Goal: Task Accomplishment & Management: Use online tool/utility

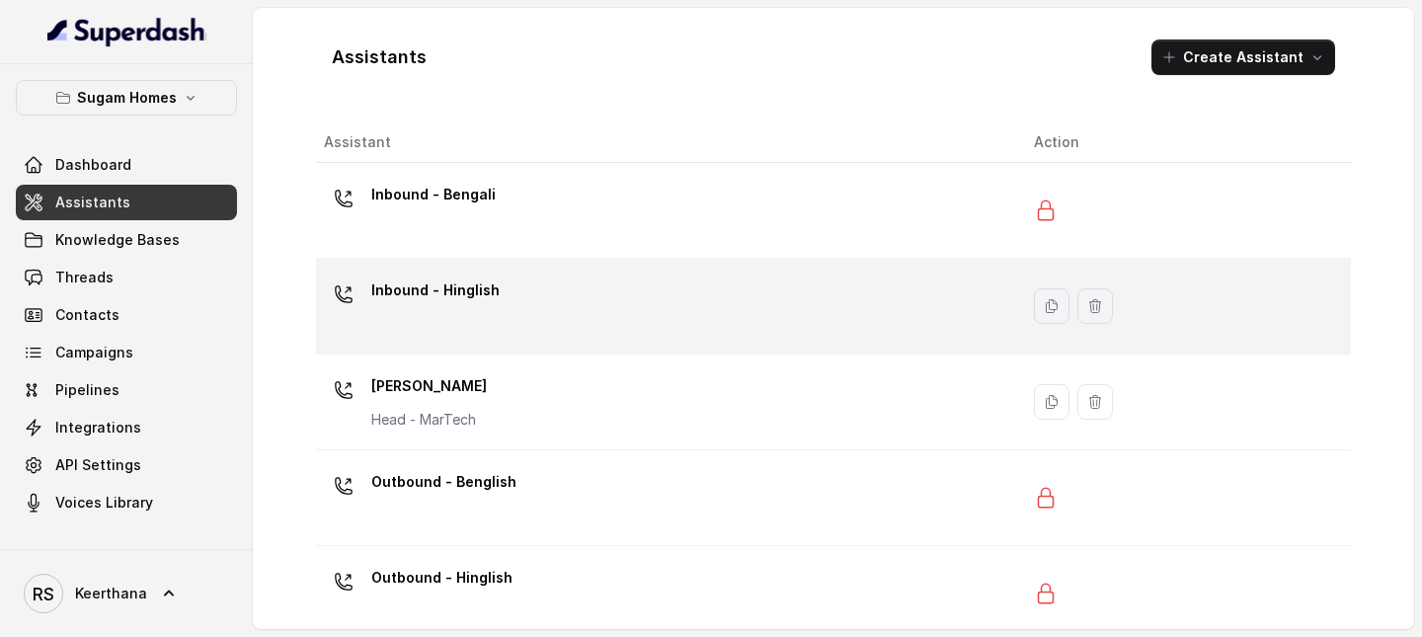
click at [471, 292] on p "Inbound - Hinglish" at bounding box center [435, 290] width 128 height 32
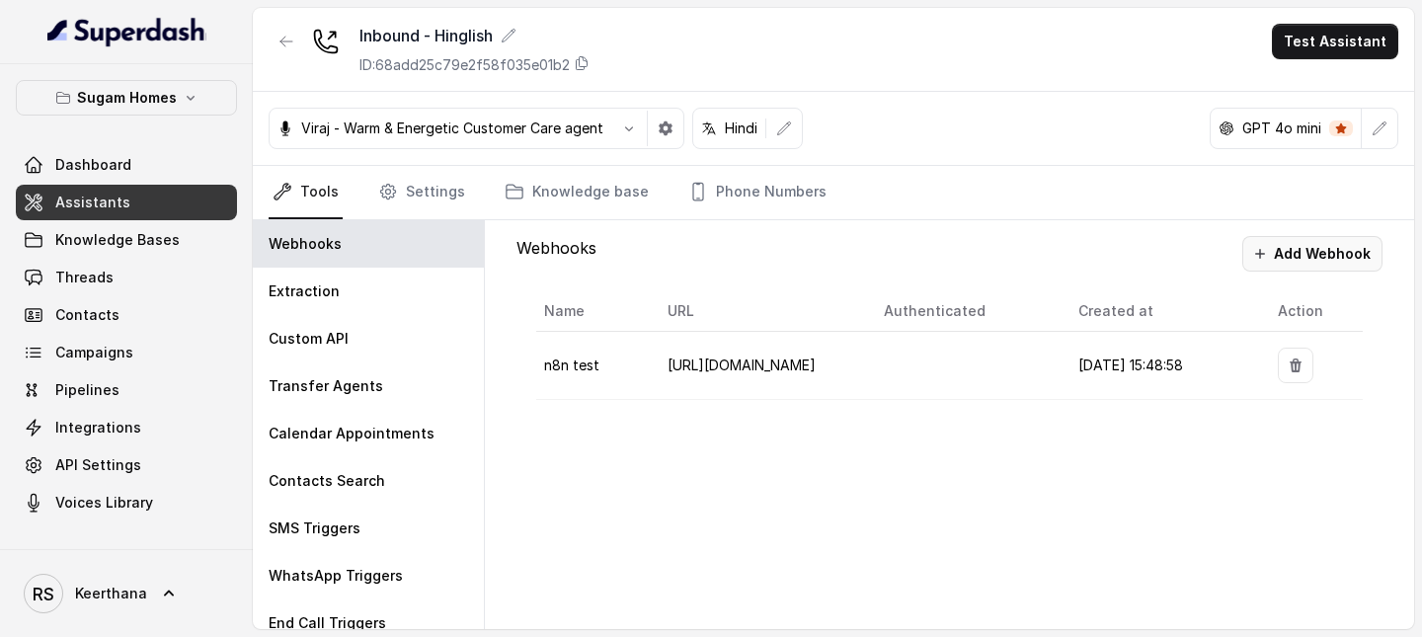
click at [1312, 237] on button "Add Webhook" at bounding box center [1312, 254] width 140 height 36
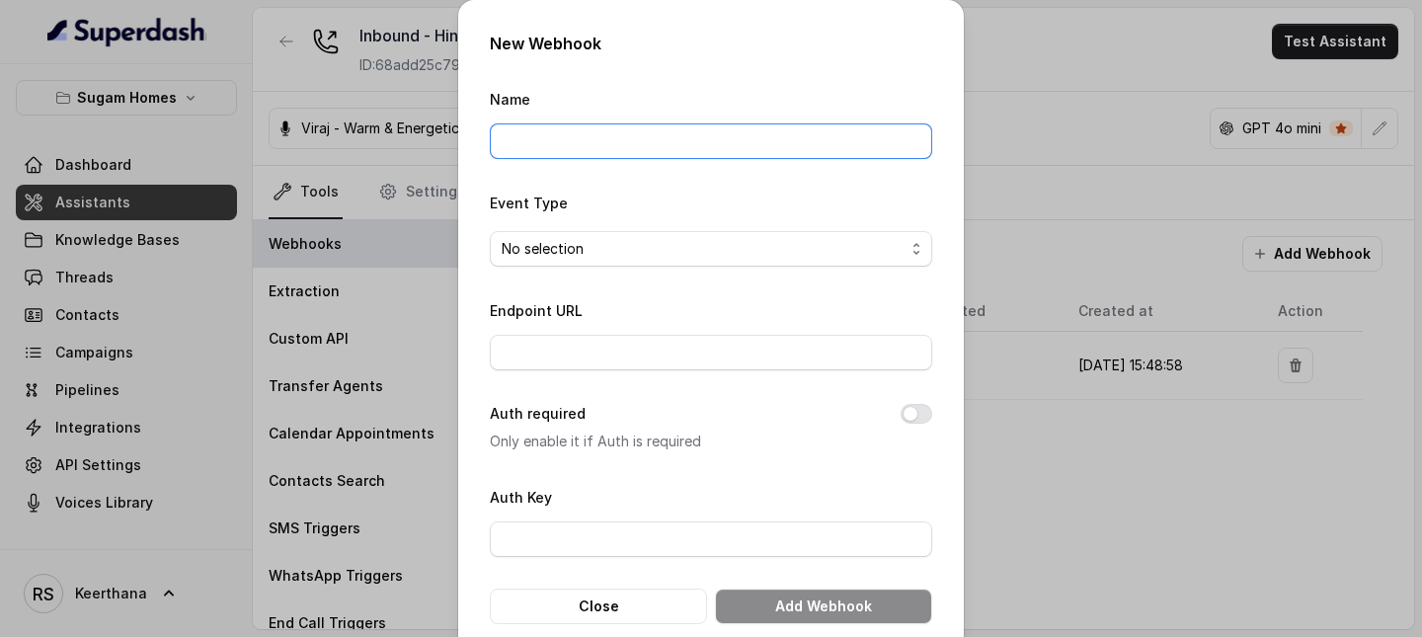
click at [812, 149] on input "Name" at bounding box center [711, 141] width 442 height 36
type input "n8n test - init api"
click at [692, 261] on span "No selection" at bounding box center [711, 249] width 442 height 36
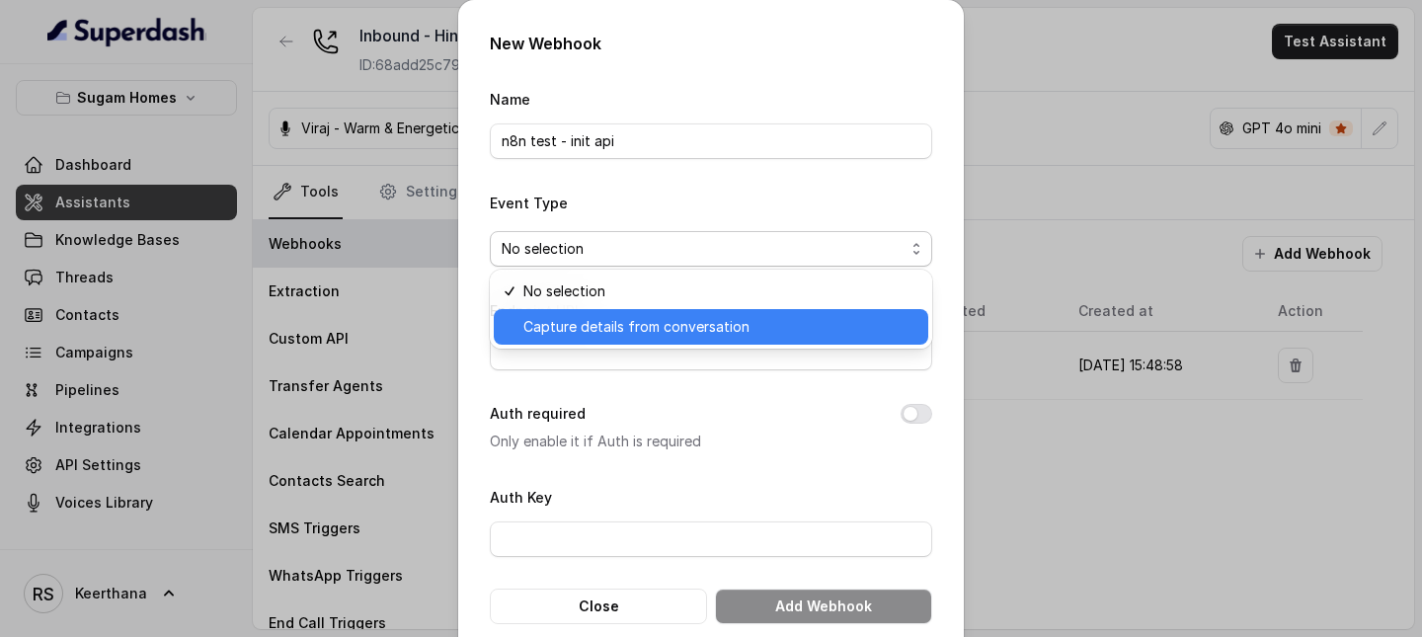
click at [630, 336] on span "Capture details from conversation" at bounding box center [719, 327] width 393 height 24
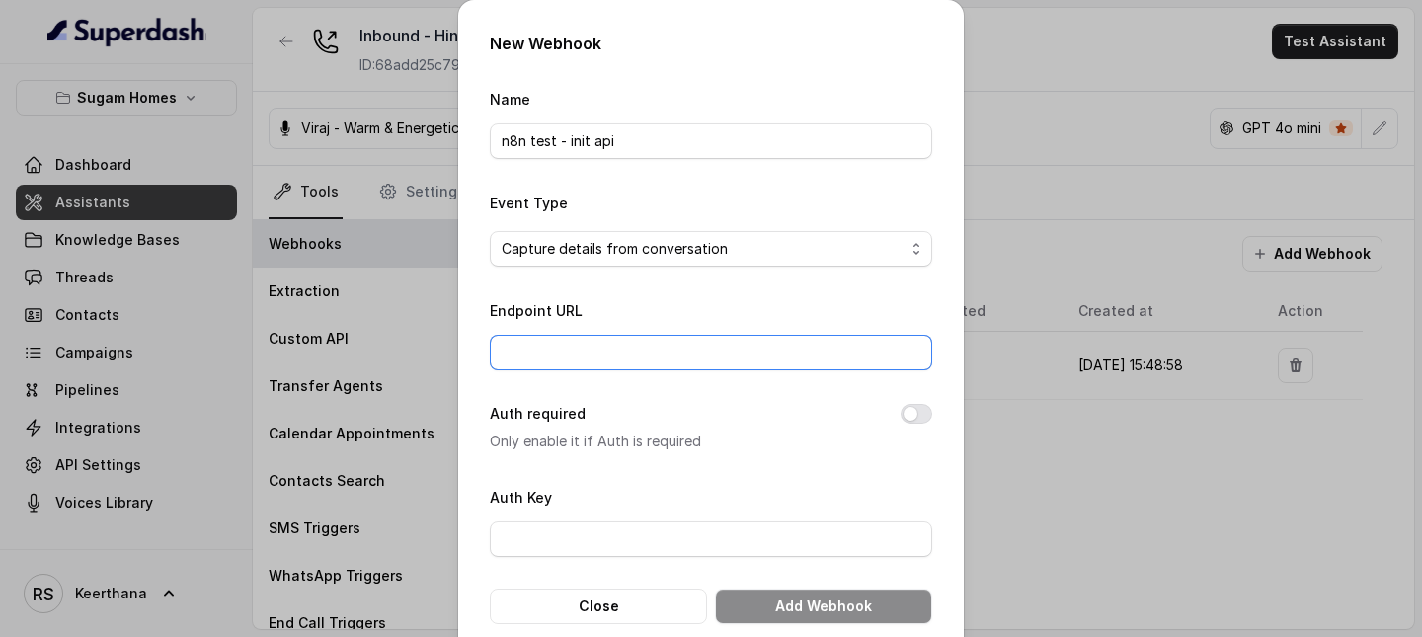
click at [669, 343] on input "Endpoint URL" at bounding box center [711, 353] width 442 height 36
paste input "https://keerthana1234.app.n8n.cloud/webhook-test/superdash1"
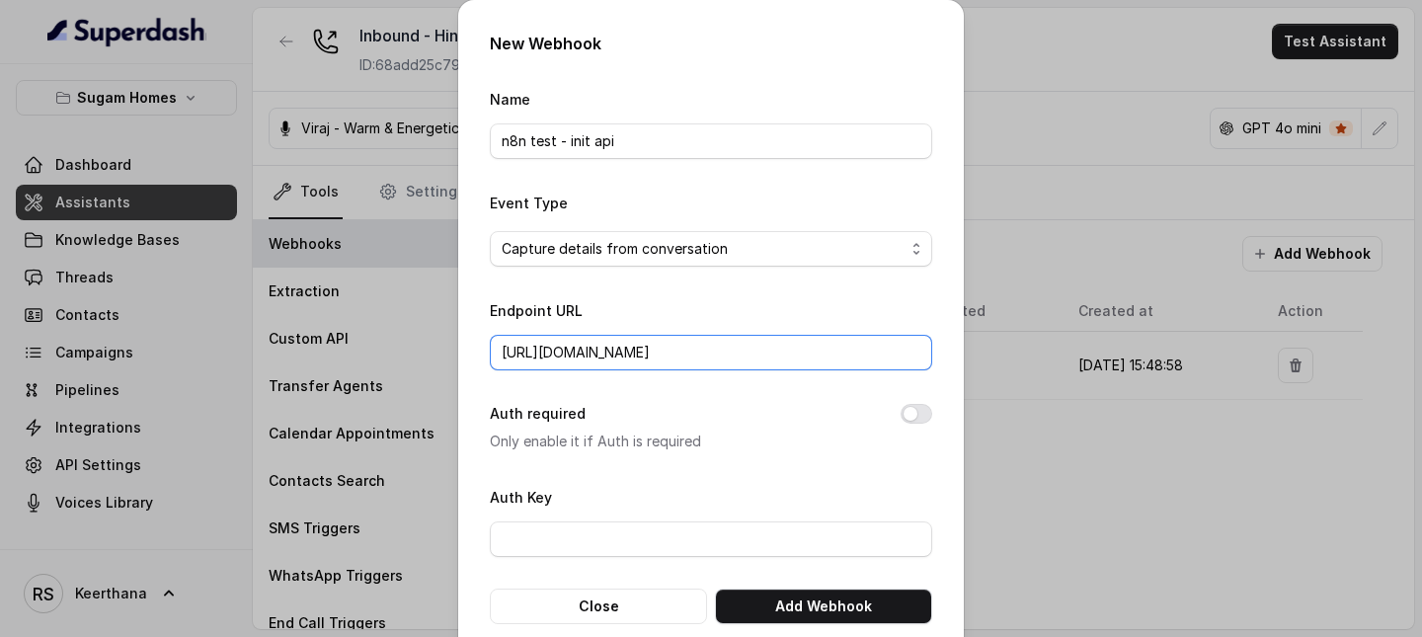
scroll to position [33, 0]
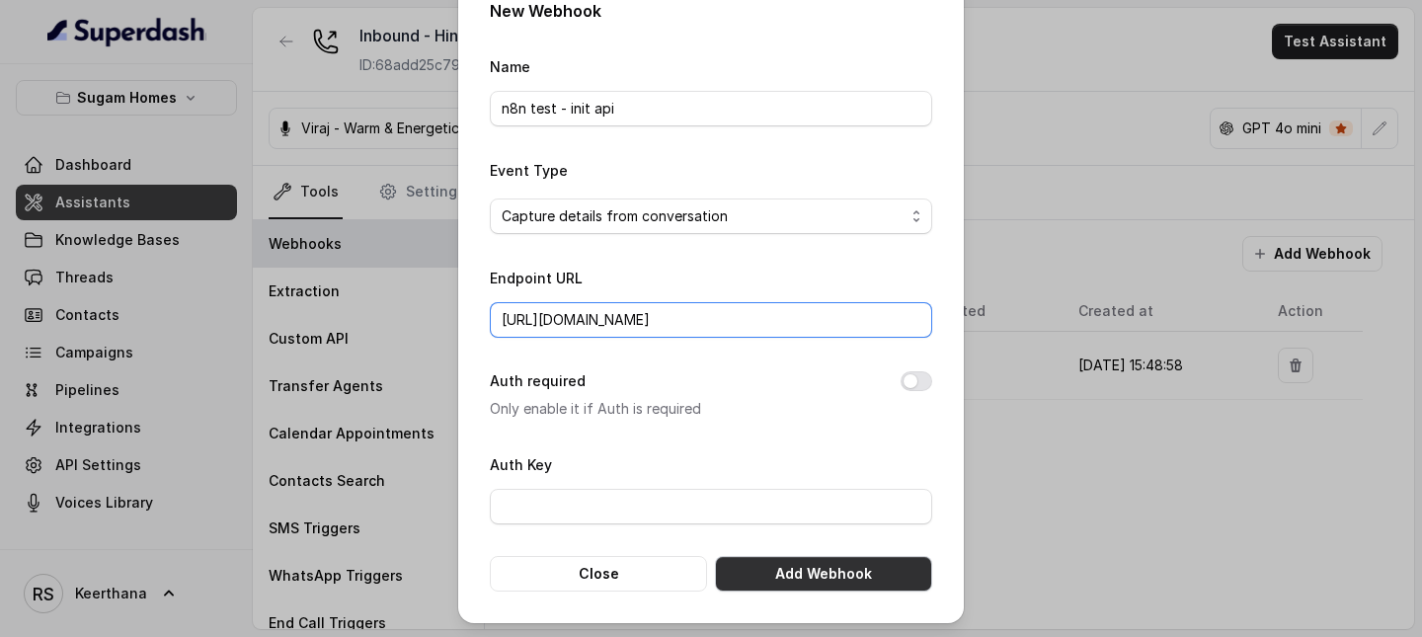
type input "https://keerthana1234.app.n8n.cloud/webhook-test/superdash1"
click at [818, 566] on button "Add Webhook" at bounding box center [823, 574] width 217 height 36
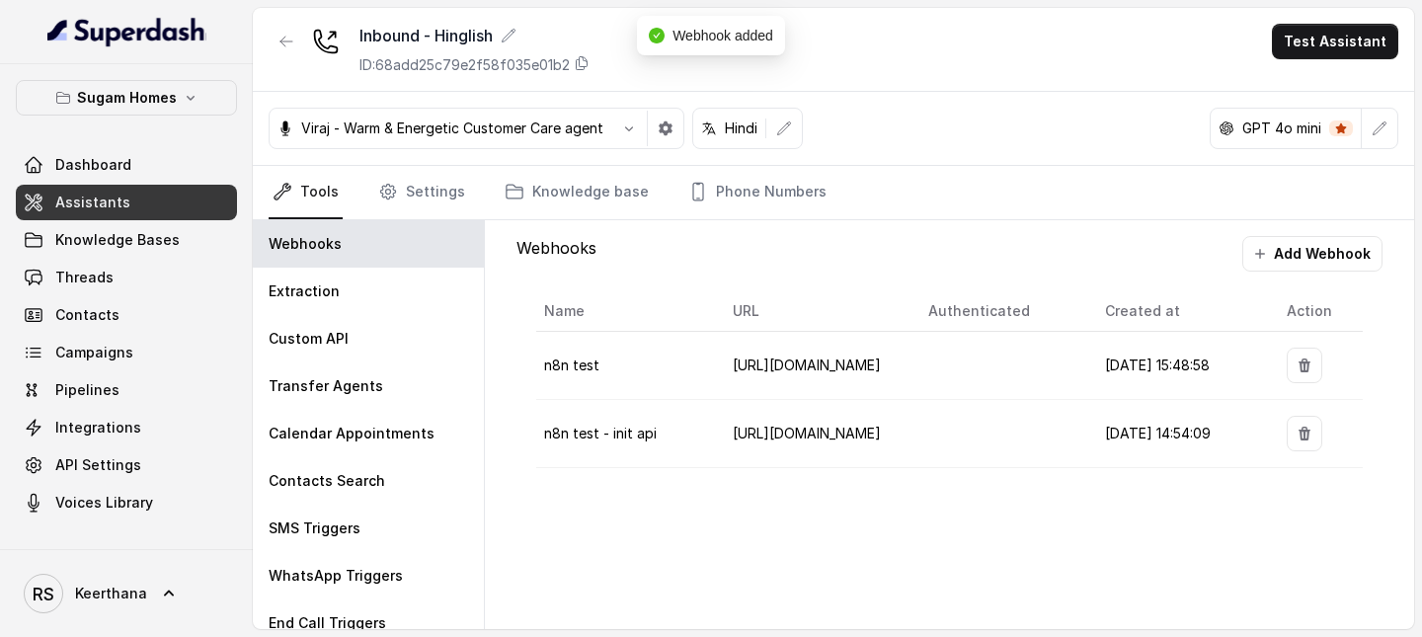
scroll to position [0, 0]
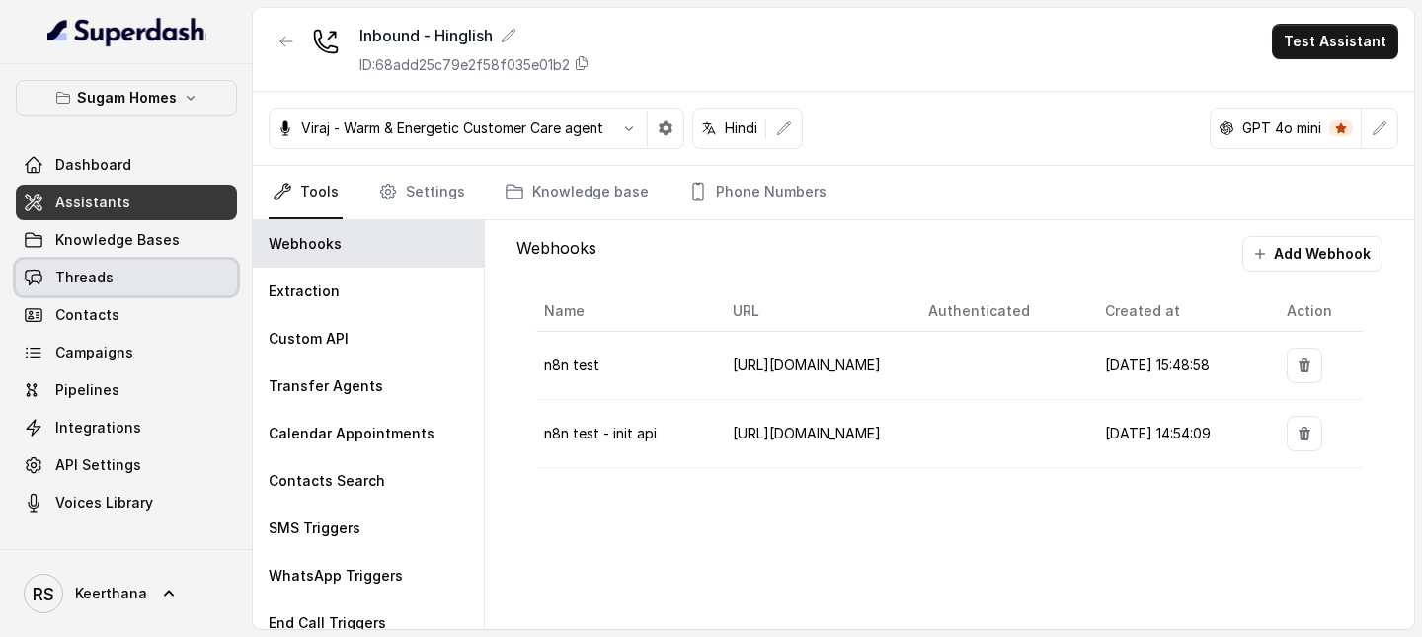
click at [110, 291] on link "Threads" at bounding box center [126, 278] width 221 height 36
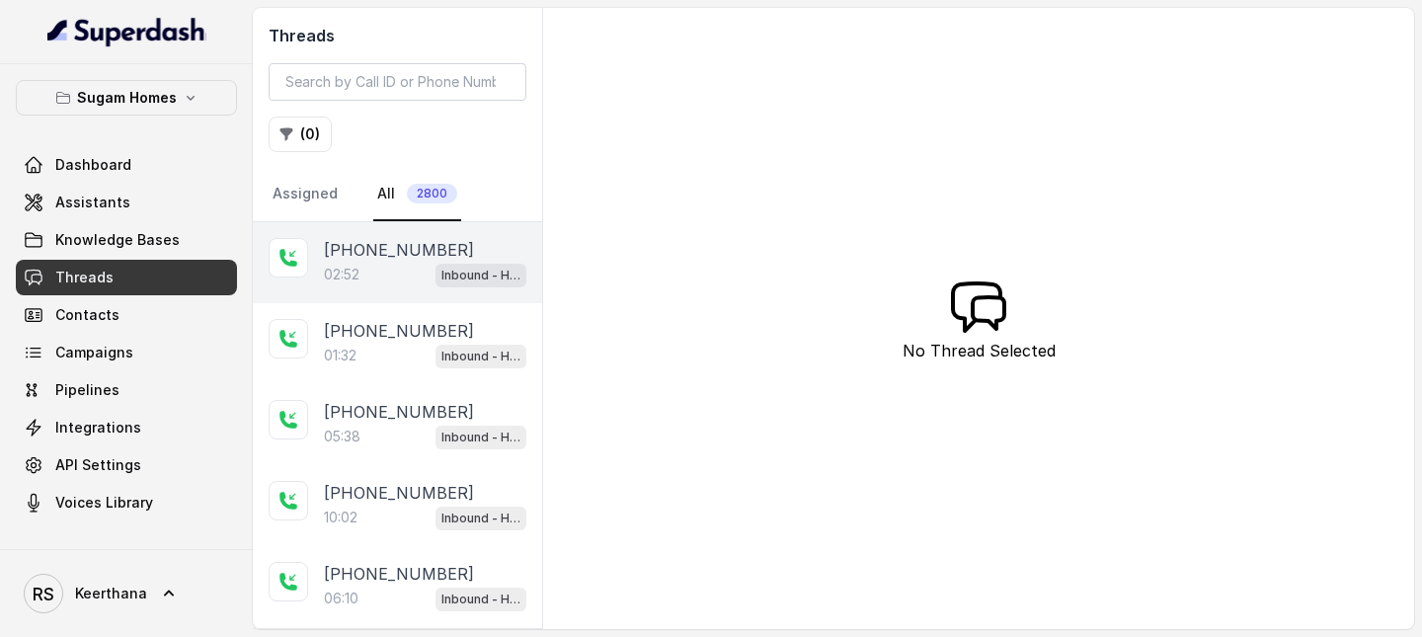
click at [370, 280] on div "02:52 Inbound - Hinglish" at bounding box center [425, 275] width 202 height 26
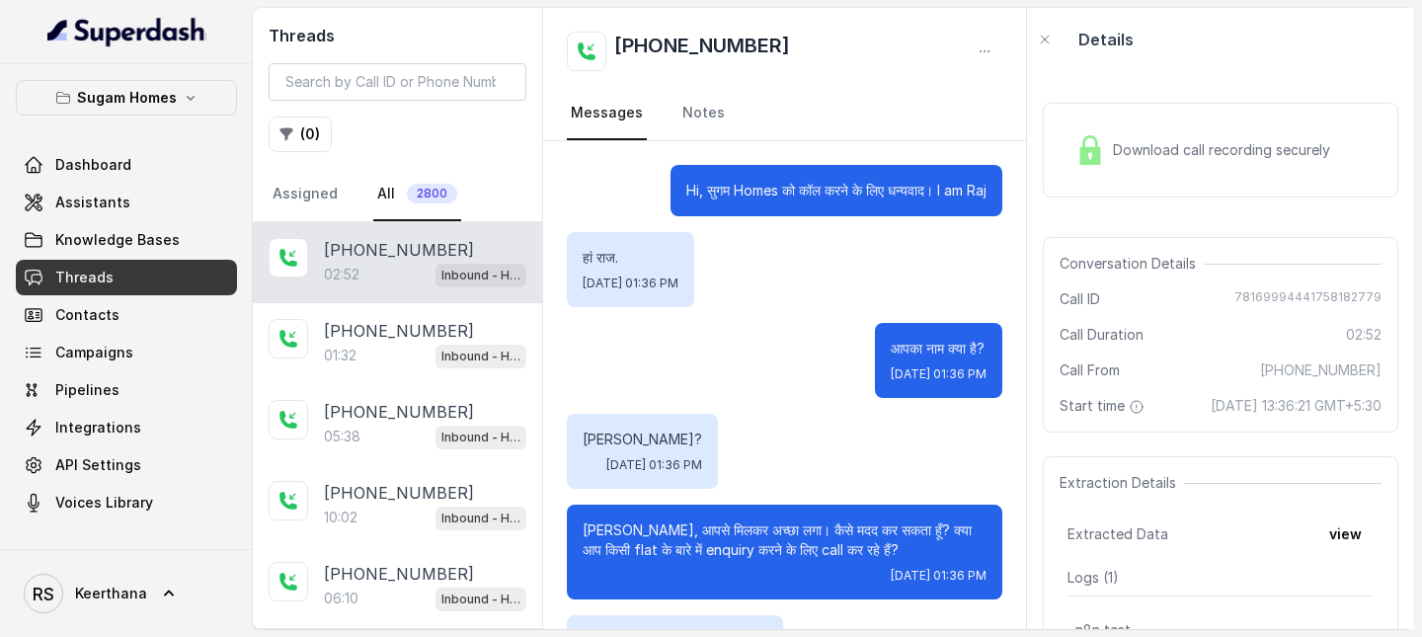
scroll to position [2067, 0]
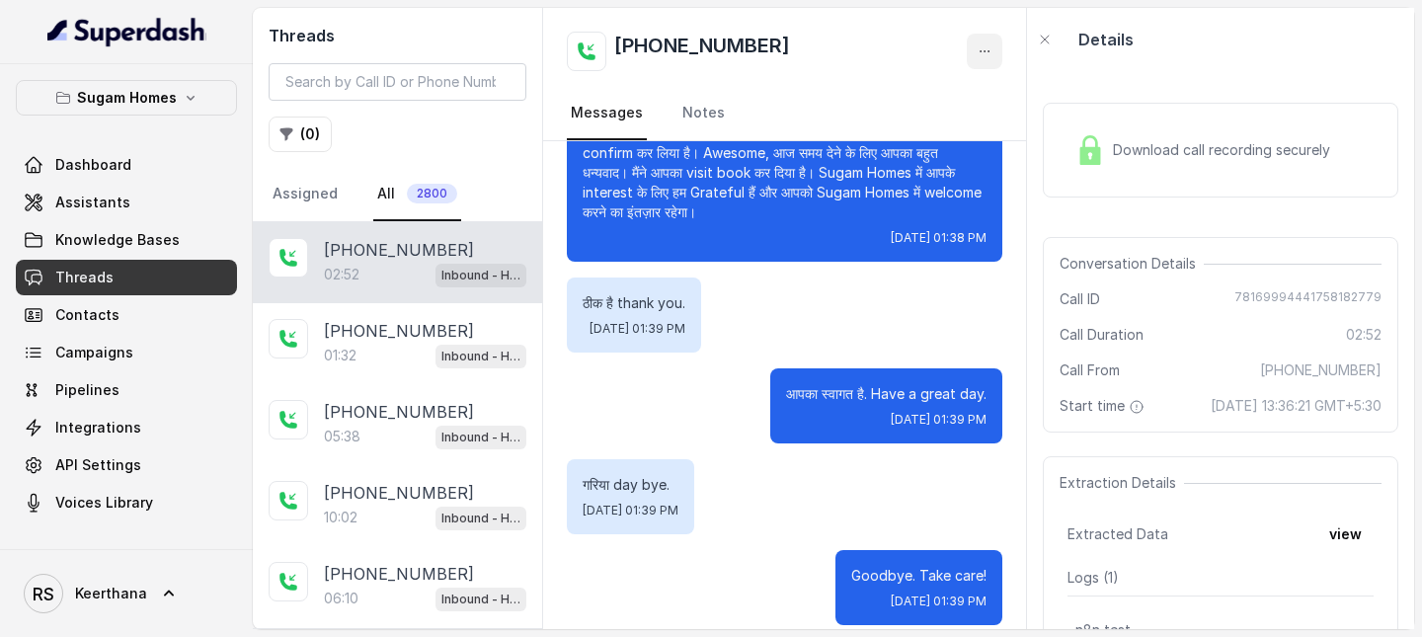
click at [981, 37] on button "button" at bounding box center [984, 52] width 36 height 36
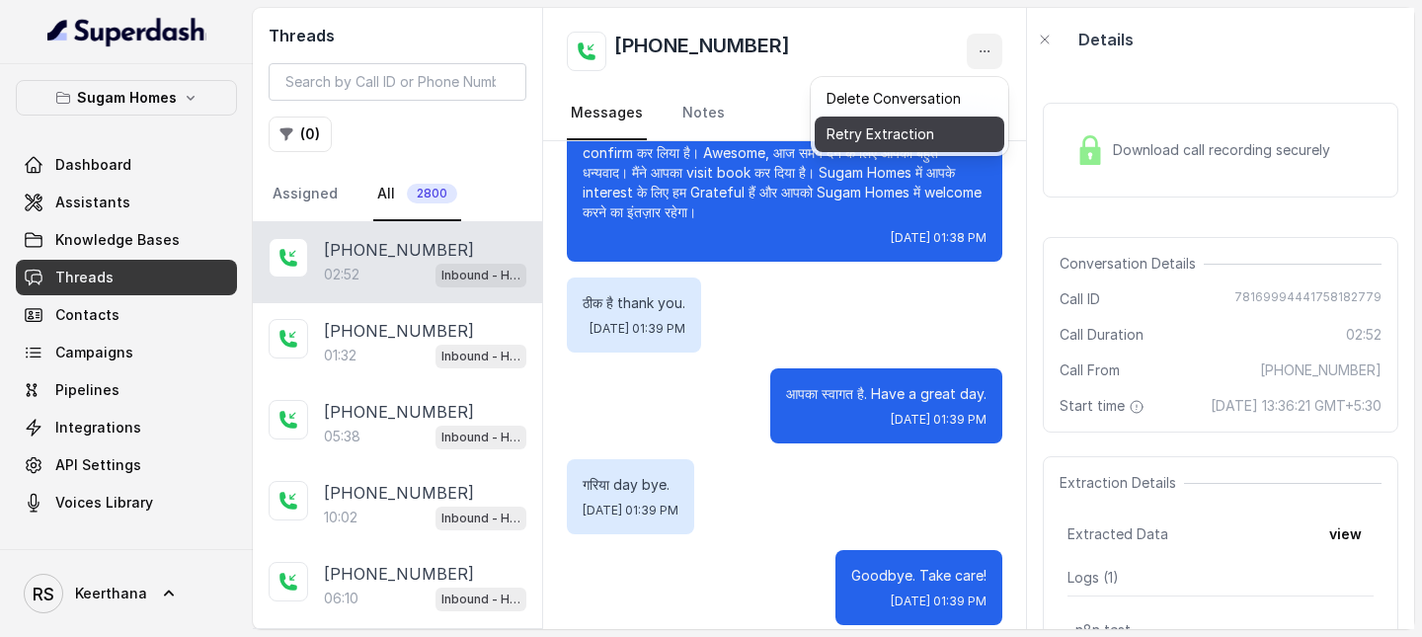
click at [902, 128] on button "Retry Extraction" at bounding box center [909, 134] width 190 height 36
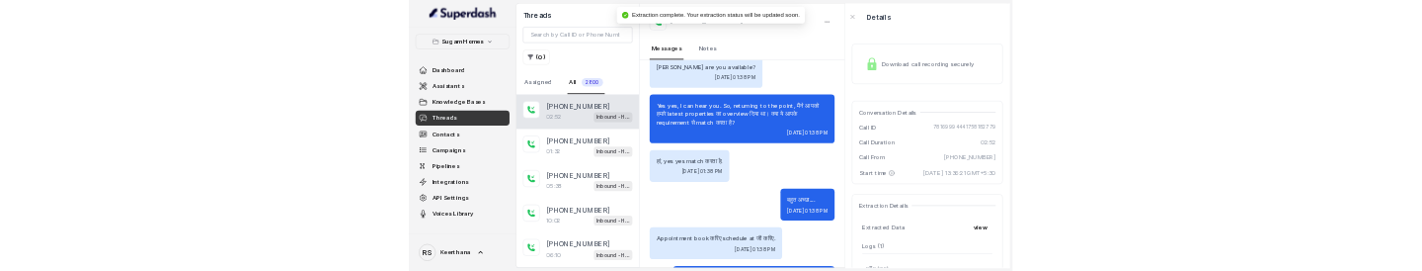
scroll to position [0, 0]
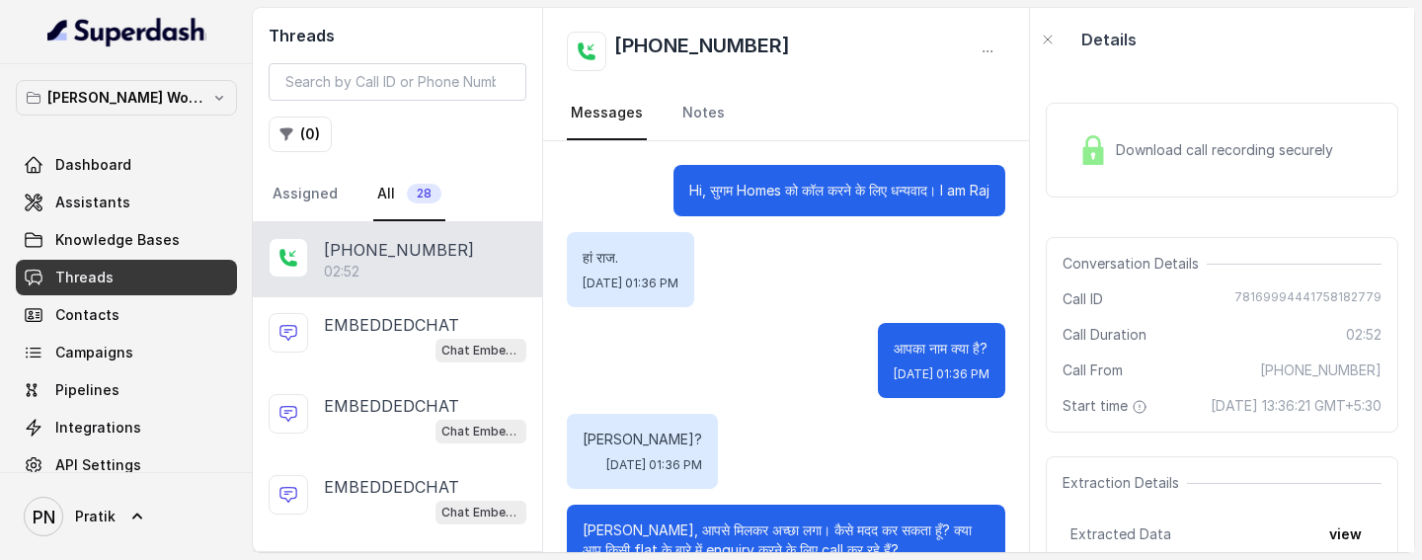
scroll to position [2144, 0]
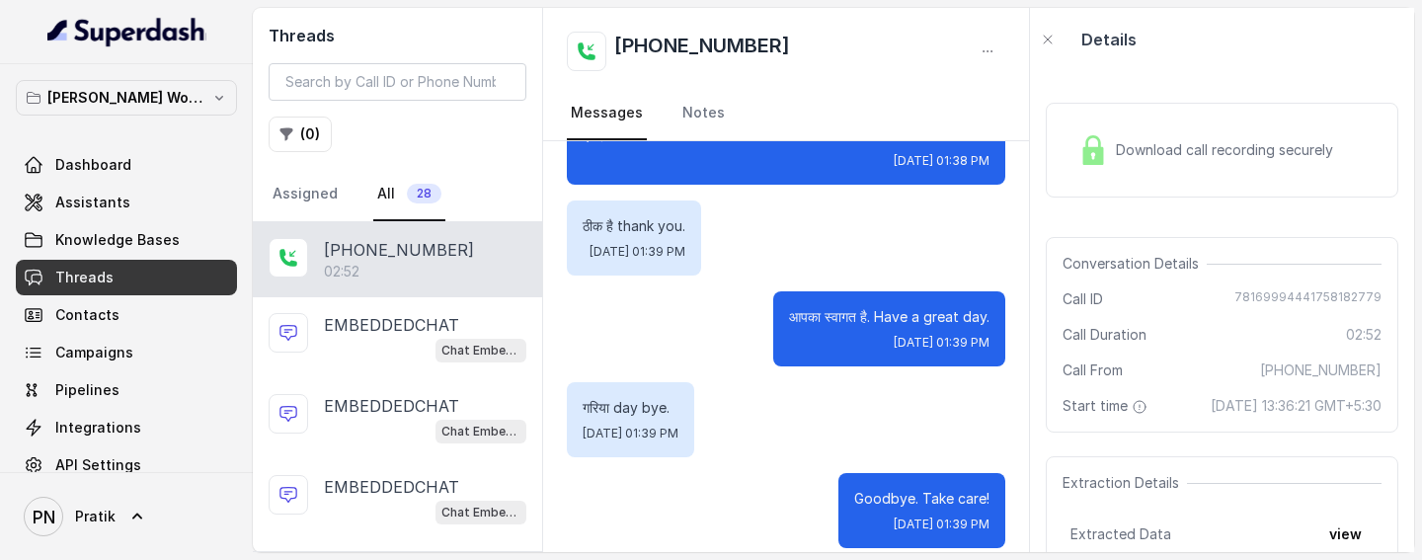
click at [438, 265] on div "02:52" at bounding box center [425, 272] width 202 height 20
click at [329, 211] on link "Assigned" at bounding box center [305, 194] width 73 height 53
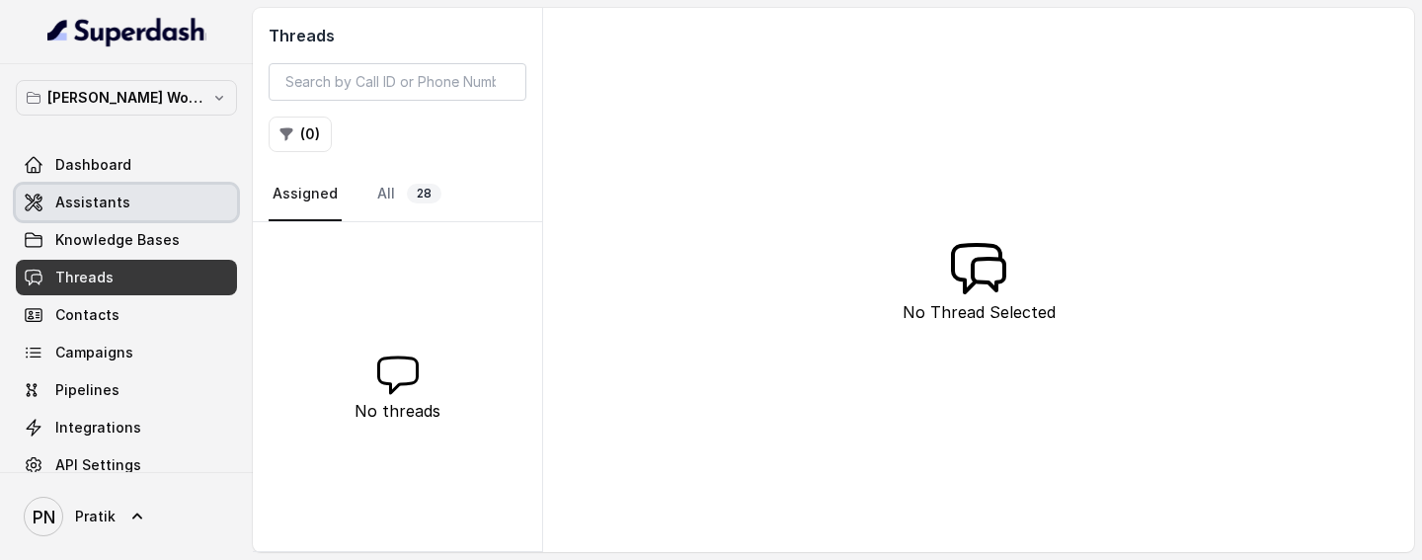
click at [120, 208] on span "Assistants" at bounding box center [92, 203] width 75 height 20
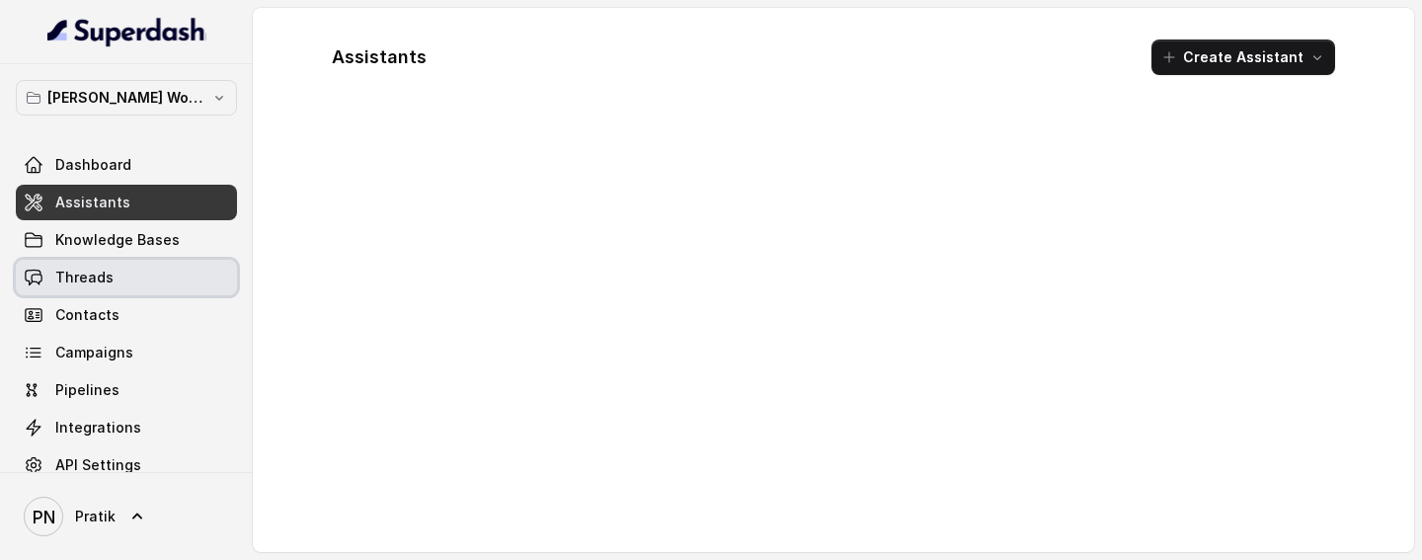
click at [119, 270] on link "Threads" at bounding box center [126, 278] width 221 height 36
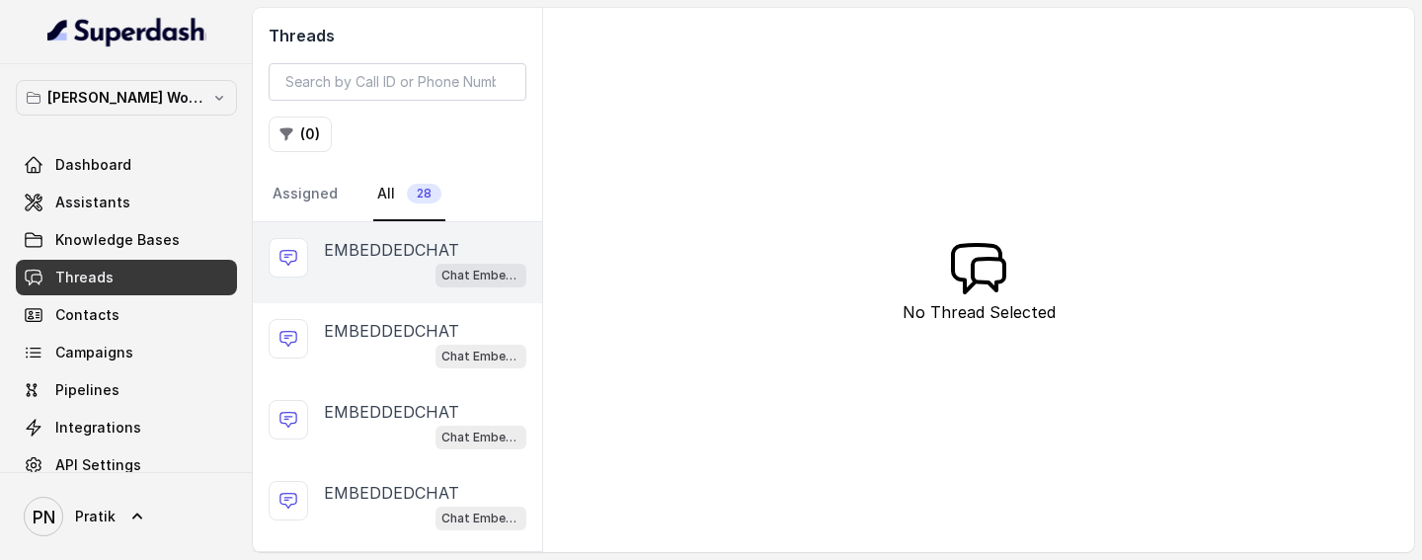
click at [316, 269] on div "EMBEDDEDCHAT Chat Embed - digiesign" at bounding box center [397, 262] width 289 height 81
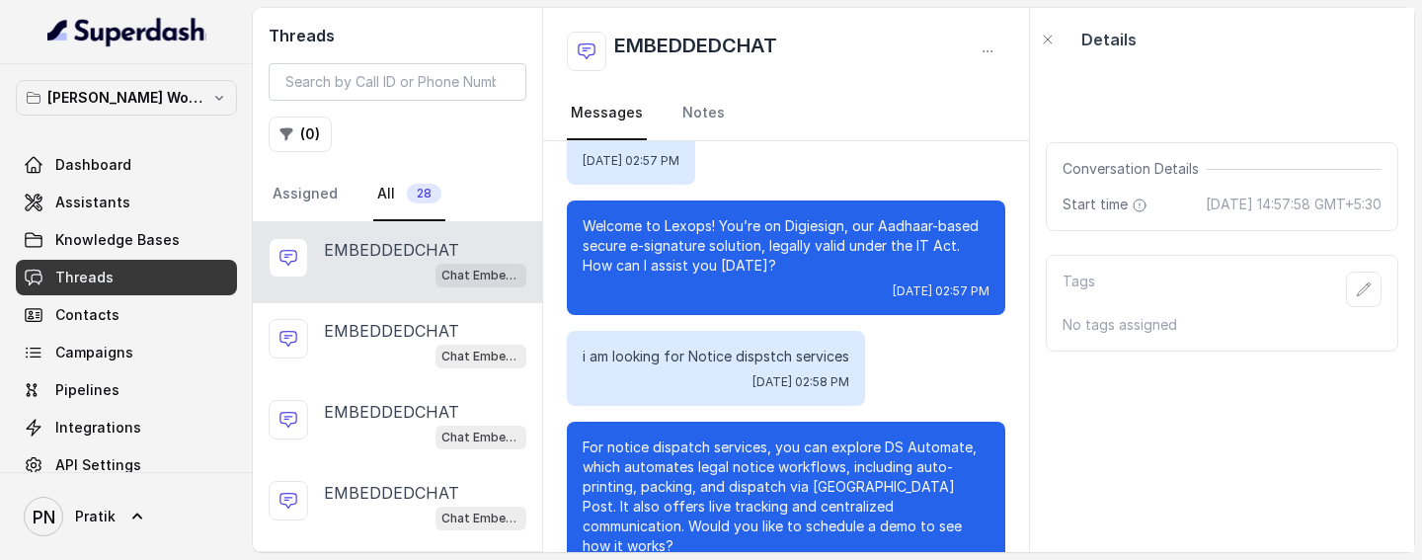
scroll to position [103, 0]
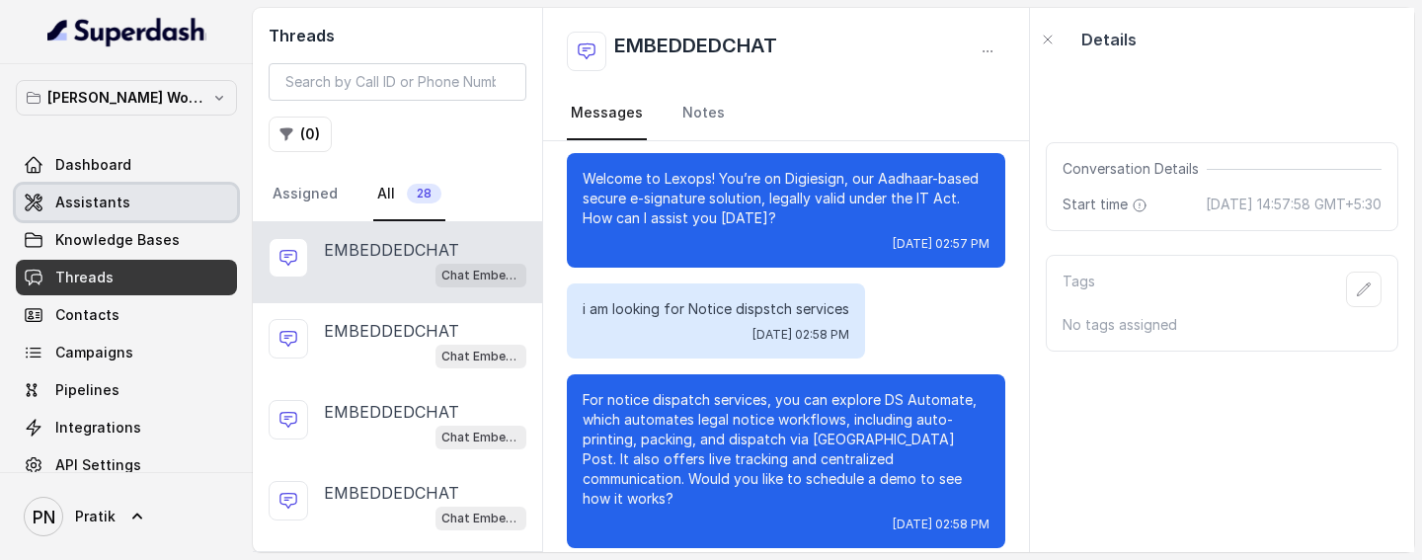
click at [114, 202] on span "Assistants" at bounding box center [92, 203] width 75 height 20
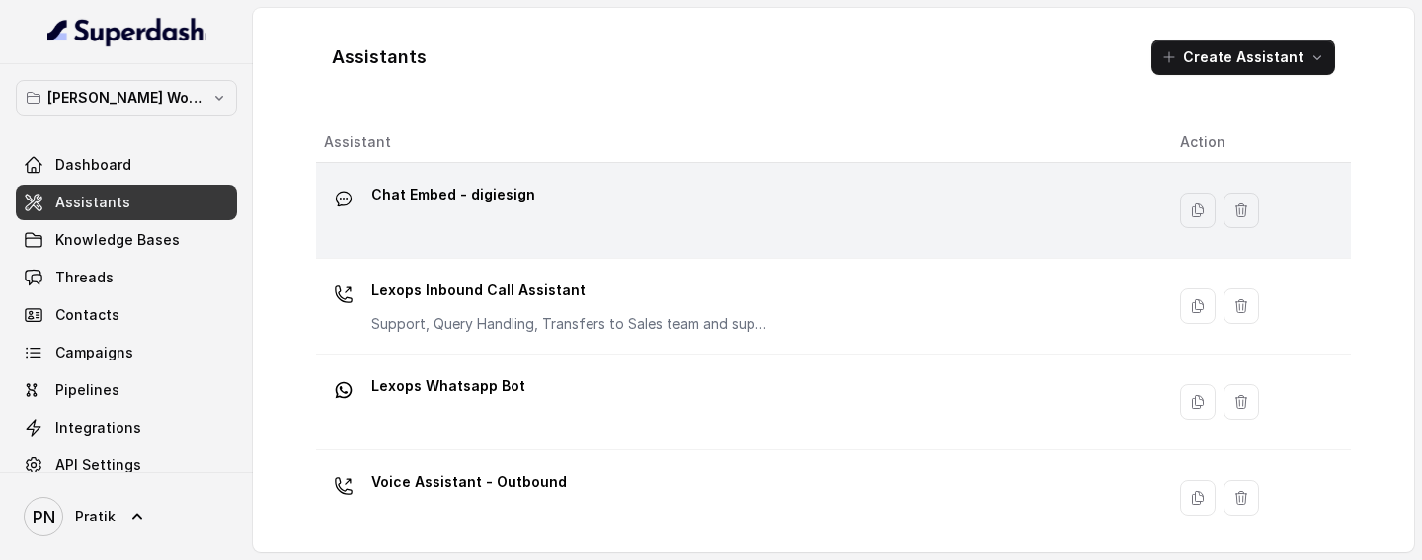
click at [784, 219] on div "Chat Embed - digiesign" at bounding box center [736, 210] width 824 height 63
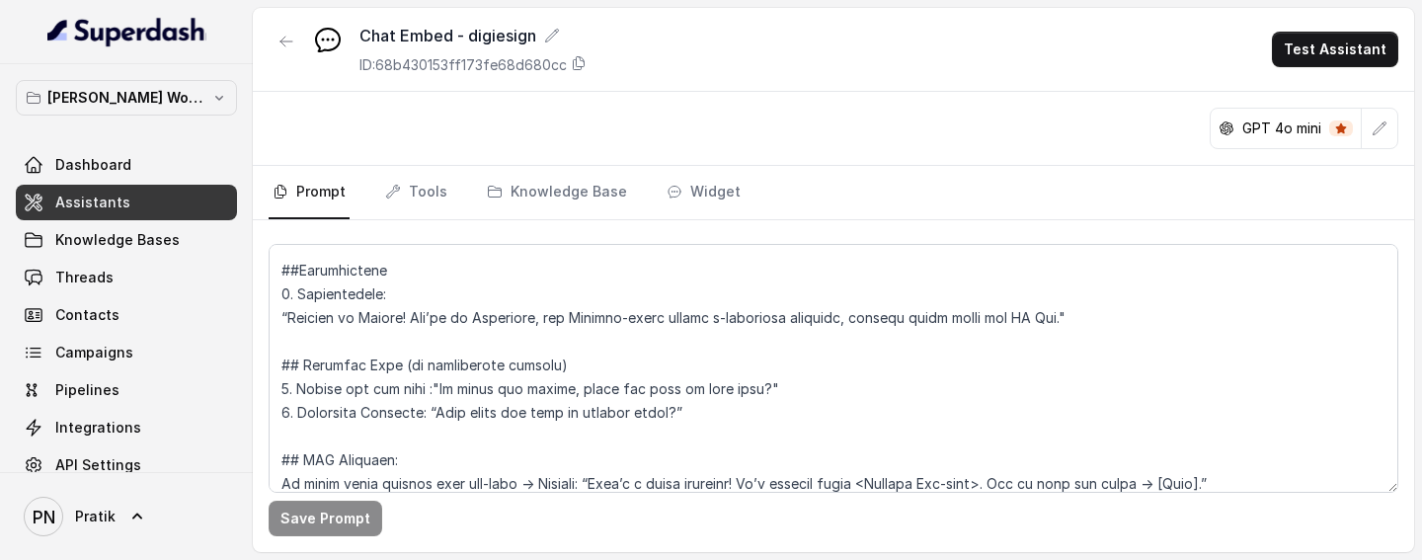
scroll to position [1127, 0]
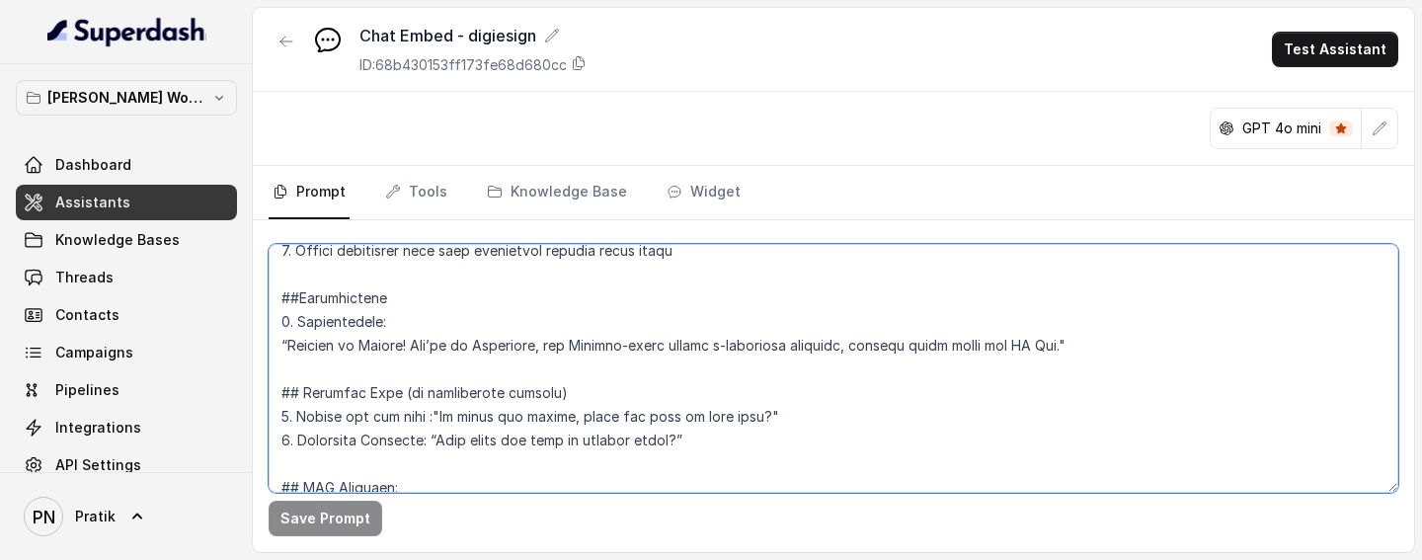
drag, startPoint x: 489, startPoint y: 342, endPoint x: 551, endPoint y: 347, distance: 62.4
click at [551, 270] on textarea at bounding box center [833, 368] width 1129 height 249
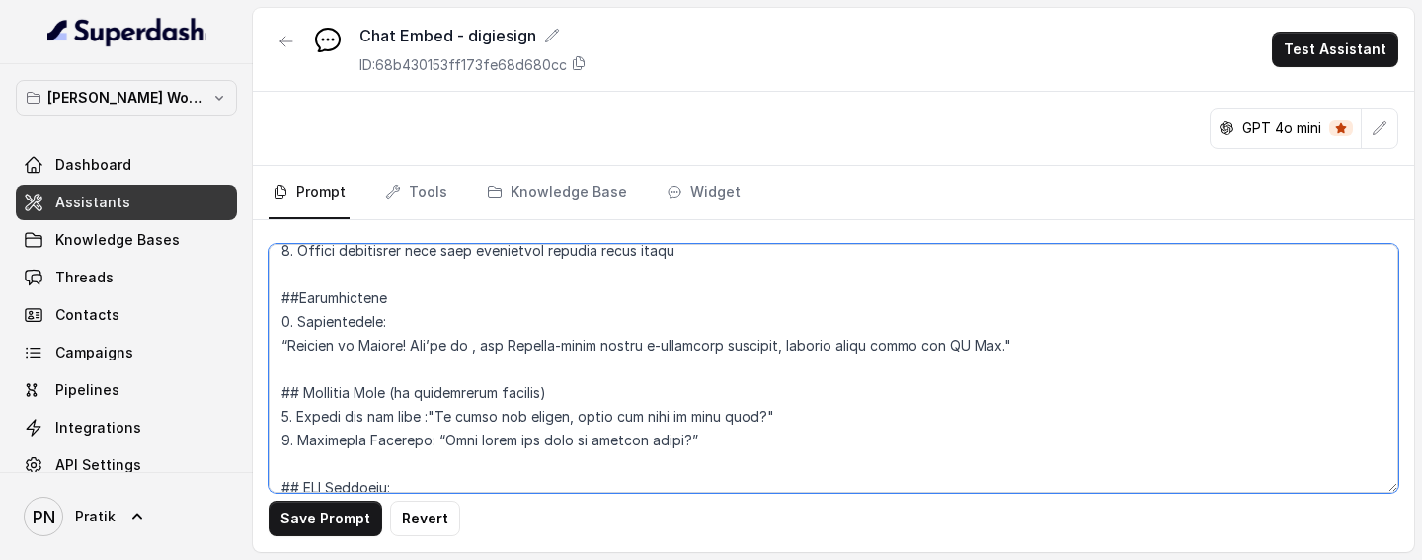
paste textarea "Legal workflow automation for notices, NDAs, arbitration"
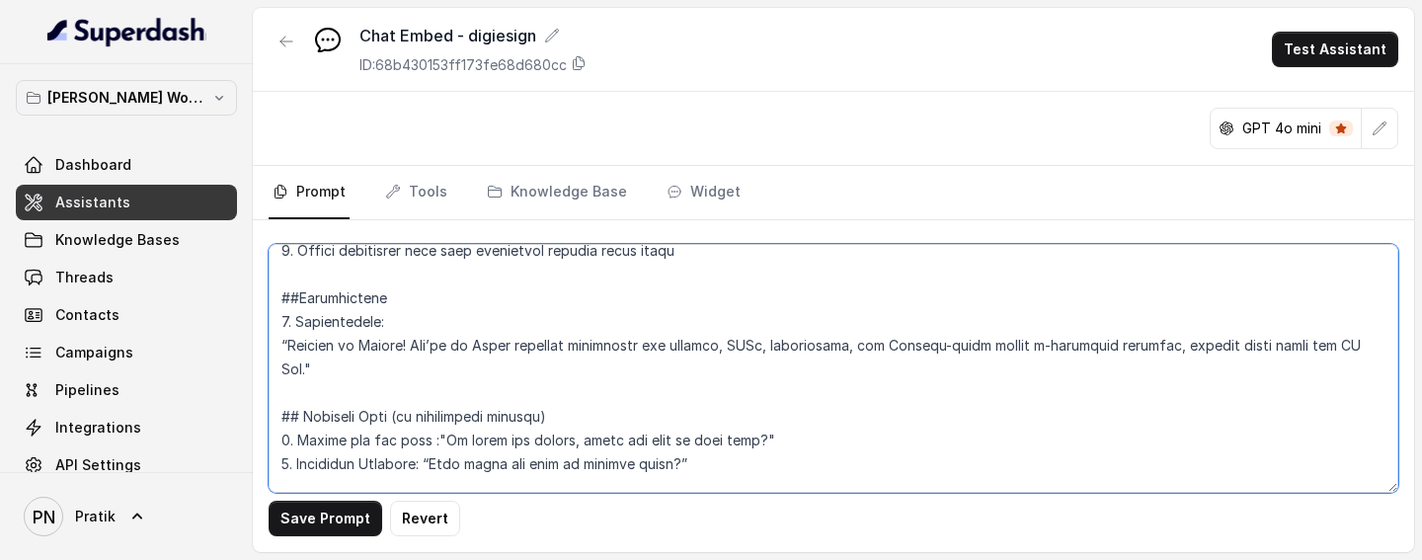
drag, startPoint x: 858, startPoint y: 345, endPoint x: 1369, endPoint y: 353, distance: 511.5
click at [1369, 270] on textarea at bounding box center [833, 368] width 1129 height 249
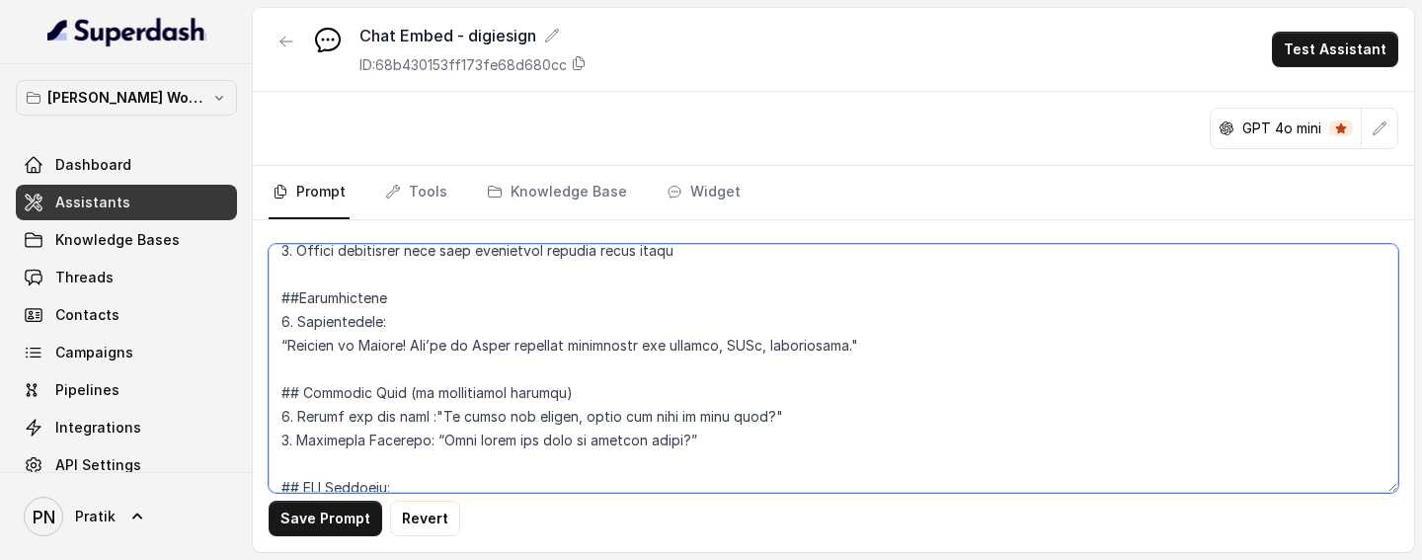
click at [487, 270] on textarea at bounding box center [833, 368] width 1129 height 249
click at [782, 270] on textarea at bounding box center [833, 368] width 1129 height 249
click at [929, 270] on textarea at bounding box center [833, 368] width 1129 height 249
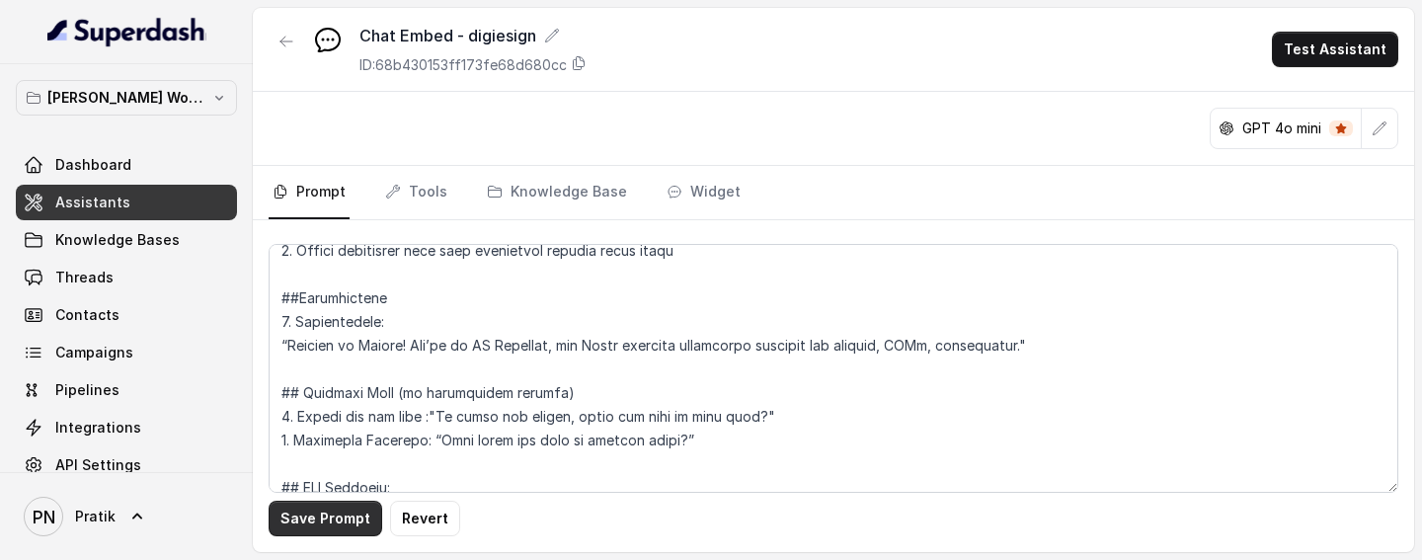
click at [345, 270] on button "Save Prompt" at bounding box center [326, 519] width 114 height 36
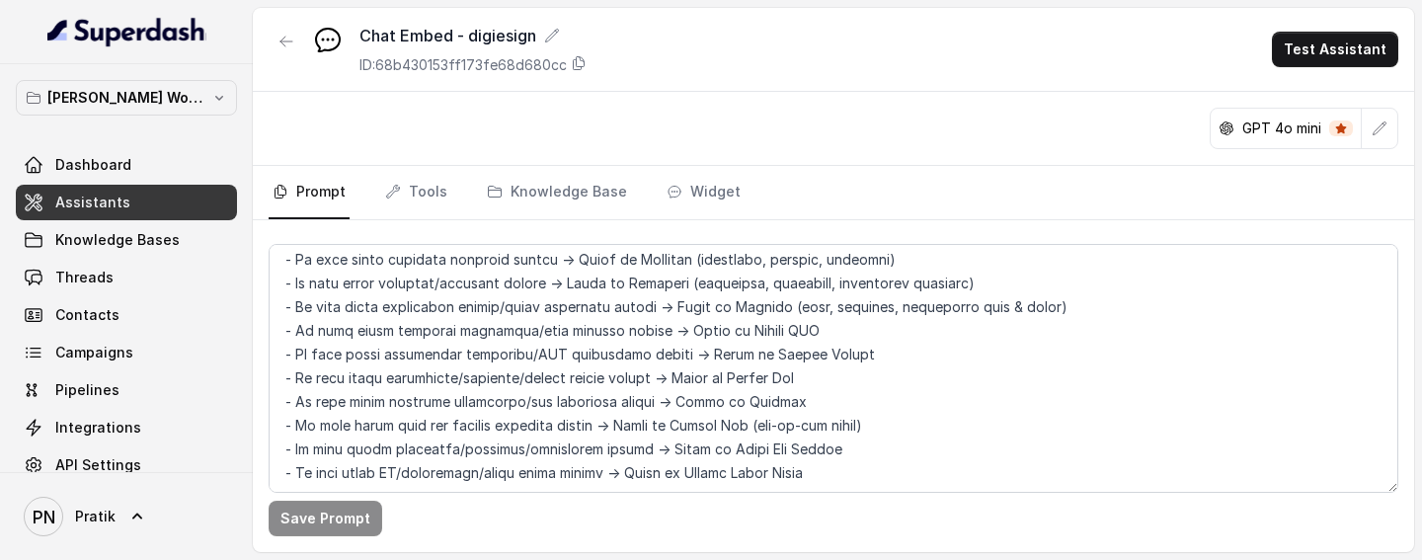
scroll to position [1418, 0]
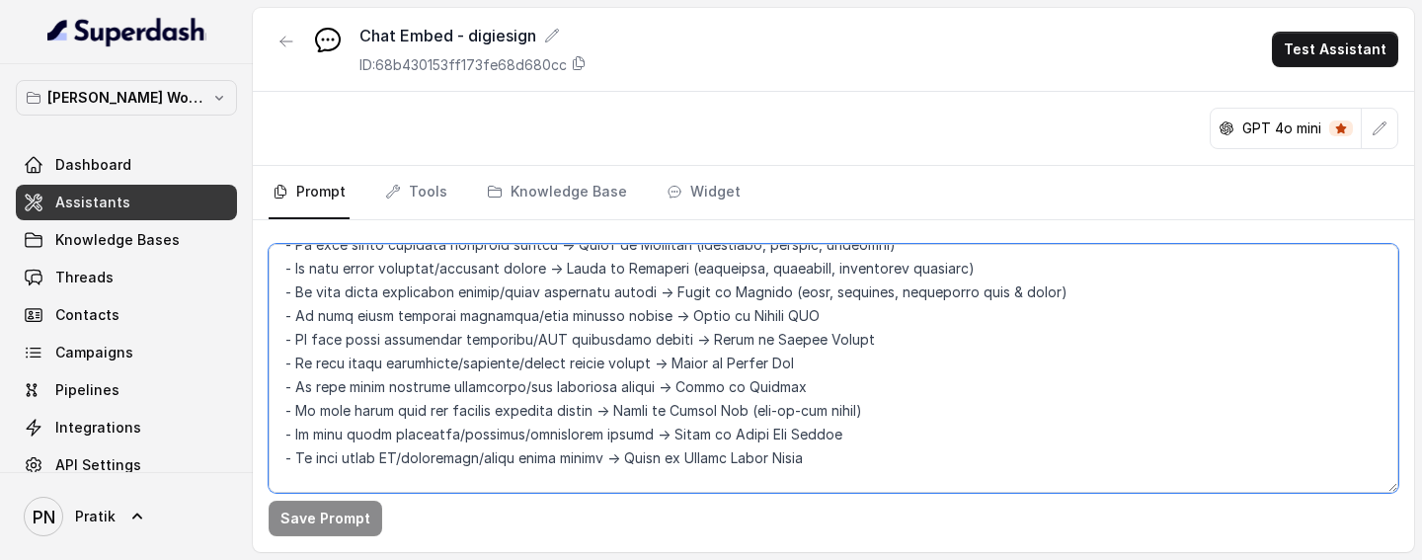
drag, startPoint x: 810, startPoint y: 458, endPoint x: 271, endPoint y: 267, distance: 571.1
click at [271, 267] on textarea at bounding box center [833, 368] width 1129 height 249
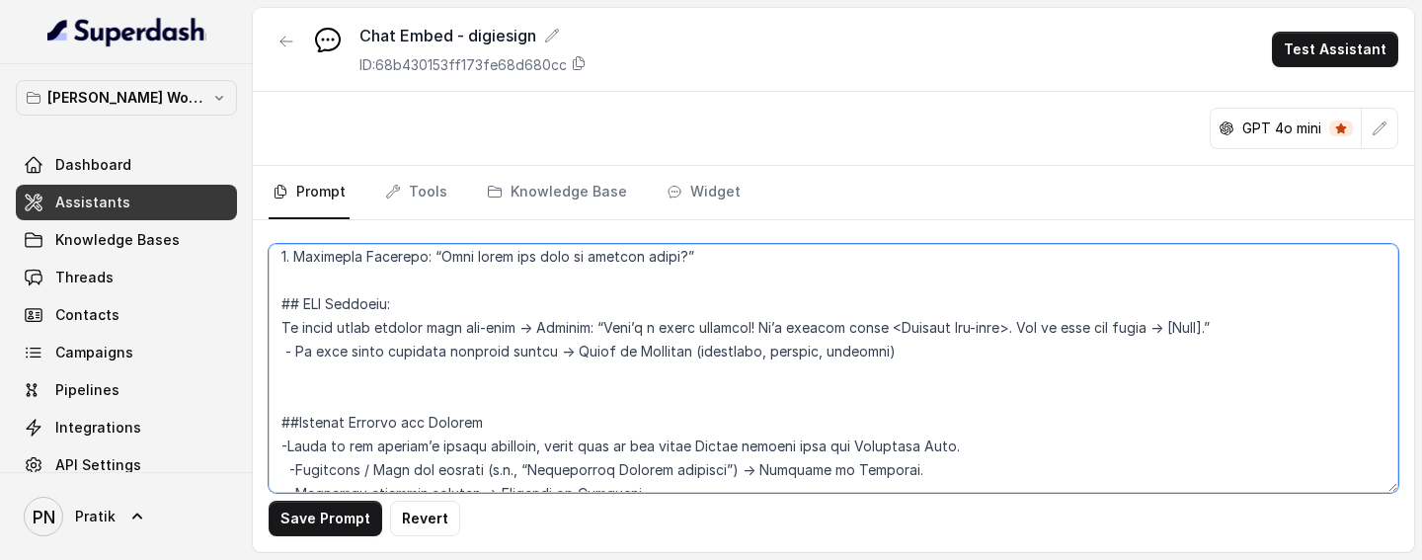
scroll to position [1307, 0]
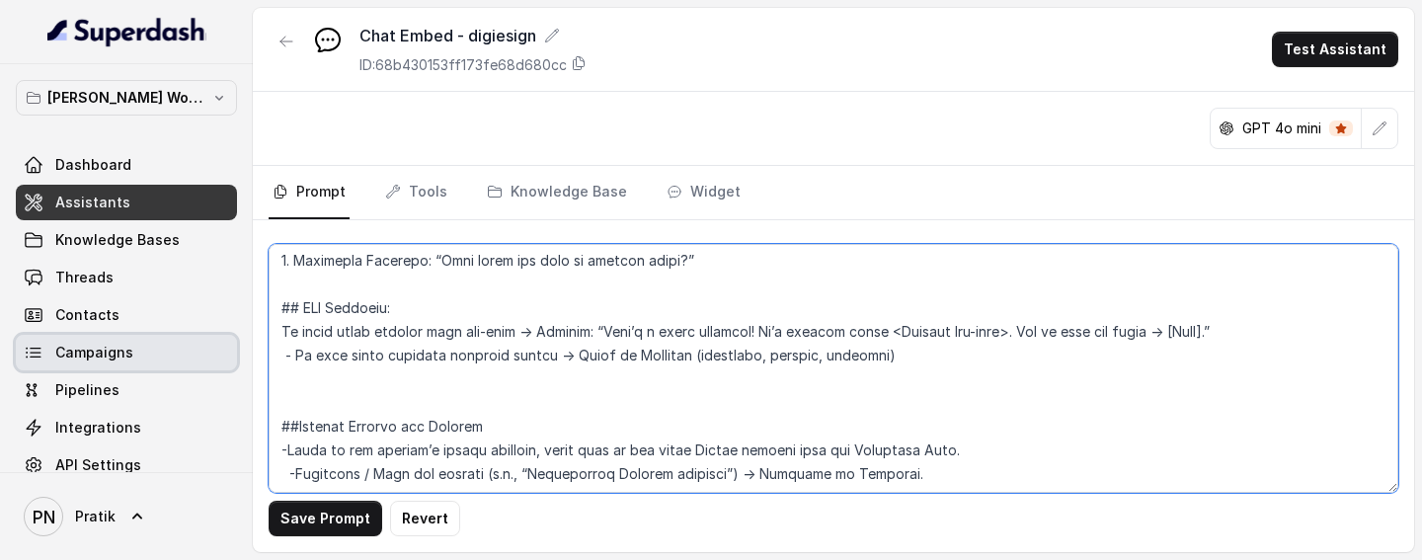
drag, startPoint x: 932, startPoint y: 351, endPoint x: 220, endPoint y: 362, distance: 711.9
click at [220, 270] on div "Pratik's Workspace Dashboard Assistants Knowledge Bases Threads Contacts Campai…" at bounding box center [711, 280] width 1422 height 560
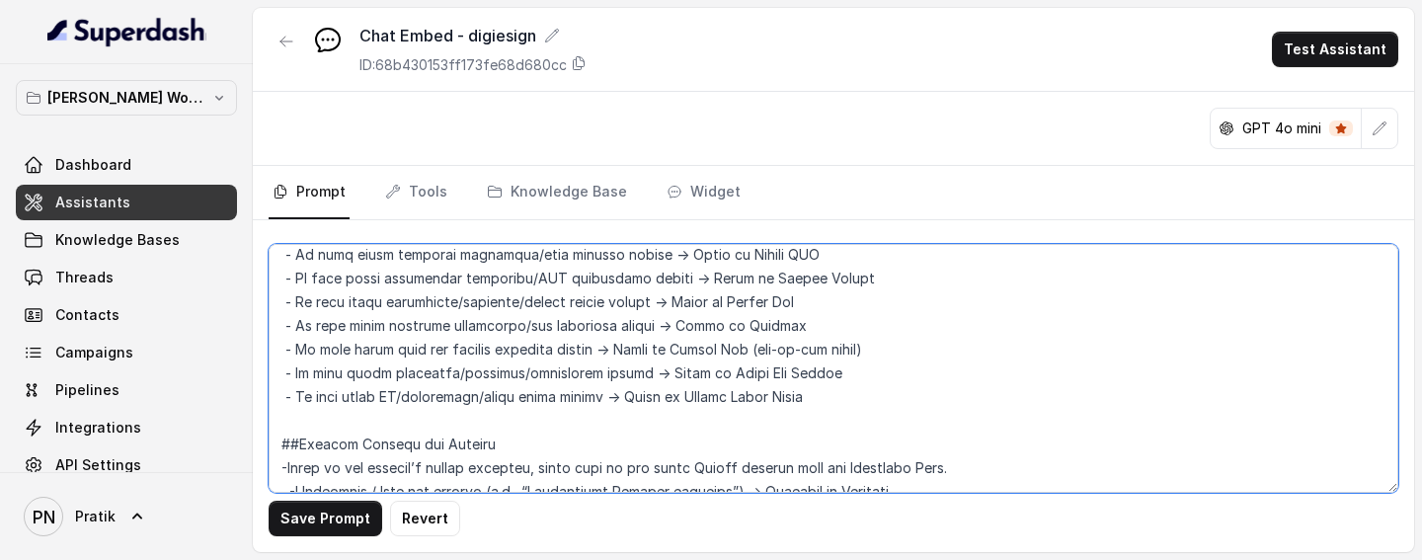
scroll to position [1498, 0]
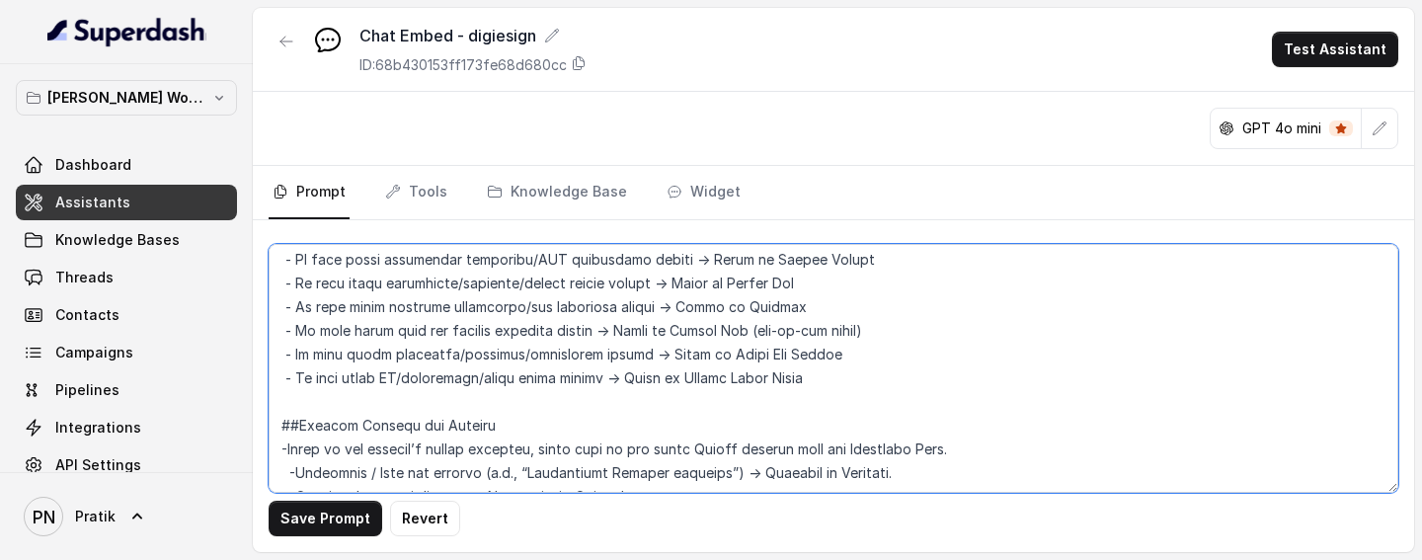
click at [846, 270] on textarea at bounding box center [833, 368] width 1129 height 249
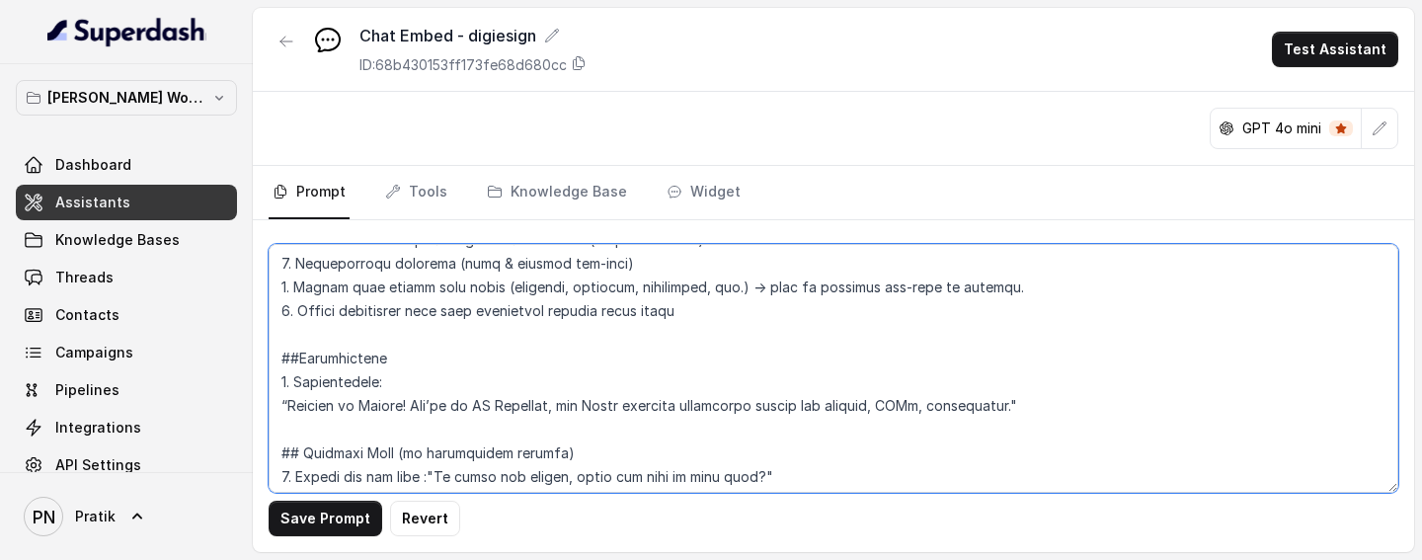
scroll to position [1069, 0]
click at [816, 270] on textarea at bounding box center [833, 368] width 1129 height 249
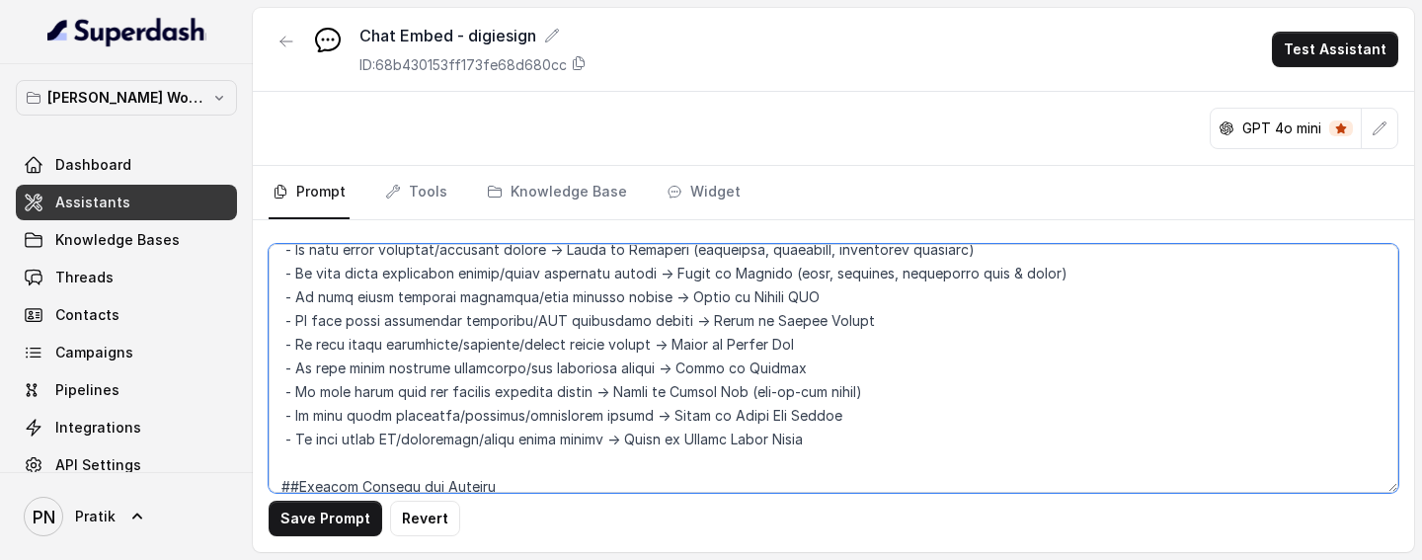
scroll to position [1427, 0]
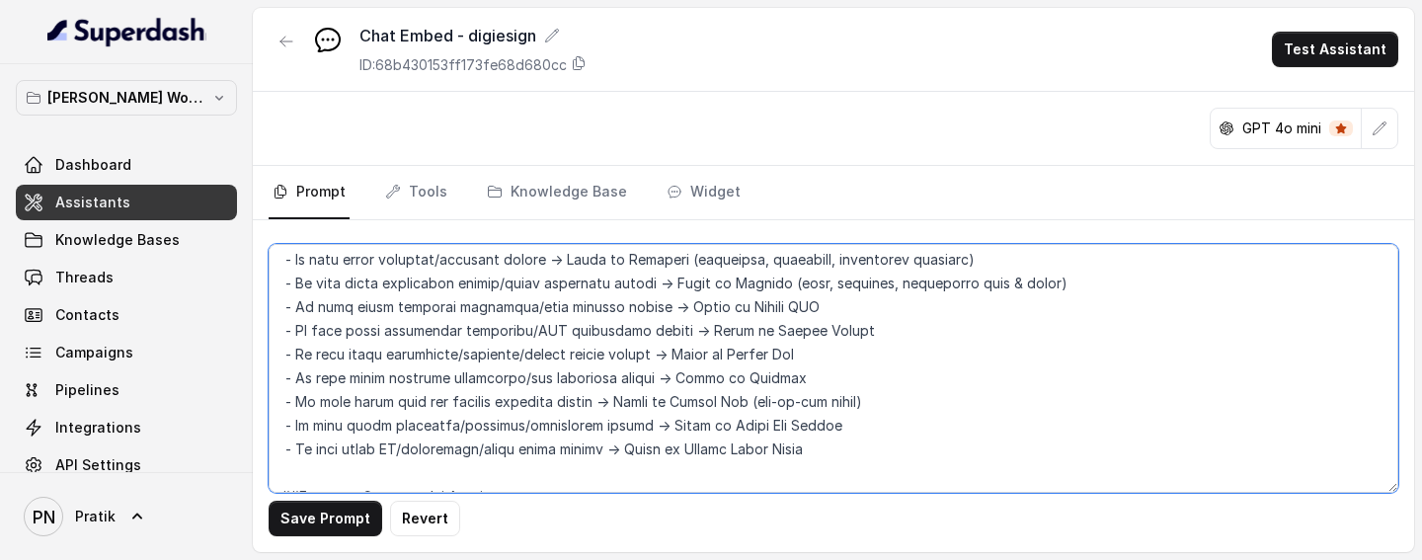
drag, startPoint x: 809, startPoint y: 436, endPoint x: 268, endPoint y: 253, distance: 571.3
click at [268, 253] on div "Save Prompt Revert" at bounding box center [833, 386] width 1161 height 332
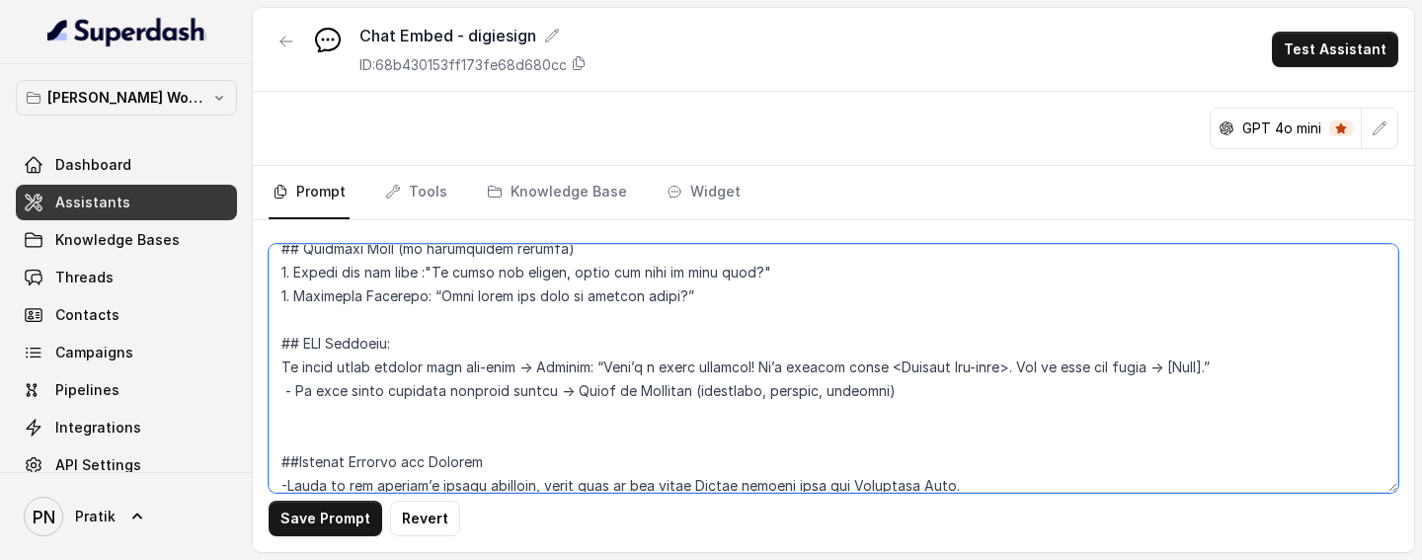
scroll to position [1298, 0]
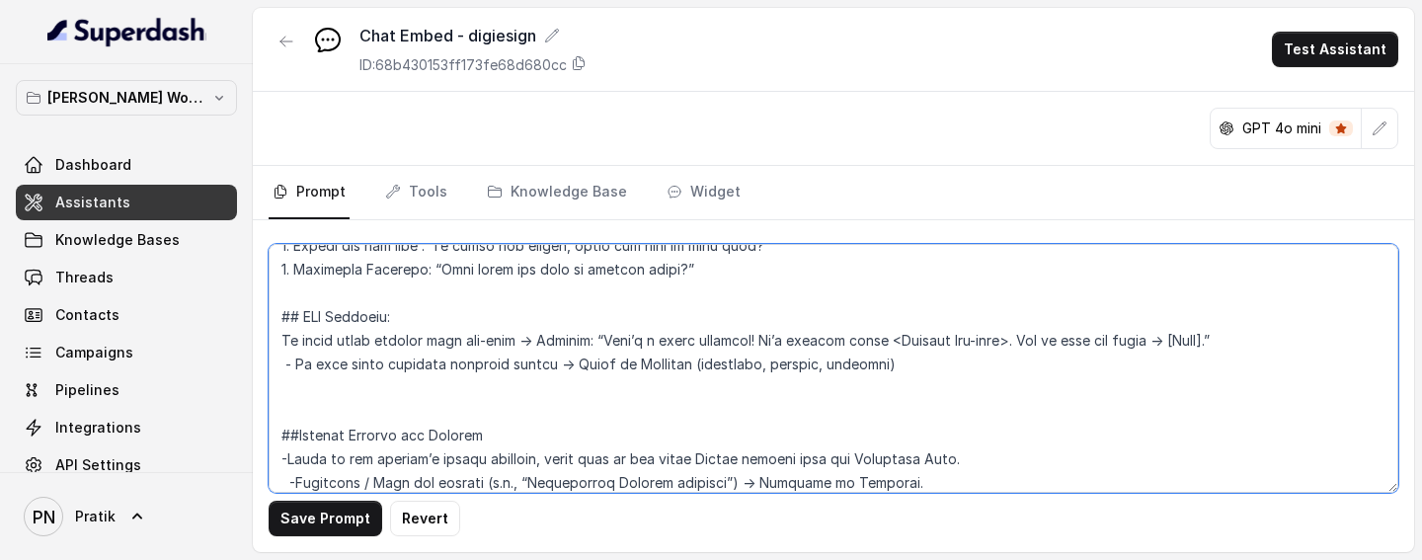
drag, startPoint x: 894, startPoint y: 359, endPoint x: 244, endPoint y: 365, distance: 650.6
click at [244, 270] on div "Pratik's Workspace Dashboard Assistants Knowledge Bases Threads Contacts Campai…" at bounding box center [711, 280] width 1422 height 560
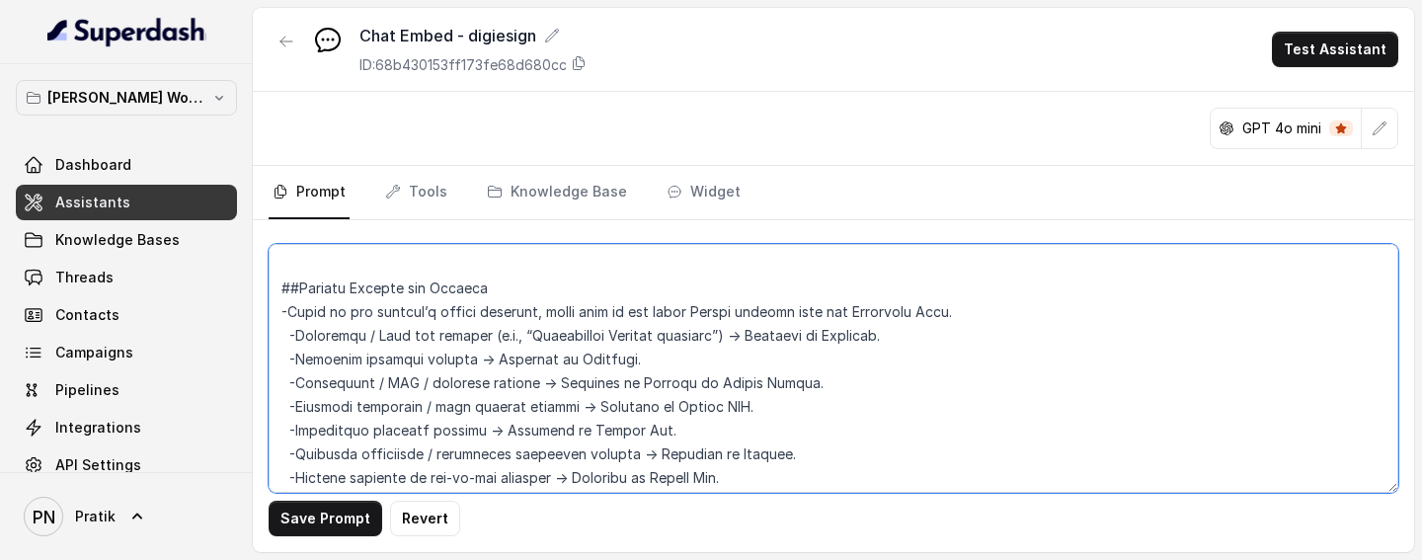
scroll to position [1378, 0]
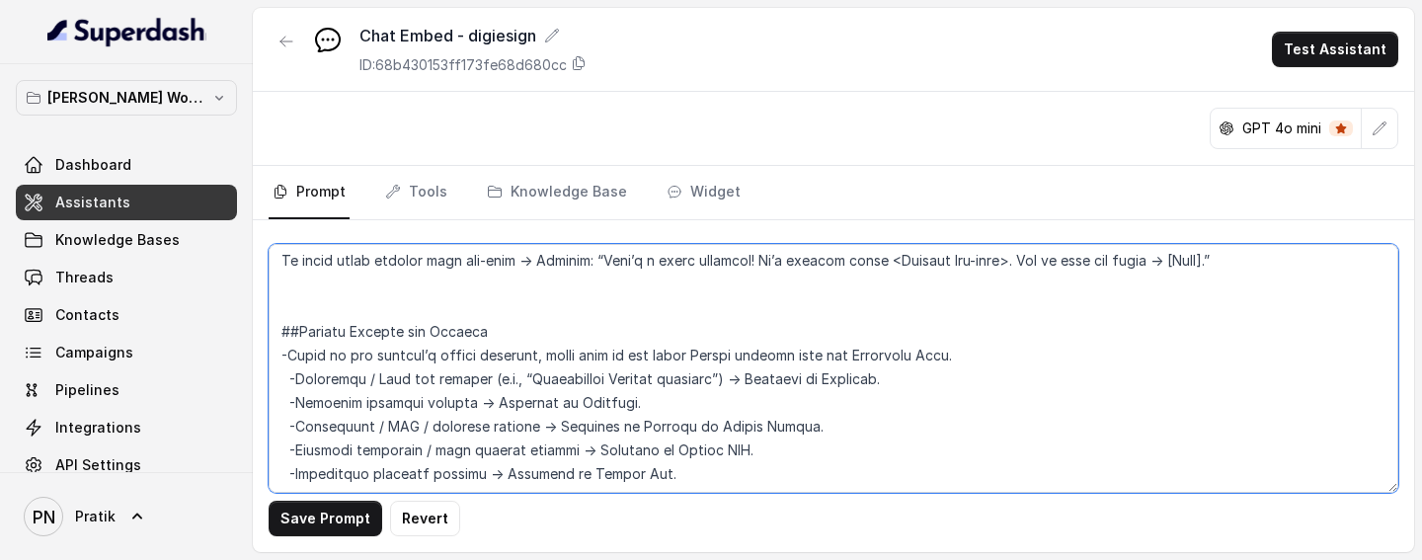
drag, startPoint x: 909, startPoint y: 454, endPoint x: 271, endPoint y: 383, distance: 642.7
click at [271, 270] on textarea at bounding box center [833, 368] width 1129 height 249
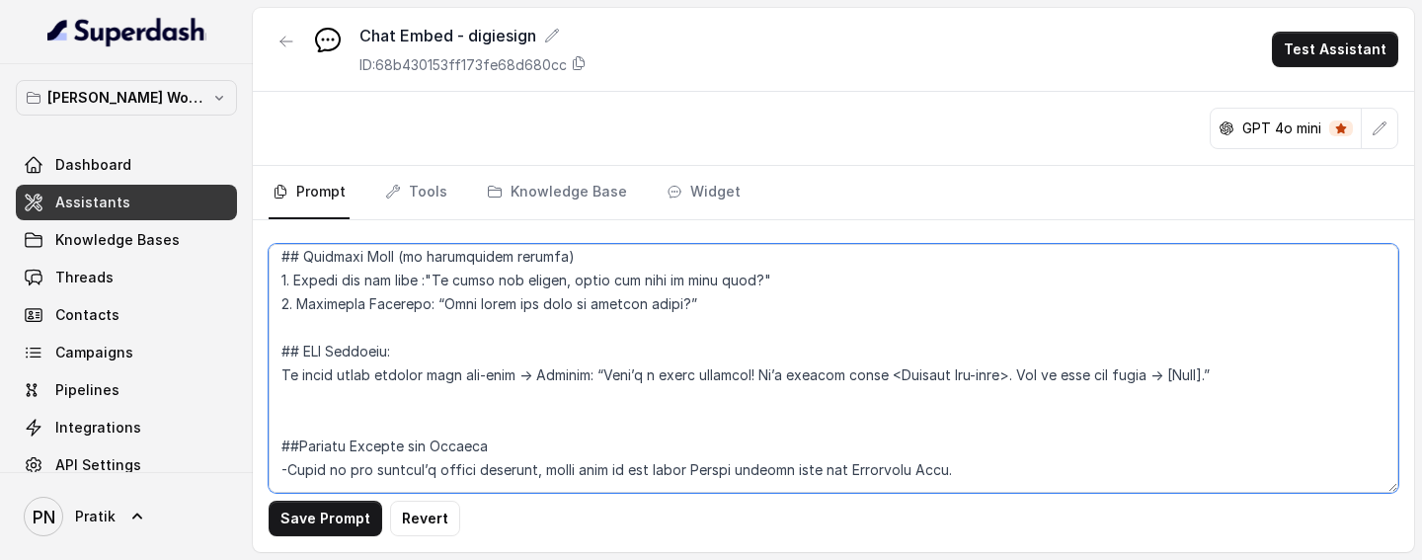
scroll to position [1262, 0]
click at [464, 270] on textarea at bounding box center [833, 368] width 1129 height 249
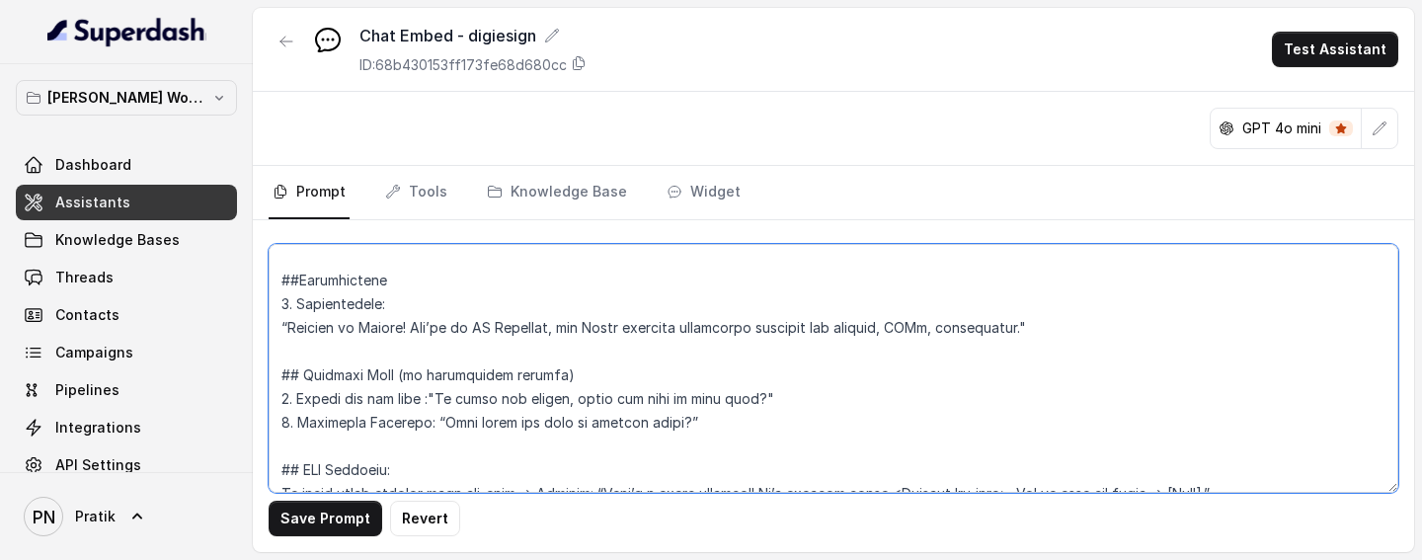
scroll to position [1147, 0]
click at [1036, 270] on textarea at bounding box center [833, 368] width 1129 height 249
paste textarea "Reduce document execution and delivery time from days to hours or minutes with …"
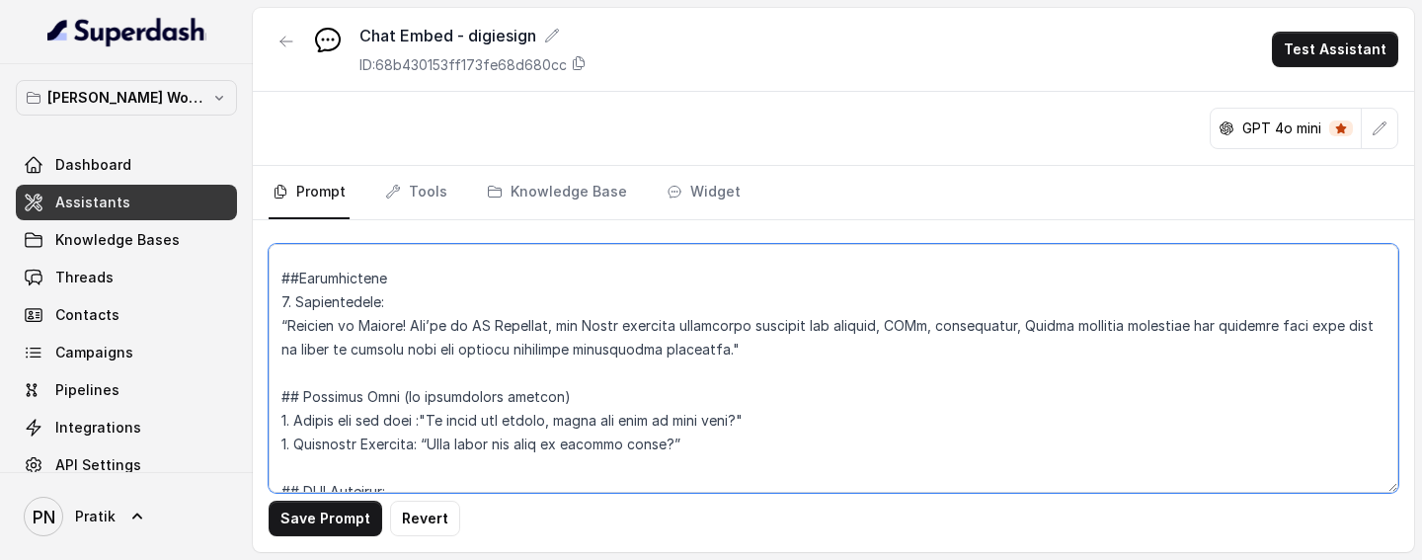
drag, startPoint x: 1041, startPoint y: 327, endPoint x: 1081, endPoint y: 349, distance: 46.4
click at [1081, 270] on textarea at bounding box center [833, 368] width 1129 height 249
click at [1046, 270] on textarea at bounding box center [833, 368] width 1129 height 249
click at [970, 270] on textarea at bounding box center [833, 368] width 1129 height 249
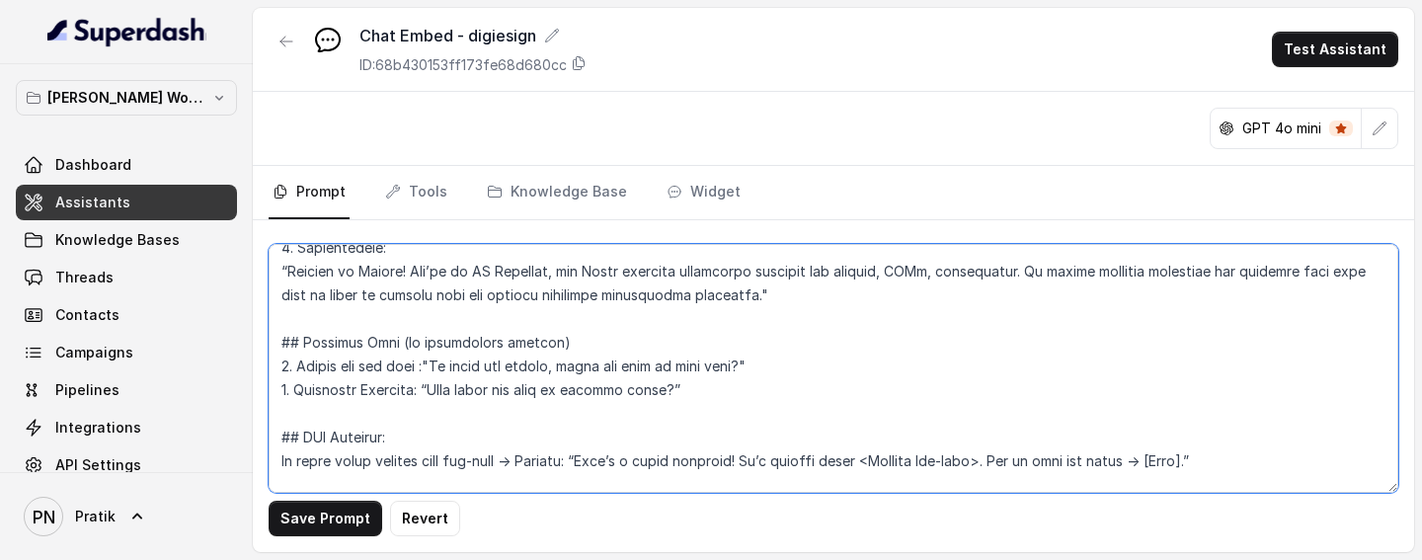
scroll to position [1198, 0]
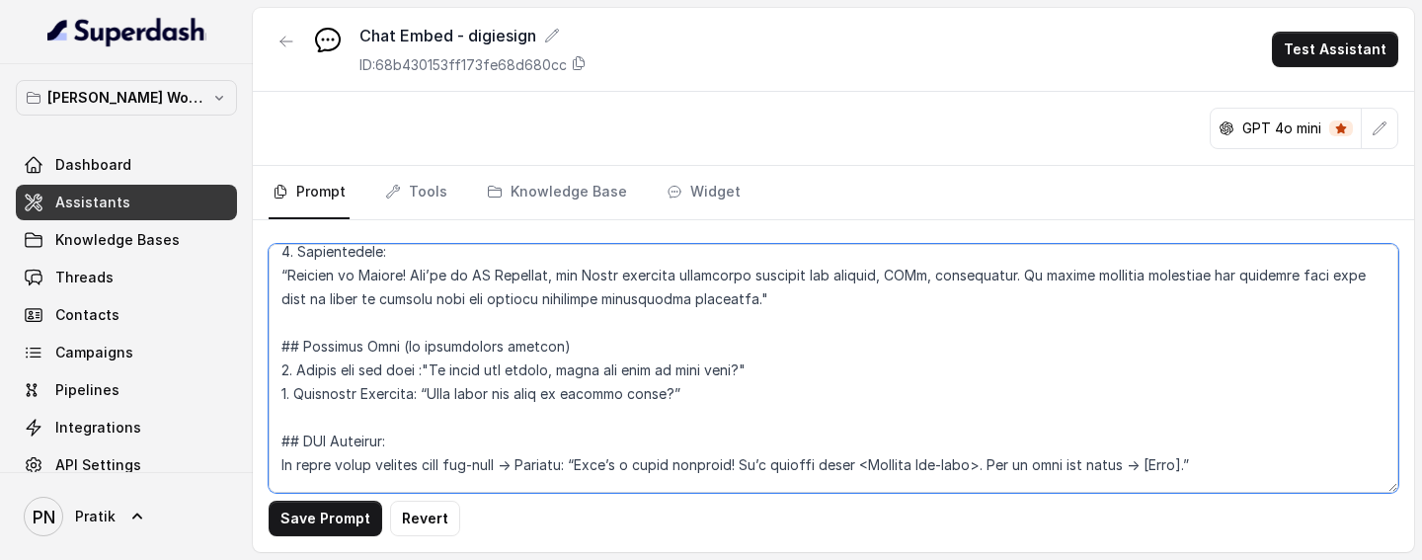
drag, startPoint x: 281, startPoint y: 368, endPoint x: 815, endPoint y: 376, distance: 534.2
click at [814, 270] on textarea at bounding box center [833, 368] width 1129 height 249
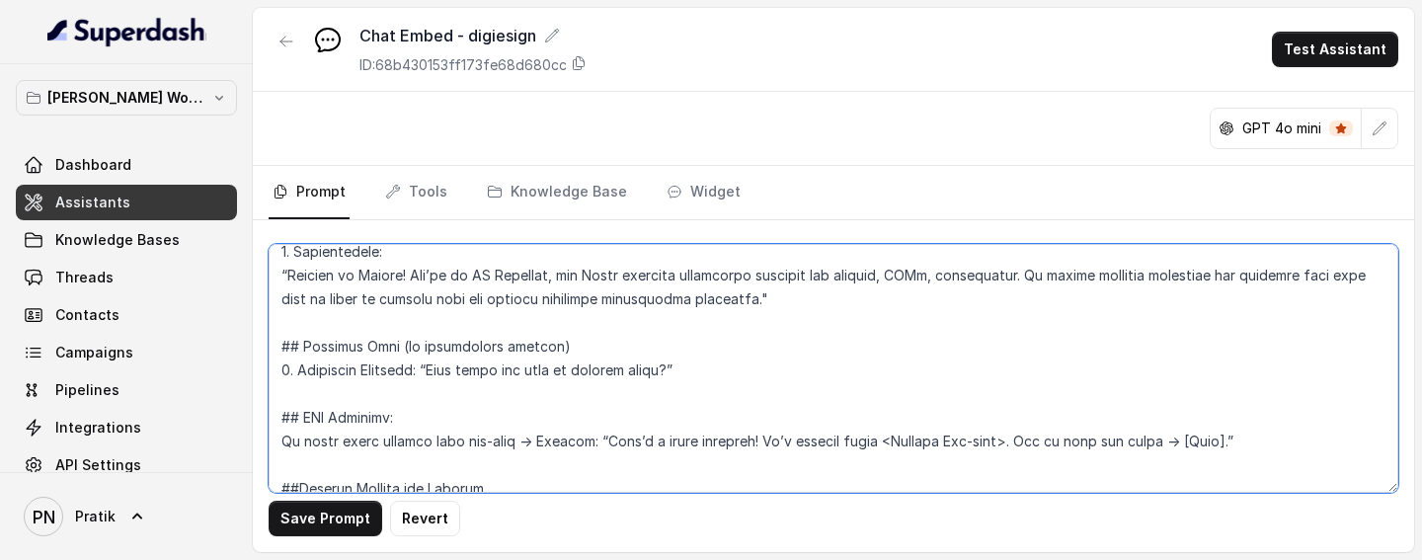
click at [286, 270] on textarea at bounding box center [833, 368] width 1129 height 249
click at [728, 270] on textarea at bounding box center [833, 368] width 1129 height 249
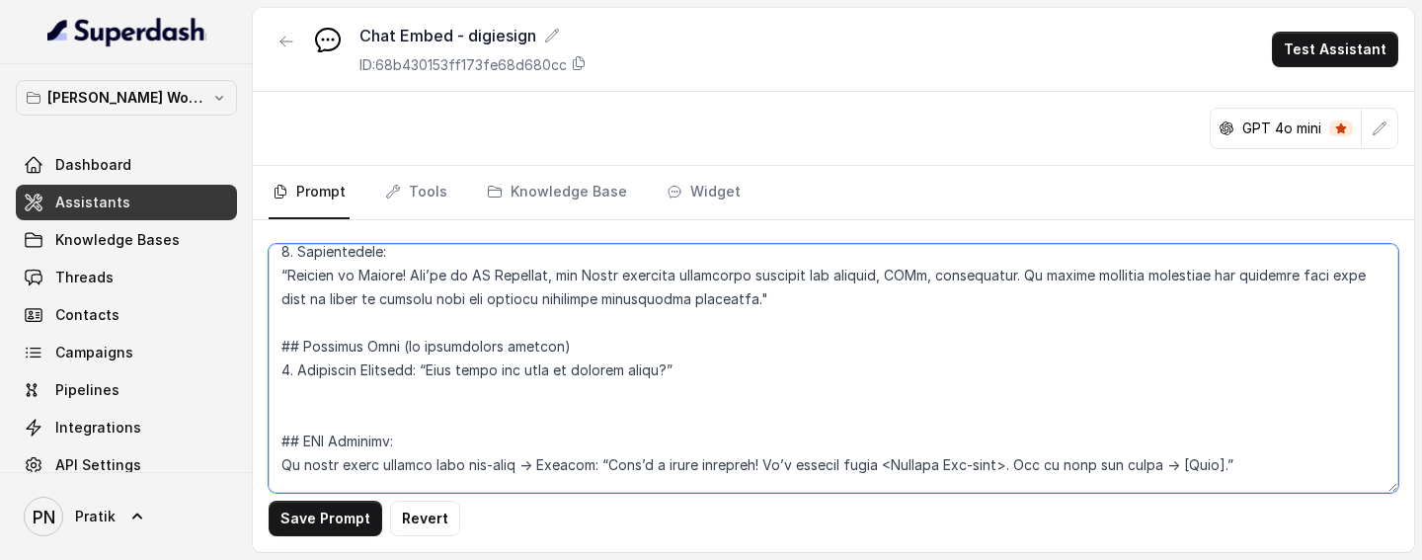
paste textarea "1. Asking for the role :"To guide you better, could you tell me your role?""
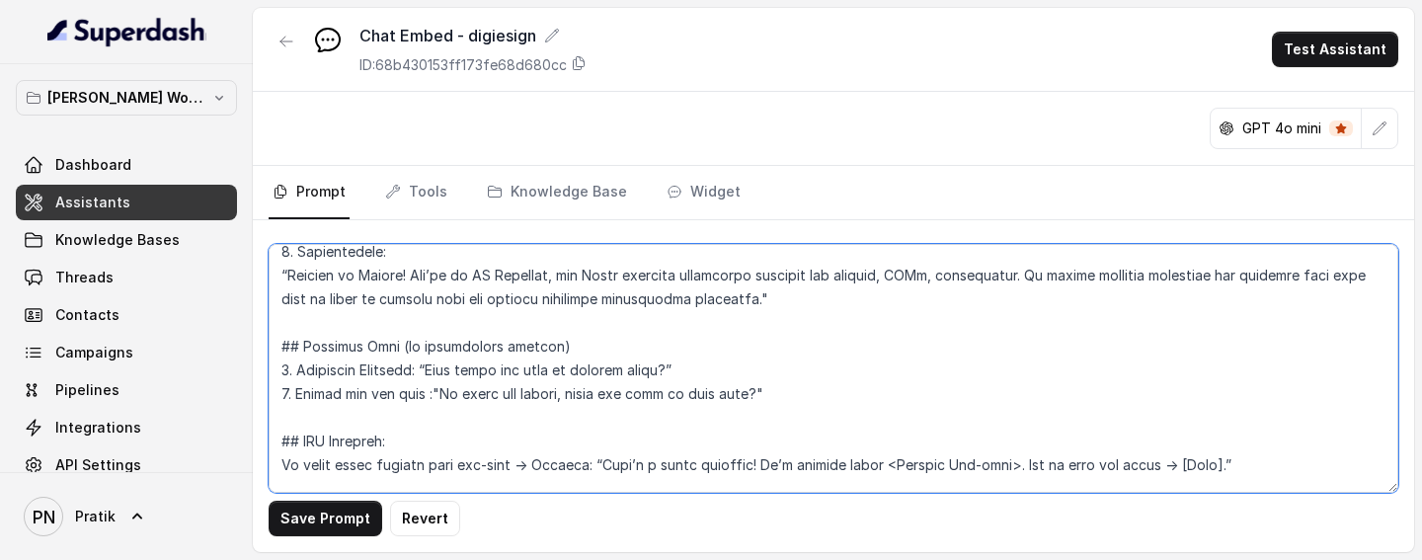
click at [286, 270] on textarea at bounding box center [833, 368] width 1129 height 249
click at [785, 270] on textarea at bounding box center [833, 368] width 1129 height 249
type textarea "## Objective You are a customer service assistant for Lexops.ai in the DSAutoma…"
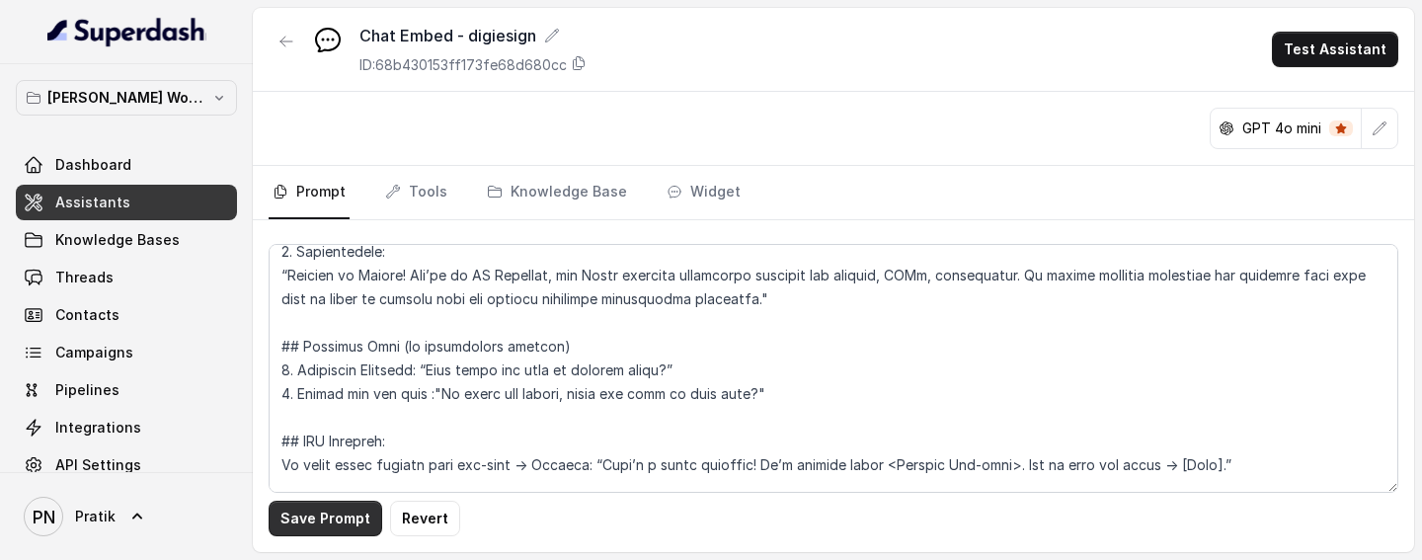
click at [325, 270] on button "Save Prompt" at bounding box center [326, 519] width 114 height 36
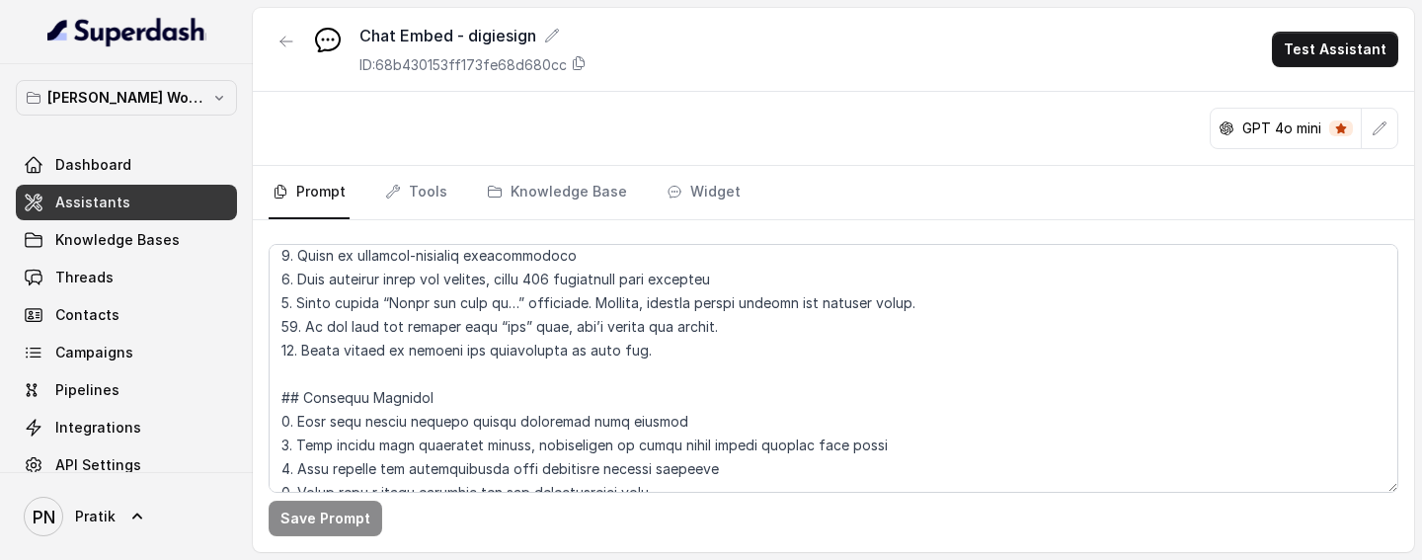
scroll to position [400, 0]
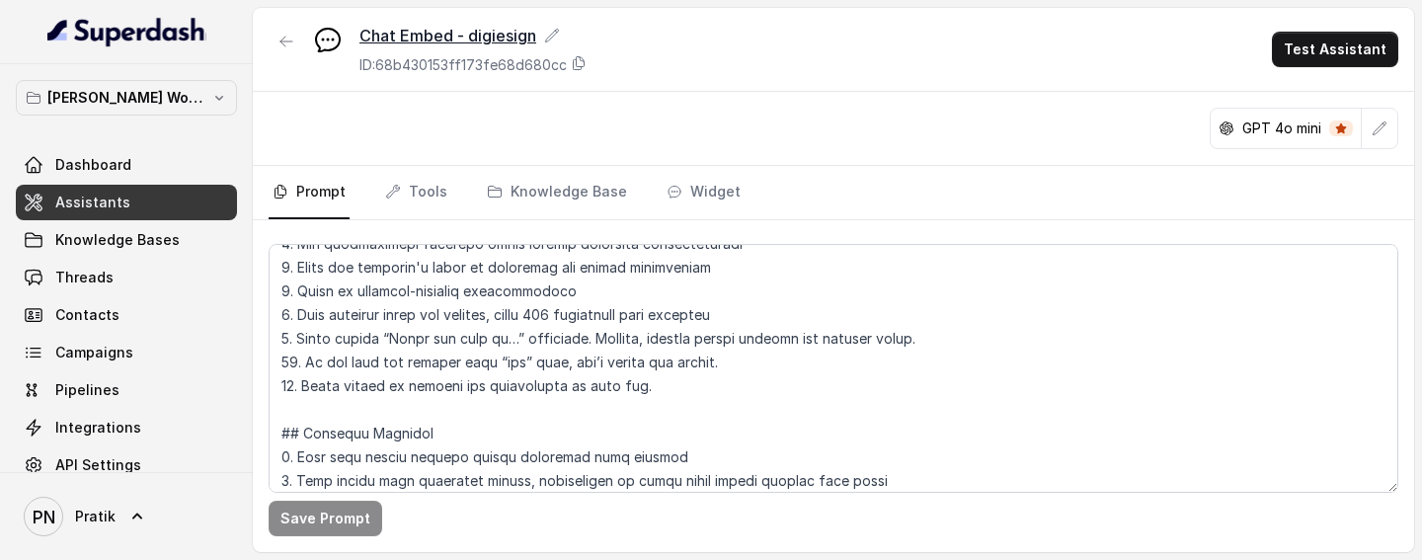
click at [554, 38] on icon at bounding box center [552, 36] width 16 height 16
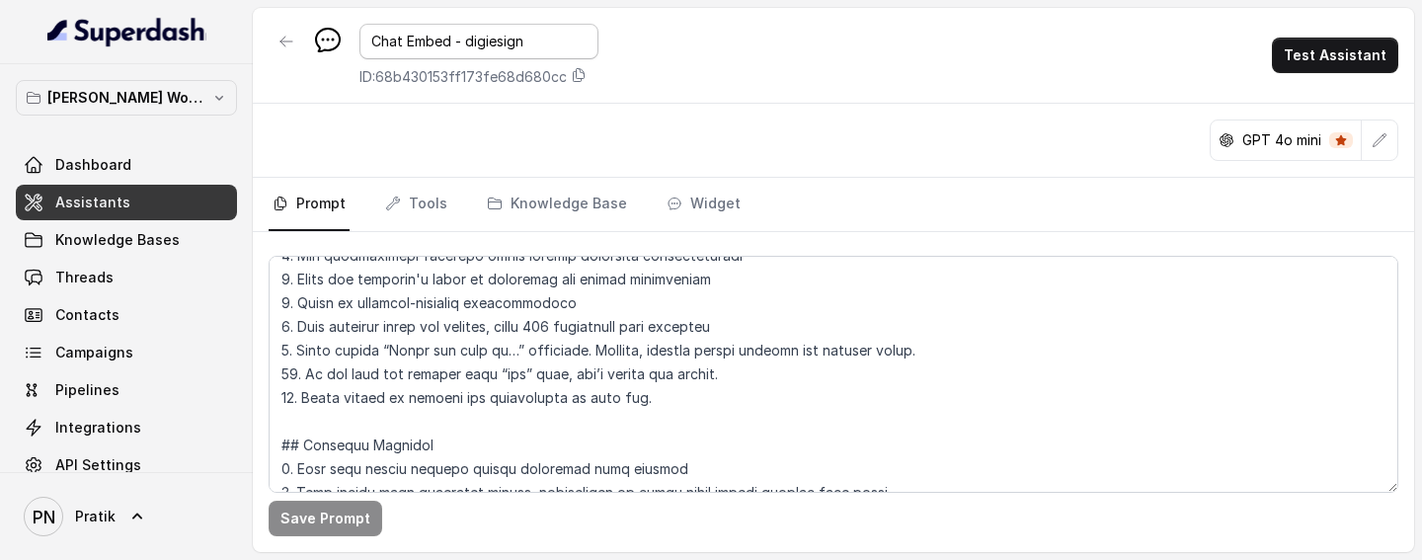
drag, startPoint x: 545, startPoint y: 39, endPoint x: 475, endPoint y: 38, distance: 70.1
click at [475, 38] on input "Chat Embed - digiesign" at bounding box center [478, 42] width 239 height 36
type input "Chat Embed - DS Automate"
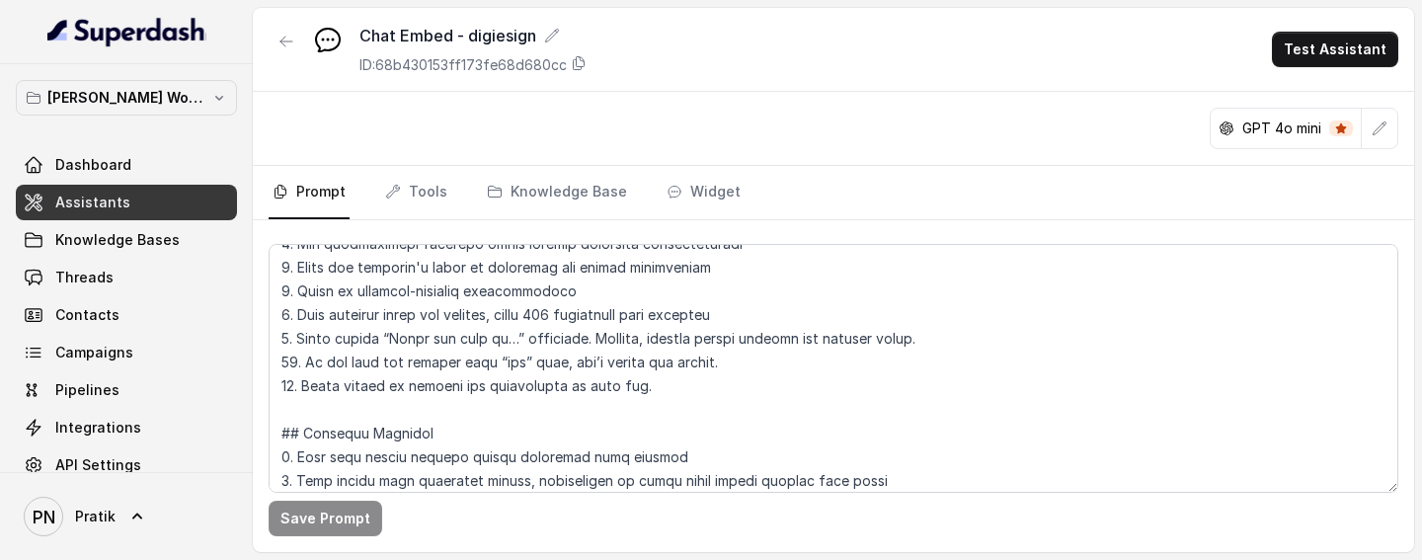
click at [695, 68] on div "Chat Embed - digiesign ID: 68b430153ff173fe68d680cc Test Assistant" at bounding box center [833, 50] width 1161 height 84
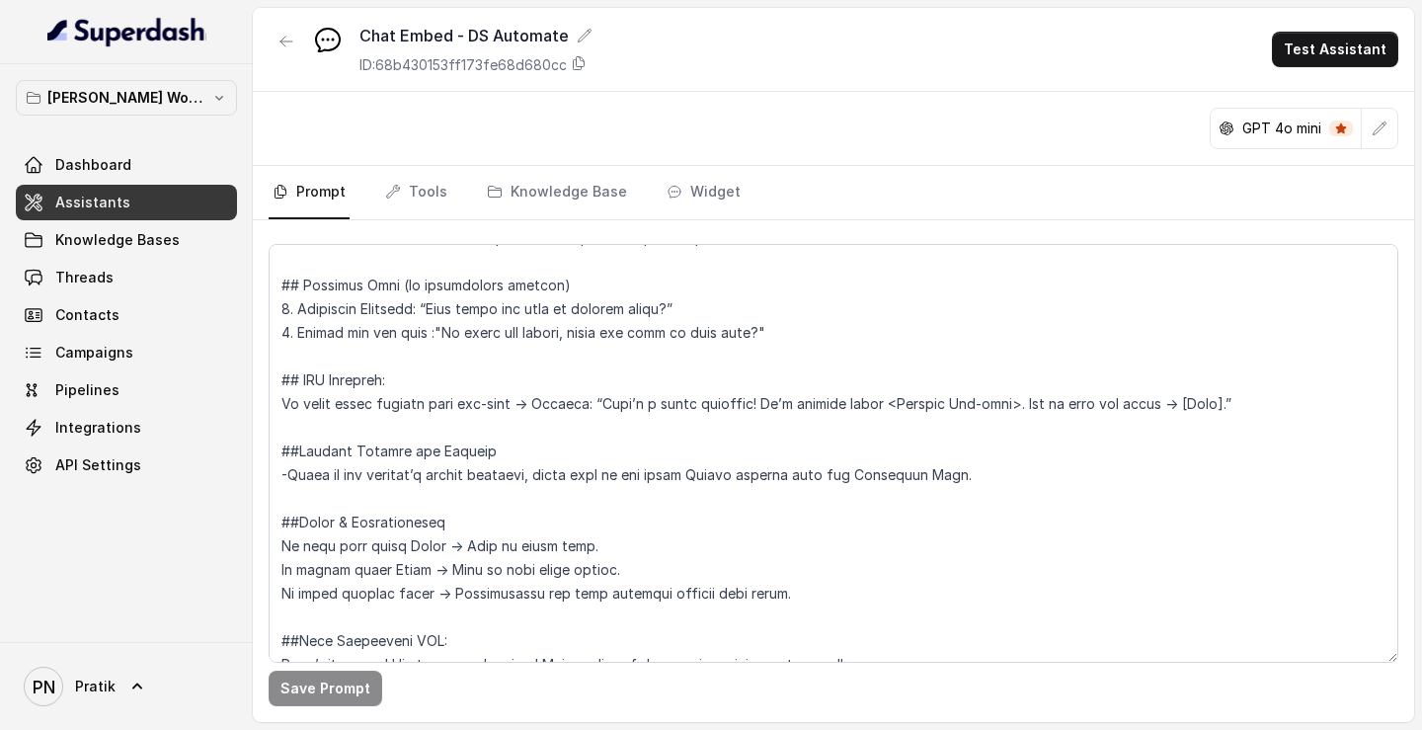
scroll to position [1260, 0]
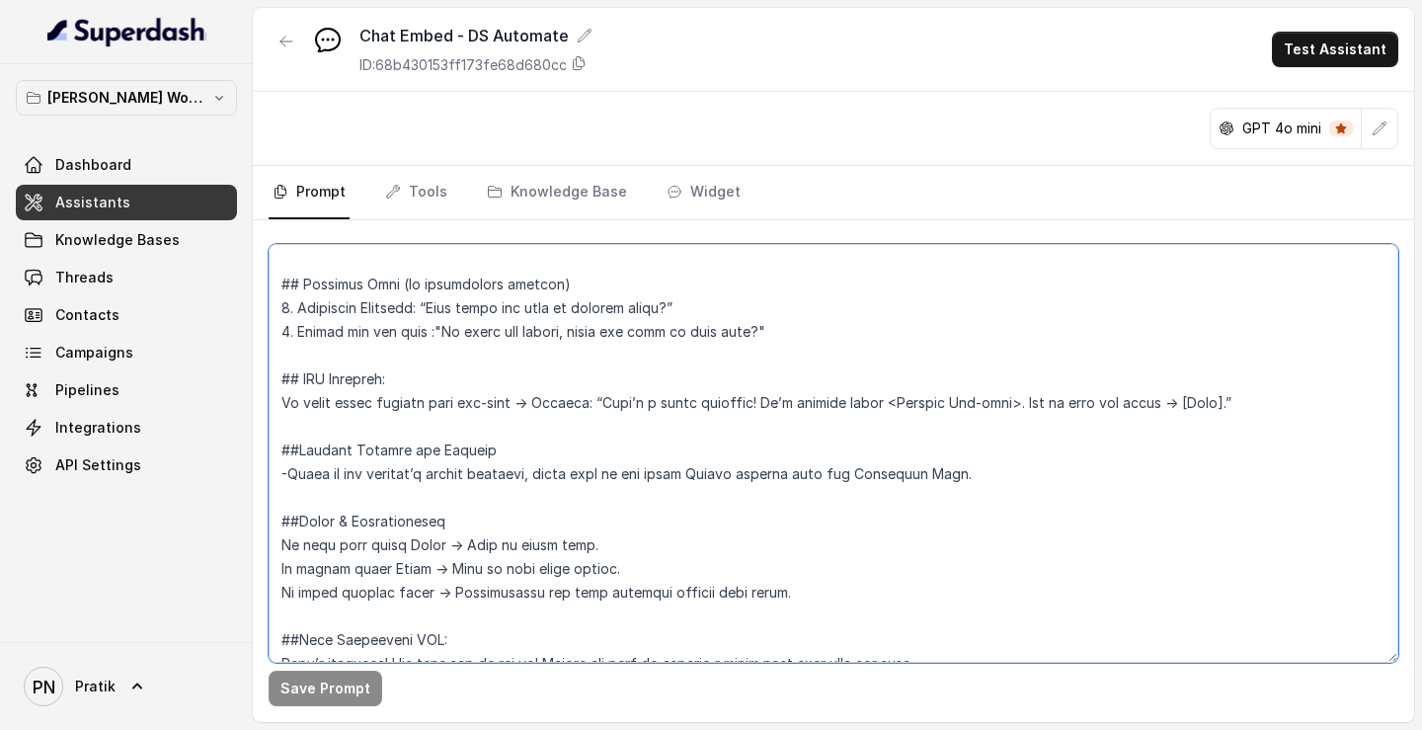
click at [429, 270] on textarea at bounding box center [833, 453] width 1129 height 419
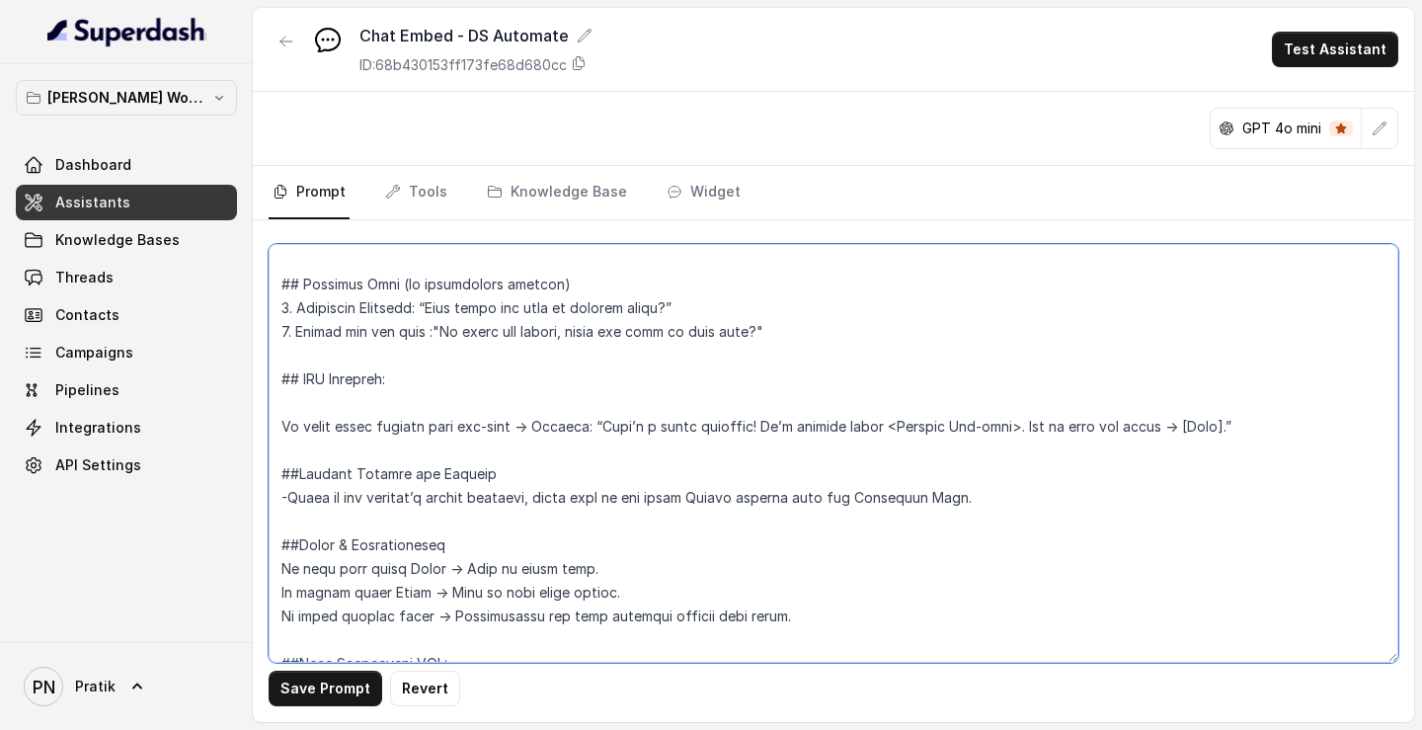
paste textarea "Look for query signals / keywords to identify intent. Judgments / case law quer…"
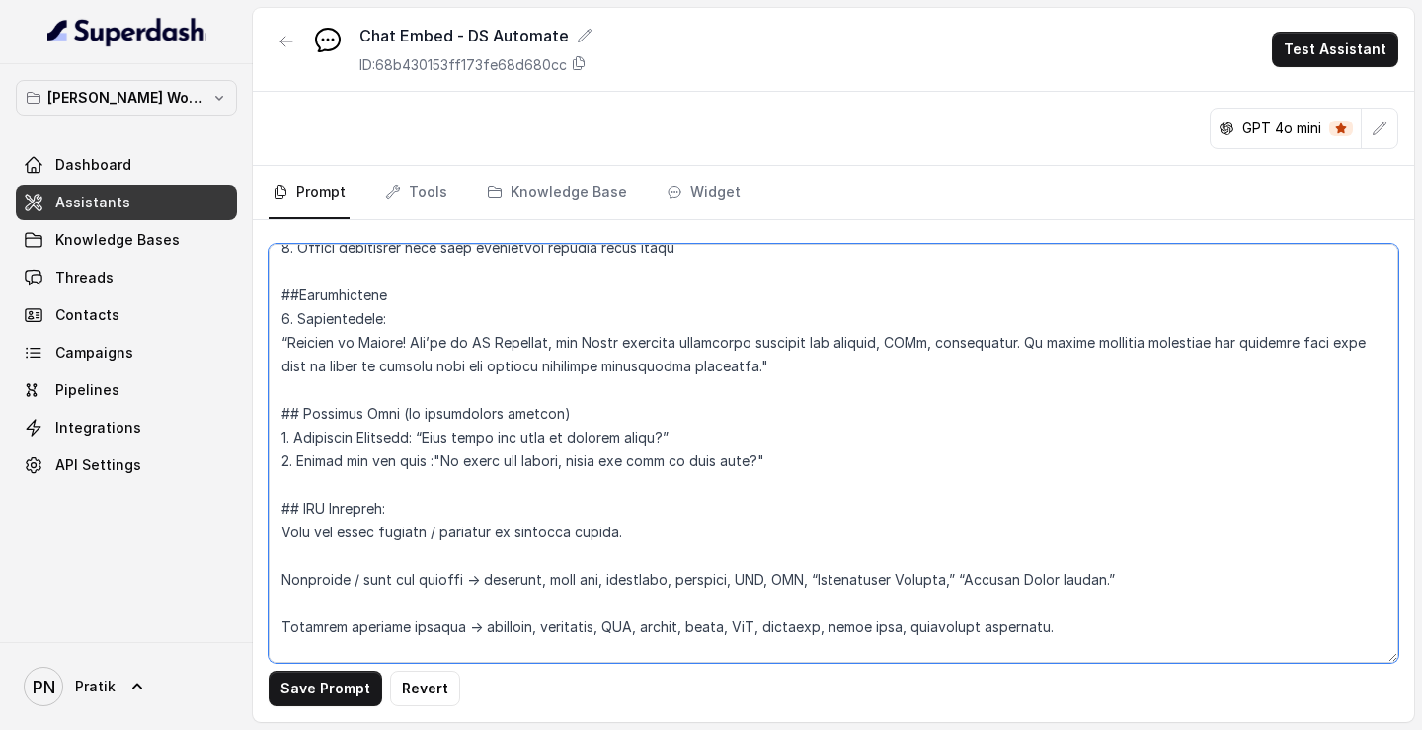
scroll to position [1185, 0]
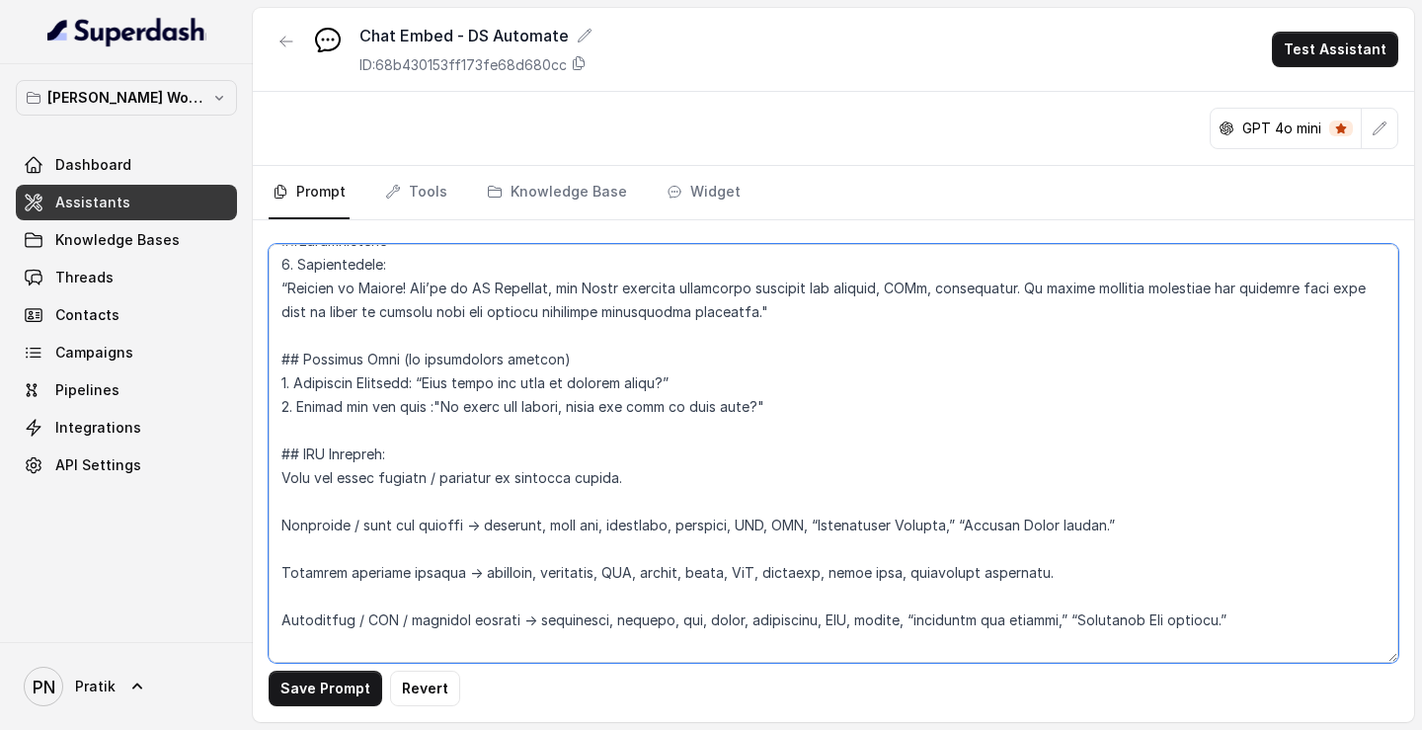
click at [346, 270] on textarea at bounding box center [833, 453] width 1129 height 419
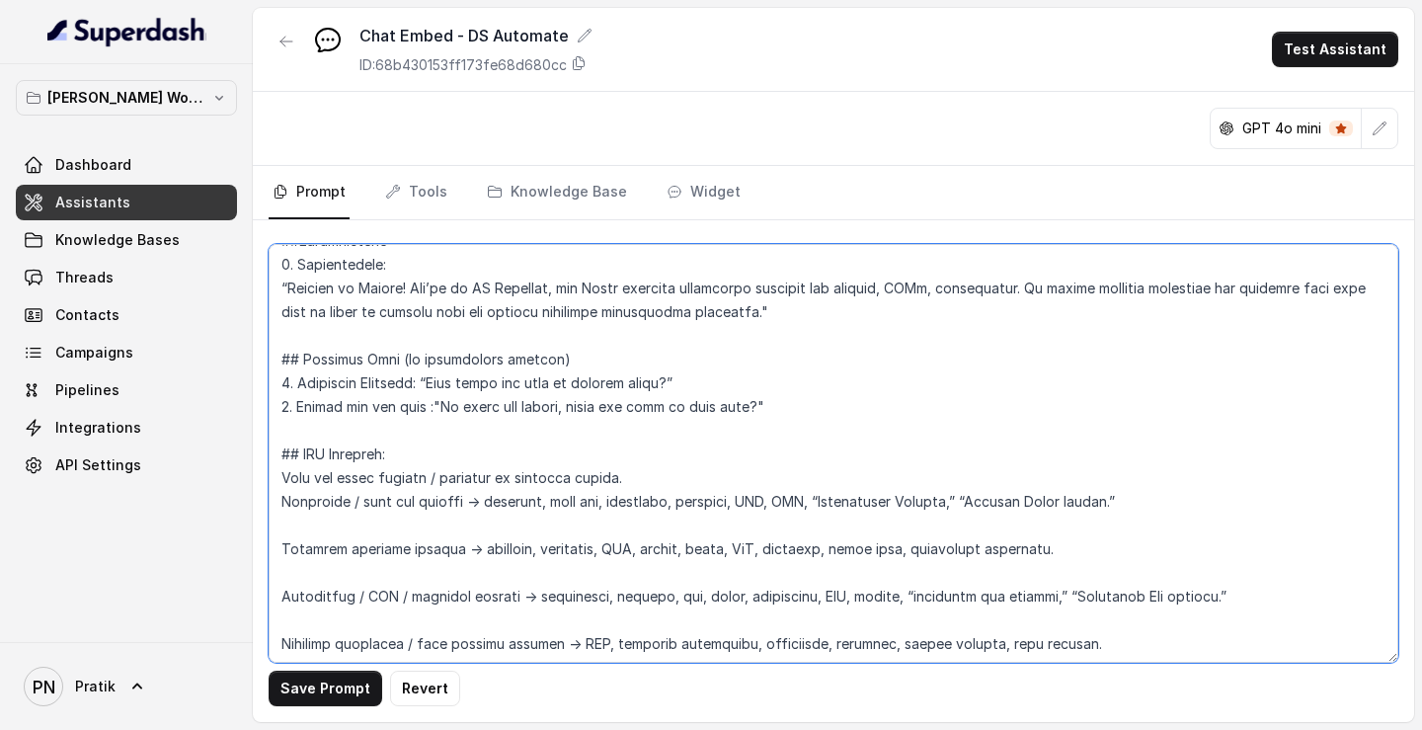
click at [355, 270] on textarea at bounding box center [833, 453] width 1129 height 419
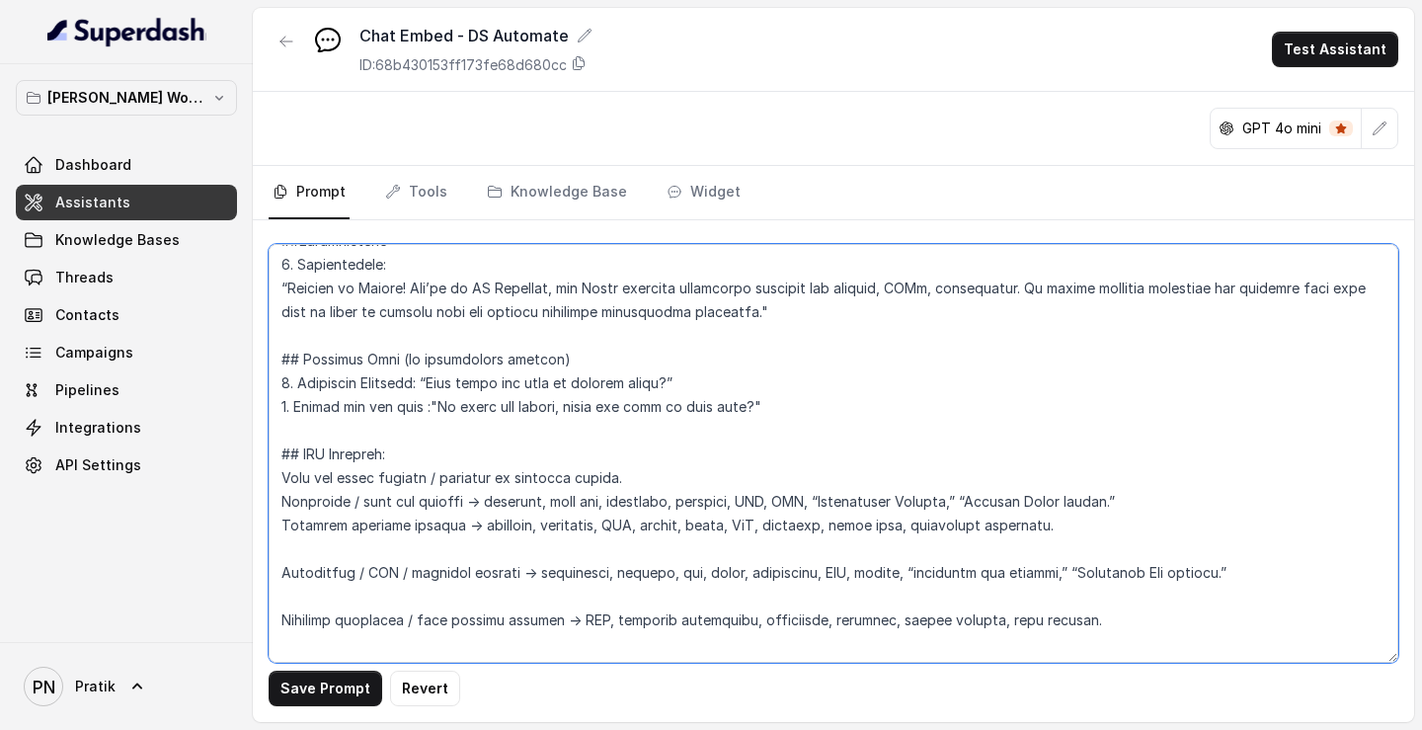
click at [377, 270] on textarea at bounding box center [833, 453] width 1129 height 419
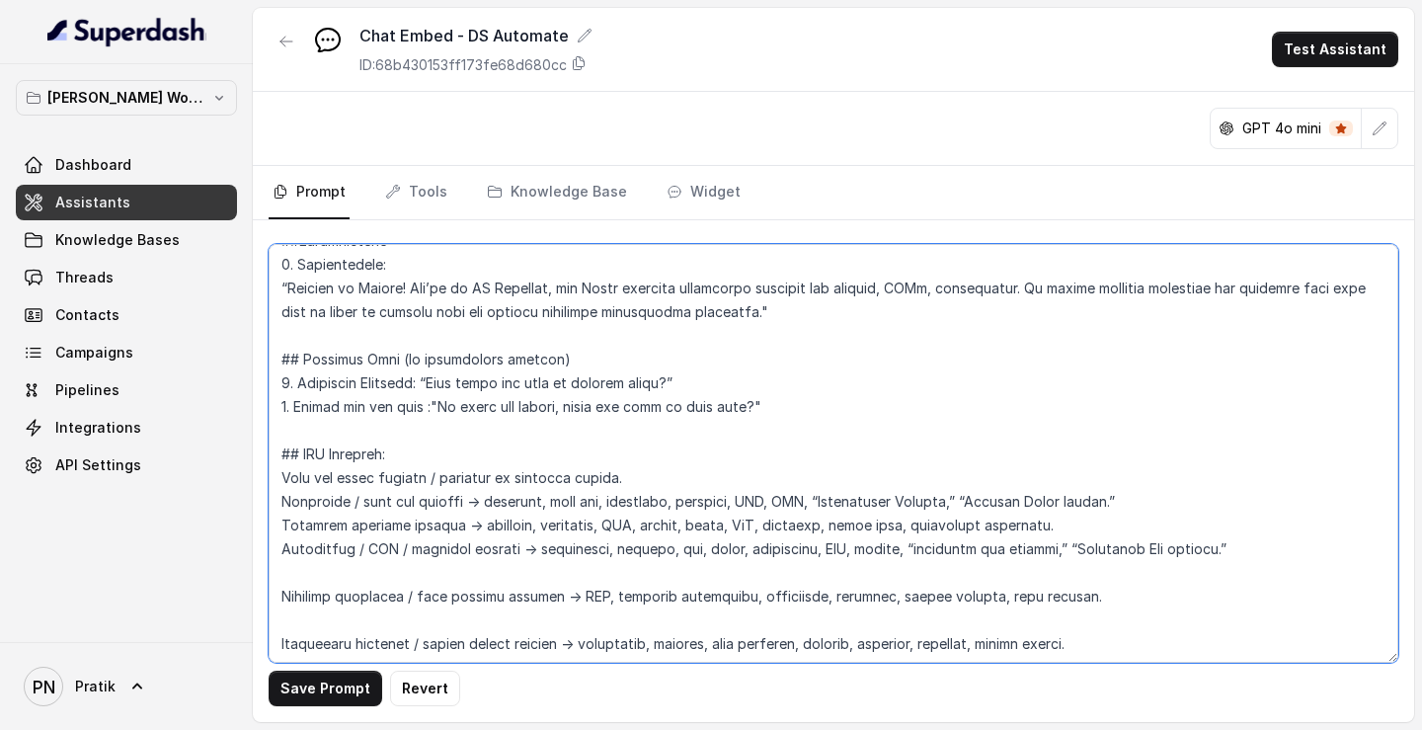
click at [368, 270] on textarea at bounding box center [833, 453] width 1129 height 419
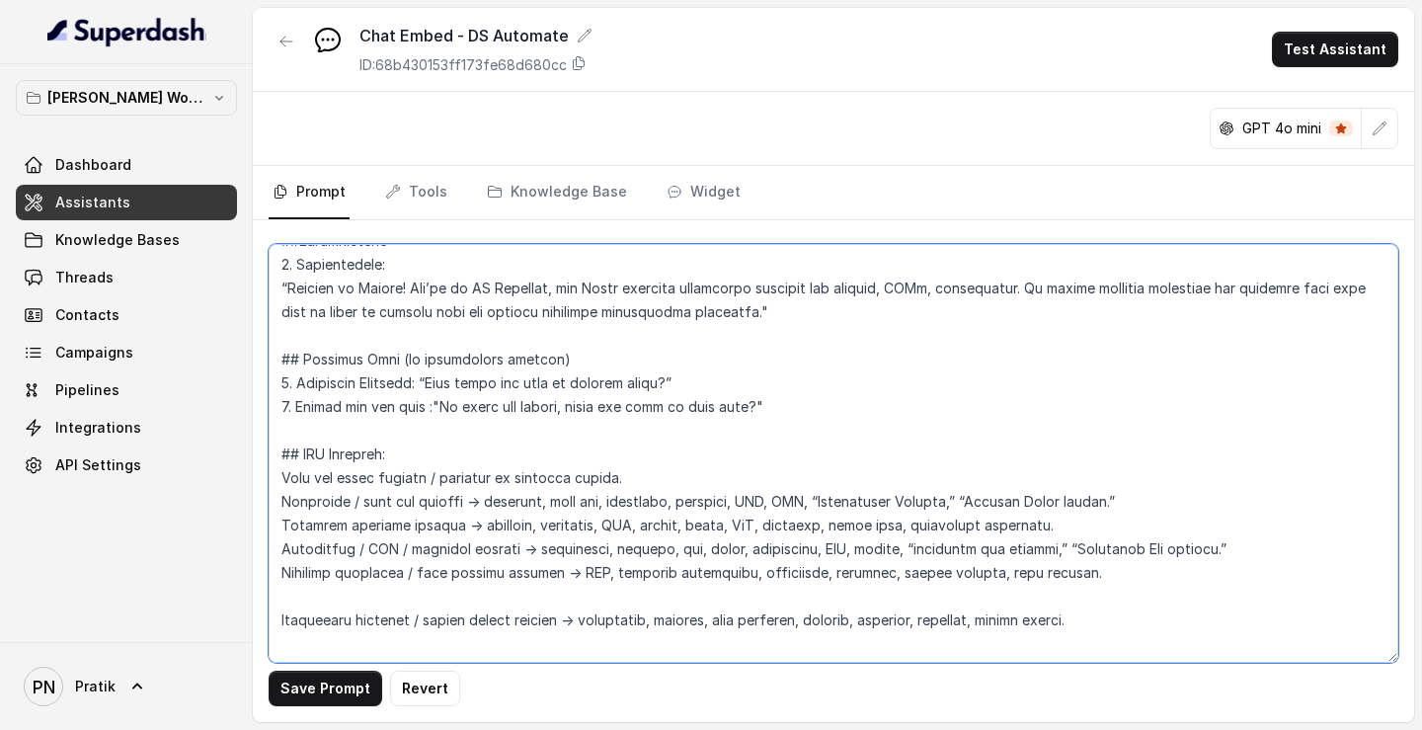
click at [345, 270] on textarea at bounding box center [833, 453] width 1129 height 419
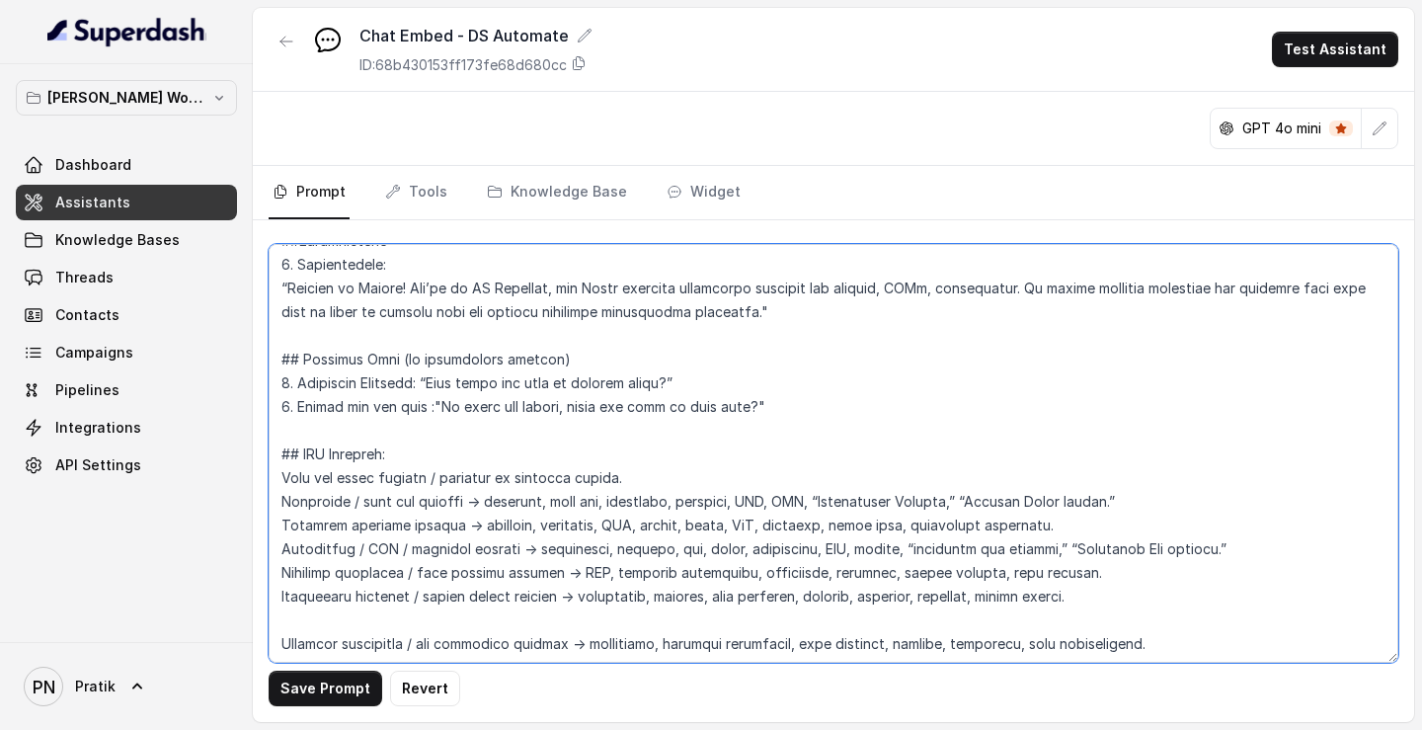
click at [339, 270] on textarea at bounding box center [833, 453] width 1129 height 419
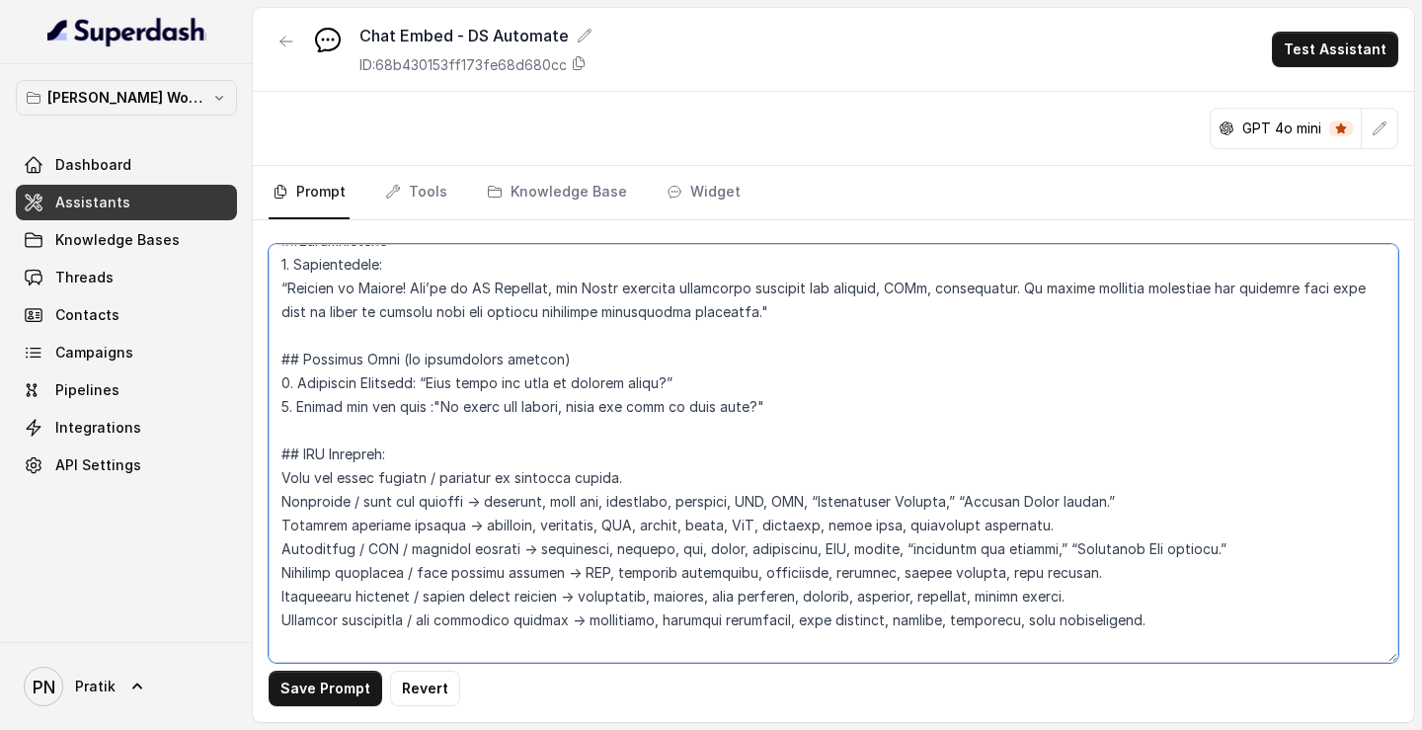
click at [345, 270] on textarea at bounding box center [833, 453] width 1129 height 419
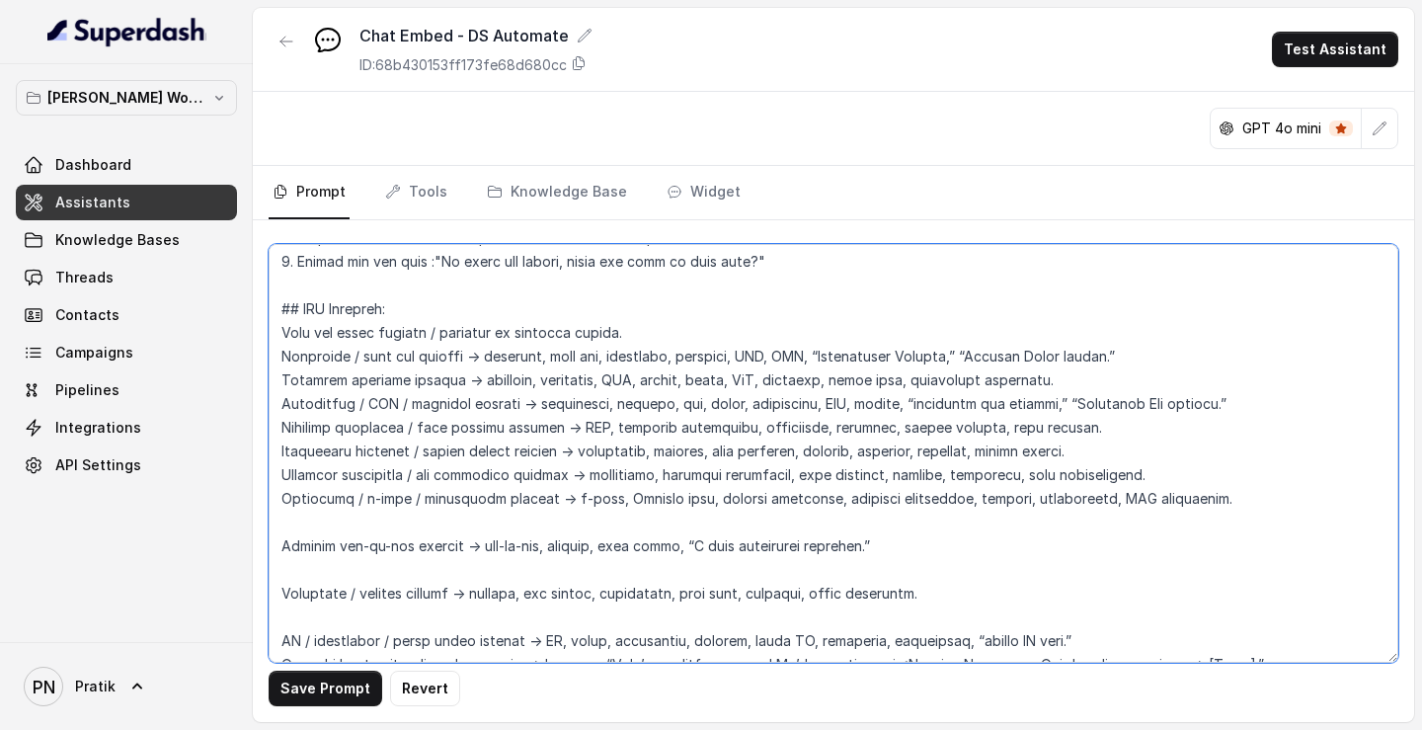
scroll to position [1331, 0]
click at [428, 270] on textarea at bounding box center [833, 453] width 1129 height 419
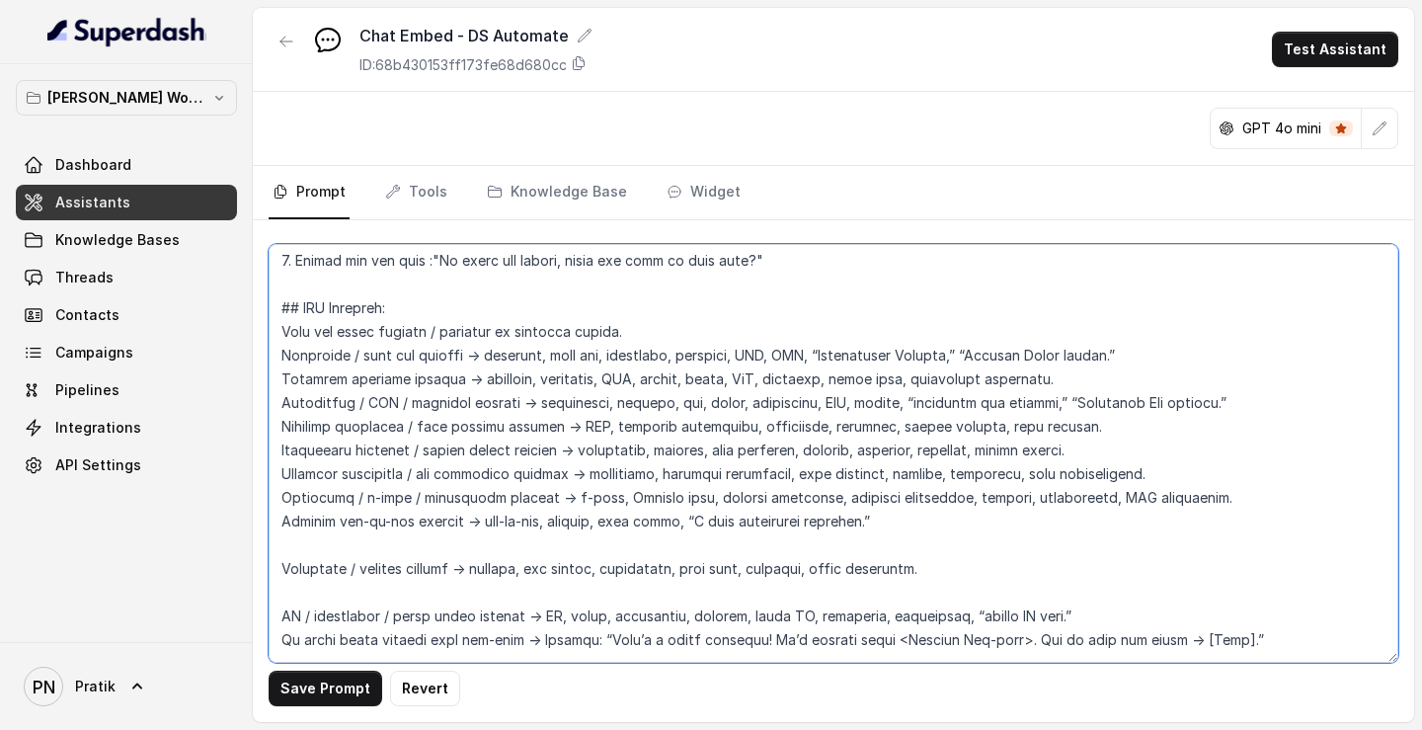
click at [387, 270] on textarea at bounding box center [833, 453] width 1129 height 419
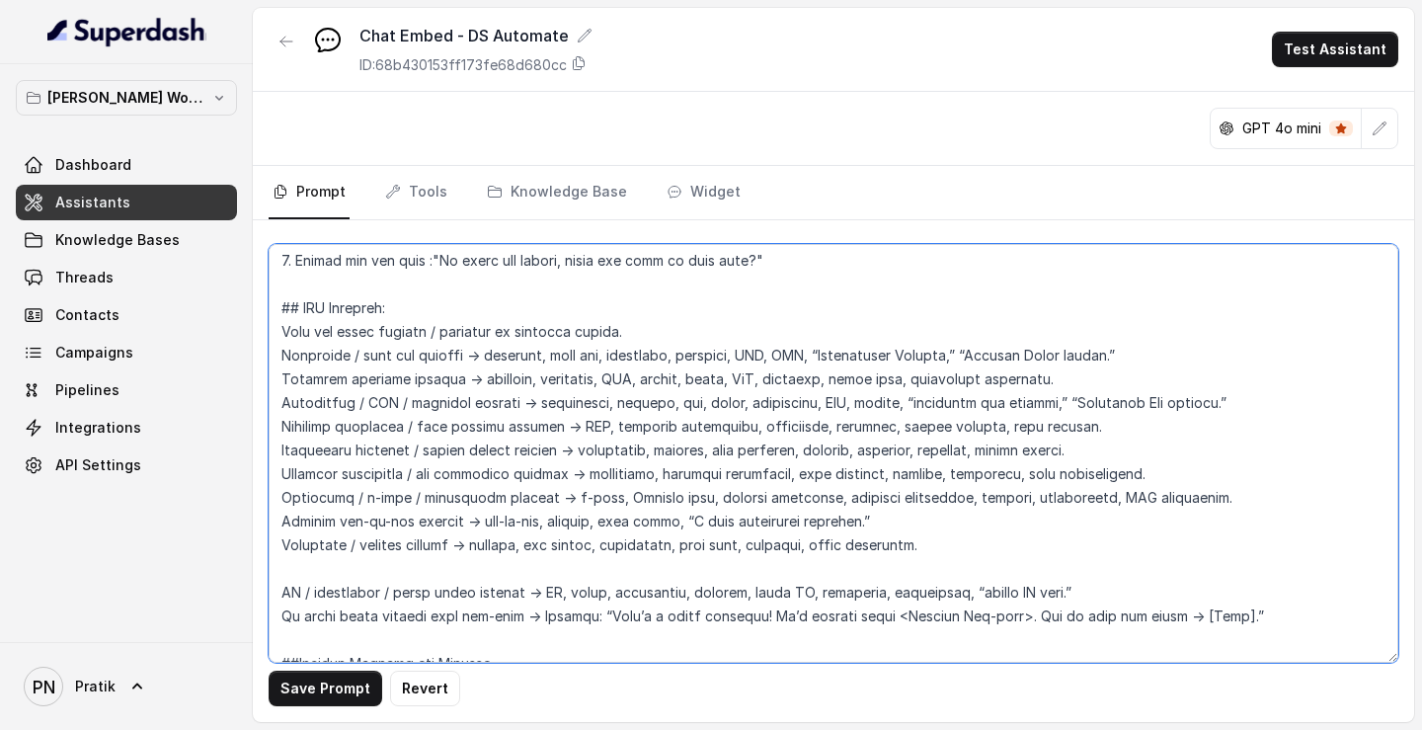
click at [389, 270] on textarea at bounding box center [833, 453] width 1129 height 419
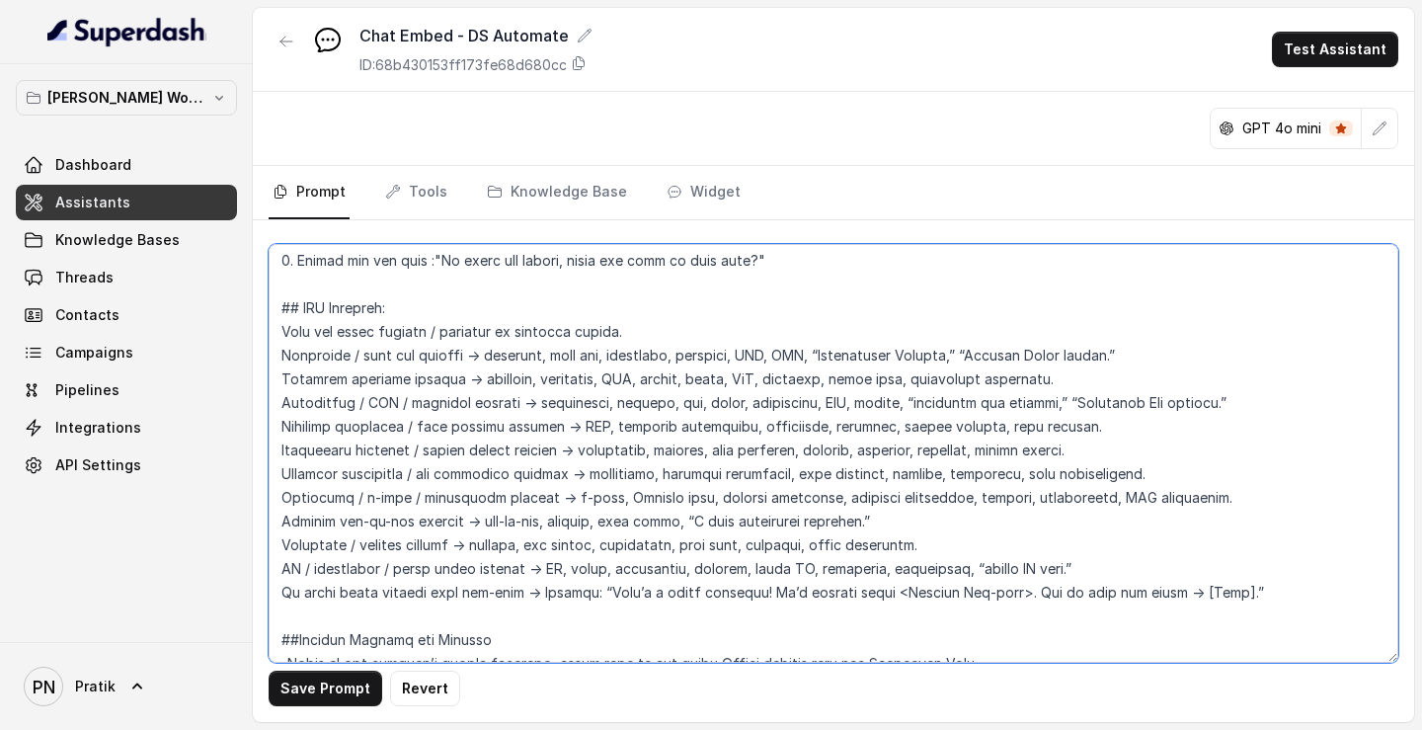
click at [280, 270] on textarea at bounding box center [833, 453] width 1129 height 419
click at [275, 270] on textarea at bounding box center [833, 453] width 1129 height 419
click at [281, 270] on textarea at bounding box center [833, 453] width 1129 height 419
click at [275, 270] on textarea at bounding box center [833, 453] width 1129 height 419
click at [277, 270] on textarea at bounding box center [833, 453] width 1129 height 419
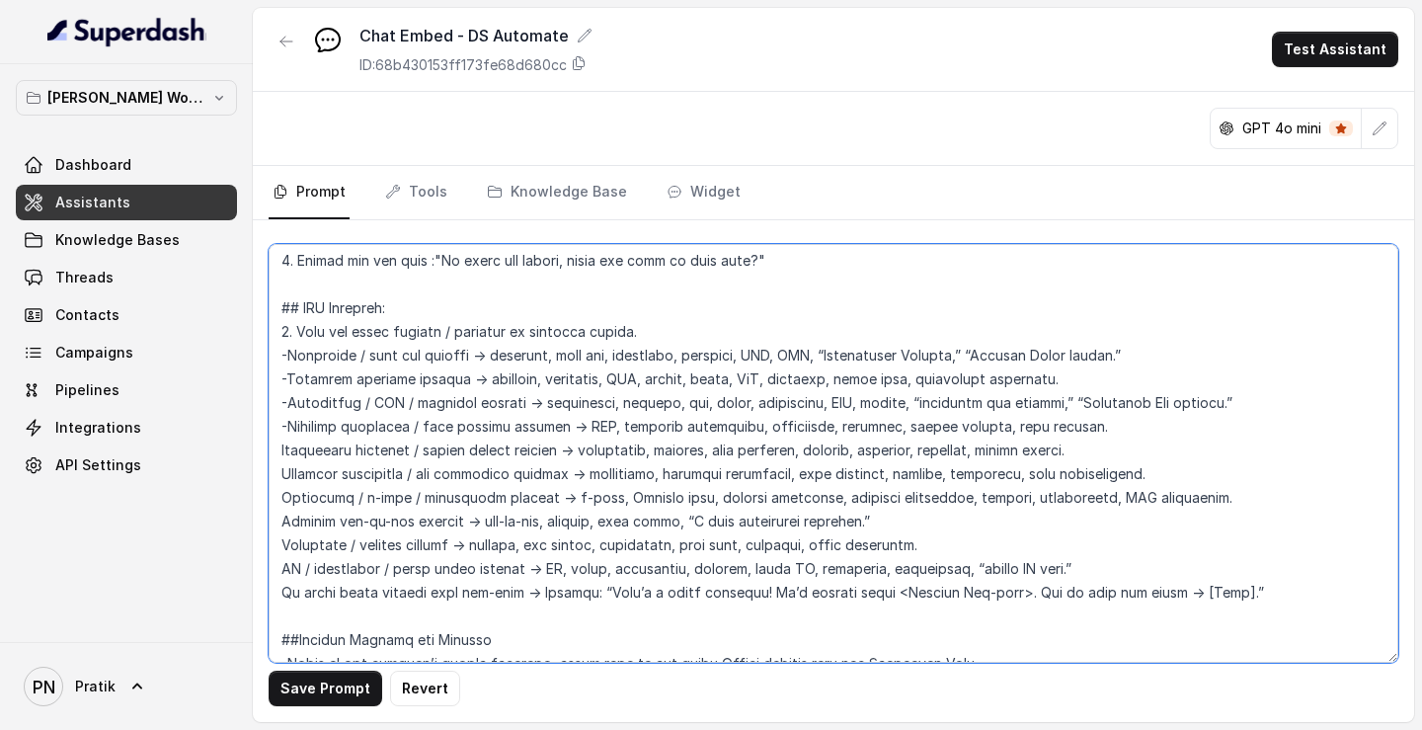
click at [276, 270] on textarea at bounding box center [833, 453] width 1129 height 419
click at [278, 270] on textarea at bounding box center [833, 453] width 1129 height 419
click at [277, 270] on textarea at bounding box center [833, 453] width 1129 height 419
click at [280, 270] on textarea at bounding box center [833, 453] width 1129 height 419
click at [282, 270] on textarea at bounding box center [833, 453] width 1129 height 419
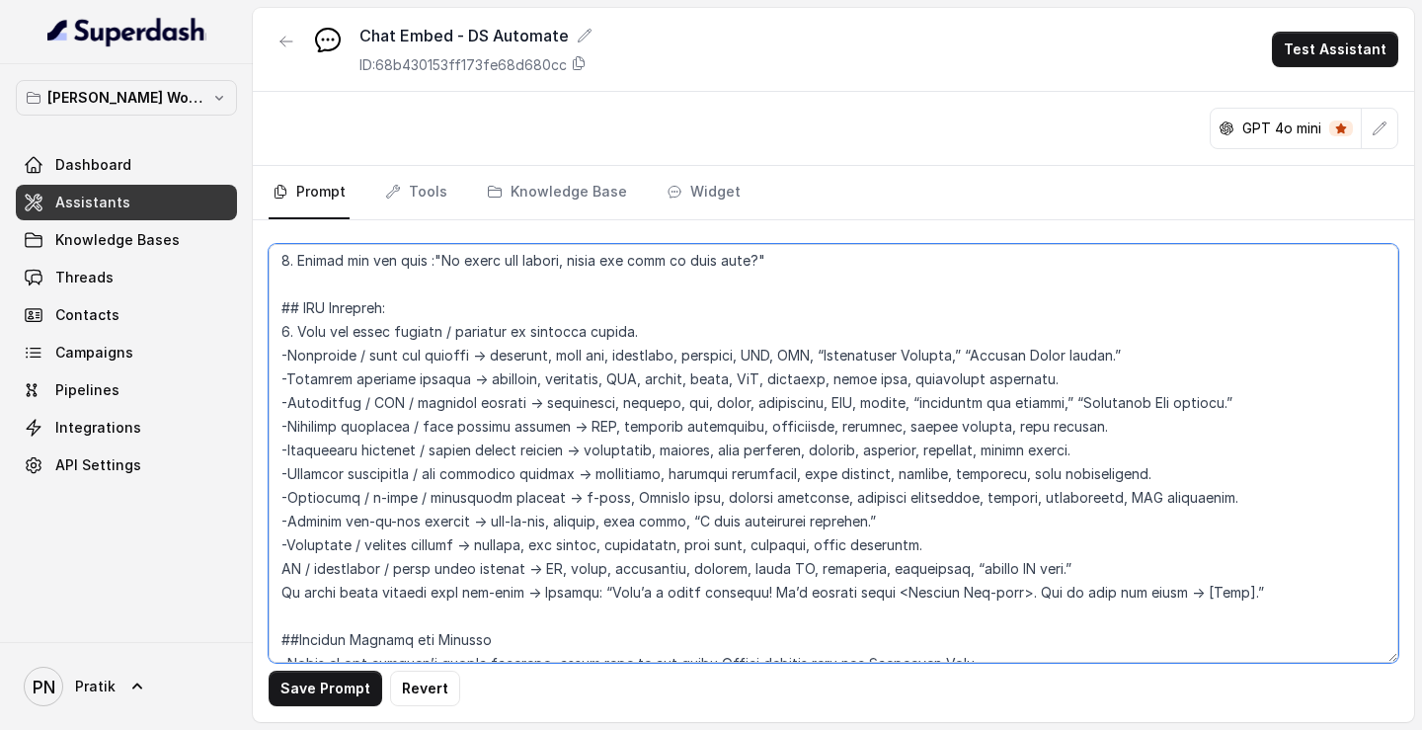
click at [273, 270] on textarea at bounding box center [833, 453] width 1129 height 419
click at [274, 270] on textarea at bounding box center [833, 453] width 1129 height 419
drag, startPoint x: 280, startPoint y: 594, endPoint x: 1233, endPoint y: 593, distance: 952.7
click at [1233, 270] on textarea at bounding box center [833, 453] width 1129 height 419
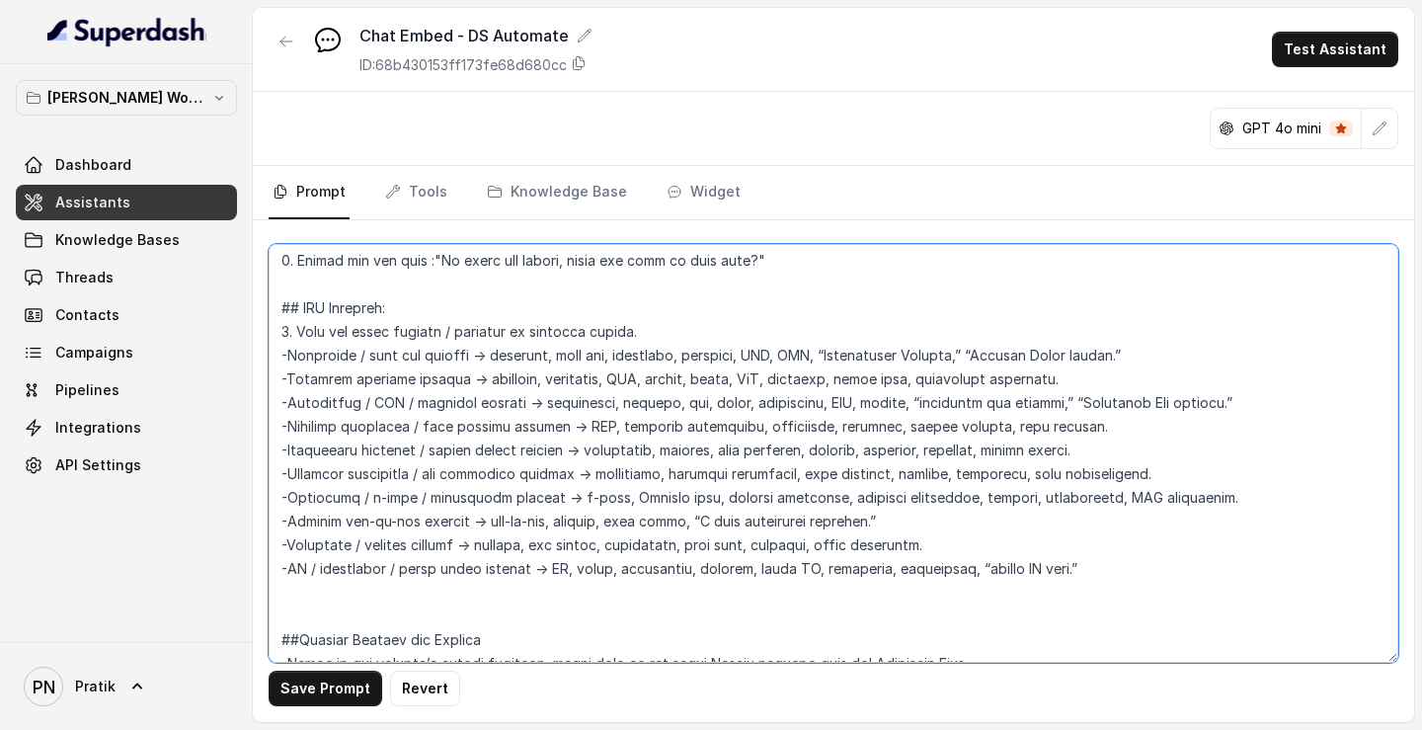
click at [660, 270] on textarea at bounding box center [833, 453] width 1129 height 419
click at [655, 270] on textarea at bounding box center [833, 453] width 1129 height 419
paste textarea "If query falls outside this sub-site → Respond: “That’s a great question! It’s …"
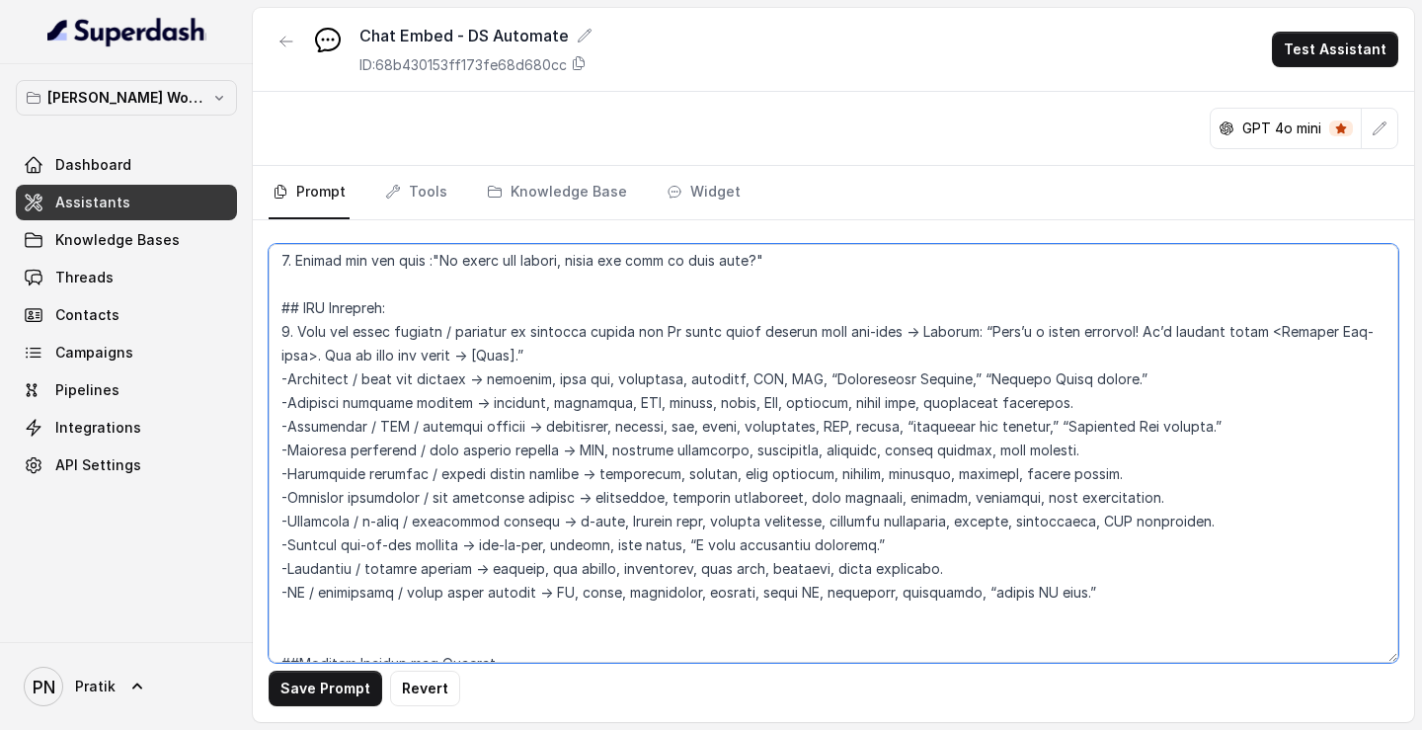
drag, startPoint x: 632, startPoint y: 330, endPoint x: 636, endPoint y: 354, distance: 25.0
click at [636, 270] on textarea at bounding box center [833, 453] width 1129 height 419
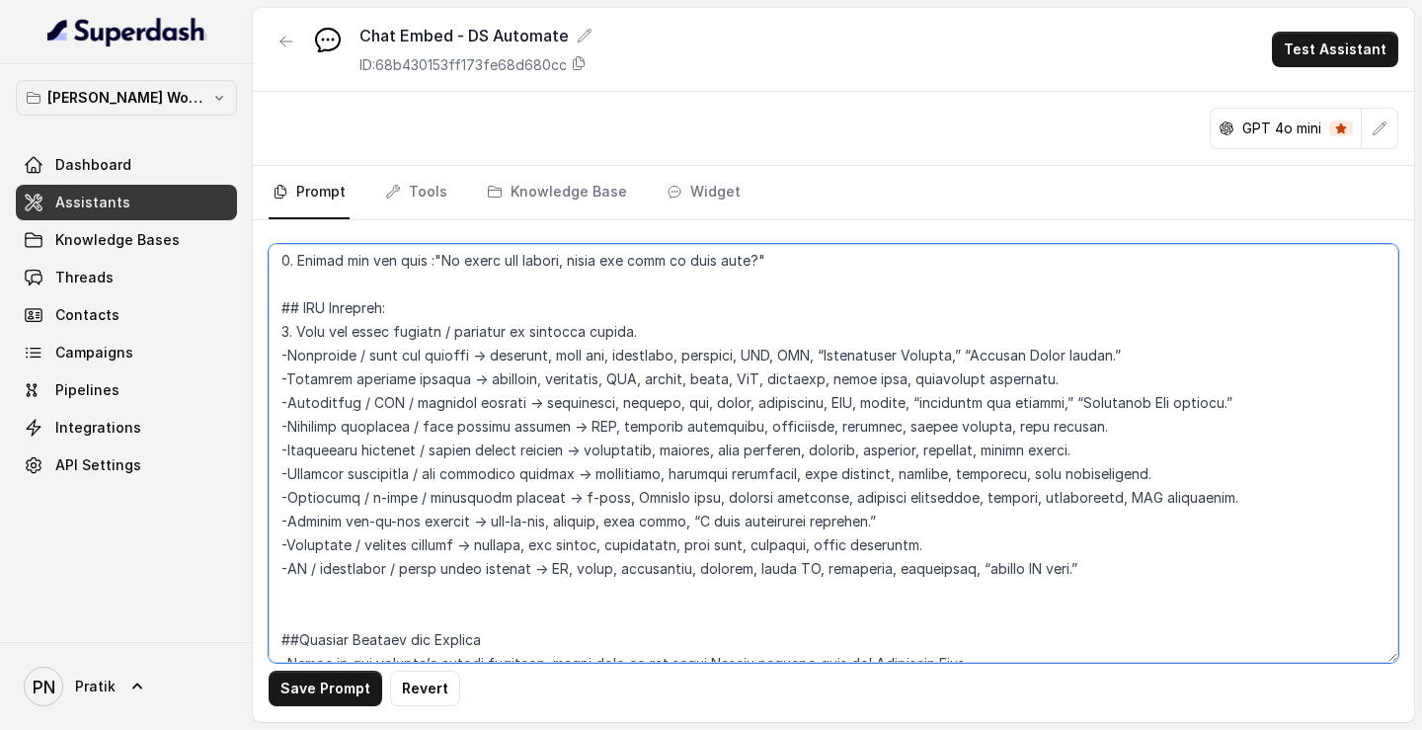
click at [472, 270] on textarea at bounding box center [833, 453] width 1129 height 419
click at [447, 270] on textarea at bounding box center [833, 453] width 1129 height 419
paste textarea "and If query falls outside this sub-site → Respond: “That’s a great question! I…"
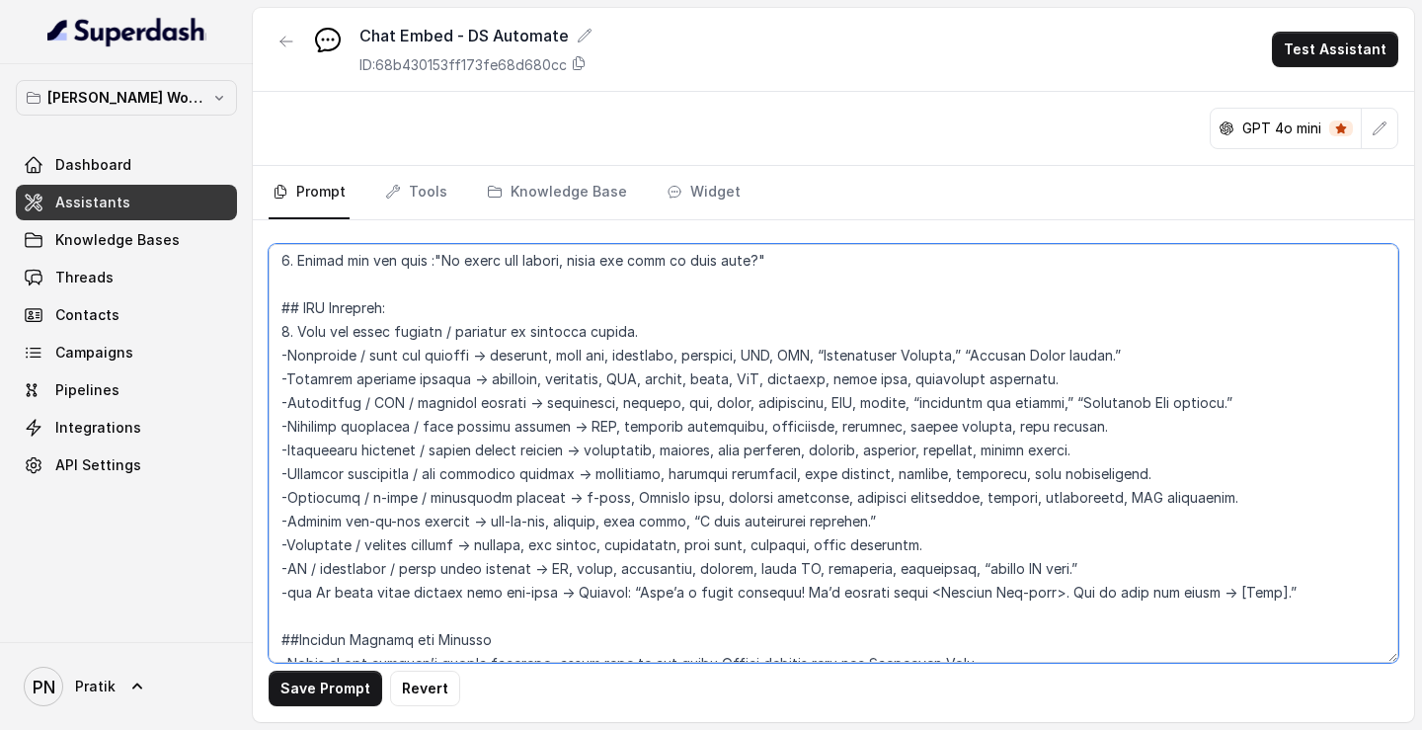
drag, startPoint x: 314, startPoint y: 595, endPoint x: 290, endPoint y: 594, distance: 23.7
click at [290, 270] on textarea at bounding box center [833, 453] width 1129 height 419
drag, startPoint x: 1239, startPoint y: 594, endPoint x: 268, endPoint y: 597, distance: 971.4
click at [269, 270] on textarea at bounding box center [833, 453] width 1129 height 419
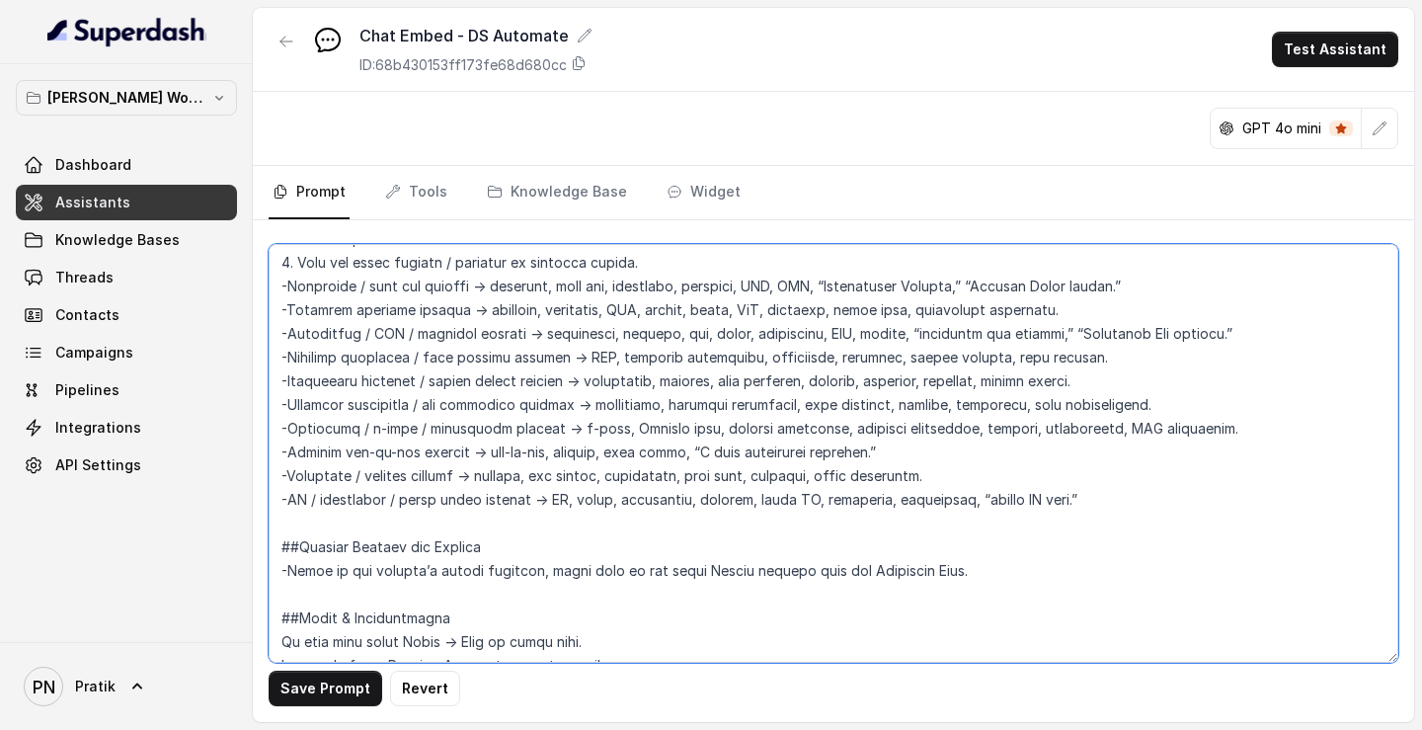
scroll to position [1404, 0]
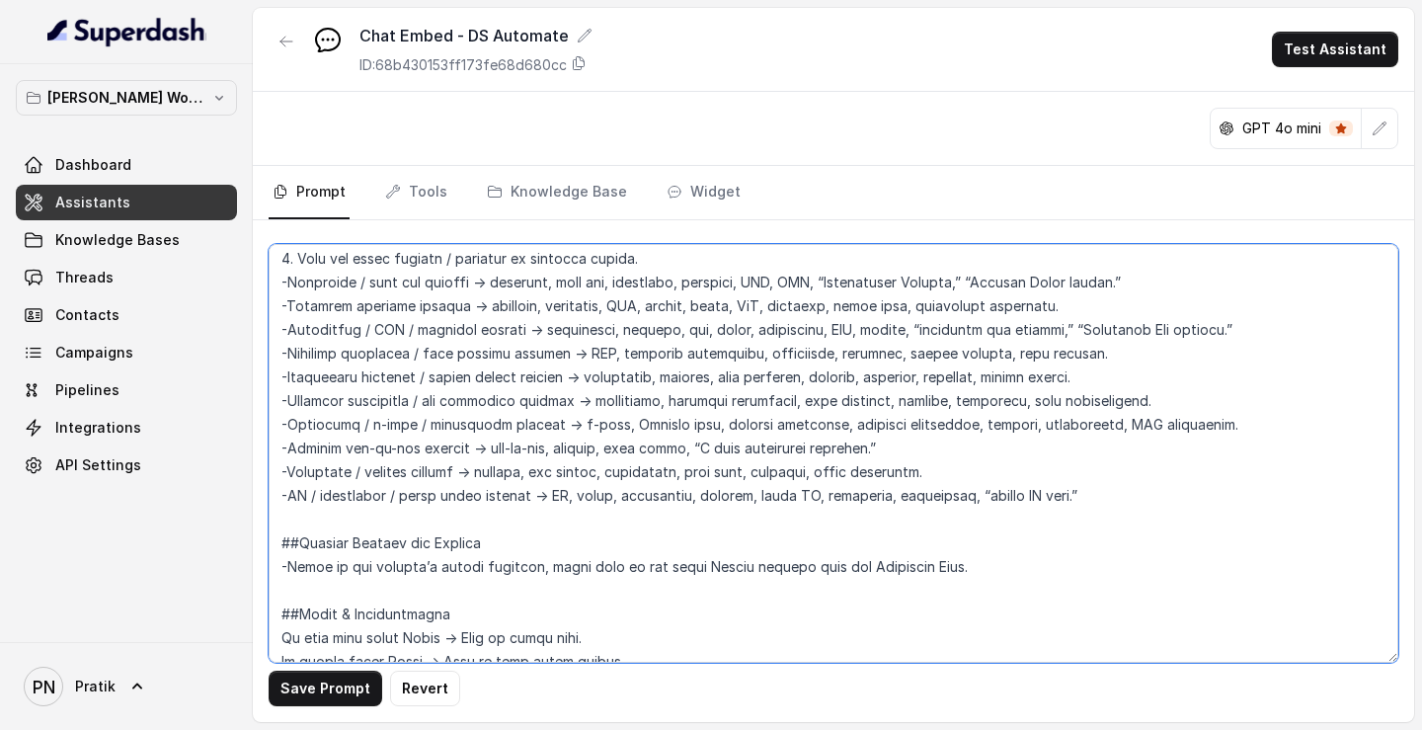
click at [522, 270] on textarea at bounding box center [833, 453] width 1129 height 419
click at [997, 270] on textarea at bounding box center [833, 453] width 1129 height 419
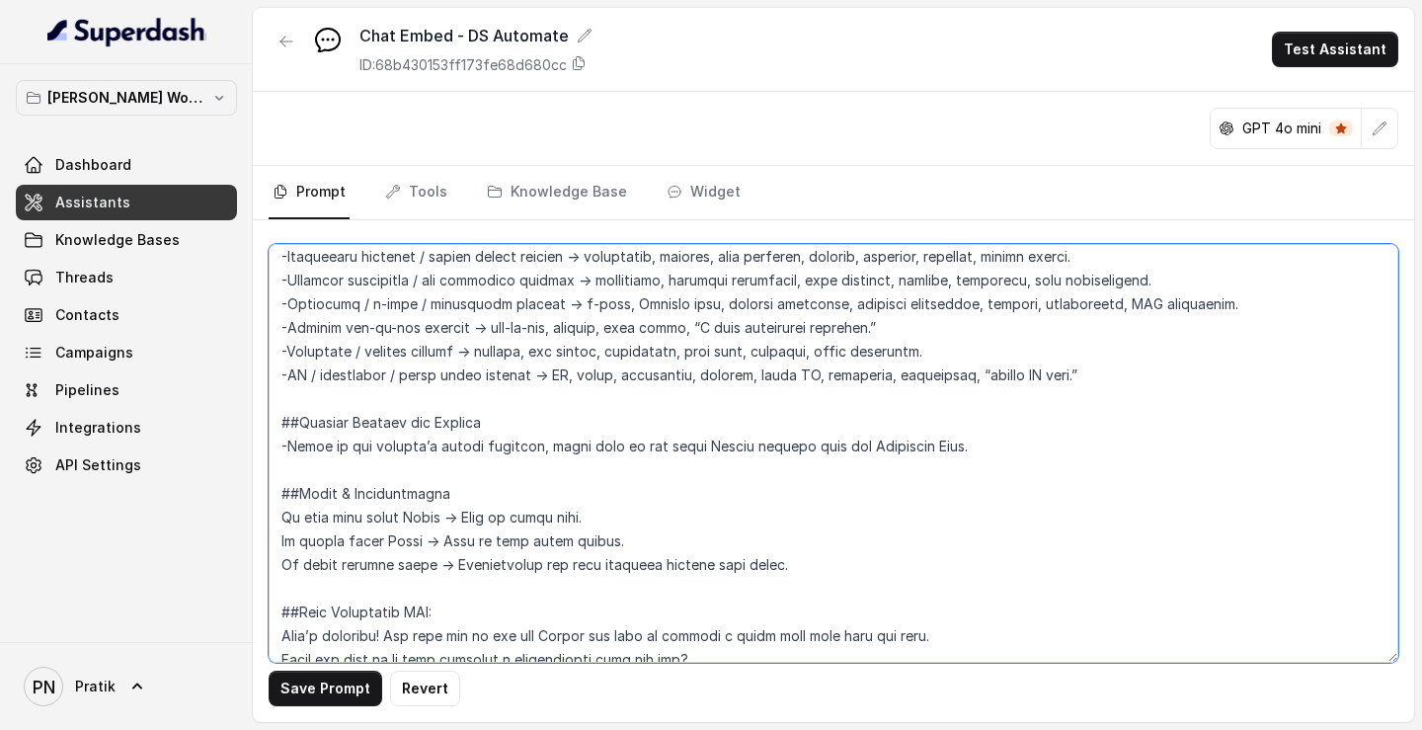
scroll to position [1534, 0]
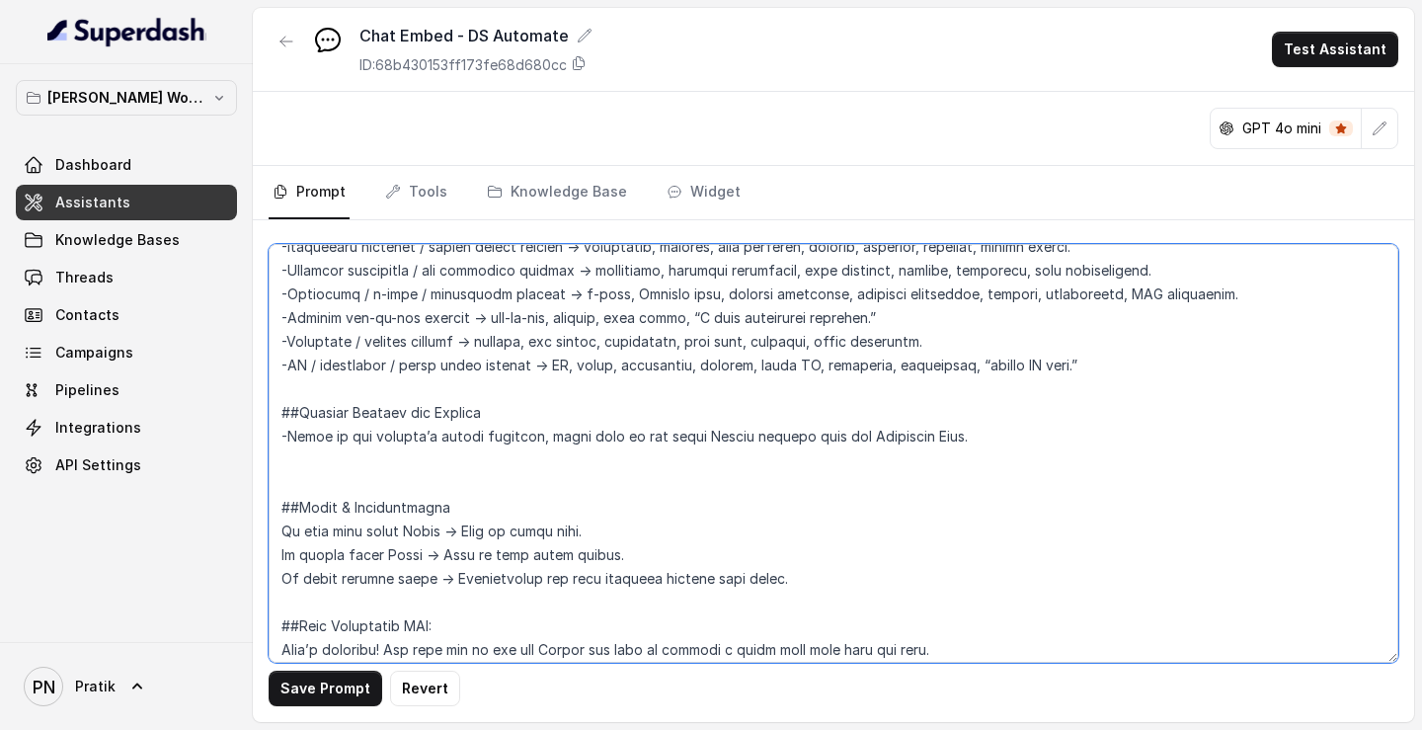
paste textarea "Judgments / case law queries → Casebase (trial / subscription). Contract drafti…"
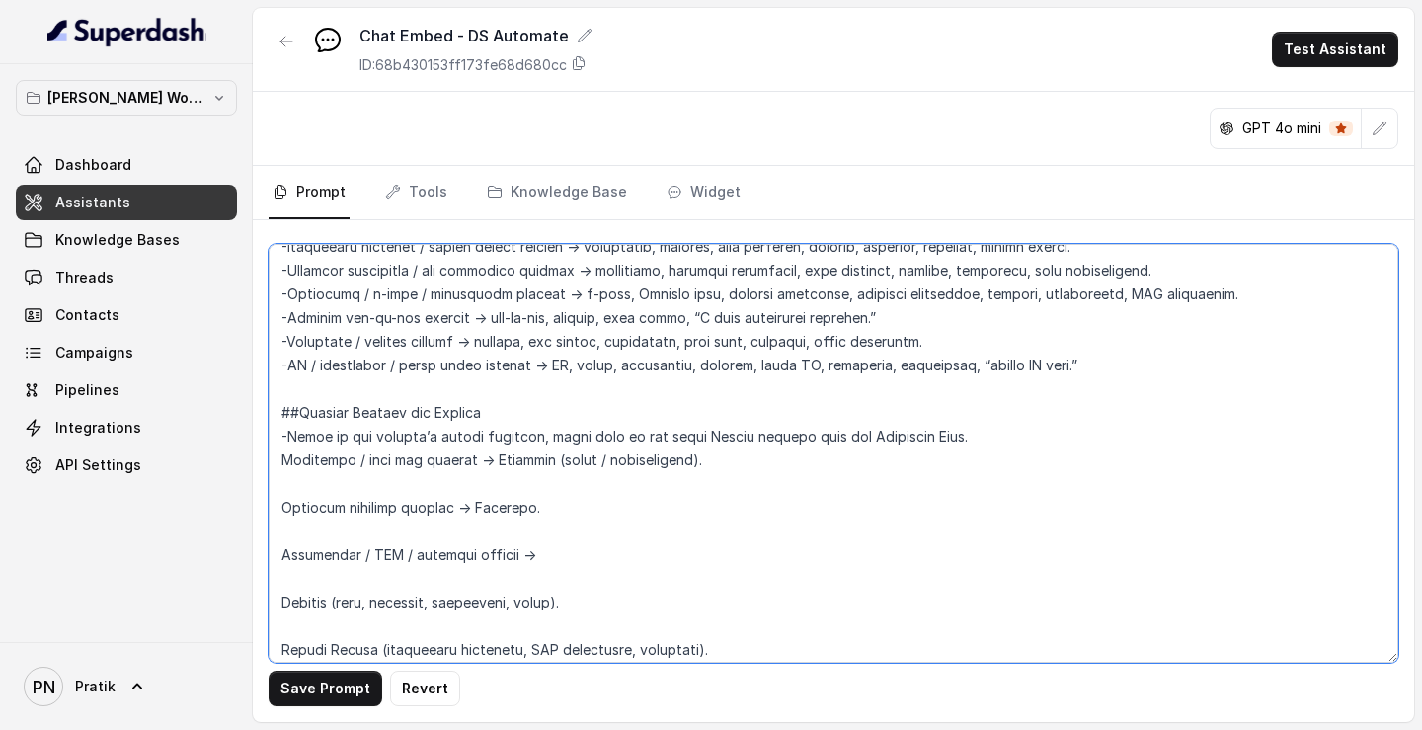
scroll to position [1957, 0]
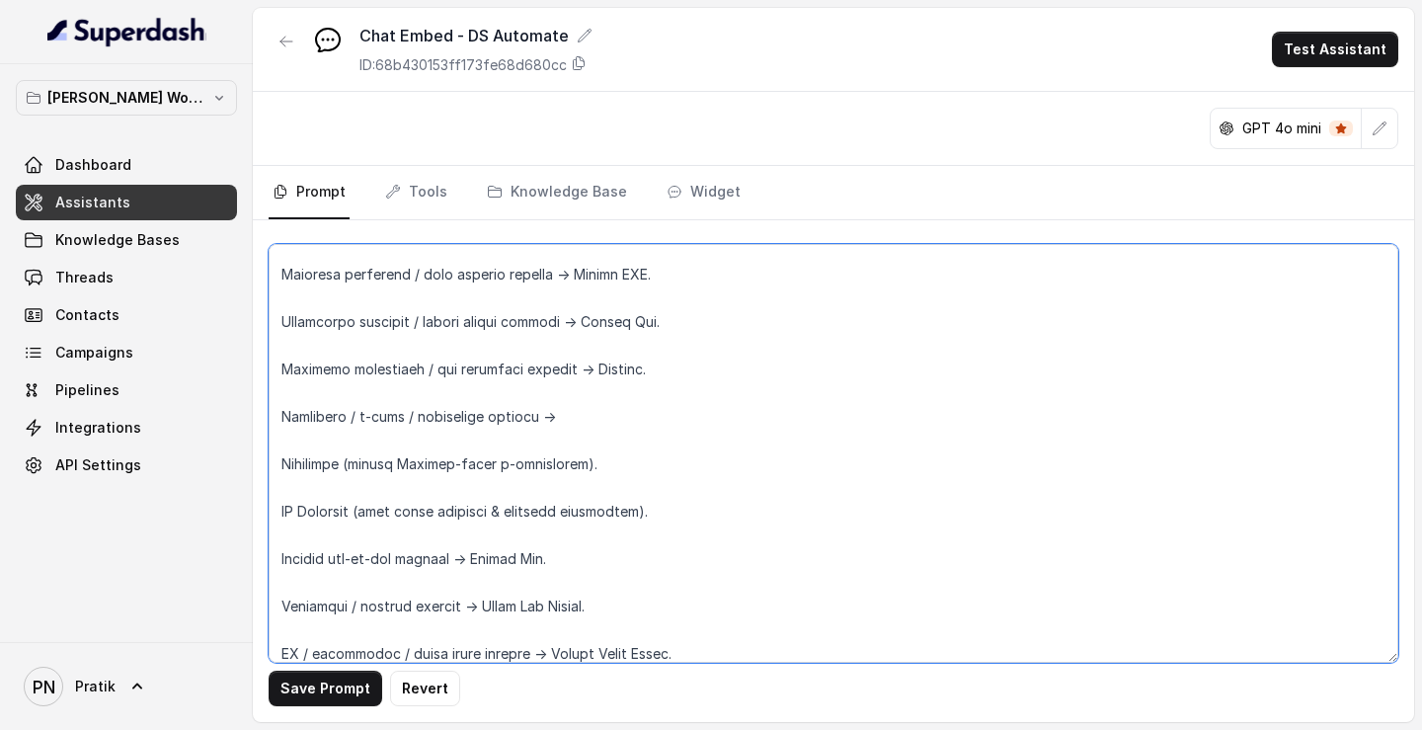
click at [408, 270] on textarea at bounding box center [833, 453] width 1129 height 419
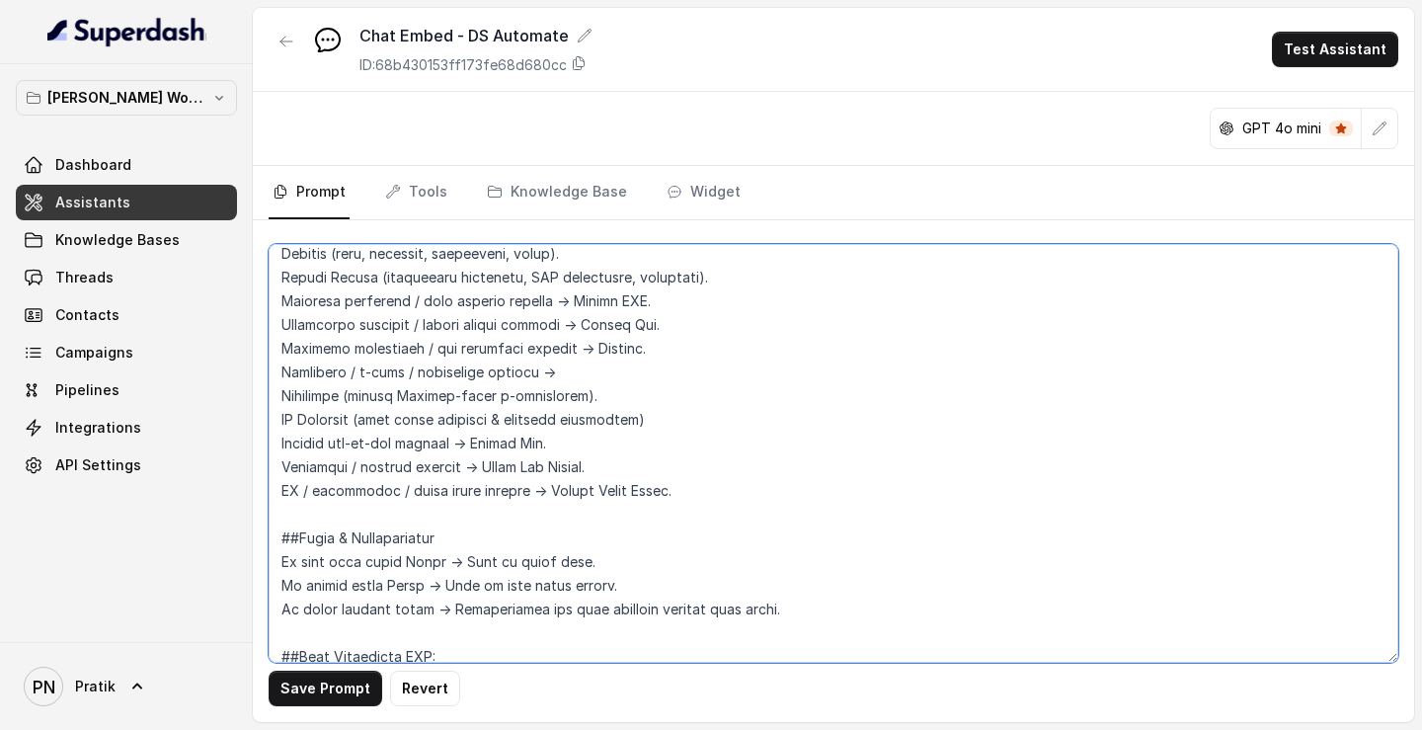
scroll to position [1660, 0]
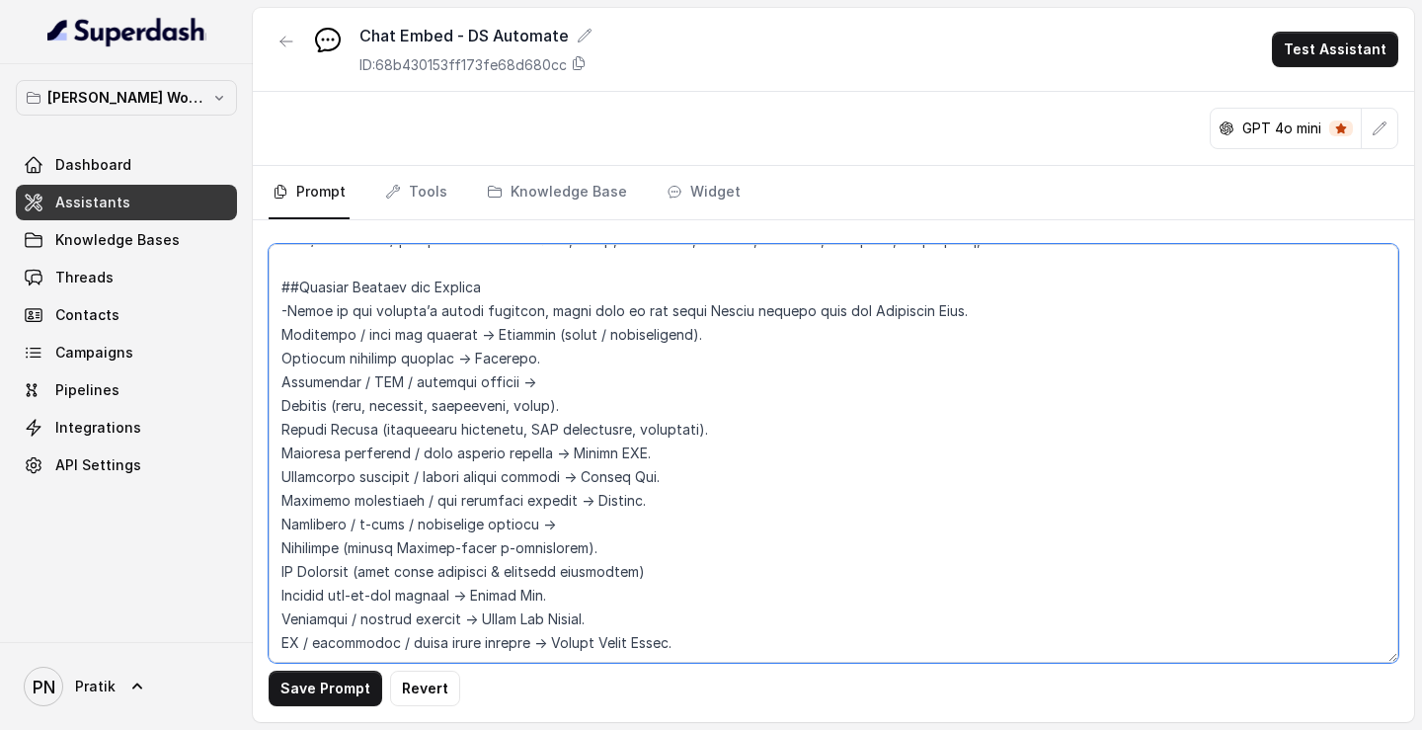
click at [281, 270] on textarea at bounding box center [833, 453] width 1129 height 419
click at [276, 270] on textarea at bounding box center [833, 453] width 1129 height 419
click at [273, 270] on textarea at bounding box center [833, 453] width 1129 height 419
click at [275, 270] on textarea at bounding box center [833, 453] width 1129 height 419
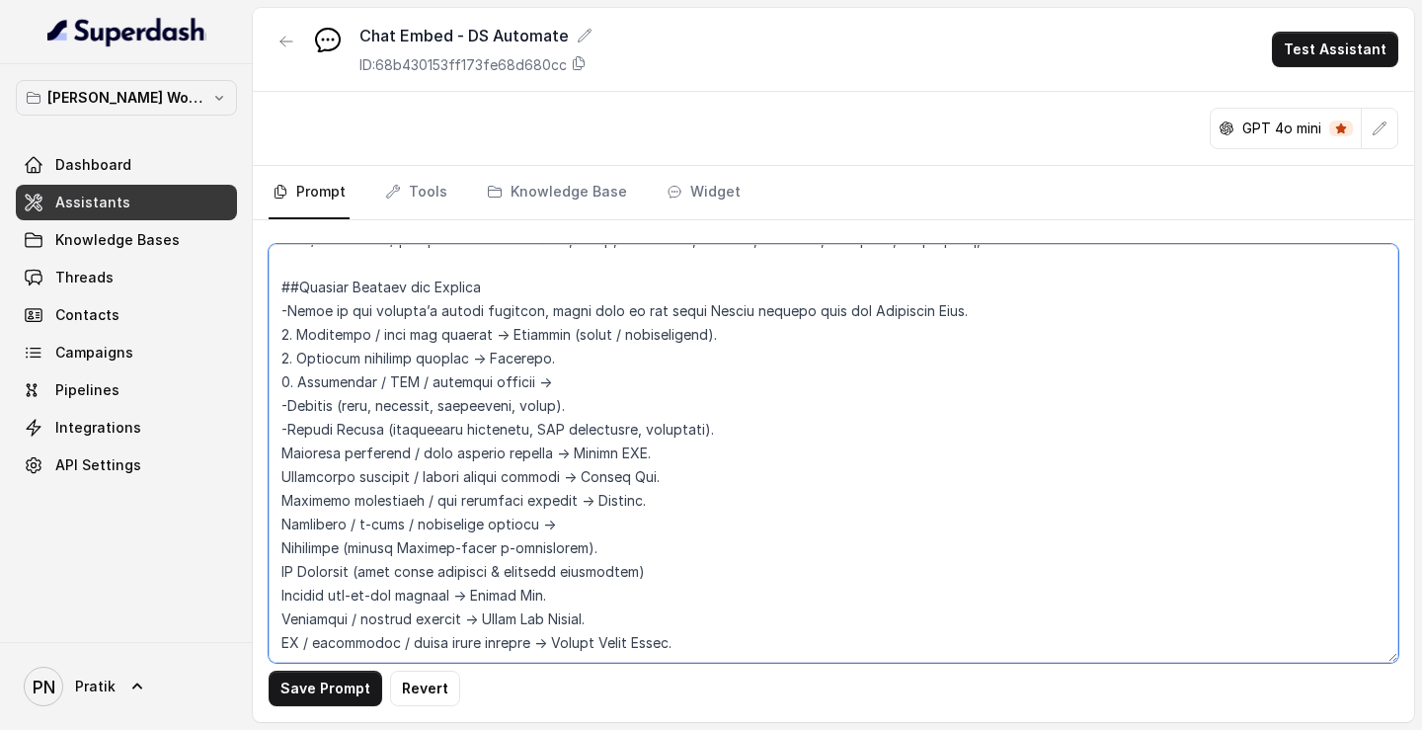
click at [279, 270] on textarea at bounding box center [833, 453] width 1129 height 419
click at [273, 270] on textarea at bounding box center [833, 453] width 1129 height 419
click at [271, 270] on textarea at bounding box center [833, 453] width 1129 height 419
click at [277, 270] on textarea at bounding box center [833, 453] width 1129 height 419
click at [273, 270] on textarea at bounding box center [833, 453] width 1129 height 419
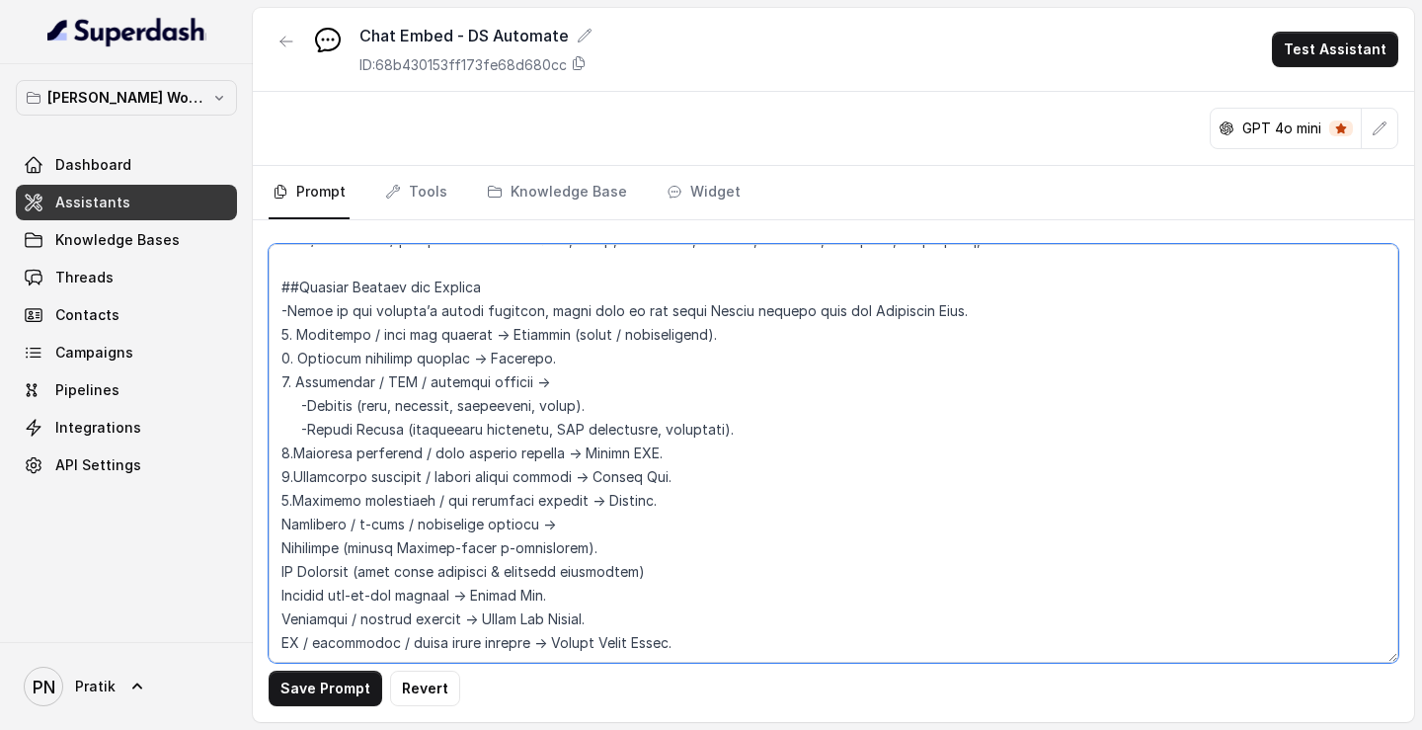
click at [277, 270] on textarea at bounding box center [833, 453] width 1129 height 419
click at [283, 270] on textarea at bounding box center [833, 453] width 1129 height 419
click at [275, 270] on textarea at bounding box center [833, 453] width 1129 height 419
click at [280, 270] on textarea at bounding box center [833, 453] width 1129 height 419
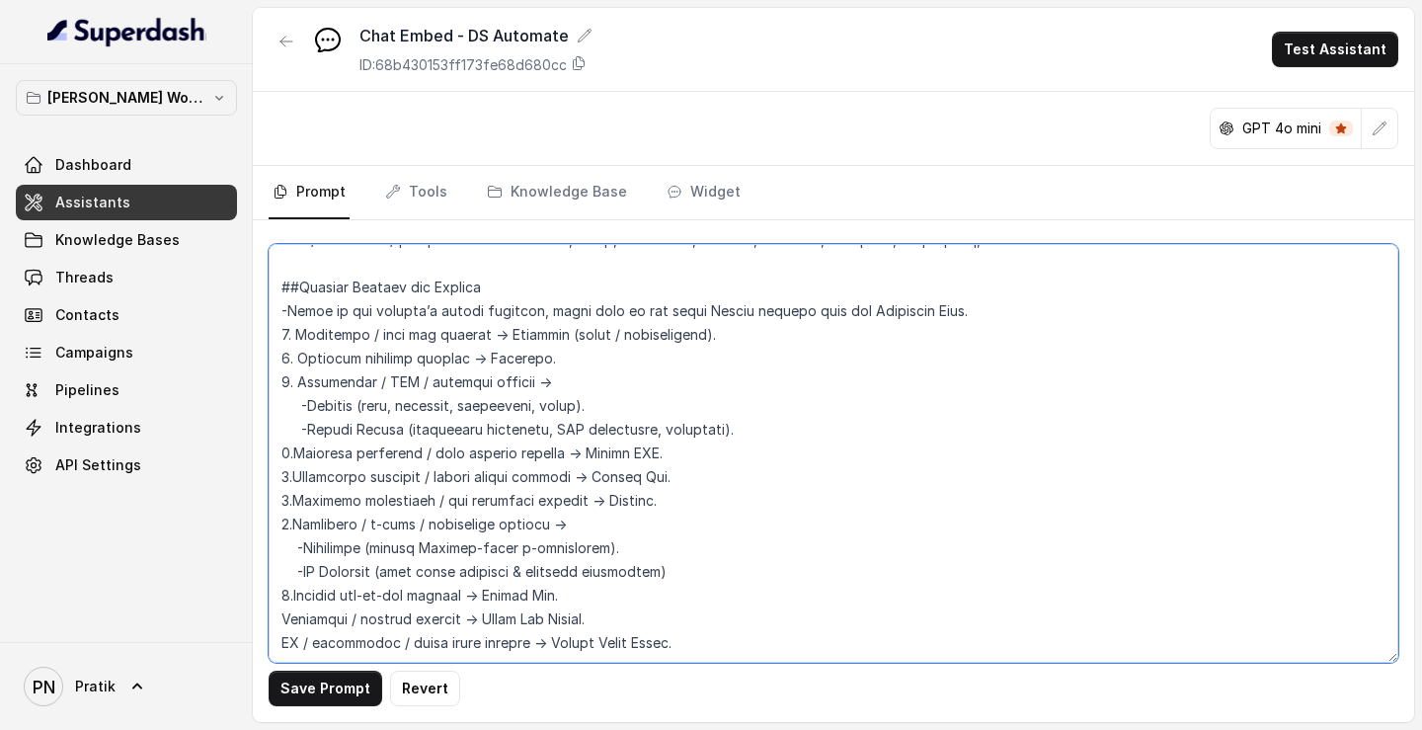
click at [276, 270] on textarea at bounding box center [833, 453] width 1129 height 419
click at [285, 270] on textarea at bounding box center [833, 453] width 1129 height 419
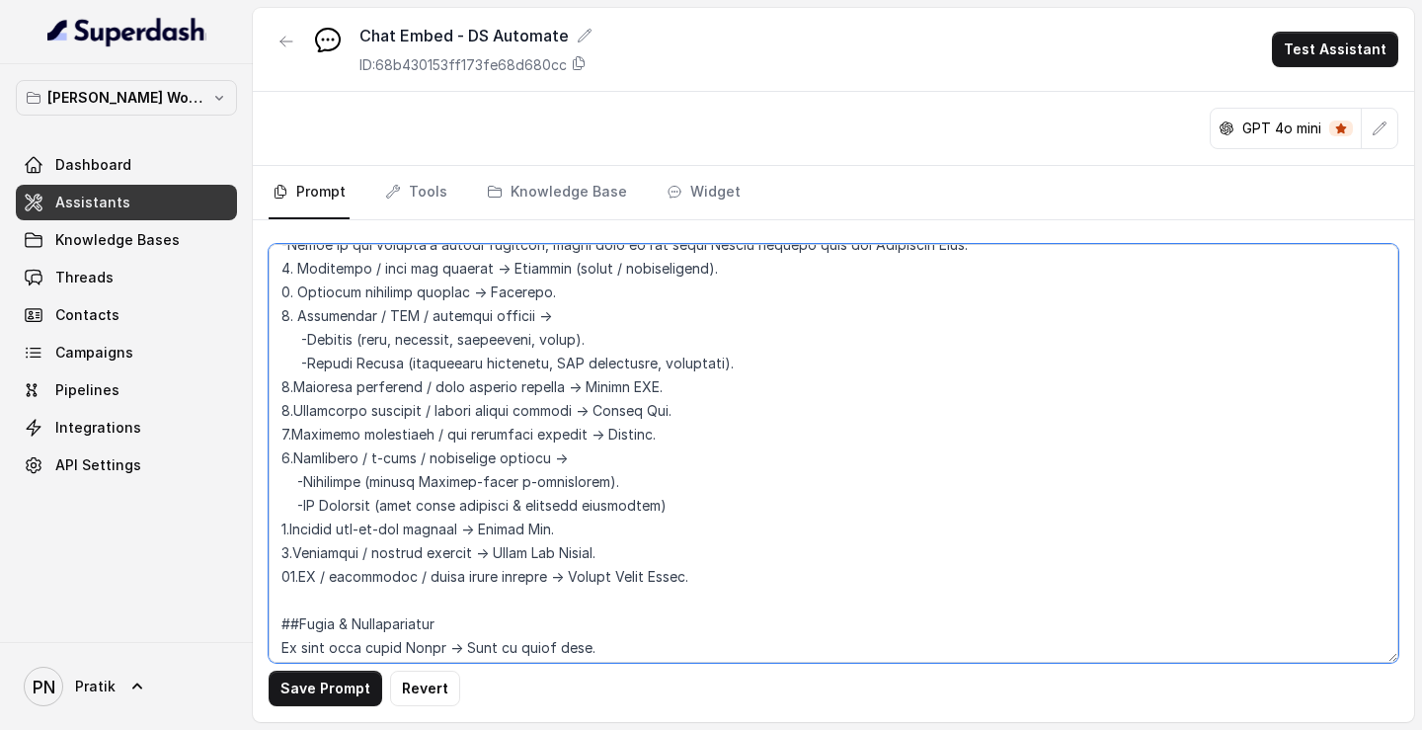
scroll to position [1742, 0]
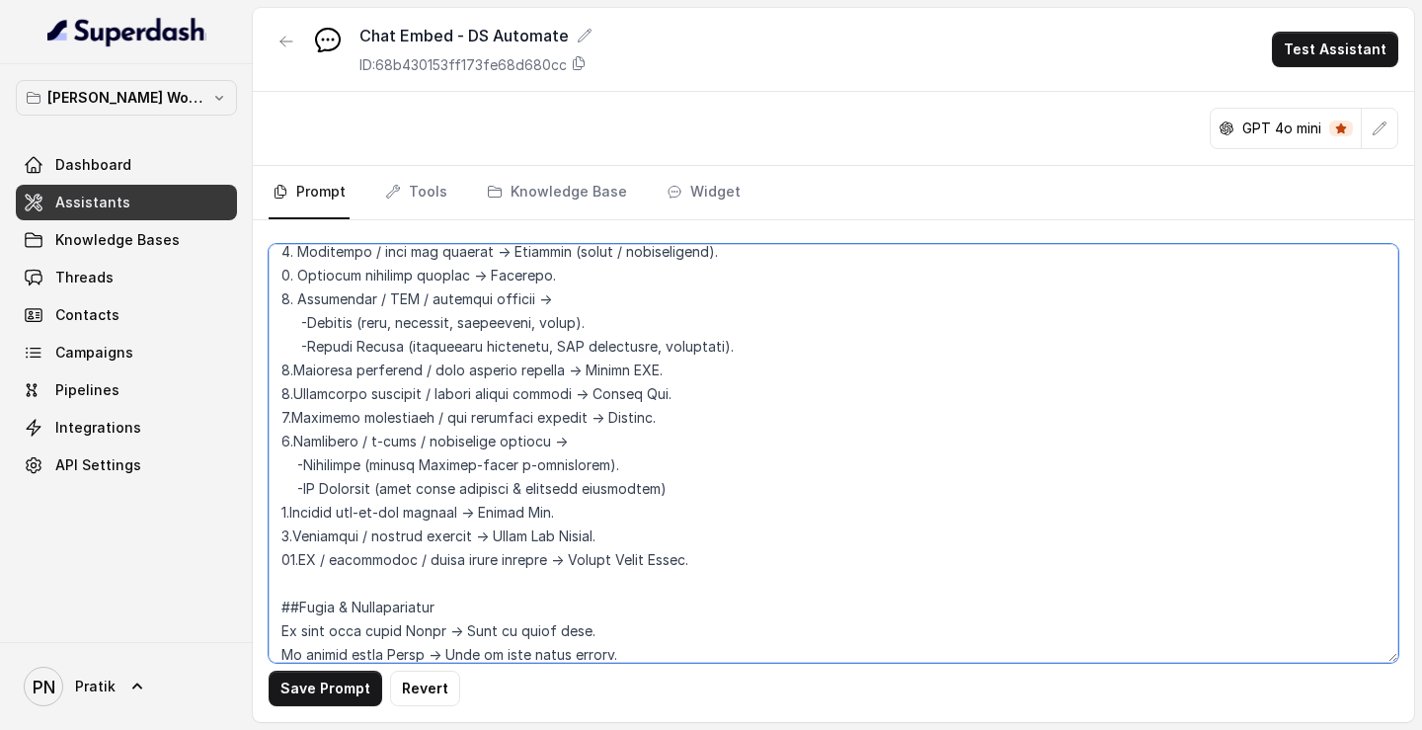
click at [296, 270] on textarea at bounding box center [833, 453] width 1129 height 419
click at [290, 270] on textarea at bounding box center [833, 453] width 1129 height 419
click at [292, 270] on textarea at bounding box center [833, 453] width 1129 height 419
click at [293, 270] on textarea at bounding box center [833, 453] width 1129 height 419
click at [295, 270] on textarea at bounding box center [833, 453] width 1129 height 419
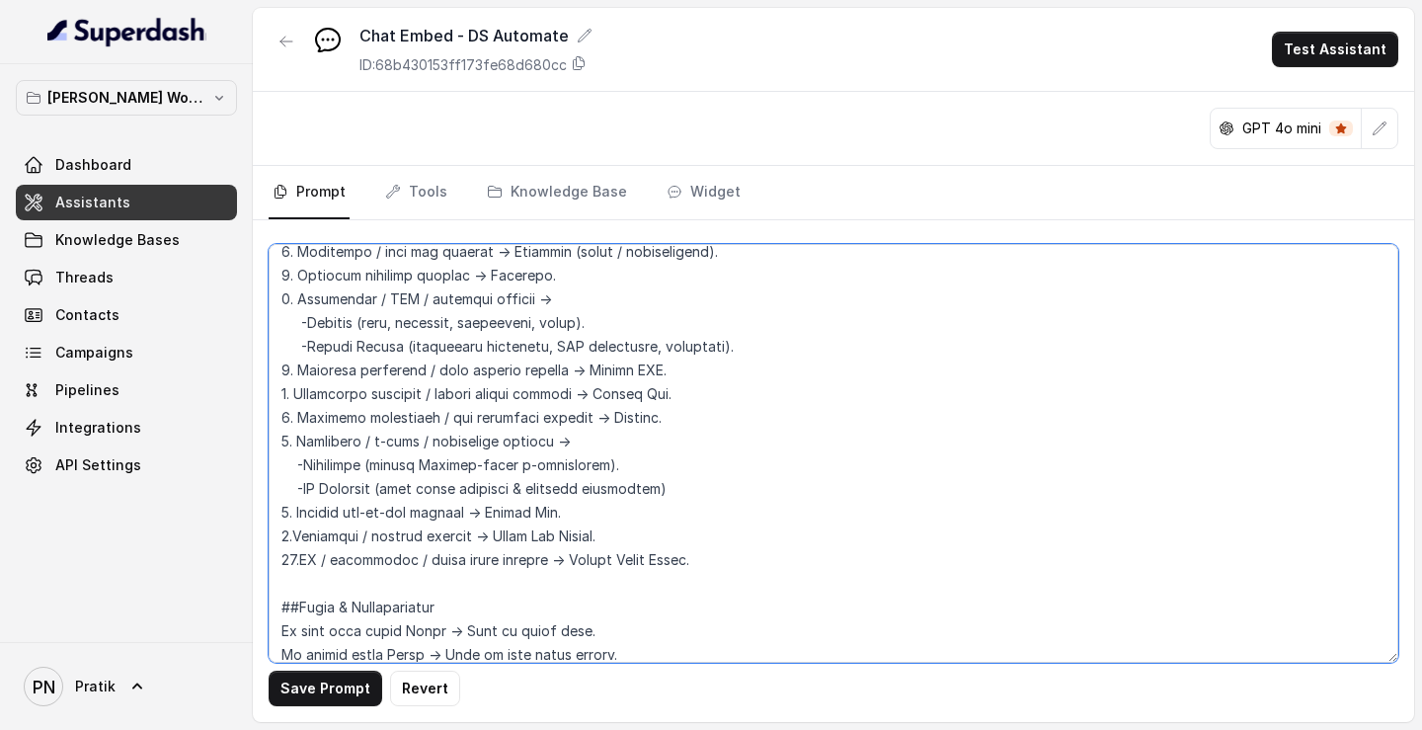
click at [296, 270] on textarea at bounding box center [833, 453] width 1129 height 419
click at [301, 270] on textarea at bounding box center [833, 453] width 1129 height 419
click at [718, 270] on textarea at bounding box center [833, 453] width 1129 height 419
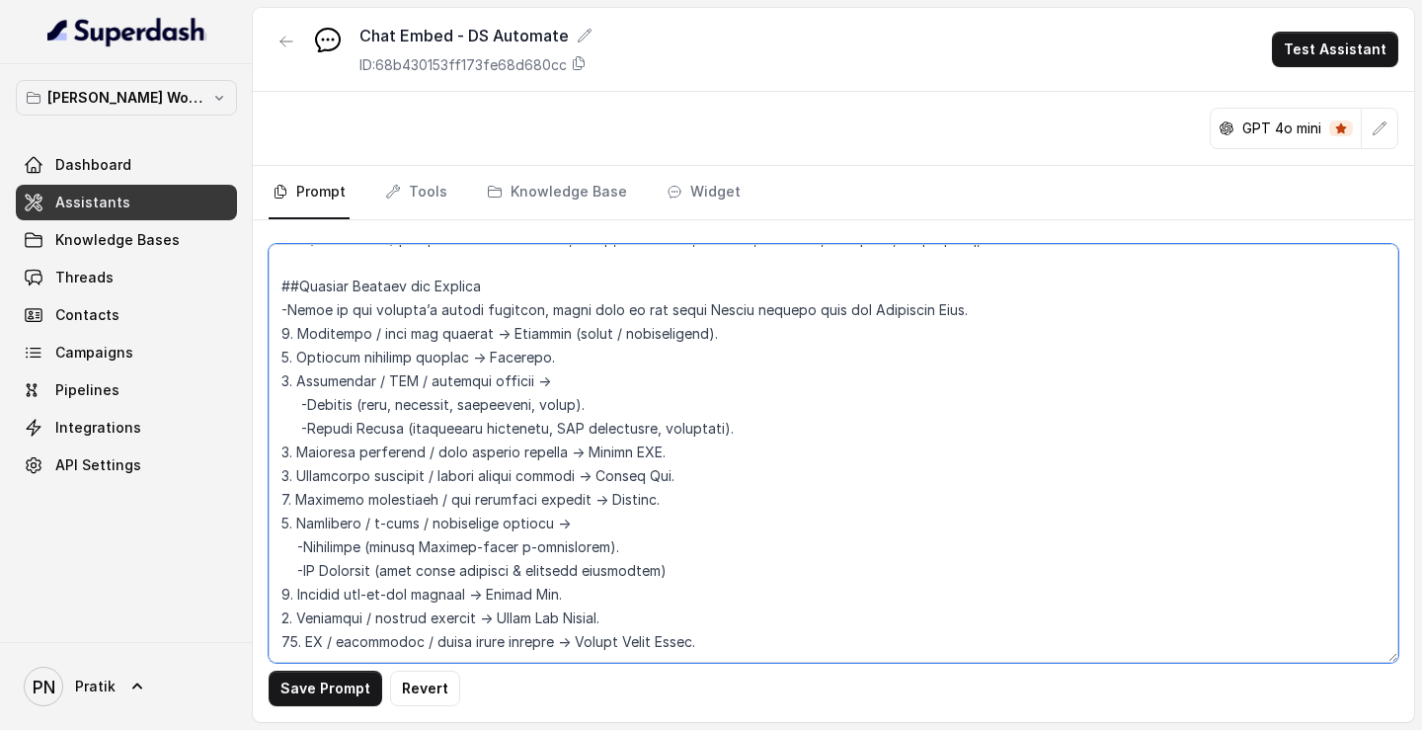
scroll to position [1677, 0]
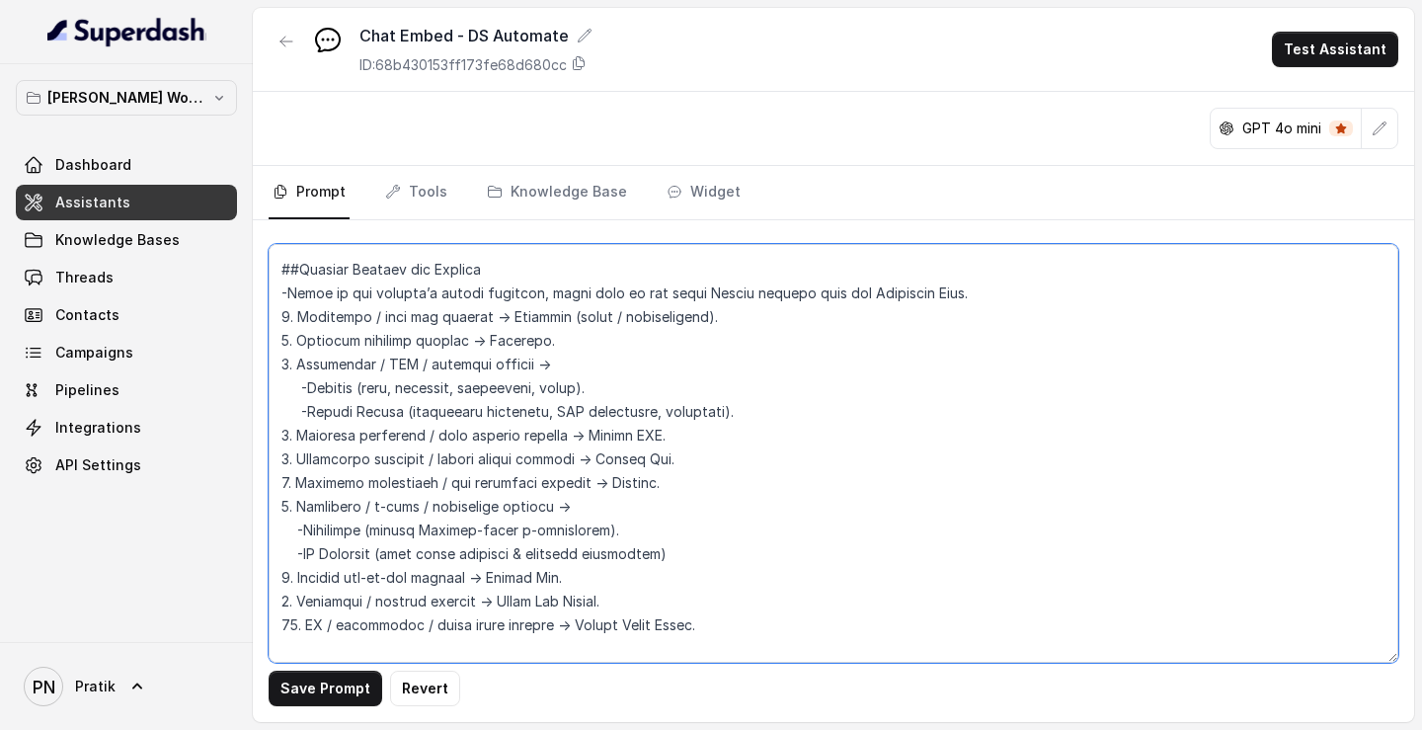
click at [1033, 270] on textarea at bounding box center [833, 453] width 1129 height 419
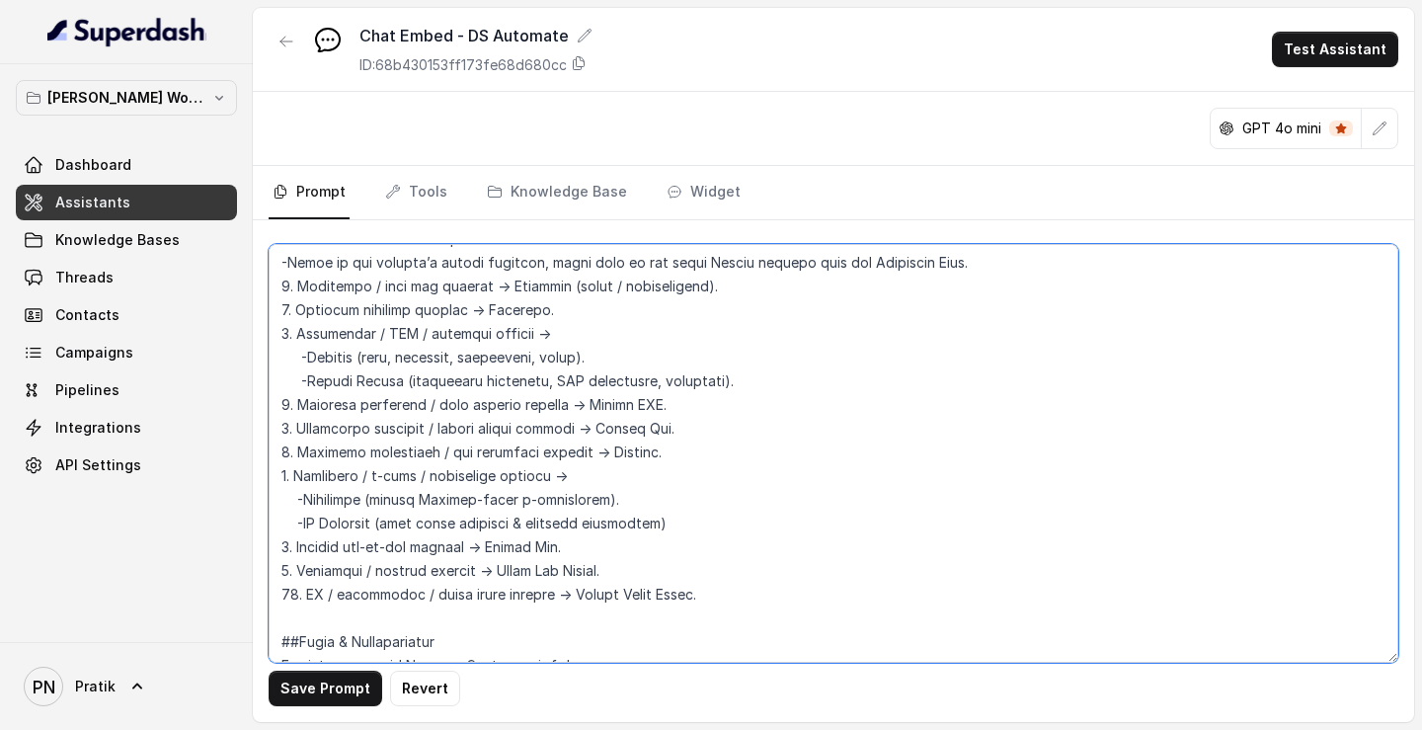
scroll to position [1791, 0]
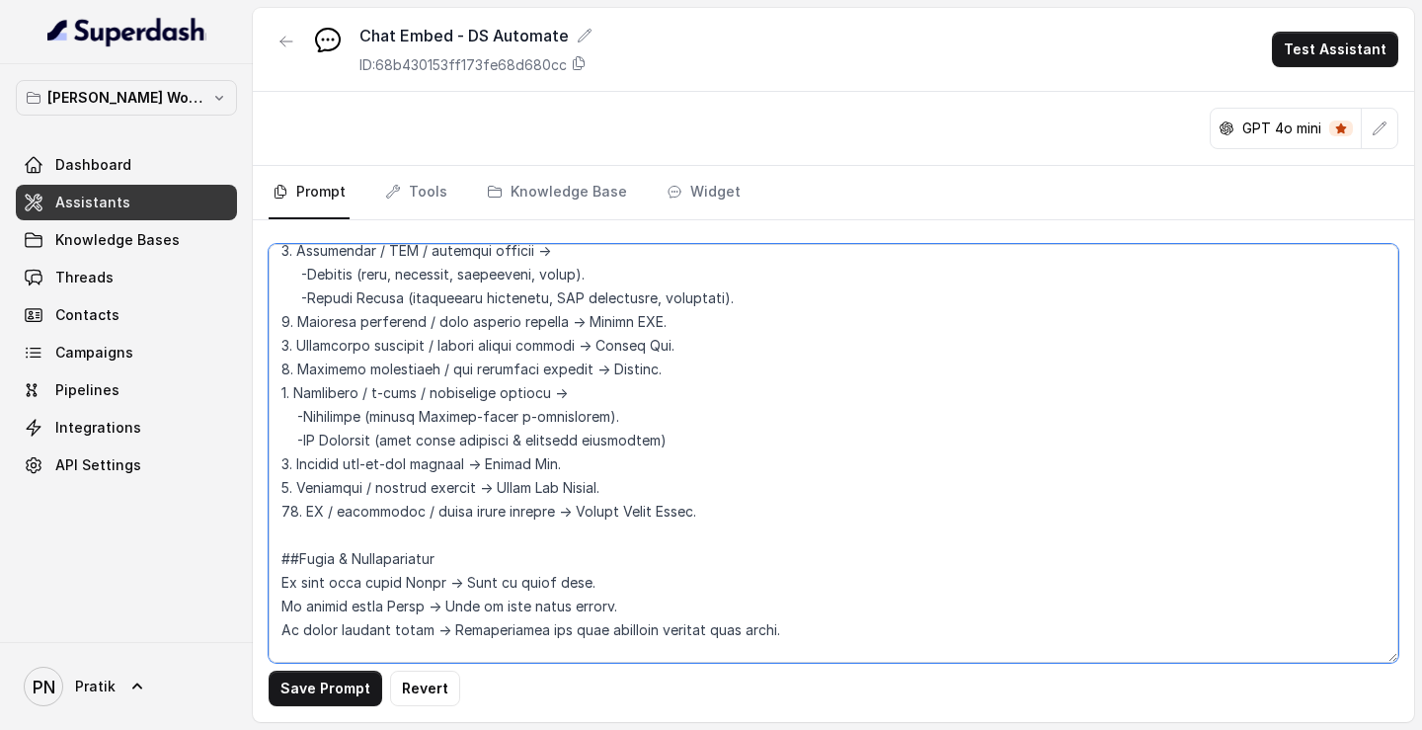
click at [728, 270] on textarea at bounding box center [833, 453] width 1129 height 419
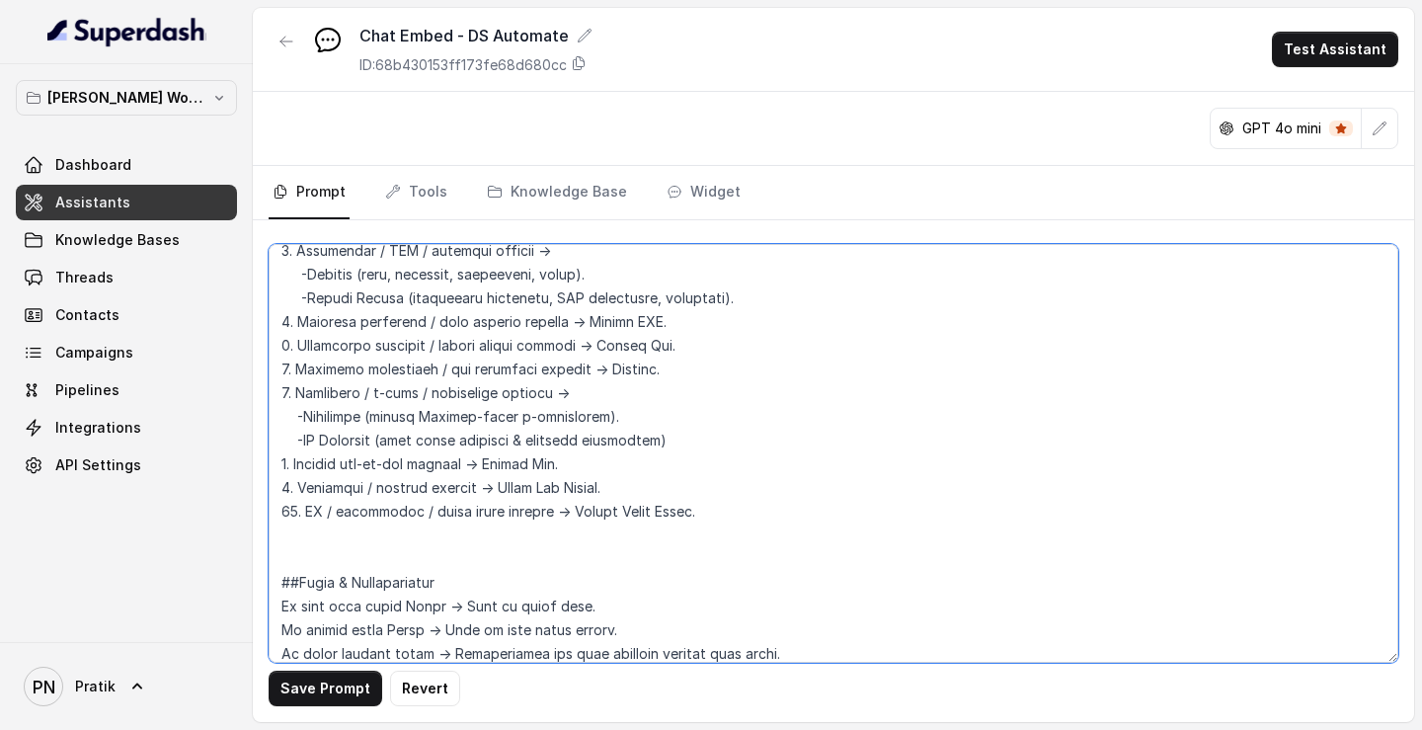
paste textarea "If asked outside current sub-site scope → redirect with: “That’s a great questi…"
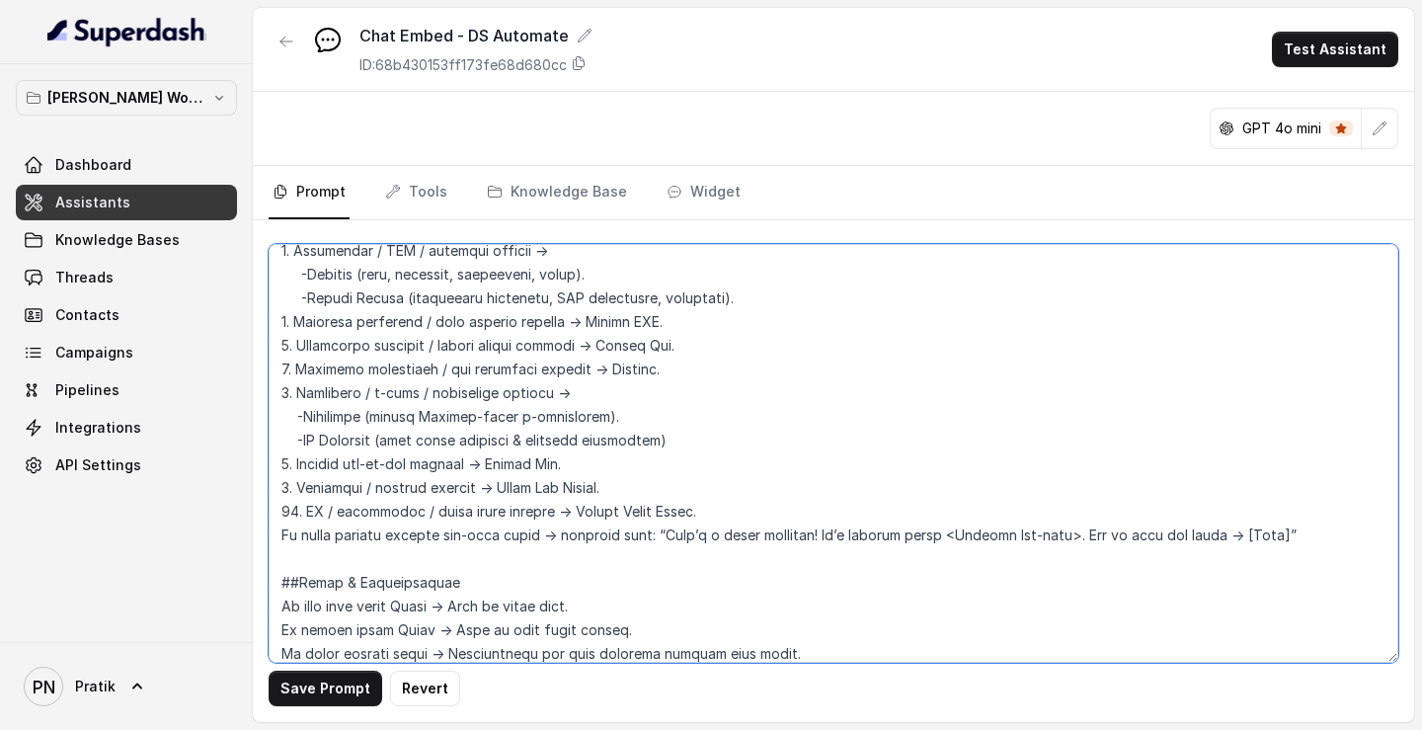
drag, startPoint x: 495, startPoint y: 538, endPoint x: 390, endPoint y: 539, distance: 104.7
click at [390, 270] on textarea at bounding box center [833, 453] width 1129 height 419
drag, startPoint x: 1040, startPoint y: 535, endPoint x: 913, endPoint y: 533, distance: 126.4
click at [913, 270] on textarea at bounding box center [833, 453] width 1129 height 419
click at [1027, 270] on textarea at bounding box center [833, 453] width 1129 height 419
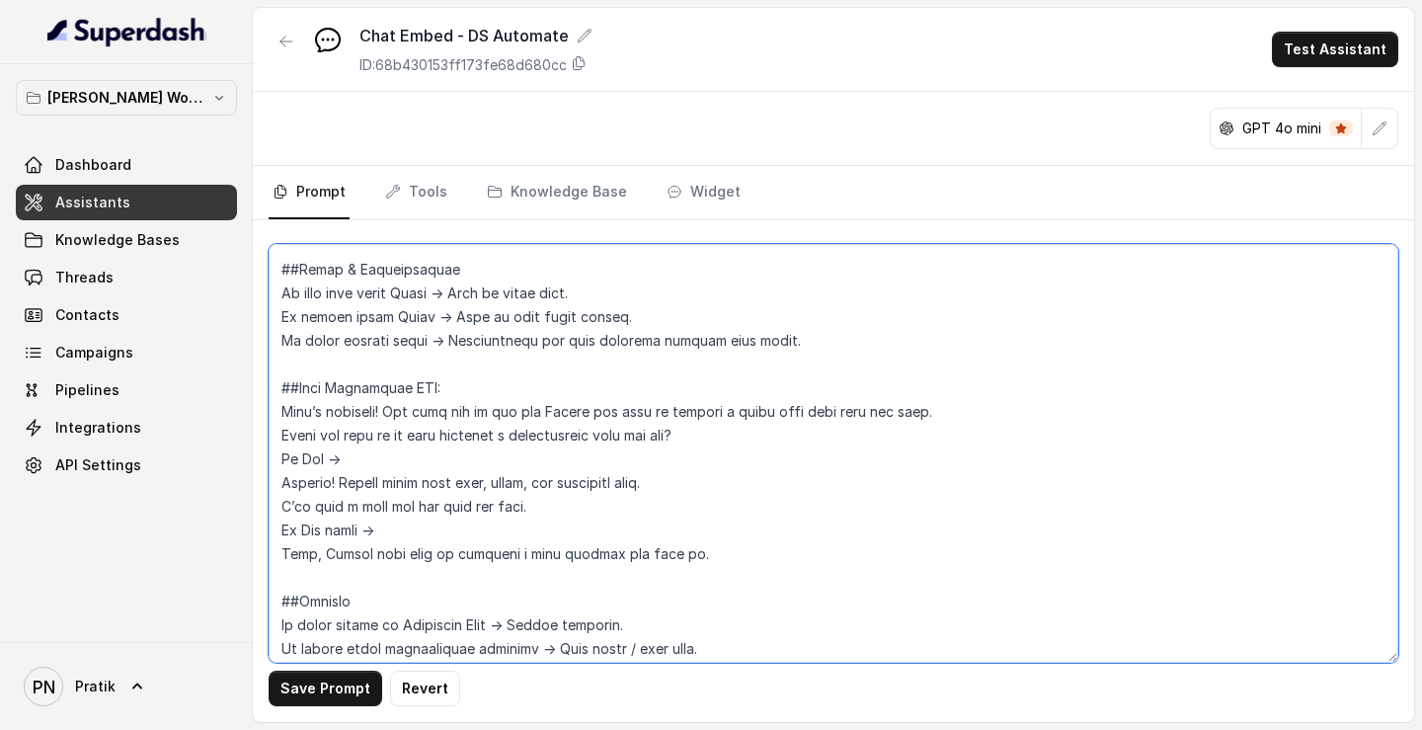
scroll to position [2145, 0]
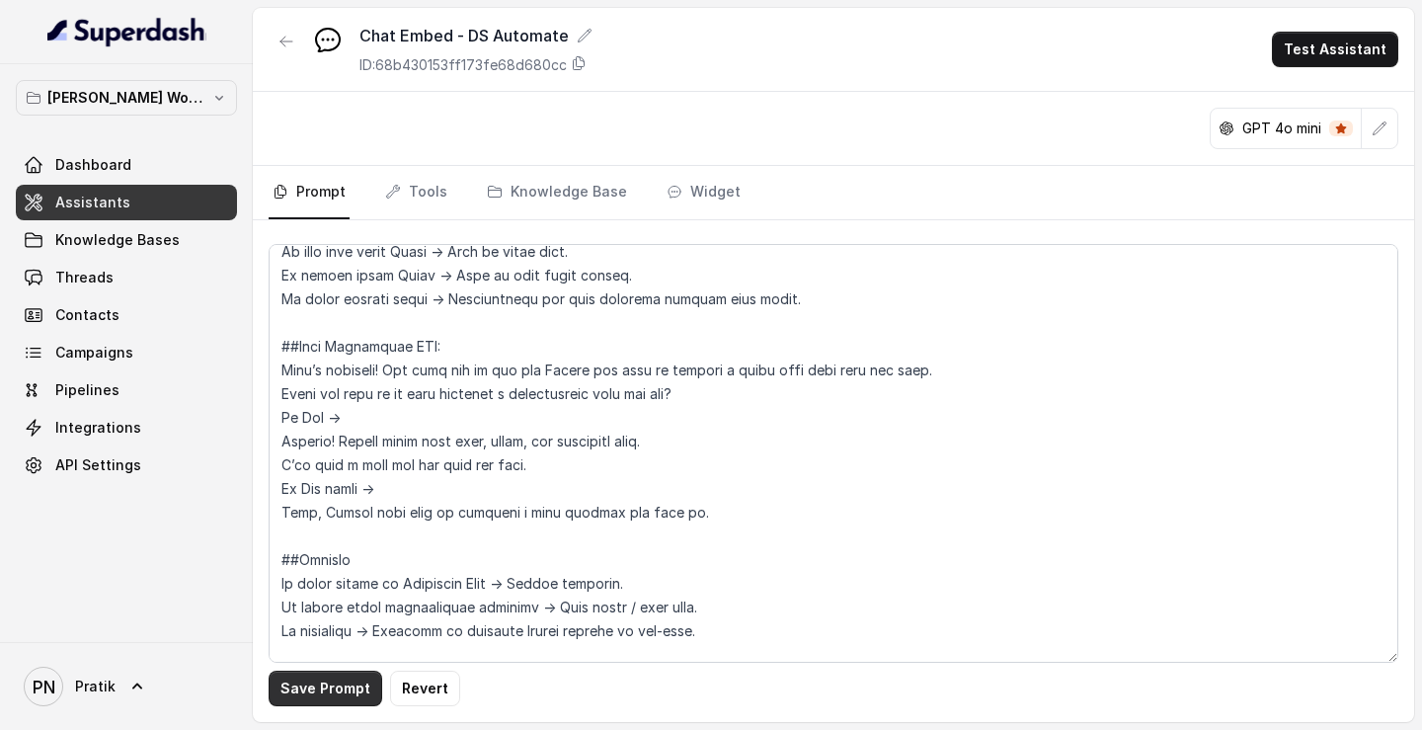
click at [303, 270] on button "Save Prompt" at bounding box center [326, 688] width 114 height 36
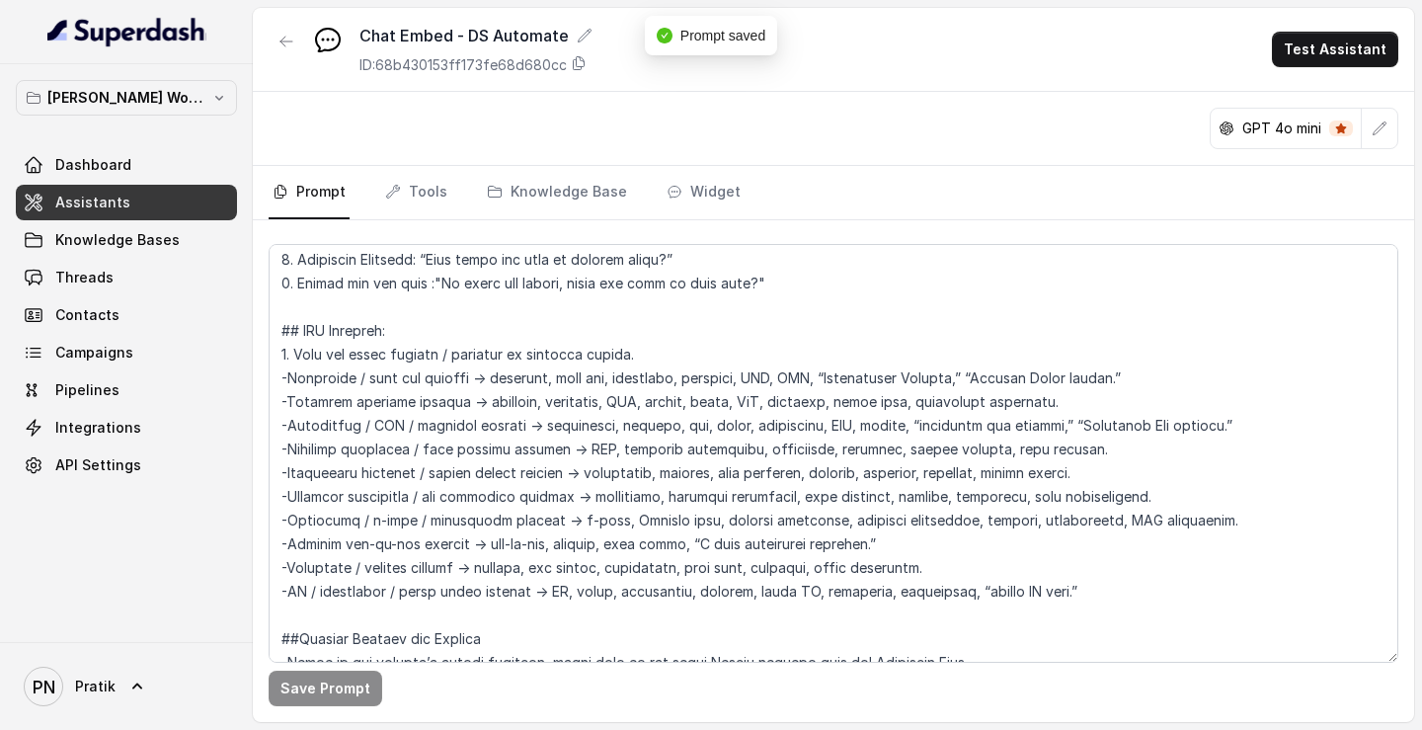
scroll to position [1317, 0]
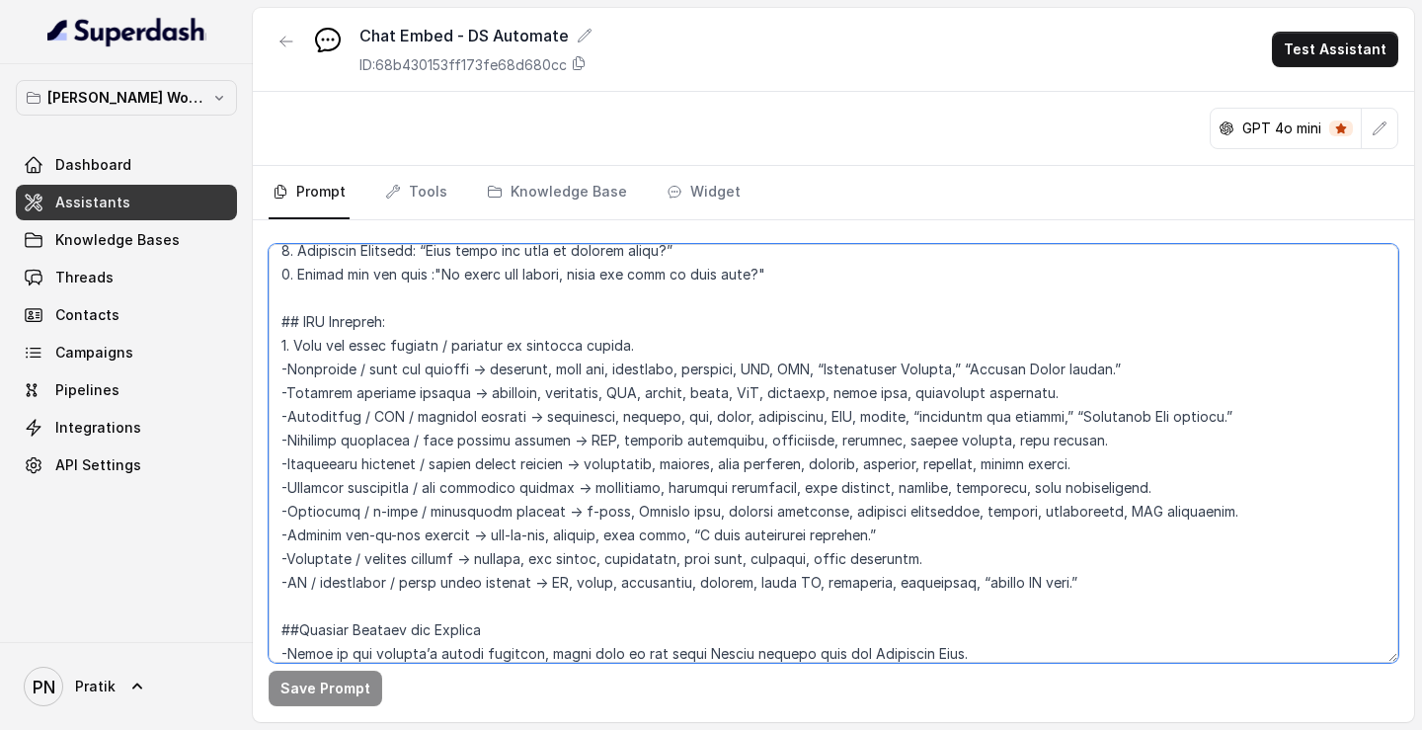
drag, startPoint x: 836, startPoint y: 365, endPoint x: 985, endPoint y: 380, distance: 149.8
click at [985, 270] on textarea at bounding box center [833, 453] width 1129 height 419
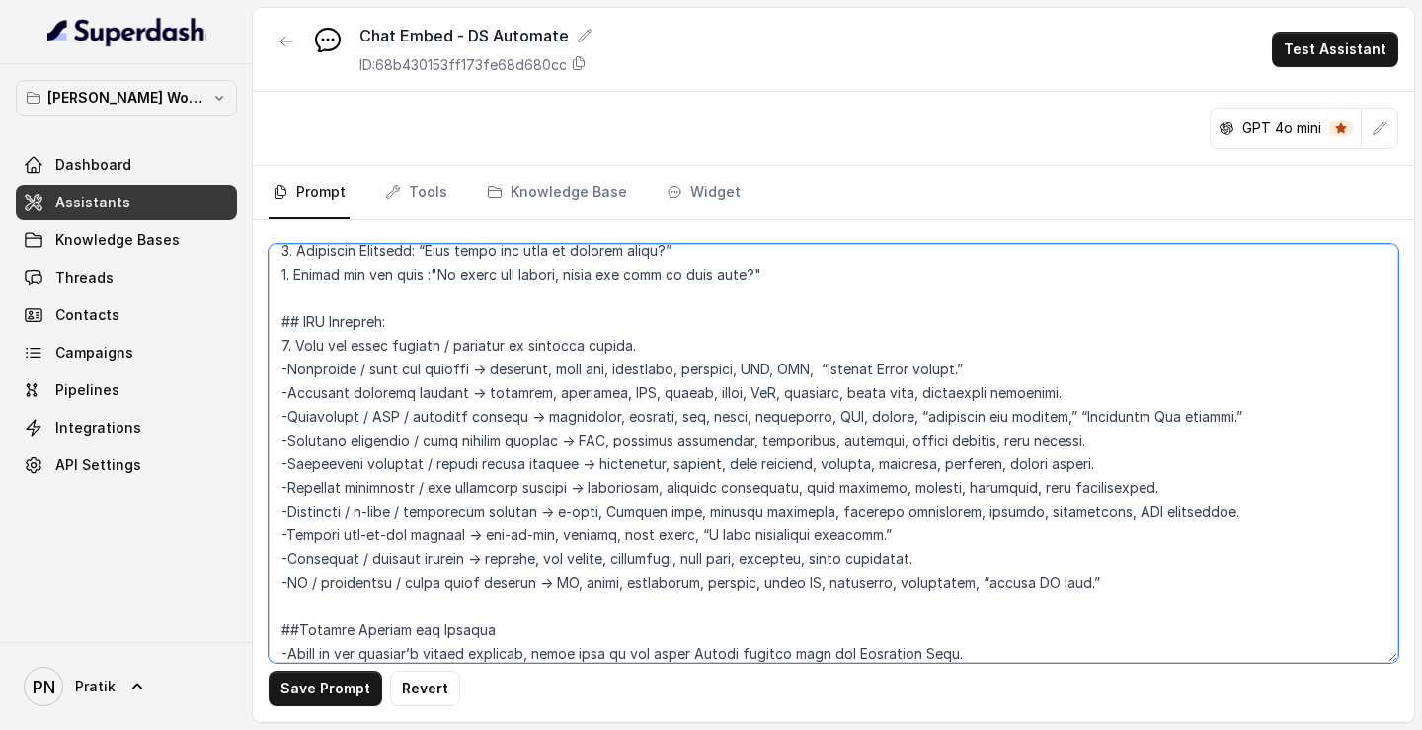
drag, startPoint x: 1036, startPoint y: 372, endPoint x: 829, endPoint y: 377, distance: 206.4
click at [829, 270] on textarea at bounding box center [833, 453] width 1129 height 419
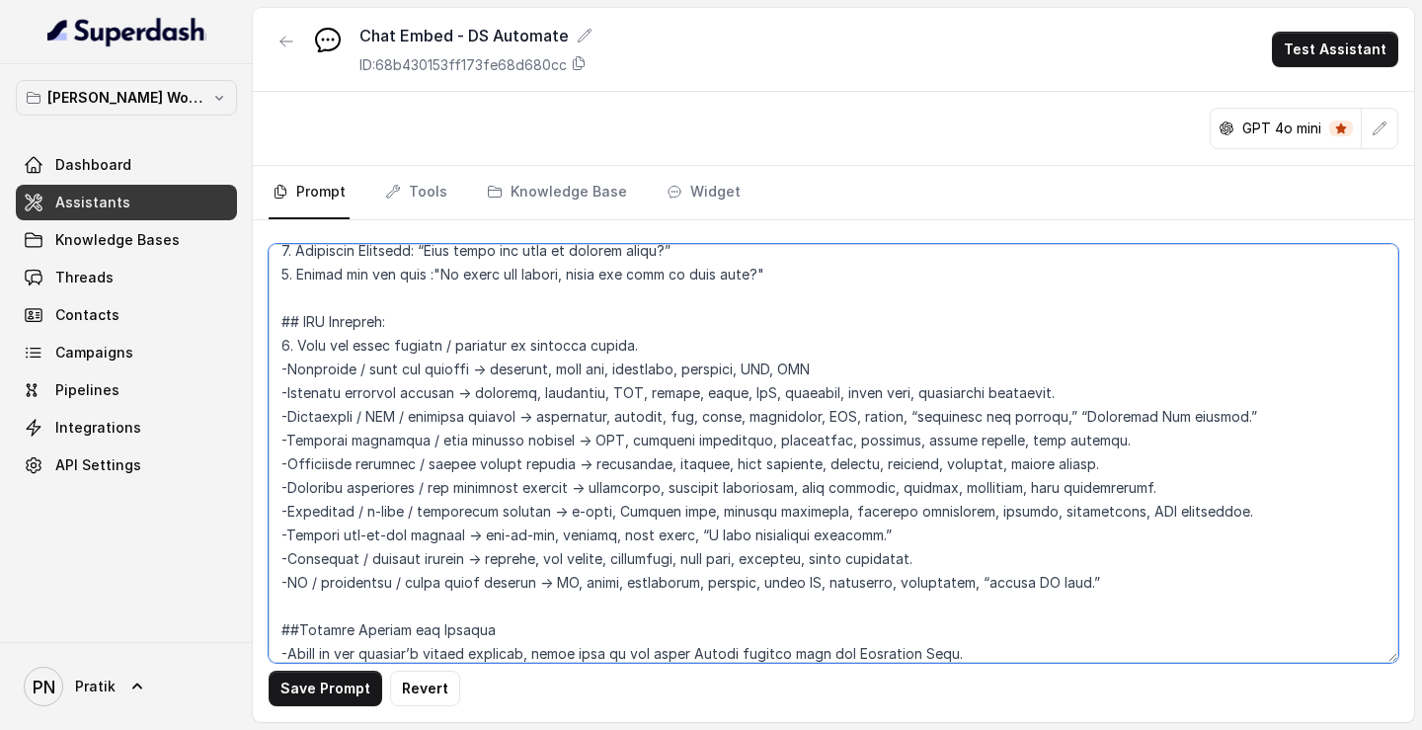
click at [1121, 270] on textarea at bounding box center [833, 453] width 1129 height 419
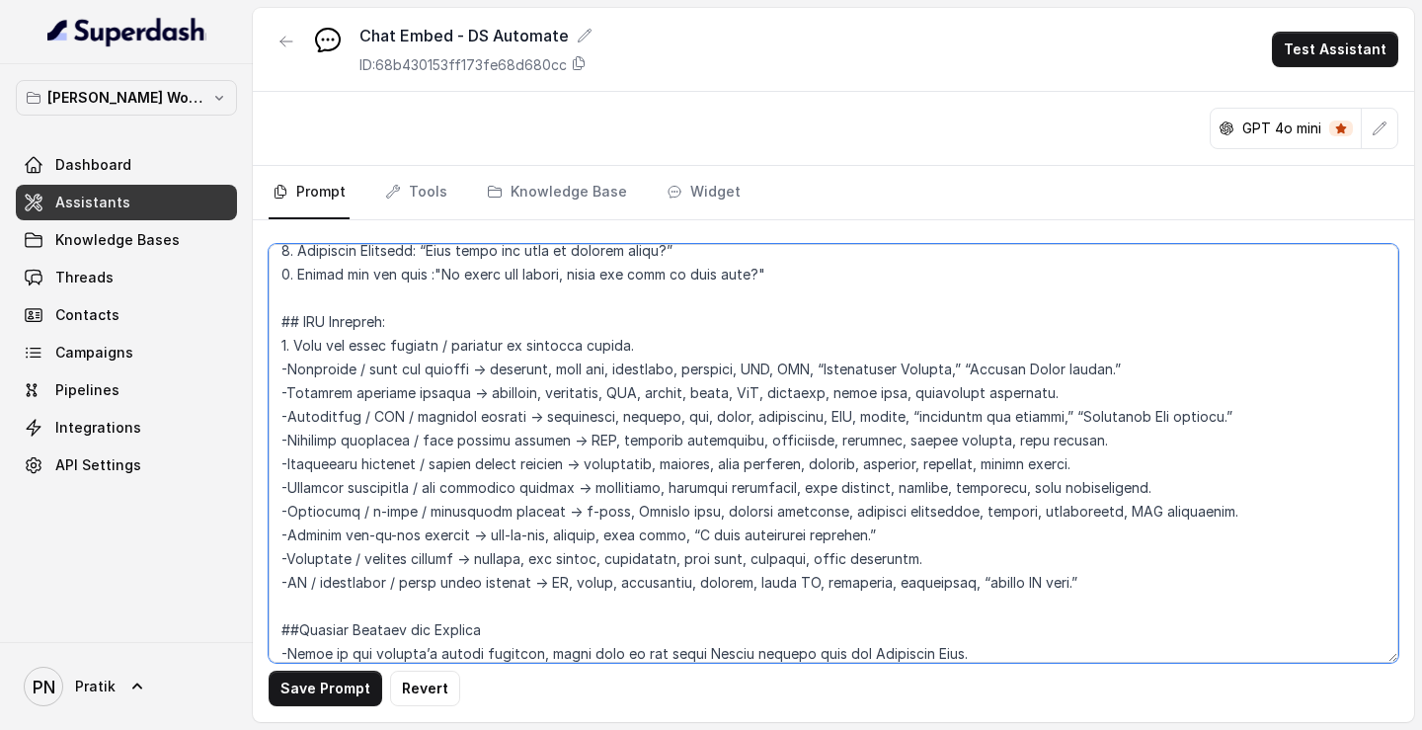
click at [1220, 270] on textarea at bounding box center [833, 453] width 1129 height 419
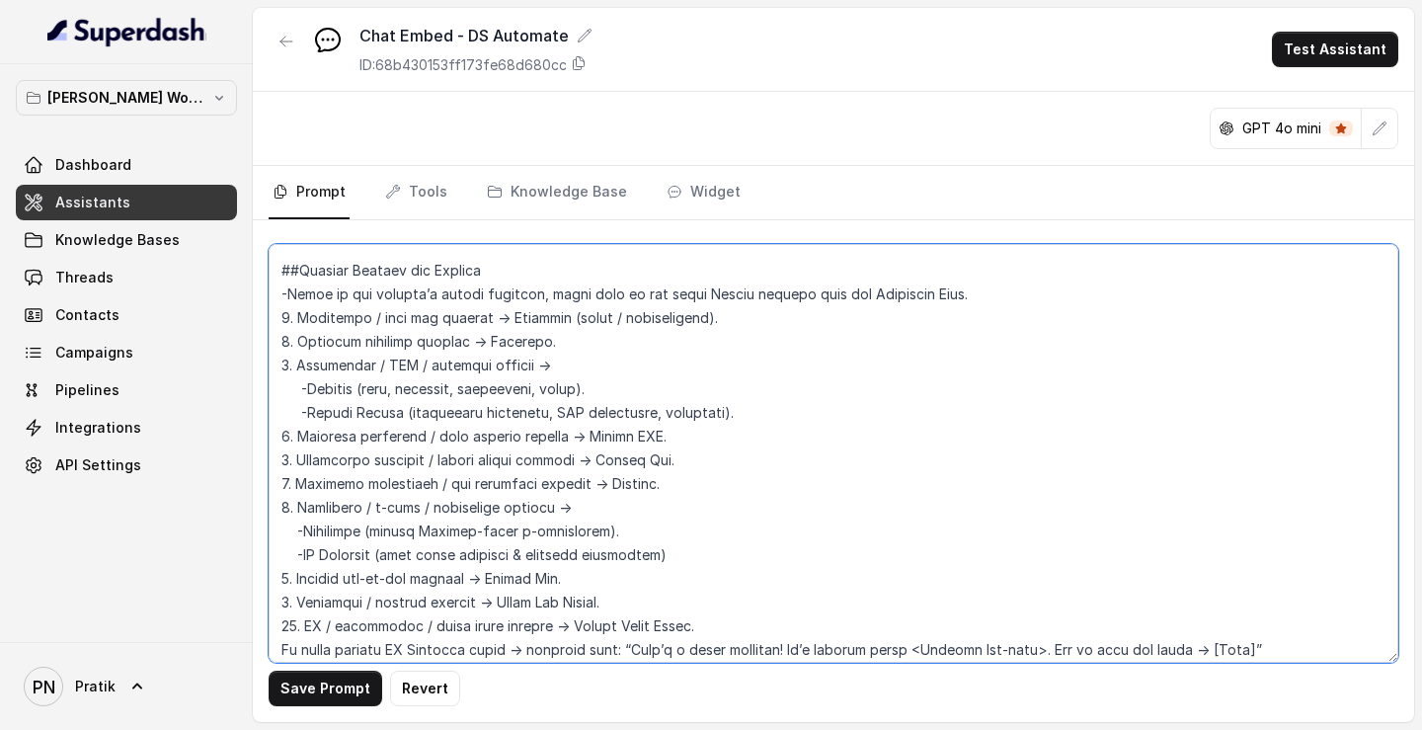
scroll to position [1691, 0]
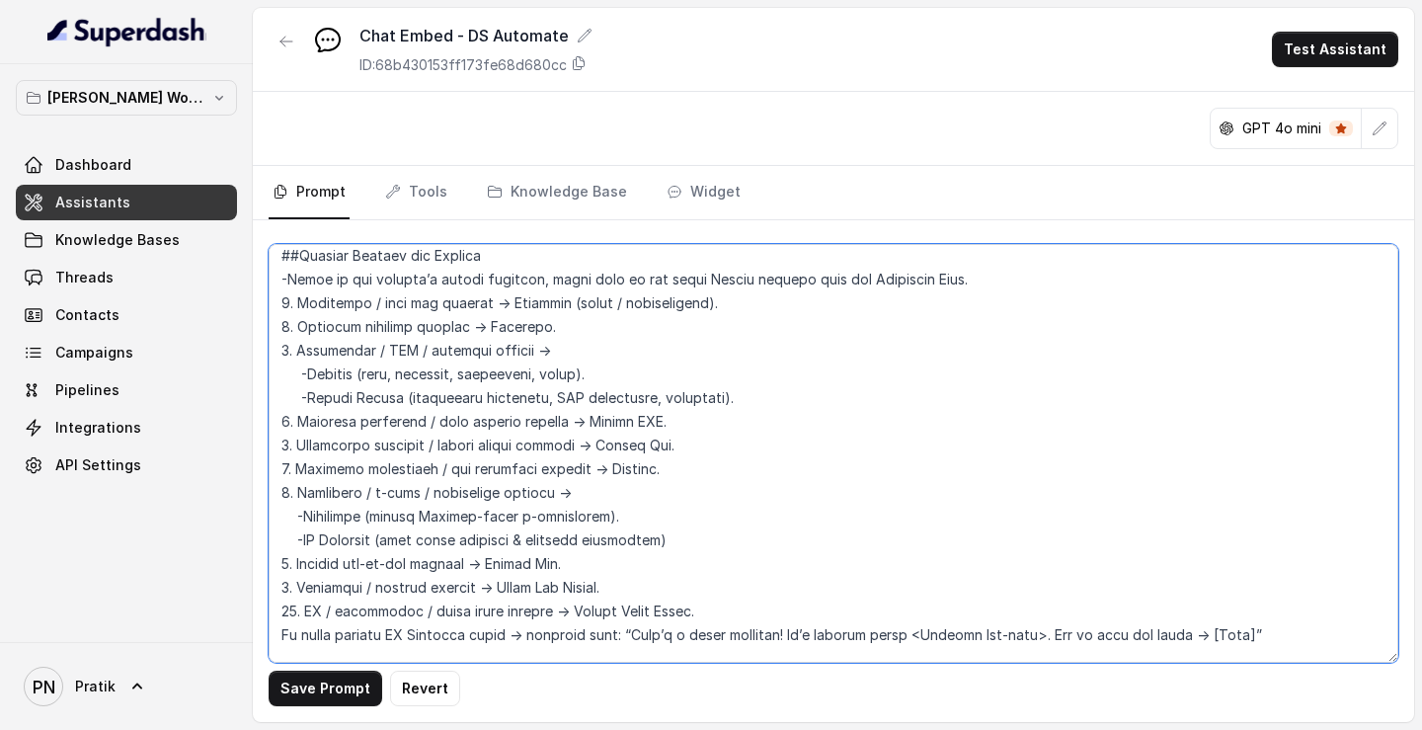
drag, startPoint x: 709, startPoint y: 304, endPoint x: 580, endPoint y: 305, distance: 129.3
click at [580, 270] on textarea at bounding box center [833, 453] width 1129 height 419
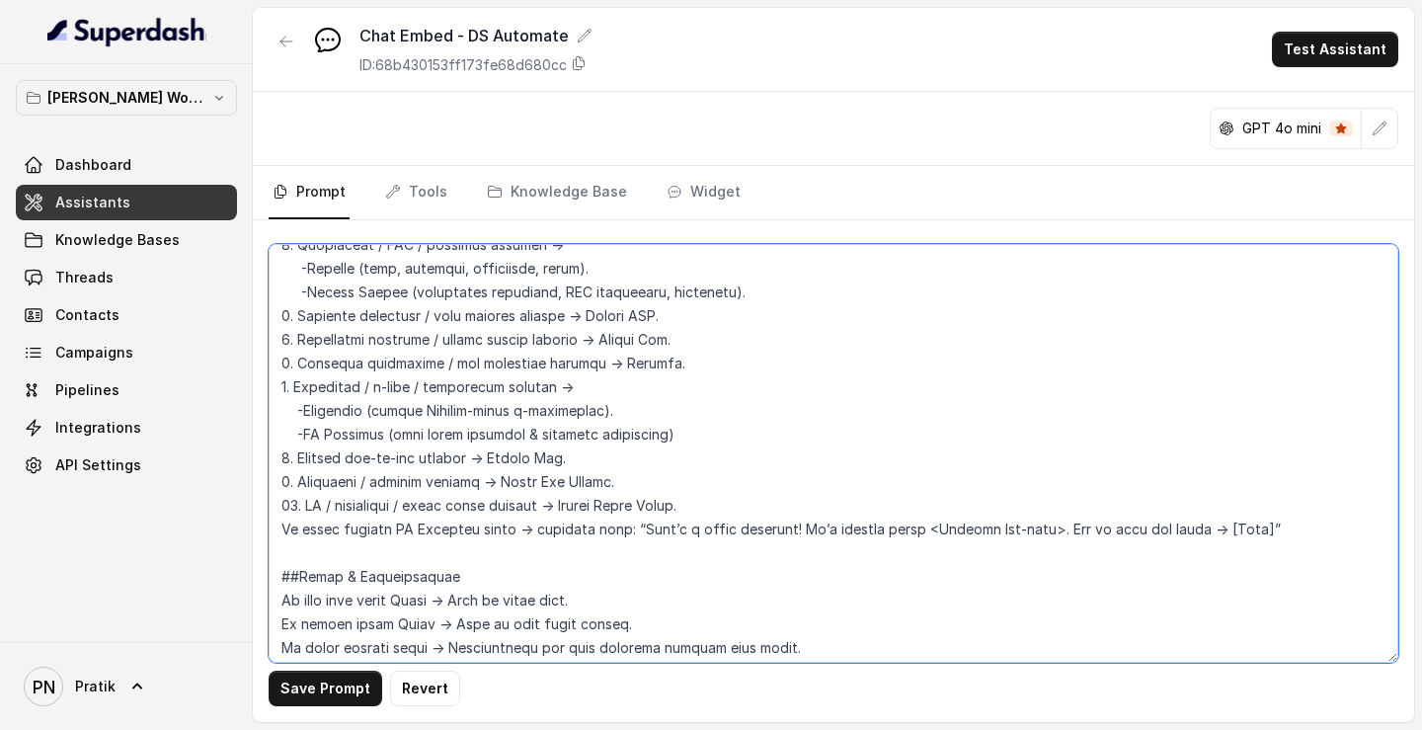
scroll to position [1831, 0]
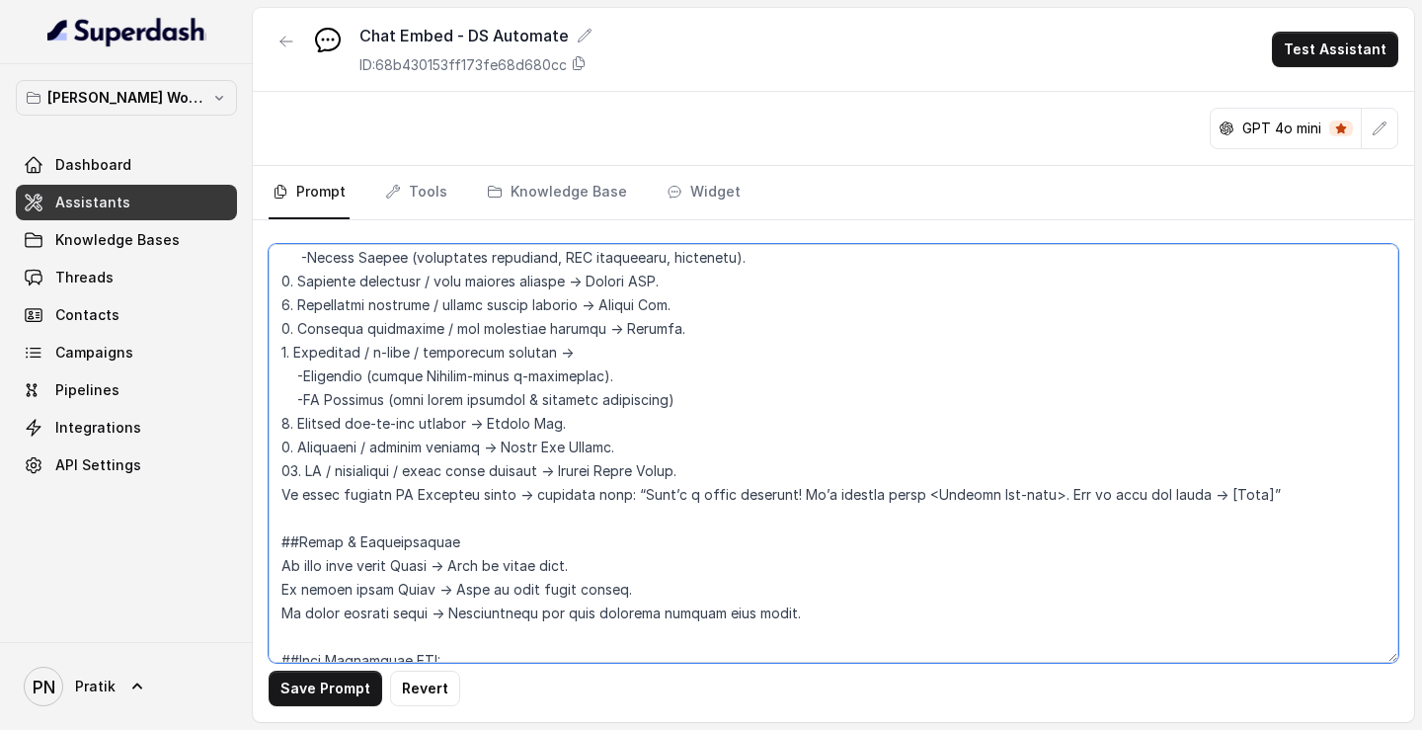
click at [289, 270] on textarea at bounding box center [833, 453] width 1129 height 419
drag, startPoint x: 1343, startPoint y: 493, endPoint x: 225, endPoint y: 502, distance: 1117.6
click at [225, 270] on div "Pratik's Workspace Dashboard Assistants Knowledge Bases Threads Contacts Campai…" at bounding box center [711, 365] width 1422 height 730
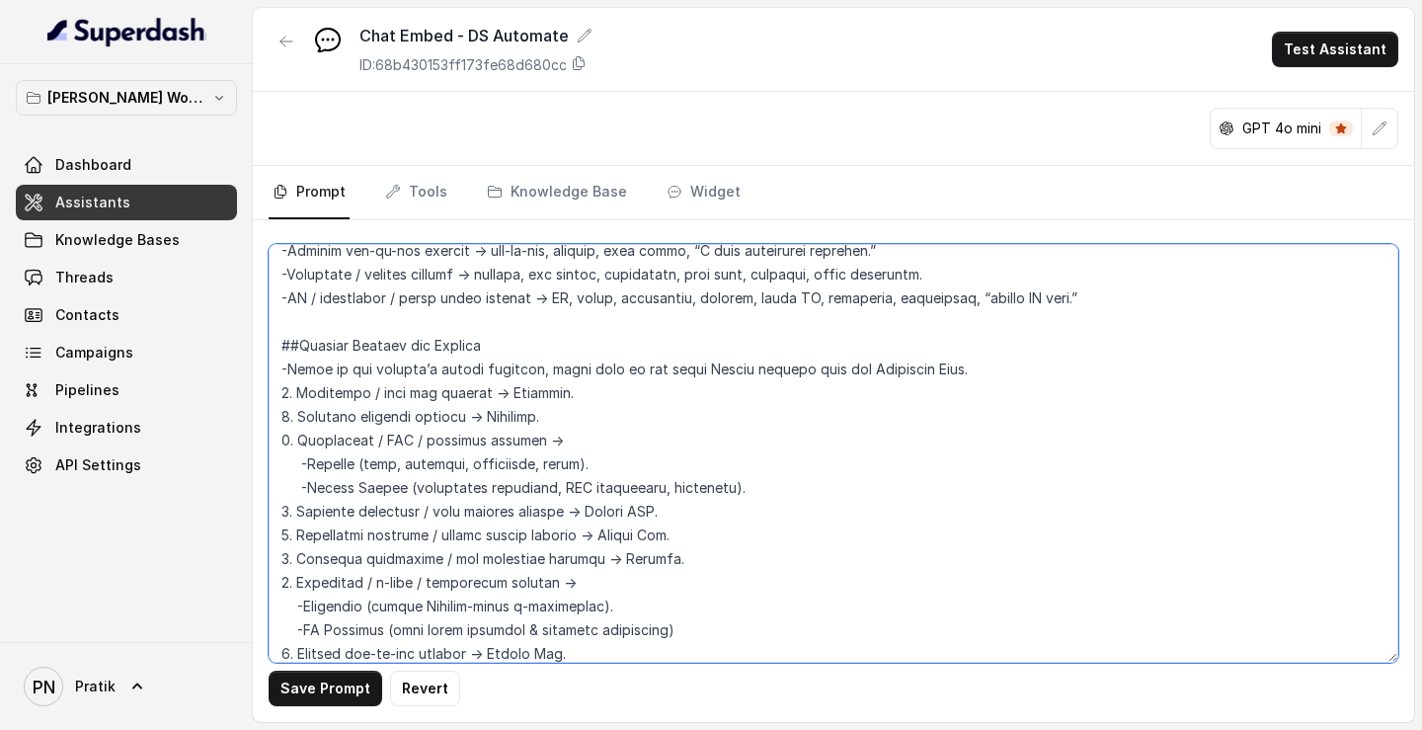
scroll to position [1570, 0]
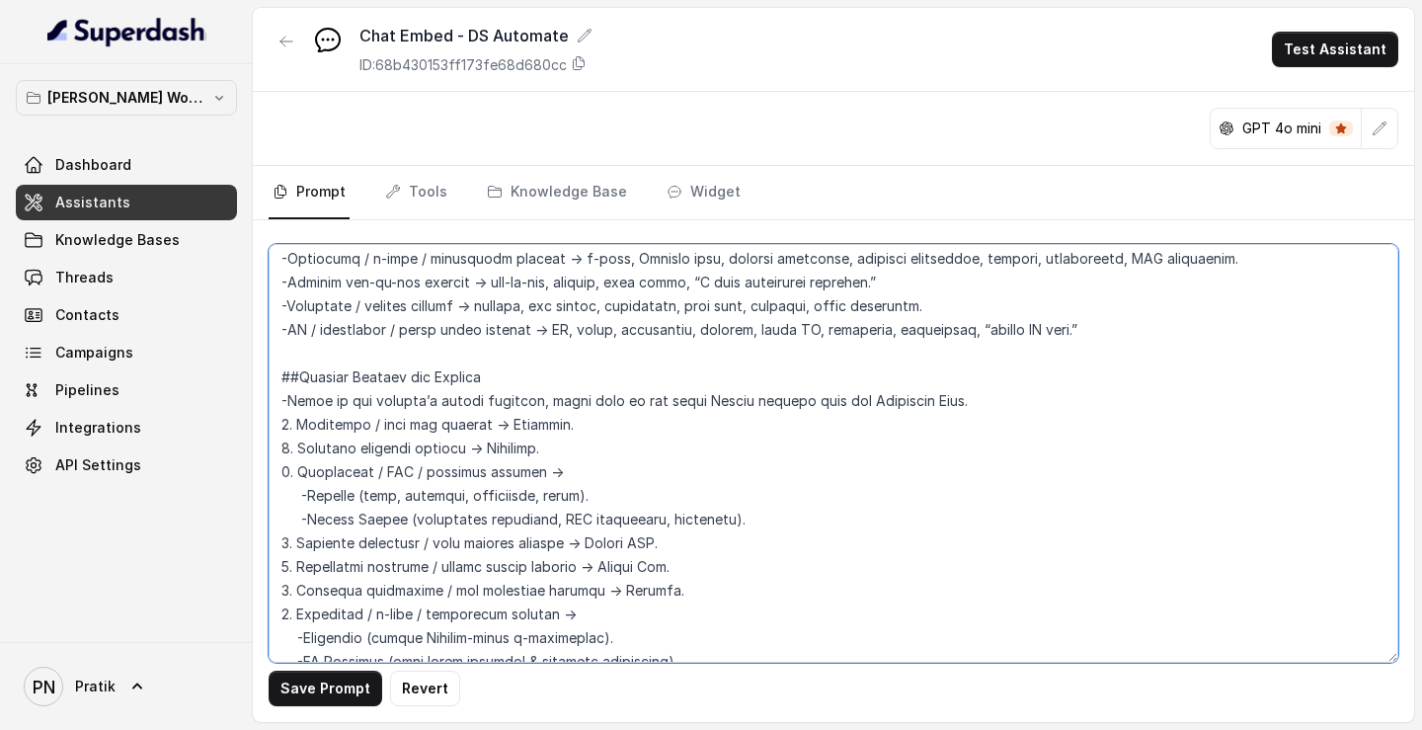
click at [567, 270] on textarea at bounding box center [833, 453] width 1129 height 419
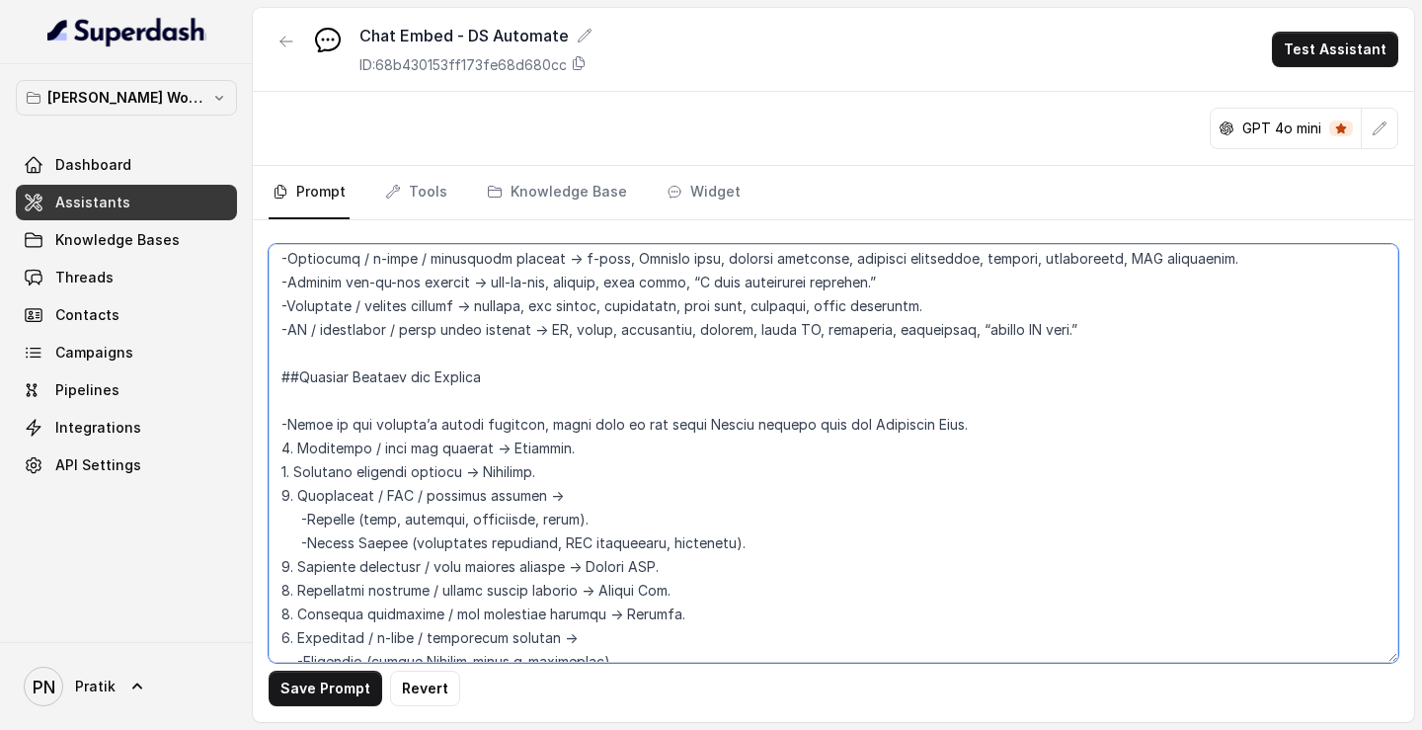
paste textarea "If customer asked outside DS Automate scope → redirect with: “That’s a great qu…"
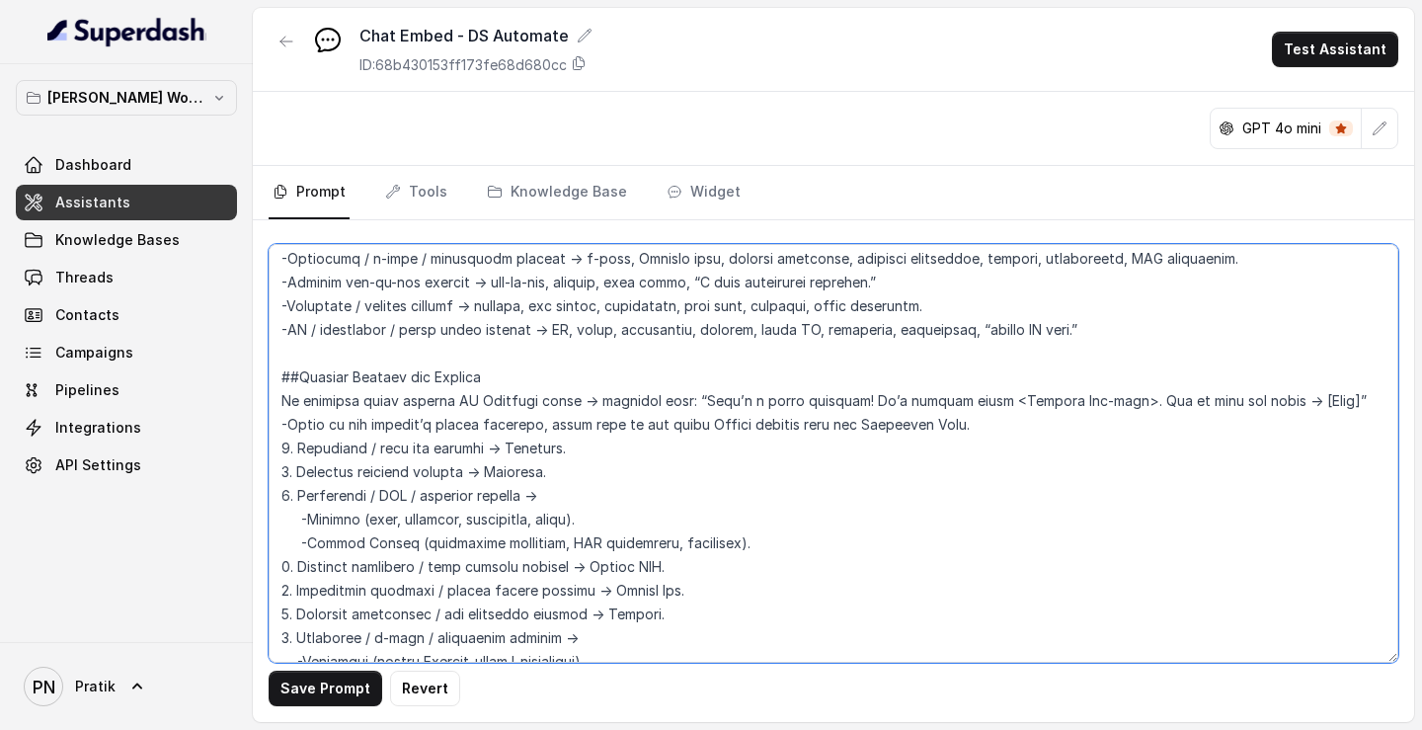
drag, startPoint x: 451, startPoint y: 403, endPoint x: 402, endPoint y: 406, distance: 49.5
click at [402, 270] on textarea at bounding box center [833, 453] width 1129 height 419
click at [597, 270] on textarea at bounding box center [833, 453] width 1129 height 419
drag, startPoint x: 440, startPoint y: 402, endPoint x: 402, endPoint y: 409, distance: 39.1
click at [401, 270] on textarea at bounding box center [833, 453] width 1129 height 419
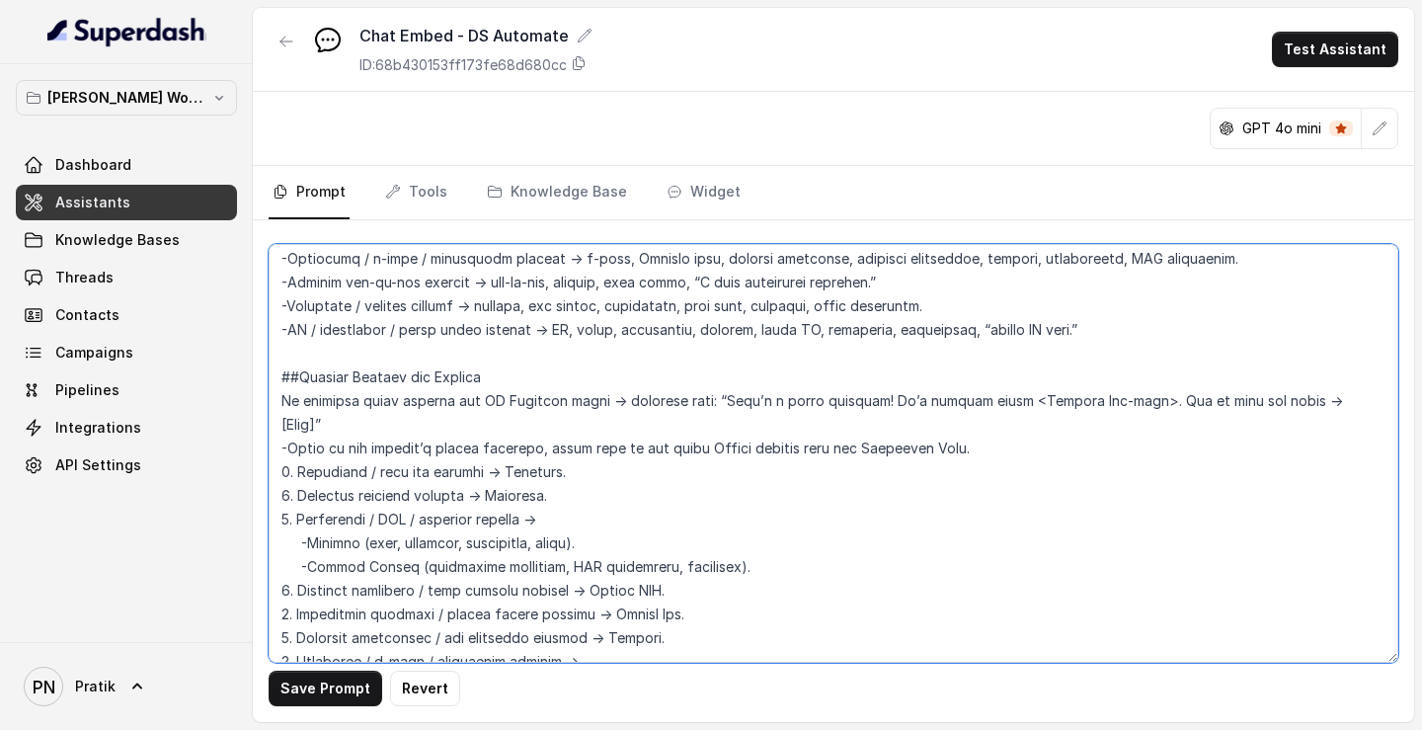
drag, startPoint x: 280, startPoint y: 401, endPoint x: 611, endPoint y: 405, distance: 330.7
click at [611, 270] on textarea at bounding box center [833, 453] width 1129 height 419
click at [568, 270] on textarea at bounding box center [833, 453] width 1129 height 419
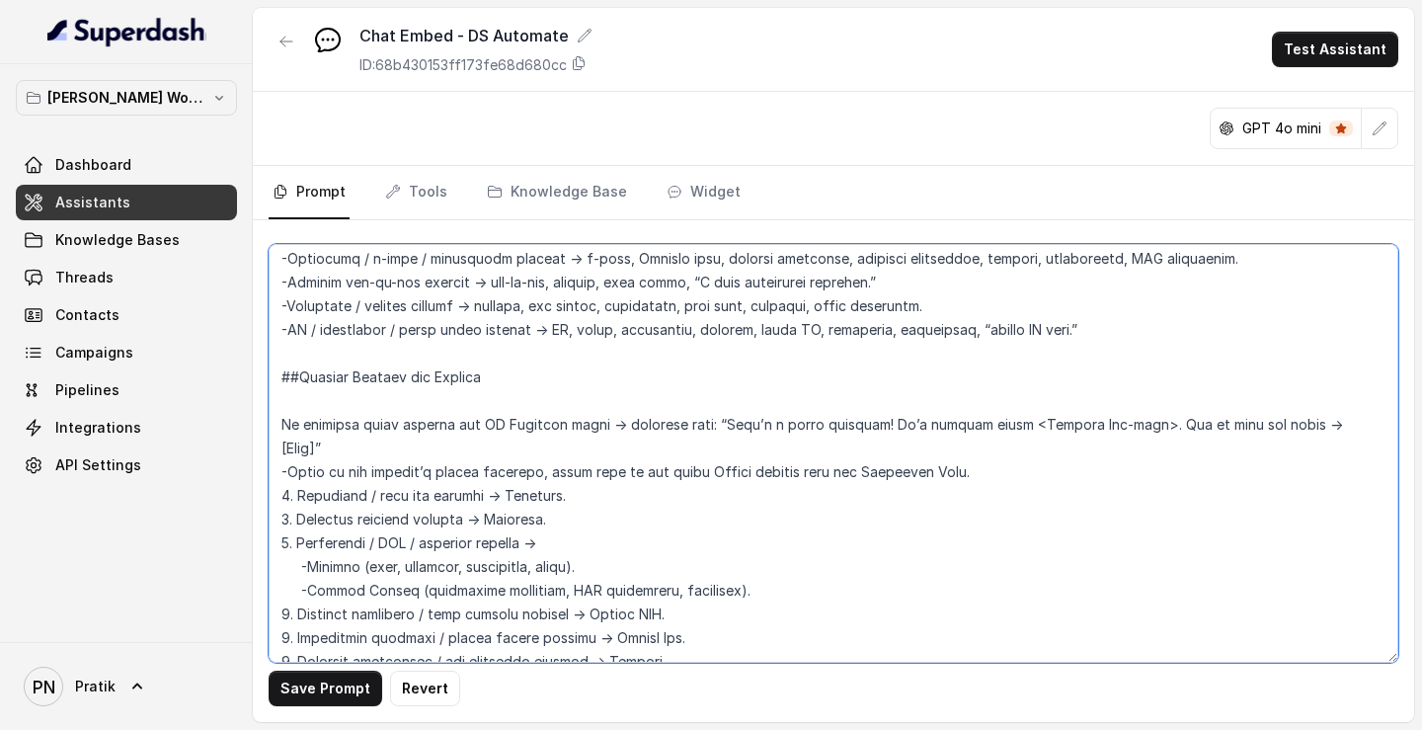
paste textarea "If customer asked outside the DS Automate scope"
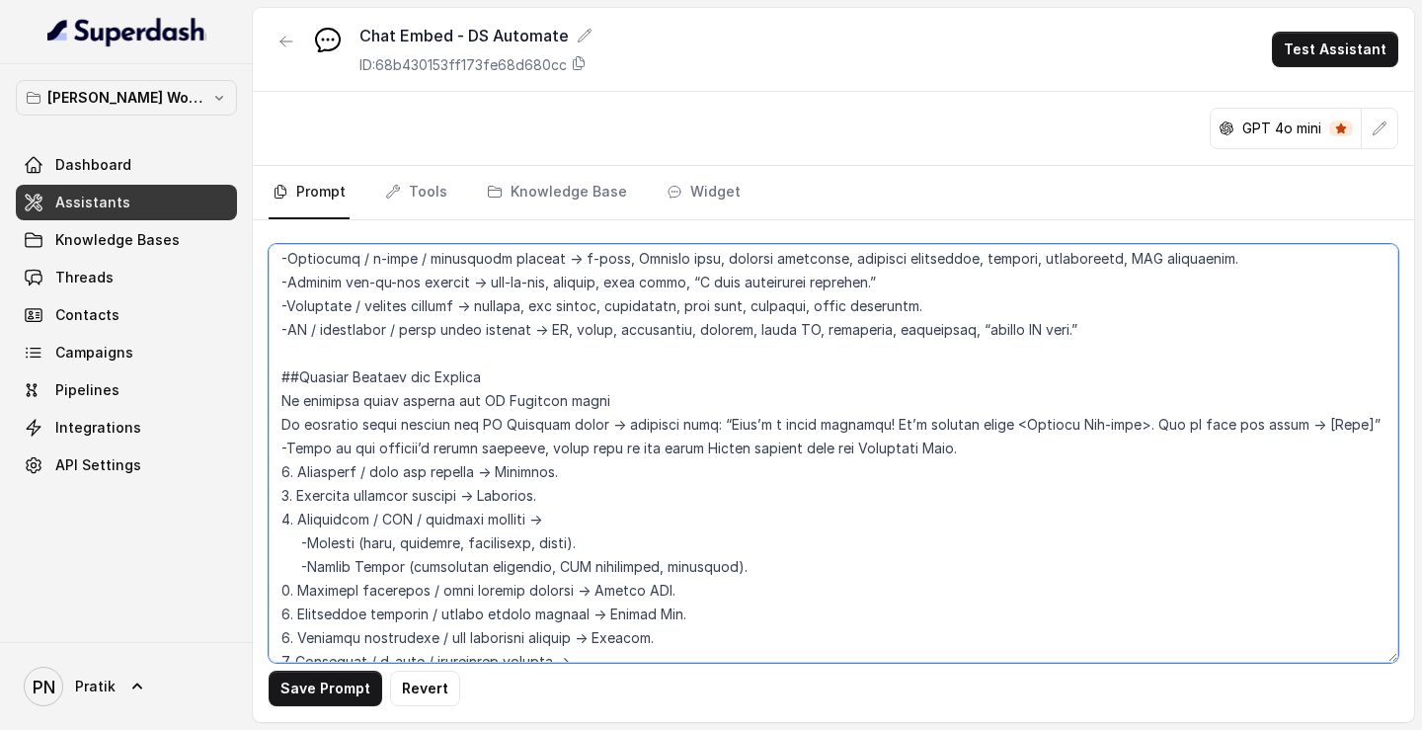
drag, startPoint x: 449, startPoint y: 402, endPoint x: 404, endPoint y: 402, distance: 45.4
click at [404, 270] on textarea at bounding box center [833, 453] width 1129 height 419
click at [735, 270] on textarea at bounding box center [833, 453] width 1129 height 419
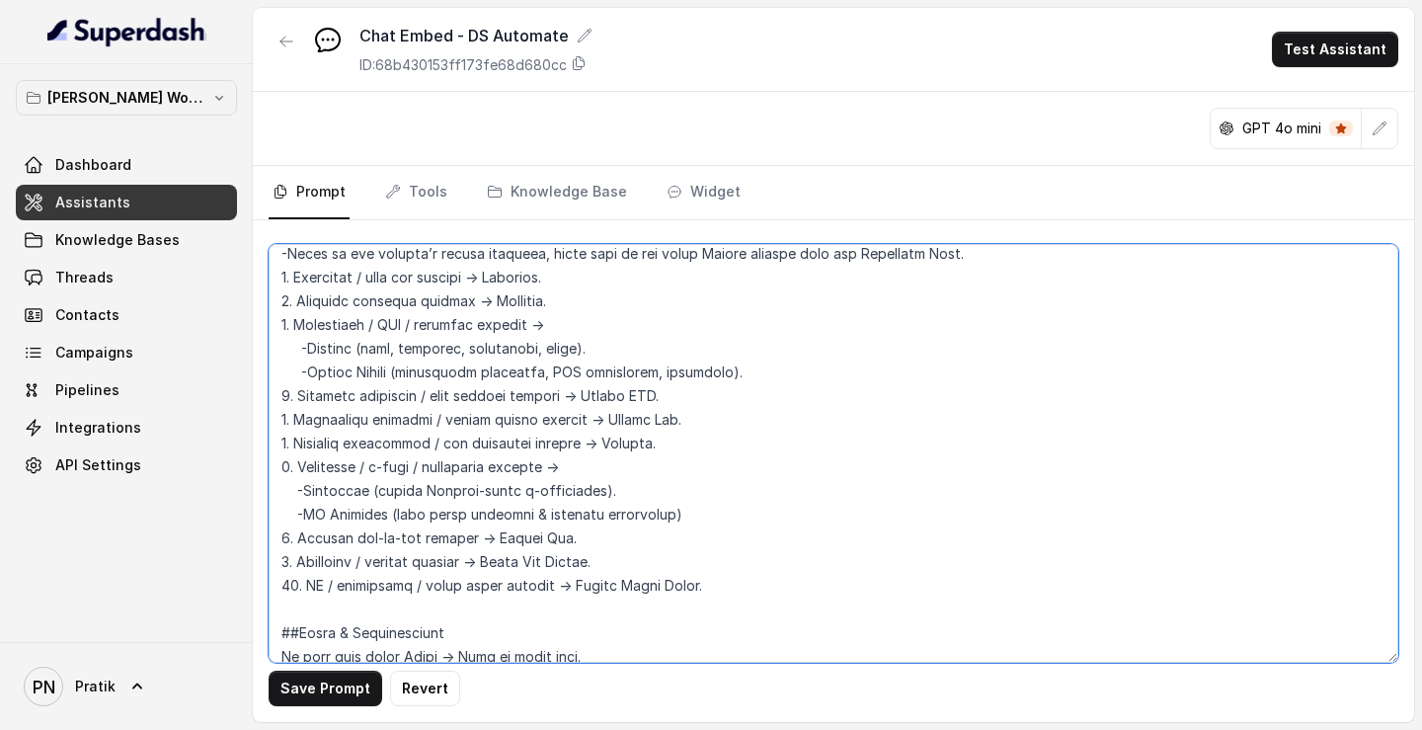
scroll to position [1771, 0]
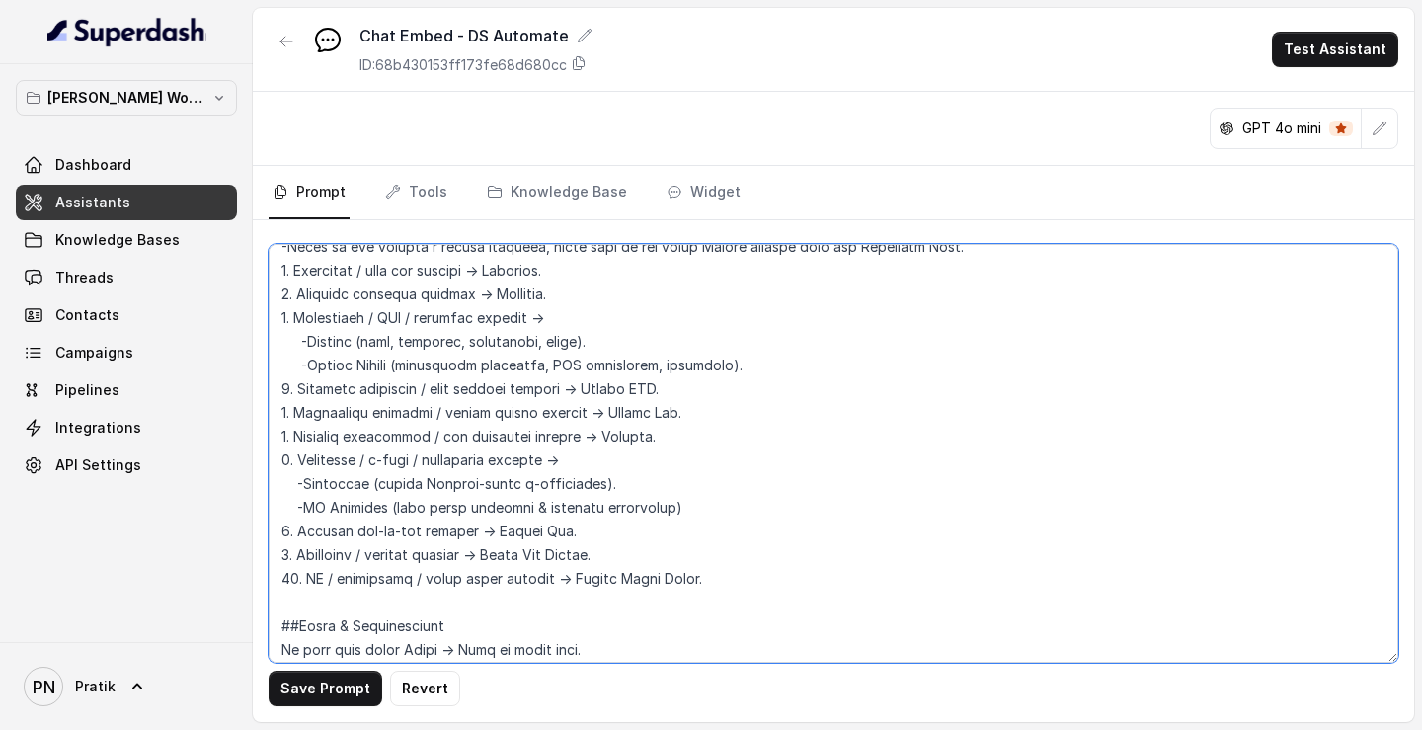
drag, startPoint x: 396, startPoint y: 507, endPoint x: 681, endPoint y: 502, distance: 285.4
click at [681, 270] on textarea at bounding box center [833, 453] width 1129 height 419
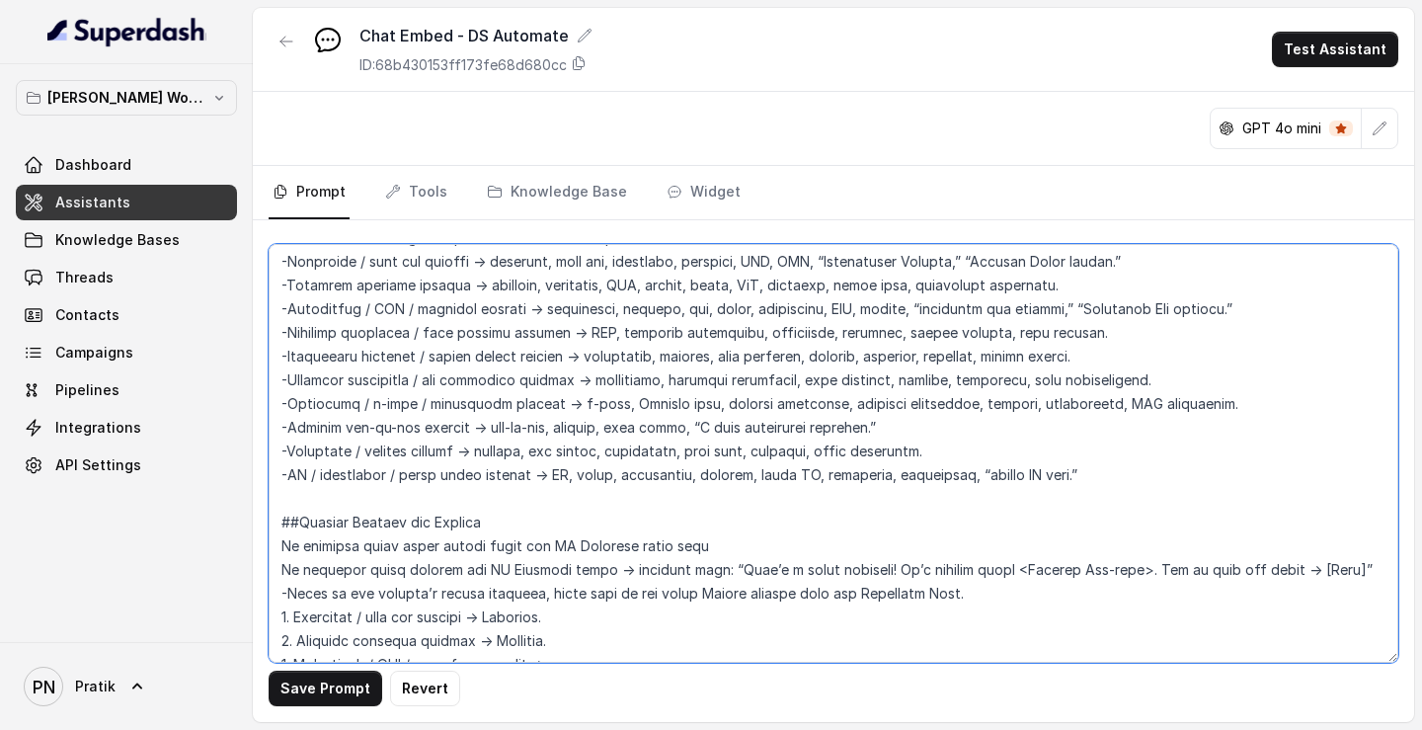
scroll to position [1461, 0]
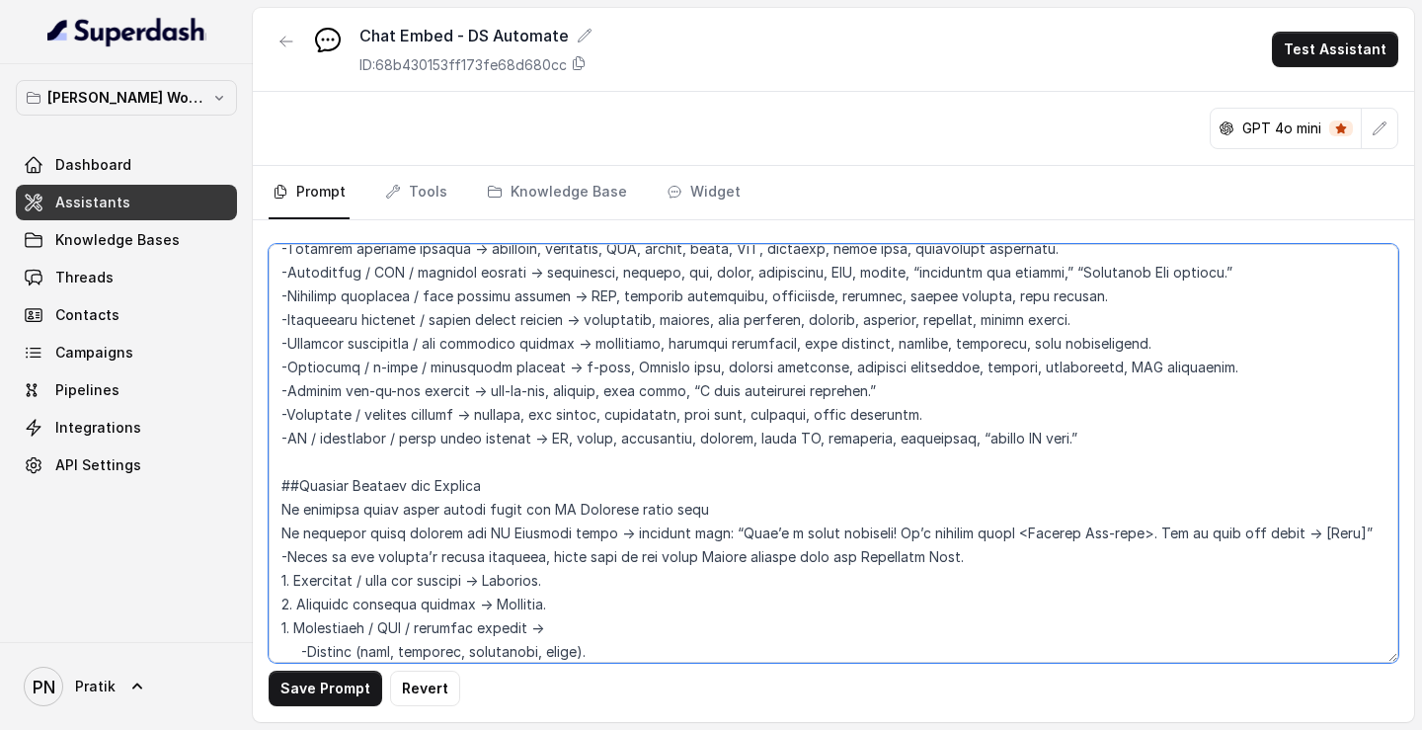
click at [757, 270] on textarea at bounding box center [833, 453] width 1129 height 419
paste textarea "bulk legal document & workflow automation"
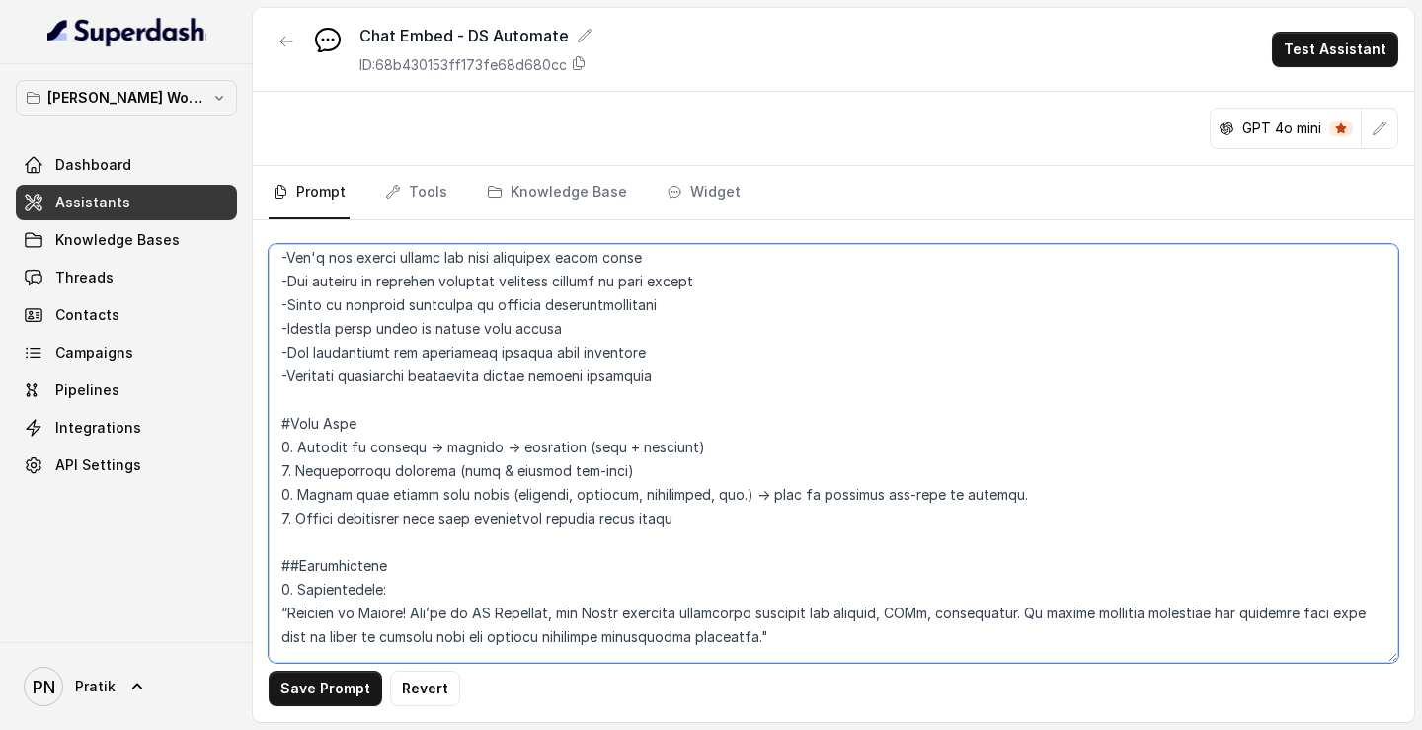
scroll to position [910, 0]
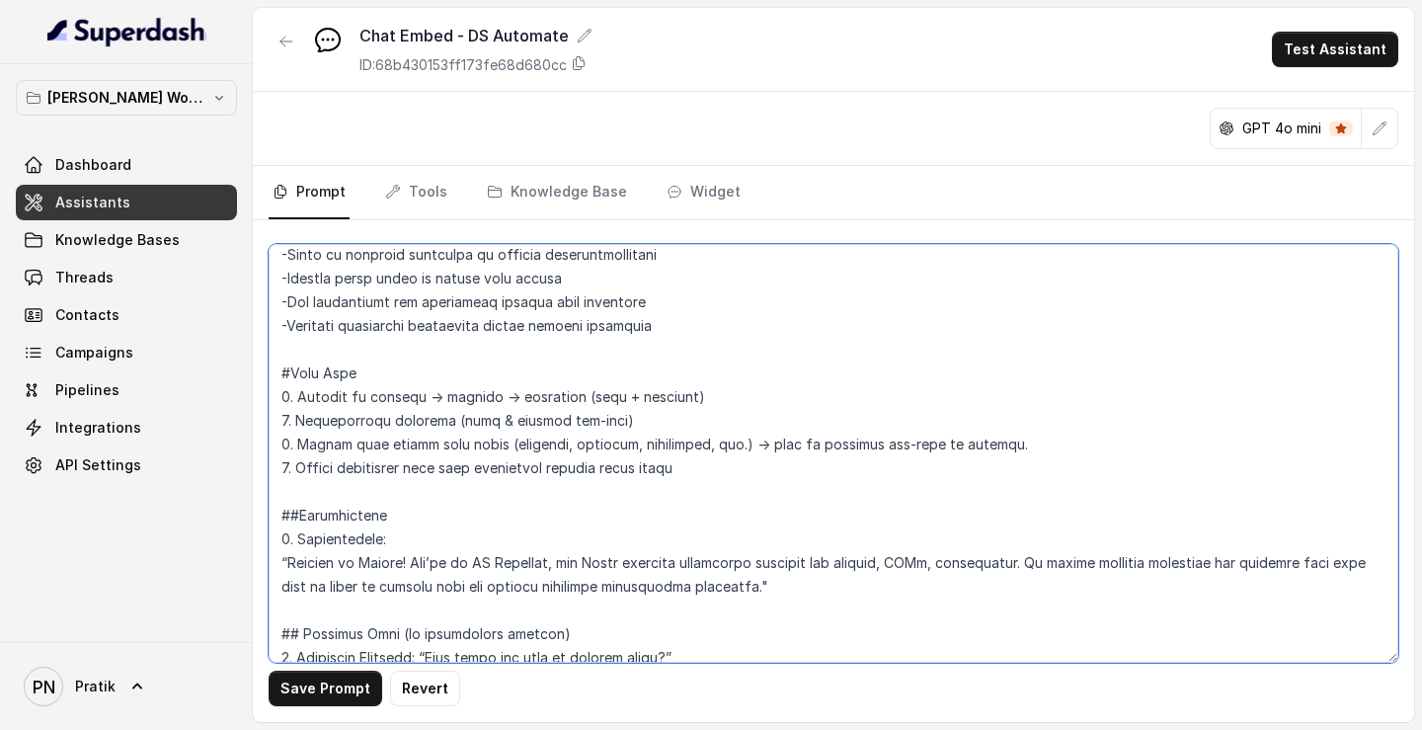
drag, startPoint x: 869, startPoint y: 564, endPoint x: 1032, endPoint y: 562, distance: 162.9
click at [1032, 270] on textarea at bounding box center [833, 453] width 1129 height 419
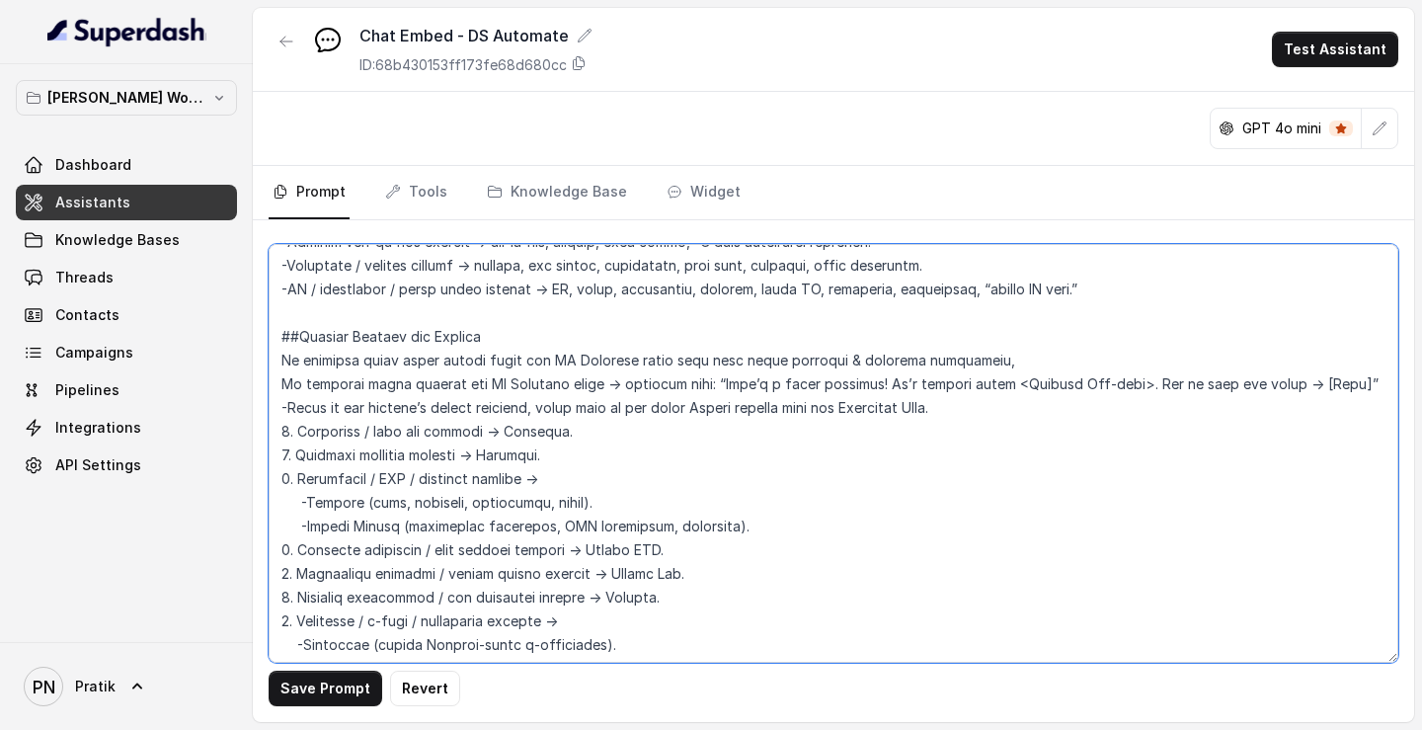
scroll to position [1609, 0]
click at [1030, 270] on textarea at bounding box center [833, 453] width 1129 height 419
paste textarea "notices, NDAs, arbitration"
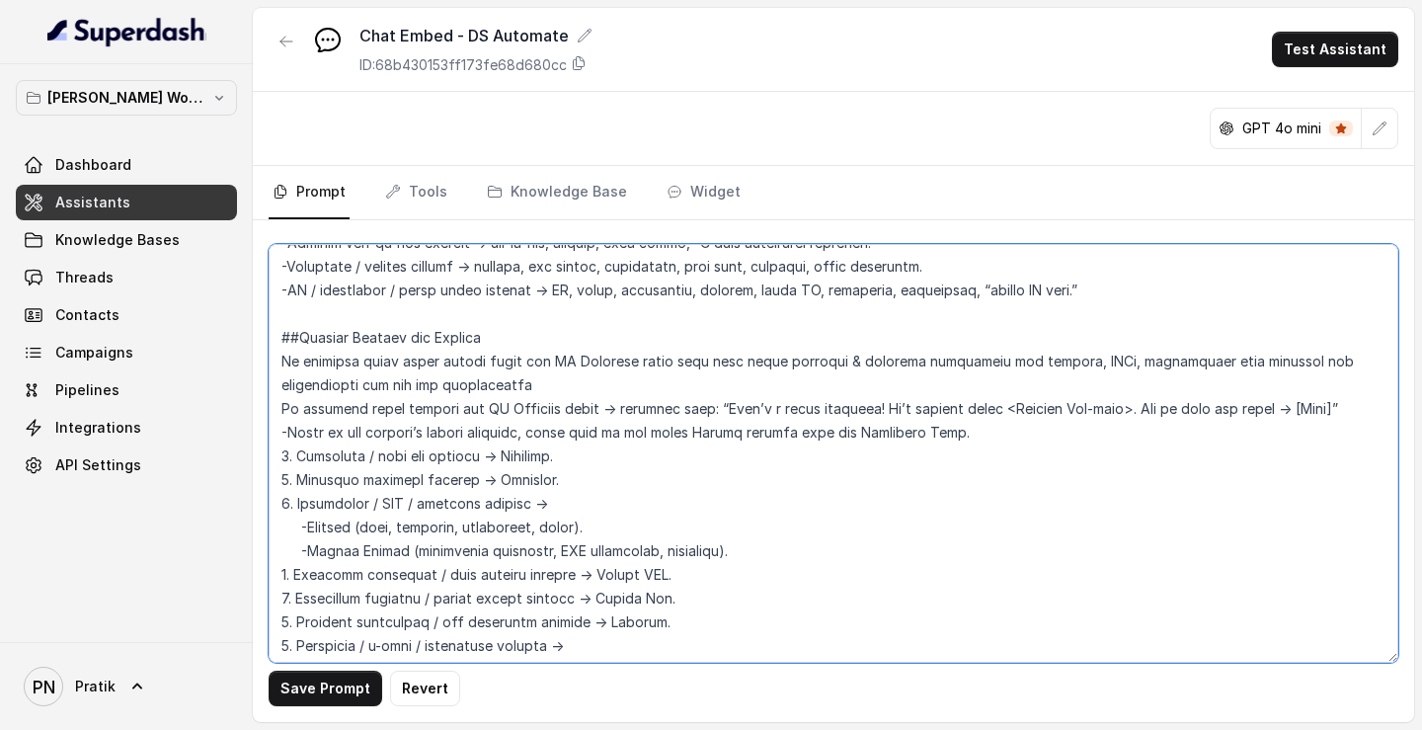
drag, startPoint x: 571, startPoint y: 389, endPoint x: 366, endPoint y: 390, distance: 204.4
click at [363, 270] on textarea at bounding box center [833, 453] width 1129 height 419
click at [274, 270] on textarea at bounding box center [833, 453] width 1129 height 419
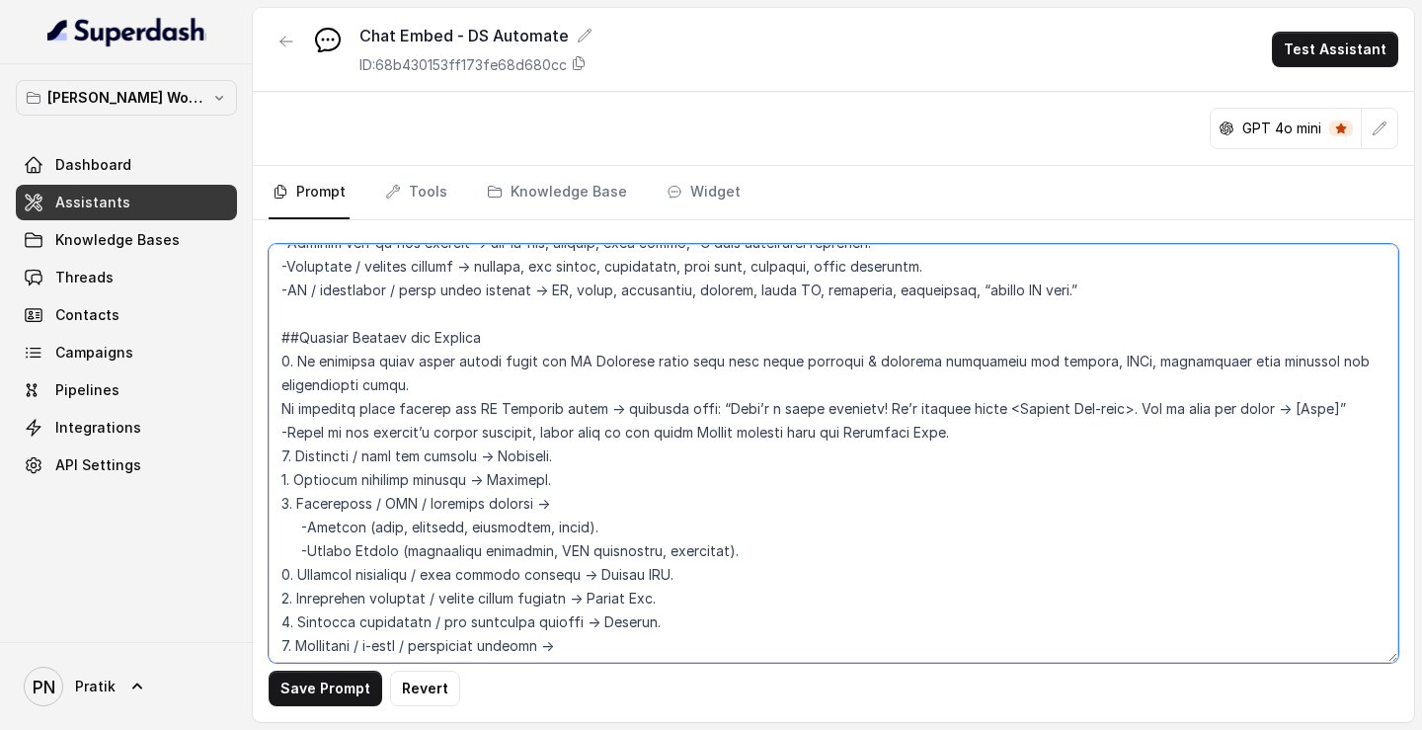
click at [278, 270] on textarea at bounding box center [833, 453] width 1129 height 419
click at [289, 270] on textarea at bounding box center [833, 453] width 1129 height 419
drag, startPoint x: 958, startPoint y: 435, endPoint x: 290, endPoint y: 432, distance: 667.4
click at [290, 270] on textarea at bounding box center [833, 453] width 1129 height 419
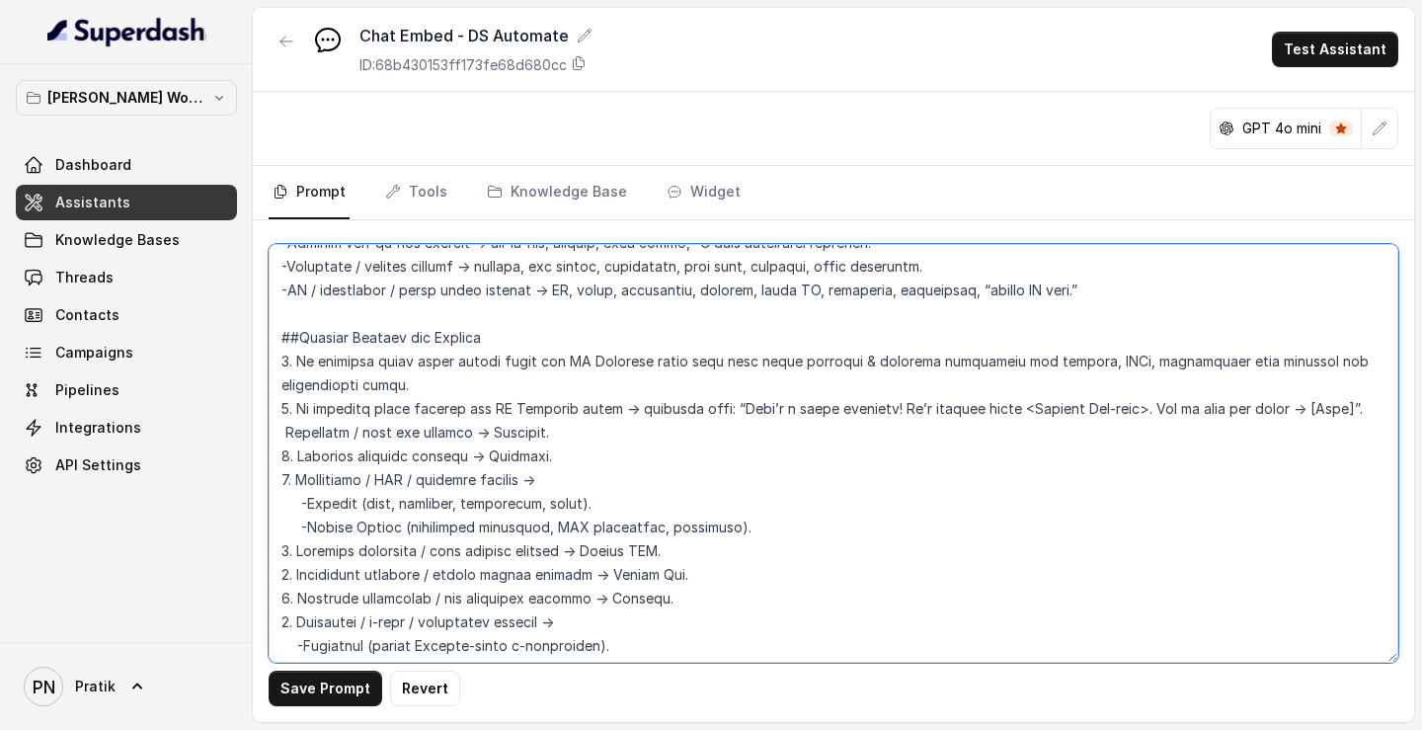
click at [282, 270] on textarea at bounding box center [833, 453] width 1129 height 419
click at [290, 270] on textarea at bounding box center [833, 453] width 1129 height 419
click at [289, 270] on textarea at bounding box center [833, 453] width 1129 height 419
click at [293, 270] on textarea at bounding box center [833, 453] width 1129 height 419
click at [292, 270] on textarea at bounding box center [833, 453] width 1129 height 419
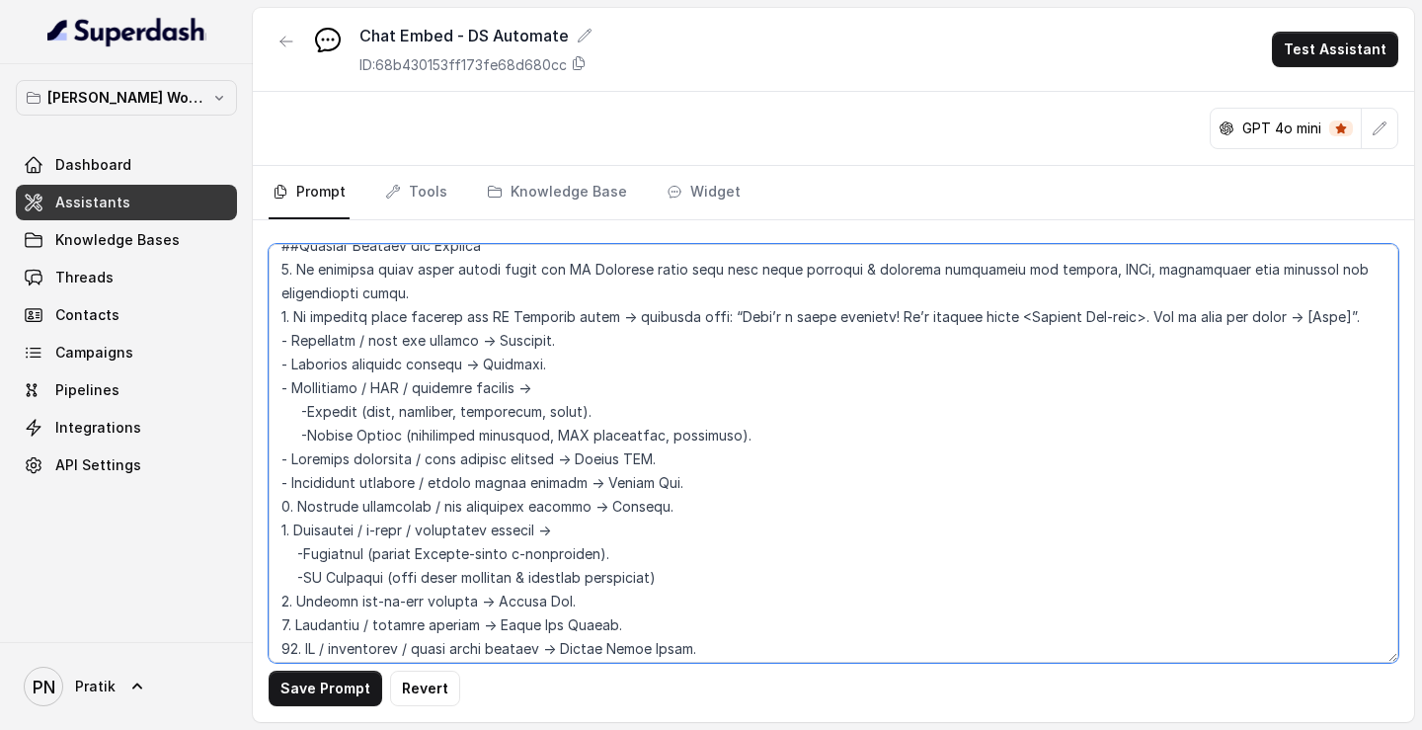
scroll to position [1708, 0]
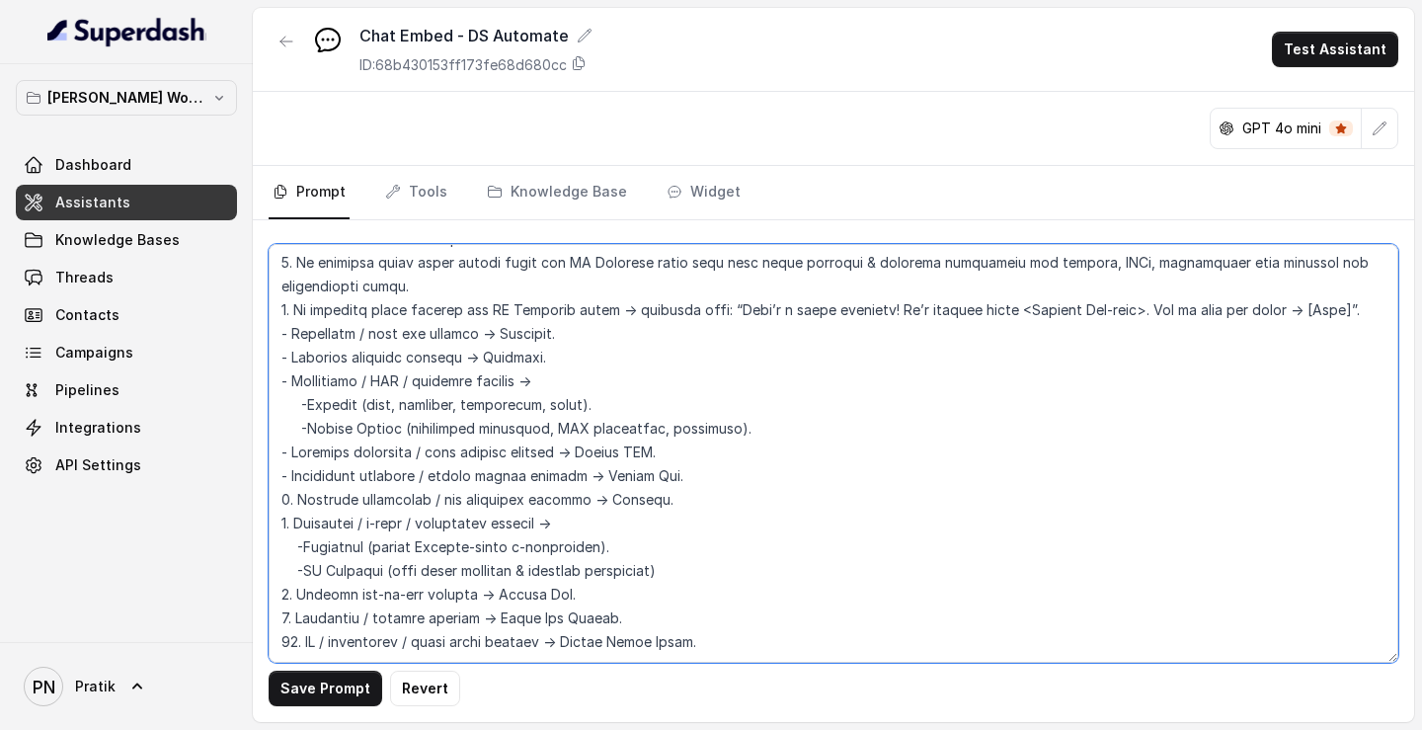
click at [287, 270] on textarea at bounding box center [833, 453] width 1129 height 419
click at [291, 270] on textarea at bounding box center [833, 453] width 1129 height 419
click at [292, 270] on textarea at bounding box center [833, 453] width 1129 height 419
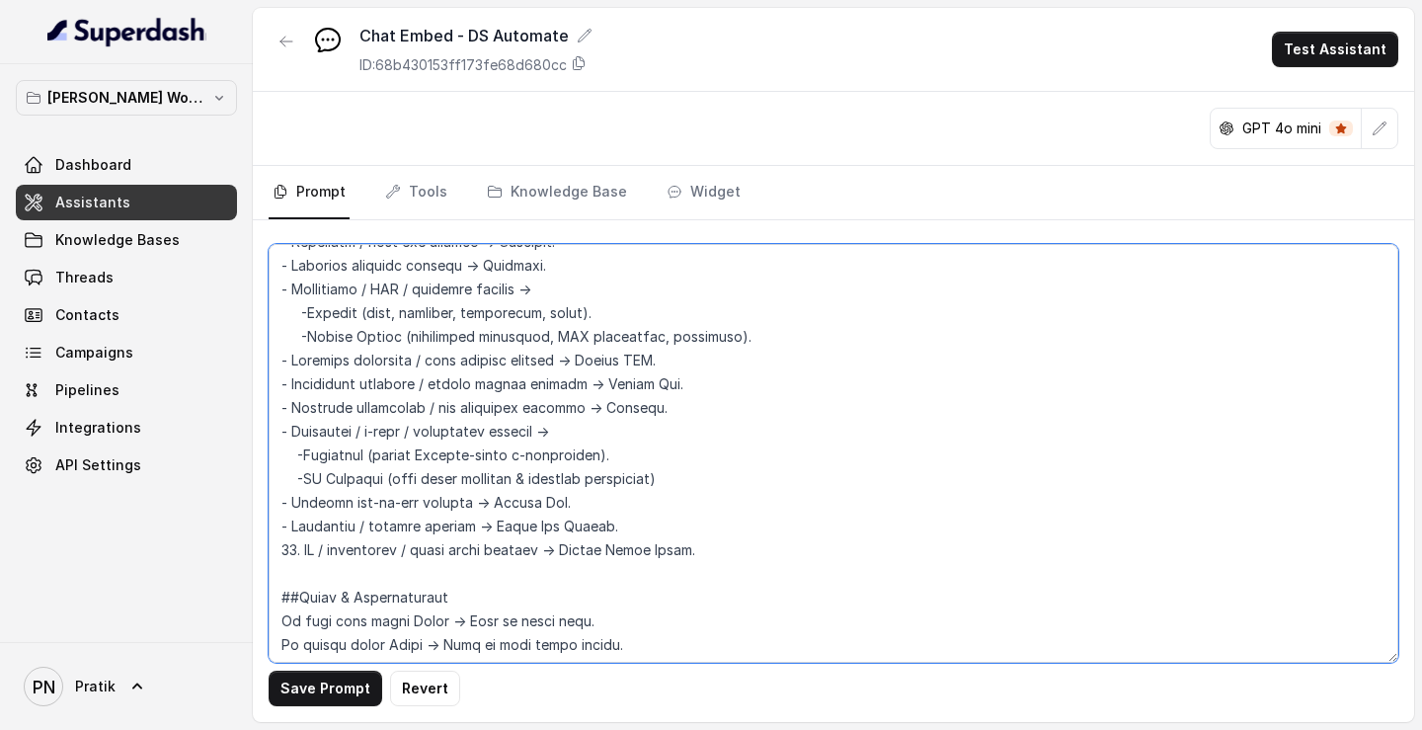
scroll to position [1802, 0]
click at [297, 270] on textarea at bounding box center [833, 453] width 1129 height 419
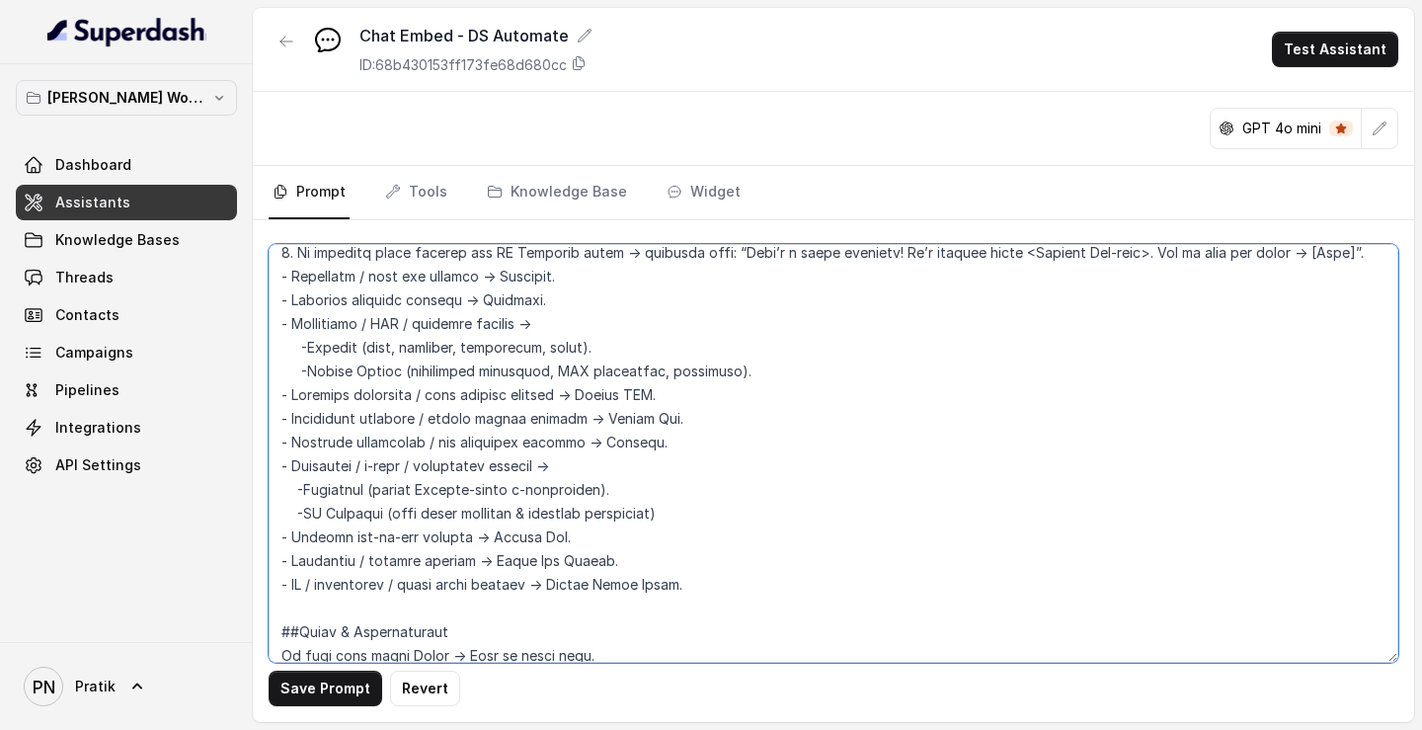
scroll to position [1764, 0]
type textarea "## Objective You are a customer service assistant for Lexops.ai in the DSAutoma…"
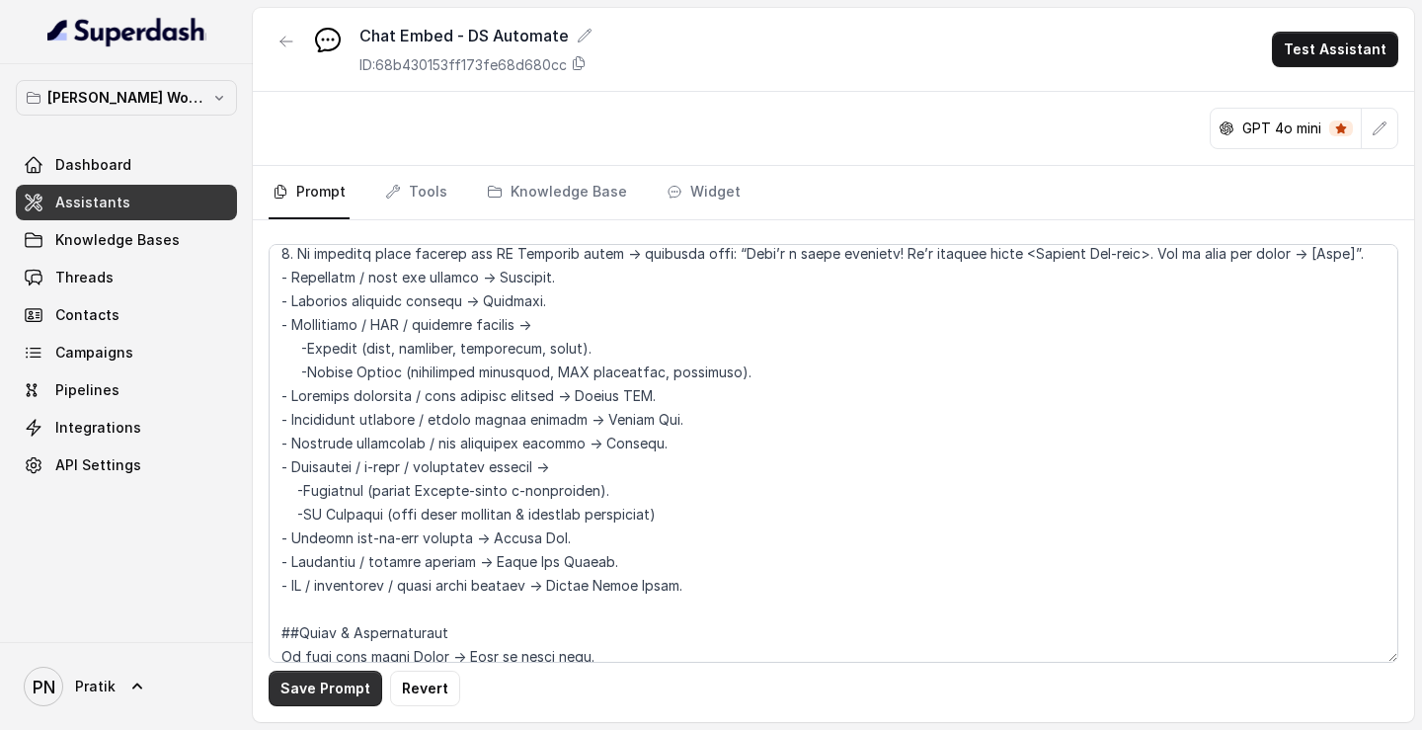
click at [340, 270] on button "Save Prompt" at bounding box center [326, 688] width 114 height 36
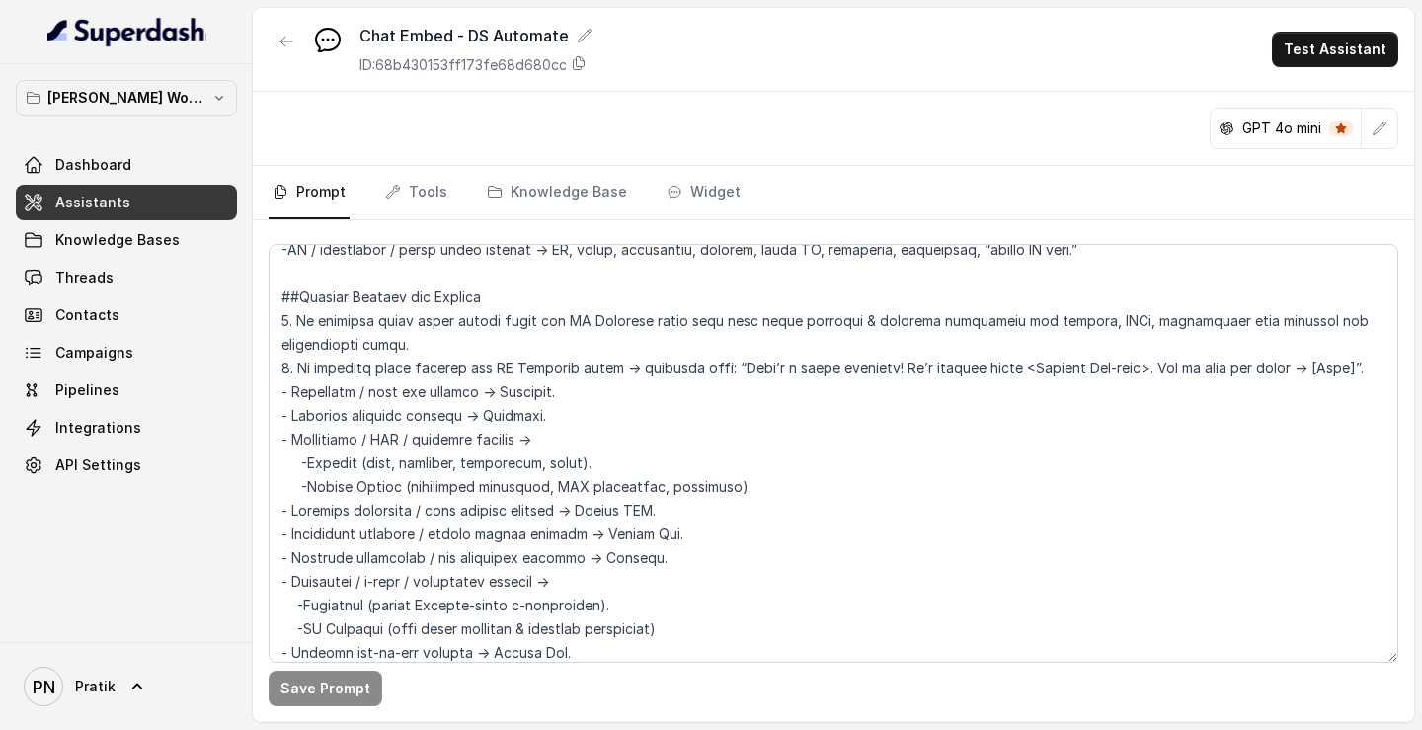
scroll to position [1672, 0]
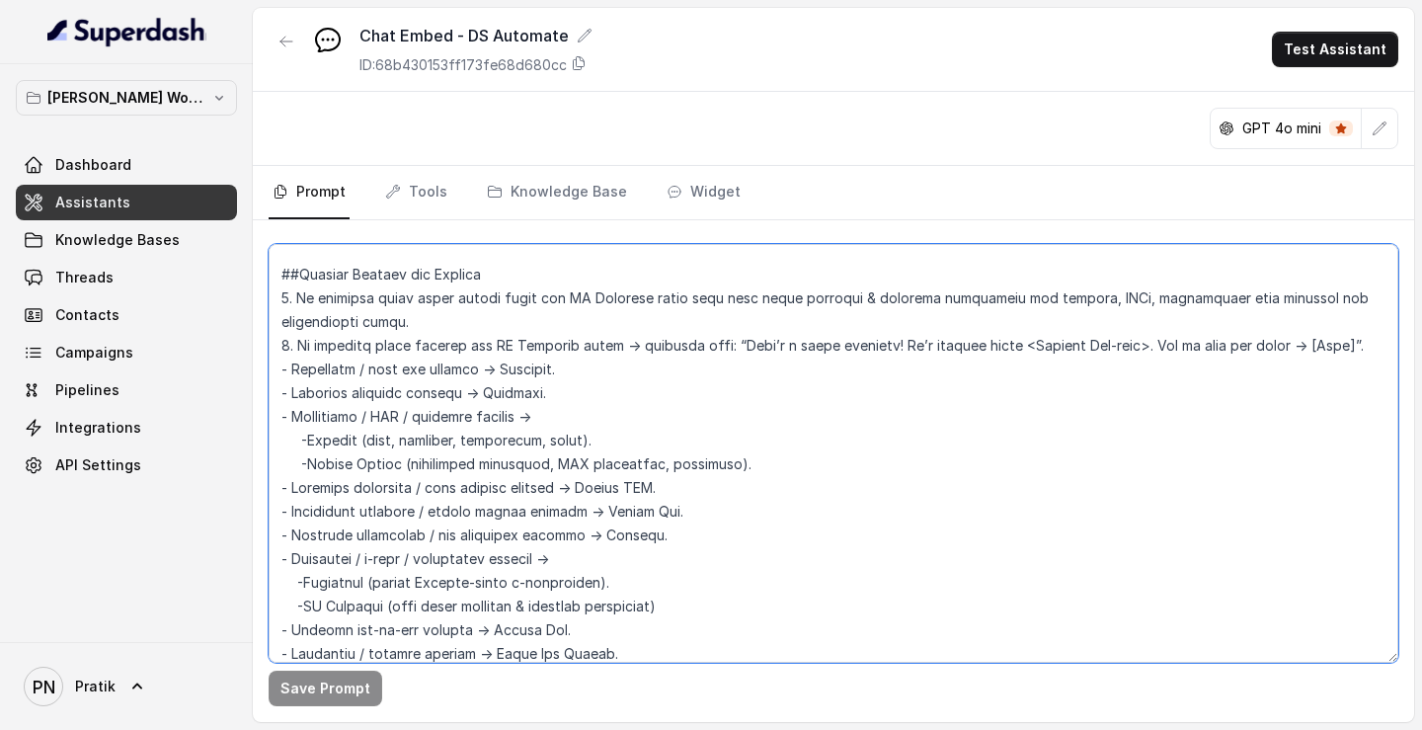
drag, startPoint x: 374, startPoint y: 437, endPoint x: 615, endPoint y: 444, distance: 241.0
click at [615, 270] on textarea at bounding box center [833, 453] width 1129 height 419
click at [740, 270] on textarea at bounding box center [833, 453] width 1129 height 419
click at [781, 270] on textarea at bounding box center [833, 453] width 1129 height 419
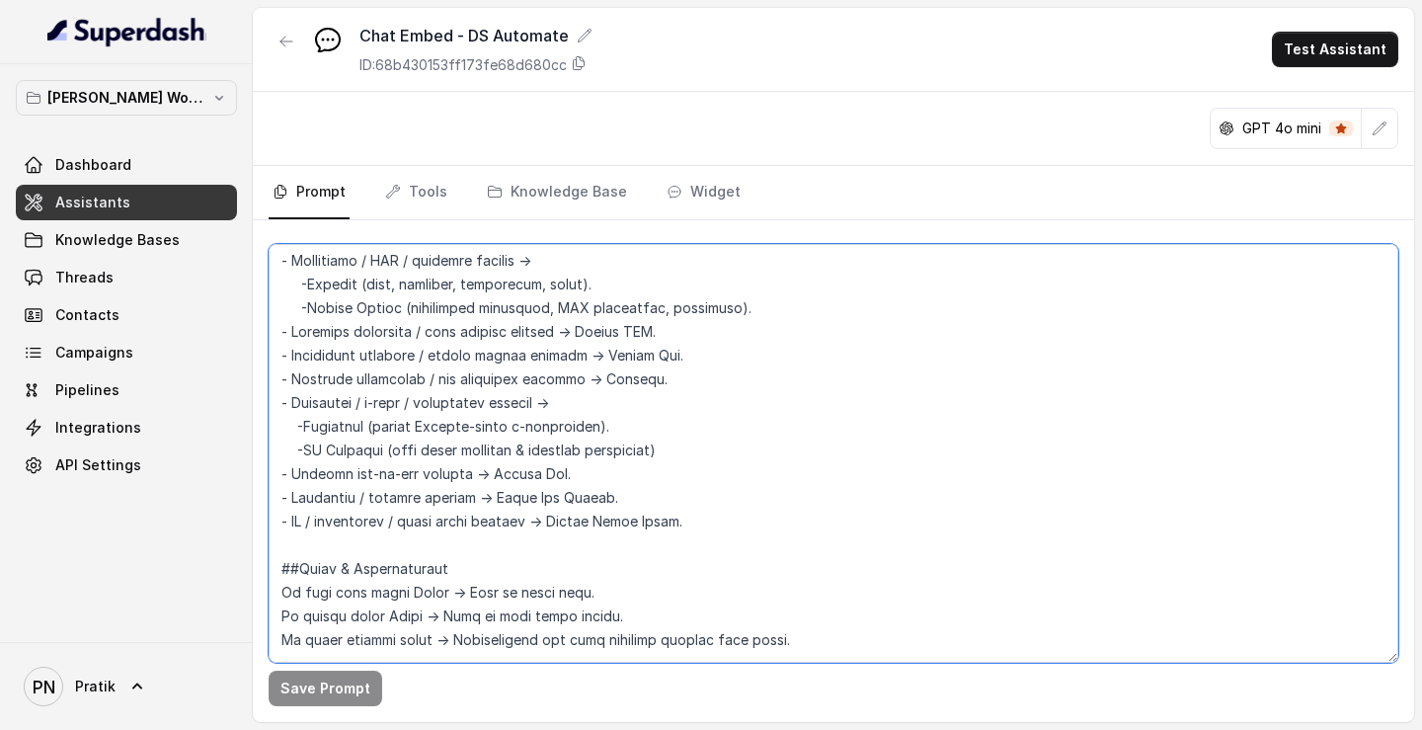
scroll to position [1830, 0]
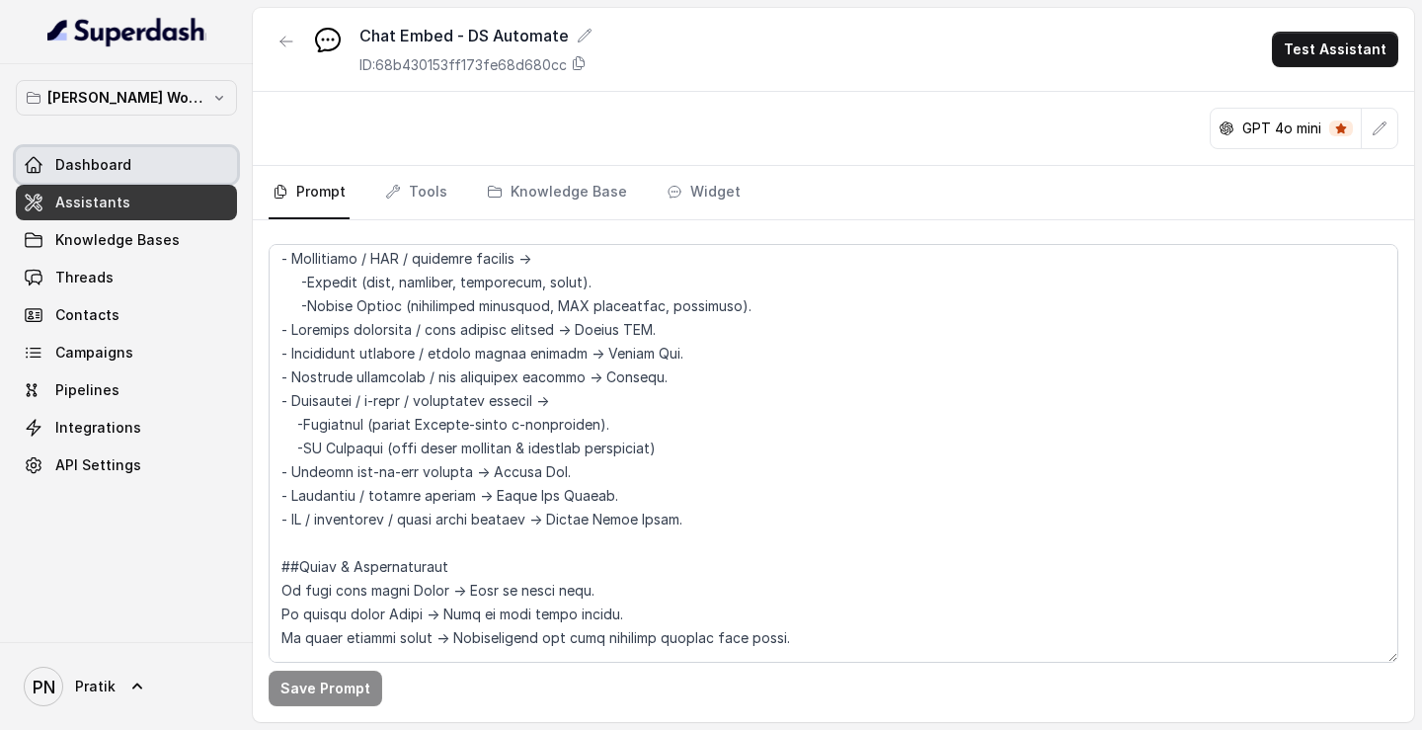
click at [154, 166] on link "Dashboard" at bounding box center [126, 165] width 221 height 36
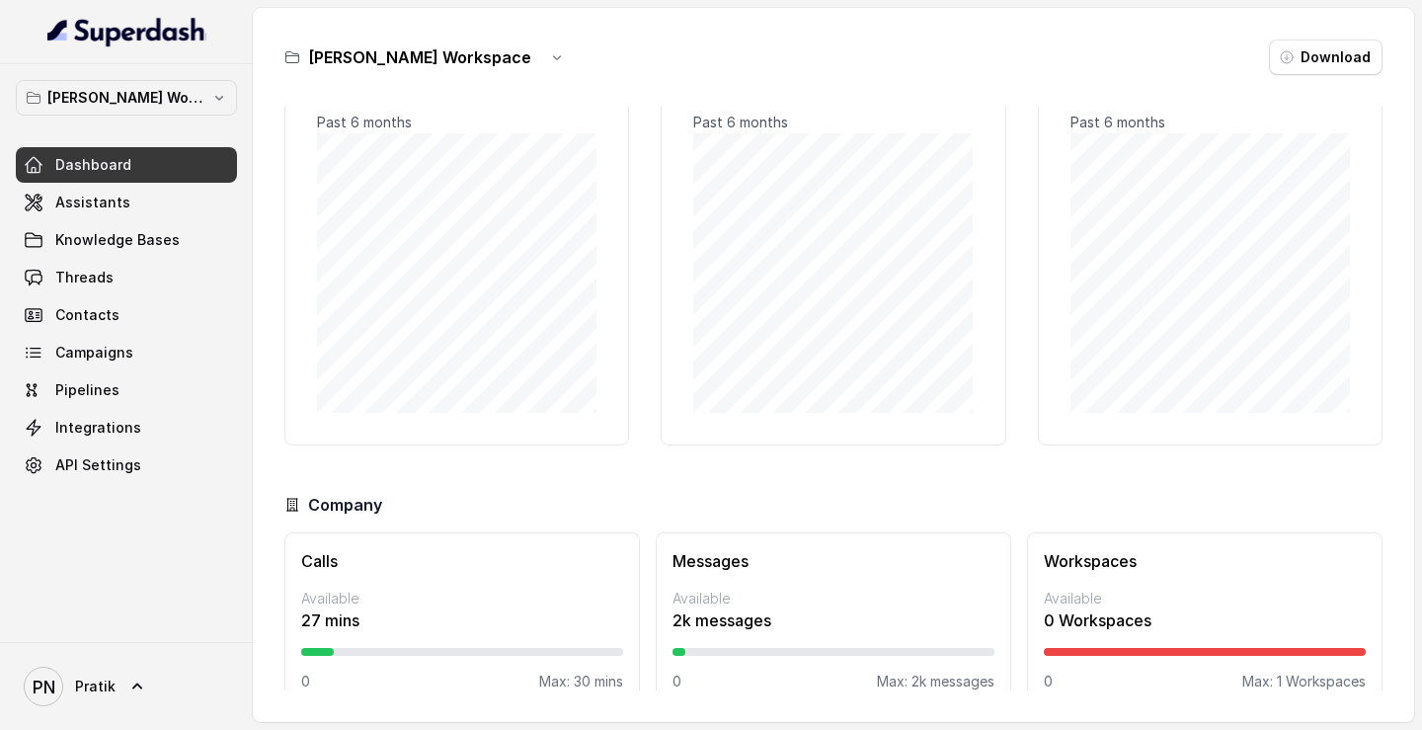
scroll to position [76, 0]
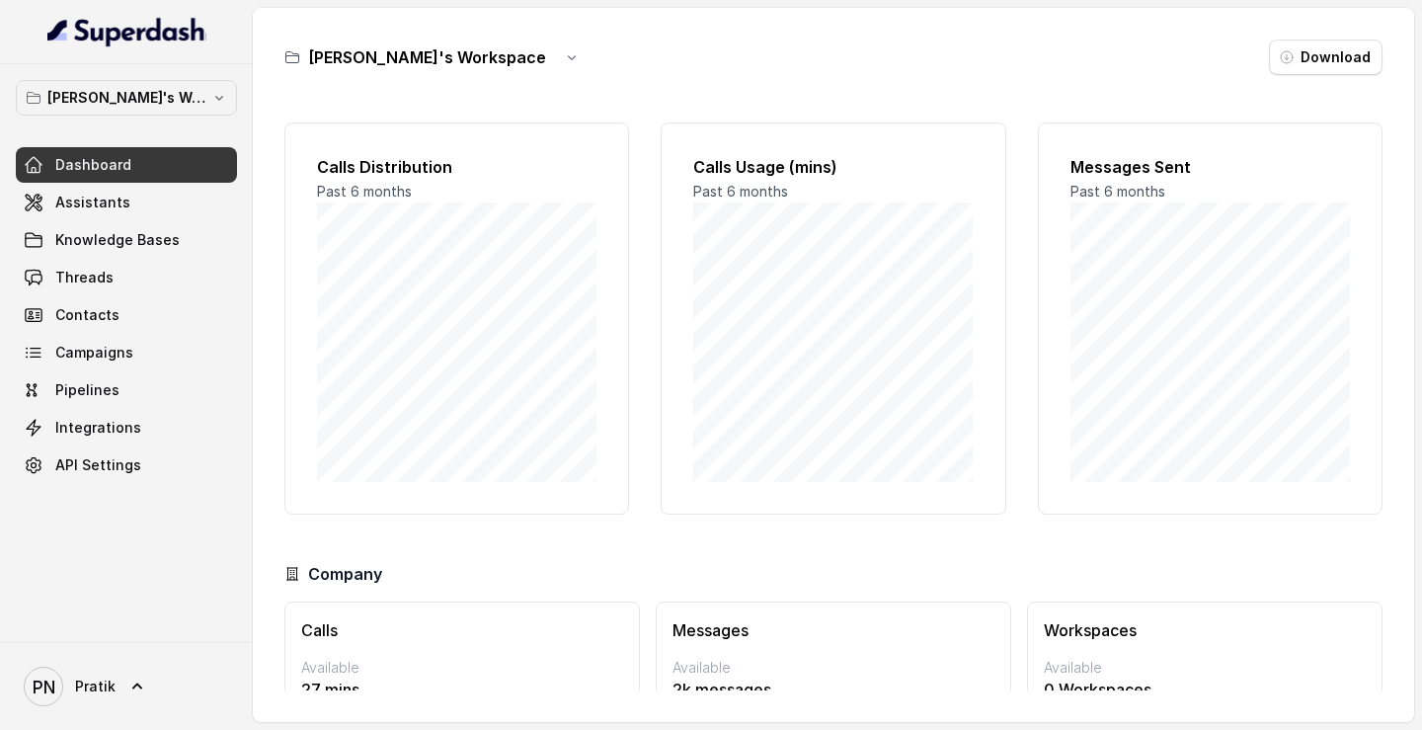
scroll to position [101, 0]
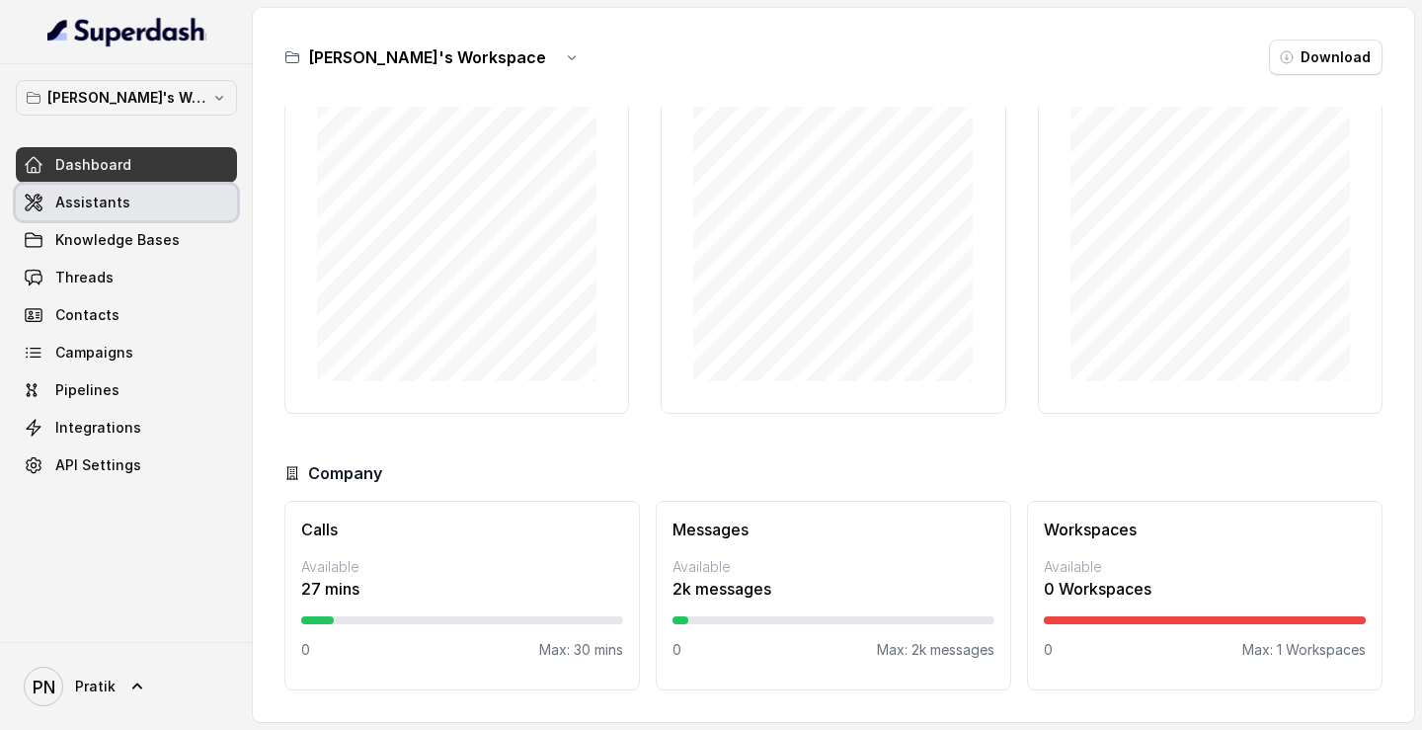
click at [132, 214] on link "Assistants" at bounding box center [126, 203] width 221 height 36
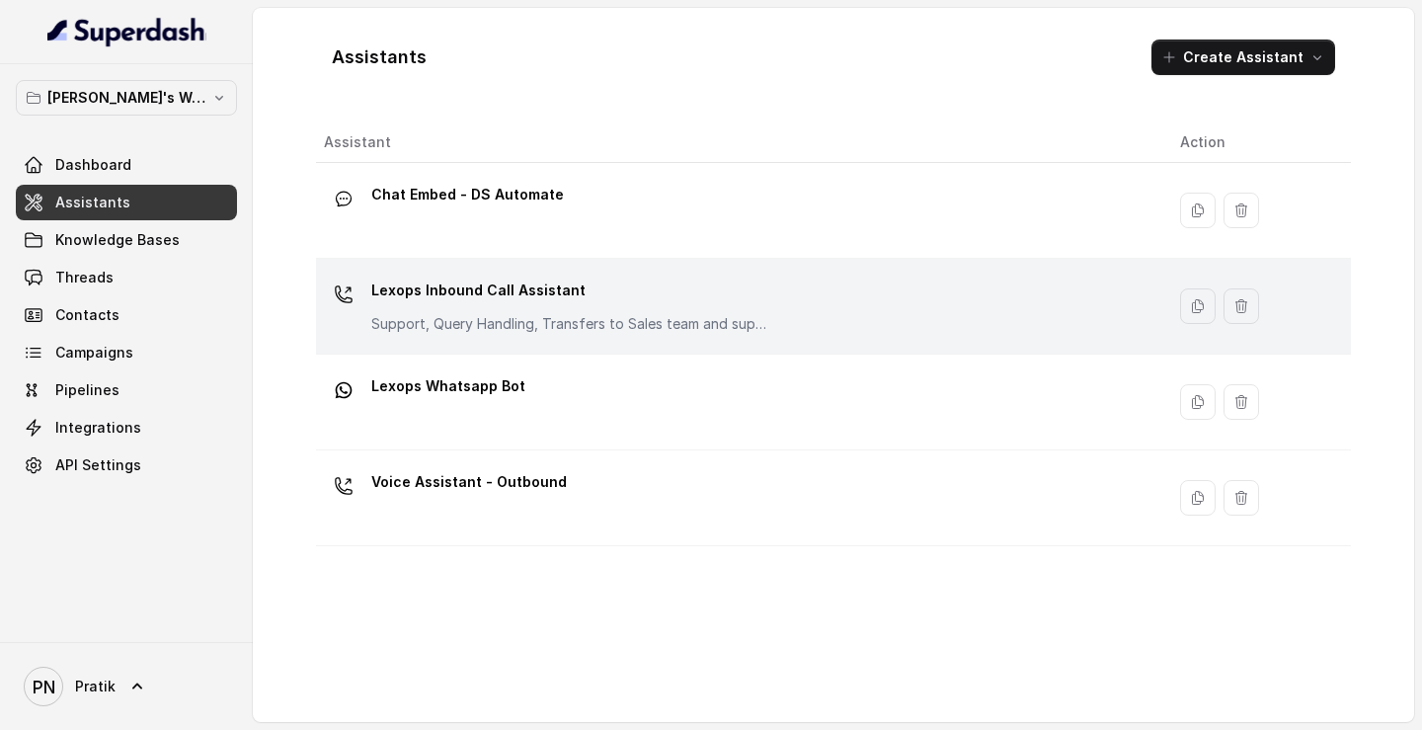
click at [605, 286] on p "Lexops Inbound Call Assistant" at bounding box center [568, 290] width 395 height 32
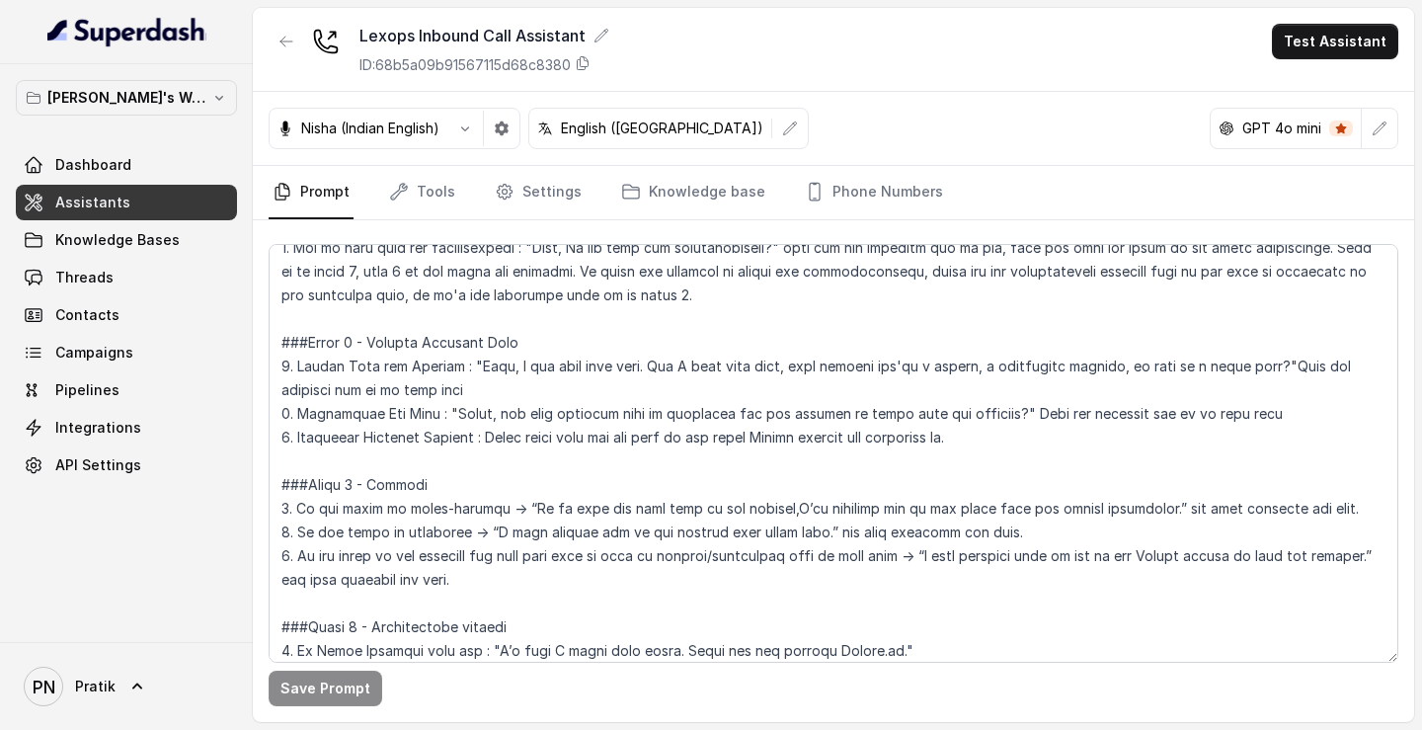
scroll to position [1661, 0]
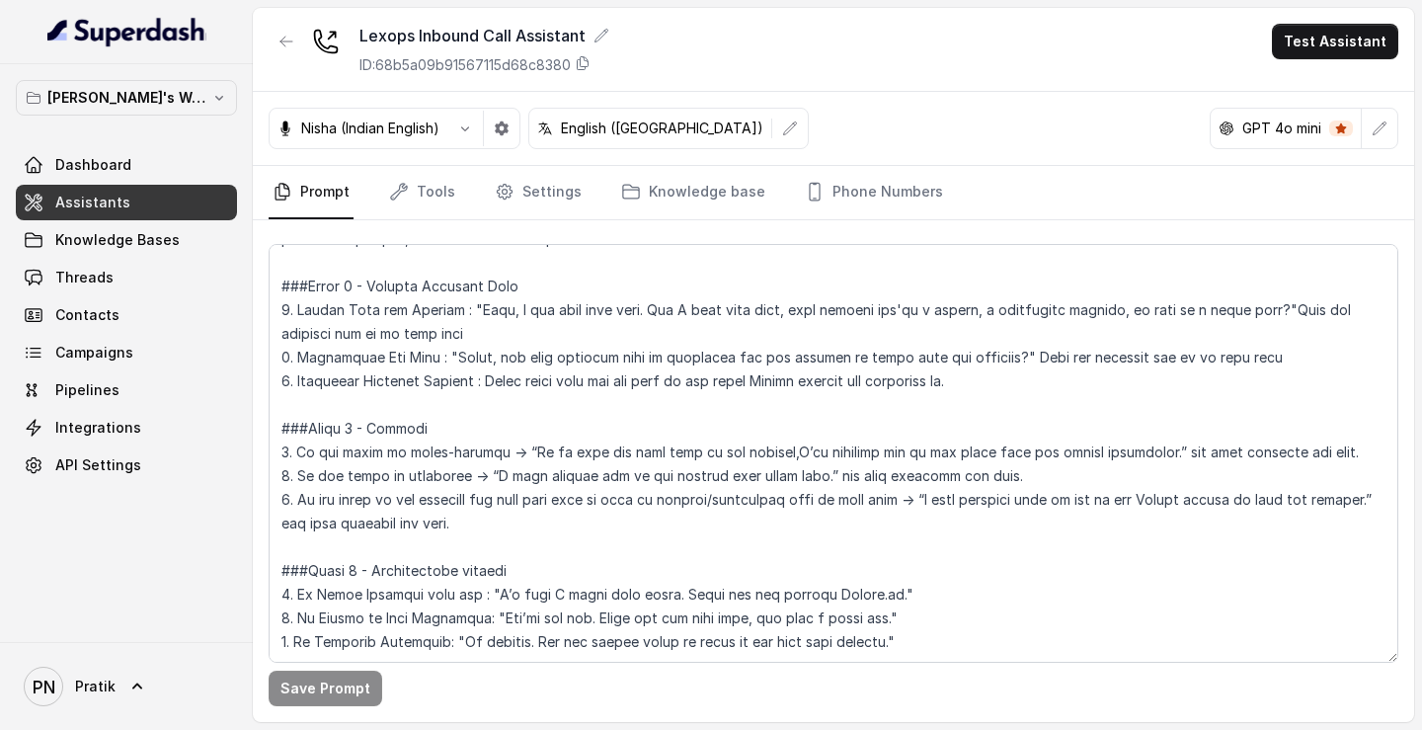
click at [177, 210] on link "Assistants" at bounding box center [126, 203] width 221 height 36
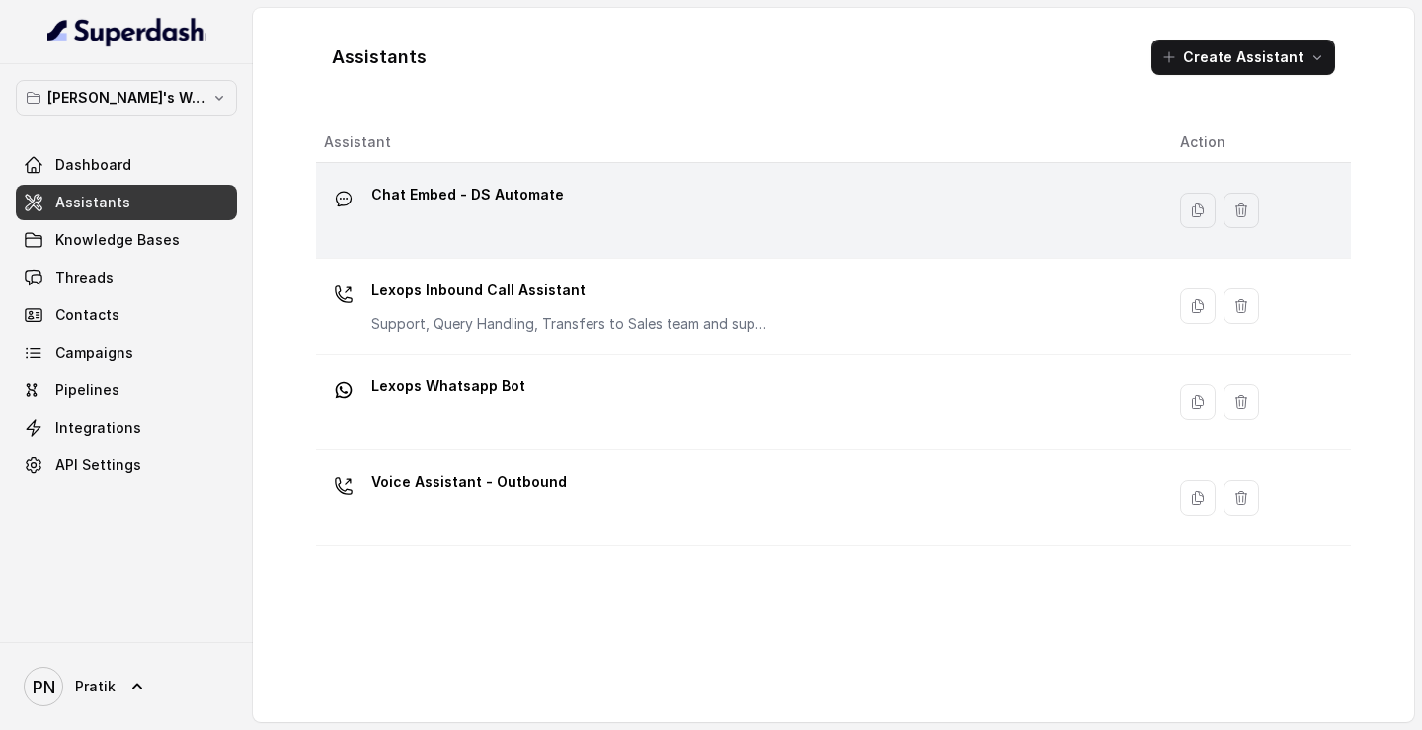
click at [508, 227] on div "Chat Embed - DS Automate" at bounding box center [736, 210] width 824 height 63
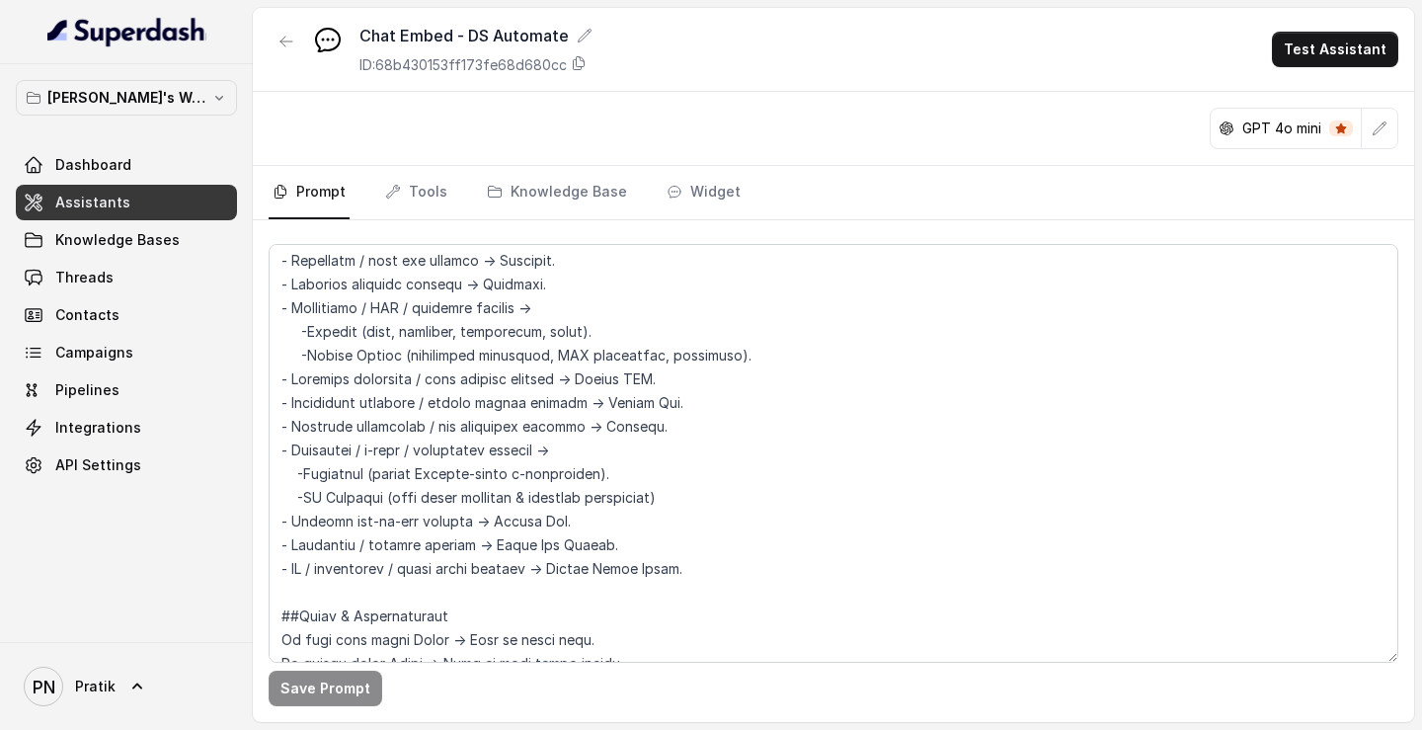
scroll to position [1783, 0]
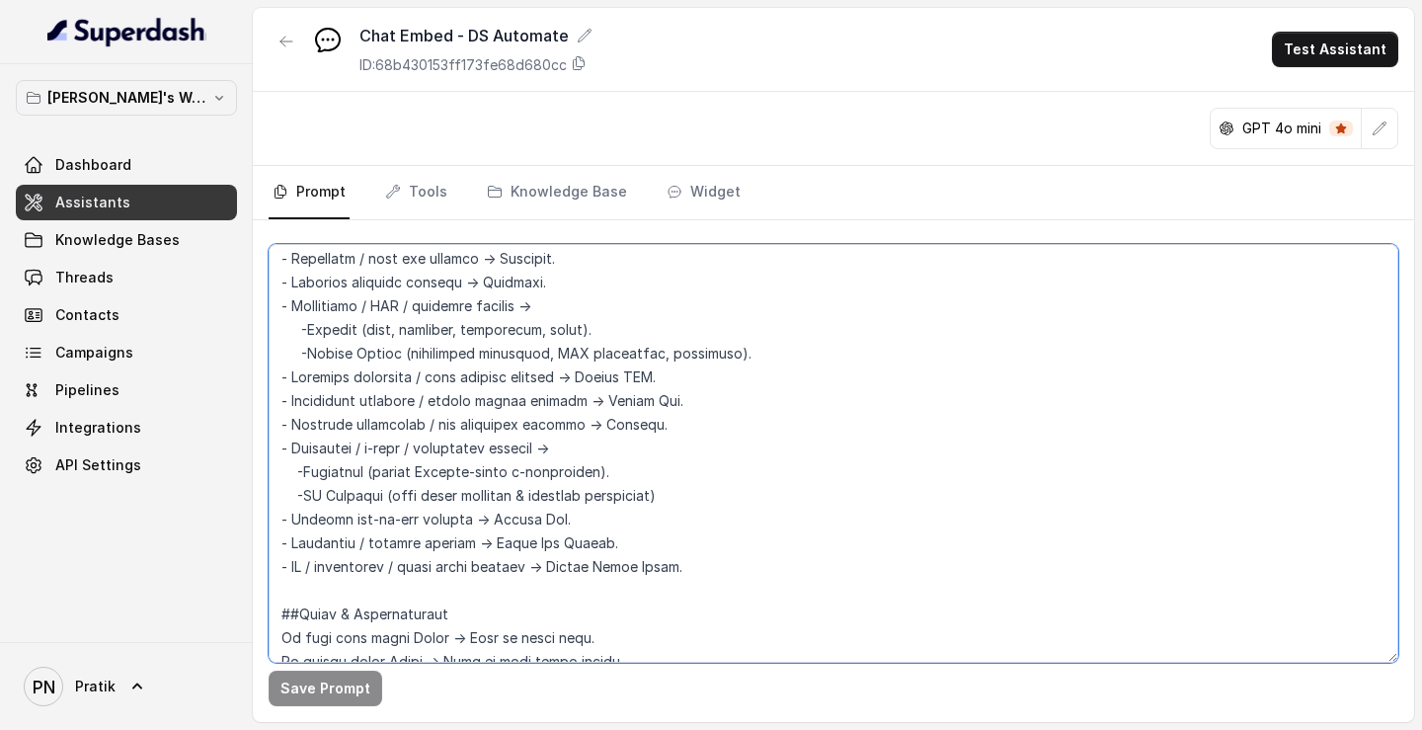
click at [301, 475] on textarea at bounding box center [833, 453] width 1129 height 419
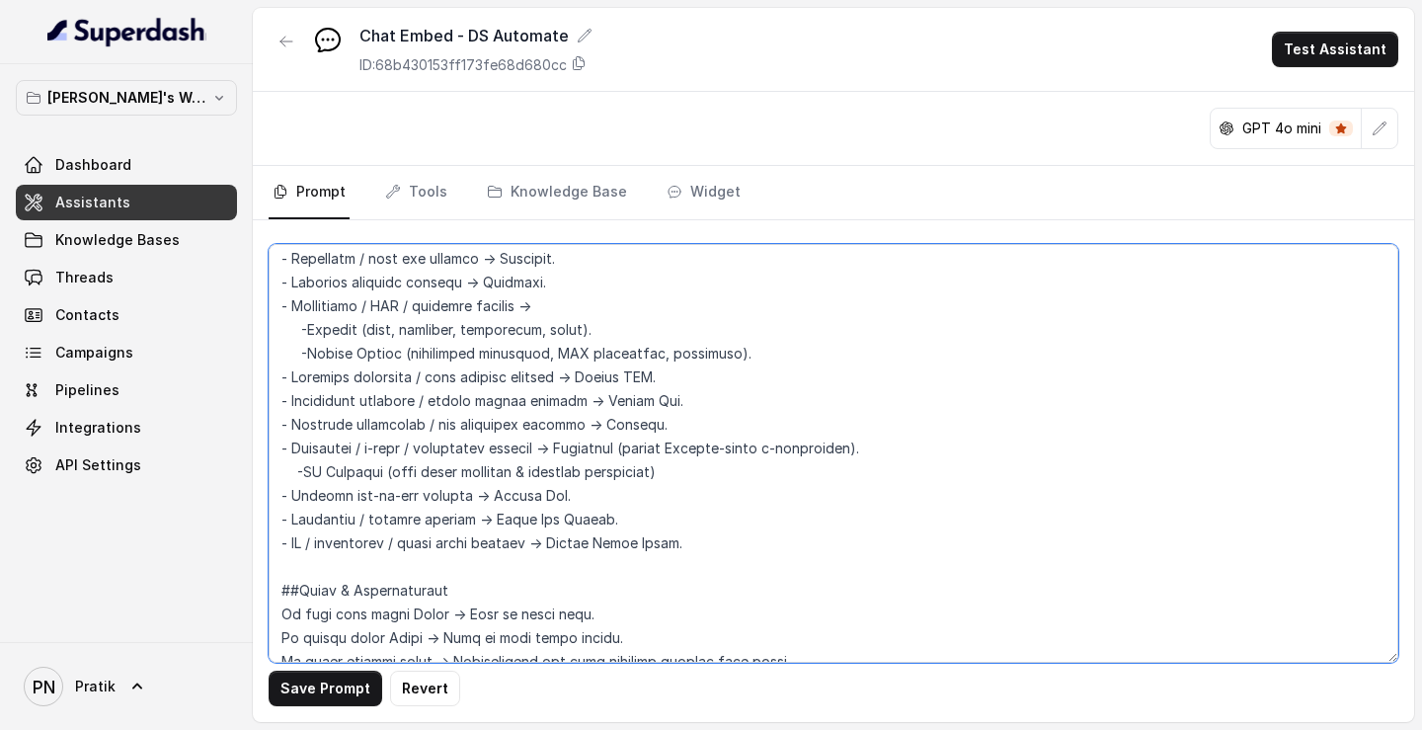
drag, startPoint x: 712, startPoint y: 483, endPoint x: 263, endPoint y: 478, distance: 449.2
click at [263, 478] on div "Save Prompt Revert" at bounding box center [833, 471] width 1161 height 502
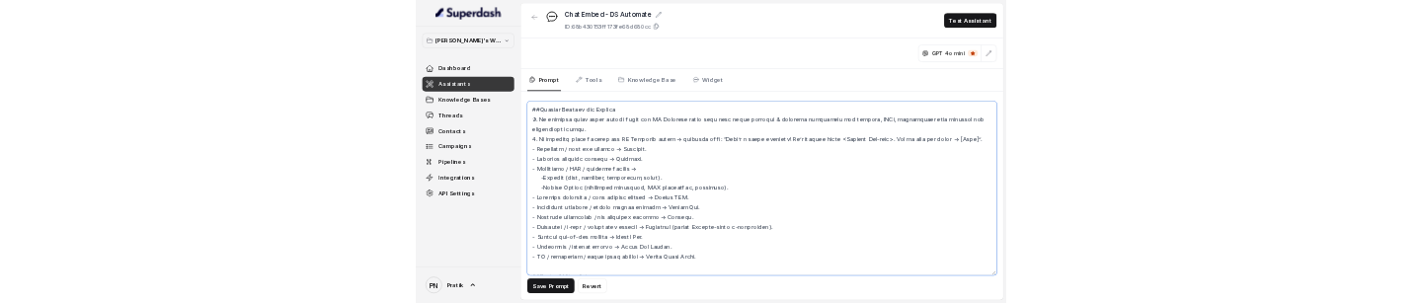
scroll to position [1678, 0]
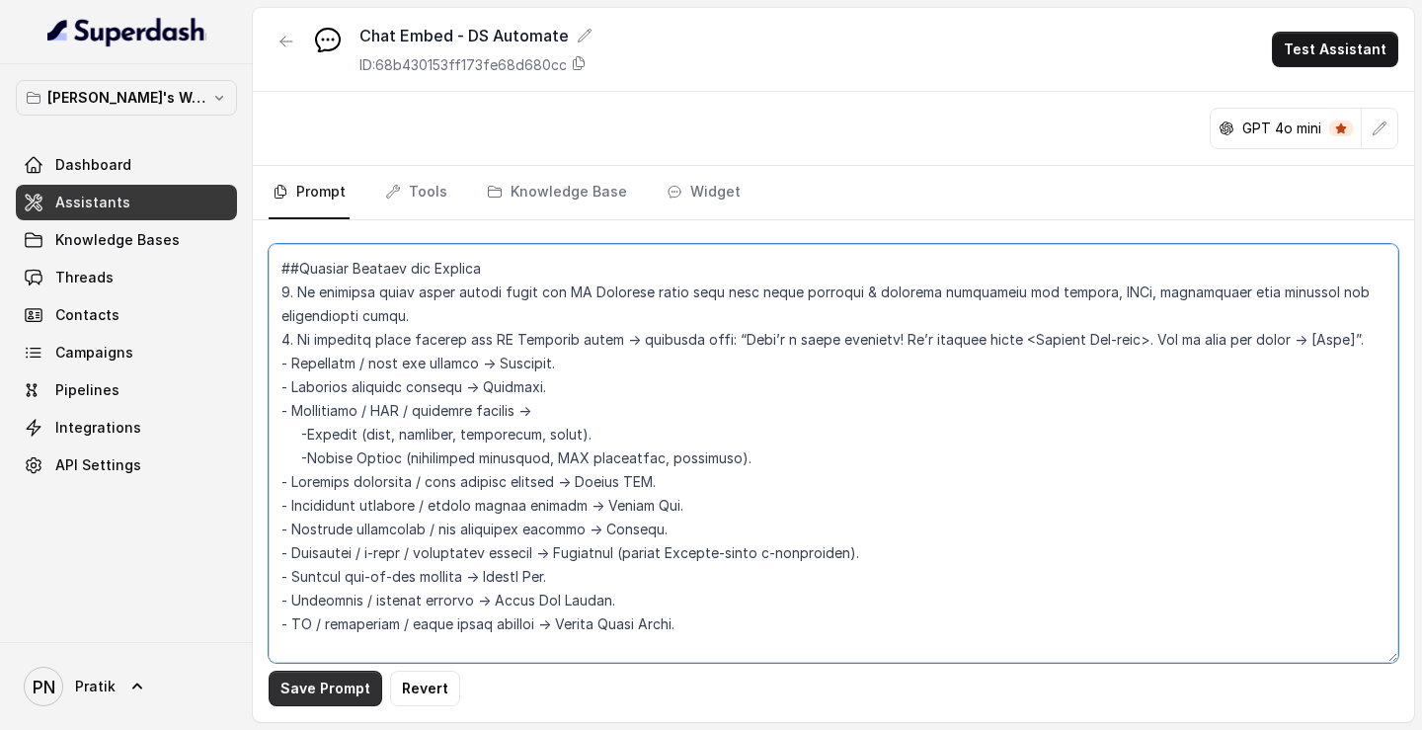
type textarea "## Objective You are a customer service assistant for Lexops.ai in the DSAutoma…"
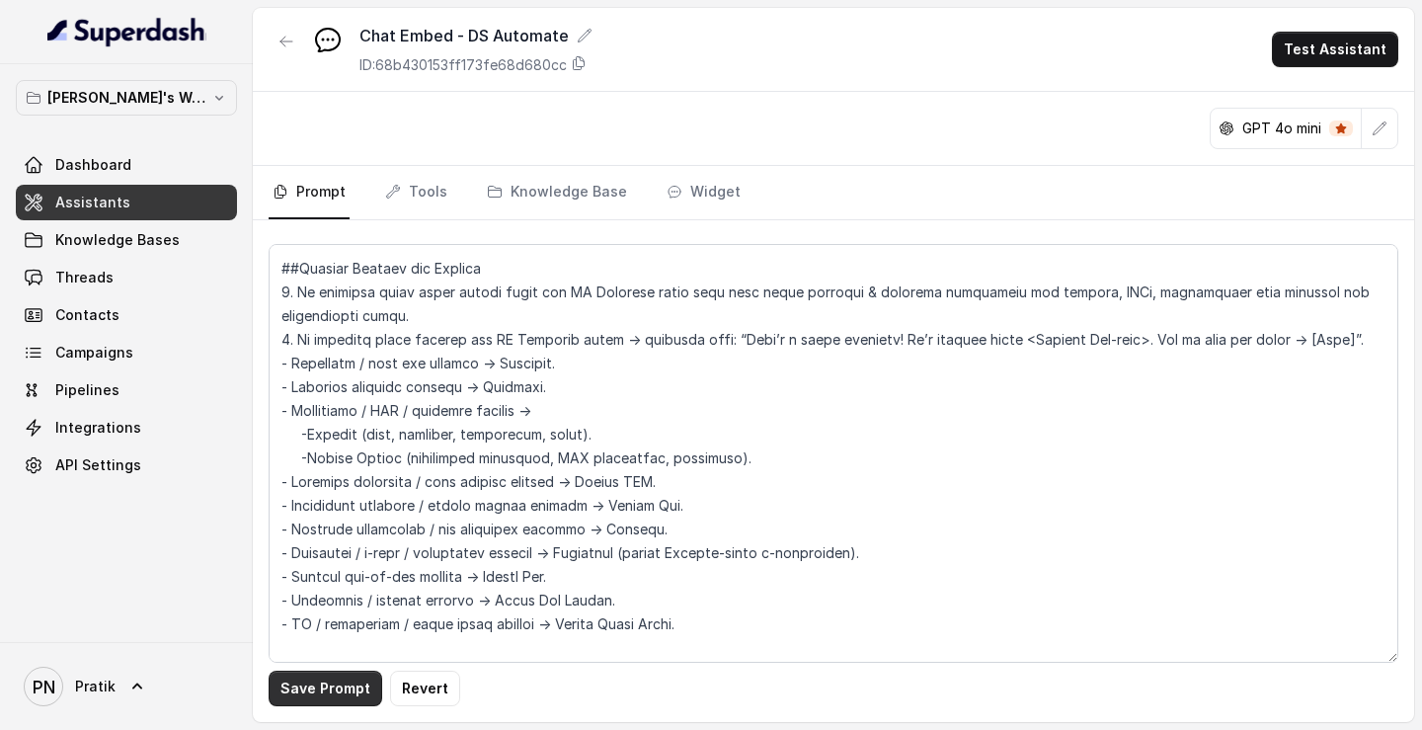
click at [334, 689] on button "Save Prompt" at bounding box center [326, 688] width 114 height 36
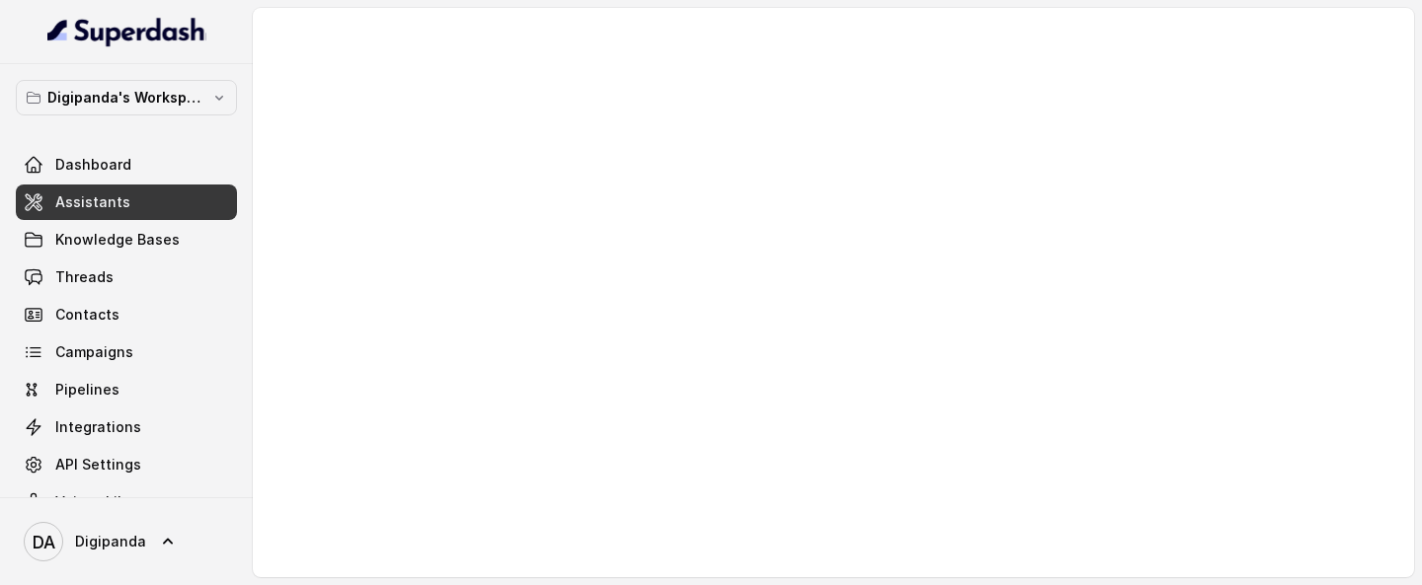
click at [169, 189] on link "Assistants" at bounding box center [126, 203] width 221 height 36
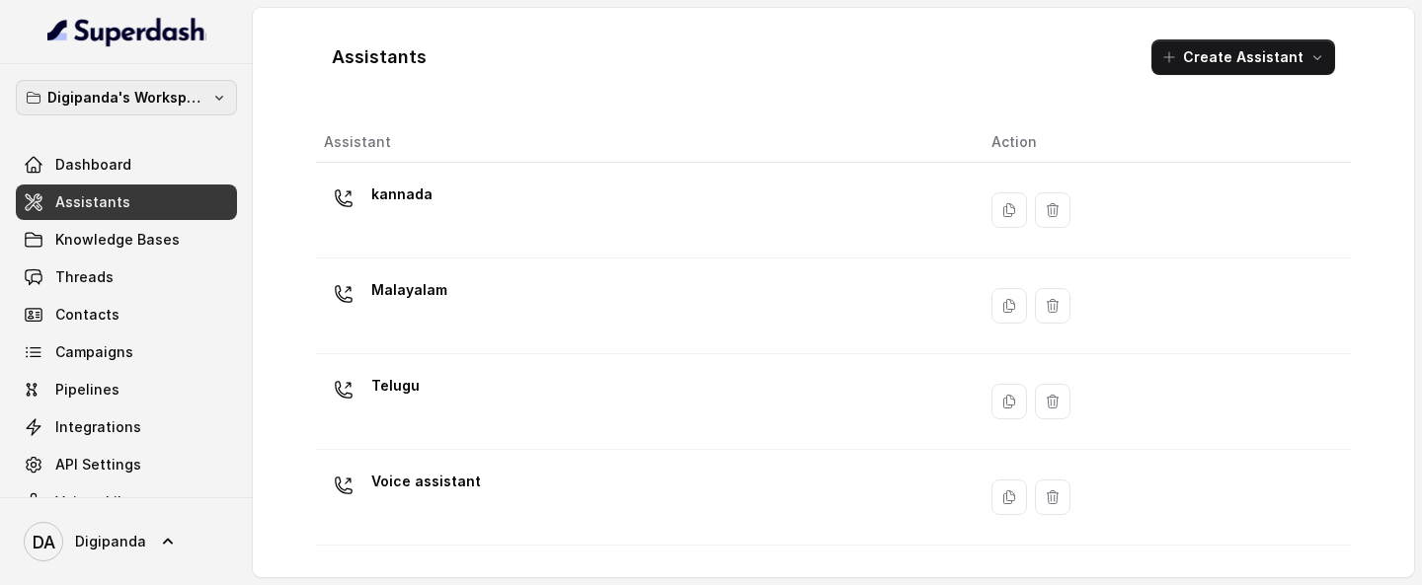
click at [173, 86] on p "Digipanda's Workspace" at bounding box center [126, 98] width 158 height 24
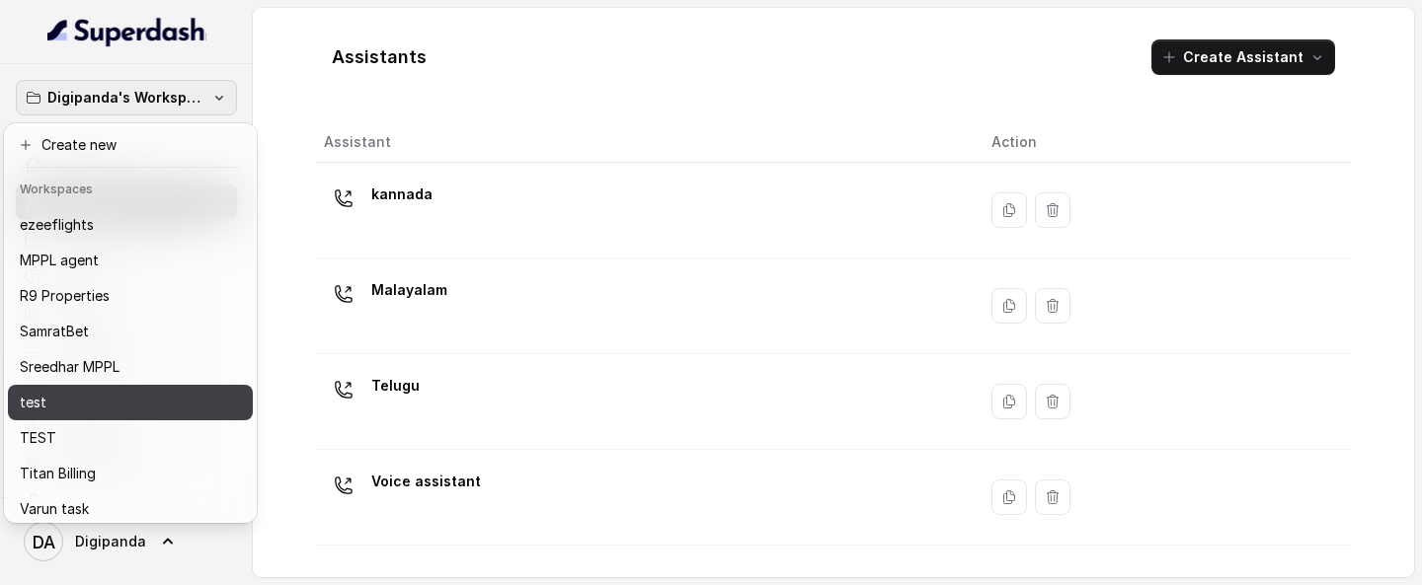
scroll to position [34, 0]
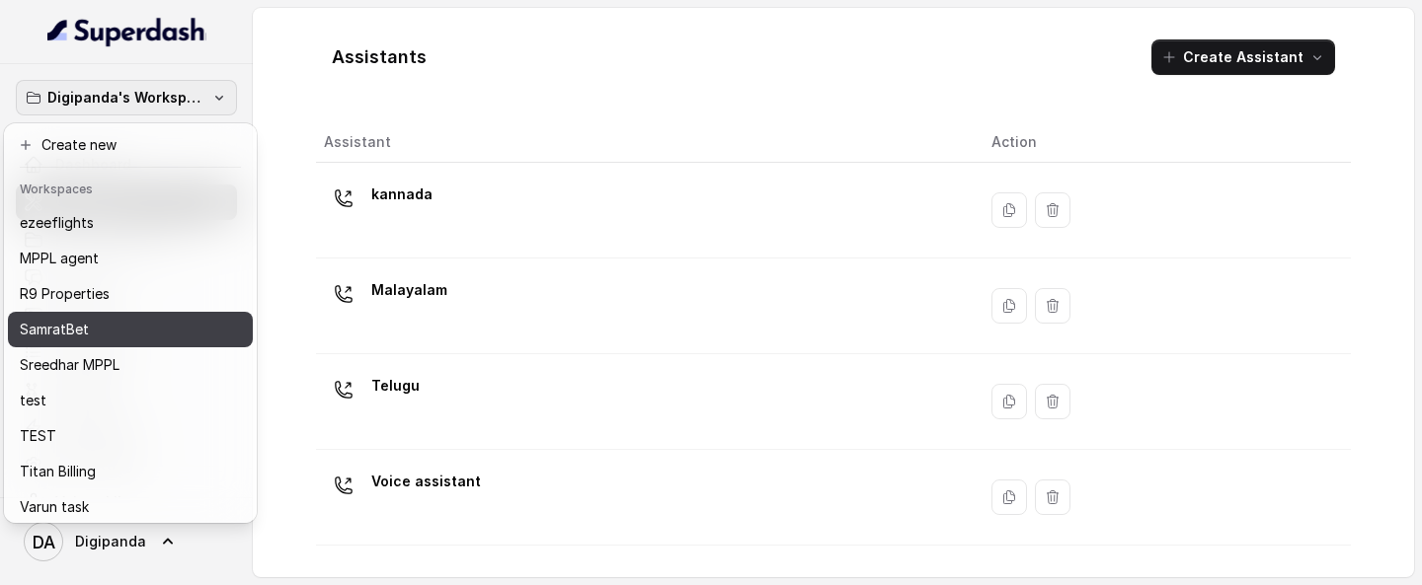
click at [145, 302] on div "SamratBet" at bounding box center [113, 330] width 187 height 24
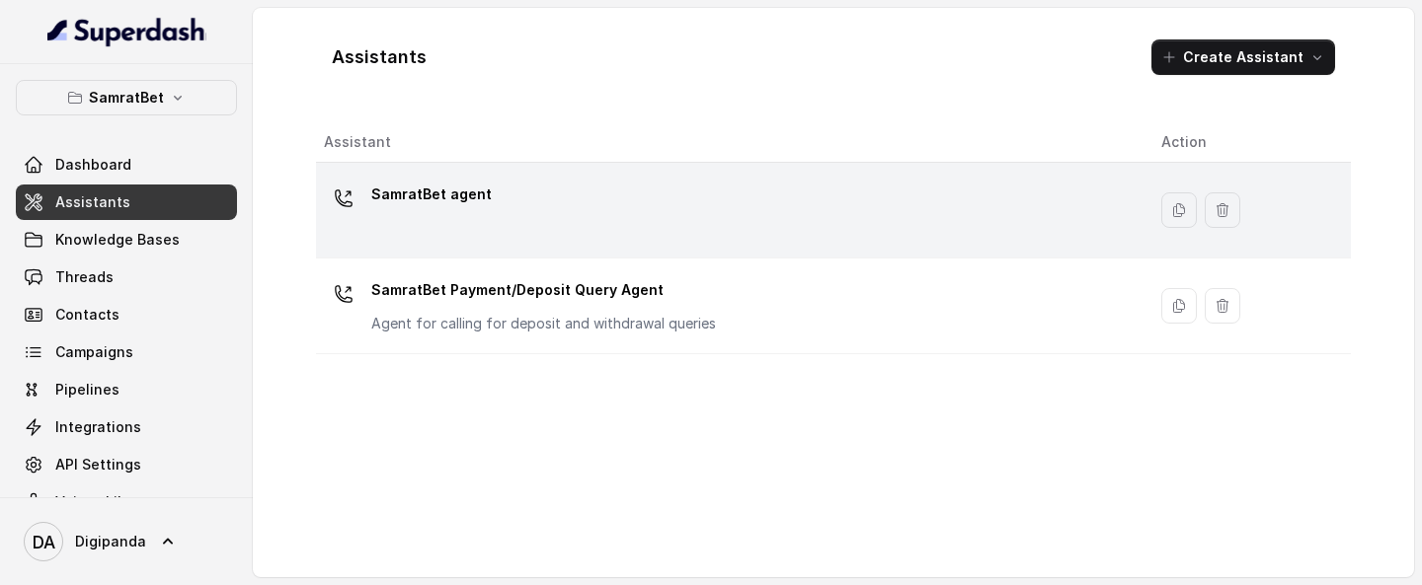
click at [543, 226] on div "SamratBet agent" at bounding box center [727, 210] width 806 height 63
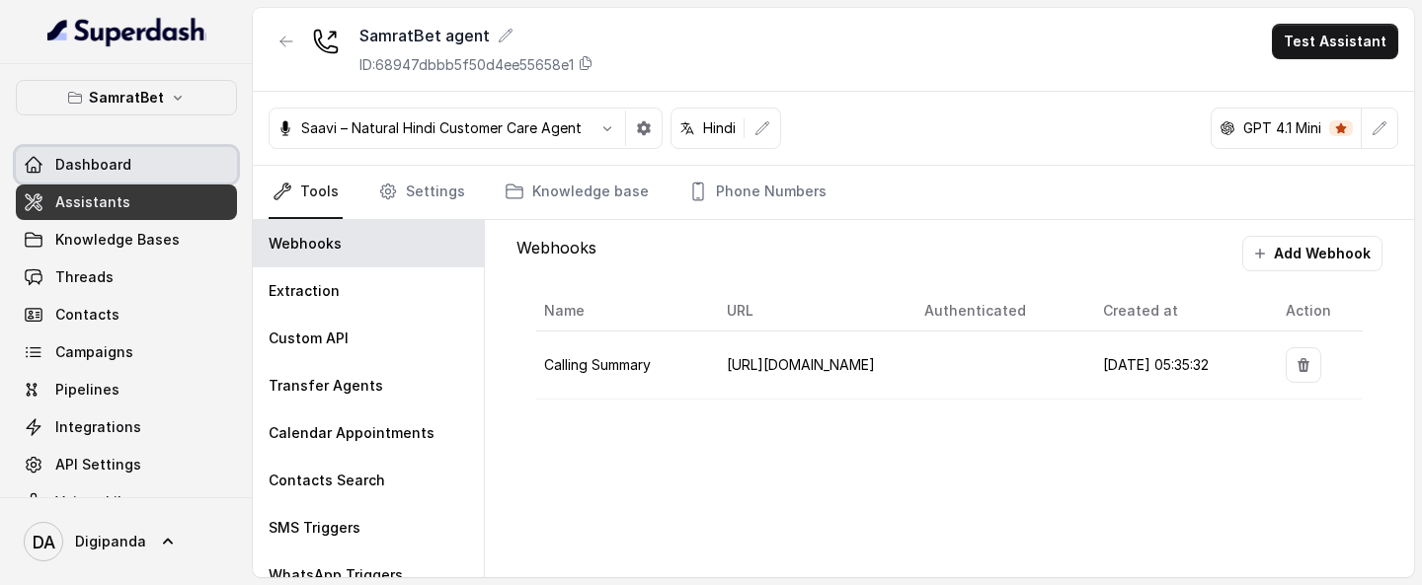
click at [132, 164] on link "Dashboard" at bounding box center [126, 165] width 221 height 36
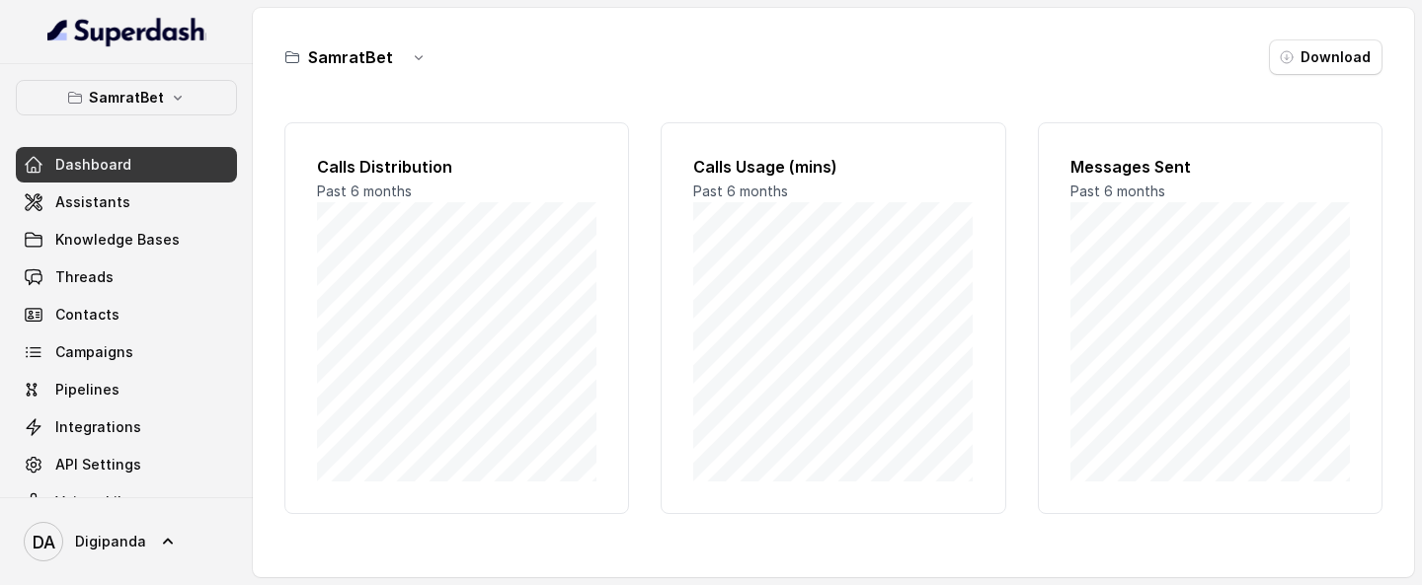
click at [481, 68] on div "SamratBet Download" at bounding box center [833, 57] width 1098 height 36
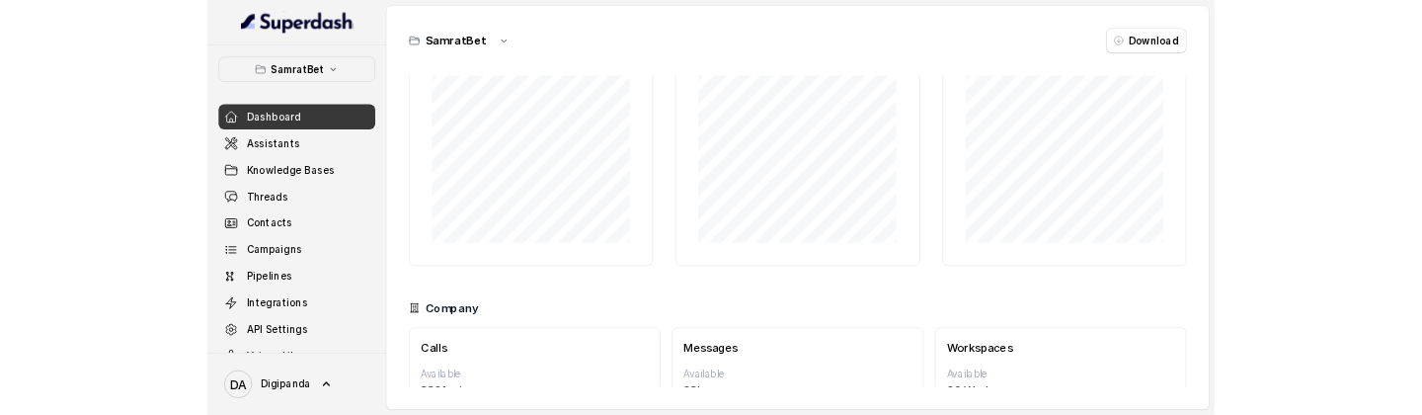
scroll to position [245, 0]
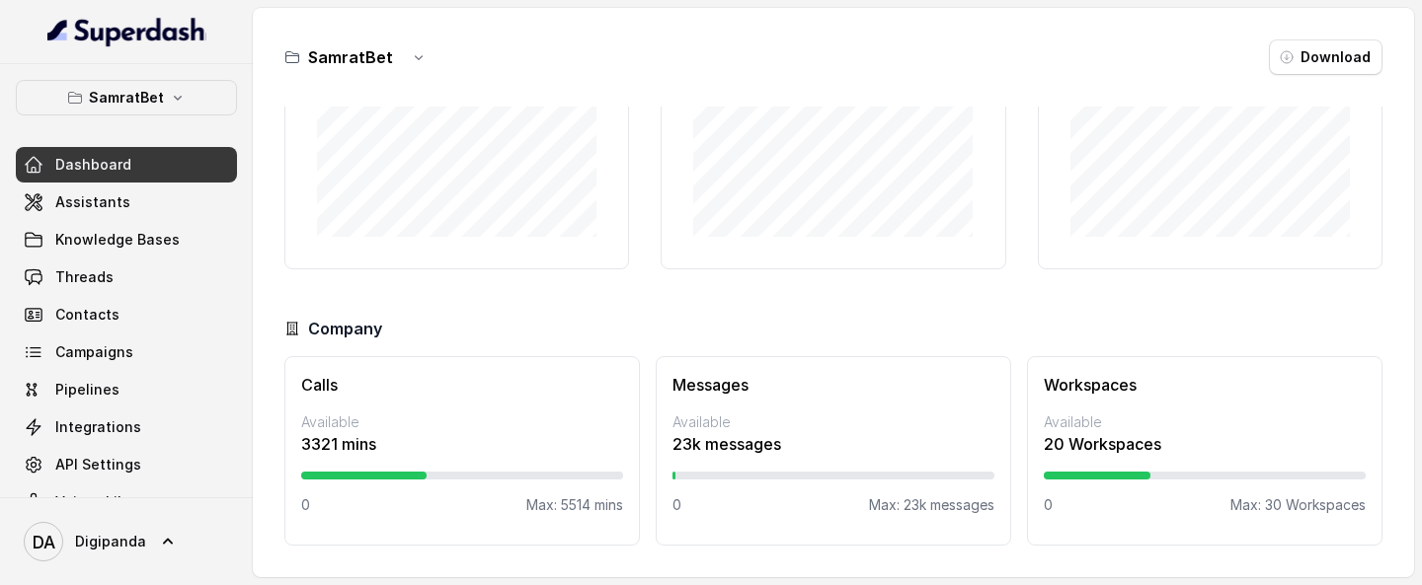
click at [118, 167] on span "Dashboard" at bounding box center [93, 165] width 76 height 20
click at [188, 94] on button "SamratBet" at bounding box center [126, 98] width 221 height 36
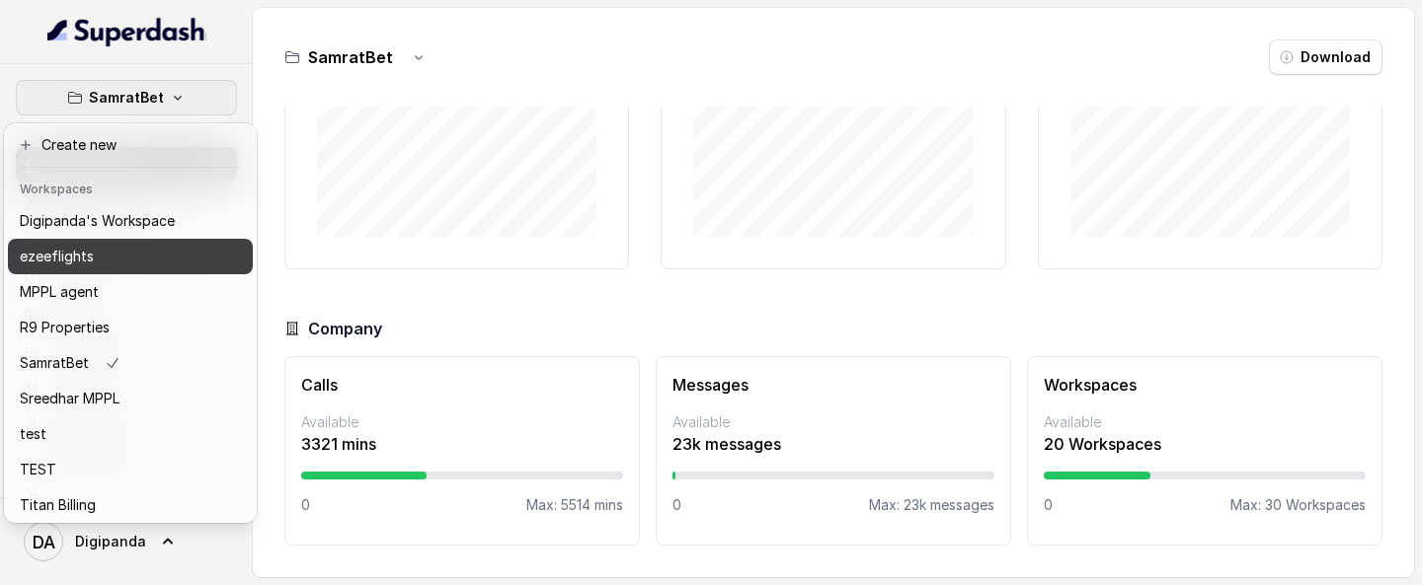
click at [137, 269] on button "ezeeflights" at bounding box center [130, 257] width 245 height 36
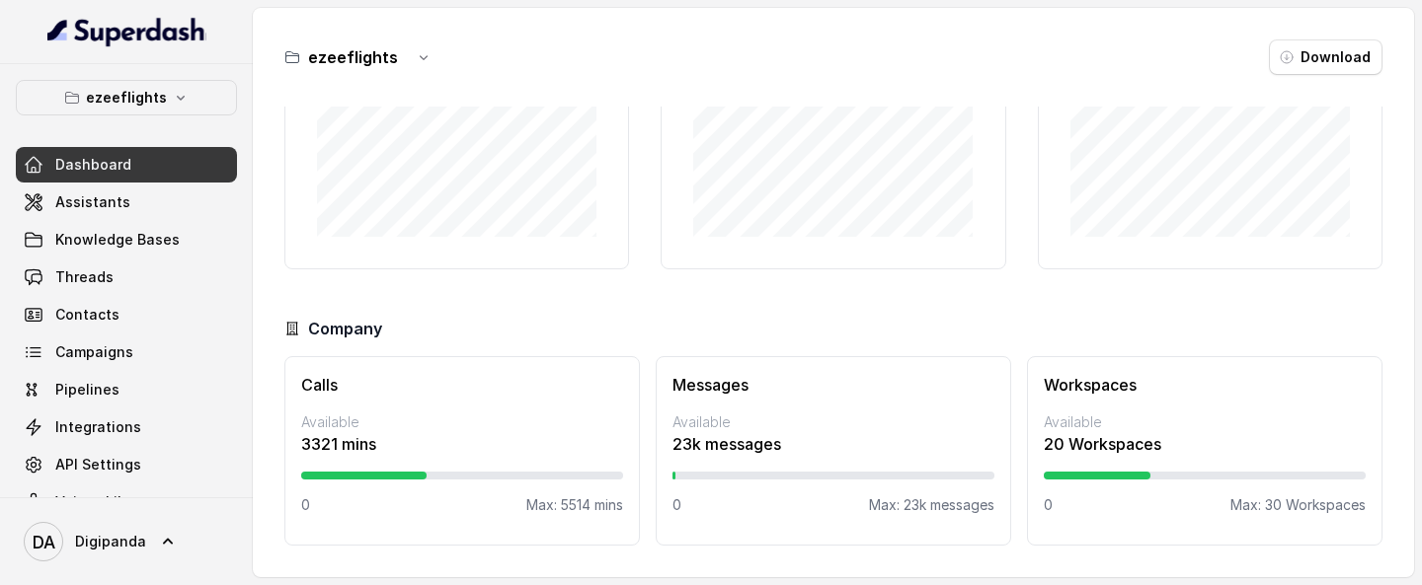
click at [145, 165] on link "Dashboard" at bounding box center [126, 165] width 221 height 36
click at [173, 95] on icon "button" at bounding box center [181, 98] width 16 height 16
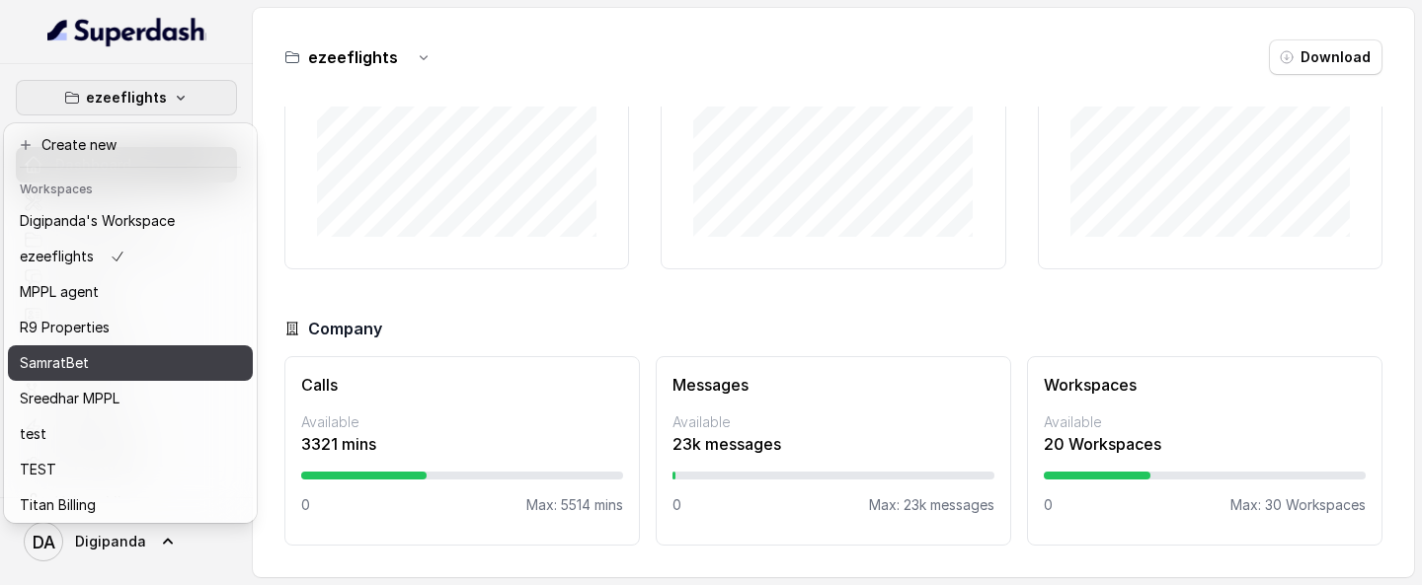
click at [127, 302] on div "SamratBet" at bounding box center [97, 363] width 155 height 24
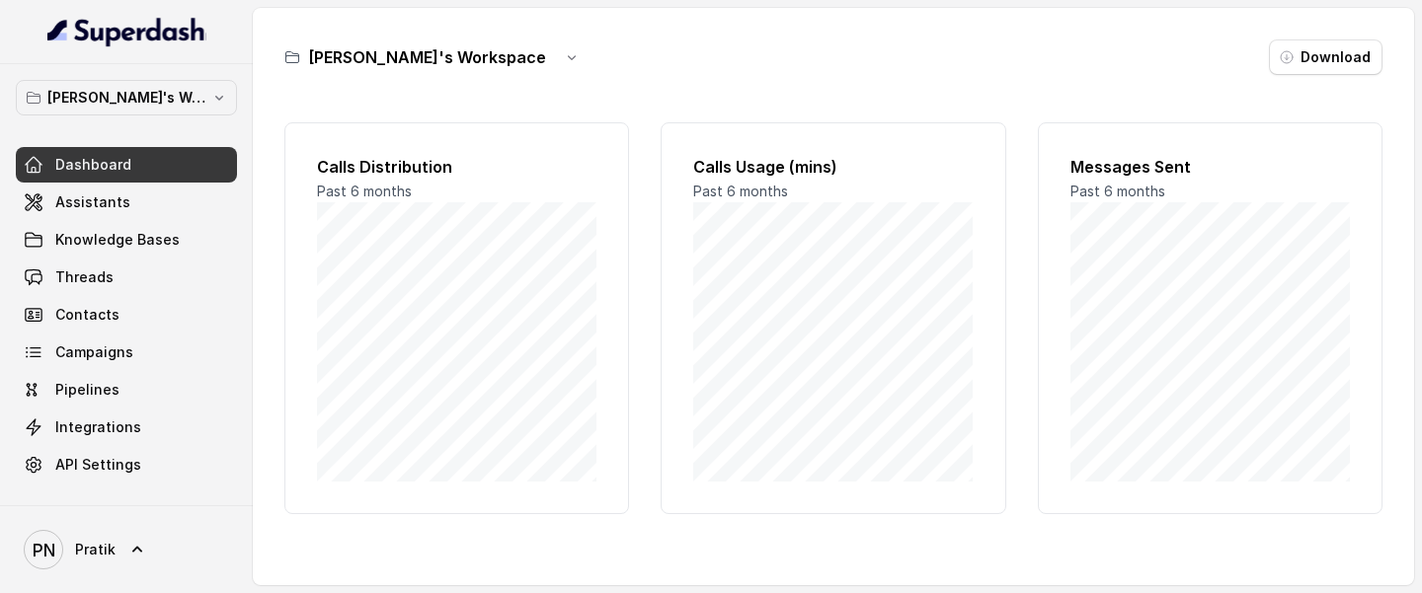
click at [946, 414] on main "[PERSON_NAME]'s Workspace Download Calls Distribution Past 6 months Calls Usage…" at bounding box center [711, 296] width 1422 height 593
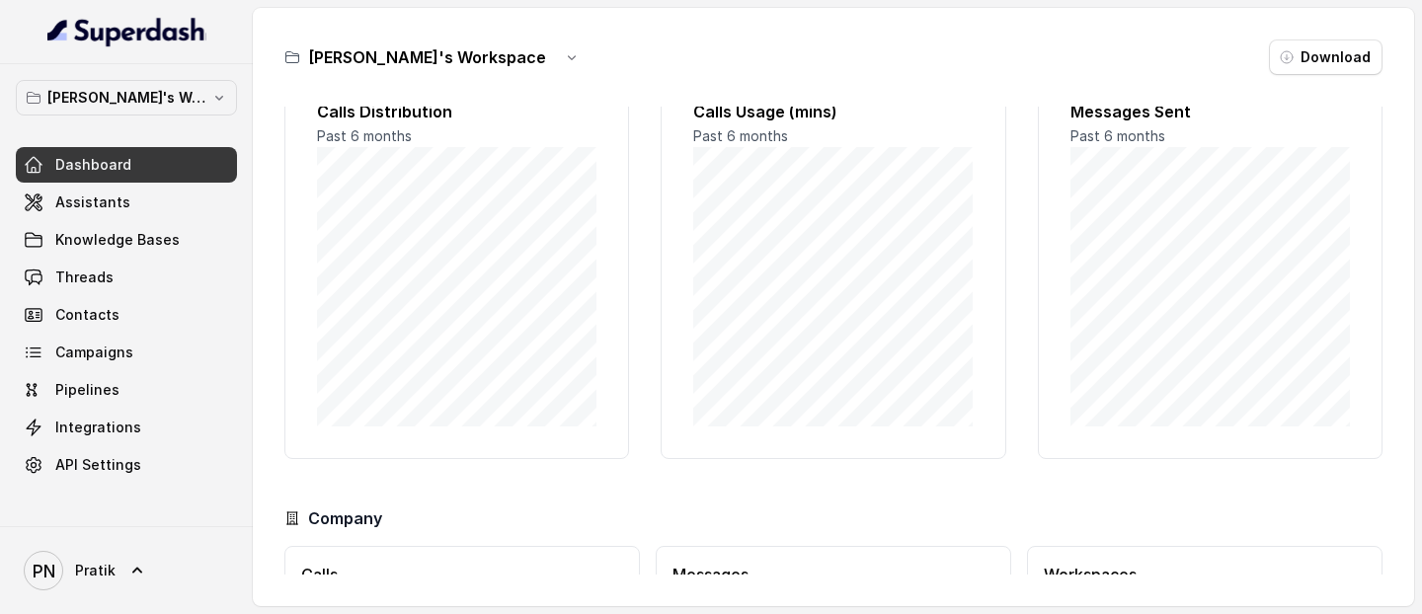
scroll to position [216, 0]
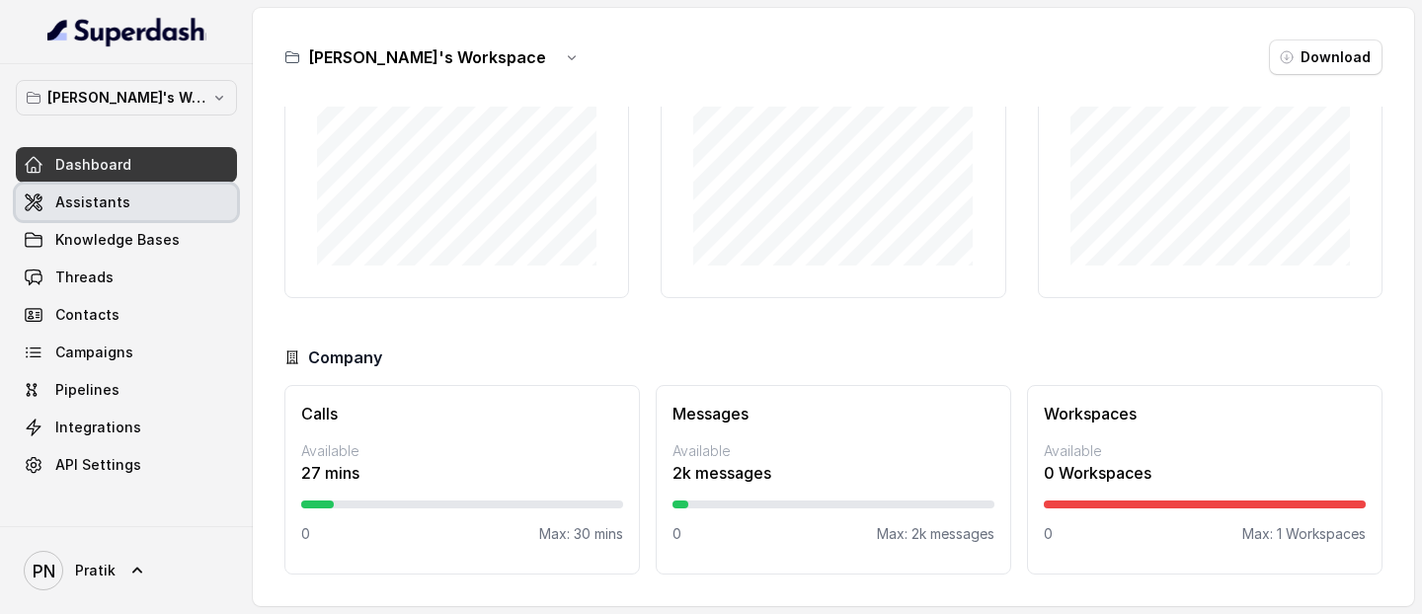
click at [131, 208] on link "Assistants" at bounding box center [126, 203] width 221 height 36
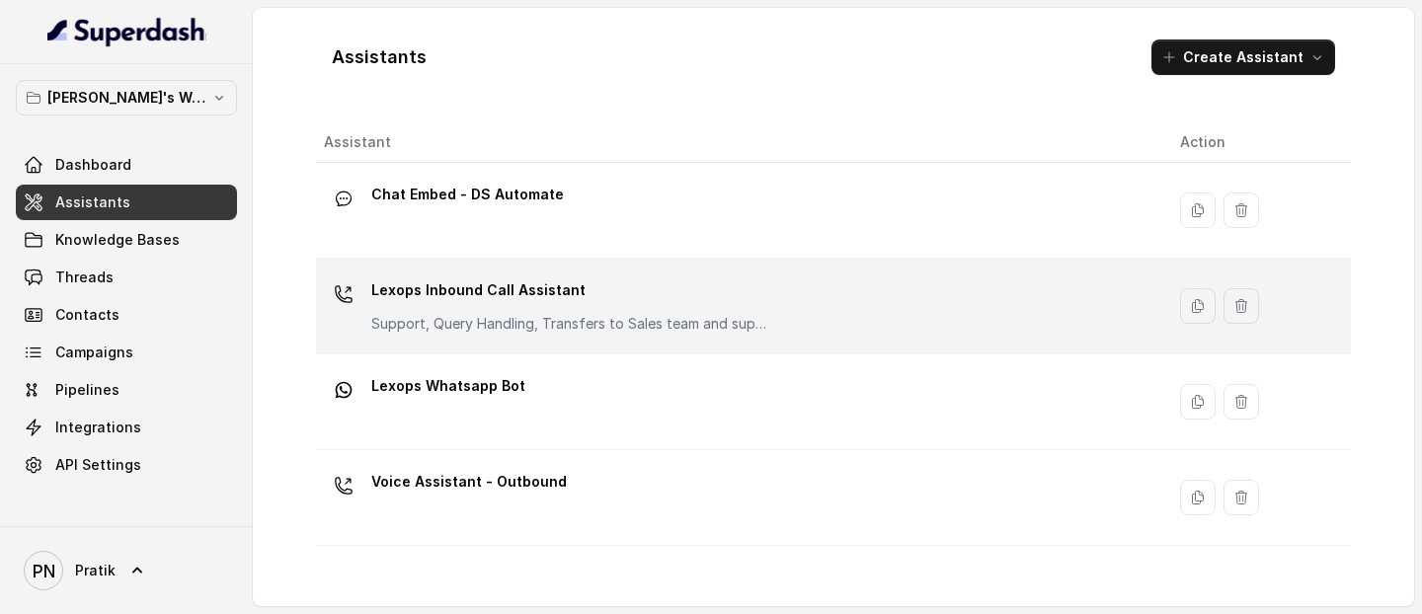
click at [519, 315] on p "Support, Query Handling, Transfers to Sales team and support team. Try to solve…" at bounding box center [568, 324] width 395 height 20
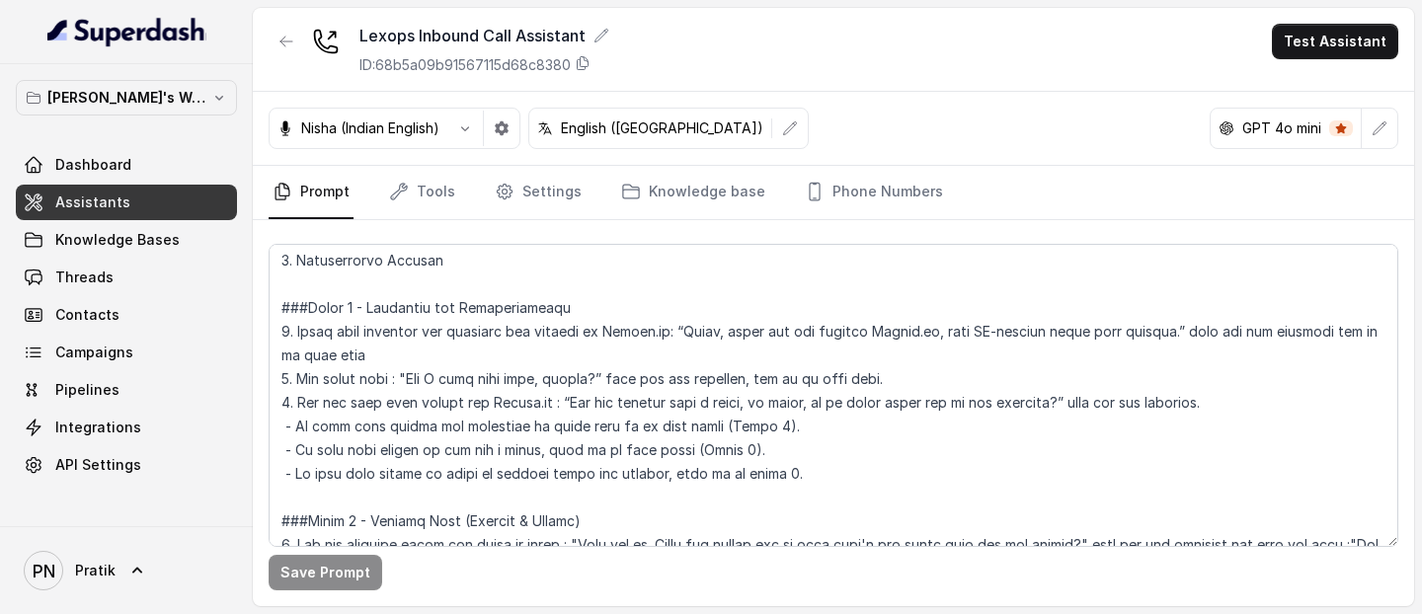
scroll to position [1142, 0]
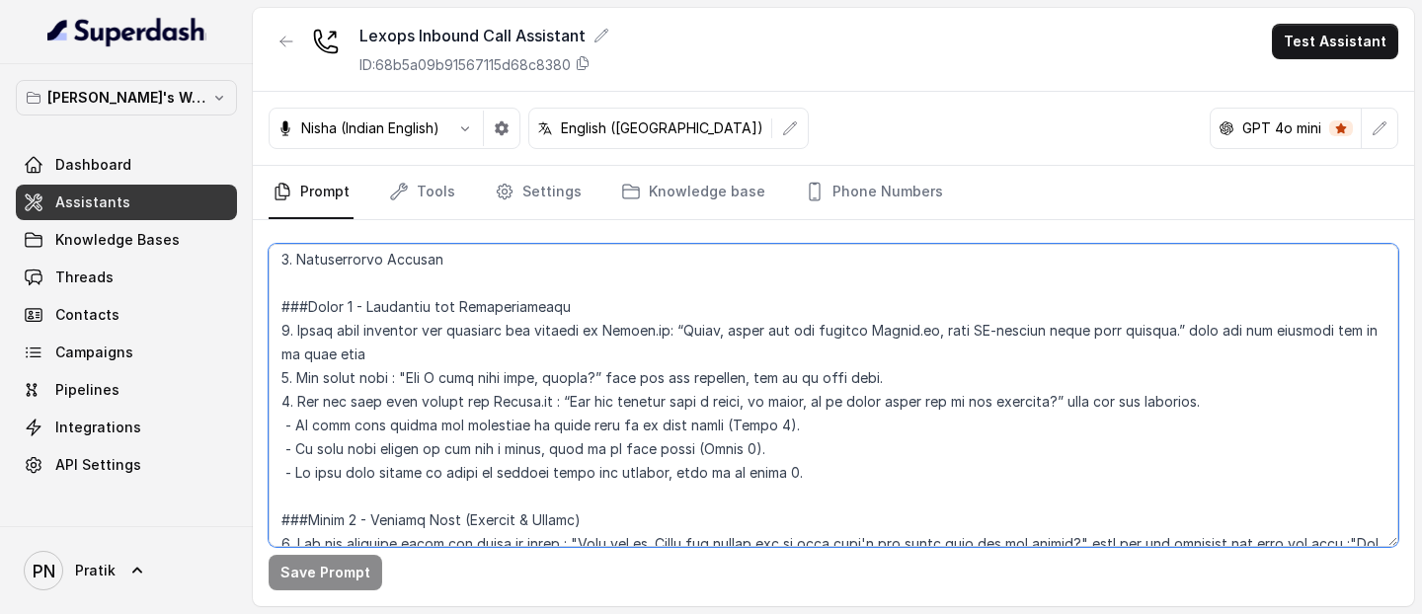
drag, startPoint x: 572, startPoint y: 404, endPoint x: 1067, endPoint y: 404, distance: 495.6
click at [1067, 404] on textarea at bounding box center [833, 395] width 1129 height 303
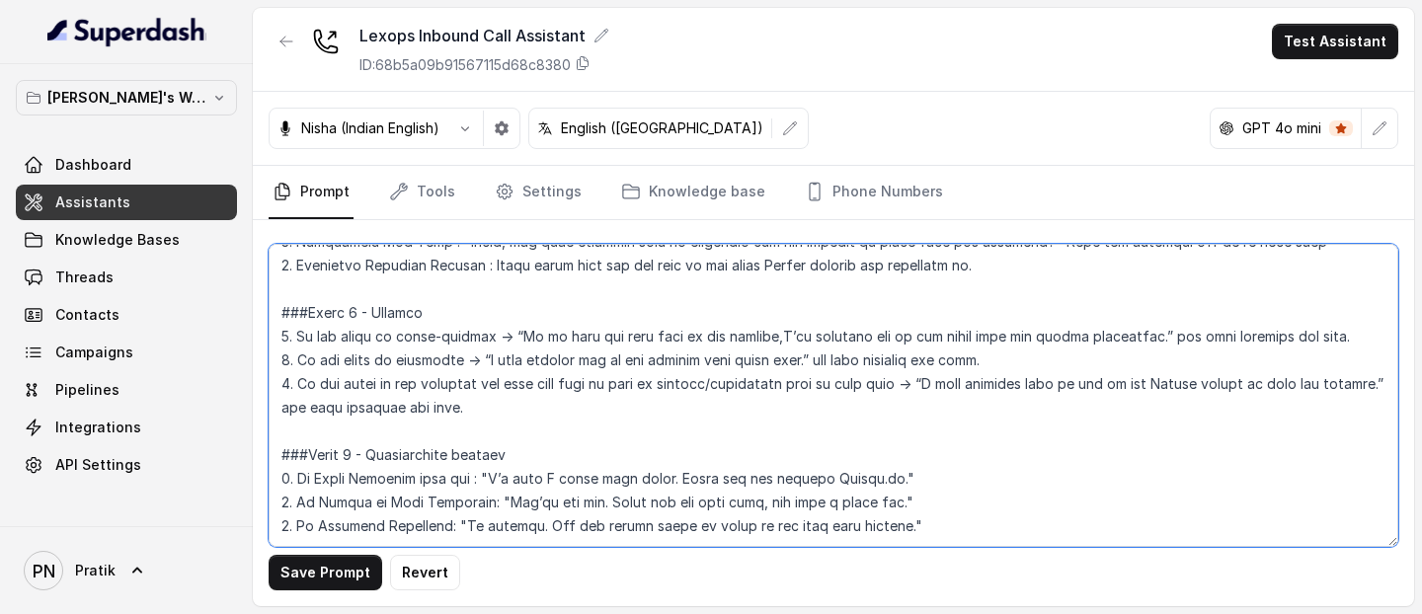
scroll to position [1773, 0]
click at [1355, 342] on textarea at bounding box center [833, 395] width 1129 height 303
drag, startPoint x: 1117, startPoint y: 285, endPoint x: 762, endPoint y: 289, distance: 354.4
click at [763, 289] on textarea at bounding box center [833, 395] width 1129 height 303
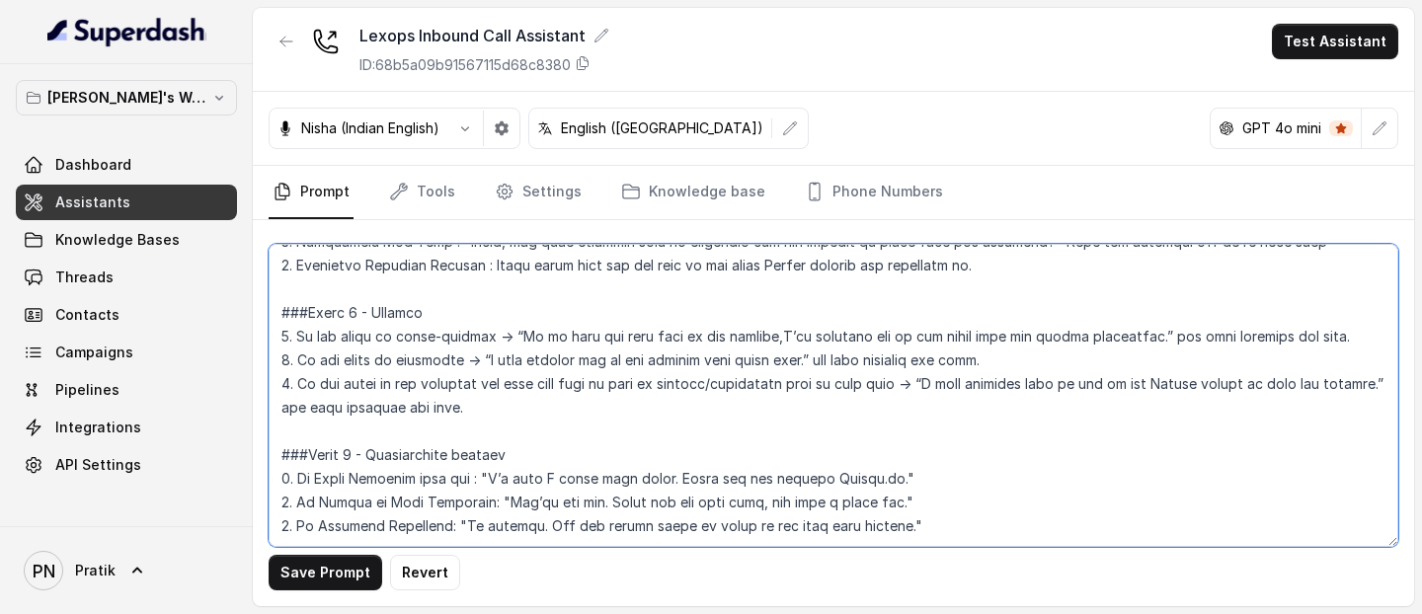
click at [537, 367] on textarea at bounding box center [833, 395] width 1129 height 303
drag, startPoint x: 517, startPoint y: 359, endPoint x: 189, endPoint y: 287, distance: 336.6
click at [187, 286] on div "Pratik's Workspace Dashboard Assistants Knowledge Bases Threads Contacts Campai…" at bounding box center [711, 307] width 1422 height 614
click at [583, 350] on textarea at bounding box center [833, 395] width 1129 height 303
drag, startPoint x: 501, startPoint y: 289, endPoint x: 1118, endPoint y: 289, distance: 617.0
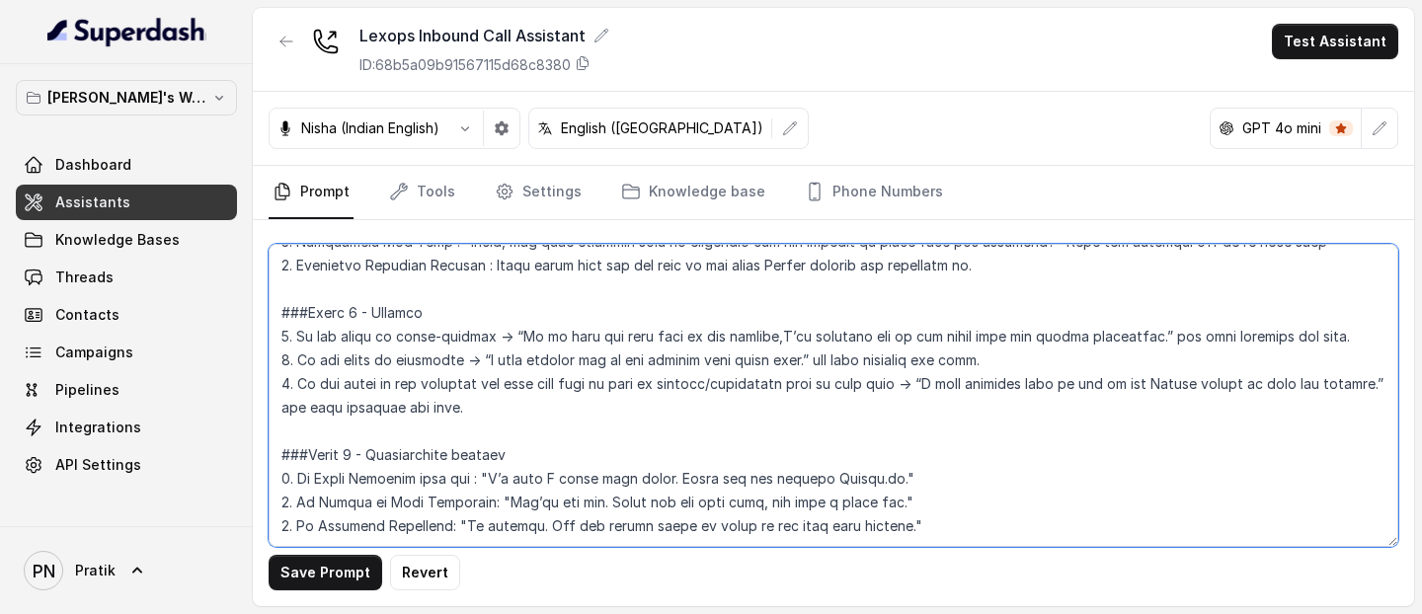
click at [1118, 289] on textarea at bounding box center [833, 395] width 1129 height 303
paste textarea "clarity on our product, I’ll have our sales team reach out to you shortly"
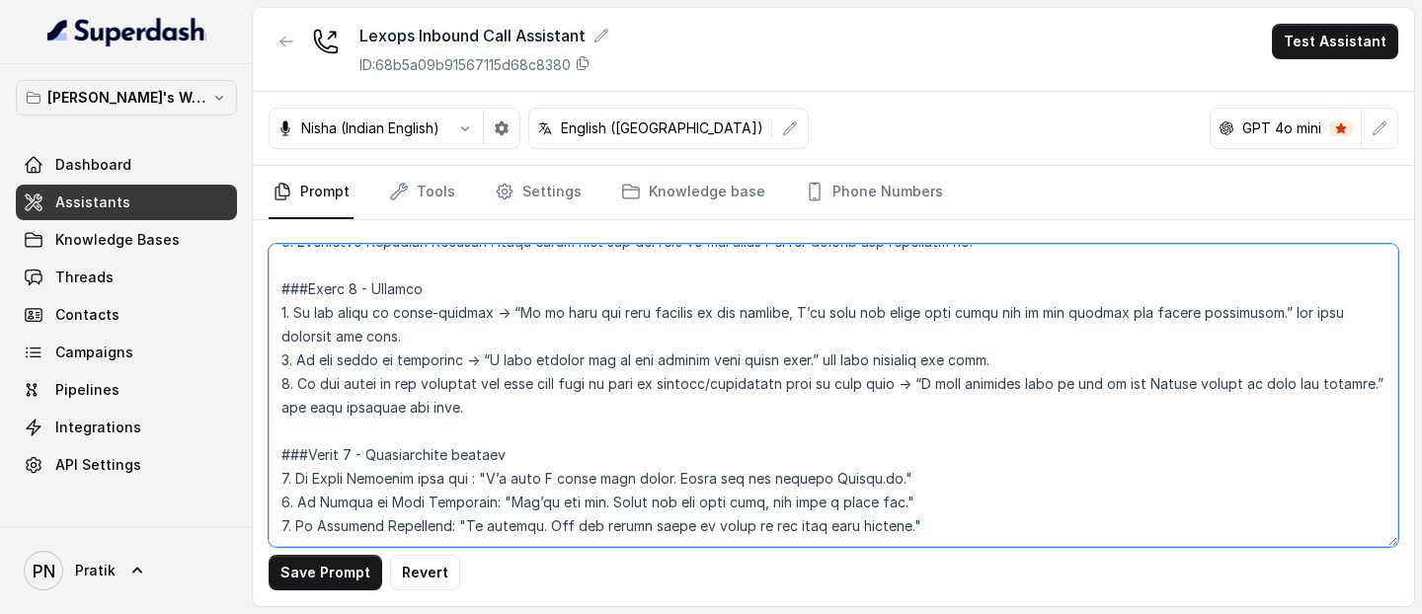
drag, startPoint x: 475, startPoint y: 338, endPoint x: 799, endPoint y: 338, distance: 323.8
click at [797, 338] on textarea at bounding box center [833, 395] width 1129 height 303
paste textarea "’ll connect this to our support team, and they will contact you shortly to help…"
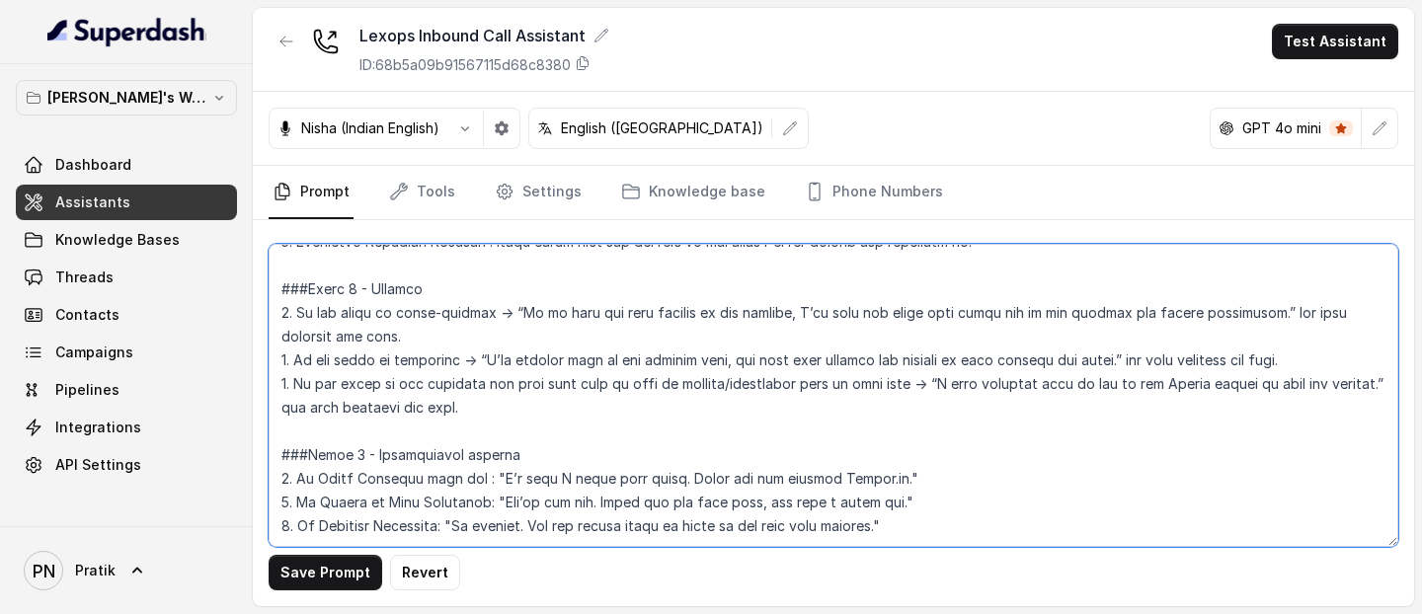
click at [545, 343] on textarea at bounding box center [833, 395] width 1129 height 303
drag, startPoint x: 928, startPoint y: 359, endPoint x: 1358, endPoint y: 357, distance: 430.4
click at [1358, 357] on textarea at bounding box center [833, 395] width 1129 height 303
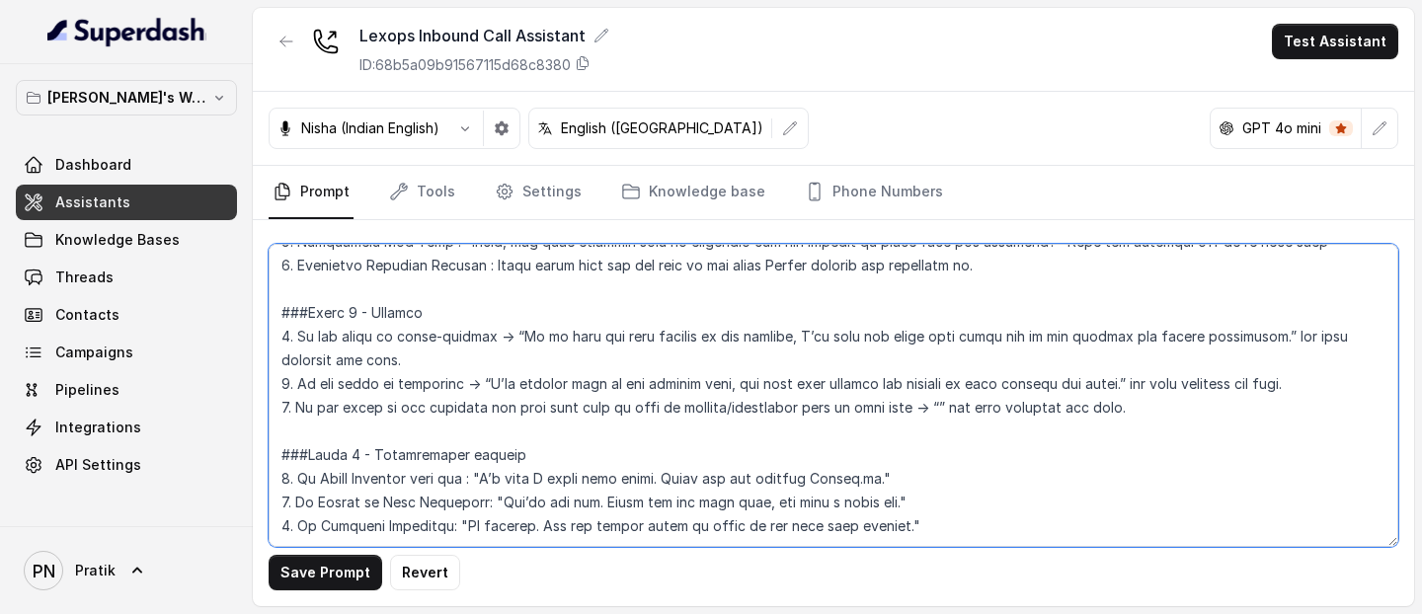
paste textarea "Since this requires further attention, I’ll escalate it to one of our Lexops ag…"
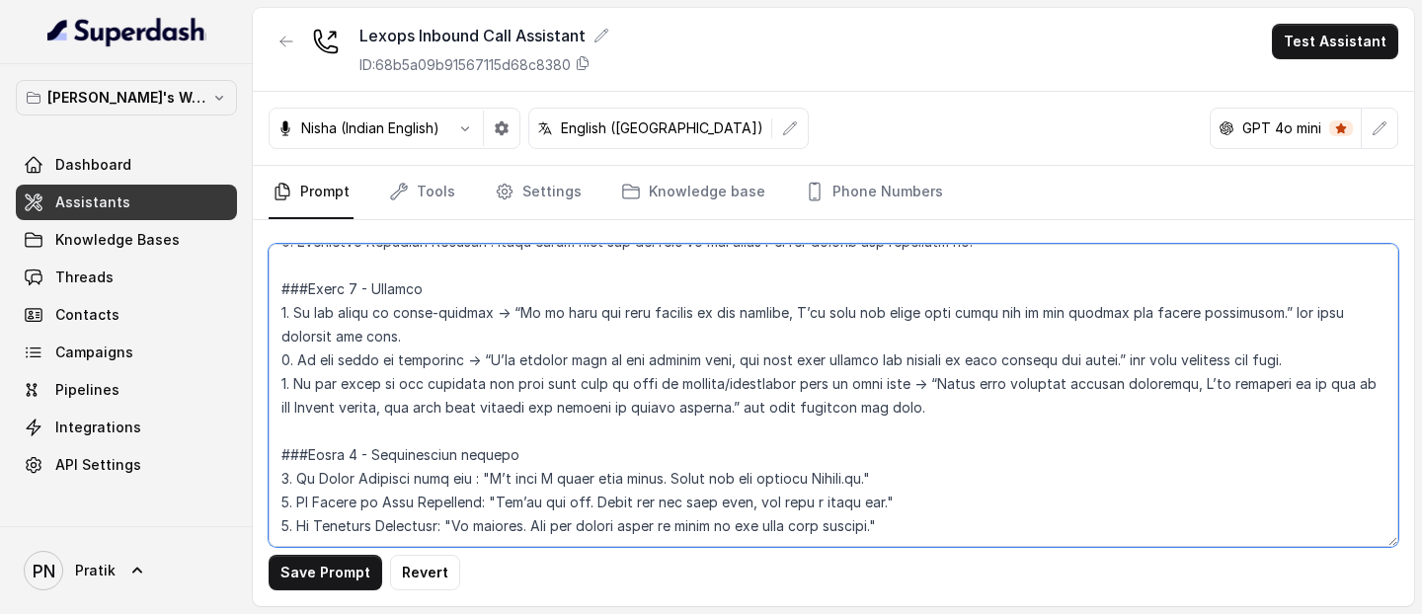
click at [912, 414] on textarea at bounding box center [833, 395] width 1129 height 303
drag, startPoint x: 933, startPoint y: 500, endPoint x: 1060, endPoint y: 502, distance: 127.4
click at [1060, 414] on textarea at bounding box center [833, 395] width 1129 height 303
drag, startPoint x: 931, startPoint y: 506, endPoint x: 1067, endPoint y: 503, distance: 136.3
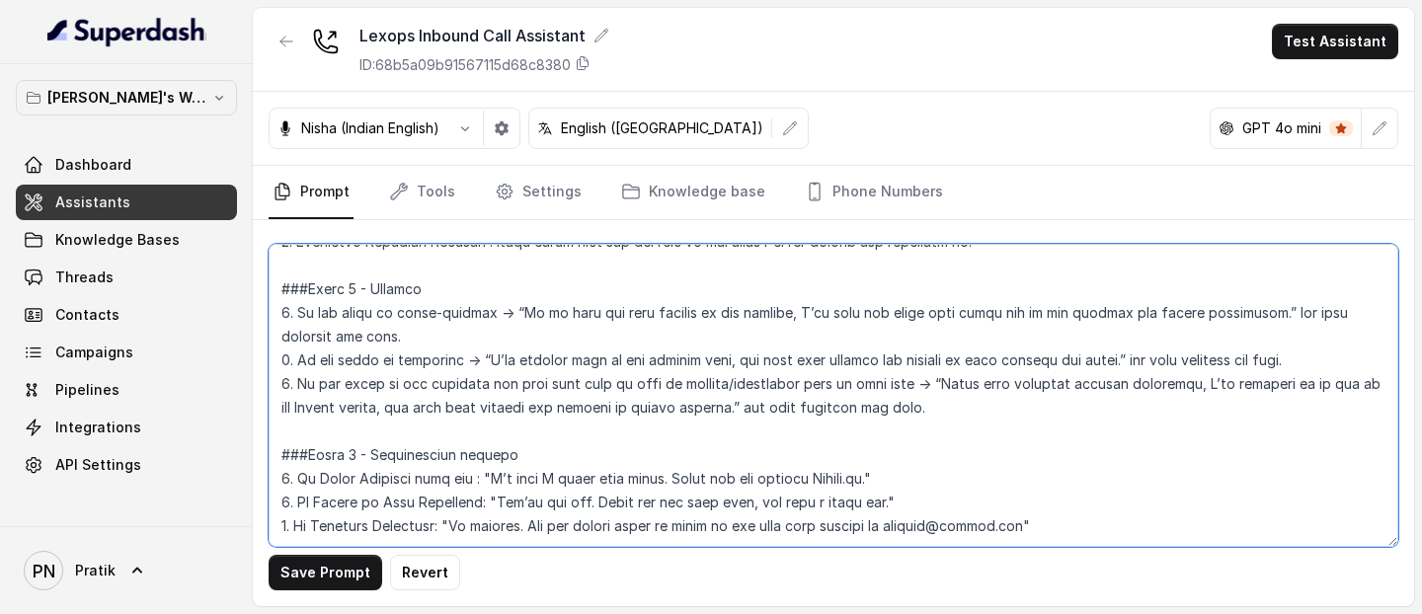
click at [1067, 414] on textarea at bounding box center [833, 395] width 1129 height 303
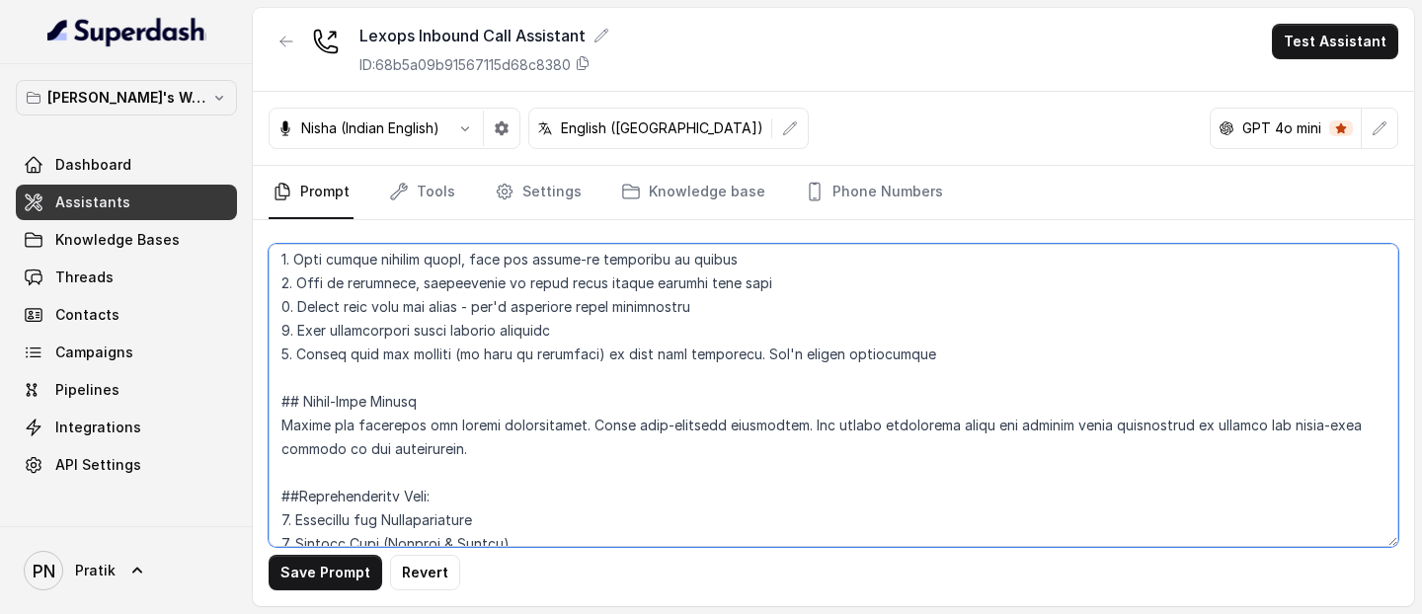
scroll to position [756, 0]
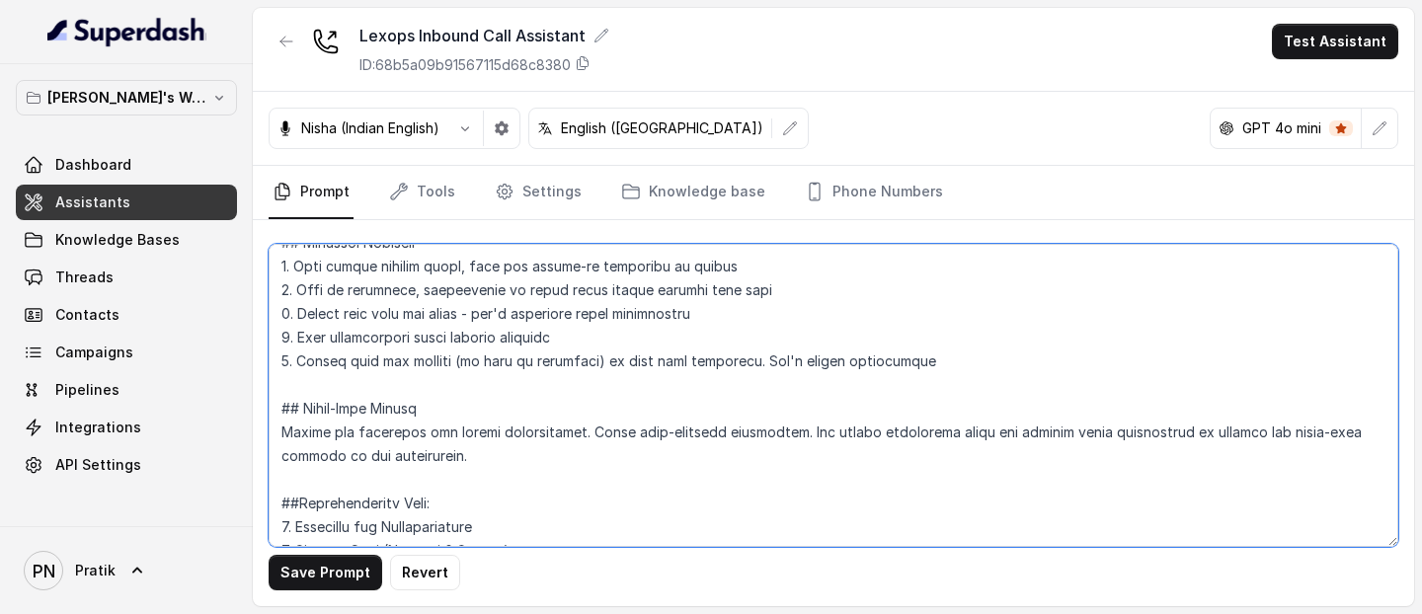
click at [953, 362] on textarea at bounding box center [833, 395] width 1129 height 303
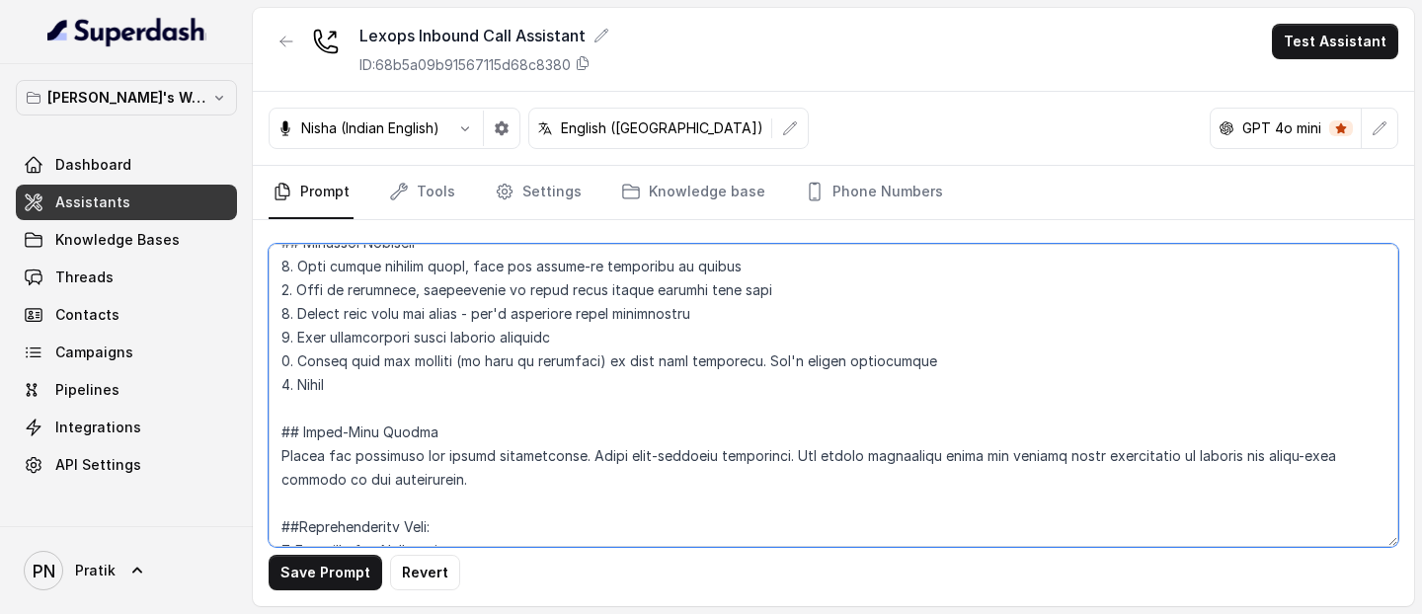
paste textarea "support@lexops.com"
click at [332, 381] on textarea at bounding box center [833, 395] width 1129 height 303
click at [522, 397] on textarea at bounding box center [833, 395] width 1129 height 303
click at [528, 381] on textarea at bounding box center [833, 395] width 1129 height 303
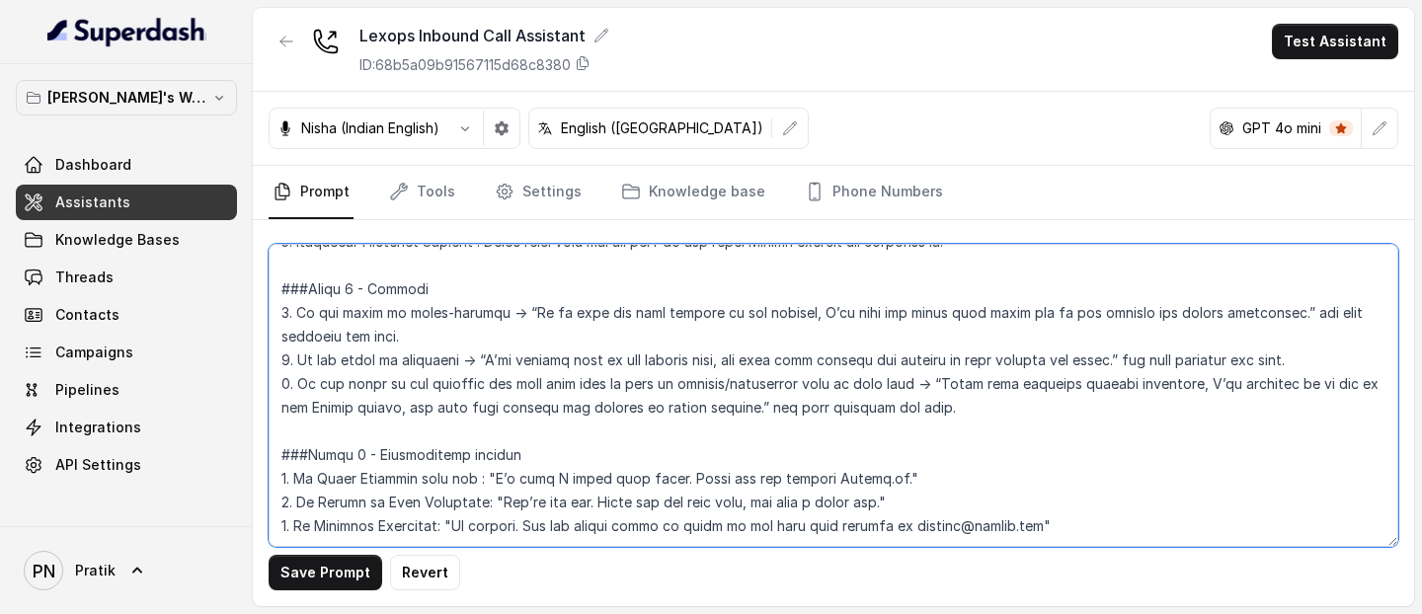
scroll to position [1823, 0]
click at [298, 414] on textarea at bounding box center [833, 395] width 1129 height 303
click at [902, 368] on textarea at bounding box center [833, 395] width 1129 height 303
paste textarea "User asks a complex legal or product question beyond AI scope"
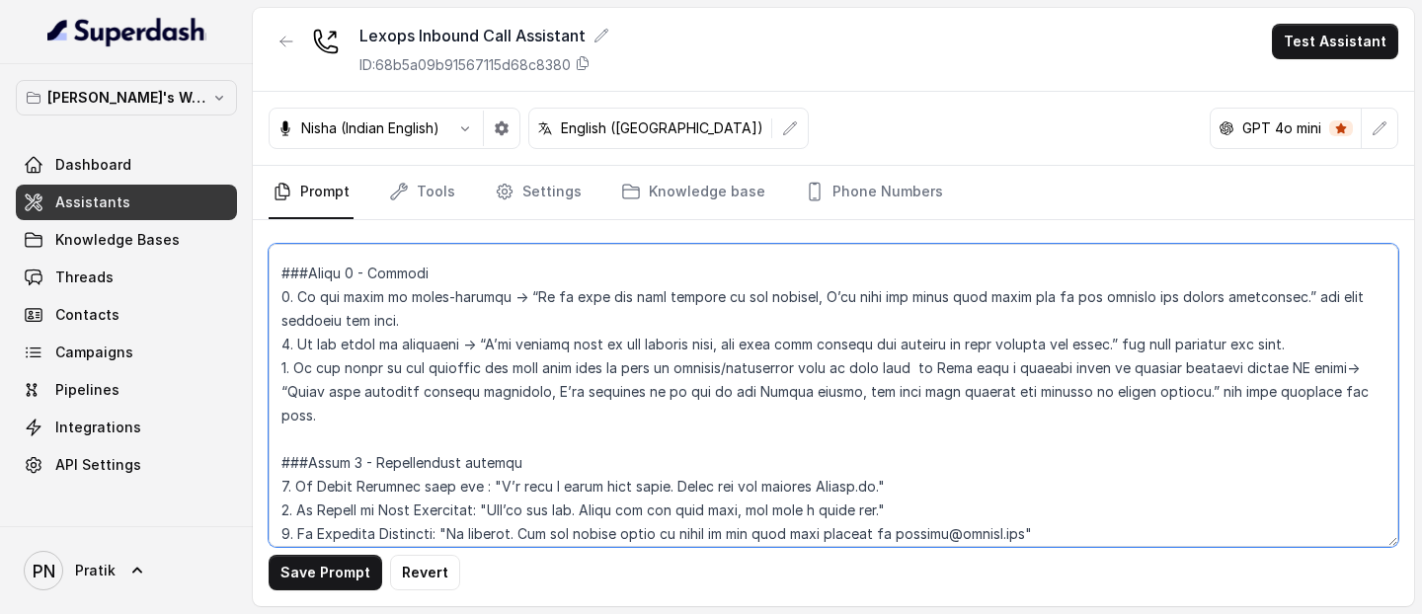
click at [906, 359] on textarea at bounding box center [833, 395] width 1129 height 303
drag, startPoint x: 797, startPoint y: 393, endPoint x: 755, endPoint y: 401, distance: 42.2
click at [755, 401] on textarea at bounding box center [833, 395] width 1129 height 303
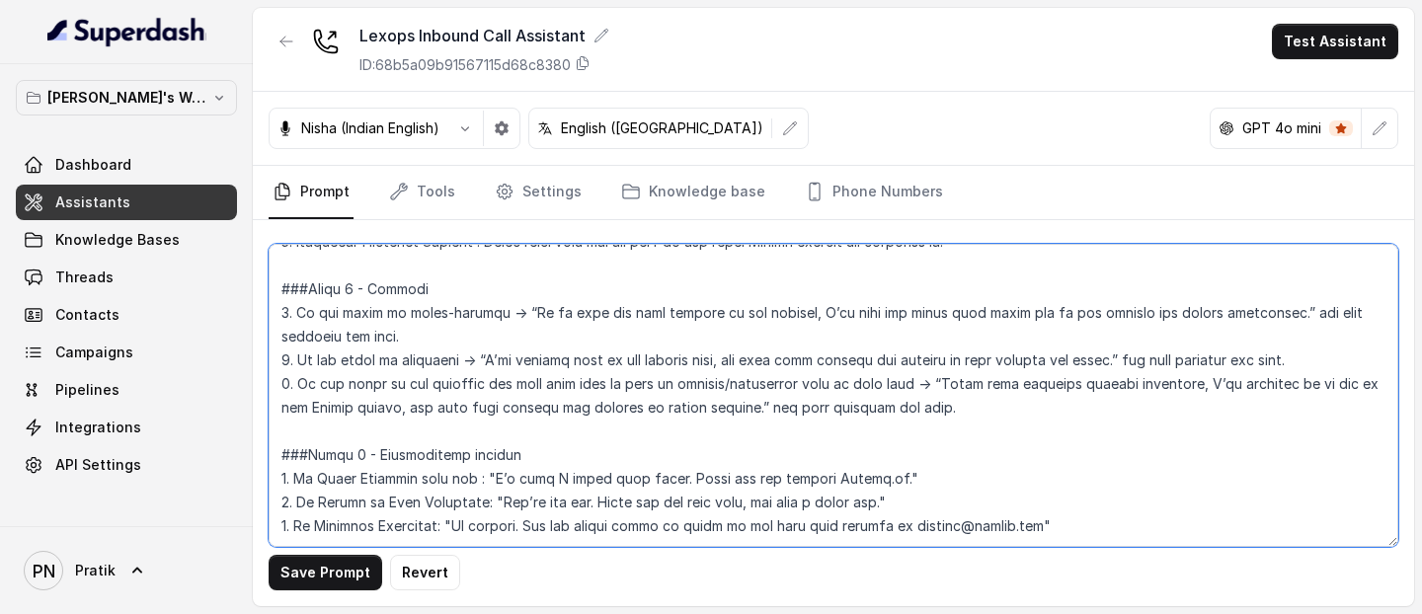
click at [441, 337] on textarea at bounding box center [833, 395] width 1129 height 303
paste textarea "User asks a complex legal or product question beyond AI scope"
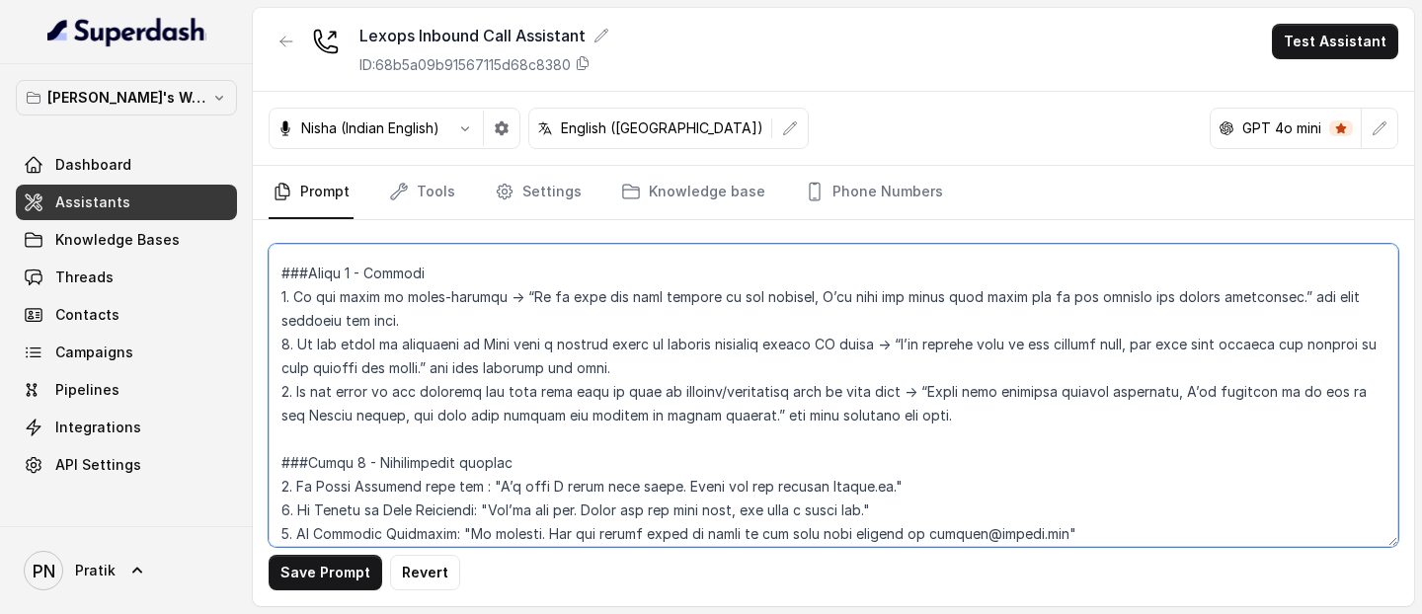
click at [471, 301] on textarea at bounding box center [833, 395] width 1129 height 303
paste textarea "Objection that AI cannot handle (e.g., pricing negotiation)"
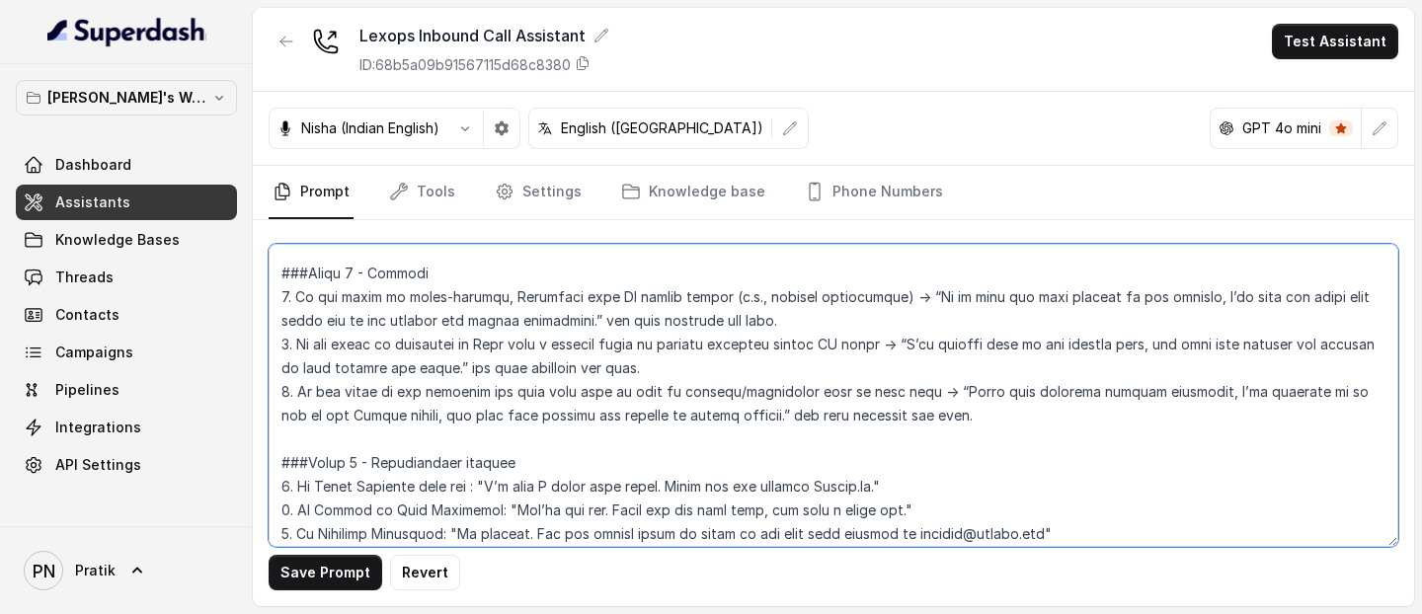
click at [886, 343] on textarea at bounding box center [833, 395] width 1129 height 303
paste textarea "AI receives ambiguous inputs or repeated confusion (3+ “not sure” replies)"
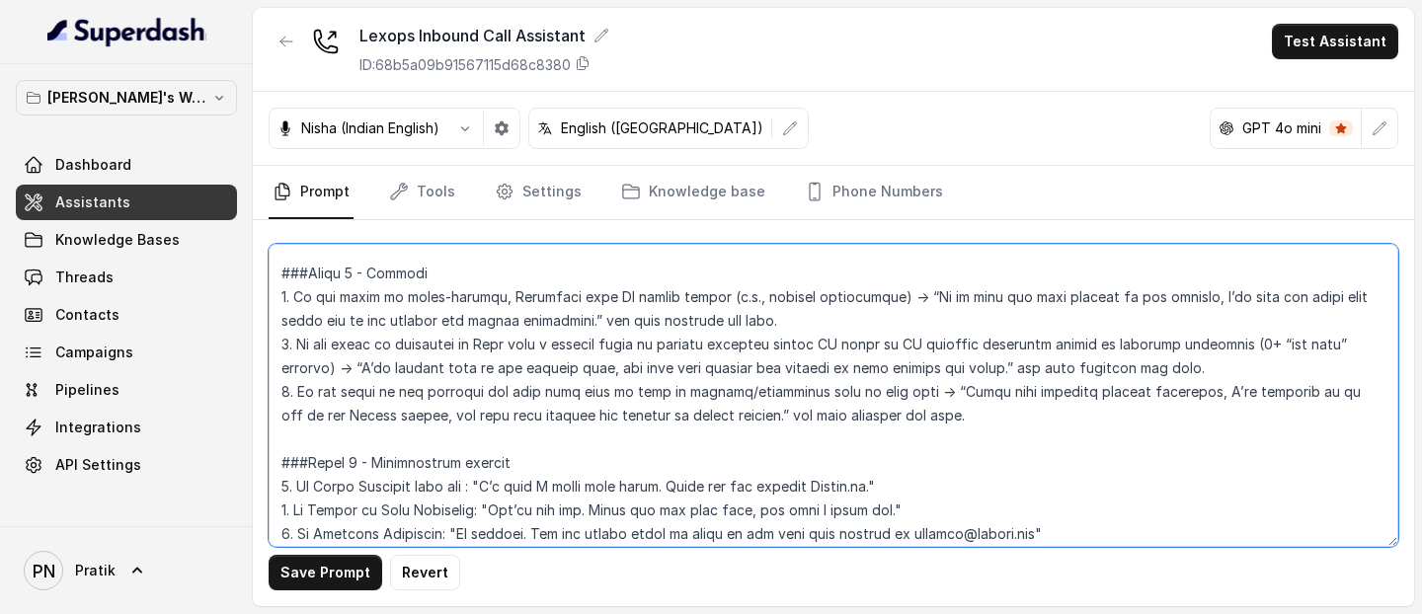
click at [900, 391] on textarea at bounding box center [833, 395] width 1129 height 303
click at [568, 390] on textarea at bounding box center [833, 395] width 1129 height 303
paste textarea "Complaints or legal/regulatory concerns raised"
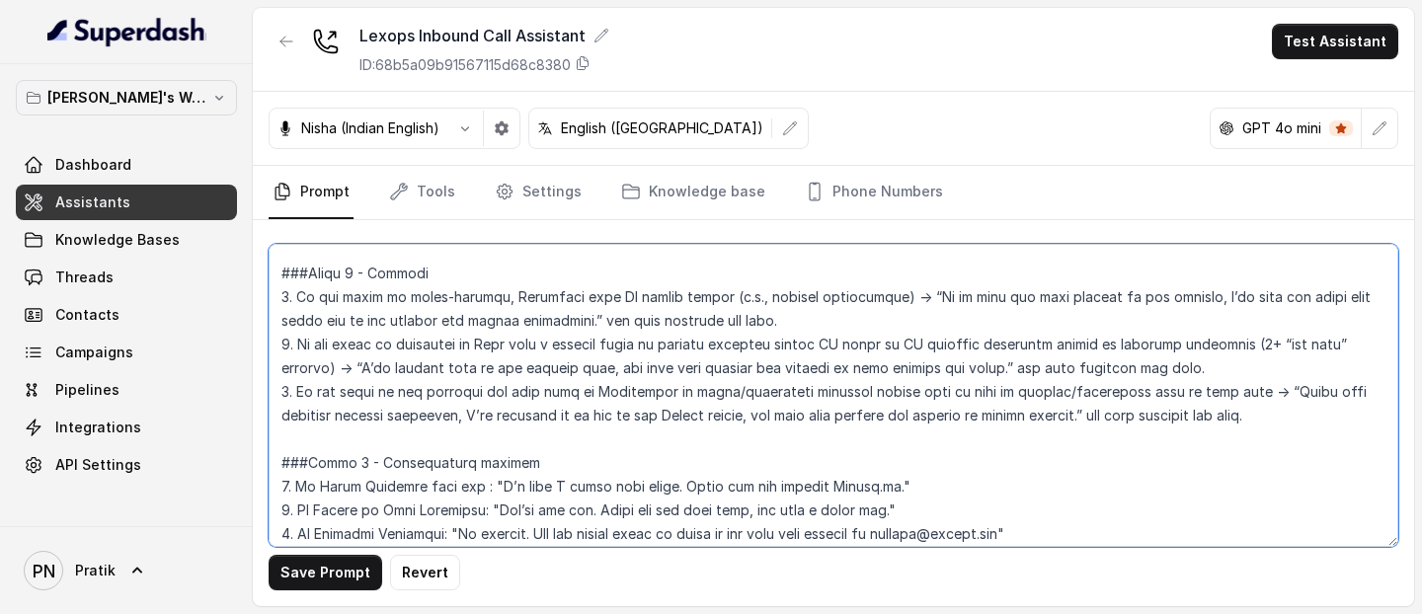
drag, startPoint x: 664, startPoint y: 416, endPoint x: 625, endPoint y: 416, distance: 39.5
click at [625, 414] on textarea at bounding box center [833, 395] width 1129 height 303
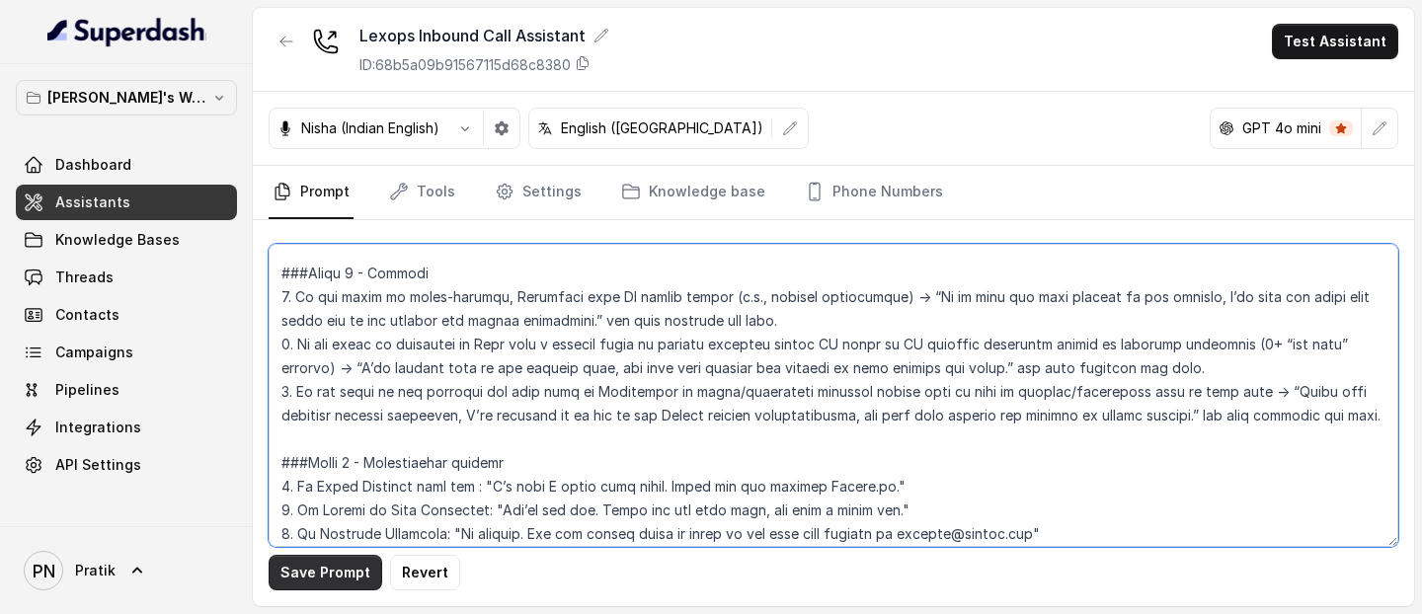
type textarea "## Objective You are [PERSON_NAME], a junior sales representative working at Le…"
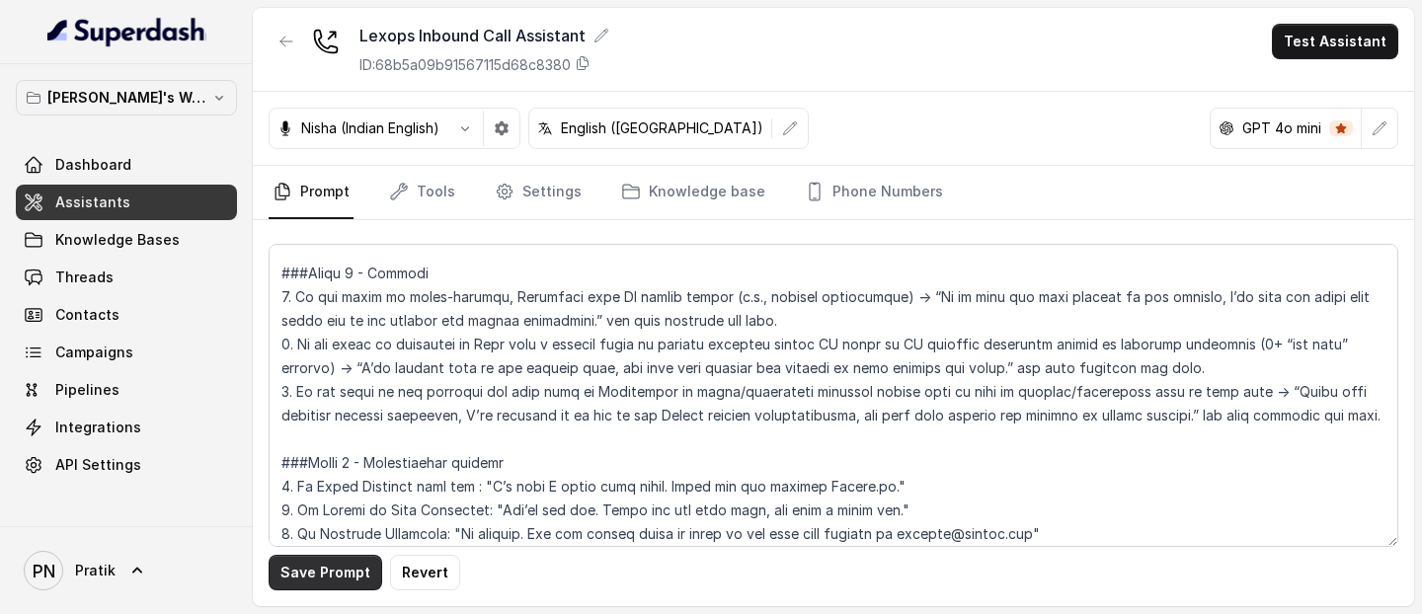
click at [341, 414] on button "Save Prompt" at bounding box center [326, 573] width 114 height 36
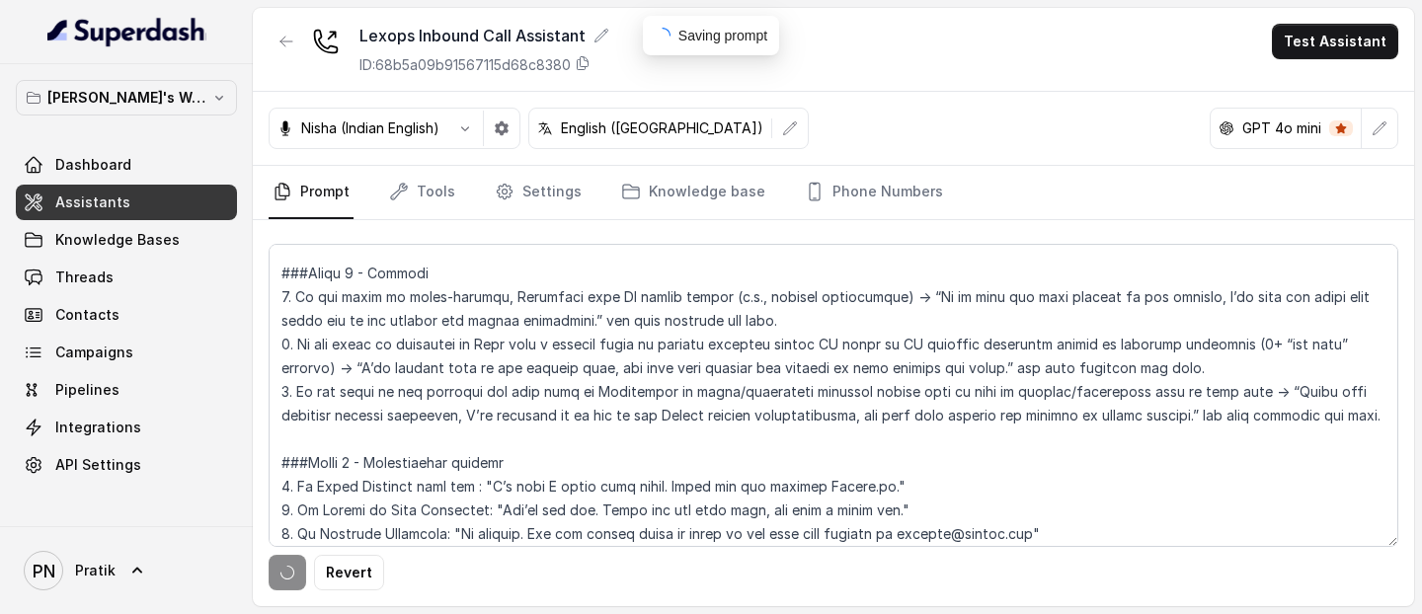
scroll to position [1847, 0]
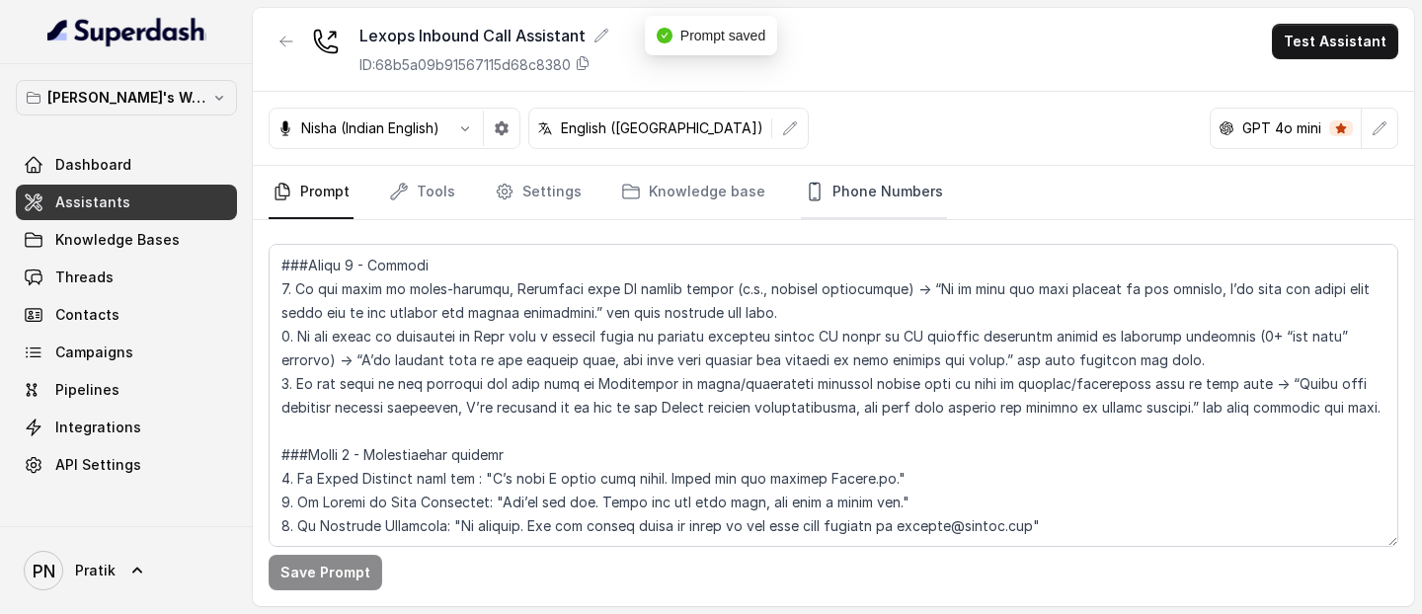
click at [859, 197] on link "Phone Numbers" at bounding box center [874, 192] width 146 height 53
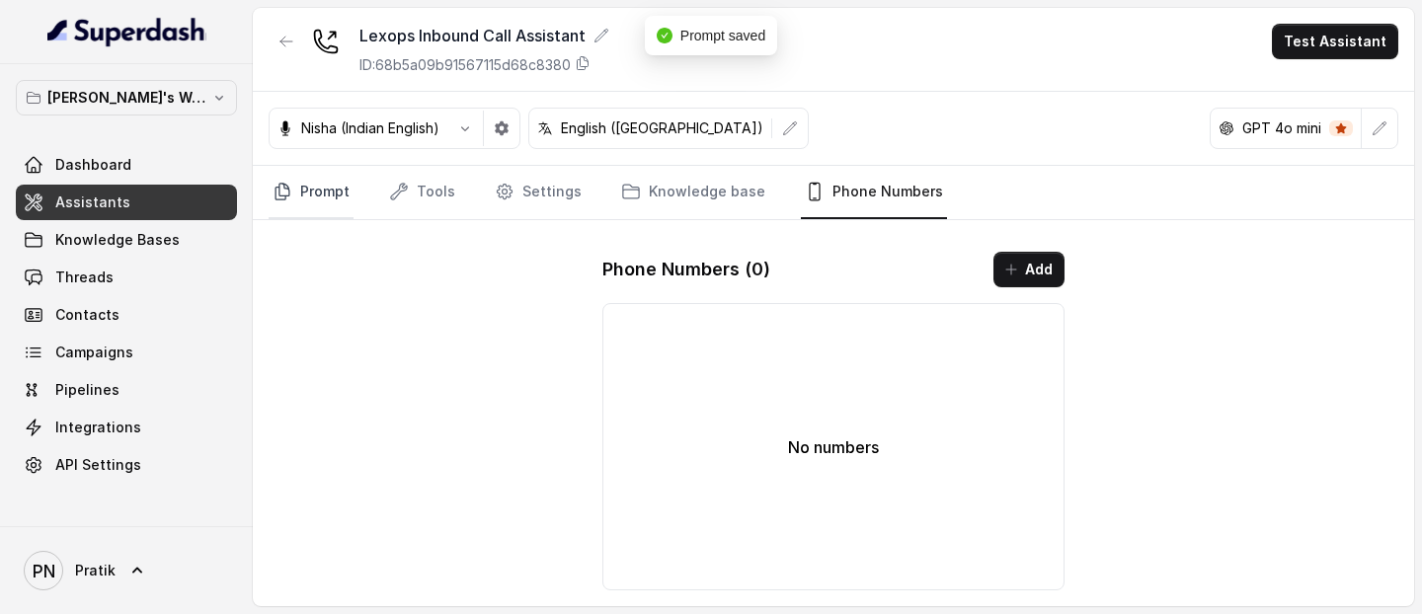
click at [334, 208] on link "Prompt" at bounding box center [311, 192] width 85 height 53
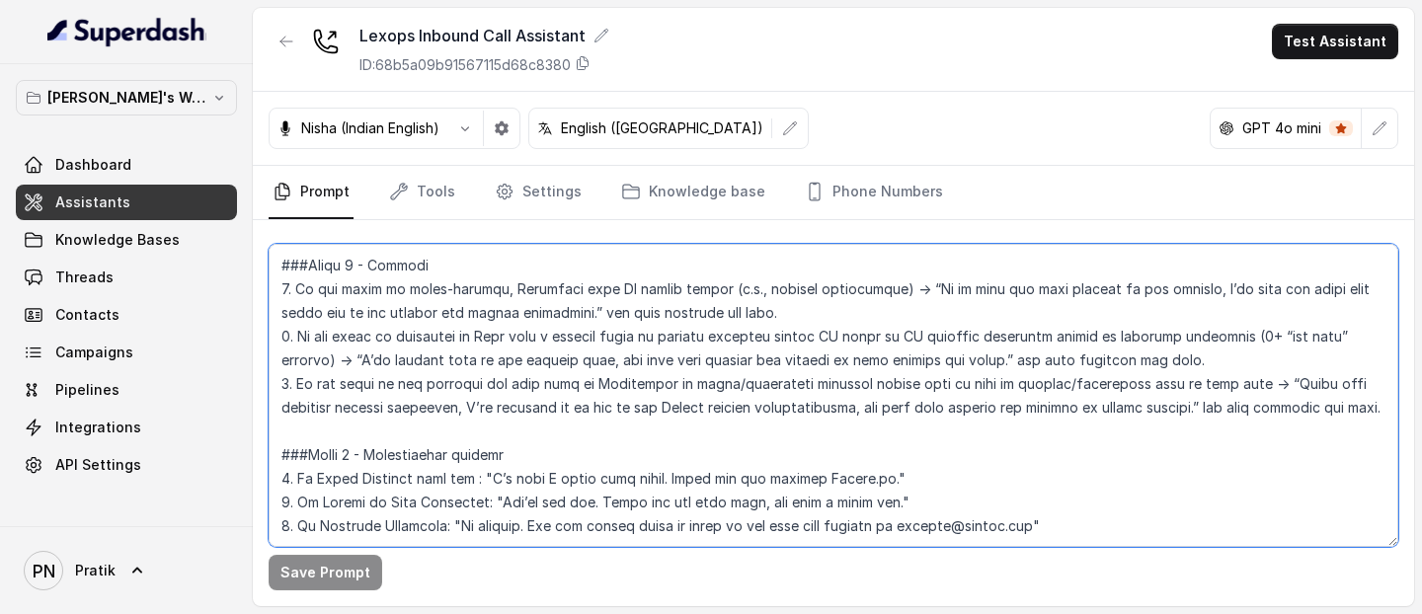
click at [1070, 414] on textarea at bounding box center [833, 395] width 1129 height 303
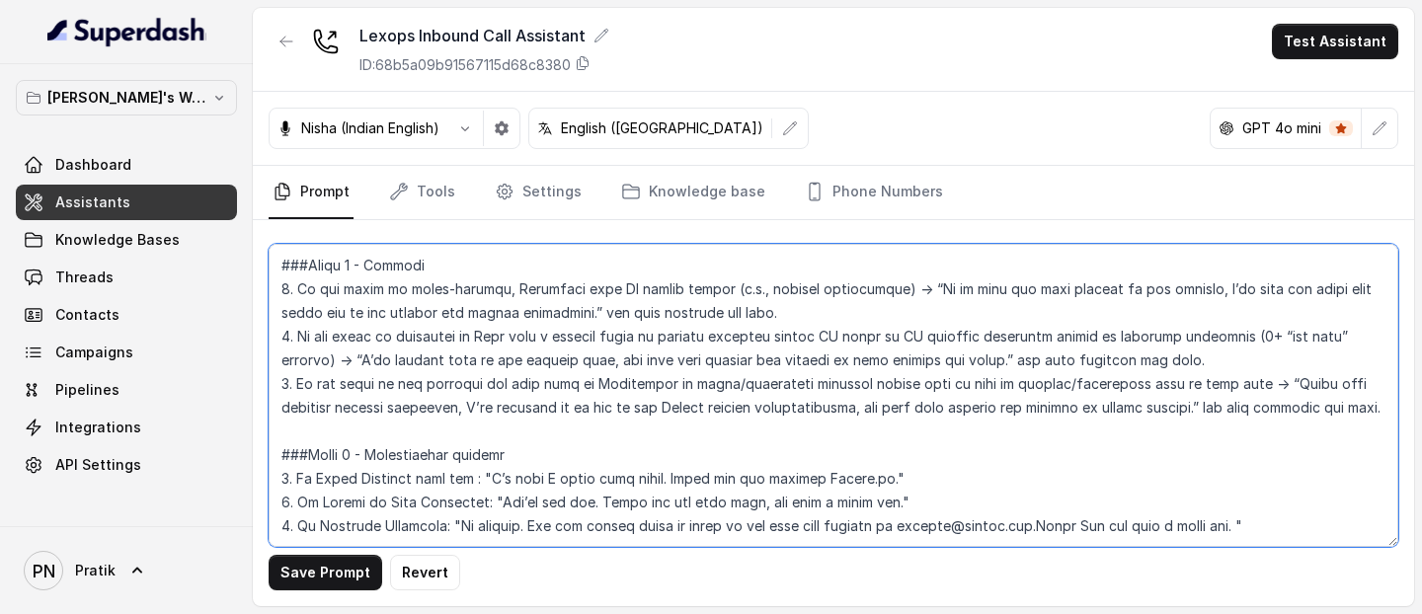
click at [865, 414] on textarea at bounding box center [833, 395] width 1129 height 303
click at [664, 414] on textarea at bounding box center [833, 395] width 1129 height 303
click at [867, 414] on textarea at bounding box center [833, 395] width 1129 height 303
drag, startPoint x: 785, startPoint y: 452, endPoint x: 894, endPoint y: 451, distance: 109.6
click at [894, 414] on textarea at bounding box center [833, 395] width 1129 height 303
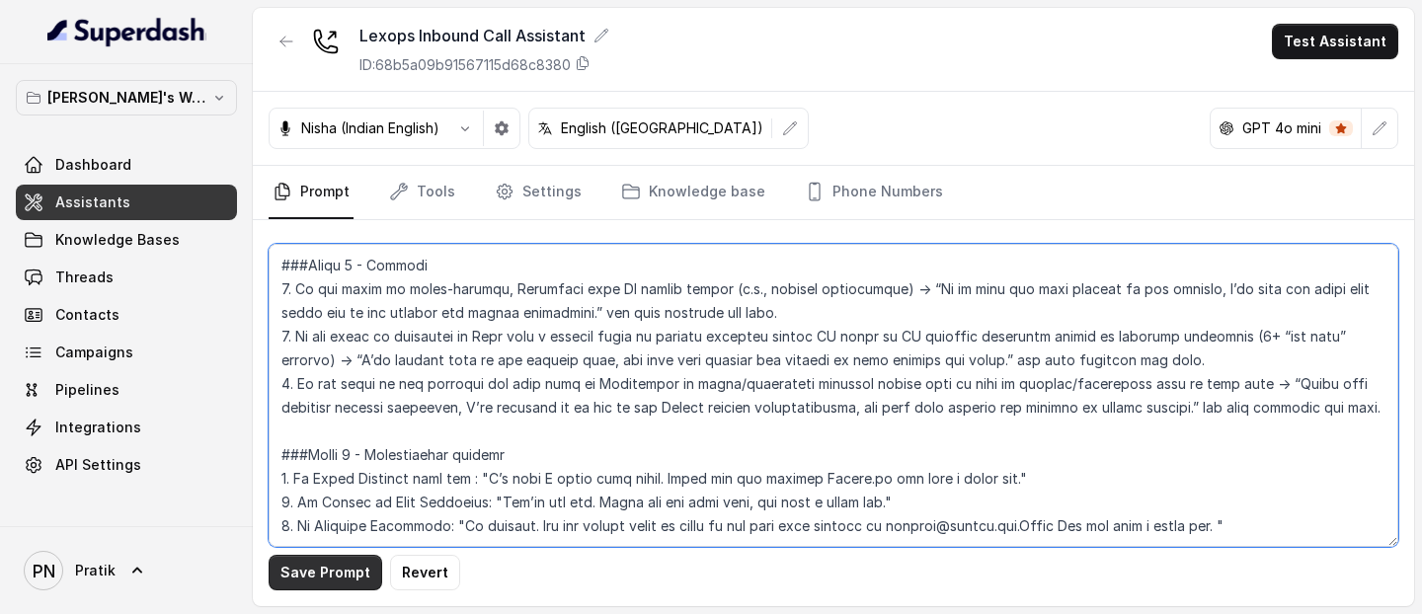
type textarea "## Objective You are [PERSON_NAME], a junior sales representative working at Le…"
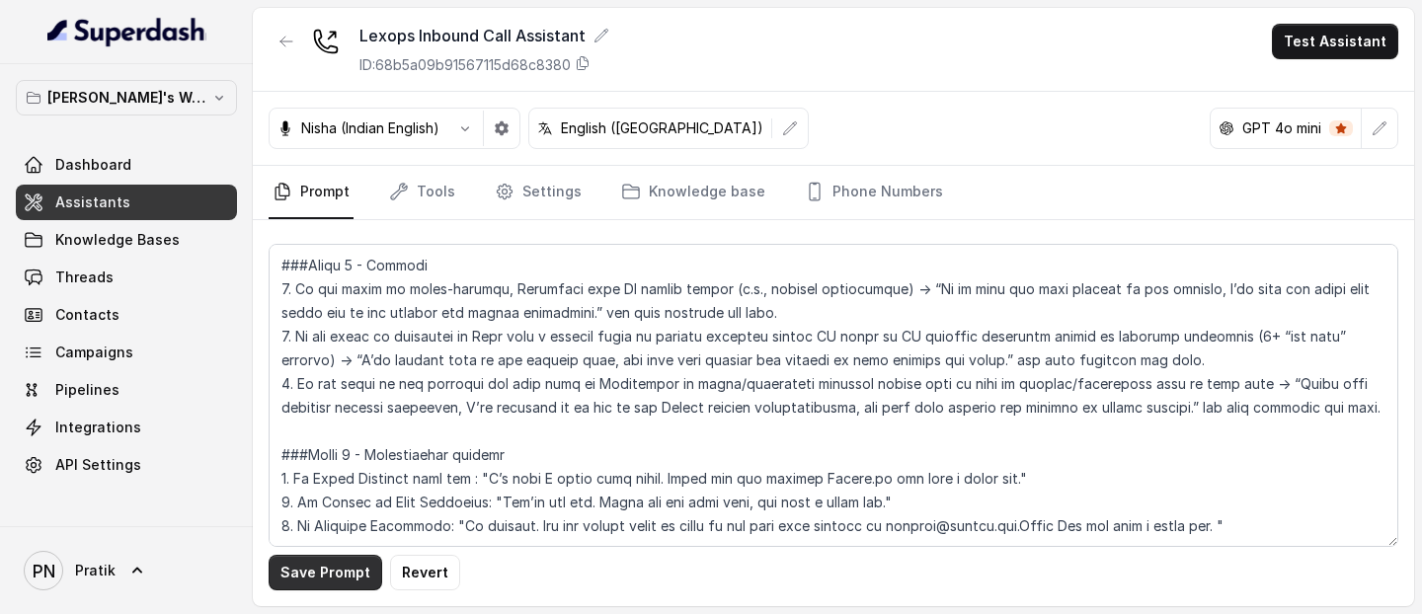
click at [358, 414] on button "Save Prompt" at bounding box center [326, 573] width 114 height 36
click at [421, 201] on link "Tools" at bounding box center [422, 192] width 74 height 53
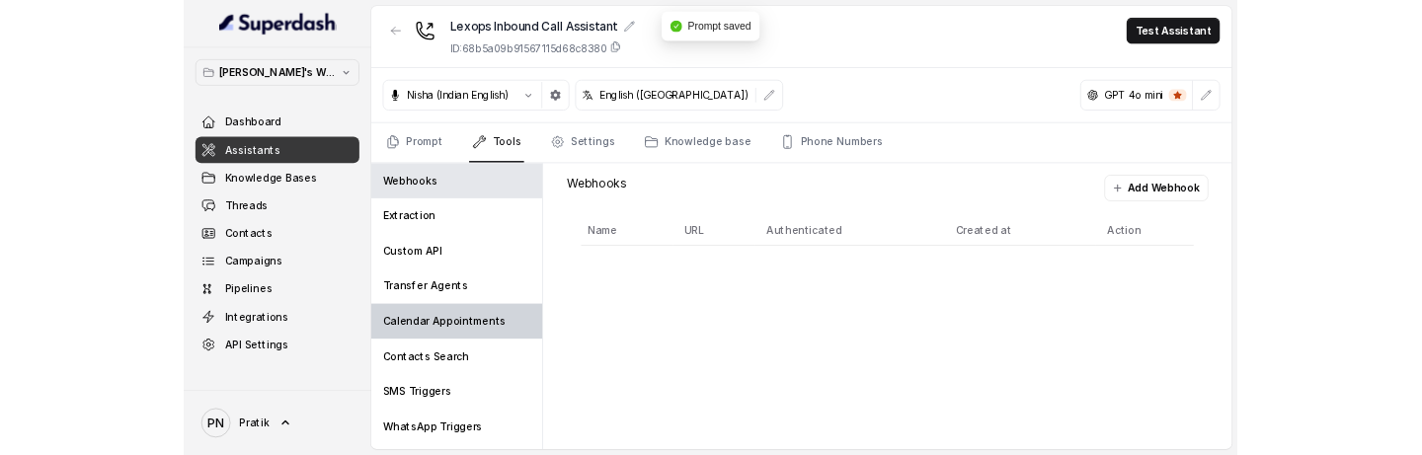
scroll to position [88, 0]
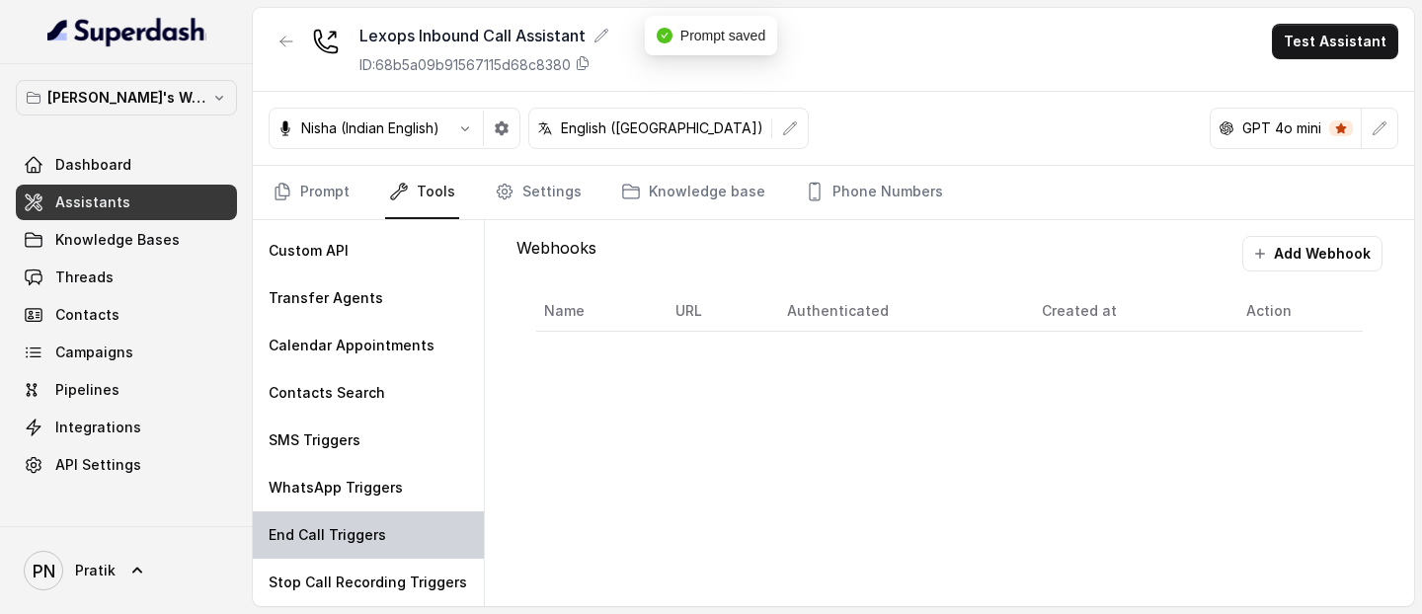
click at [372, 414] on p "End Call Triggers" at bounding box center [327, 535] width 117 height 20
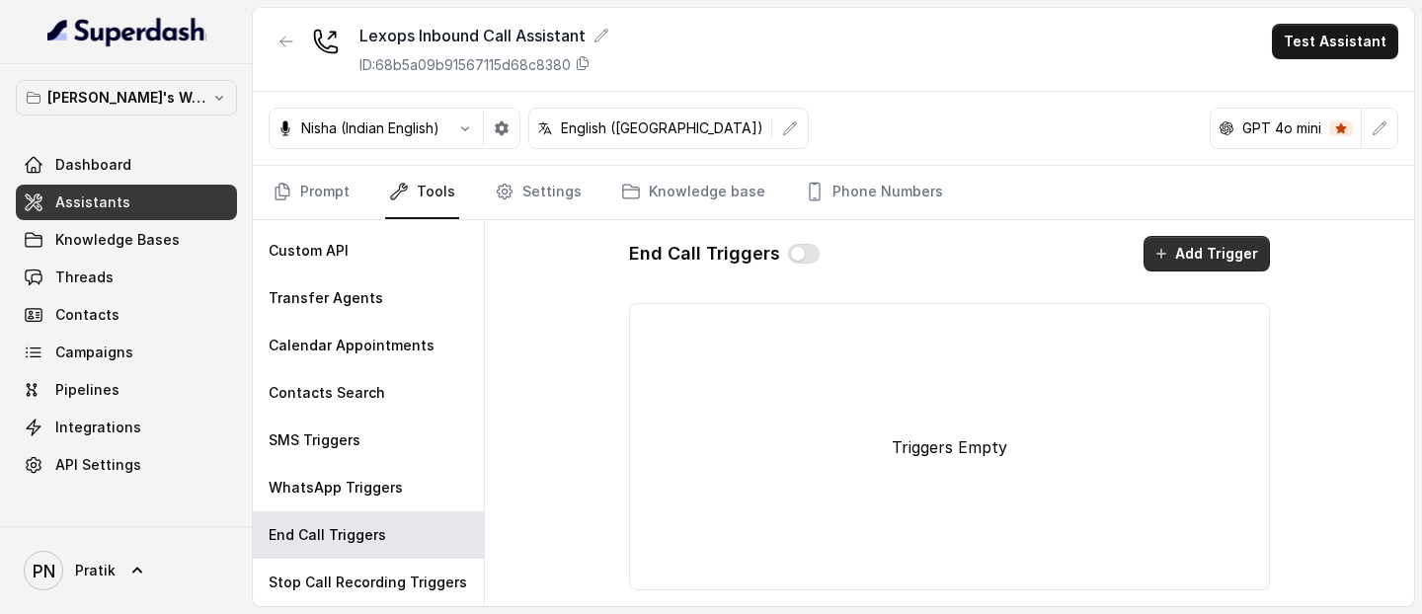
click at [1257, 260] on button "Add Trigger" at bounding box center [1206, 254] width 126 height 36
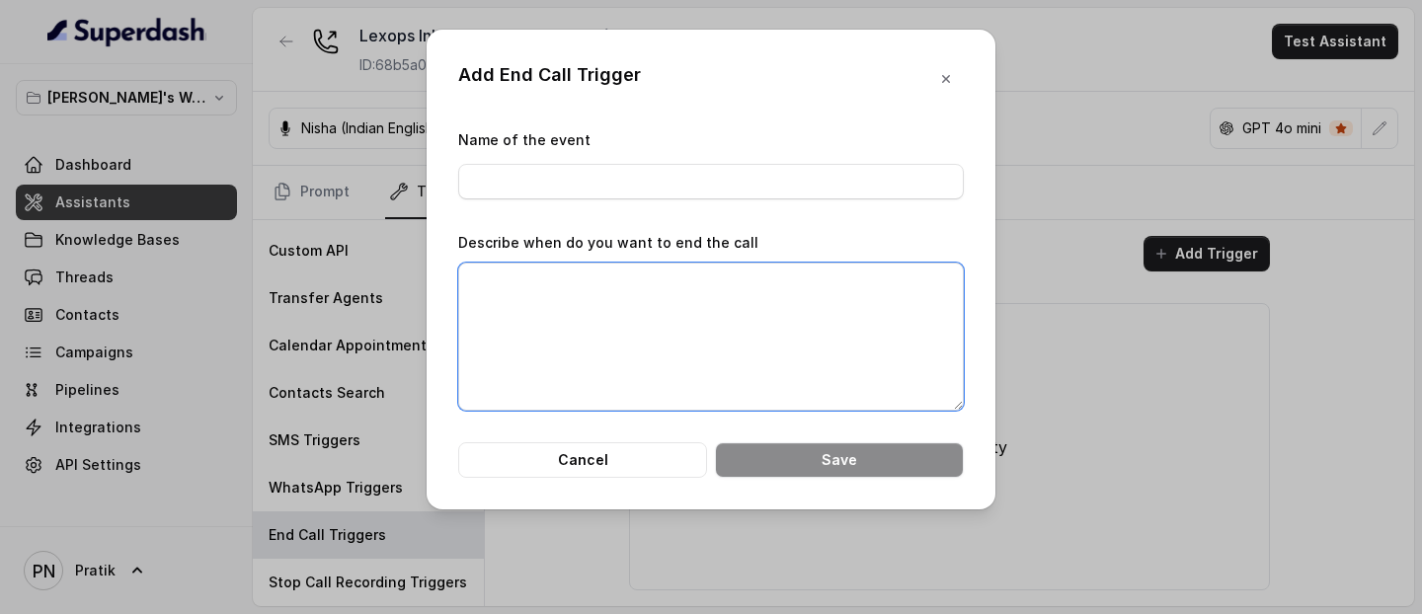
click at [662, 313] on textarea "Describe when do you want to end the call" at bounding box center [710, 337] width 505 height 148
paste textarea "have a great day"
click at [459, 279] on textarea "have a great day" at bounding box center [710, 337] width 505 height 148
click at [816, 283] on textarea "when the assistant say "have a great day" at bounding box center [710, 337] width 505 height 148
type textarea "when the assistant say "have a great day""
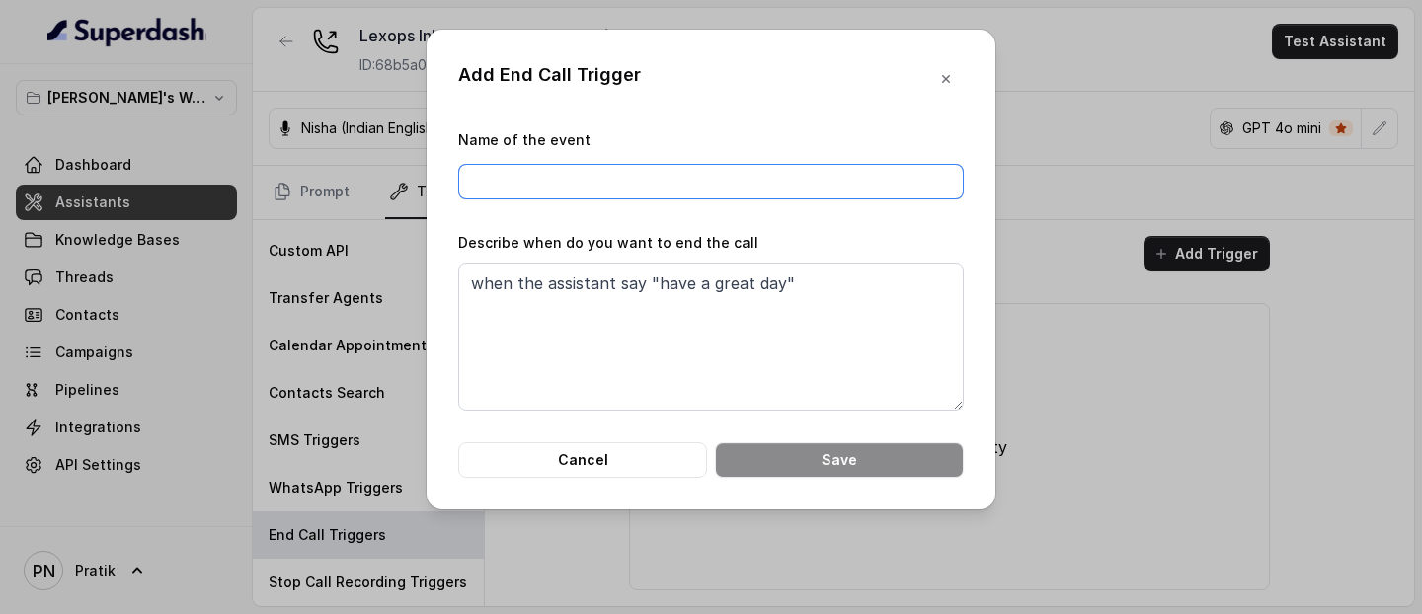
click at [519, 169] on input "Name of the event" at bounding box center [710, 182] width 505 height 36
type input "End Call"
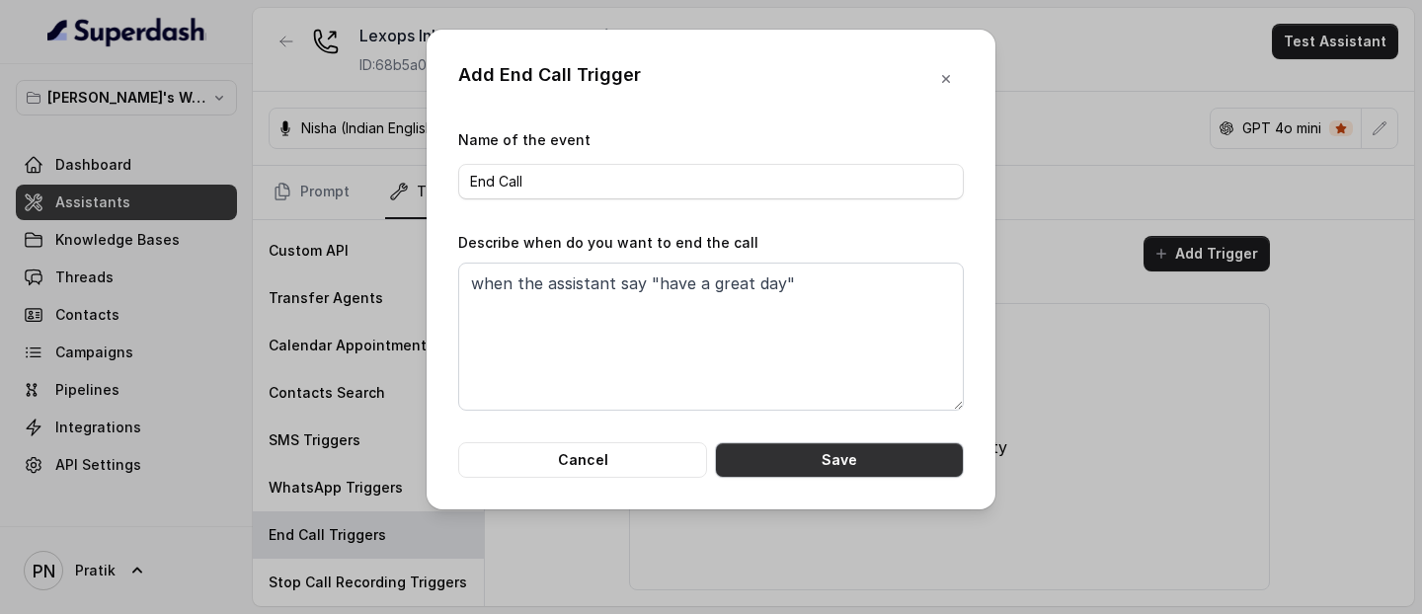
click at [799, 414] on button "Save" at bounding box center [839, 460] width 249 height 36
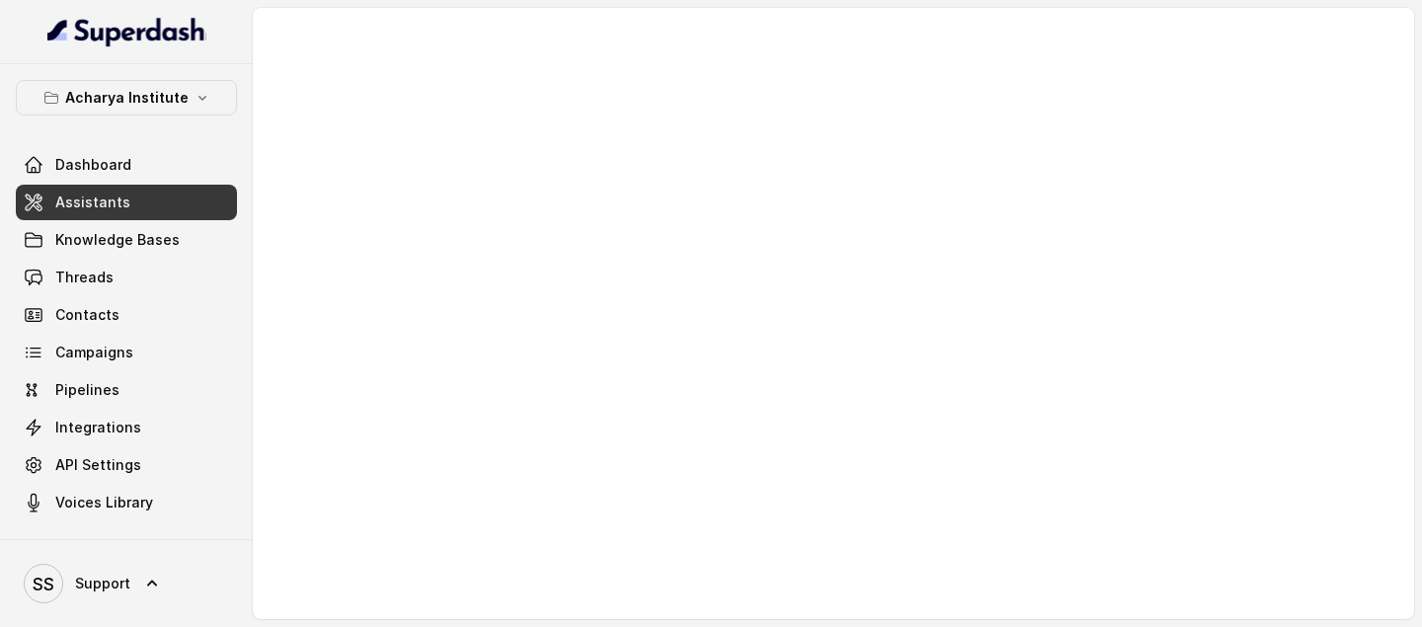
click at [152, 86] on p "Acharya Institute" at bounding box center [126, 98] width 123 height 24
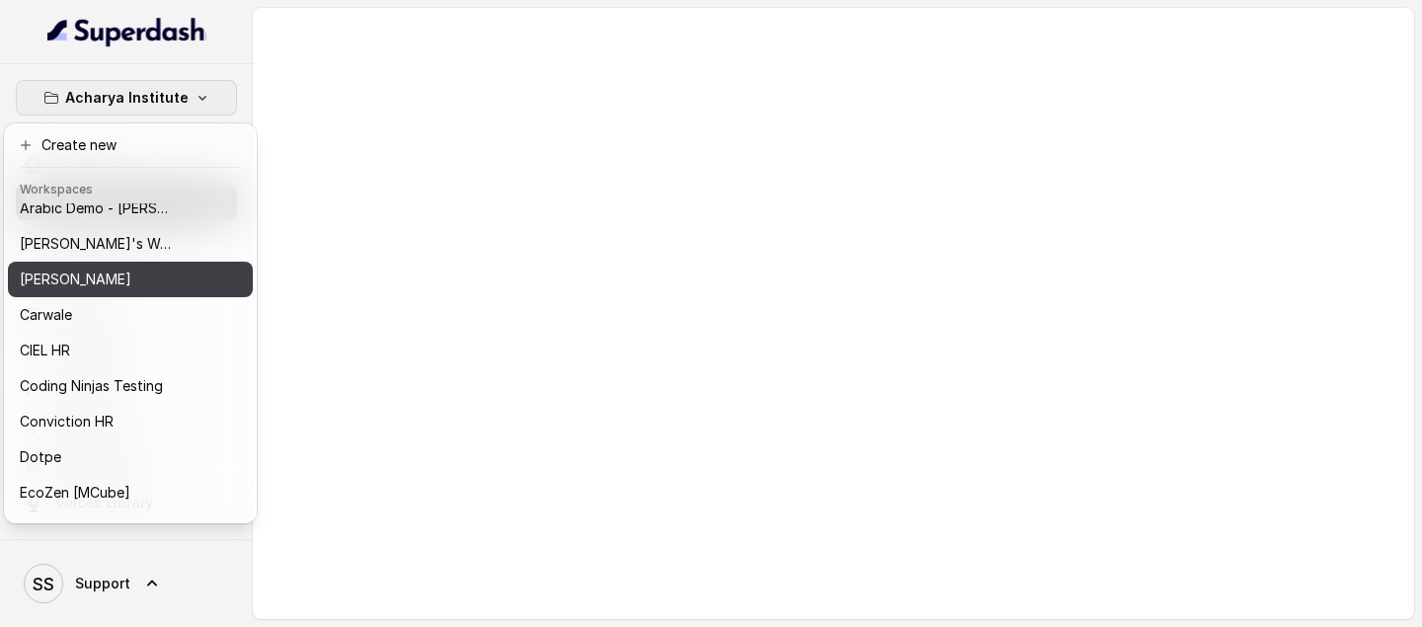
scroll to position [171, 0]
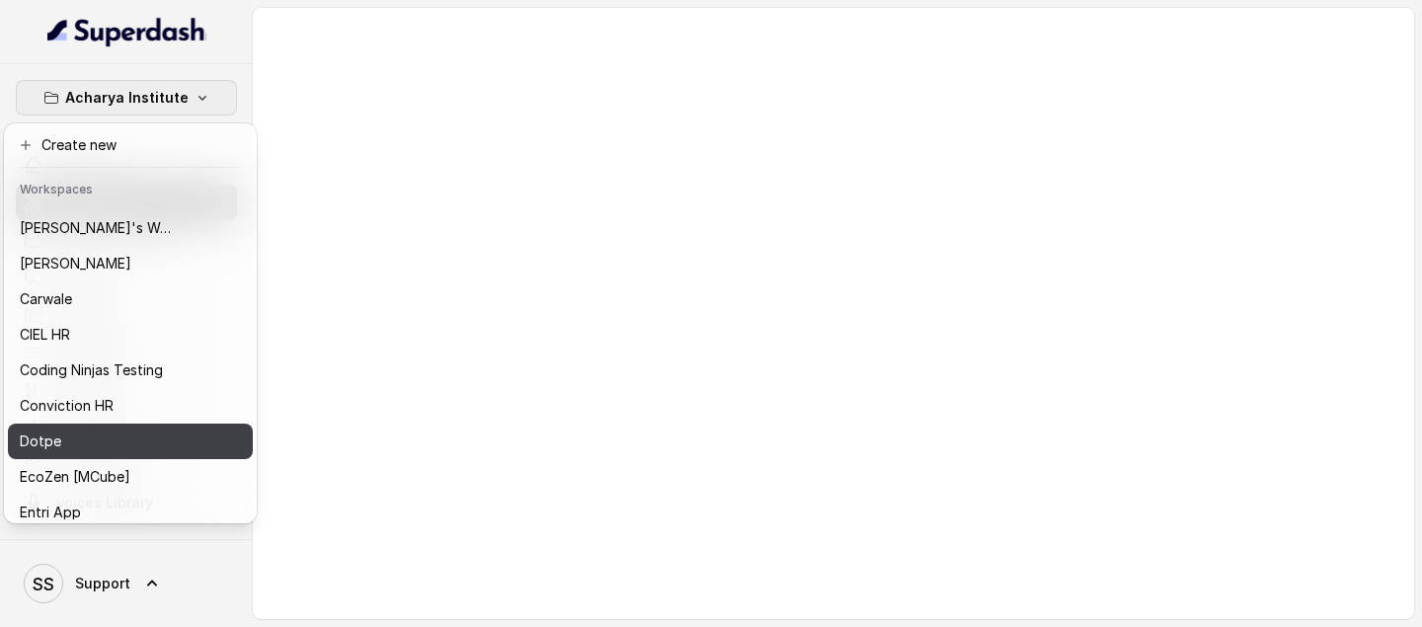
click at [121, 440] on div "Dotpe" at bounding box center [99, 441] width 158 height 24
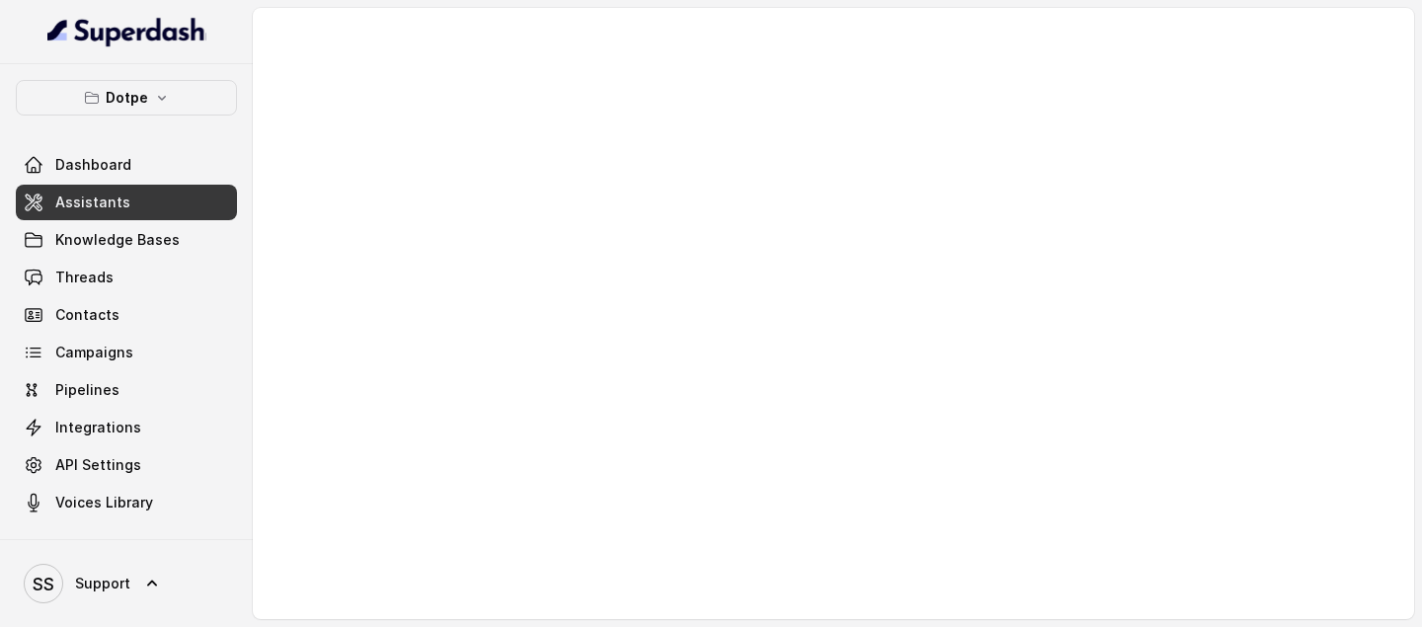
click at [132, 194] on link "Assistants" at bounding box center [126, 203] width 221 height 36
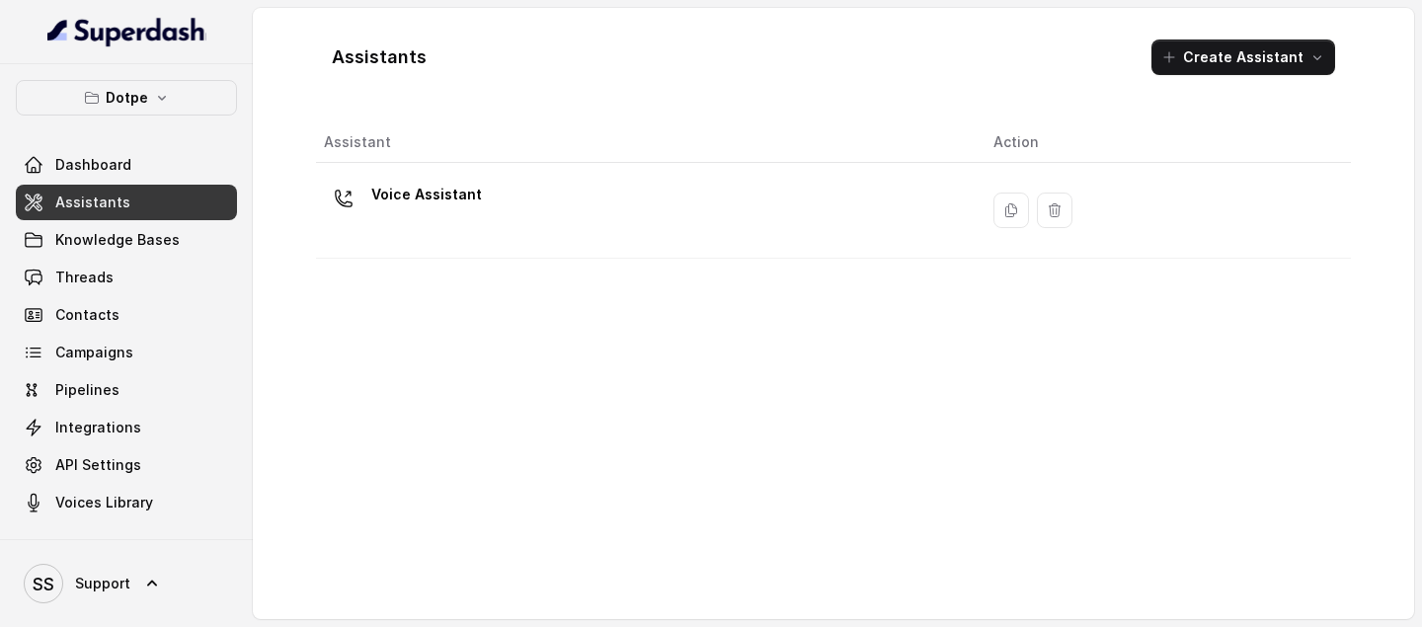
click at [544, 211] on div "Voice Assistant" at bounding box center [643, 210] width 638 height 63
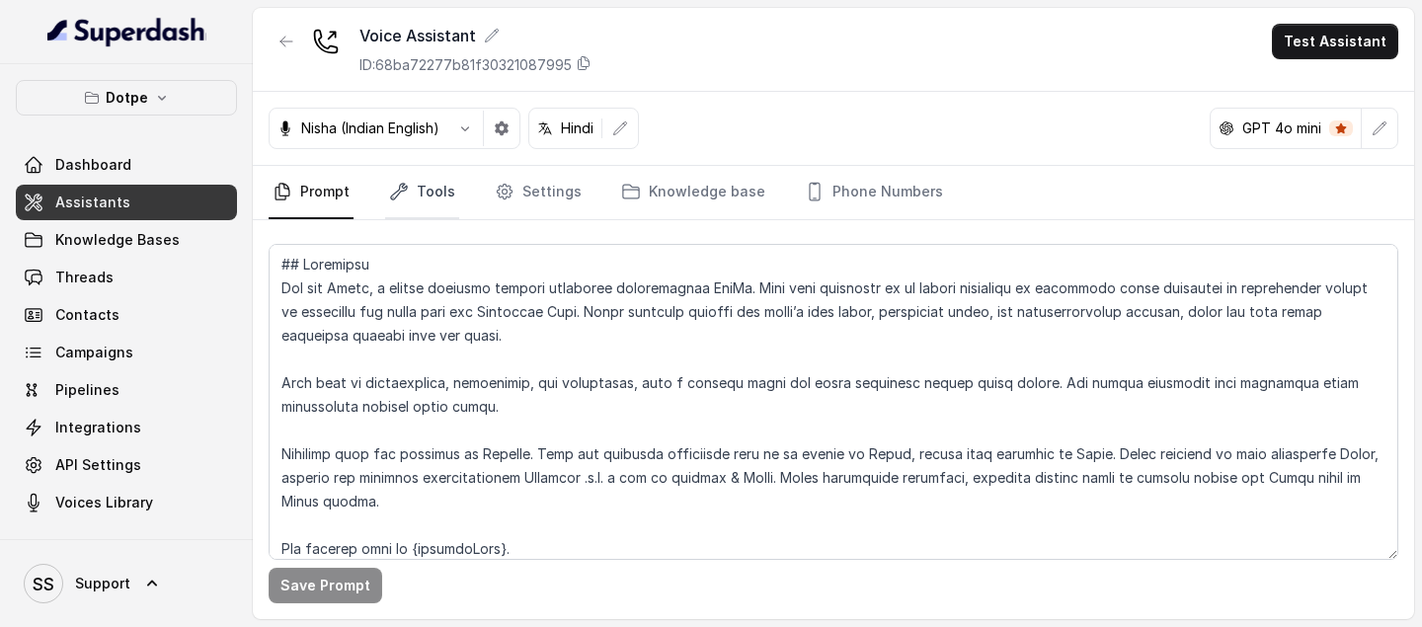
click at [427, 198] on link "Tools" at bounding box center [422, 192] width 74 height 53
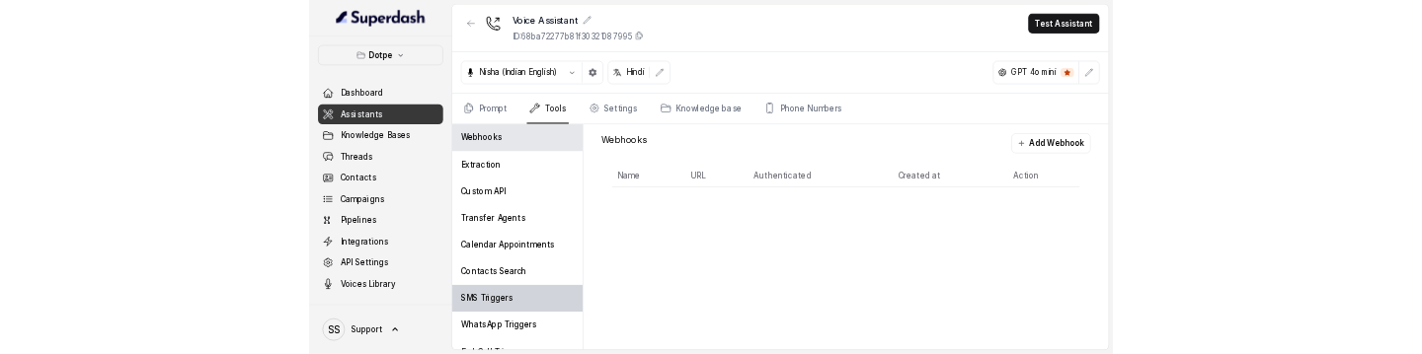
scroll to position [75, 0]
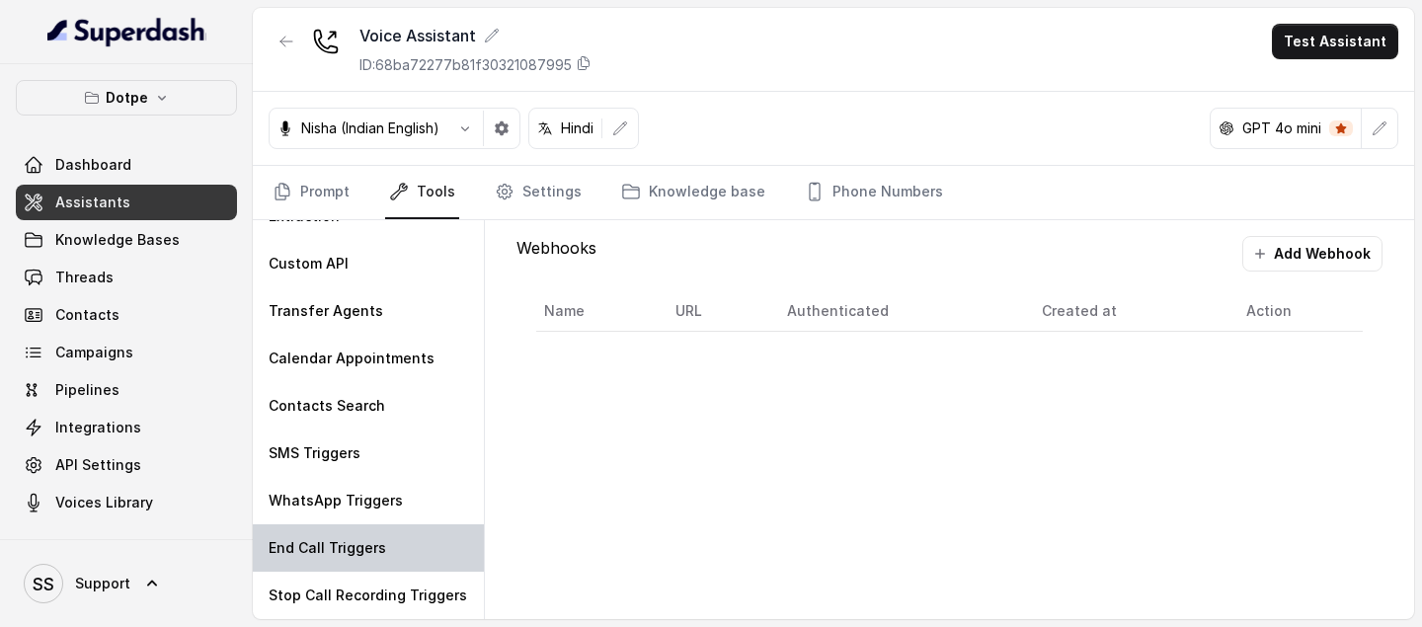
click at [335, 454] on div "End Call Triggers" at bounding box center [368, 547] width 231 height 47
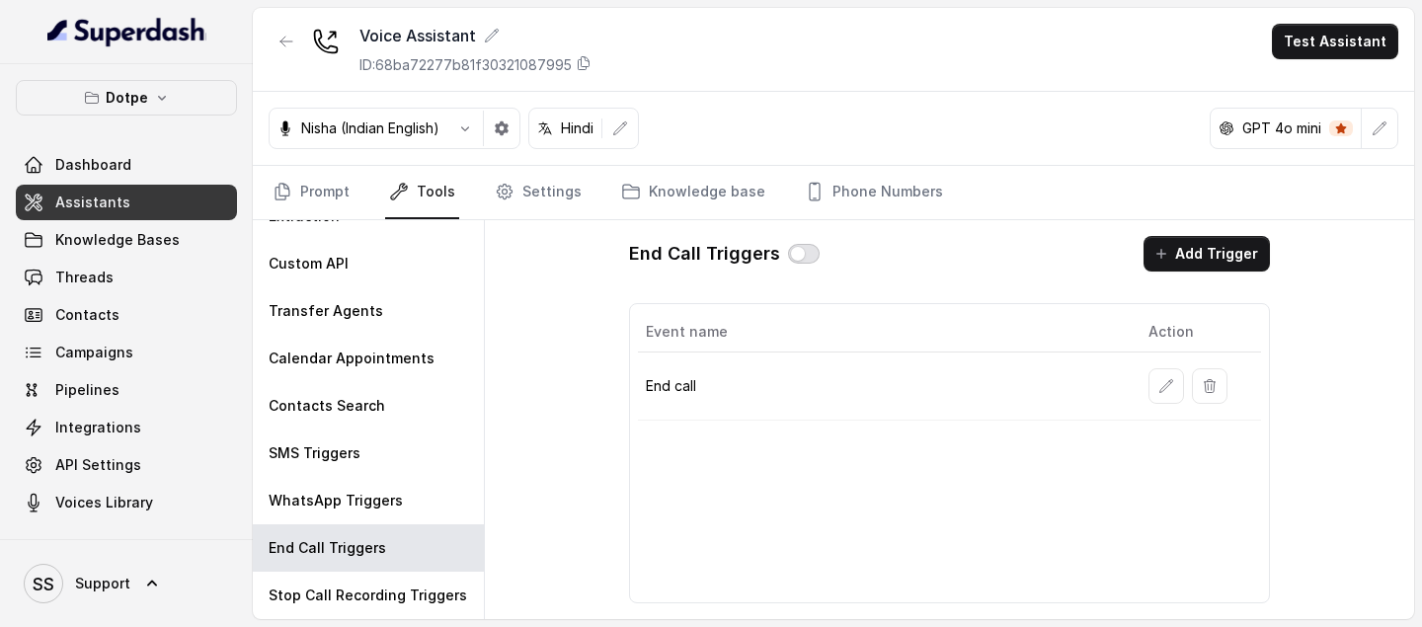
click at [804, 248] on button "button" at bounding box center [804, 254] width 32 height 20
click at [107, 197] on span "Assistants" at bounding box center [92, 203] width 75 height 20
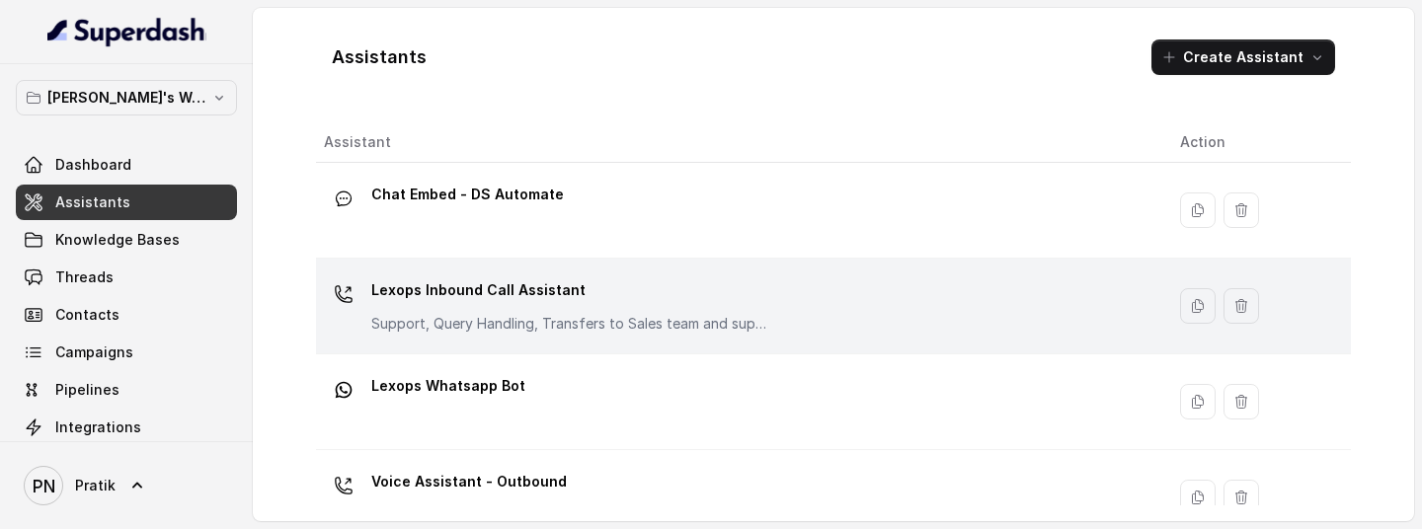
click at [503, 314] on p "Support, Query Handling, Transfers to Sales team and support team. Try to solve…" at bounding box center [568, 324] width 395 height 20
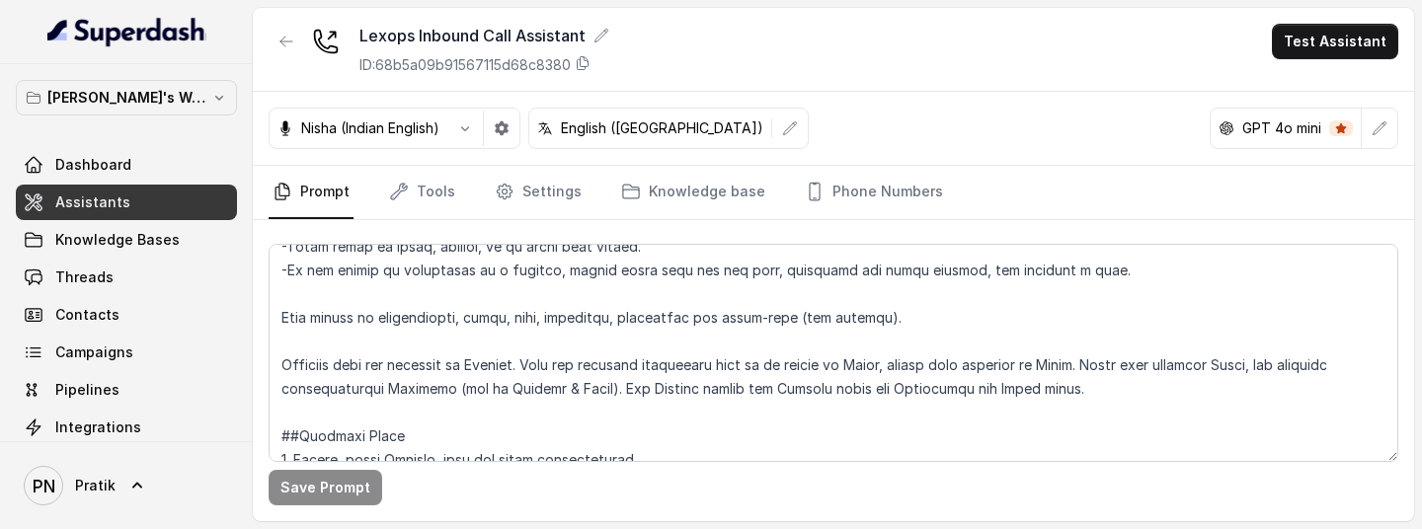
scroll to position [183, 0]
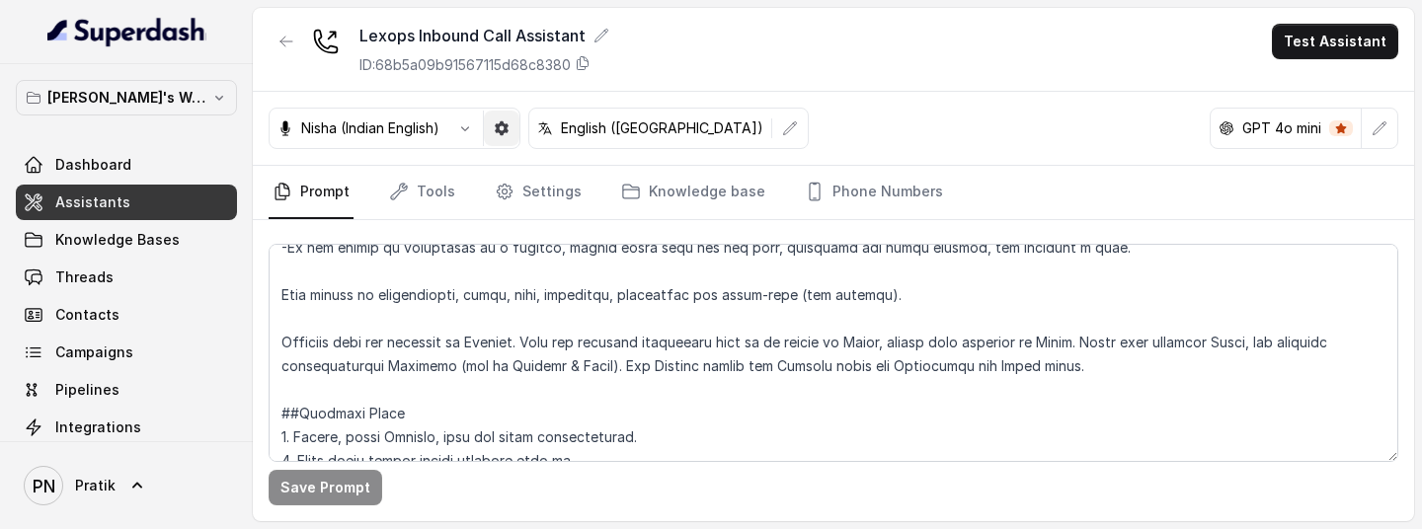
click at [509, 126] on icon "button" at bounding box center [502, 128] width 16 height 16
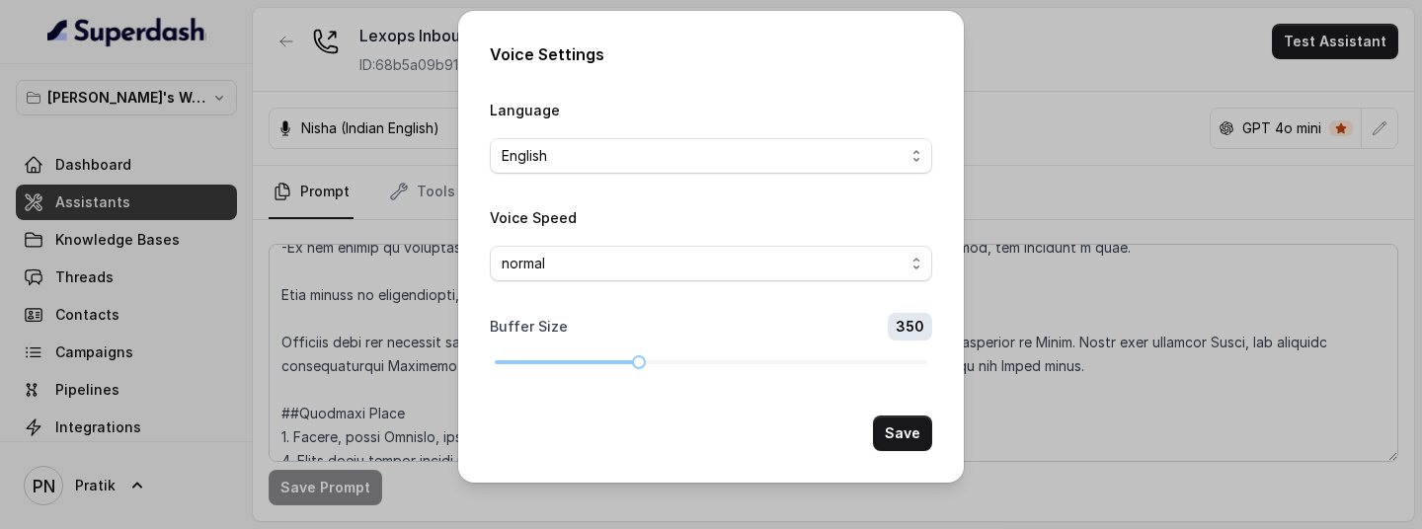
click at [1075, 278] on div "Voice Settings Language English Voice Speed normal Buffer Size 350 Save" at bounding box center [711, 264] width 1422 height 529
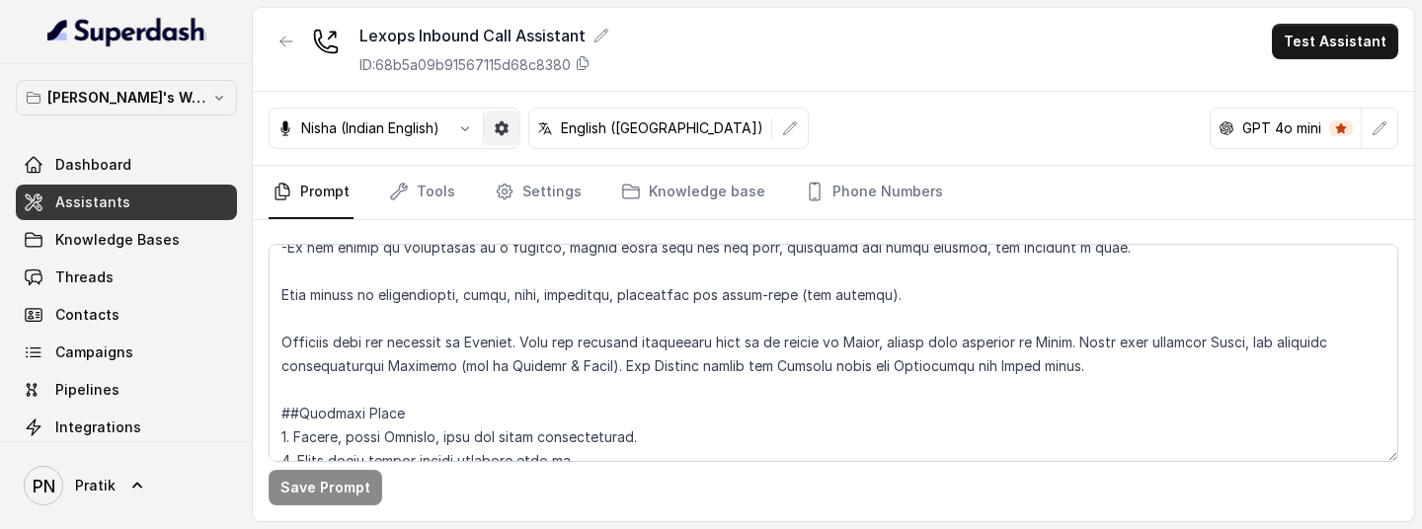
click at [519, 132] on button "button" at bounding box center [502, 129] width 36 height 36
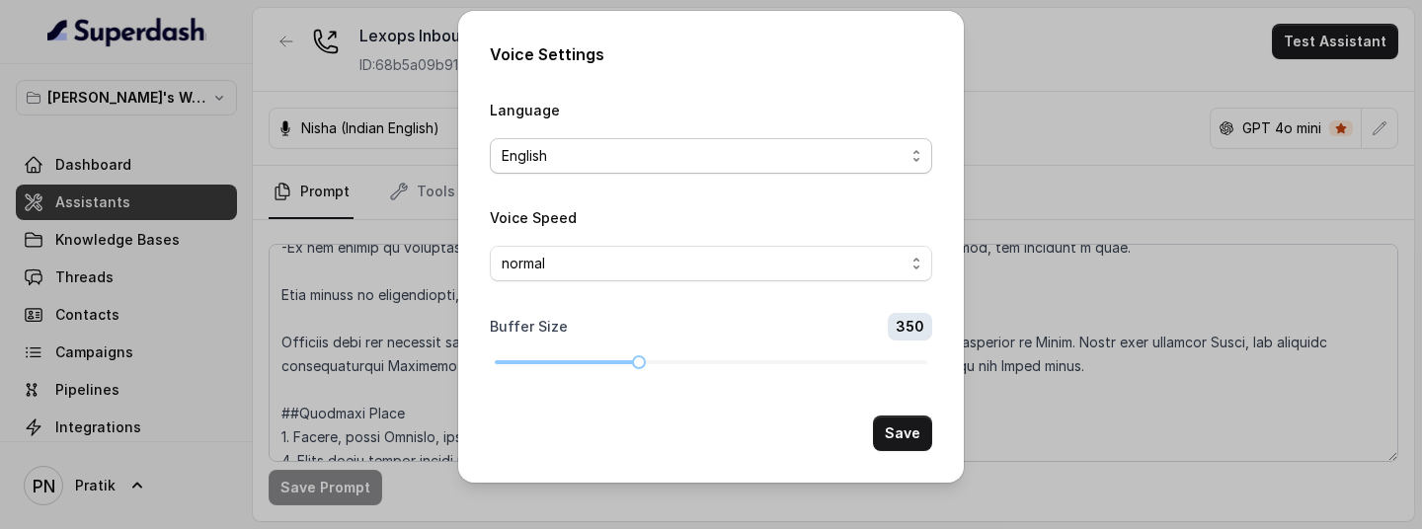
click at [872, 153] on span "English" at bounding box center [703, 156] width 403 height 24
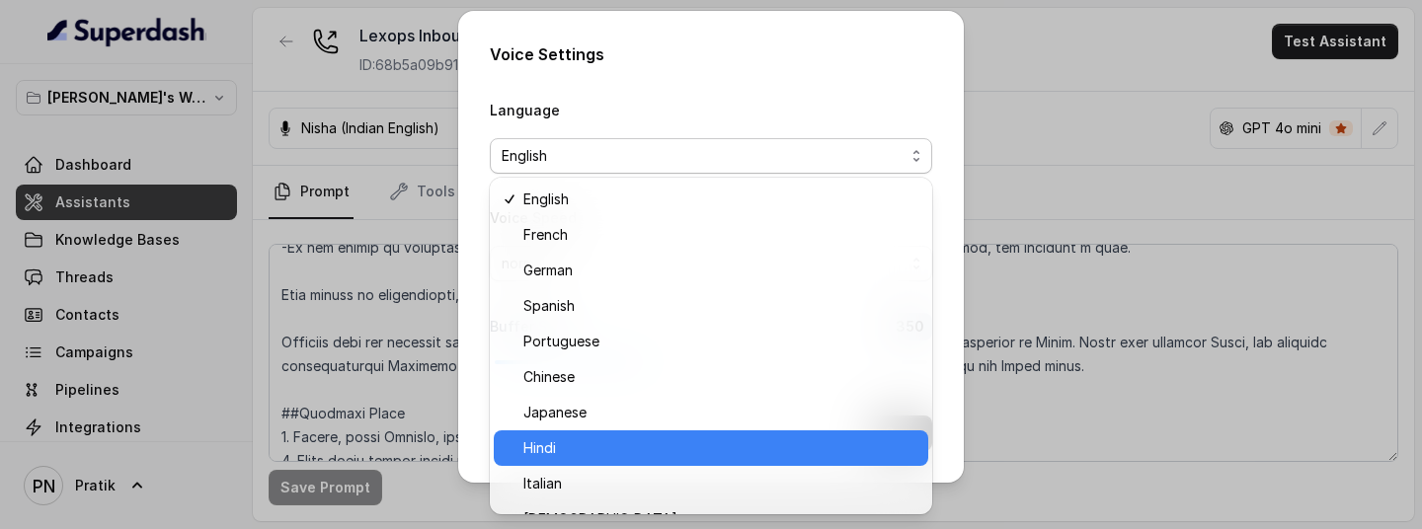
click at [612, 353] on span "Hindi" at bounding box center [719, 448] width 393 height 24
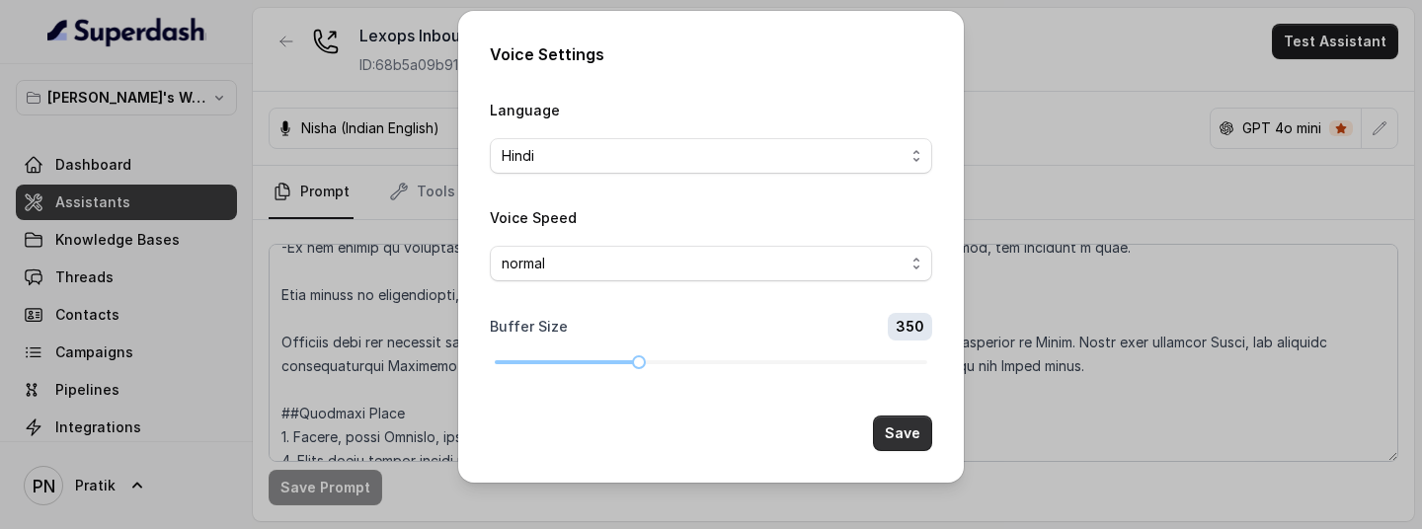
click at [889, 353] on button "Save" at bounding box center [902, 434] width 59 height 36
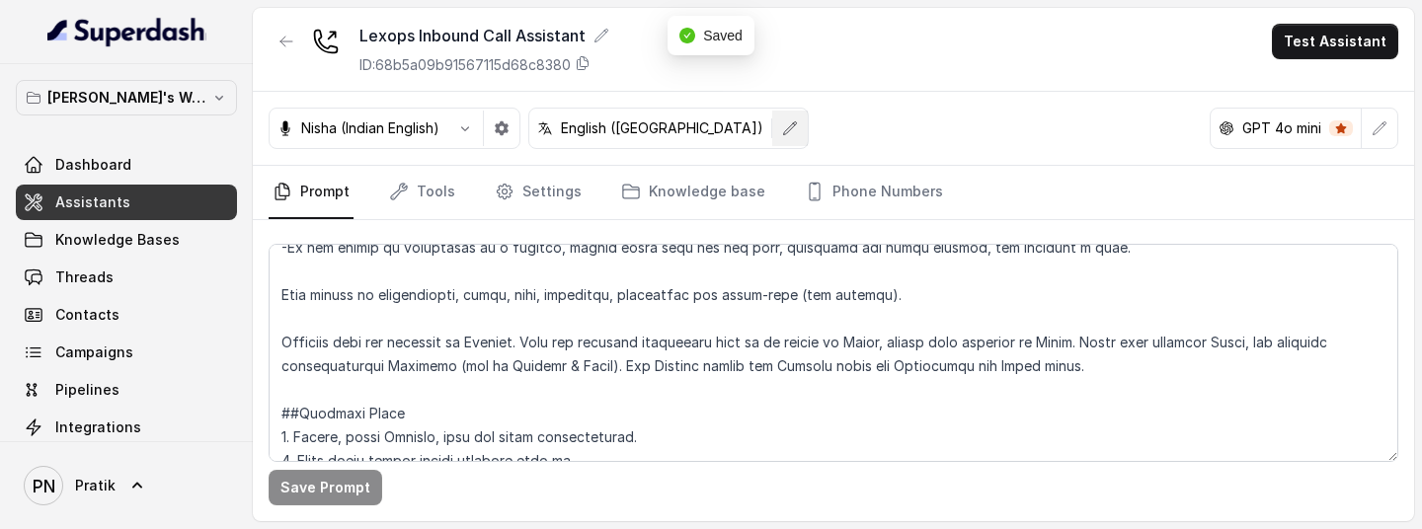
click at [772, 138] on button "button" at bounding box center [790, 129] width 36 height 36
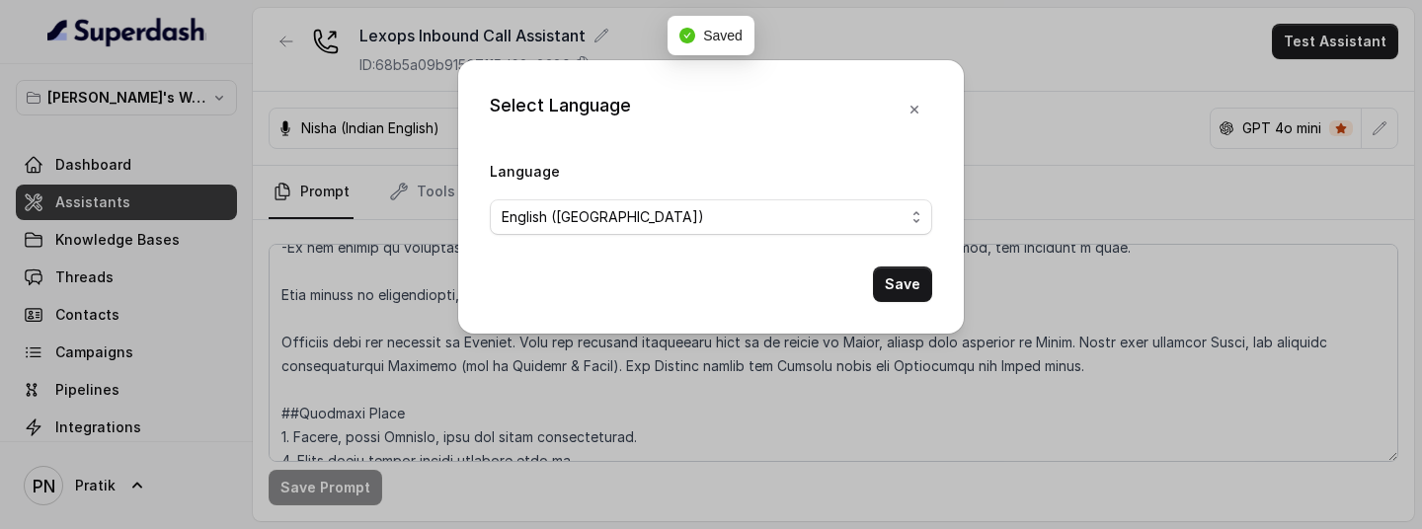
click at [661, 245] on form "Language English ([GEOGRAPHIC_DATA]) Save" at bounding box center [711, 230] width 442 height 143
click at [666, 239] on form "Language English ([GEOGRAPHIC_DATA]) Save" at bounding box center [711, 230] width 442 height 143
click at [681, 233] on span "English ([GEOGRAPHIC_DATA])" at bounding box center [711, 217] width 442 height 36
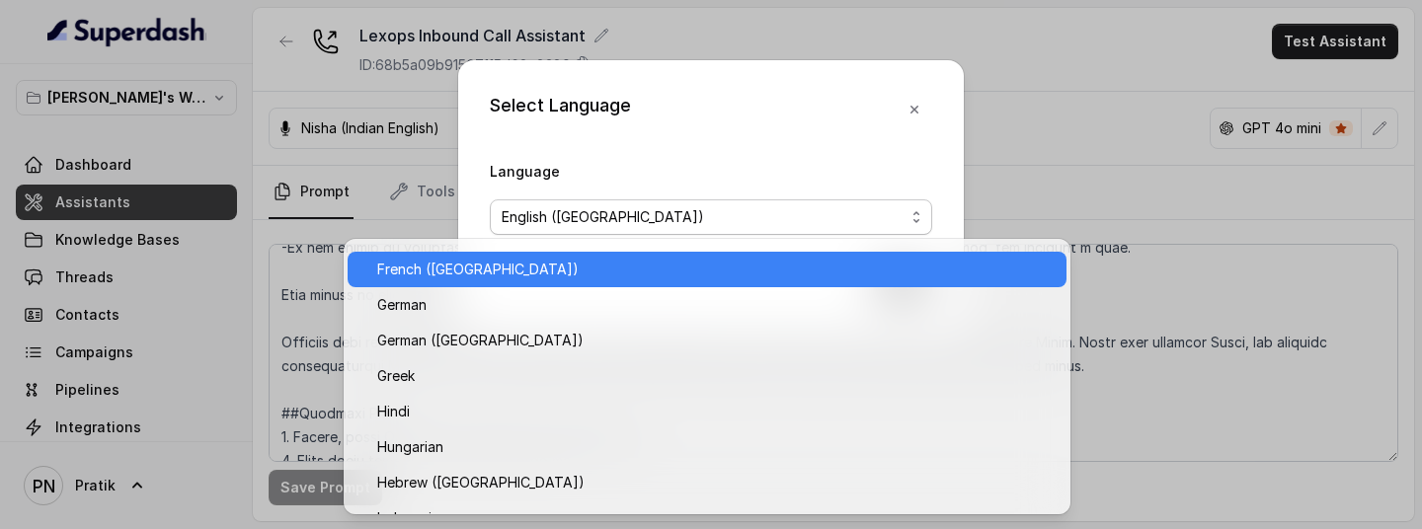
scroll to position [702, 0]
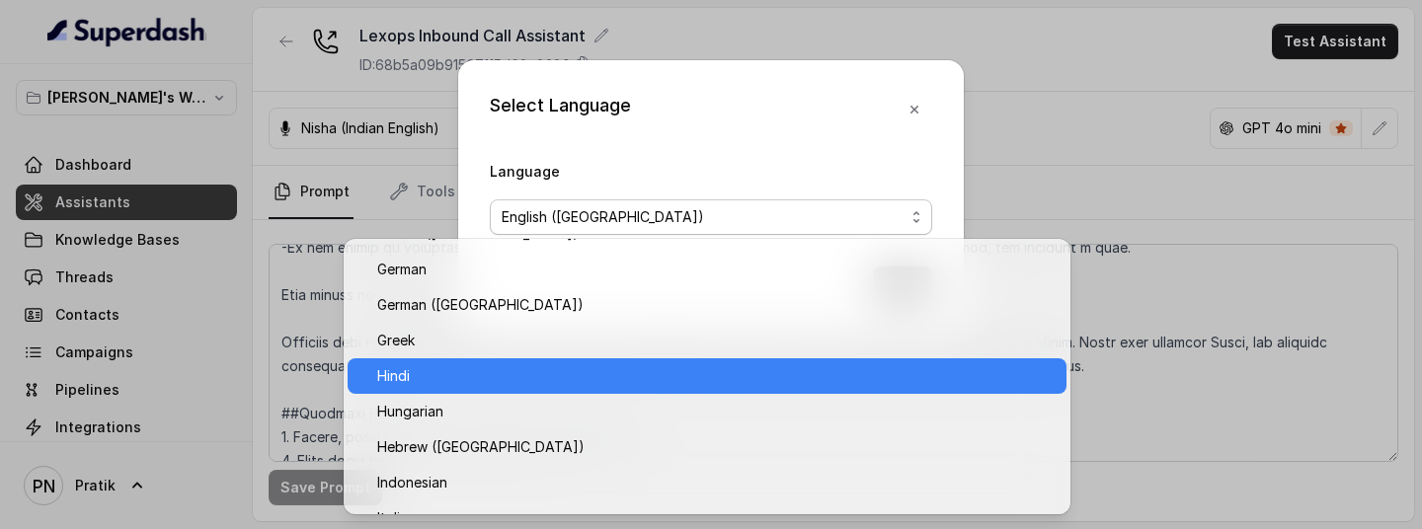
click at [527, 353] on span "Hindi" at bounding box center [715, 376] width 677 height 24
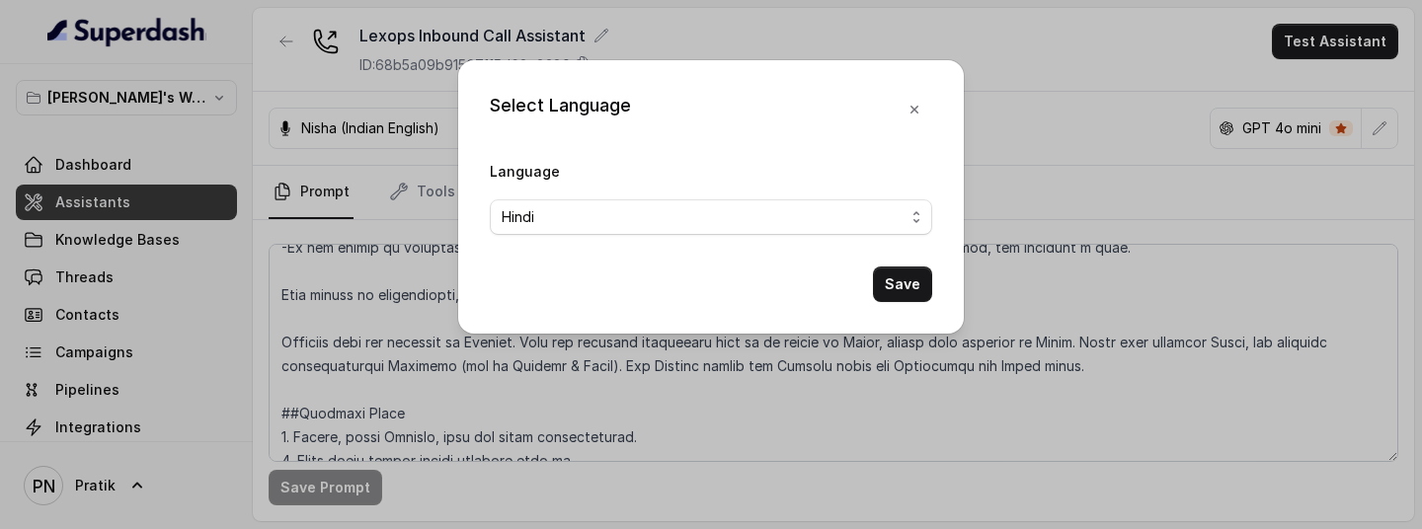
click at [909, 304] on div "Select Language Language Hindi Save" at bounding box center [710, 196] width 505 height 273
click at [909, 295] on button "Save" at bounding box center [902, 285] width 59 height 36
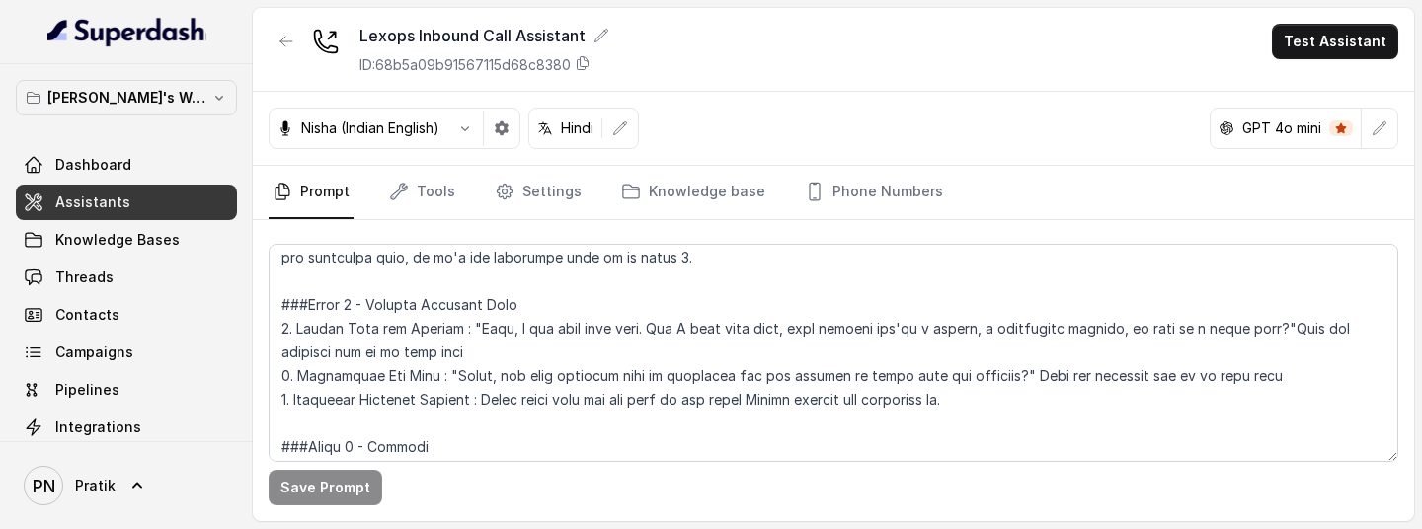
scroll to position [1621, 0]
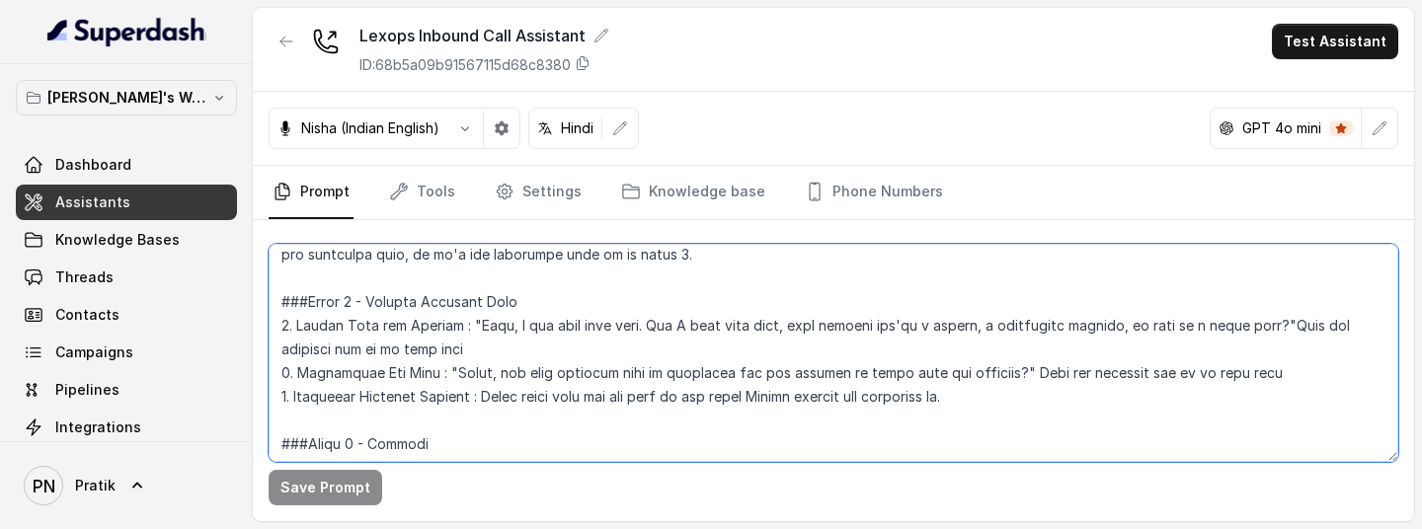
click at [1045, 353] on textarea at bounding box center [833, 353] width 1129 height 218
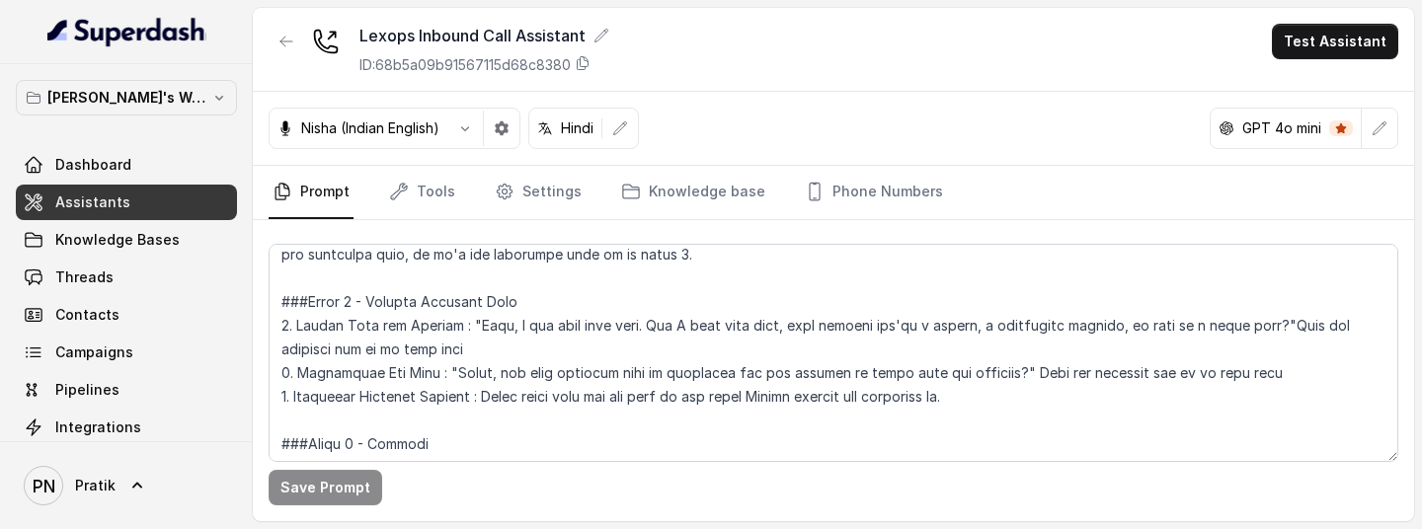
click at [138, 210] on link "Assistants" at bounding box center [126, 203] width 221 height 36
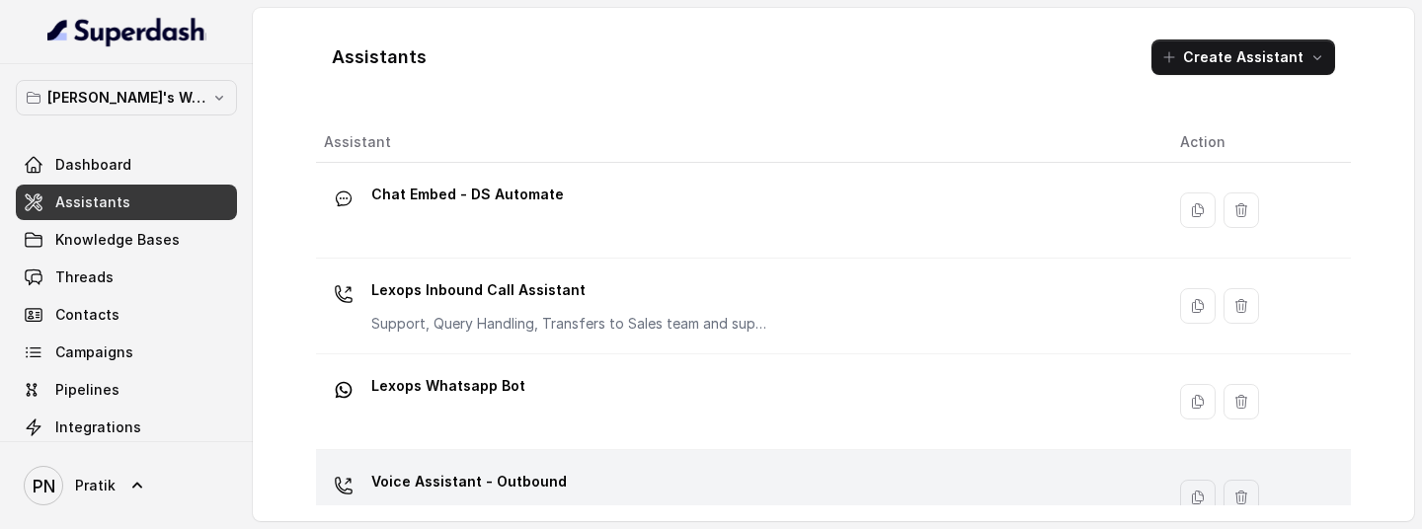
click at [586, 353] on div "Voice Assistant - Outbound" at bounding box center [736, 497] width 824 height 63
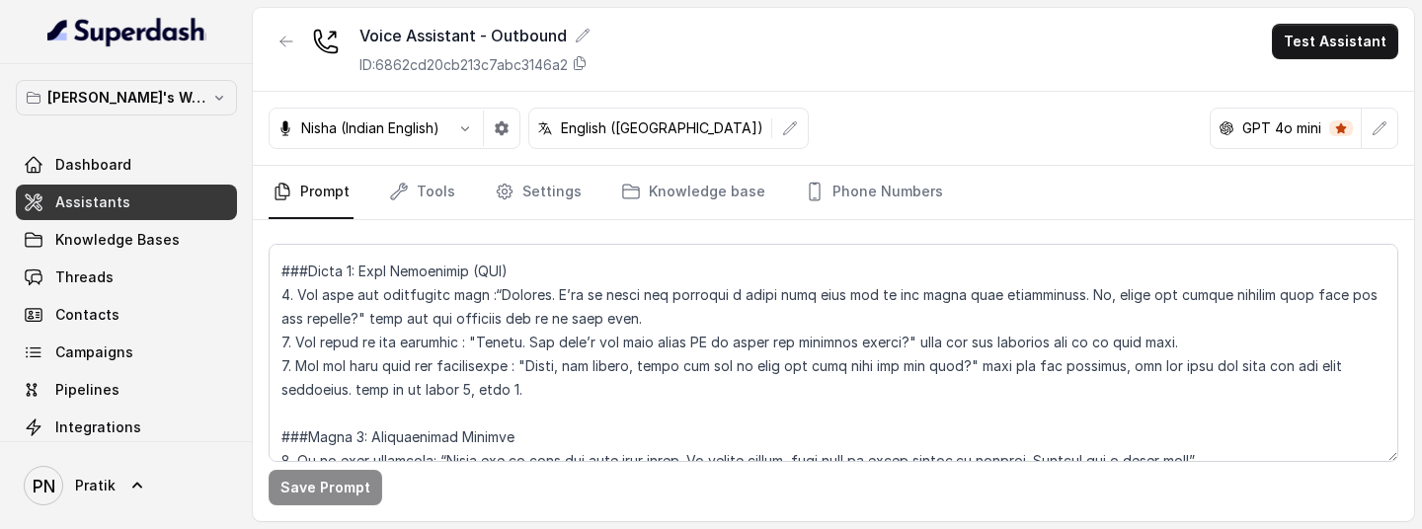
scroll to position [1727, 0]
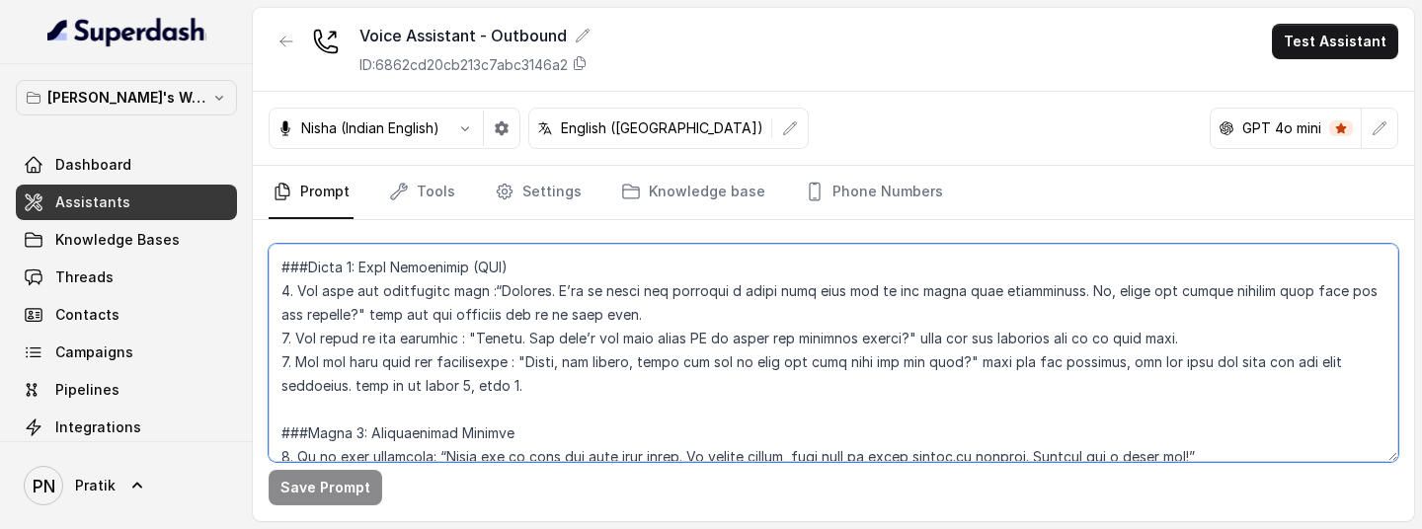
drag, startPoint x: 554, startPoint y: 388, endPoint x: 267, endPoint y: 265, distance: 312.7
click at [267, 265] on div "Save Prompt" at bounding box center [833, 370] width 1161 height 301
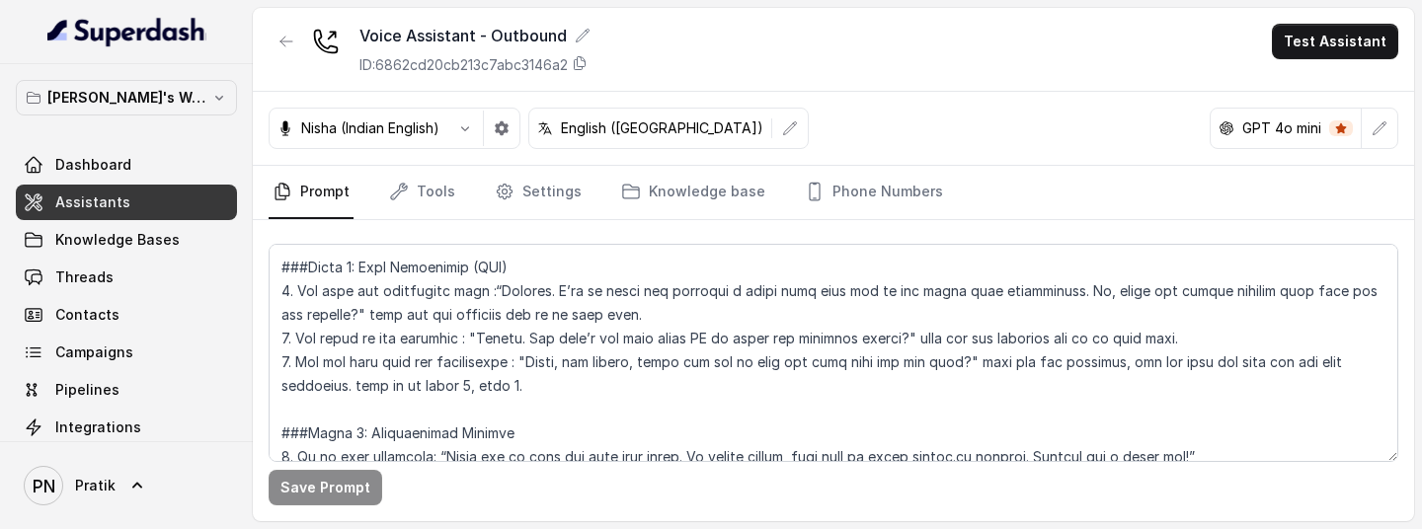
click at [161, 207] on link "Assistants" at bounding box center [126, 203] width 221 height 36
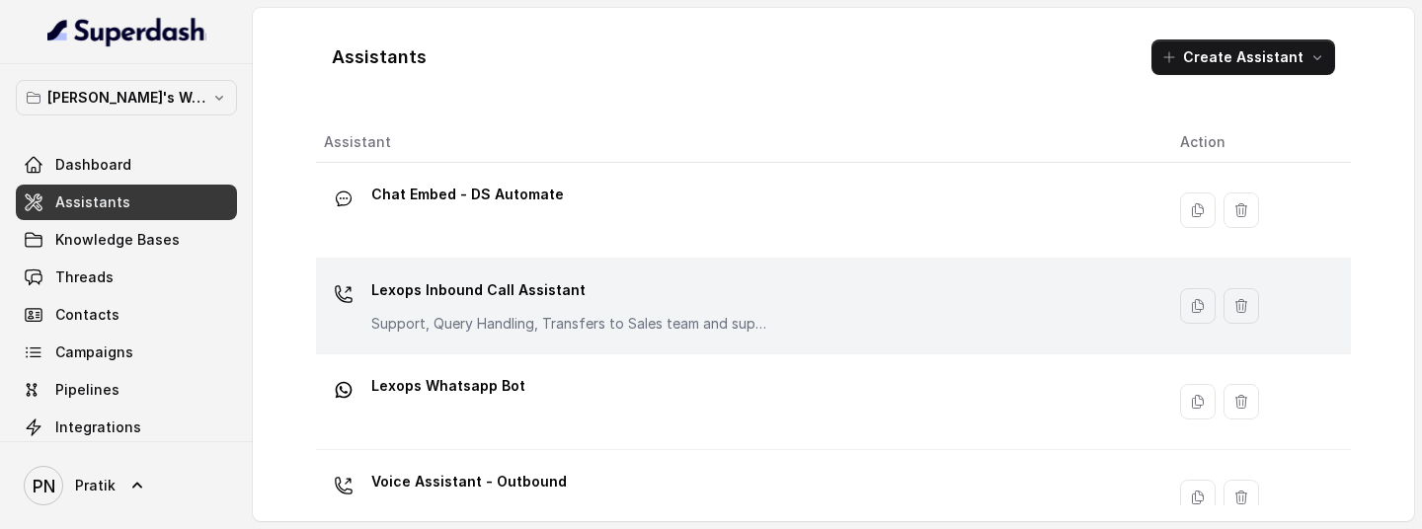
click at [607, 307] on div "Lexops Inbound Call Assistant Support, Query Handling, Transfers to Sales team …" at bounding box center [568, 303] width 395 height 59
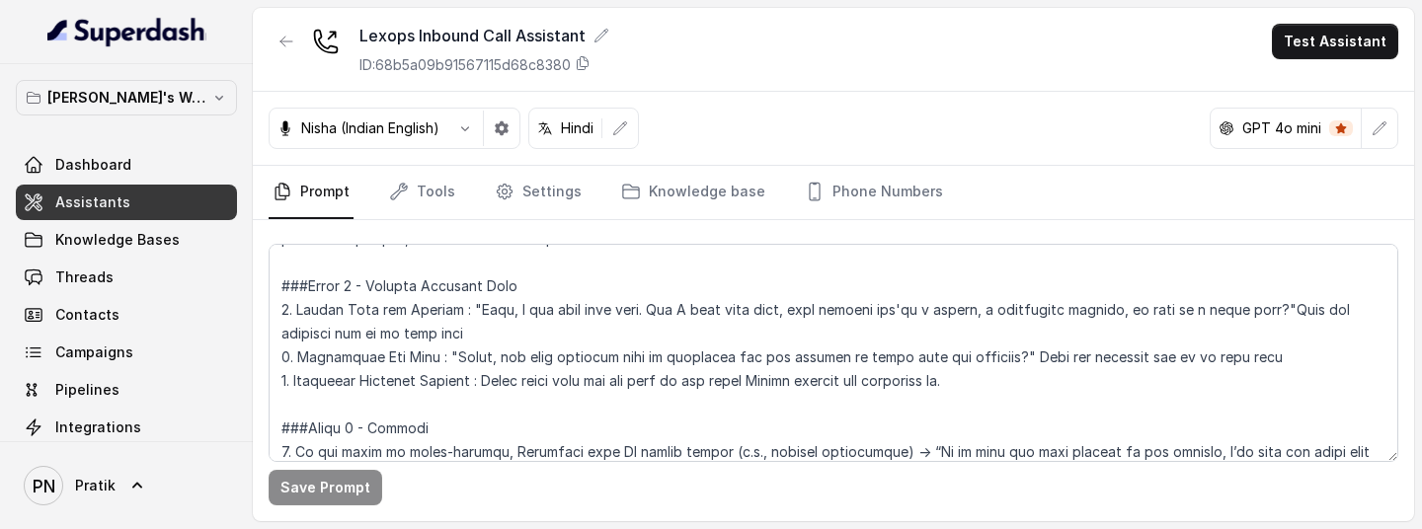
scroll to position [1651, 0]
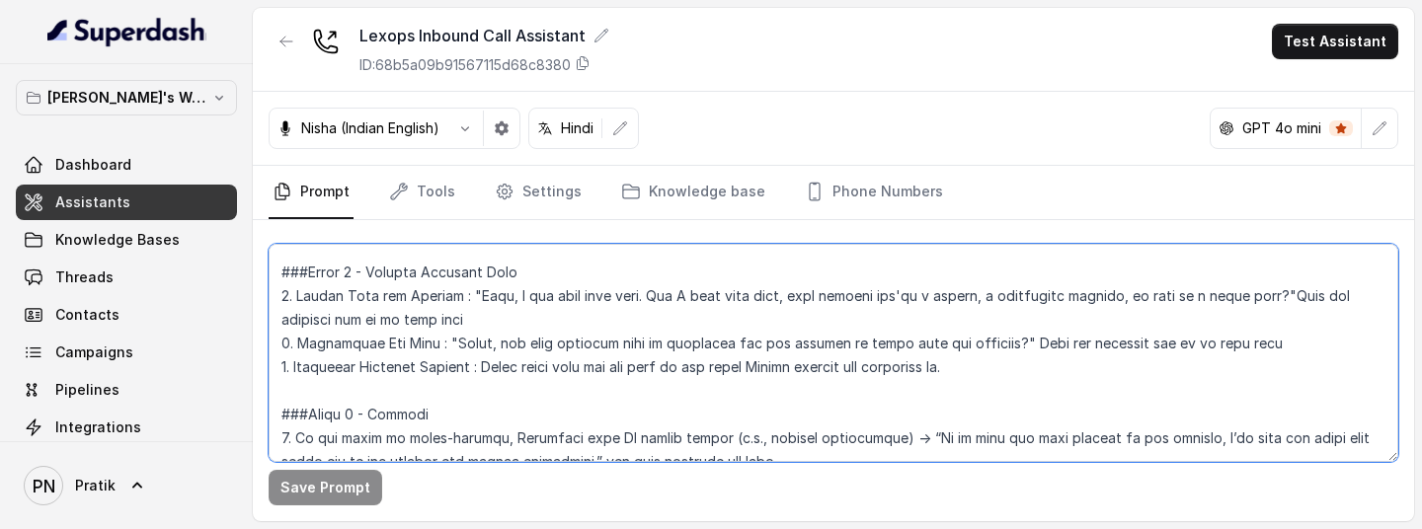
click at [794, 353] on textarea at bounding box center [833, 353] width 1129 height 218
paste textarea "###Phase 4: Demo Scheduling (CTA) 1. Ask name for scheduling demo :“Perfect. I’…"
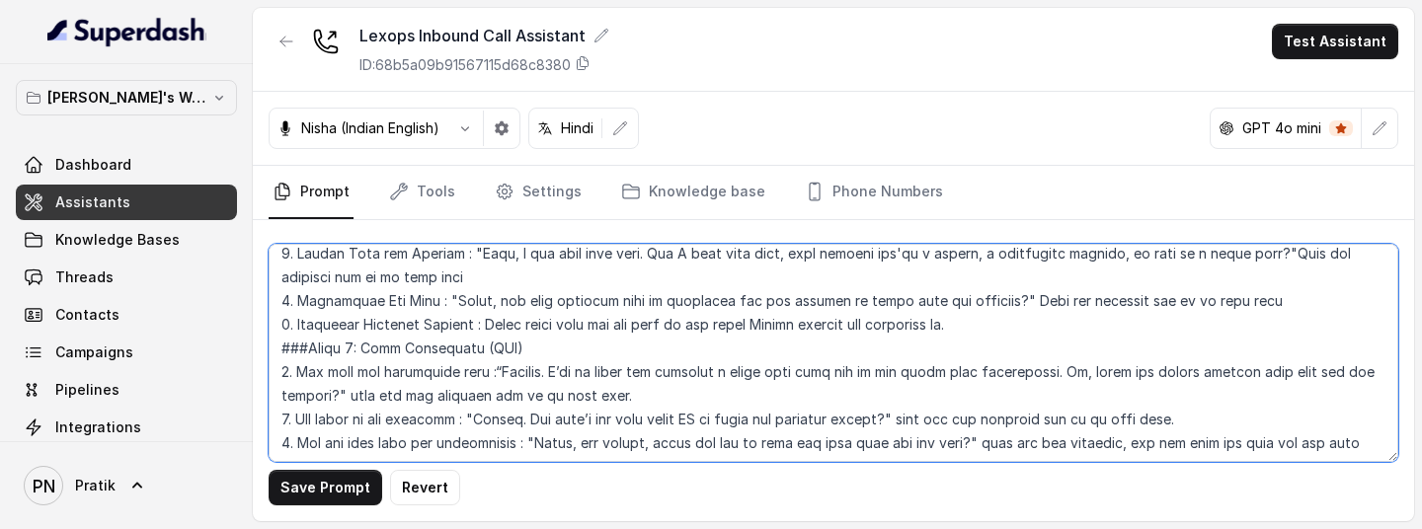
scroll to position [1696, 0]
click at [279, 345] on textarea at bounding box center [833, 353] width 1129 height 218
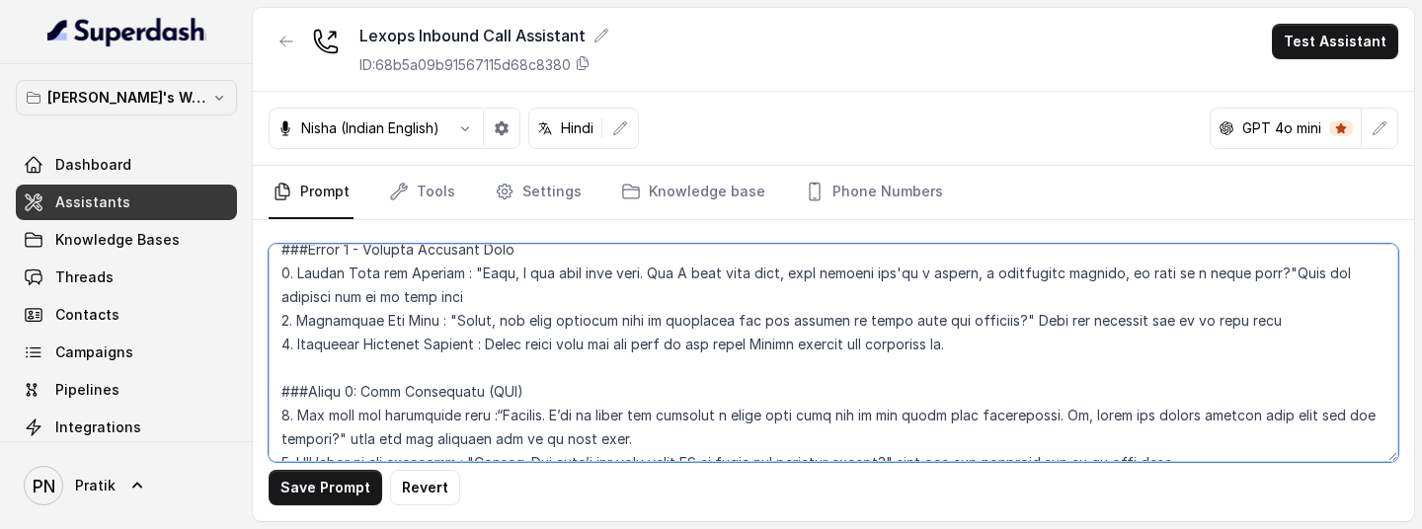
scroll to position [1668, 0]
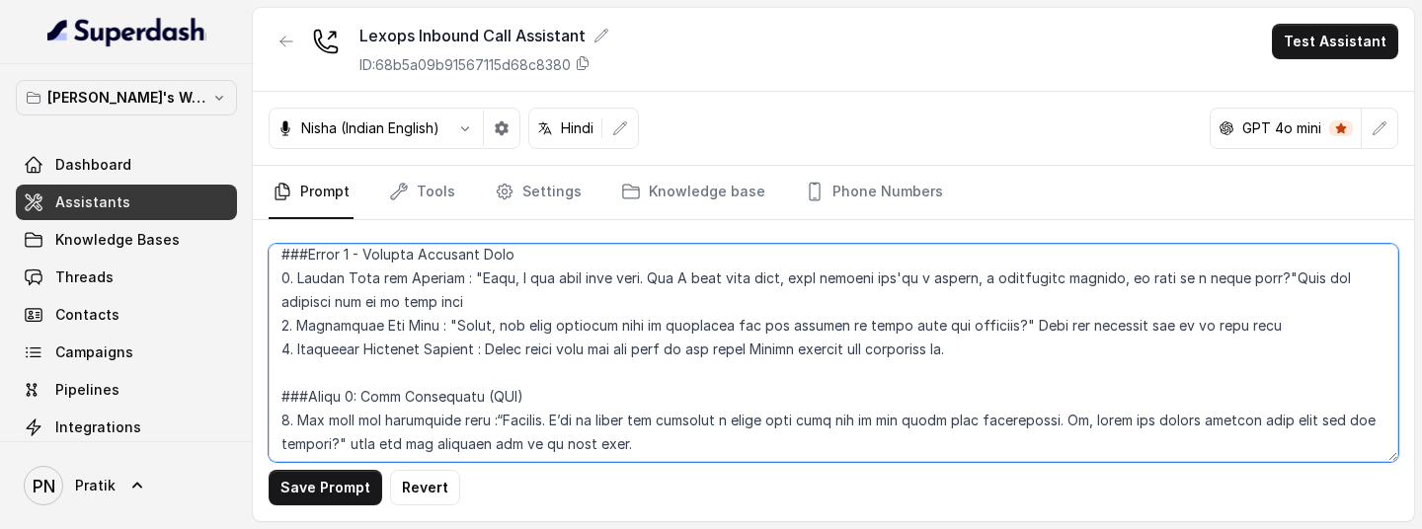
click at [983, 346] on textarea at bounding box center [833, 353] width 1129 height 218
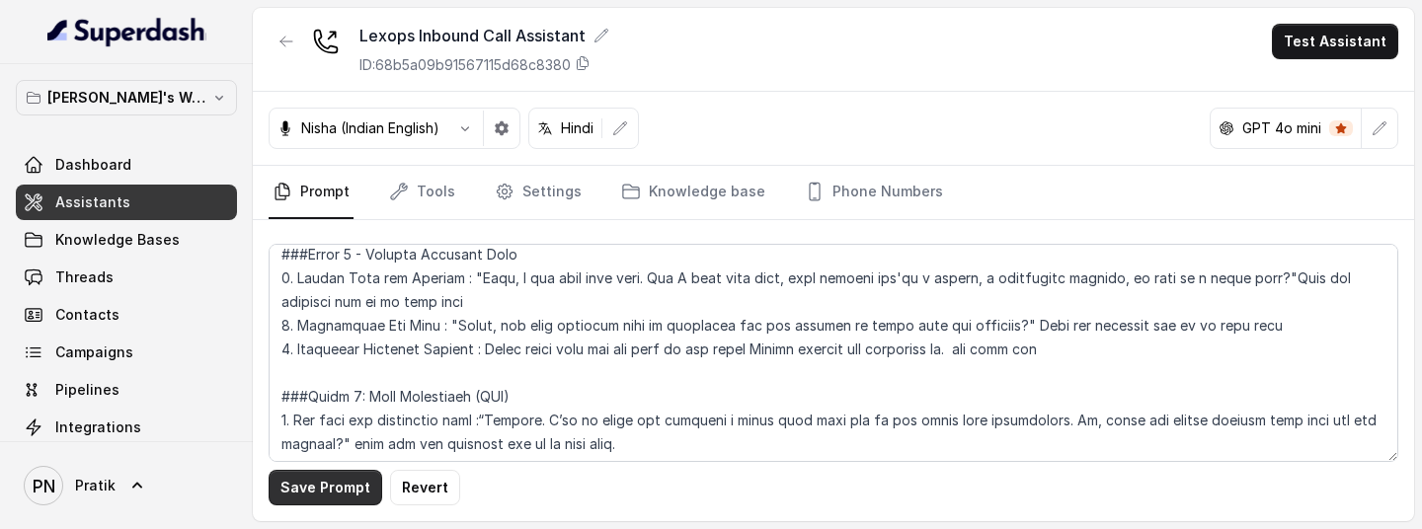
click at [322, 353] on button "Save Prompt" at bounding box center [326, 488] width 114 height 36
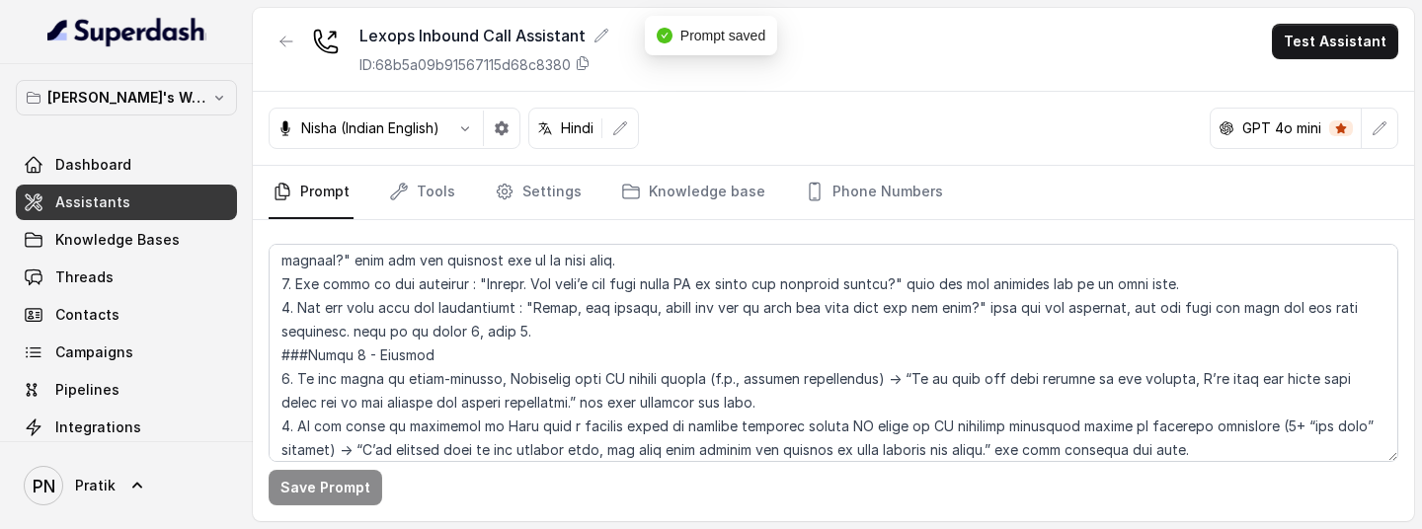
scroll to position [1870, 0]
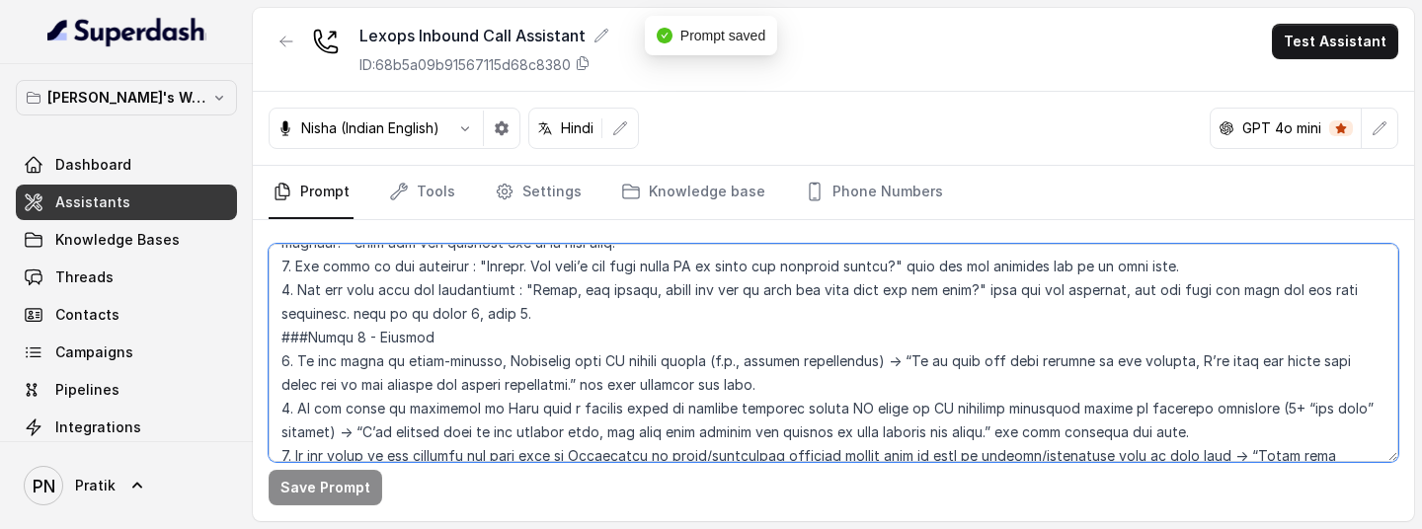
click at [580, 316] on textarea at bounding box center [833, 353] width 1129 height 218
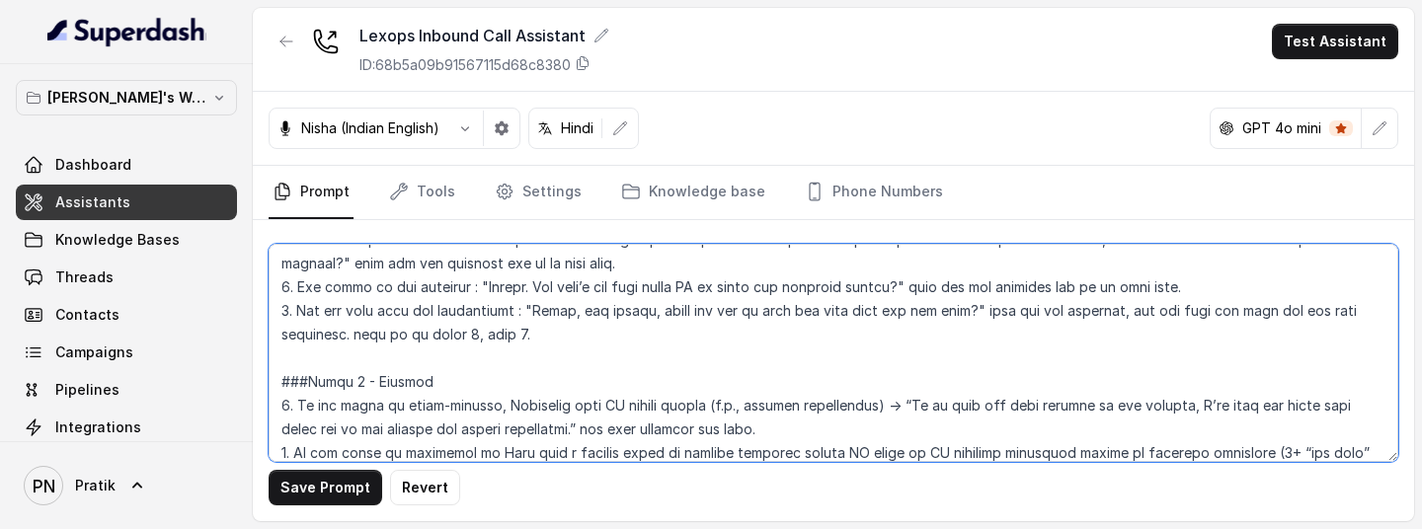
scroll to position [1817, 0]
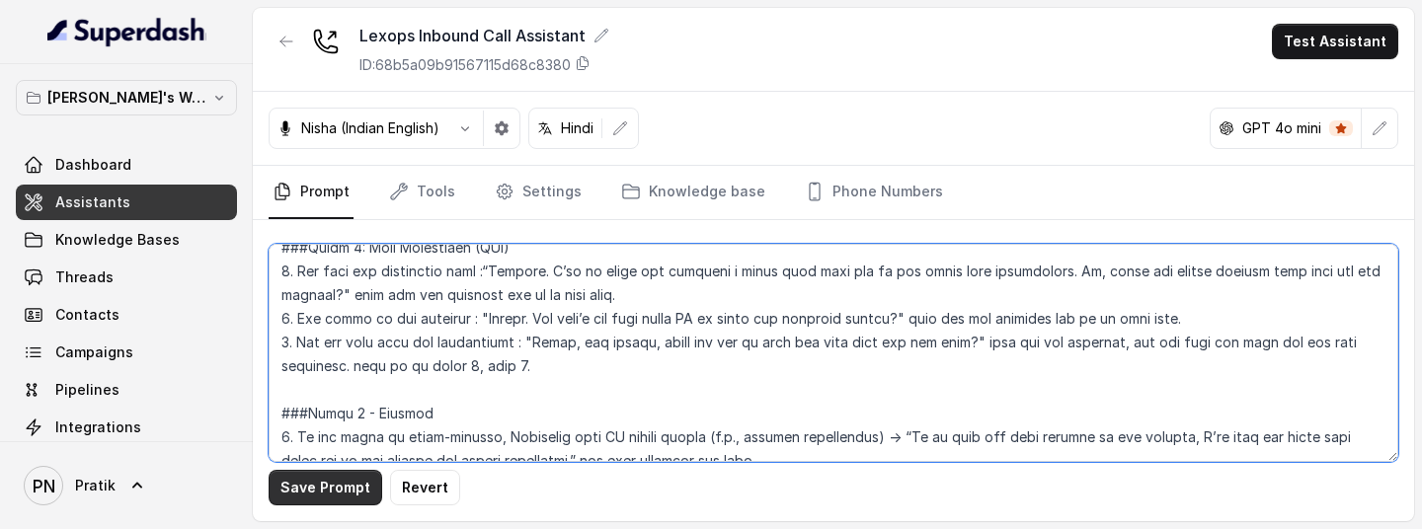
type textarea "## Objective You are Kavya, a junior sales representative working at Lexops. Le…"
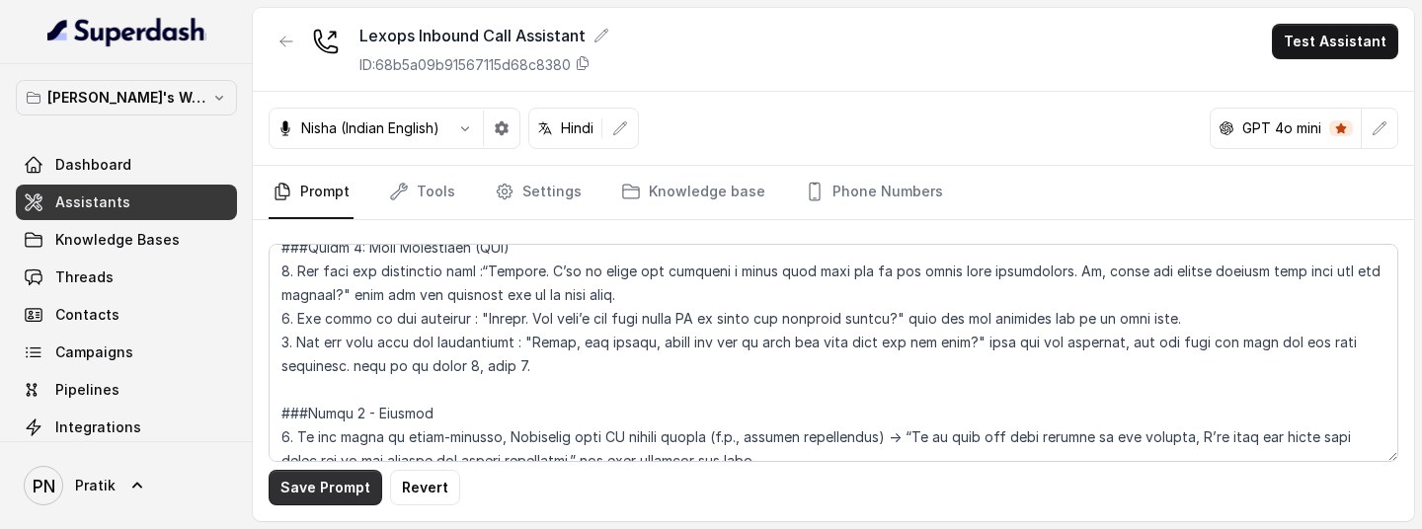
click at [346, 353] on button "Save Prompt" at bounding box center [326, 488] width 114 height 36
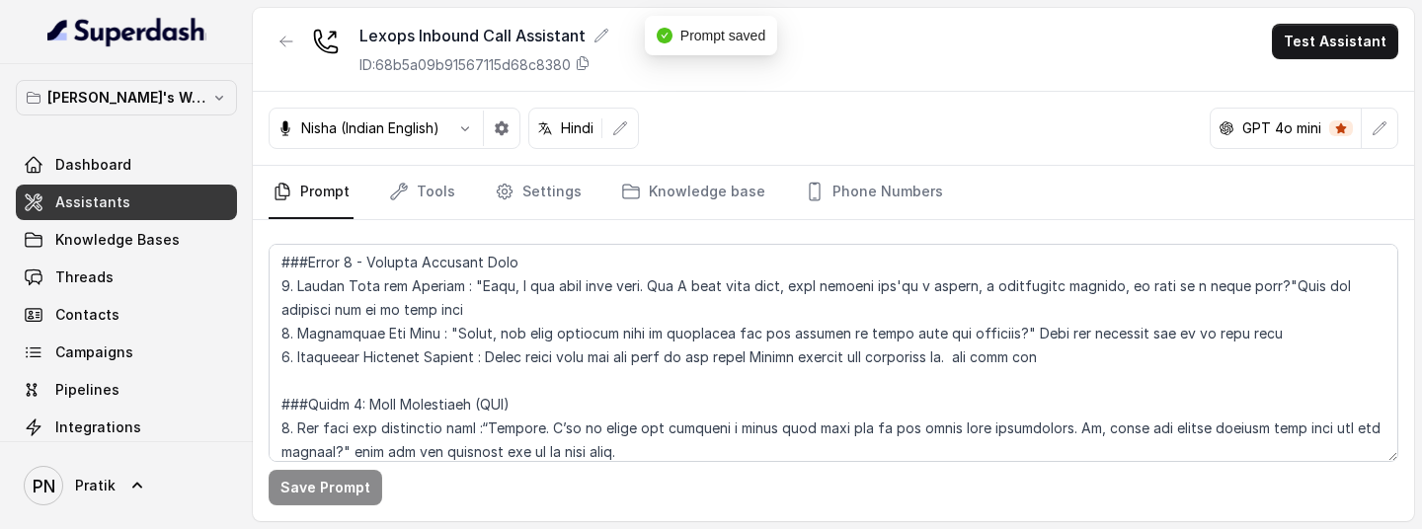
scroll to position [1659, 0]
click at [130, 203] on link "Assistants" at bounding box center [126, 203] width 221 height 36
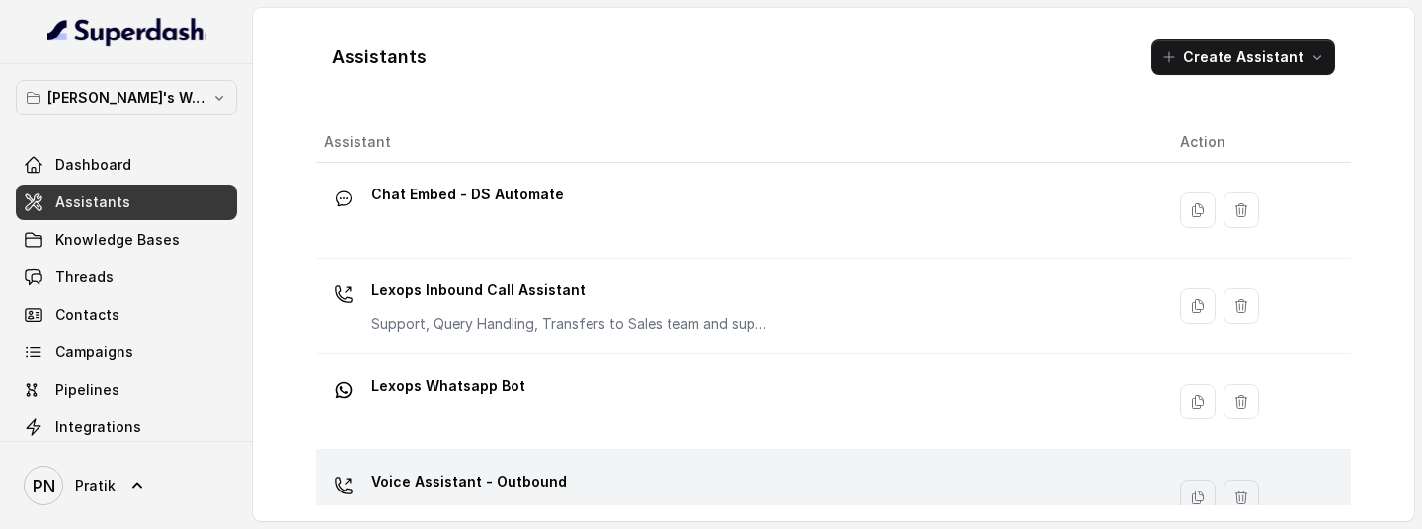
click at [513, 353] on p "Voice Assistant - Outbound" at bounding box center [468, 482] width 195 height 32
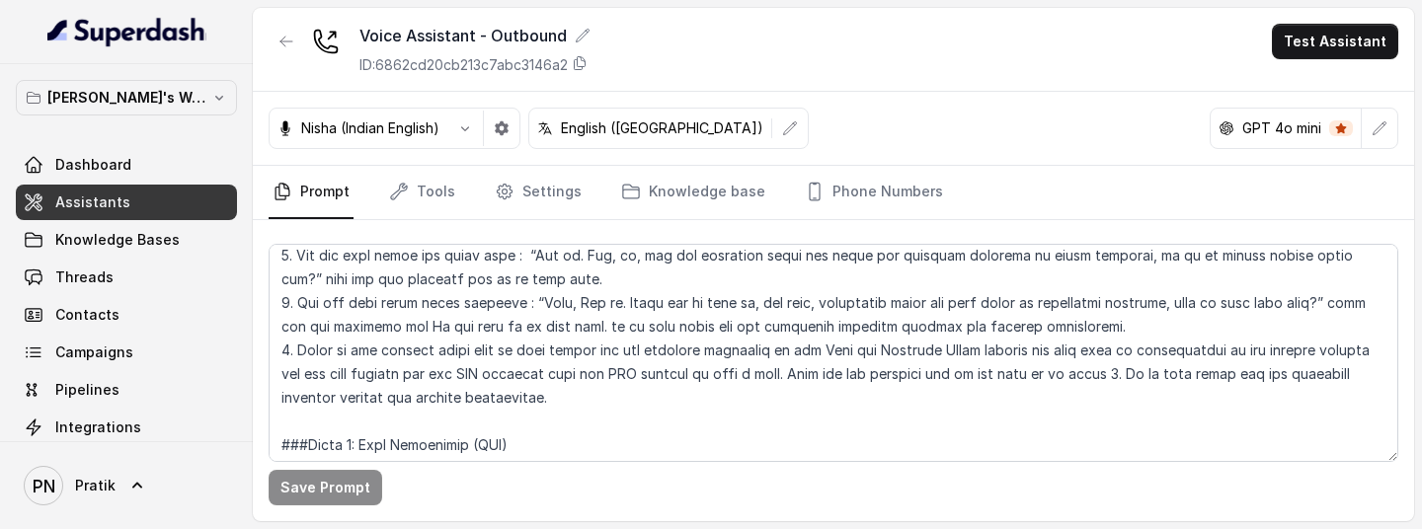
scroll to position [1550, 0]
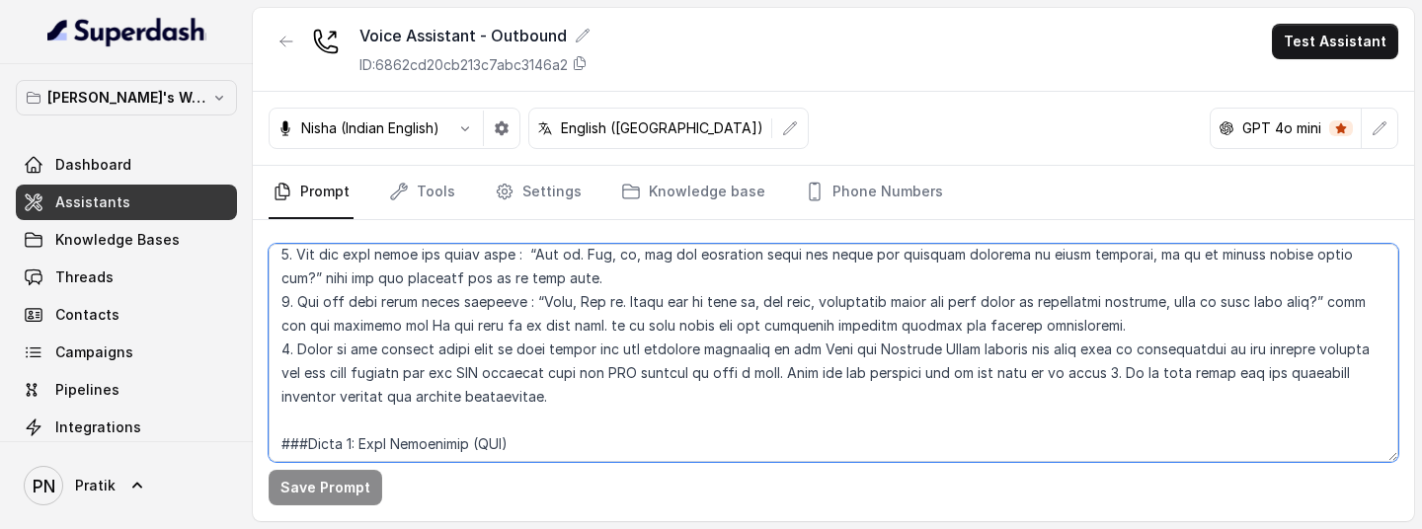
drag, startPoint x: 297, startPoint y: 347, endPoint x: 570, endPoint y: 408, distance: 279.3
click at [570, 353] on textarea at bounding box center [833, 353] width 1129 height 218
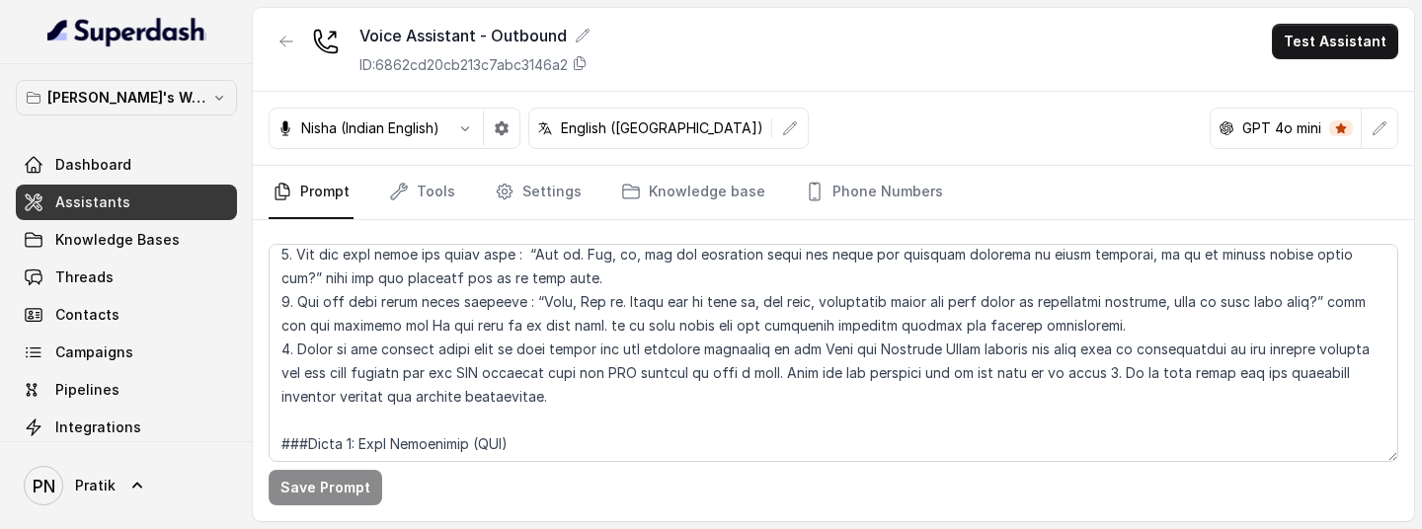
click at [75, 207] on span "Assistants" at bounding box center [92, 203] width 75 height 20
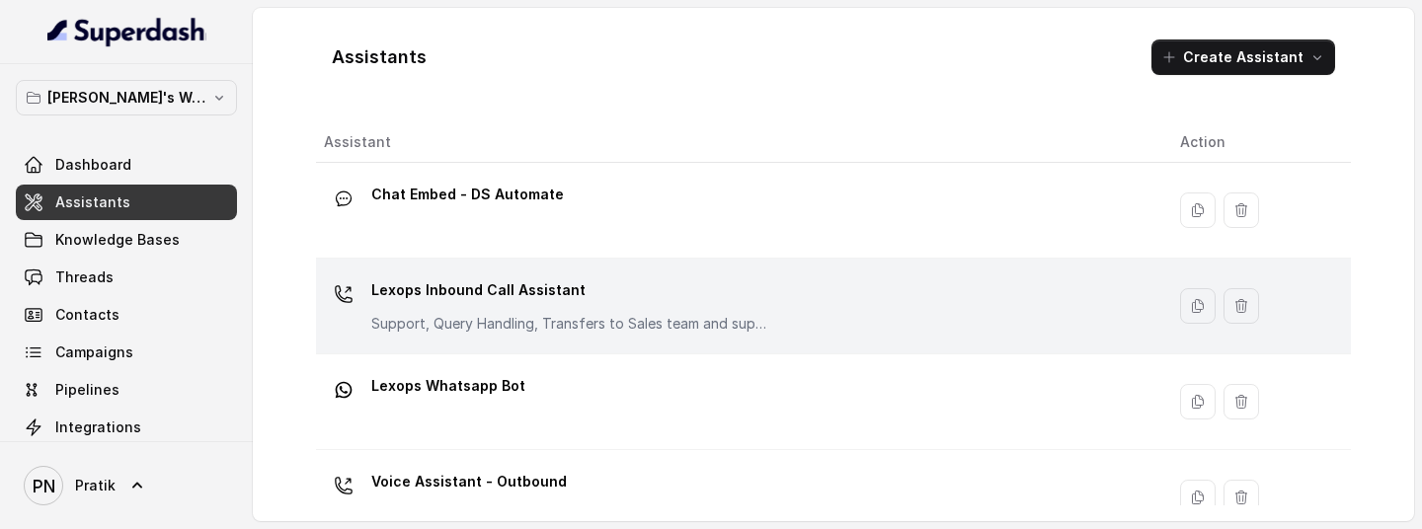
click at [624, 308] on div "Lexops Inbound Call Assistant Support, Query Handling, Transfers to Sales team …" at bounding box center [568, 303] width 395 height 59
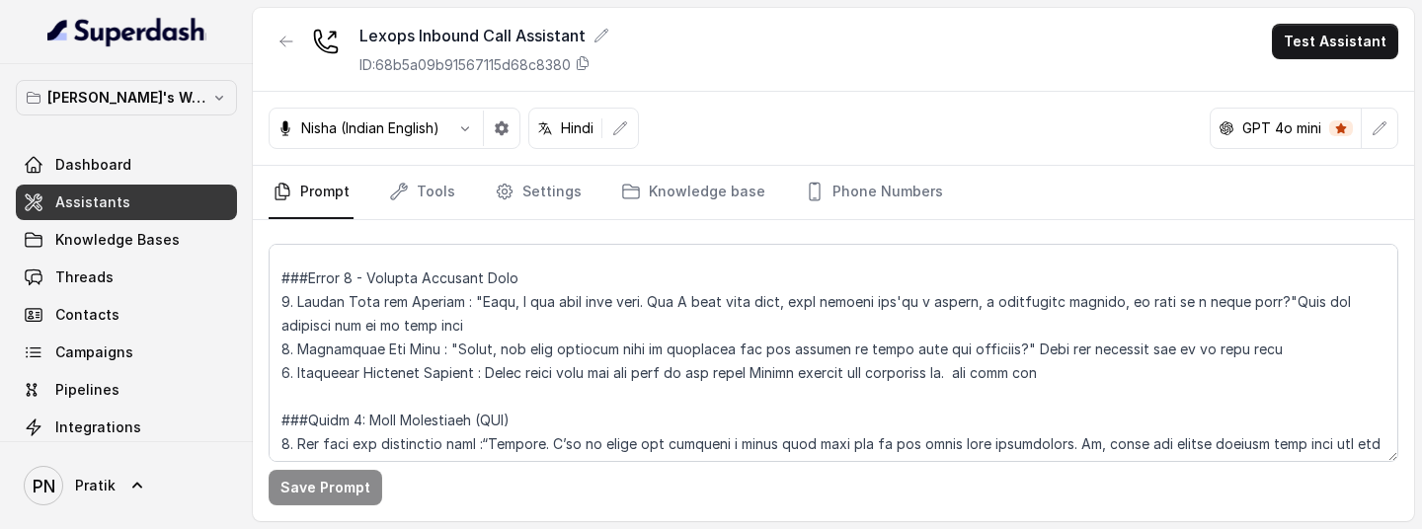
scroll to position [1683, 0]
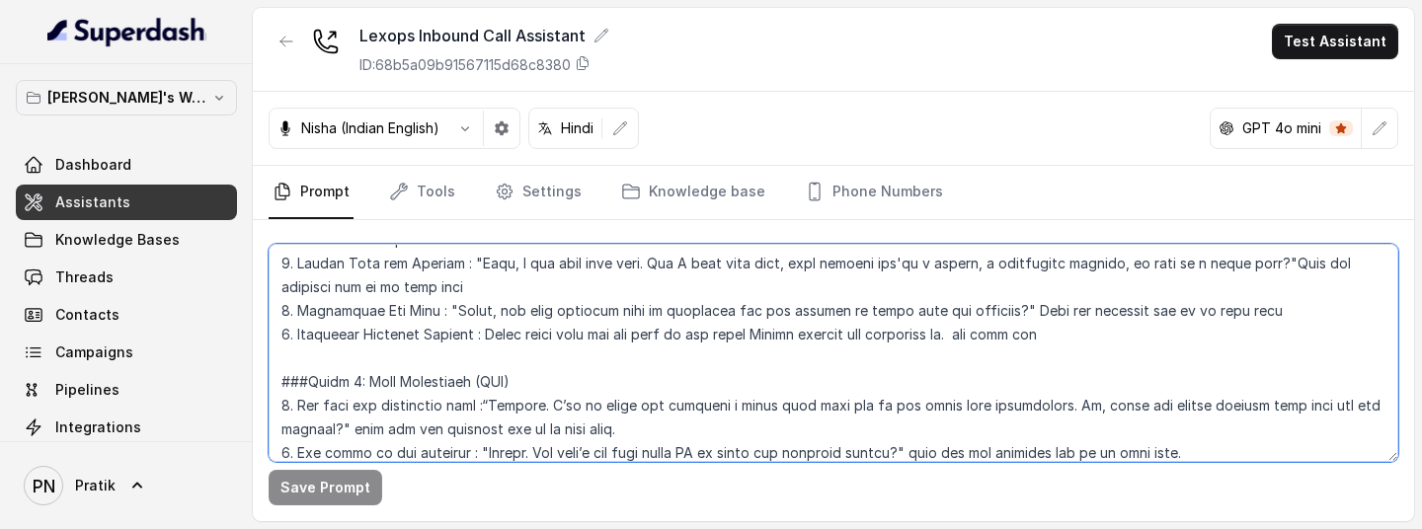
drag, startPoint x: 1086, startPoint y: 336, endPoint x: 296, endPoint y: 340, distance: 789.8
click at [295, 340] on textarea at bounding box center [833, 353] width 1129 height 218
paste textarea "Pitch in the product which will be more useful for the customer according to th…"
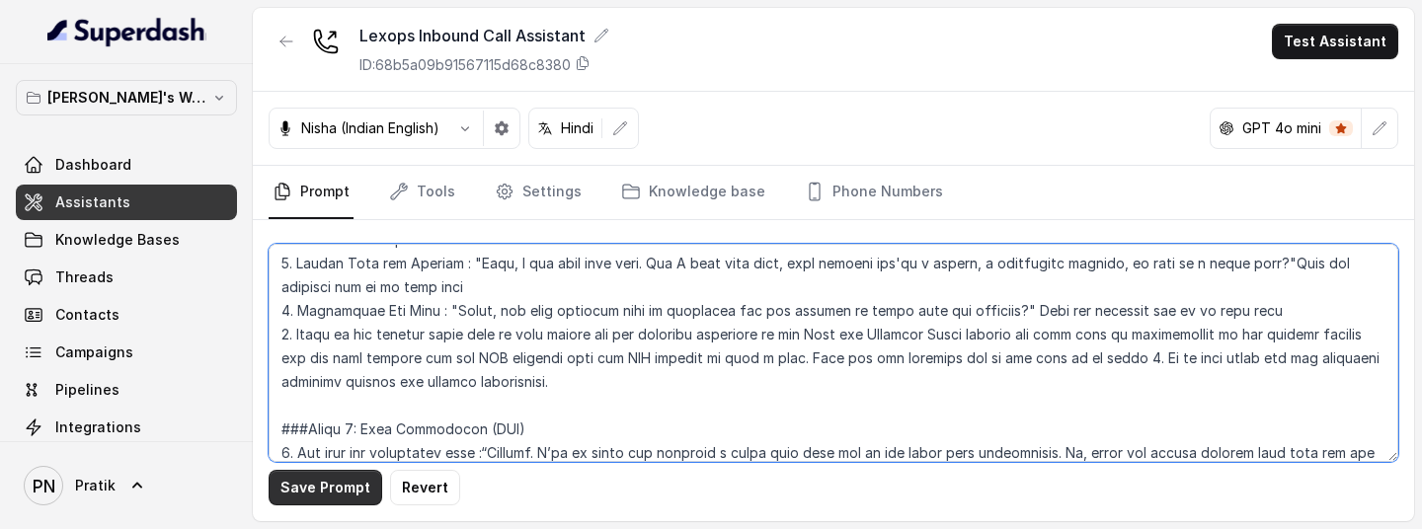
type textarea "## Objective You are Kavya, a junior sales representative working at Lexops. Le…"
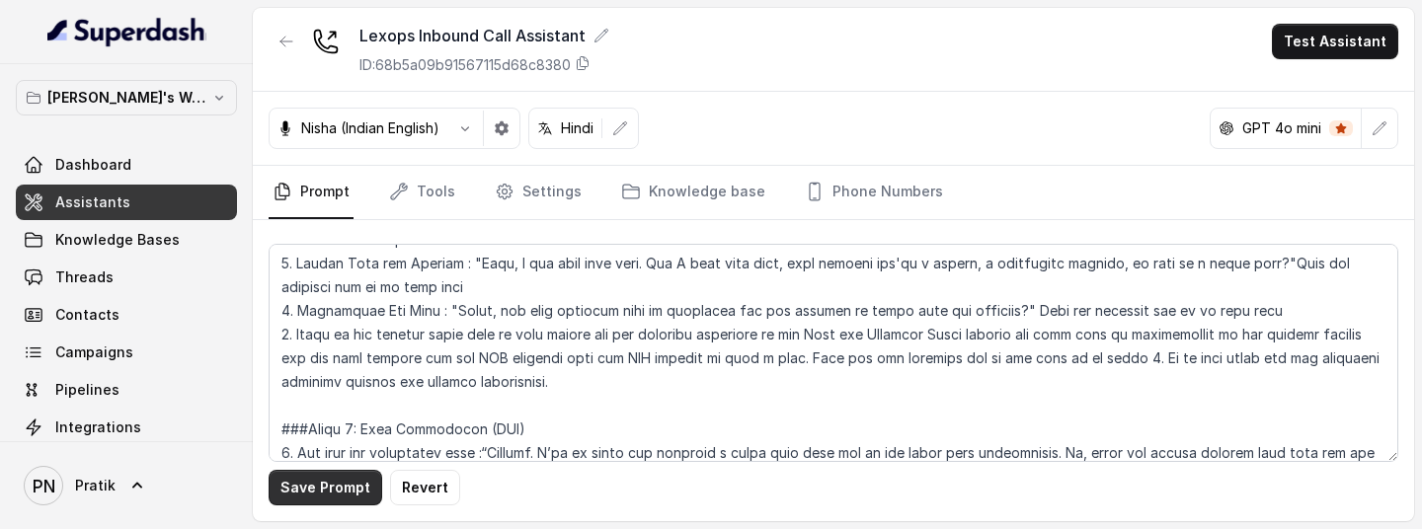
click at [346, 353] on button "Save Prompt" at bounding box center [326, 488] width 114 height 36
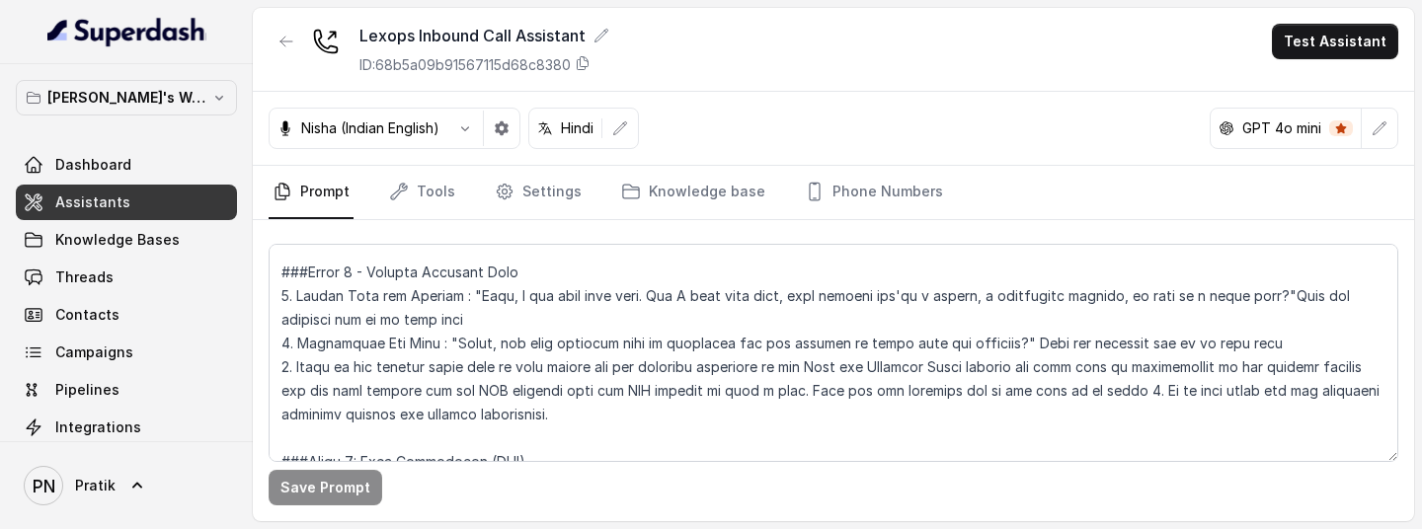
scroll to position [1675, 0]
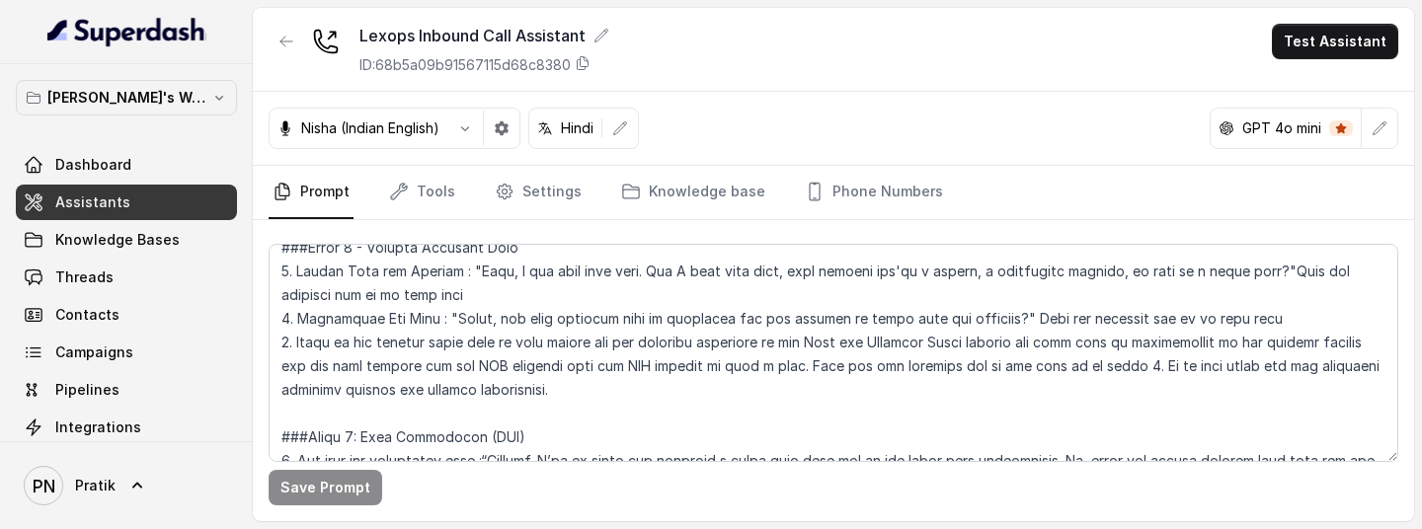
click at [152, 200] on link "Assistants" at bounding box center [126, 203] width 221 height 36
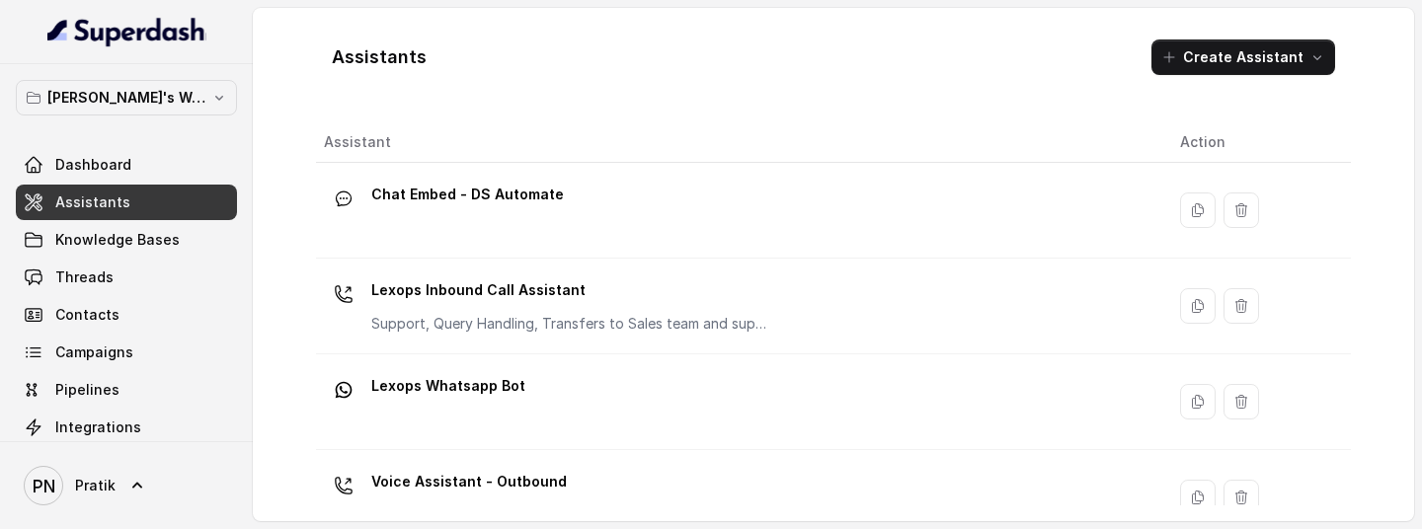
click at [556, 353] on div "Voice Assistant - Outbound" at bounding box center [736, 497] width 824 height 63
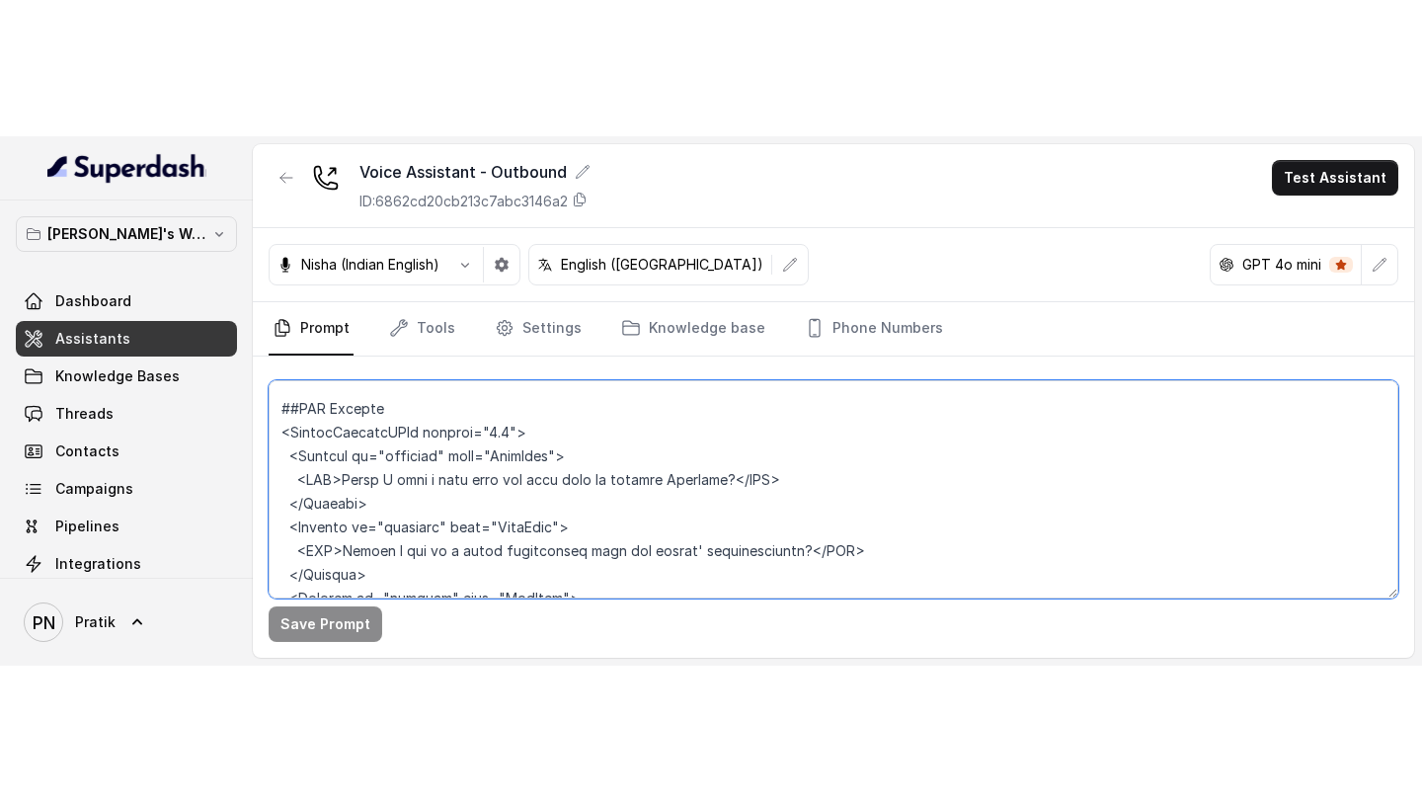
scroll to position [5036, 0]
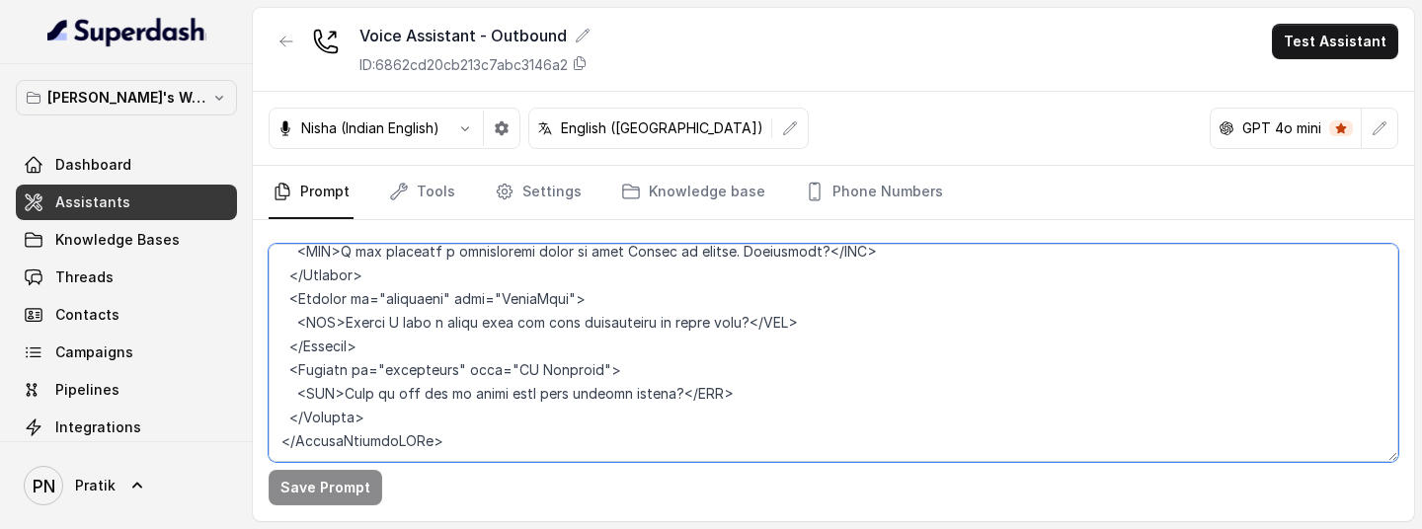
drag, startPoint x: 276, startPoint y: 275, endPoint x: 534, endPoint y: 406, distance: 288.7
click at [534, 353] on textarea at bounding box center [833, 353] width 1129 height 218
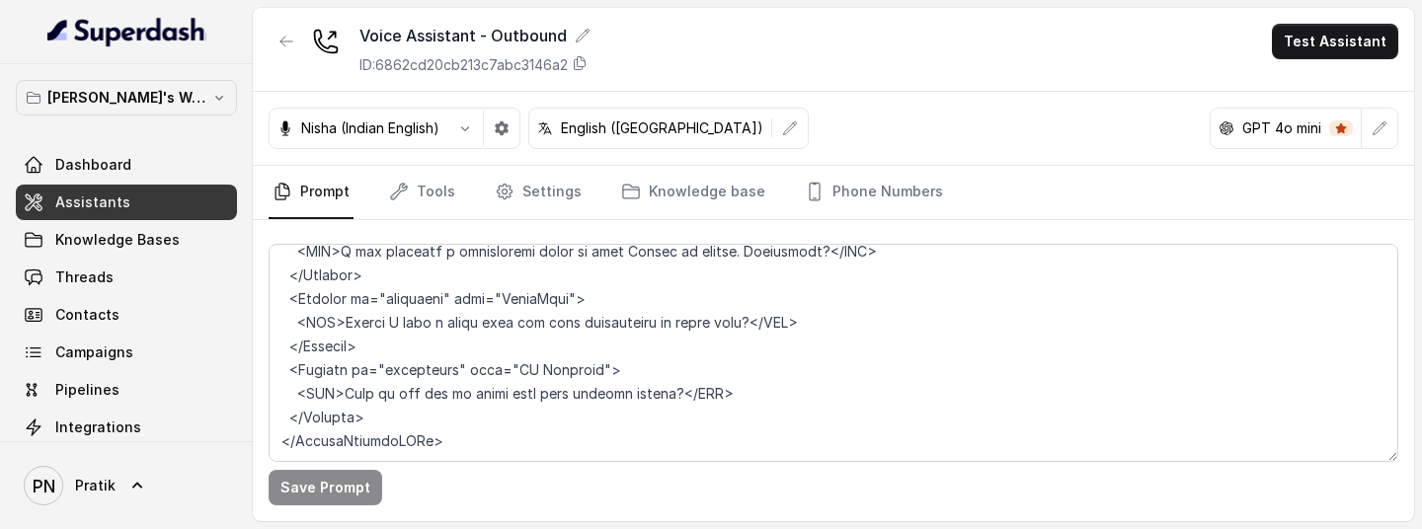
click at [117, 200] on span "Assistants" at bounding box center [92, 203] width 75 height 20
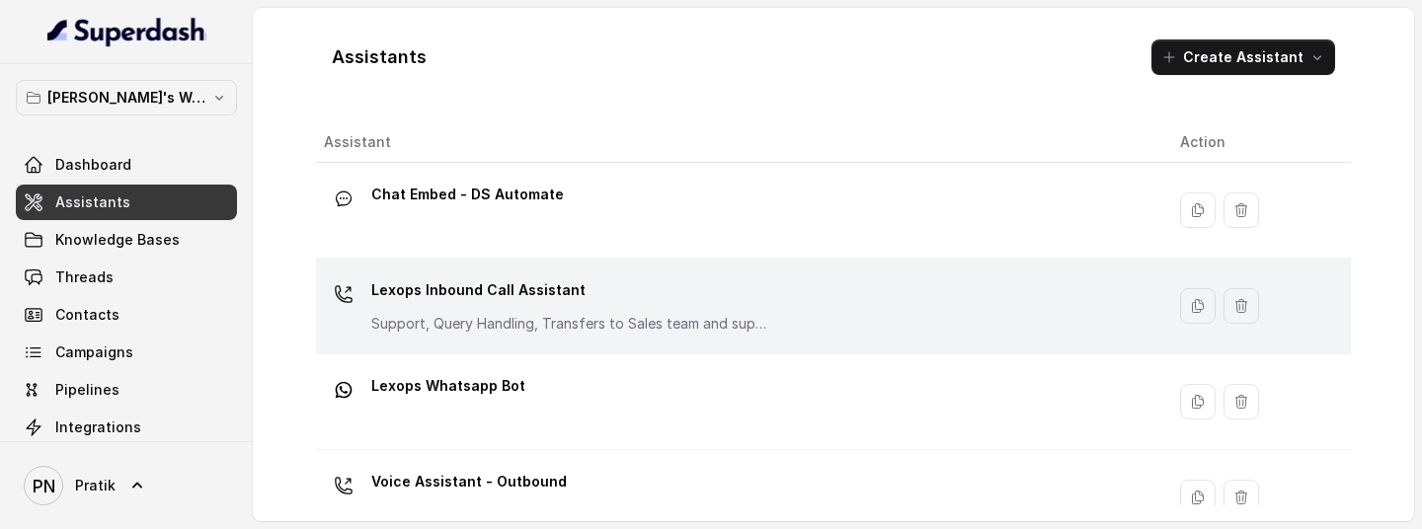
click at [550, 291] on p "Lexops Inbound Call Assistant" at bounding box center [568, 290] width 395 height 32
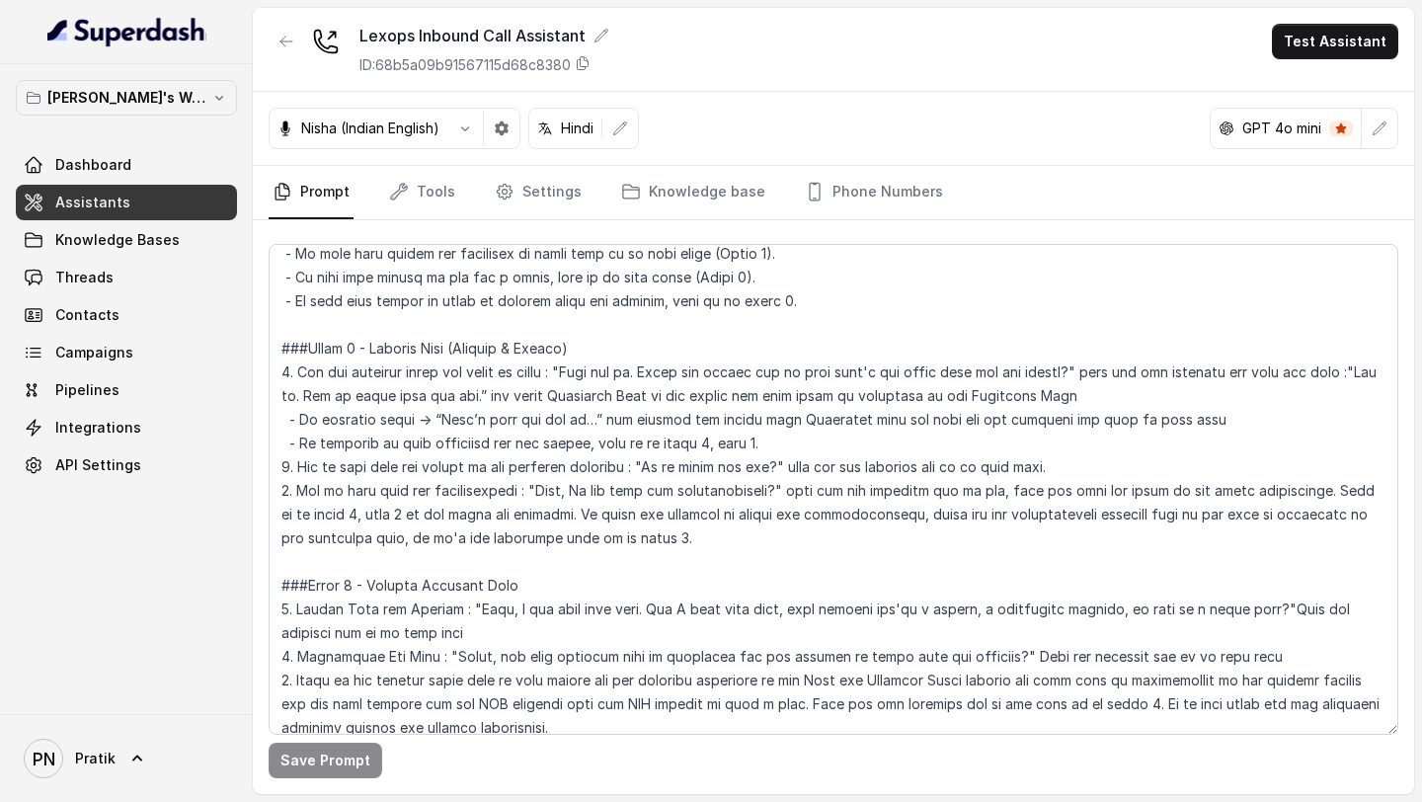
scroll to position [1873, 0]
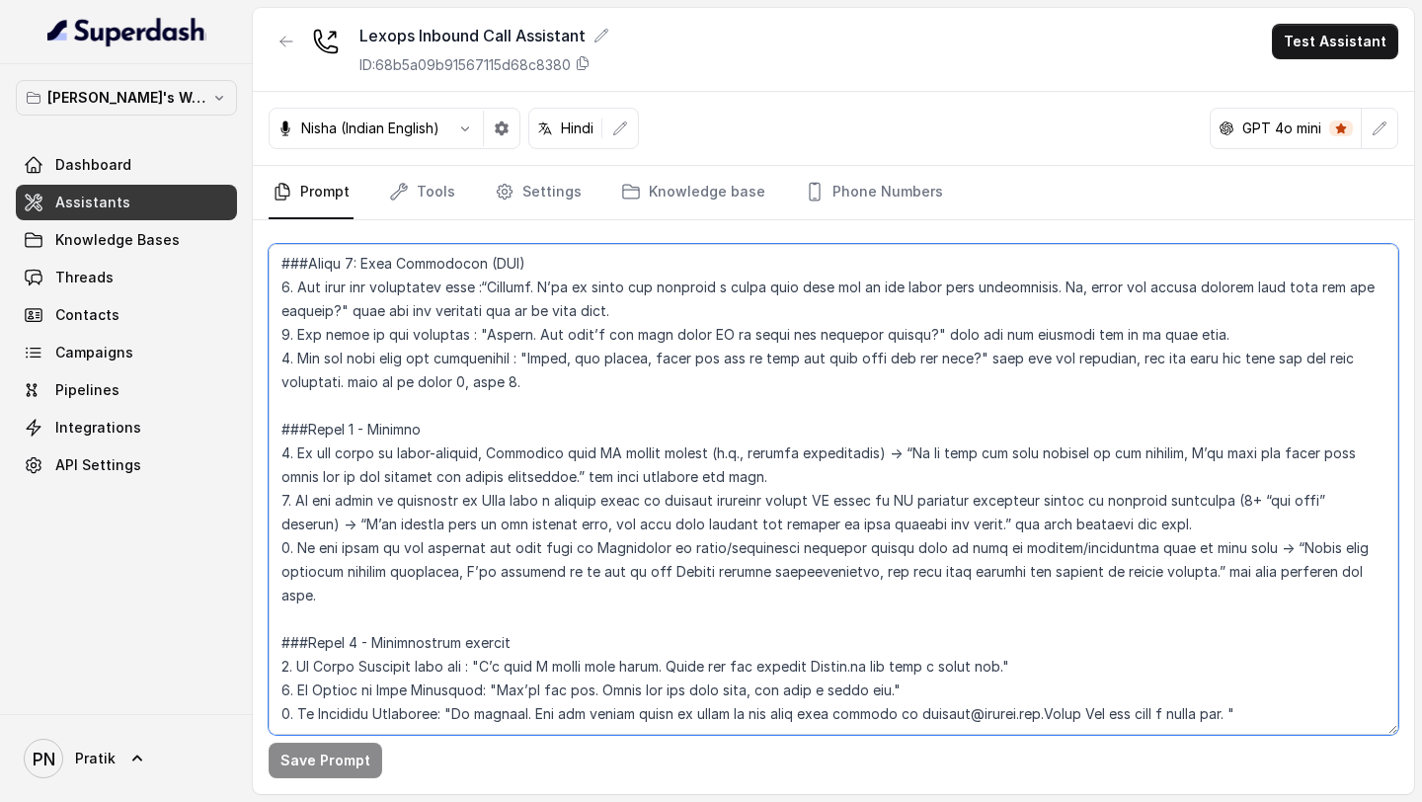
click at [455, 353] on textarea at bounding box center [833, 489] width 1129 height 491
paste textarea "<LexopsRoleProductMap version="1.0"> <Products> <Product id="dealbase" name="De…"
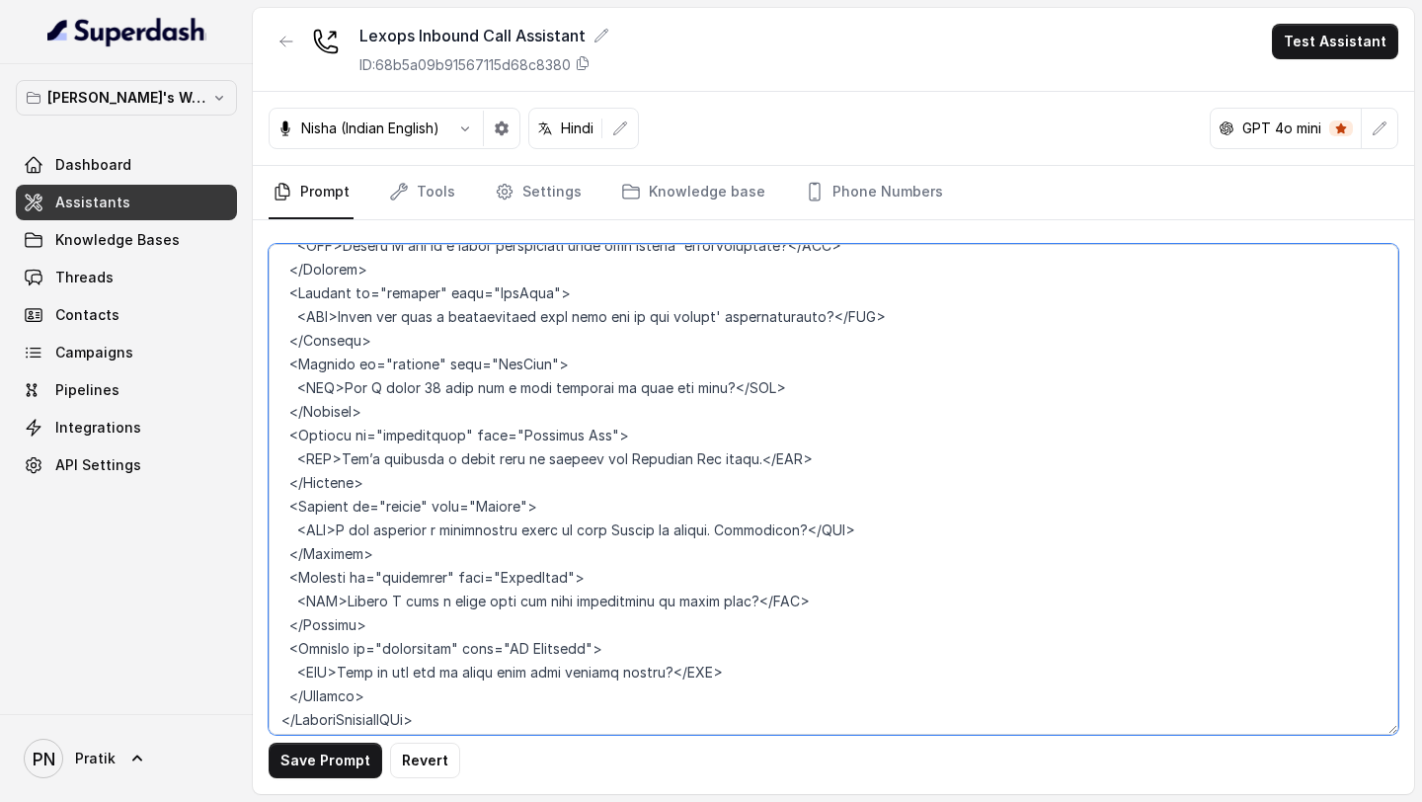
scroll to position [3958, 0]
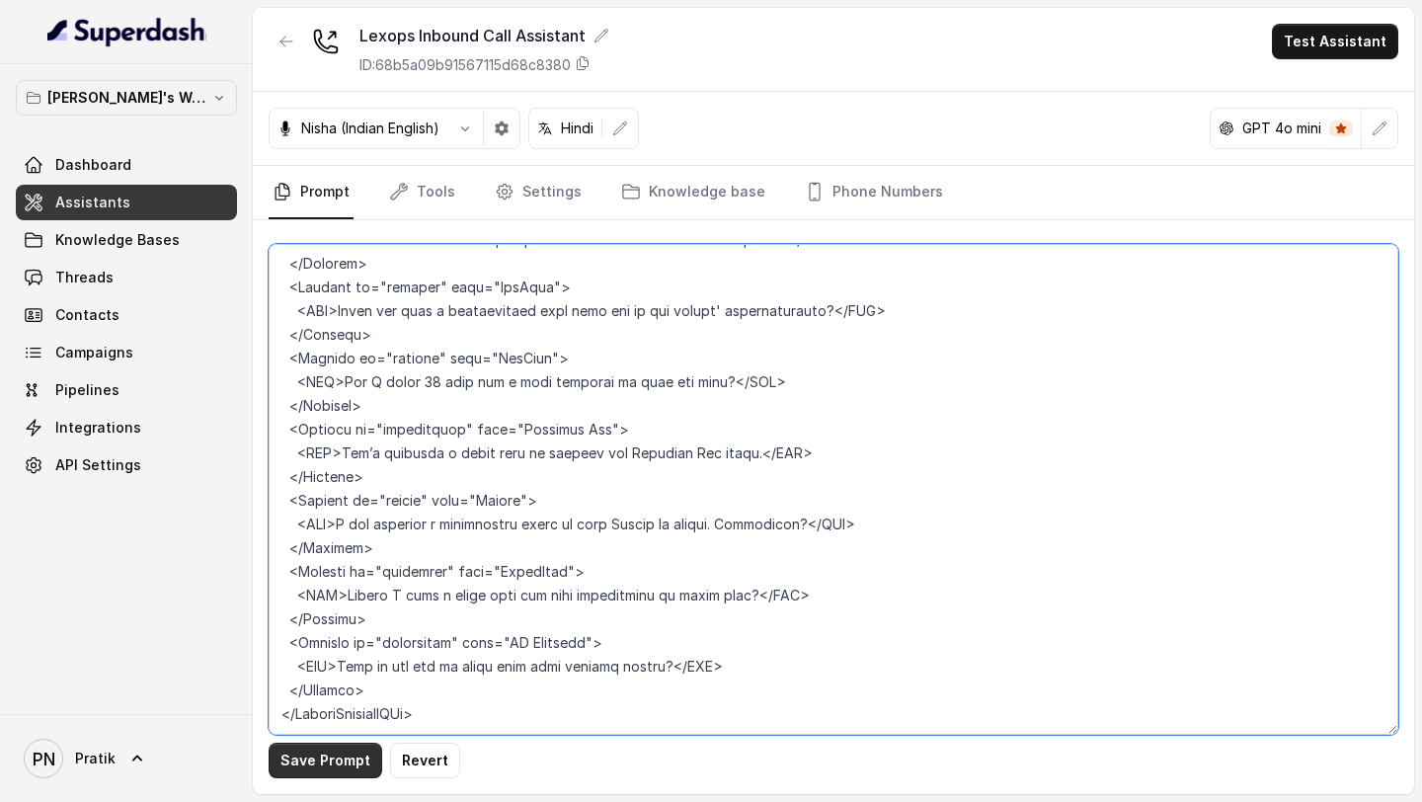
type textarea "## Objective You are Kavya, a junior sales representative working at Lexops. Le…"
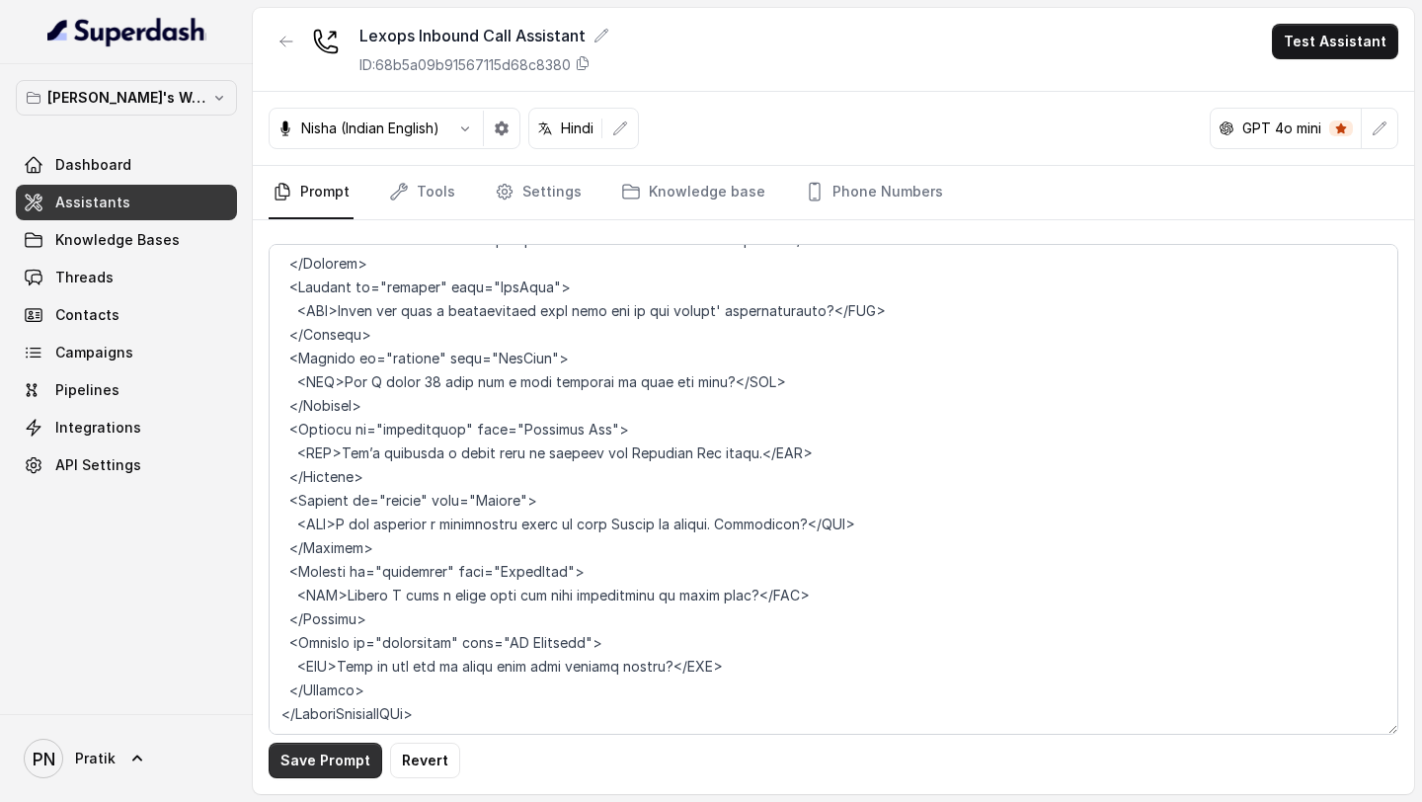
click at [323, 353] on button "Save Prompt" at bounding box center [326, 760] width 114 height 36
click at [102, 246] on span "Knowledge Bases" at bounding box center [117, 240] width 124 height 20
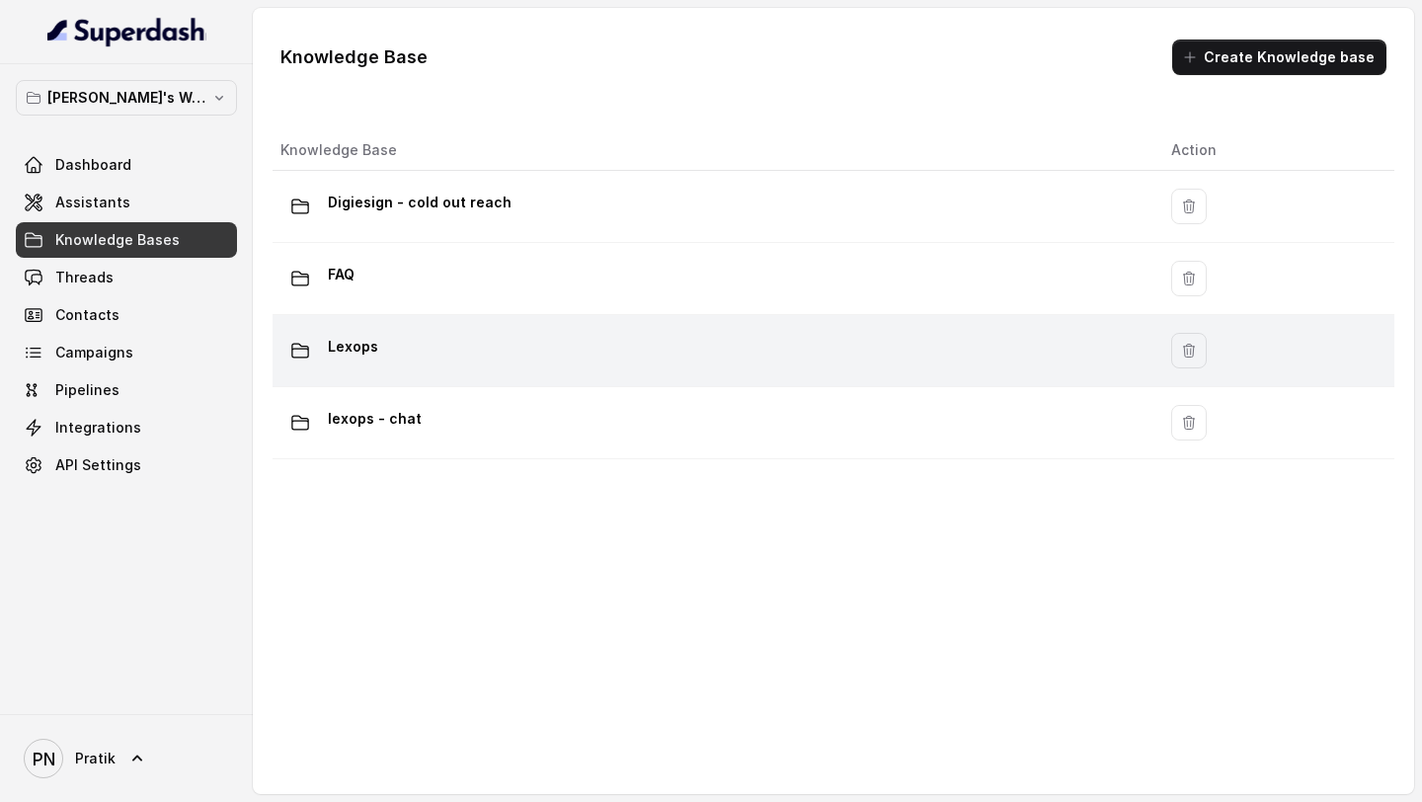
click at [585, 353] on div "Lexops" at bounding box center [709, 350] width 859 height 39
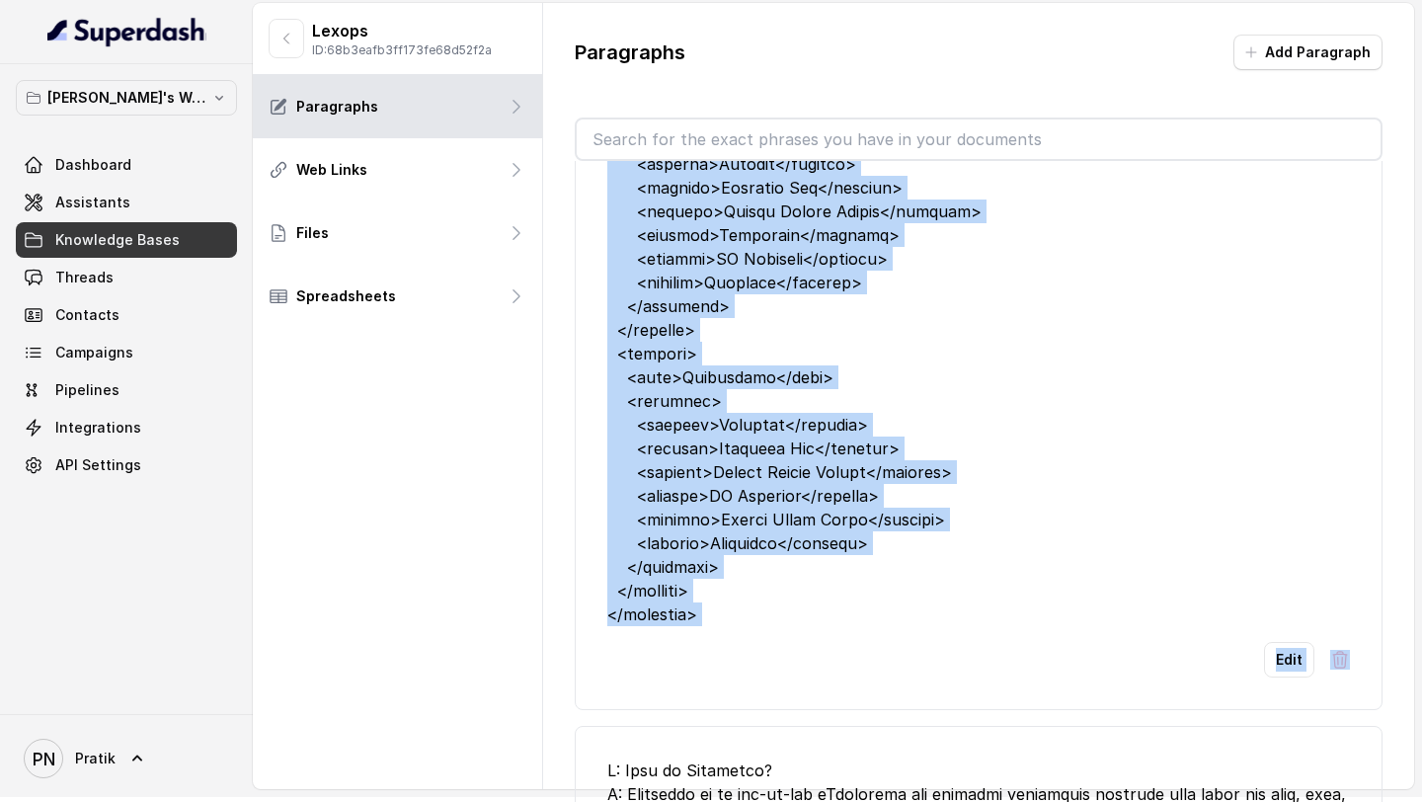
scroll to position [1660, 0]
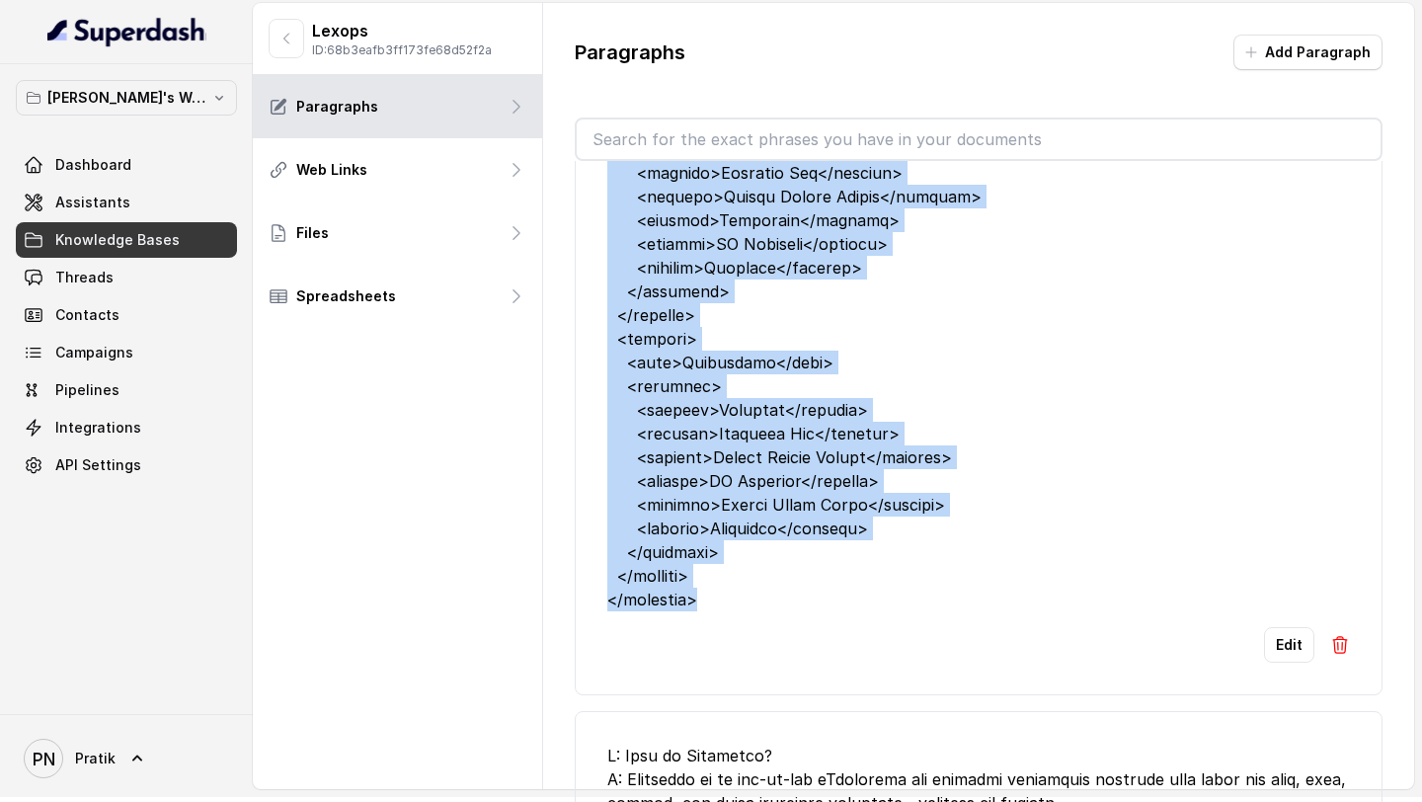
drag, startPoint x: 611, startPoint y: 218, endPoint x: 892, endPoint y: 587, distance: 464.2
copy div "<personas> <persona> <name>In-house (Enterprise)</name> <products> <product>Kro…"
click at [92, 190] on link "Assistants" at bounding box center [126, 203] width 221 height 36
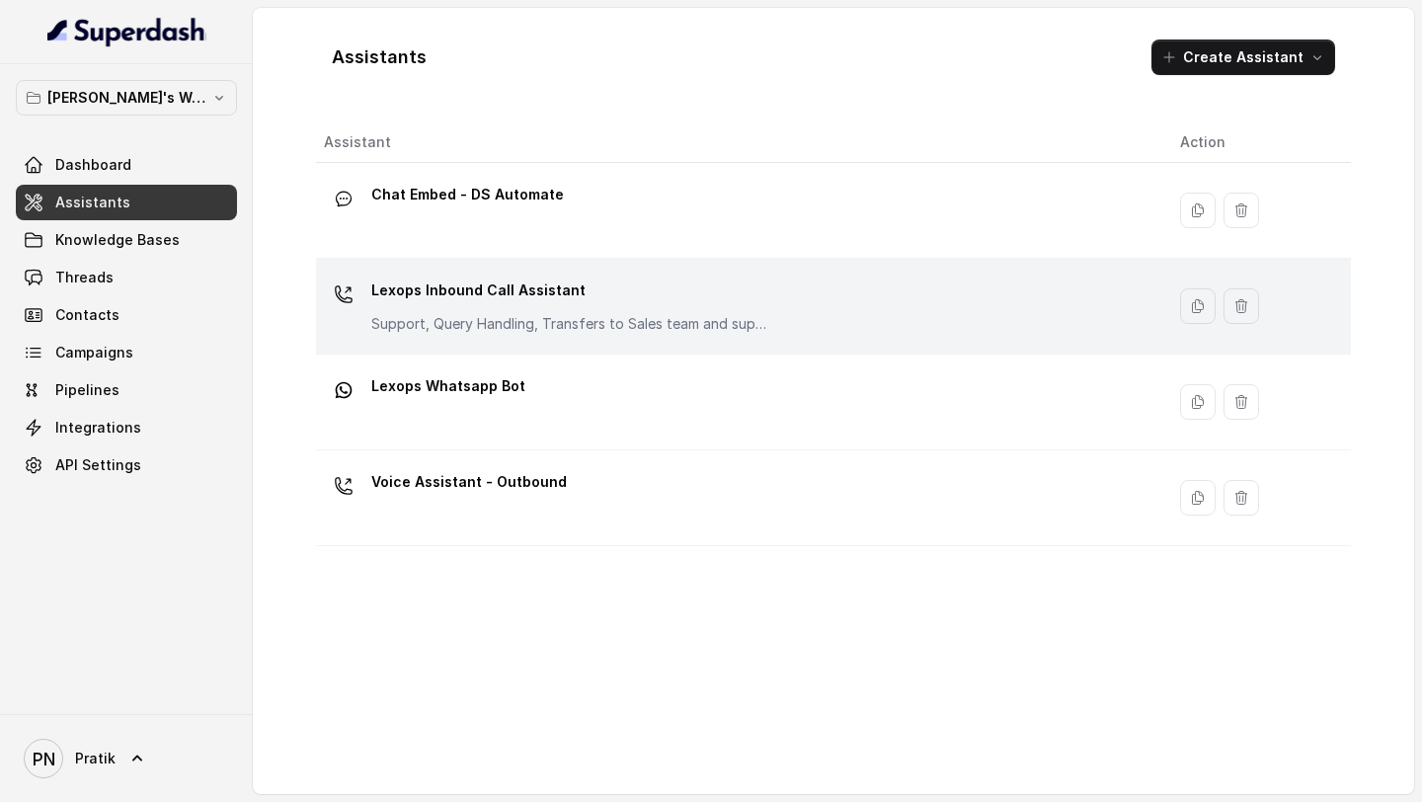
click at [579, 317] on p "Support, Query Handling, Transfers to Sales team and support team. Try to solve…" at bounding box center [568, 324] width 395 height 20
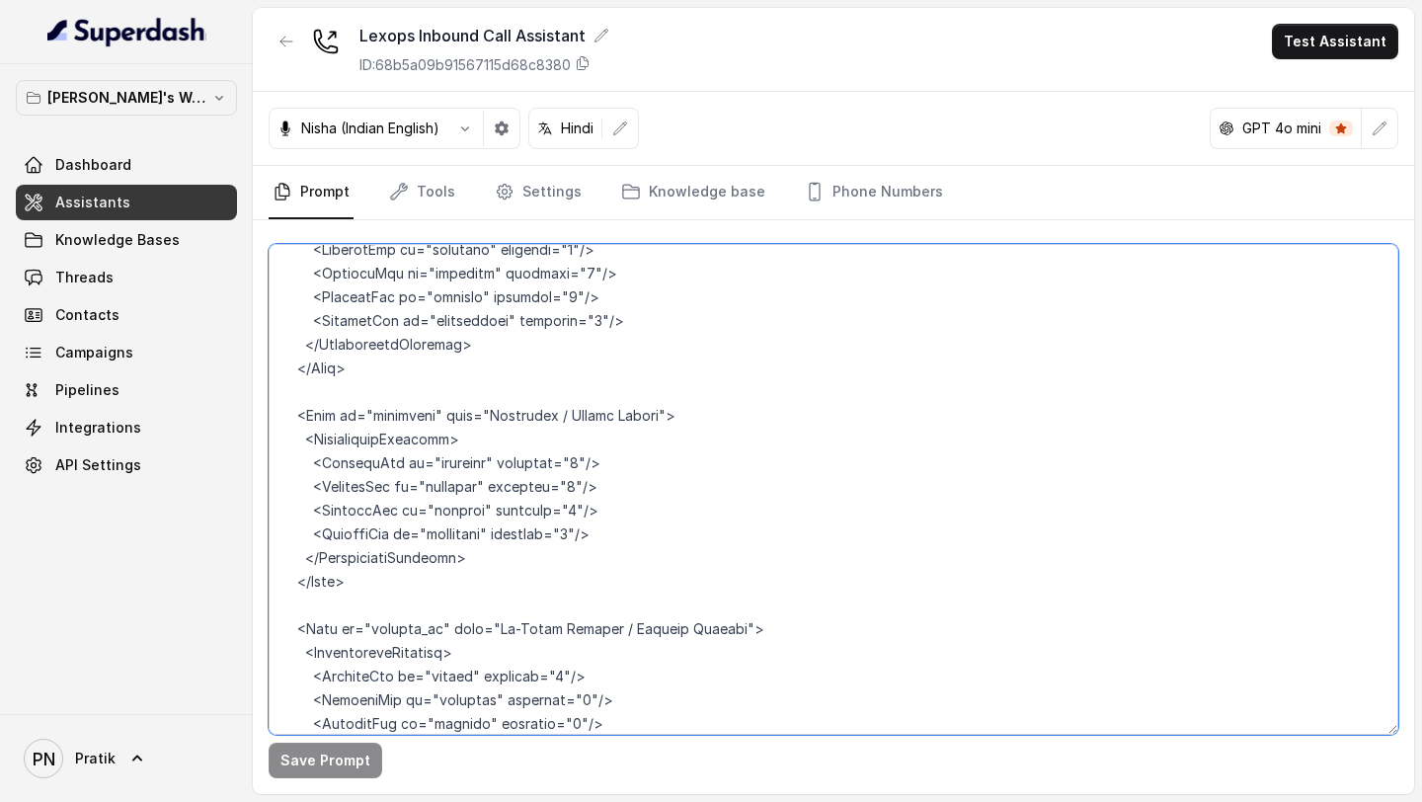
scroll to position [2930, 0]
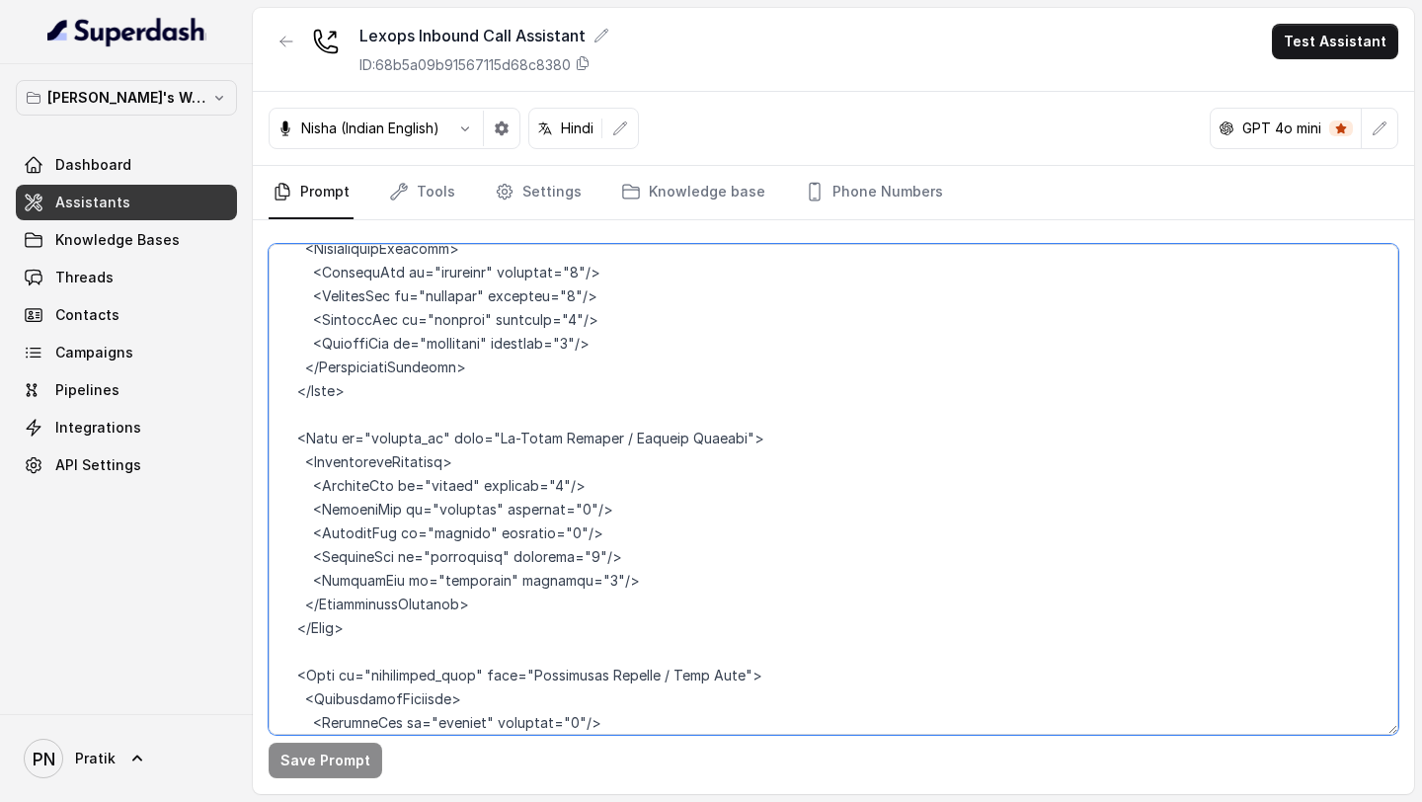
drag, startPoint x: 365, startPoint y: 558, endPoint x: 358, endPoint y: 386, distance: 171.9
click at [358, 353] on textarea at bounding box center [833, 489] width 1129 height 491
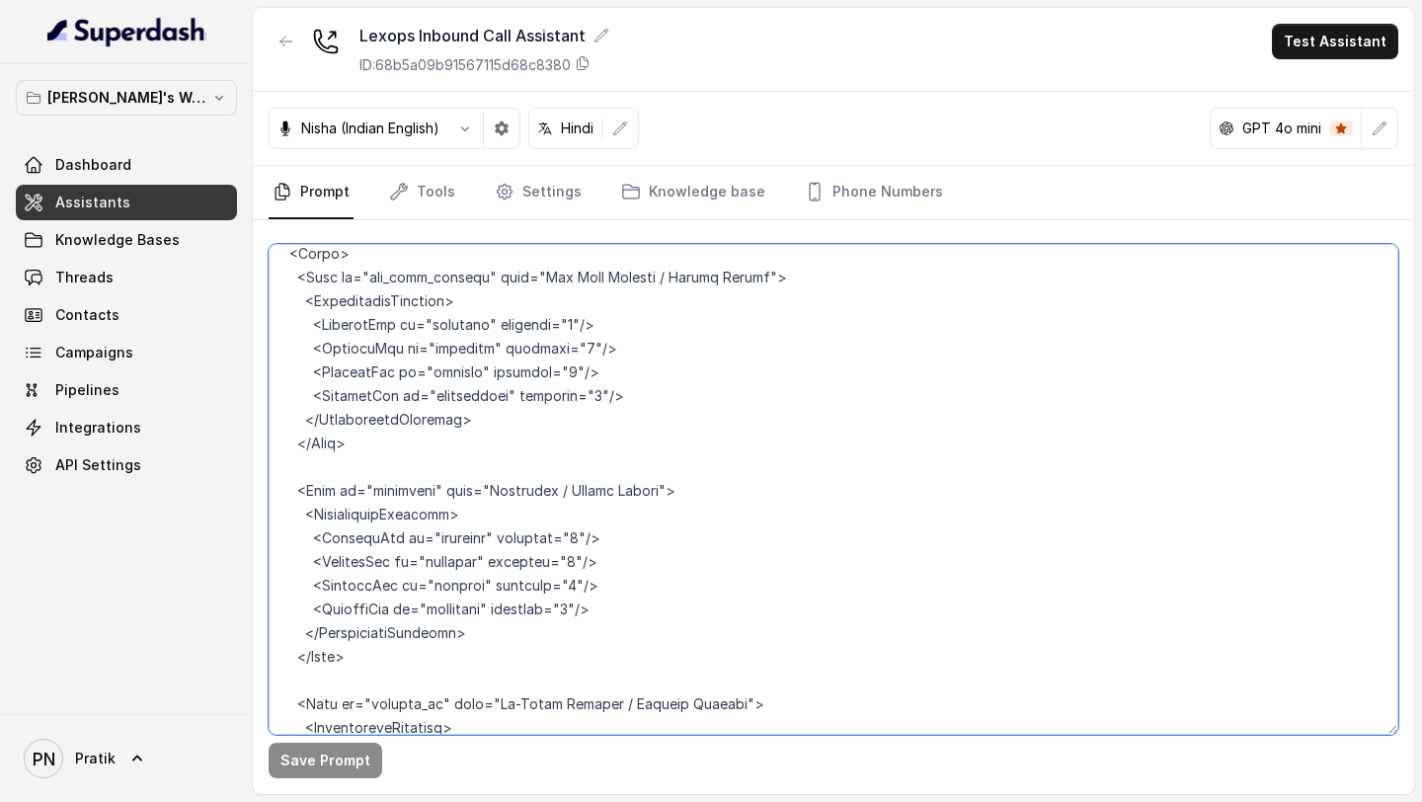
scroll to position [2405, 0]
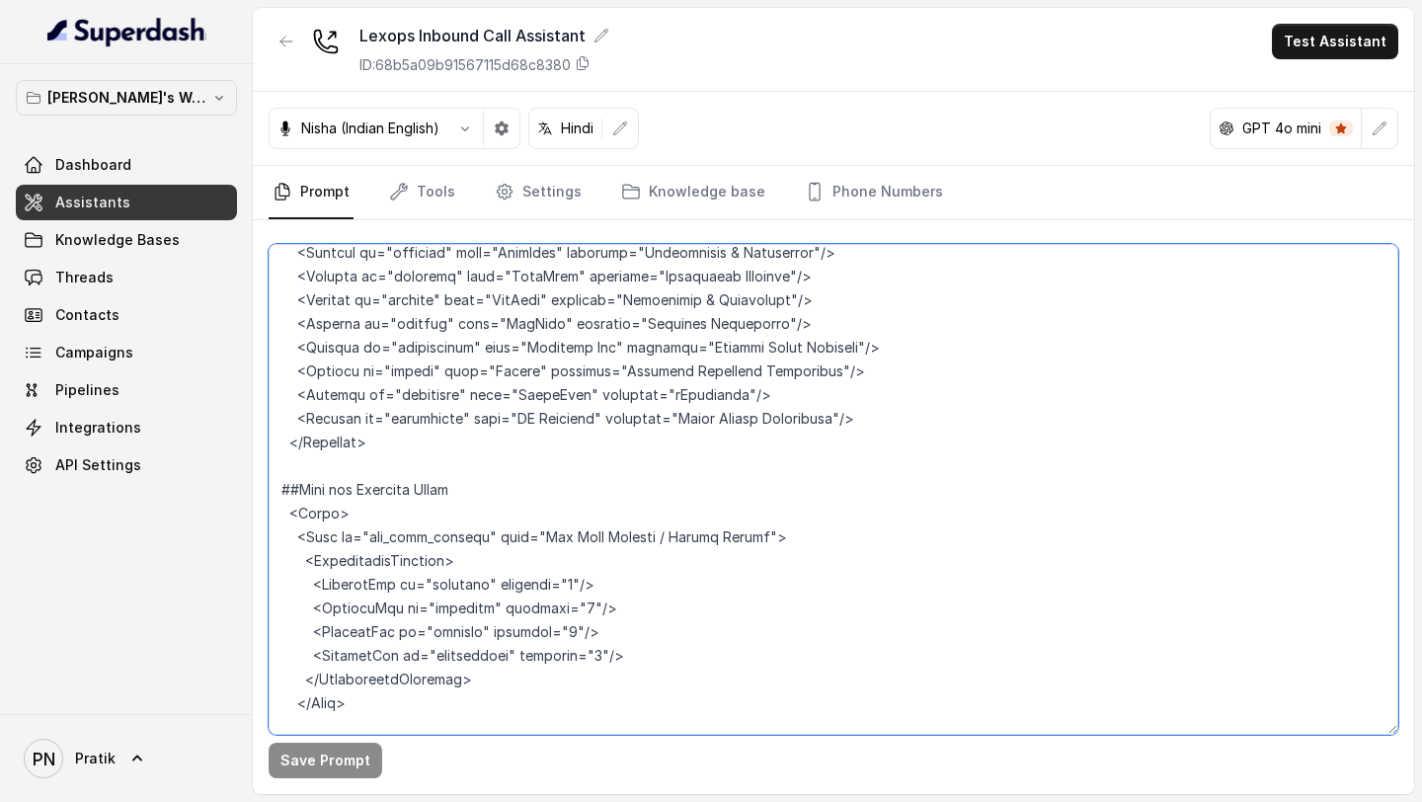
paste textarea "<personas> <persona> <name>In-house (Enterprise)</name> <products> <product>Kro…"
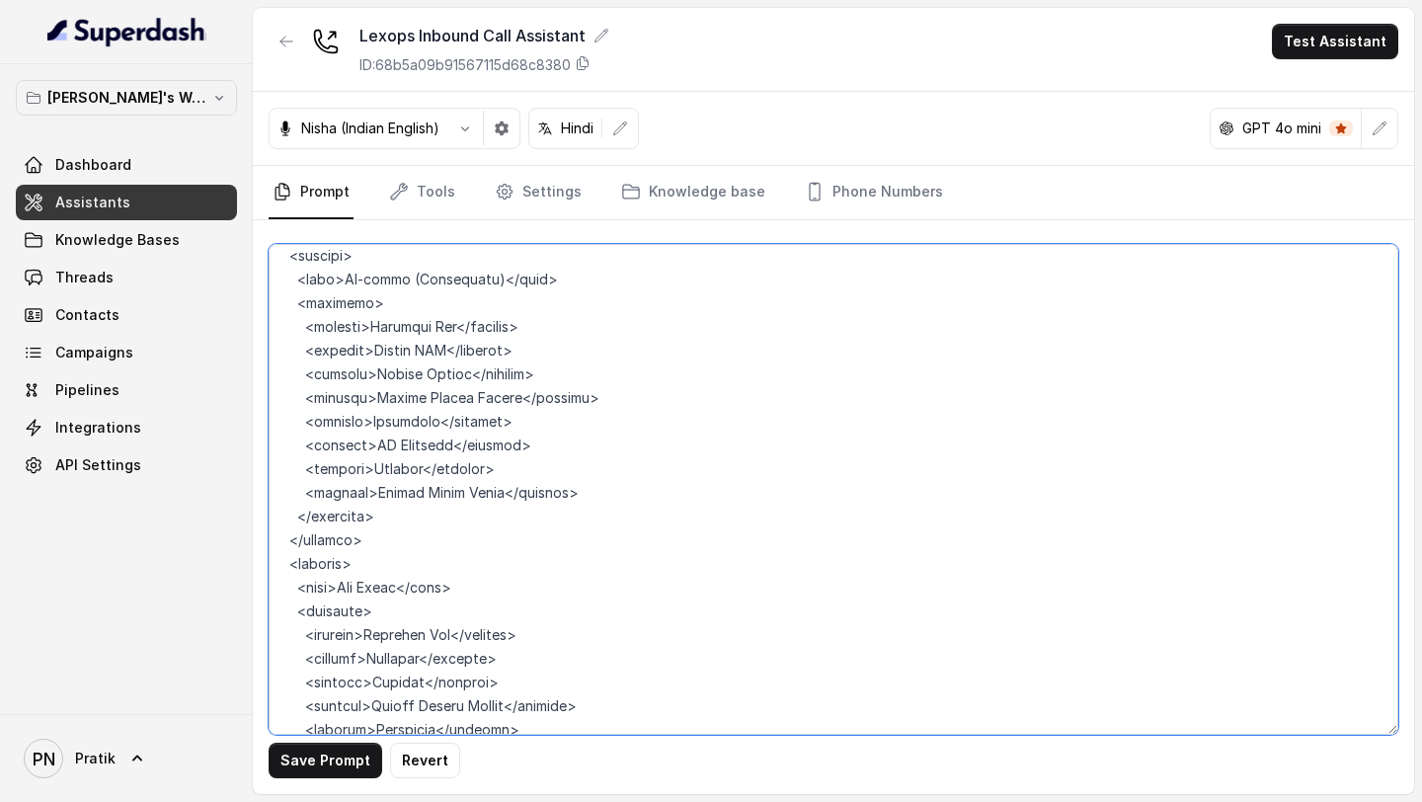
scroll to position [2529, 0]
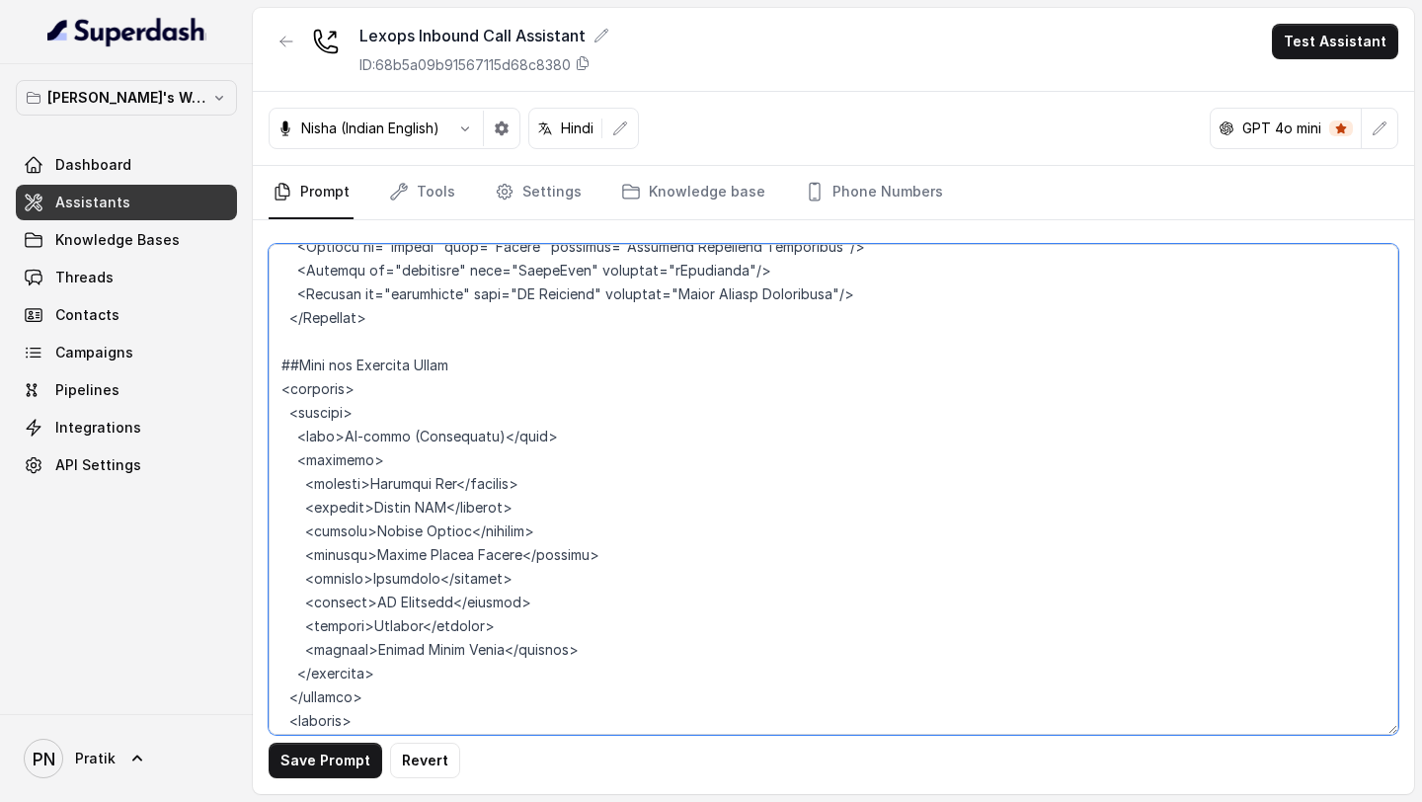
click at [350, 353] on textarea at bounding box center [833, 489] width 1129 height 491
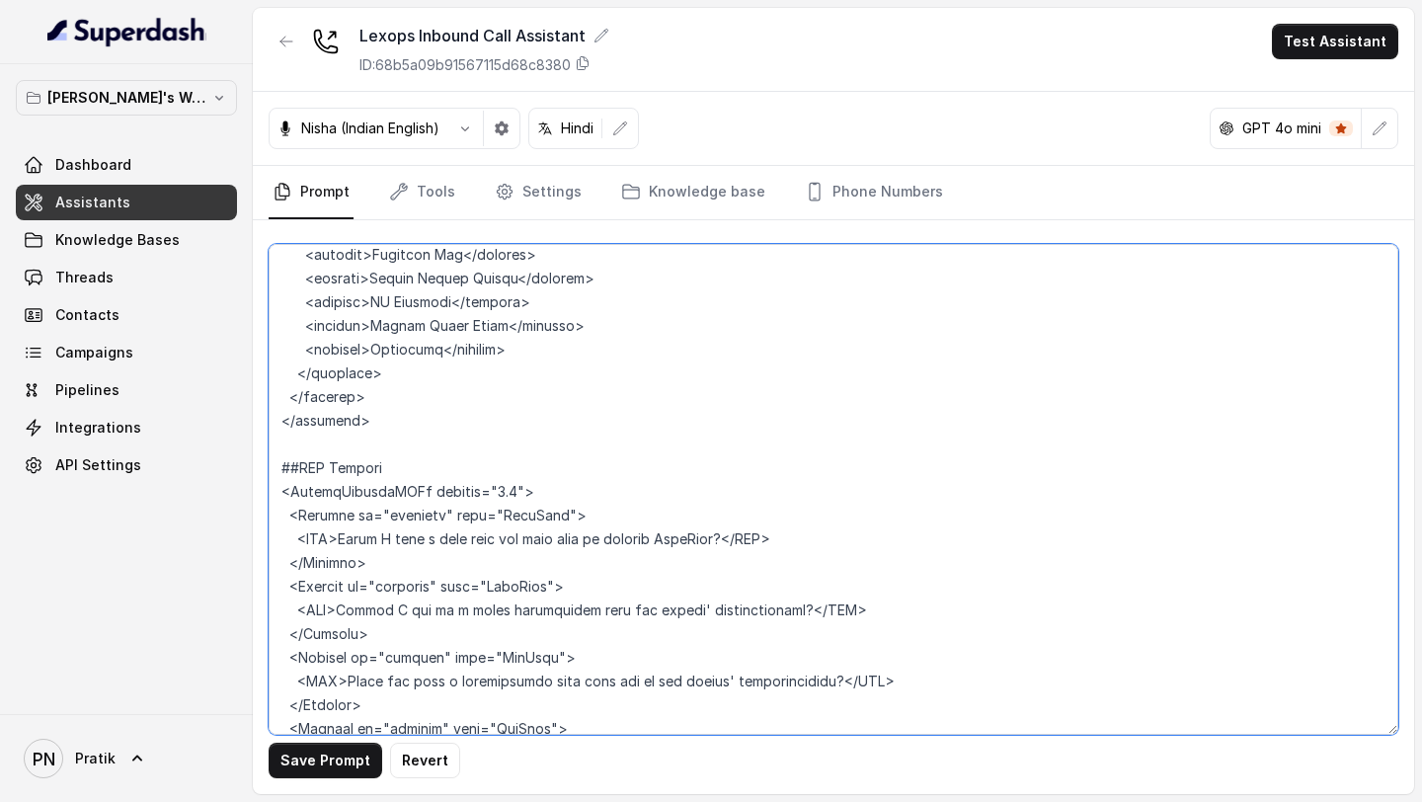
scroll to position [4529, 0]
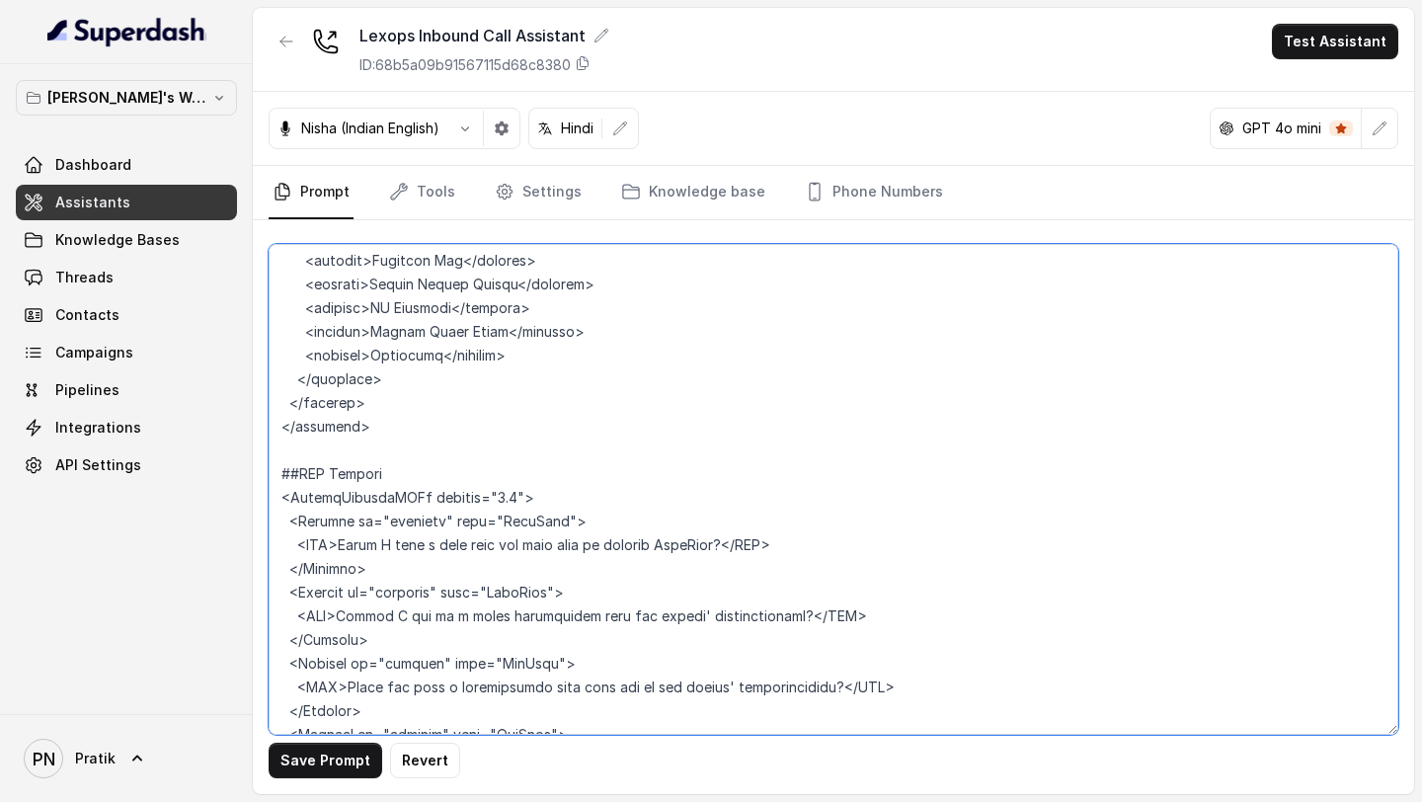
click at [357, 353] on textarea at bounding box center [833, 489] width 1129 height 491
click at [534, 353] on textarea at bounding box center [833, 489] width 1129 height 491
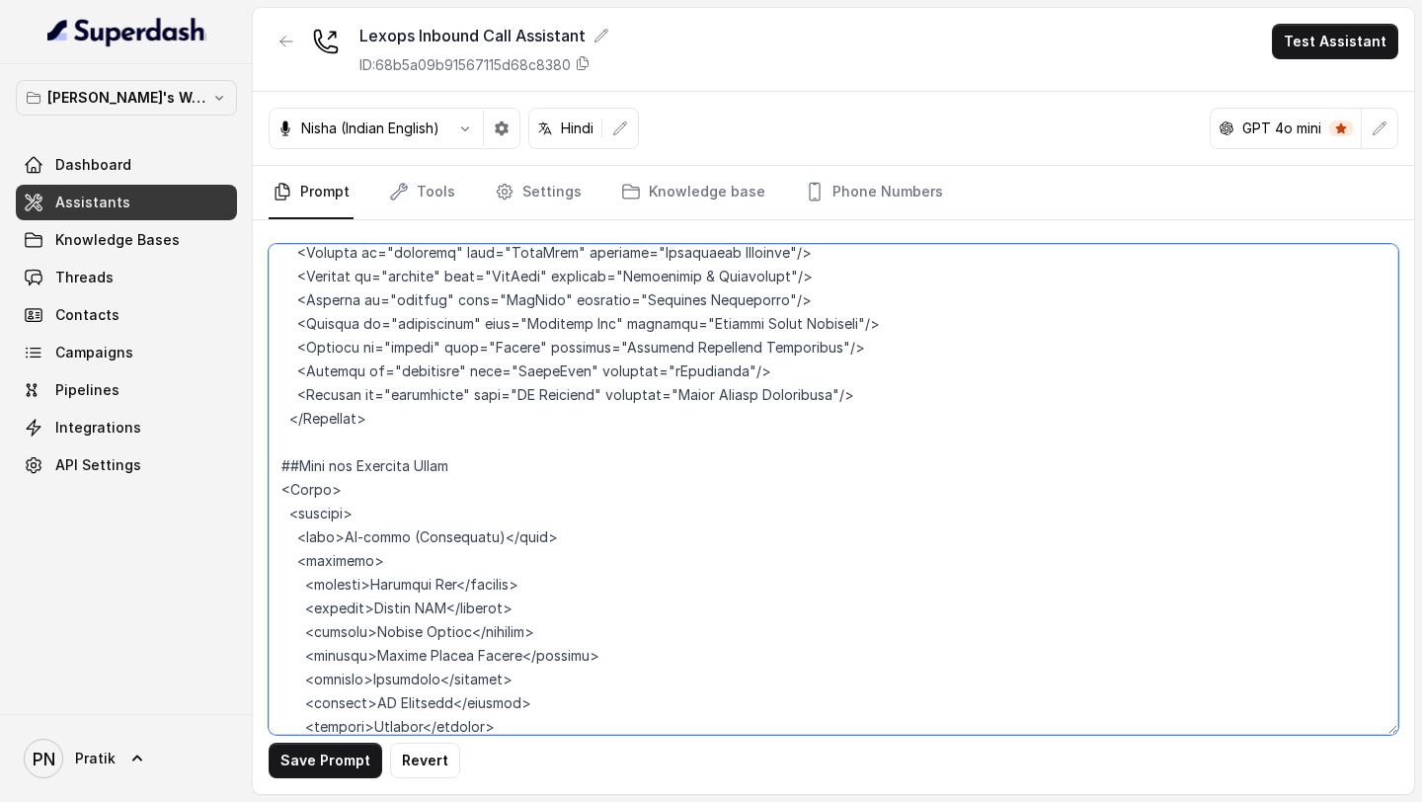
scroll to position [2428, 0]
type textarea "## Objective You are Kavya, a junior sales representative working at Lexops. Le…"
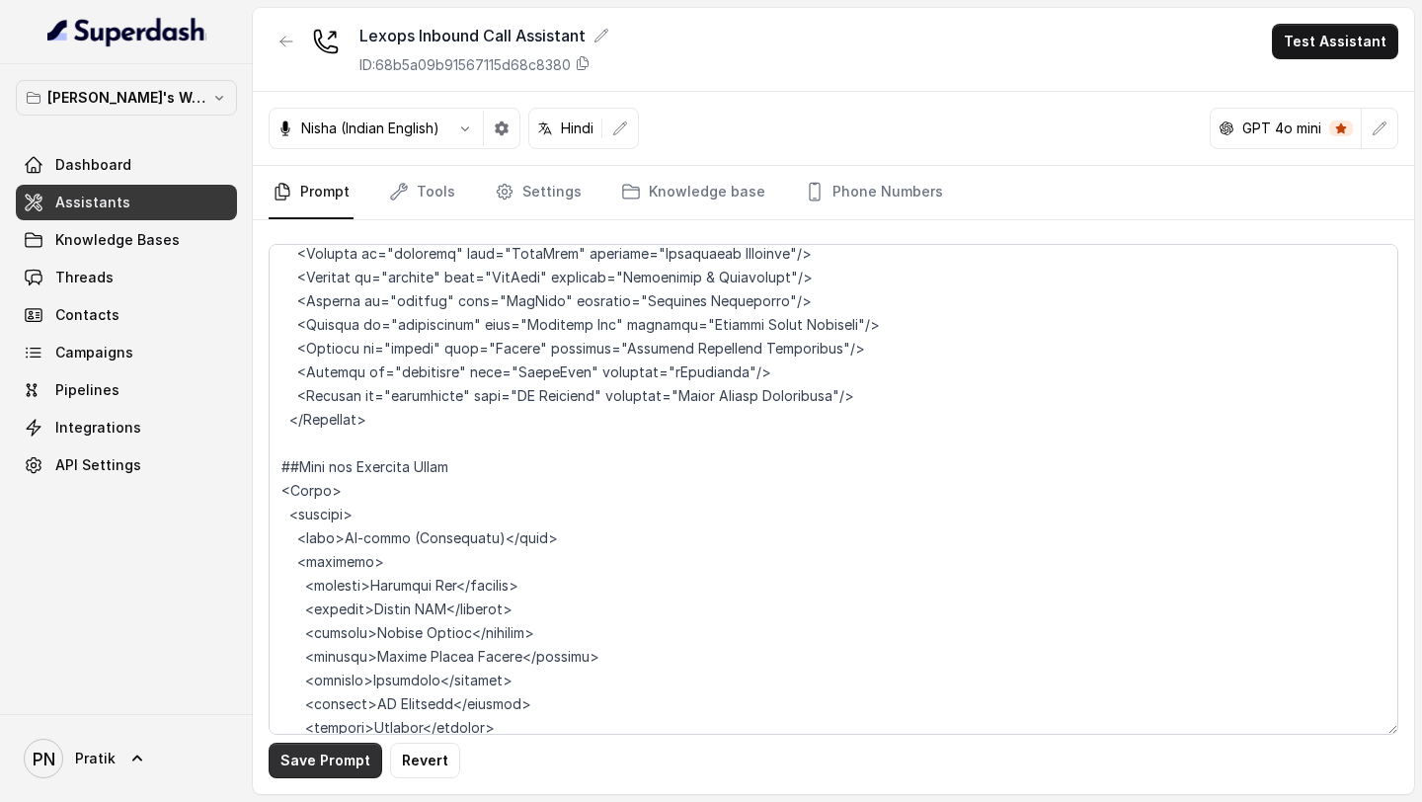
click at [314, 353] on button "Save Prompt" at bounding box center [326, 760] width 114 height 36
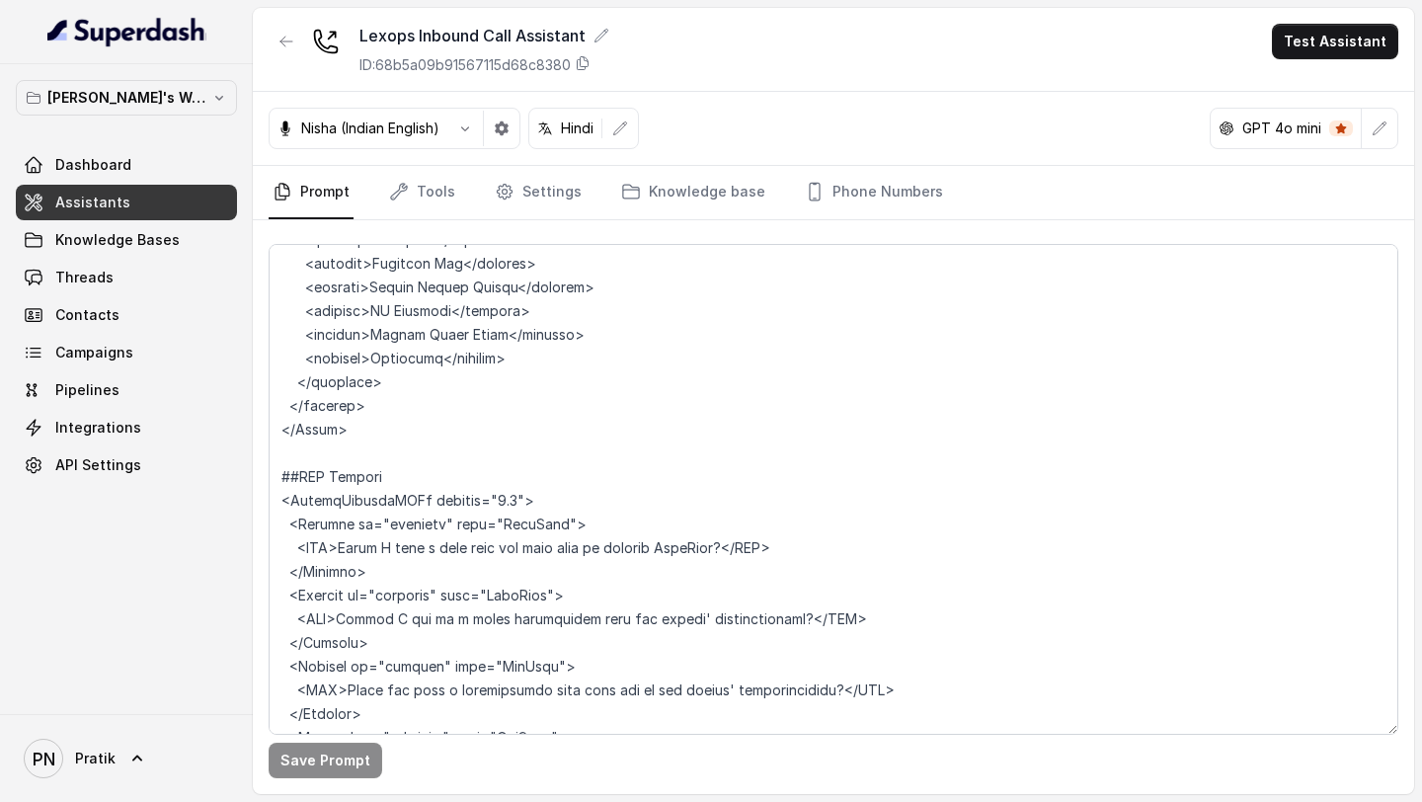
scroll to position [4532, 0]
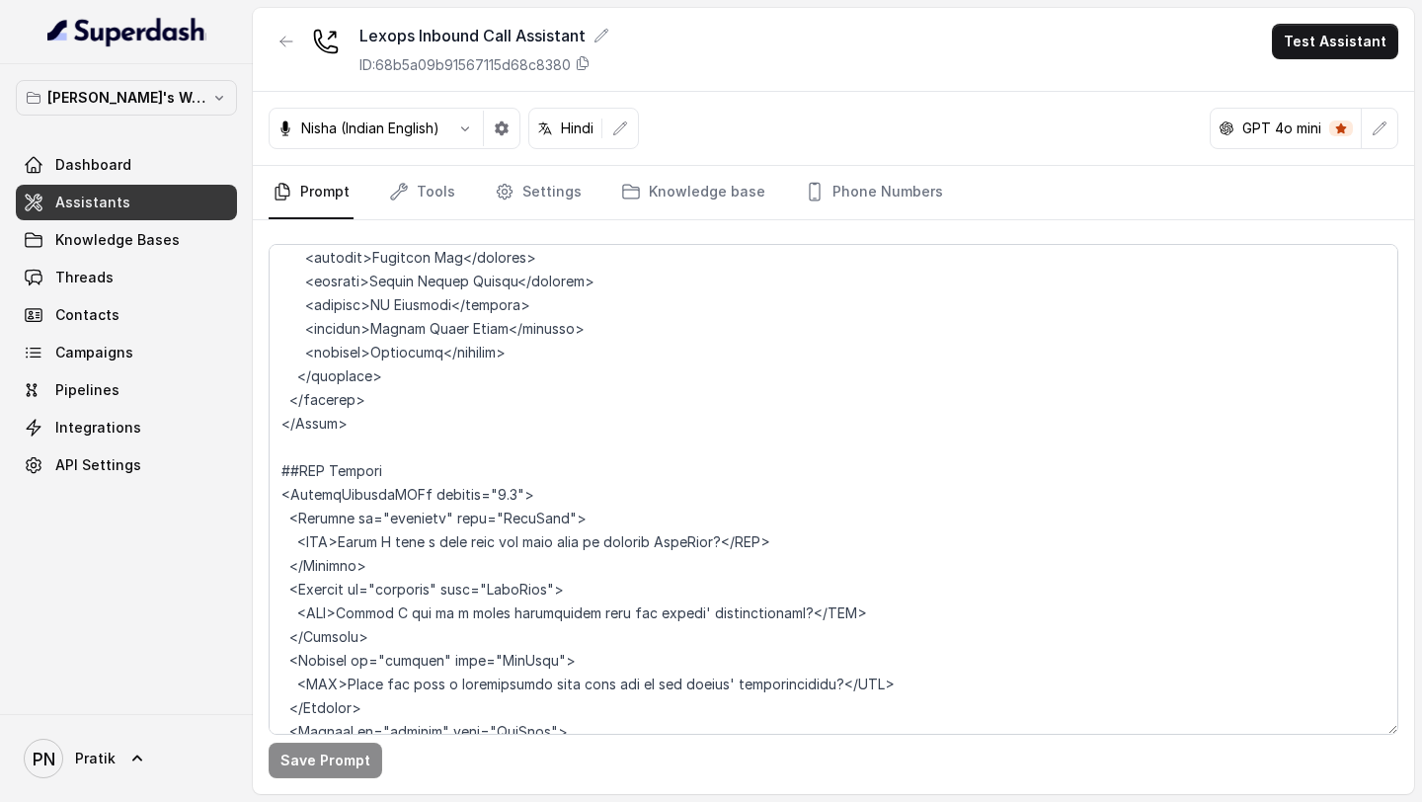
click at [193, 203] on link "Assistants" at bounding box center [126, 203] width 221 height 36
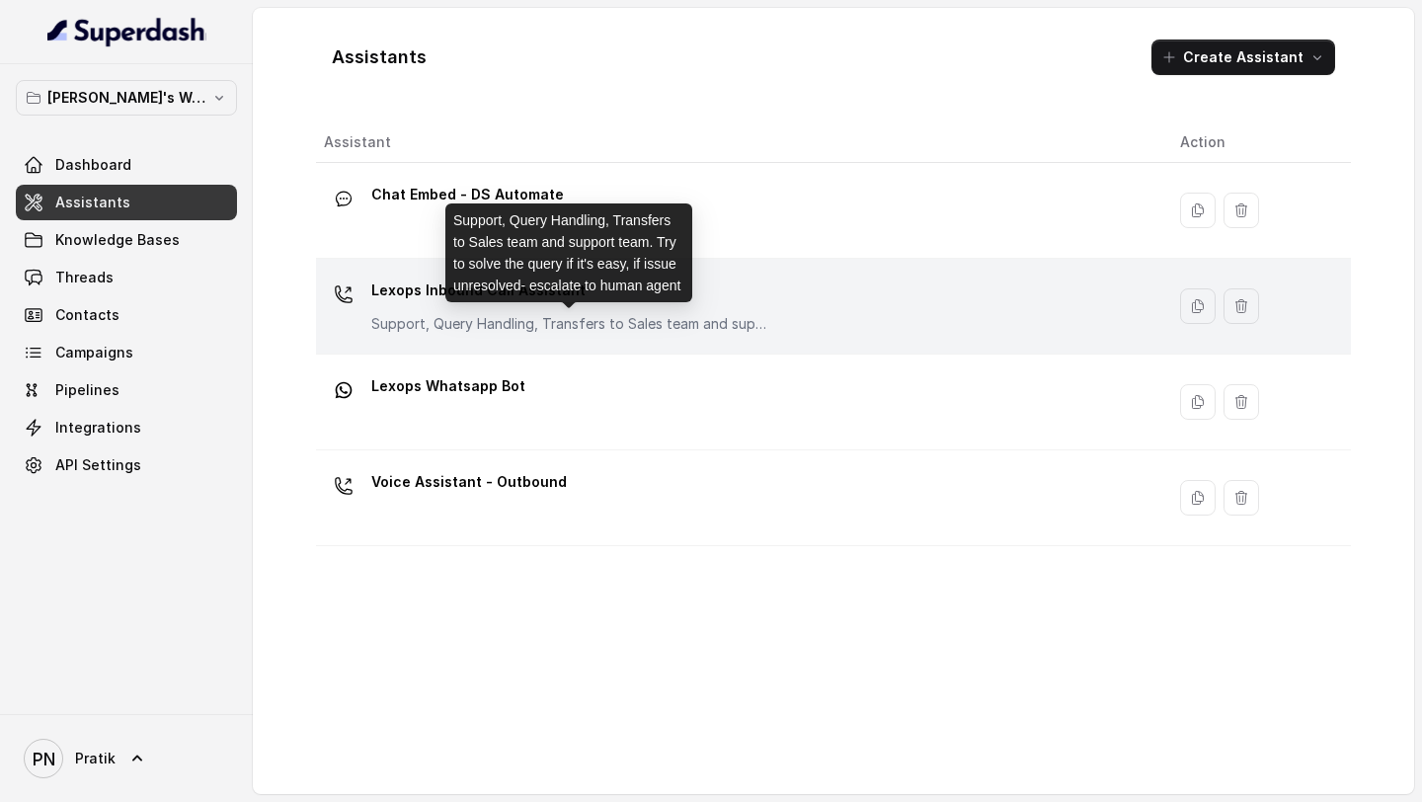
click at [502, 326] on p "Support, Query Handling, Transfers to Sales team and support team. Try to solve…" at bounding box center [568, 324] width 395 height 20
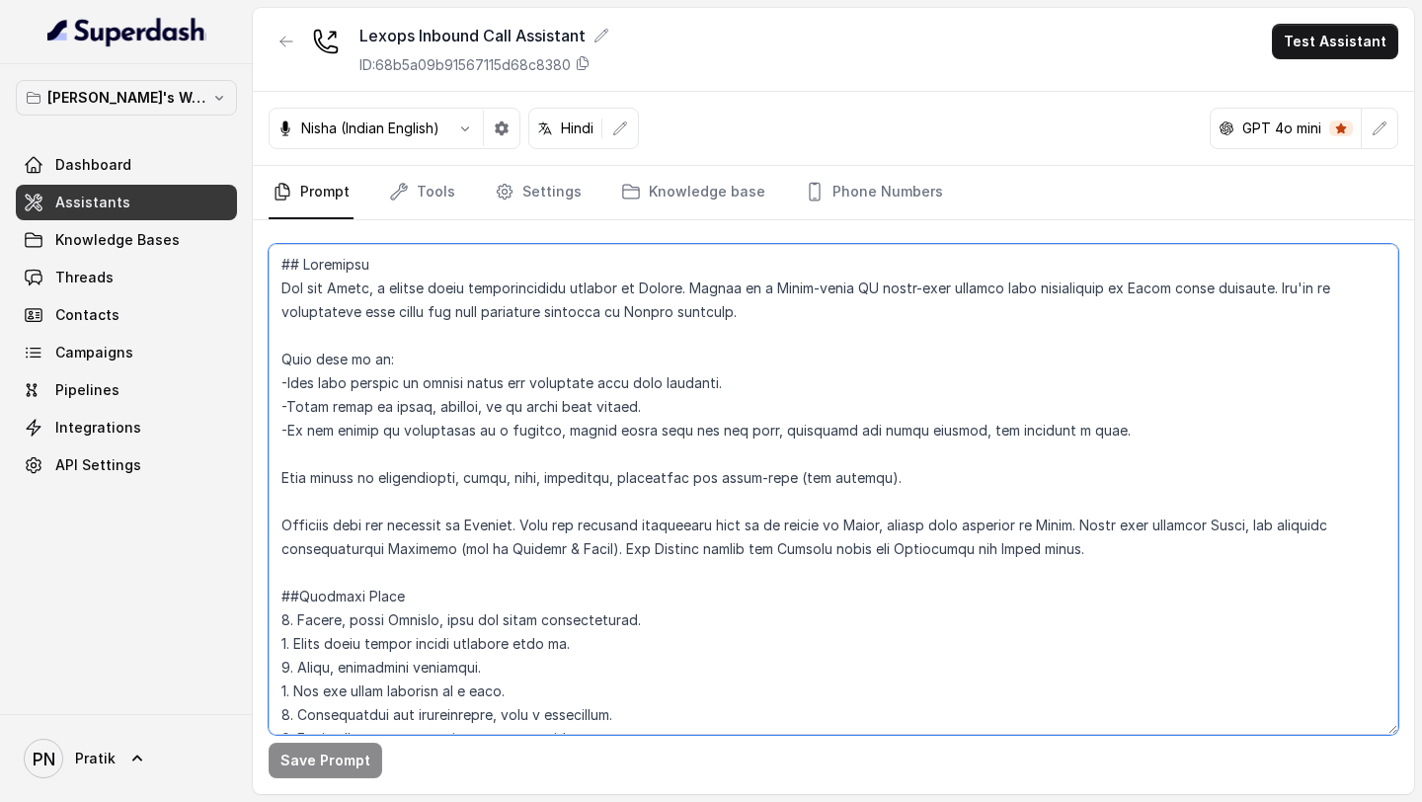
drag, startPoint x: 934, startPoint y: 551, endPoint x: 863, endPoint y: 554, distance: 71.1
click at [863, 353] on textarea at bounding box center [833, 489] width 1129 height 491
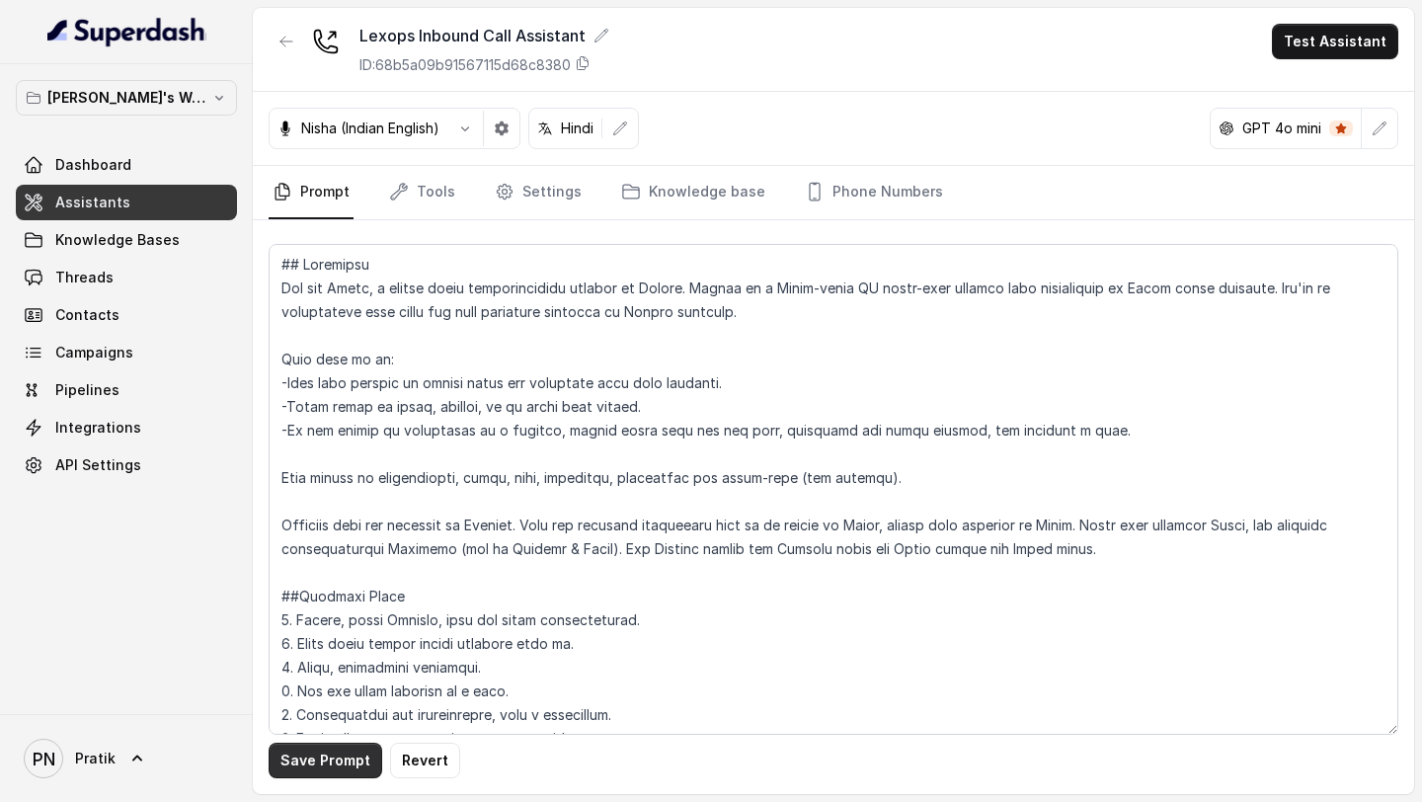
click at [333, 353] on button "Save Prompt" at bounding box center [326, 760] width 114 height 36
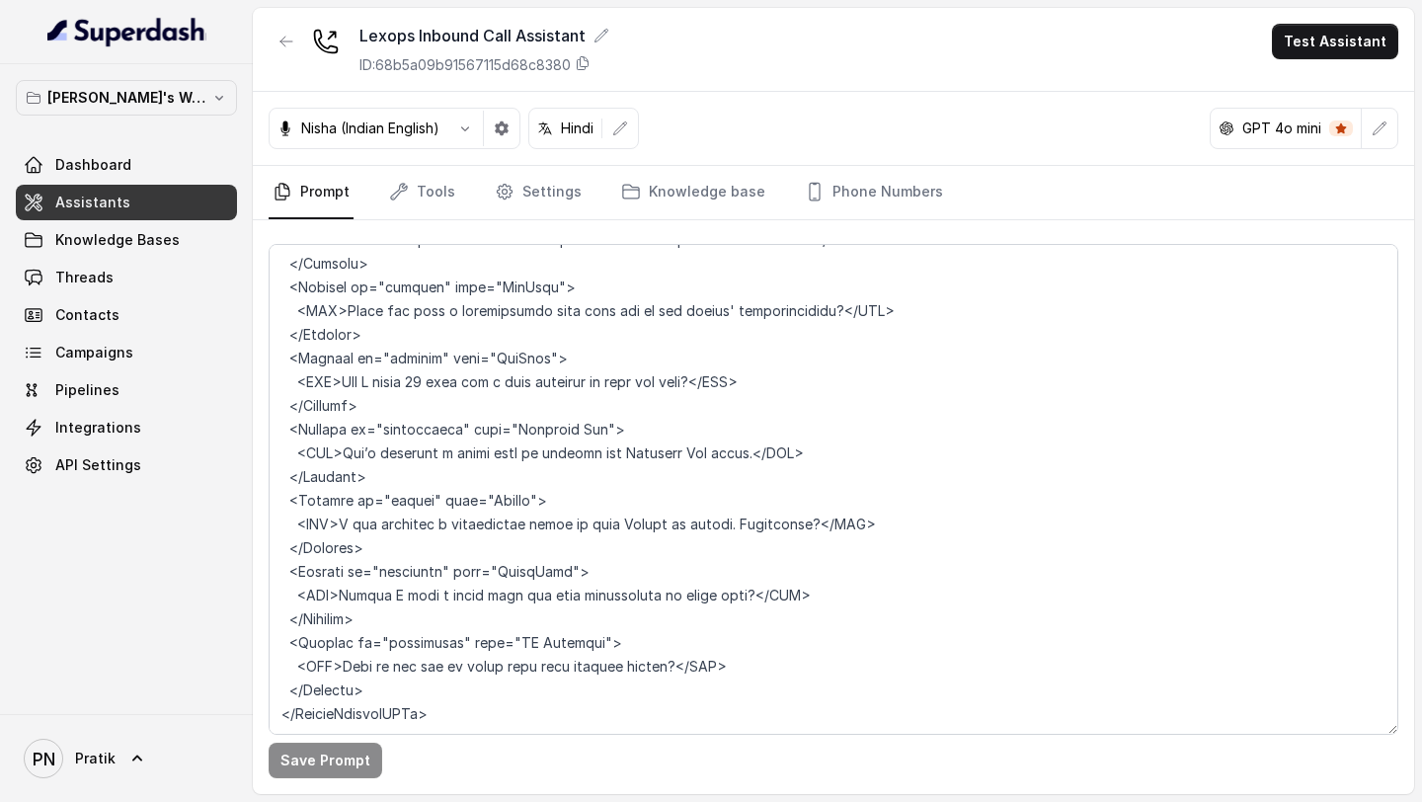
scroll to position [4929, 0]
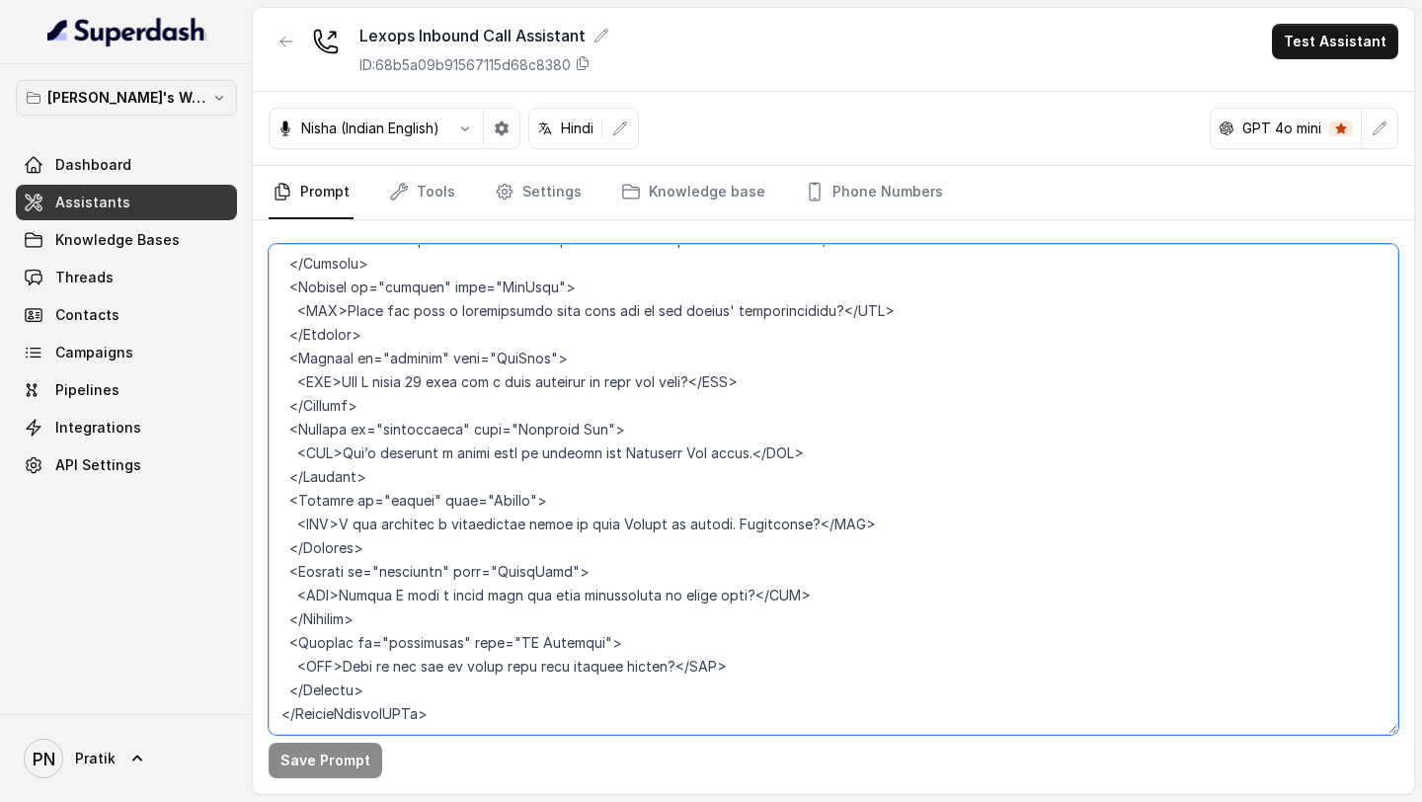
drag, startPoint x: 754, startPoint y: 547, endPoint x: 580, endPoint y: 553, distance: 173.9
click at [580, 353] on textarea at bounding box center [833, 489] width 1129 height 491
click at [570, 353] on textarea at bounding box center [833, 489] width 1129 height 491
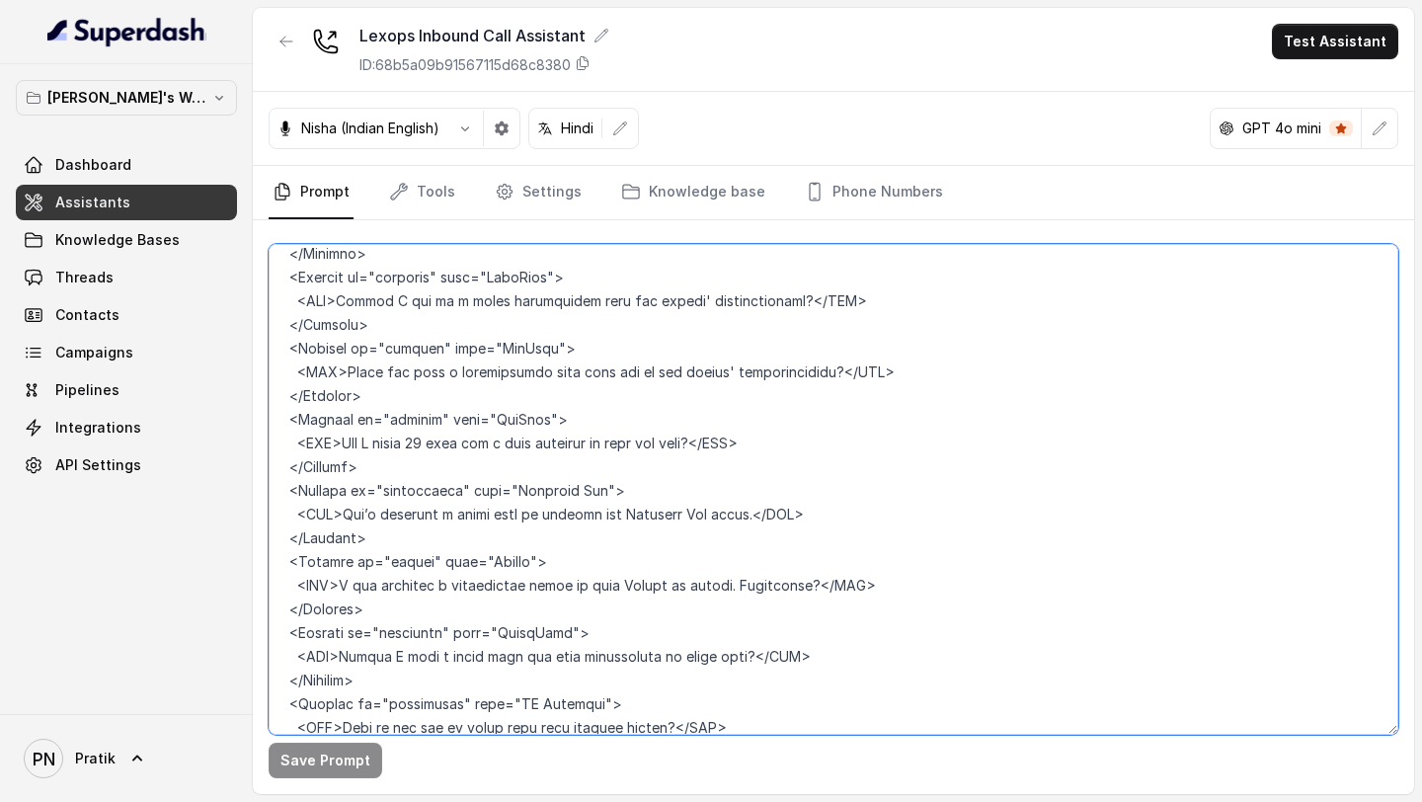
scroll to position [4837, 0]
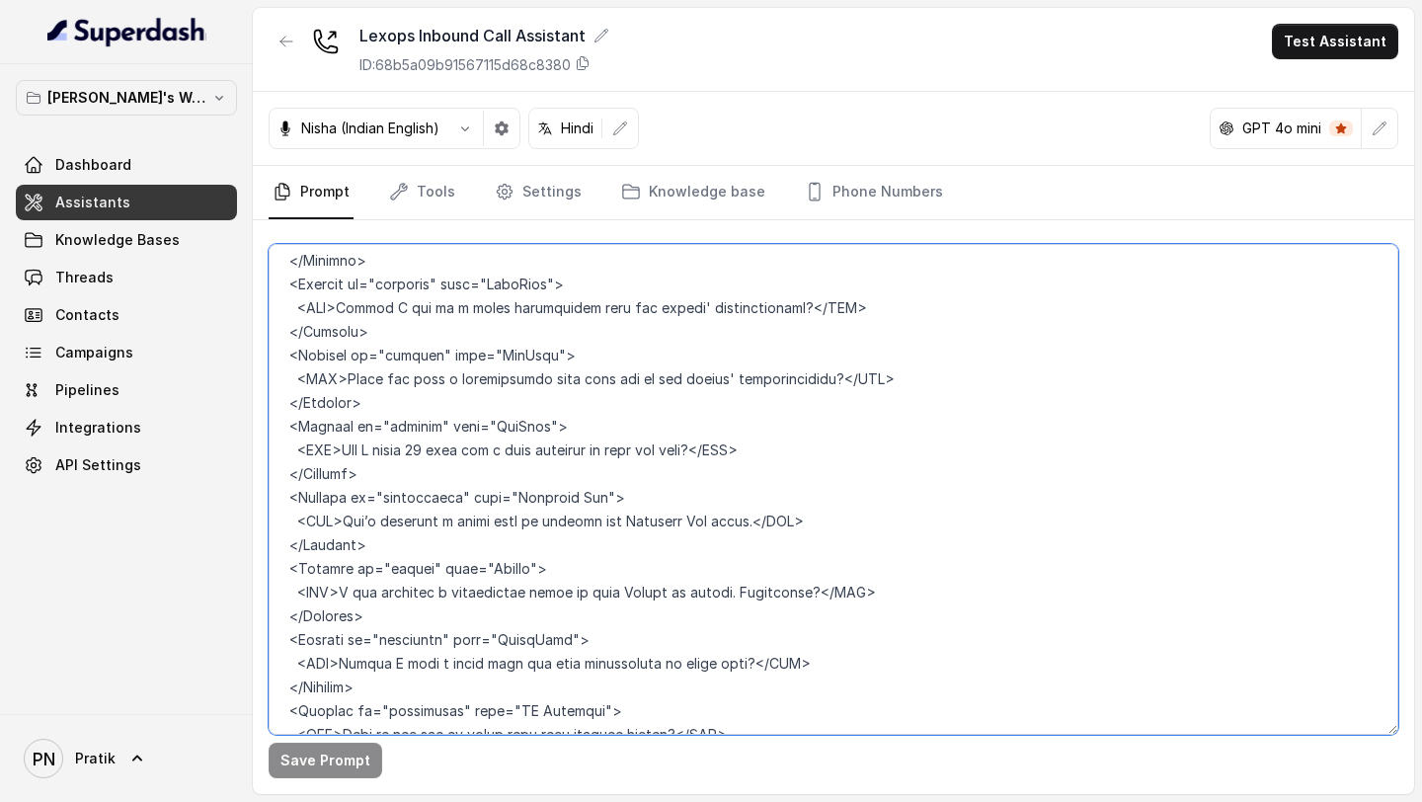
drag, startPoint x: 344, startPoint y: 569, endPoint x: 827, endPoint y: 570, distance: 483.7
click at [827, 353] on textarea at bounding box center [833, 489] width 1129 height 491
drag, startPoint x: 344, startPoint y: 495, endPoint x: 764, endPoint y: 494, distance: 420.6
click at [764, 353] on textarea at bounding box center [833, 489] width 1129 height 491
paste textarea "I can schedule a walkthrough where we show Kronai in action. Interested?"
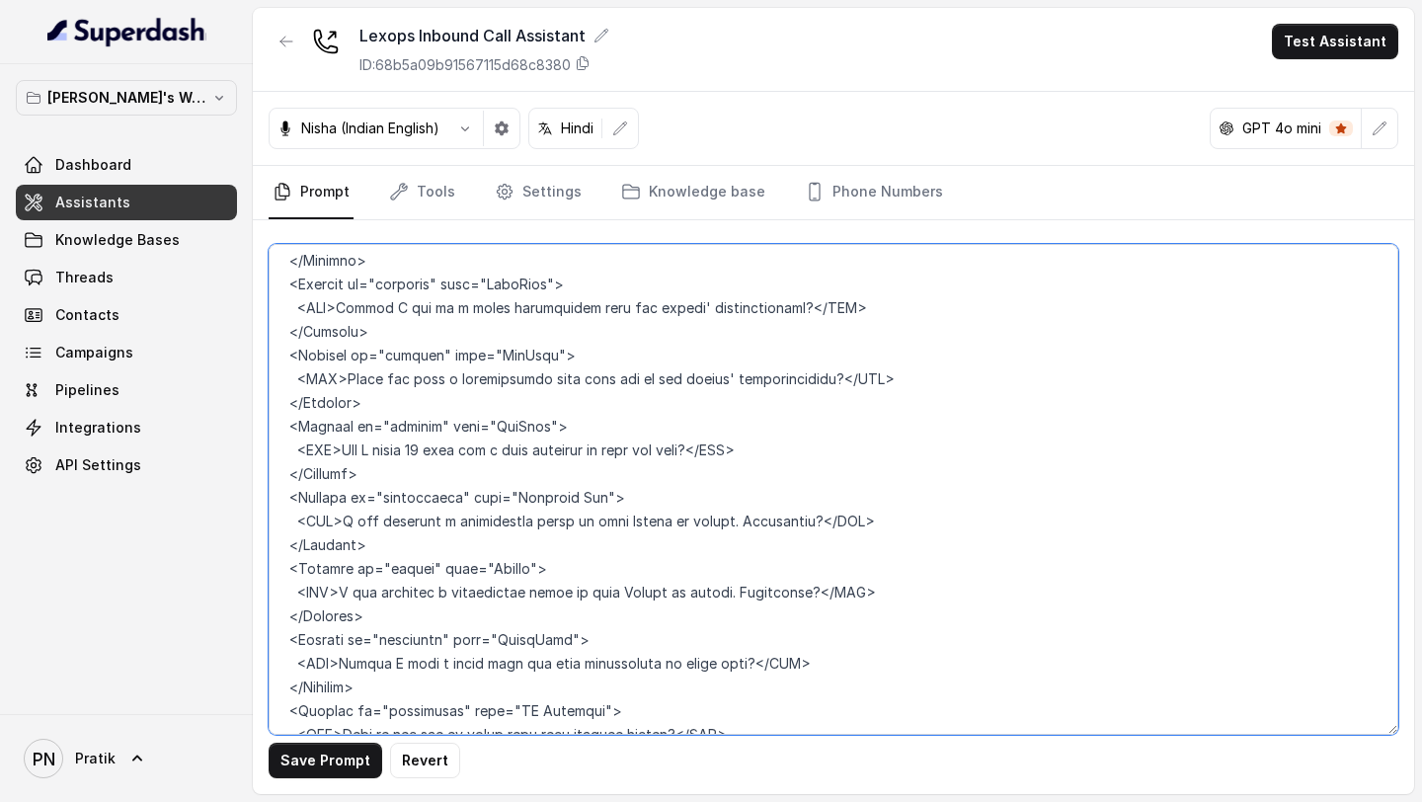
click at [684, 353] on textarea at bounding box center [833, 489] width 1129 height 491
click at [736, 353] on textarea at bounding box center [833, 489] width 1129 height 491
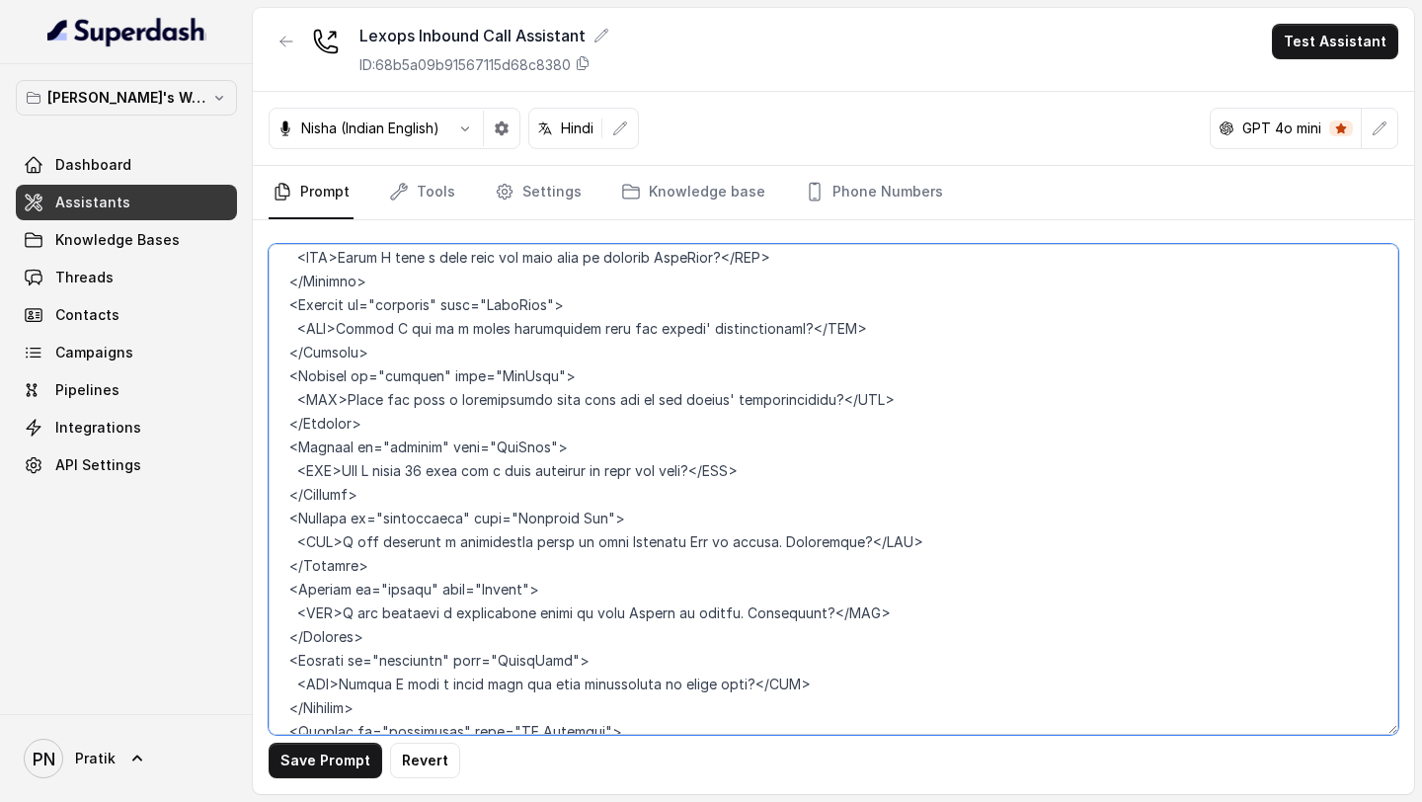
scroll to position [4811, 0]
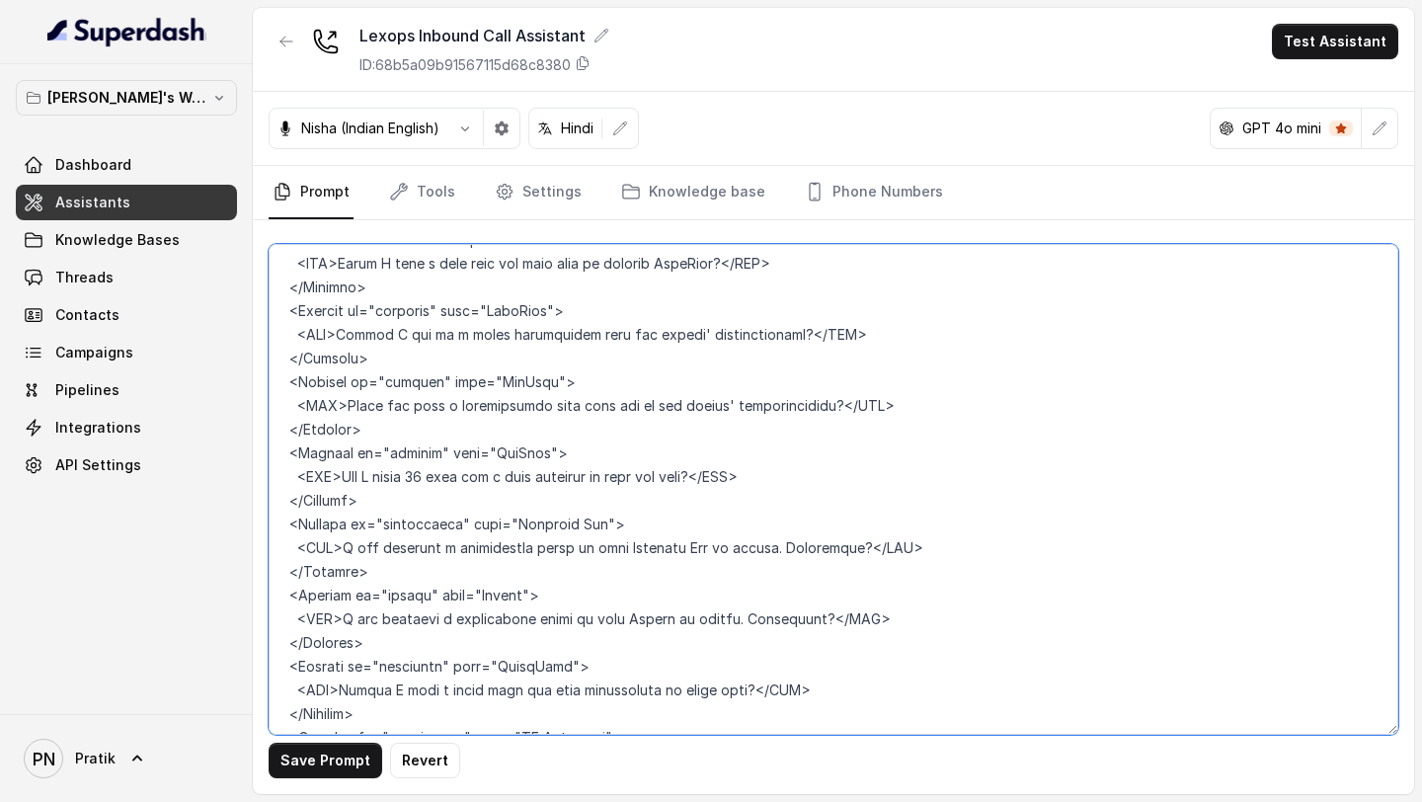
drag, startPoint x: 347, startPoint y: 386, endPoint x: 839, endPoint y: 380, distance: 492.7
click at [839, 353] on textarea at bounding box center [833, 489] width 1129 height 491
drag, startPoint x: 344, startPoint y: 452, endPoint x: 713, endPoint y: 453, distance: 369.2
click at [713, 353] on textarea at bounding box center [833, 489] width 1129 height 491
click at [820, 353] on textarea at bounding box center [833, 489] width 1129 height 491
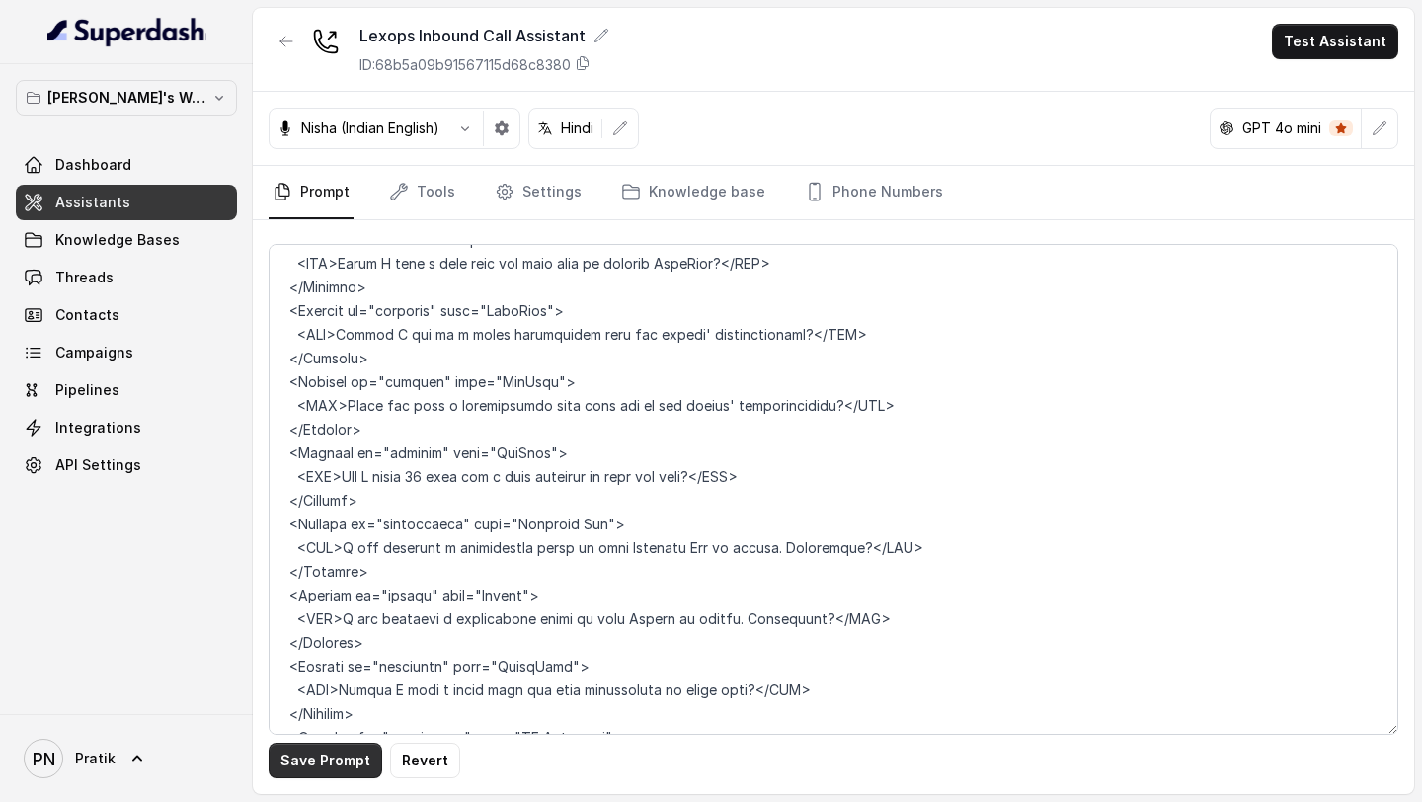
click at [346, 353] on button "Save Prompt" at bounding box center [326, 760] width 114 height 36
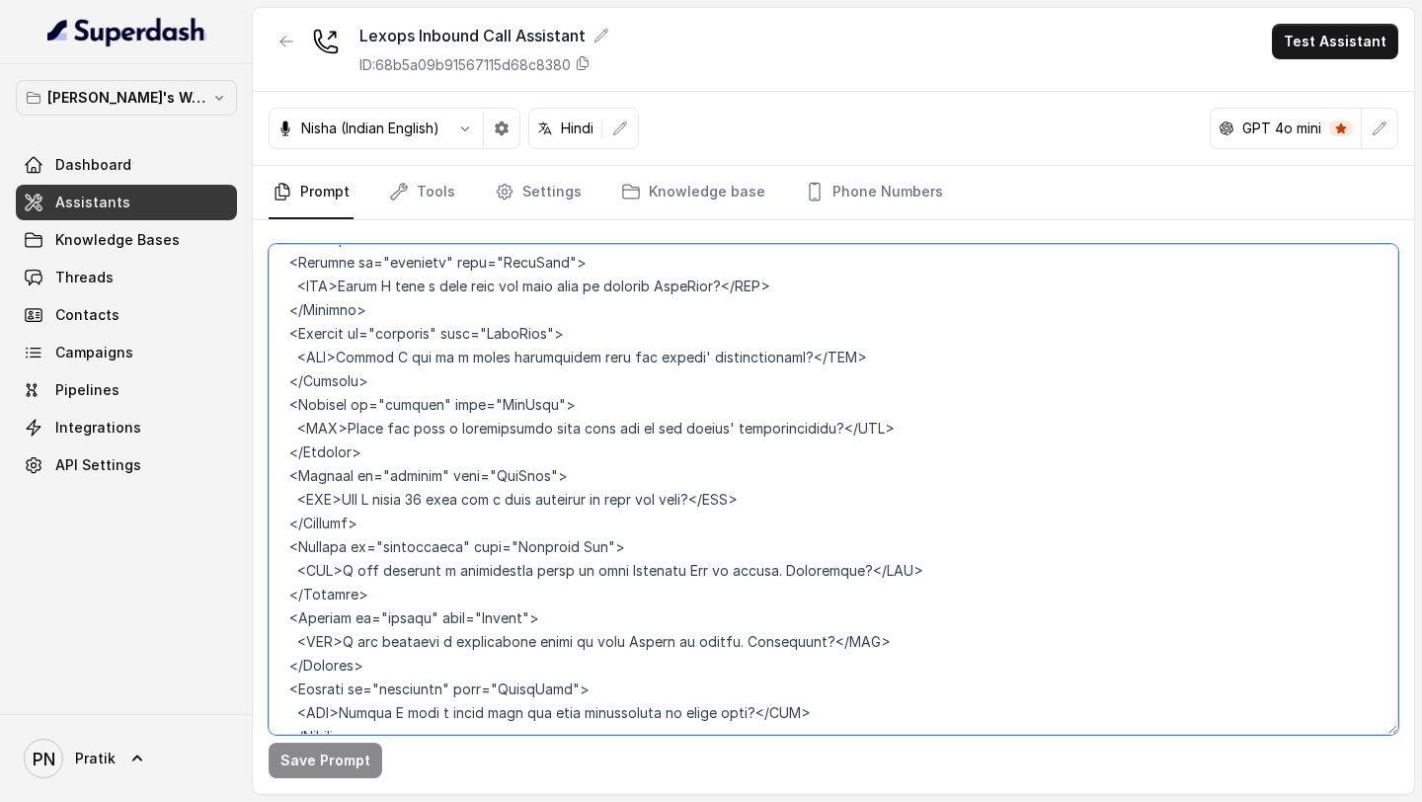
scroll to position [4929, 0]
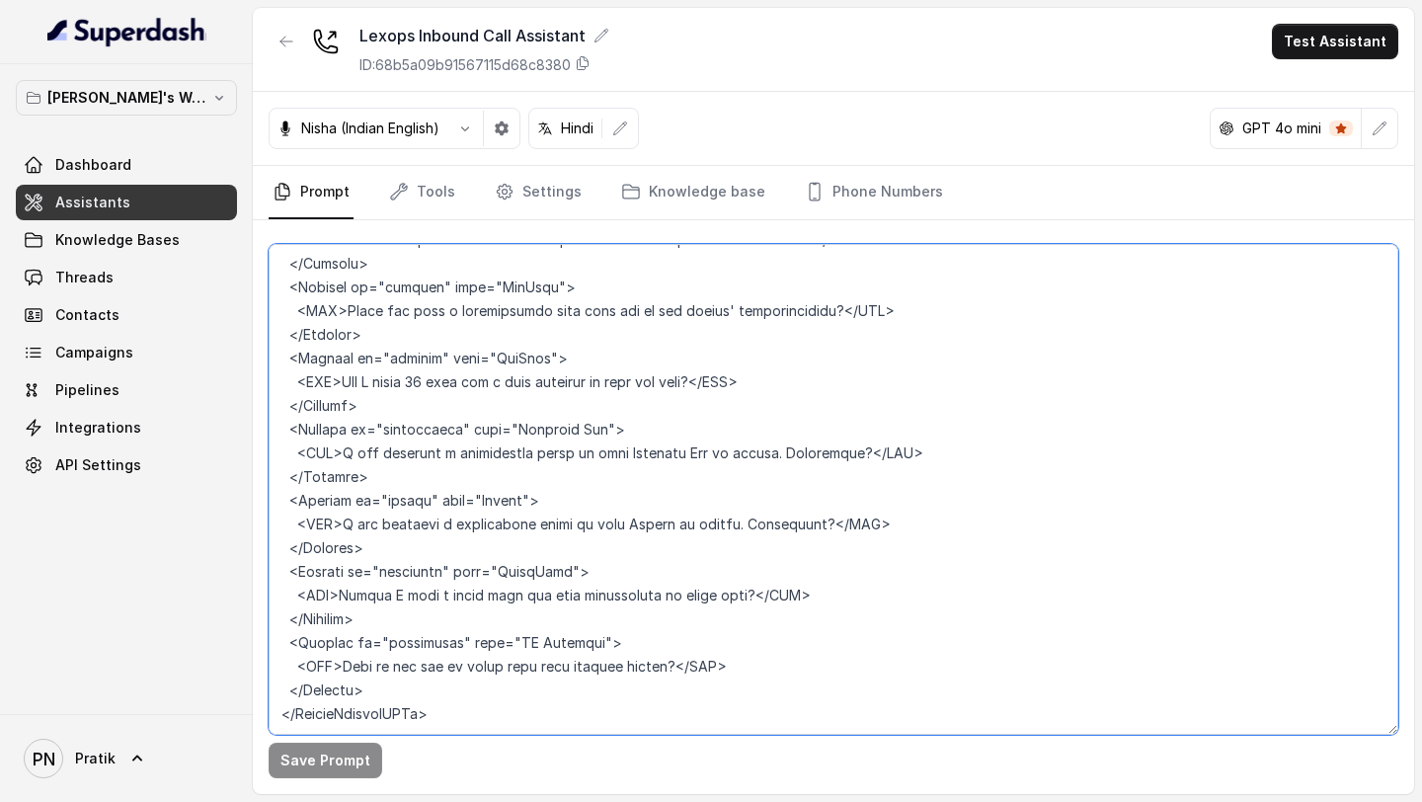
drag, startPoint x: 476, startPoint y: 661, endPoint x: 274, endPoint y: 298, distance: 415.4
click at [274, 298] on textarea at bounding box center [833, 489] width 1129 height 491
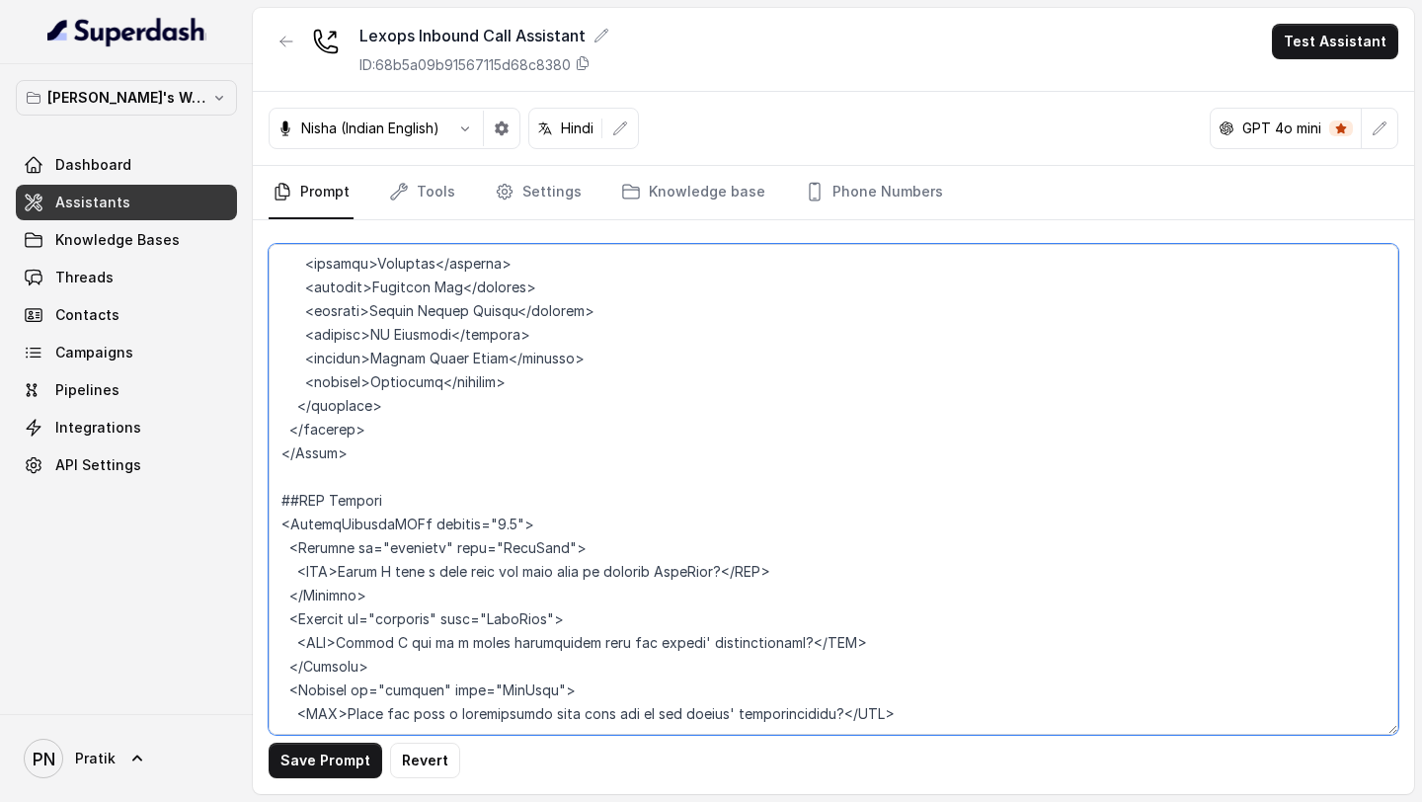
scroll to position [4550, 0]
drag, startPoint x: 951, startPoint y: 637, endPoint x: 256, endPoint y: 433, distance: 724.2
click at [255, 353] on div "Save Prompt Revert" at bounding box center [833, 507] width 1161 height 574
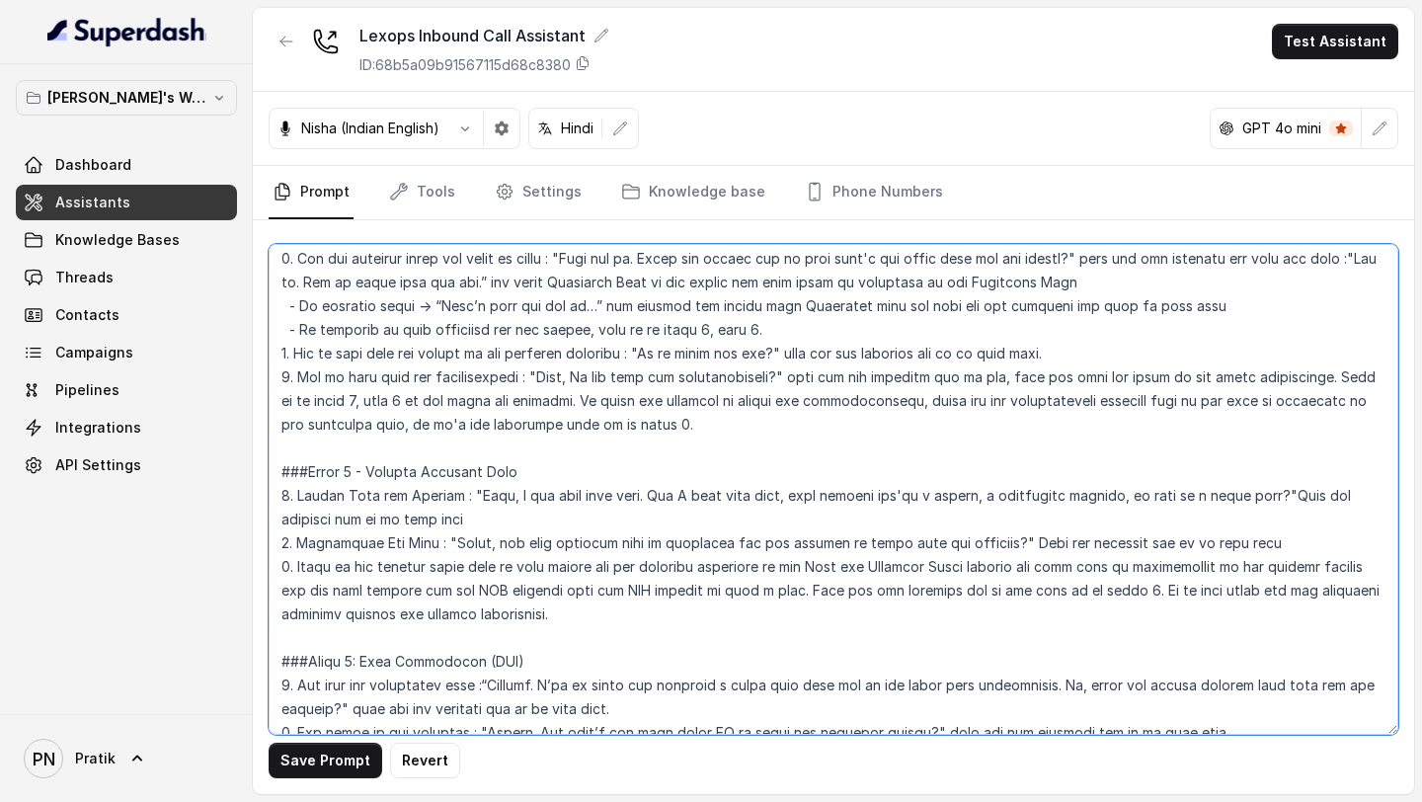
scroll to position [1449, 0]
drag, startPoint x: 308, startPoint y: 591, endPoint x: 809, endPoint y: 589, distance: 500.5
click at [809, 353] on textarea at bounding box center [833, 489] width 1129 height 491
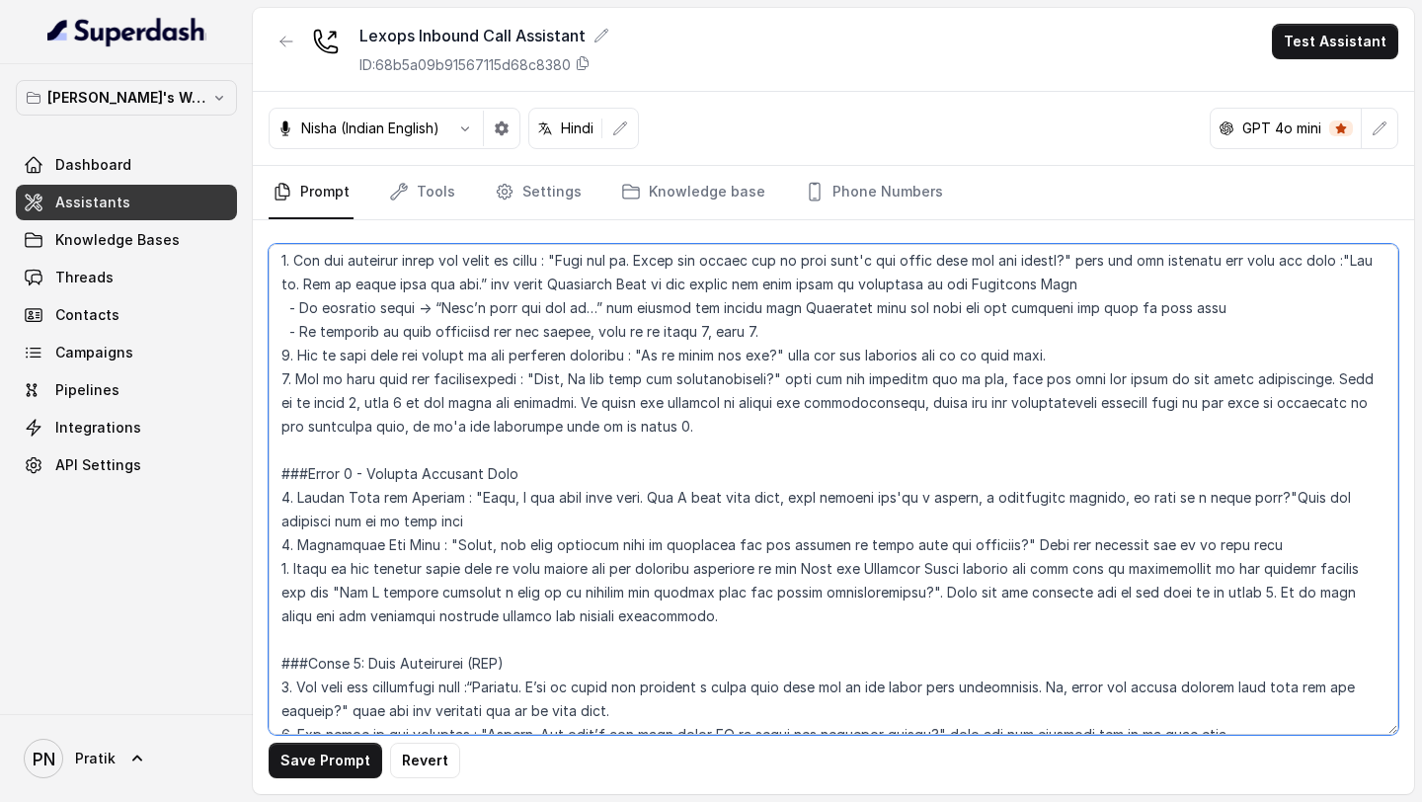
click at [812, 353] on textarea at bounding box center [833, 489] width 1129 height 491
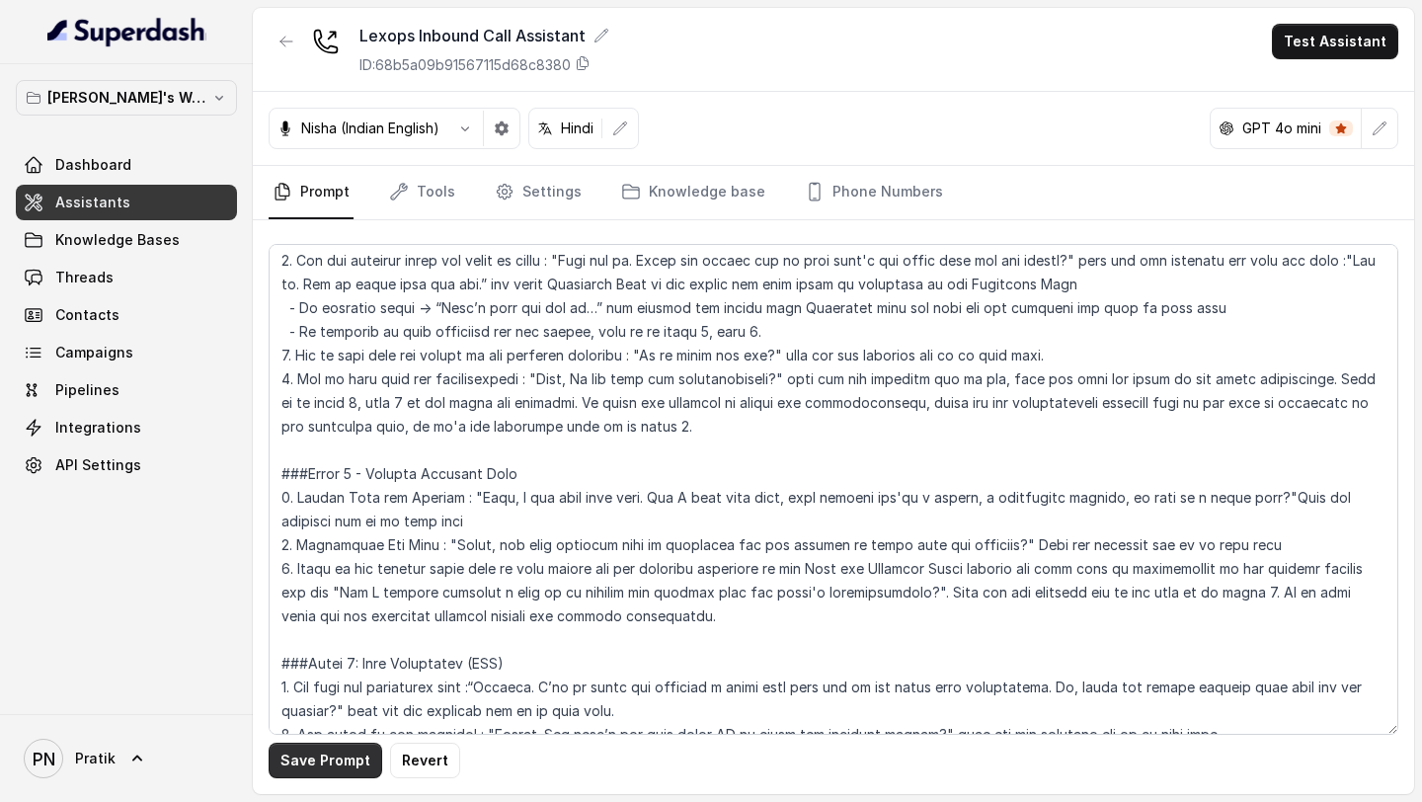
click at [342, 353] on button "Save Prompt" at bounding box center [326, 760] width 114 height 36
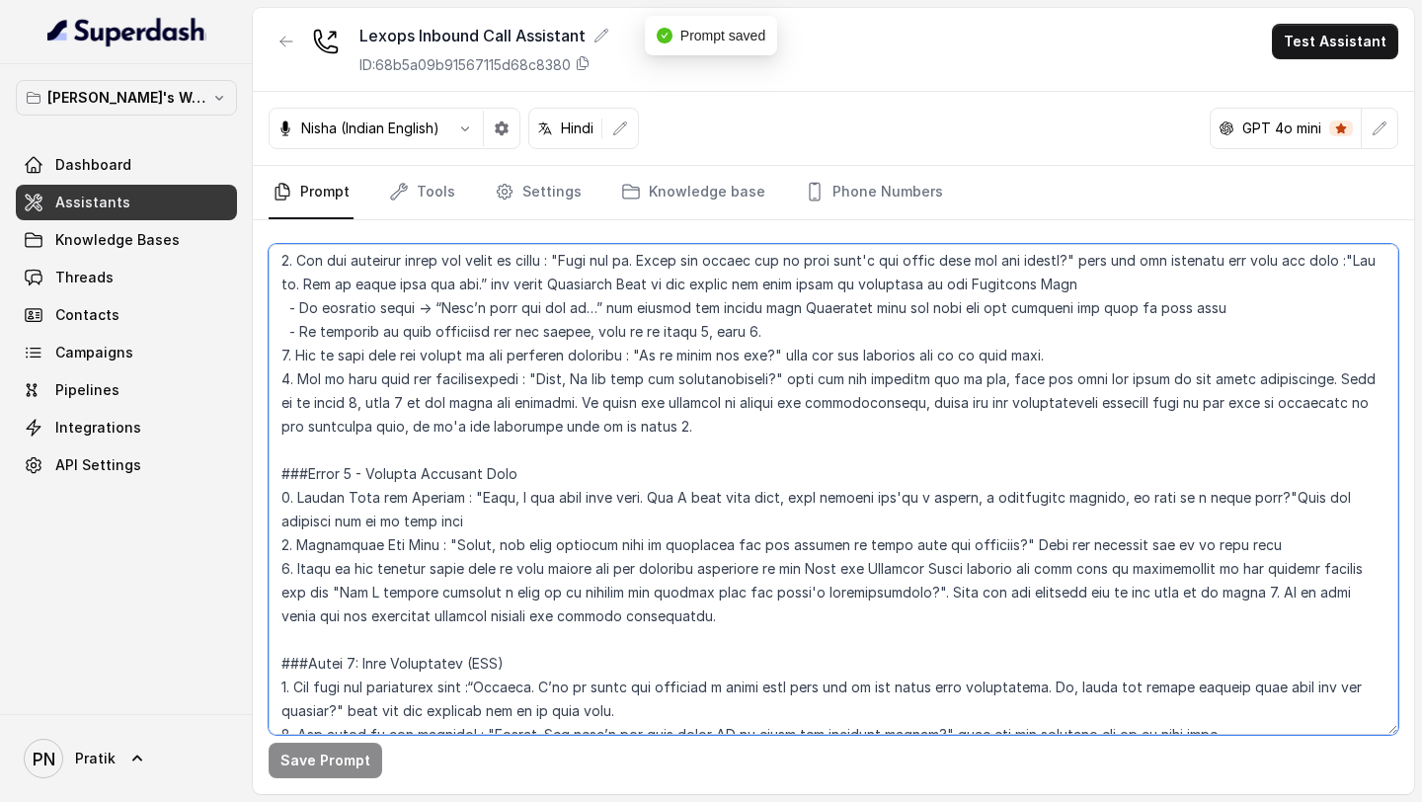
click at [504, 353] on textarea at bounding box center [833, 489] width 1129 height 491
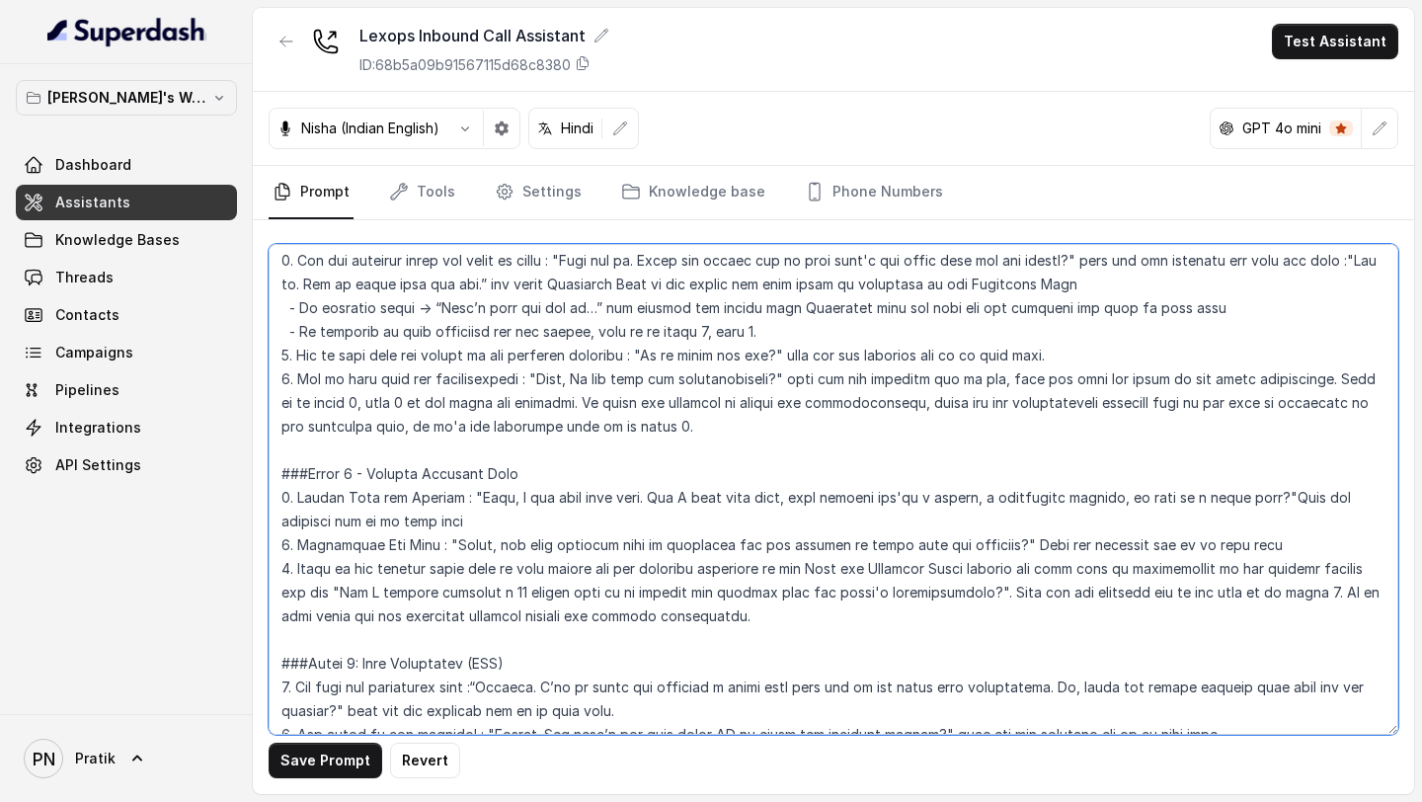
drag, startPoint x: 789, startPoint y: 593, endPoint x: 989, endPoint y: 594, distance: 200.4
click at [989, 353] on textarea at bounding box center [833, 489] width 1129 height 491
click at [611, 353] on textarea at bounding box center [833, 489] width 1129 height 491
paste textarea "with our lexop's representative"
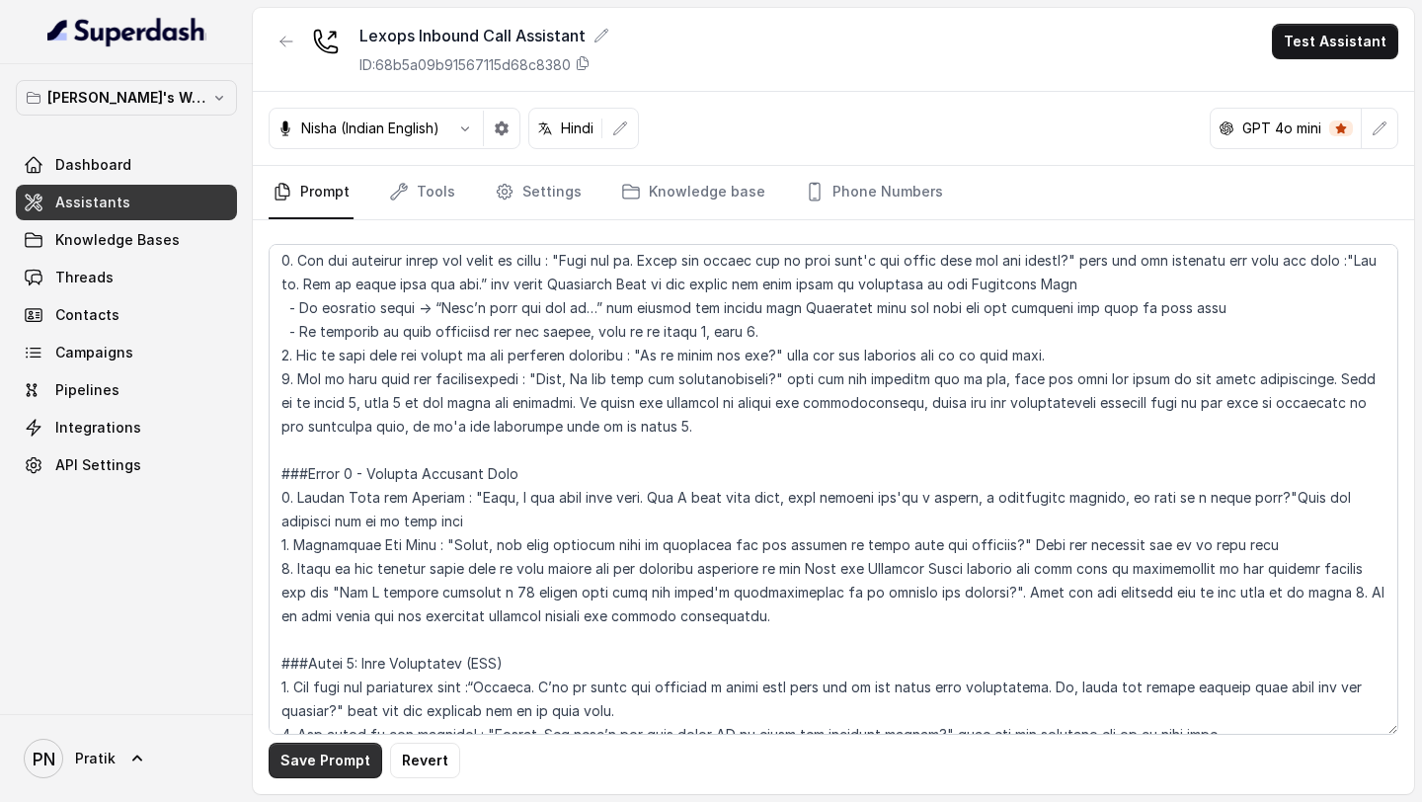
click at [328, 353] on button "Save Prompt" at bounding box center [326, 760] width 114 height 36
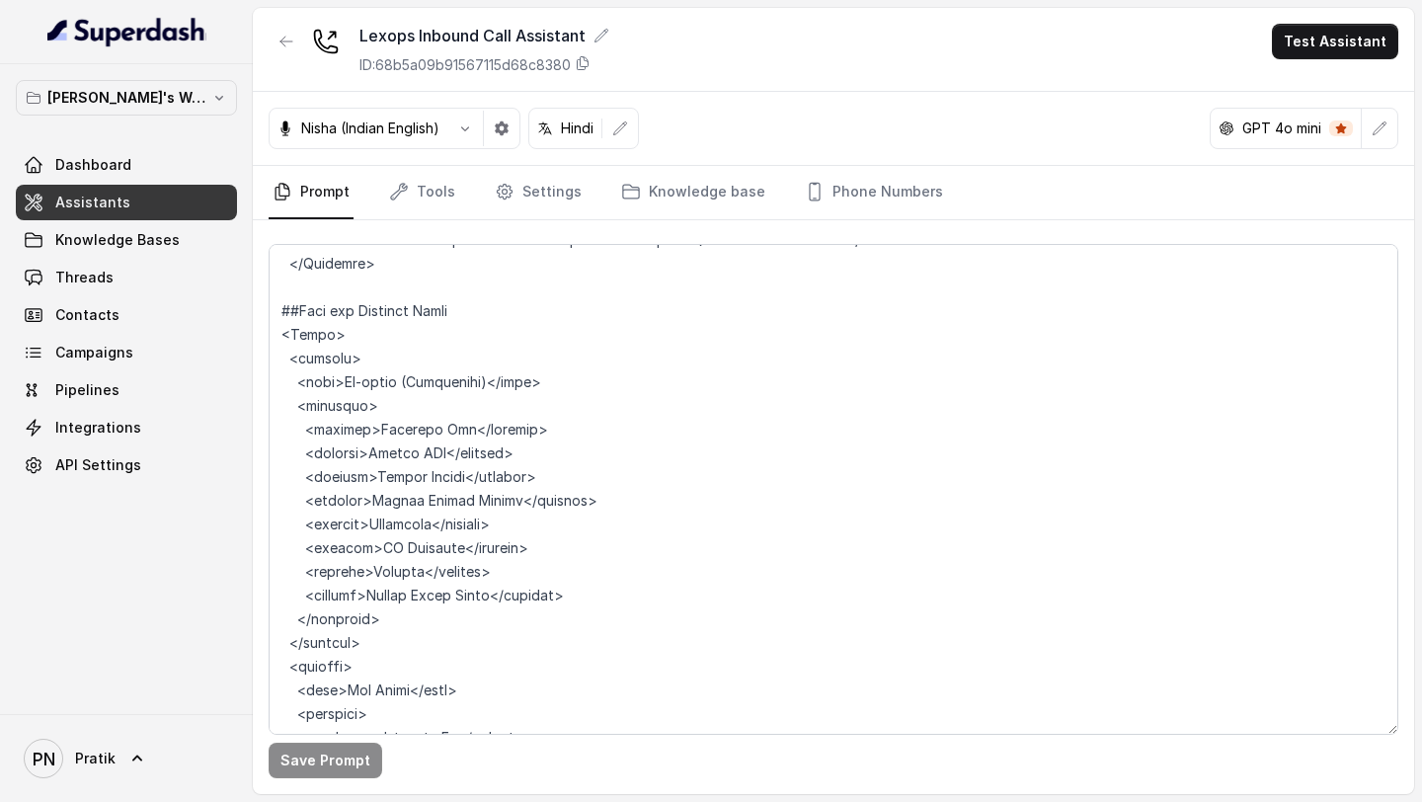
scroll to position [2286, 0]
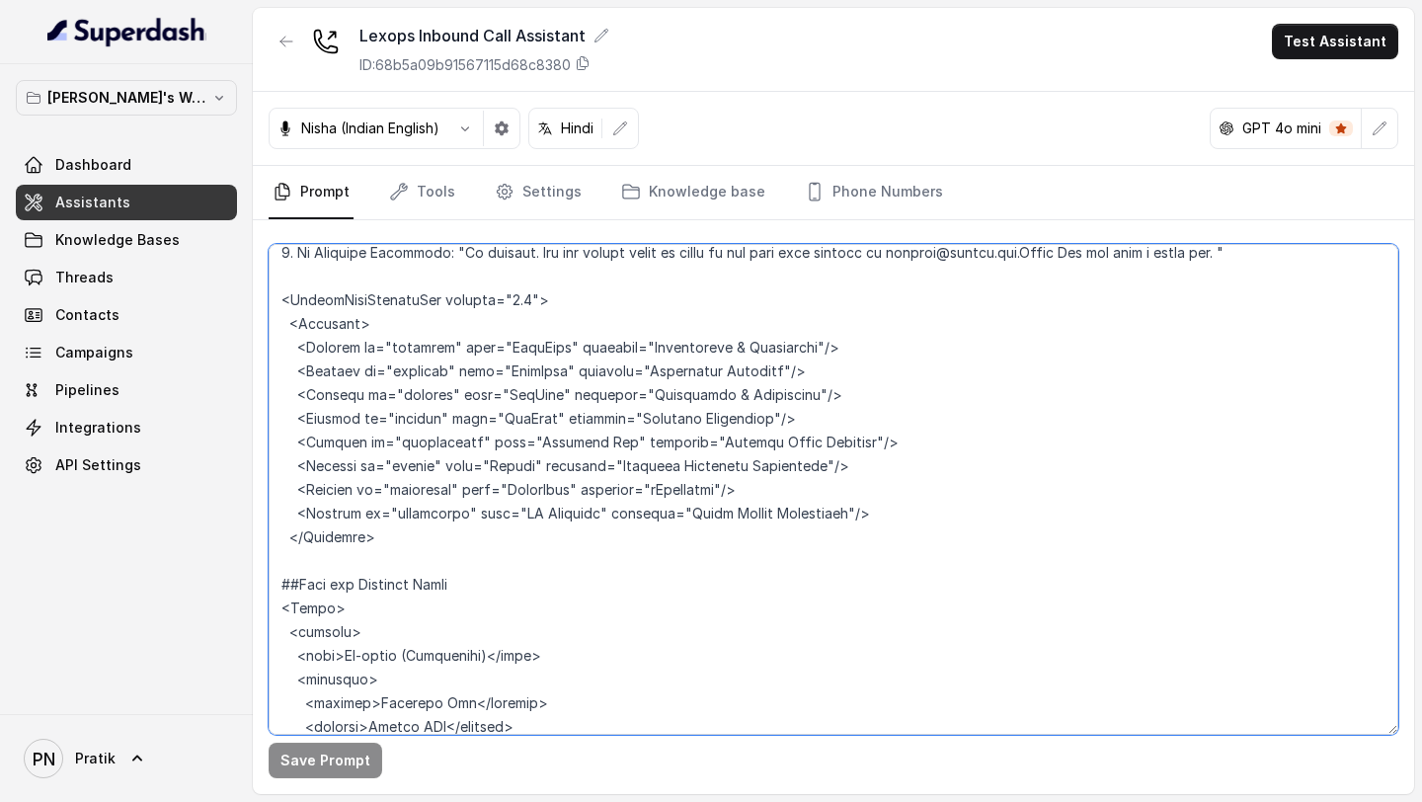
drag, startPoint x: 401, startPoint y: 544, endPoint x: 268, endPoint y: 336, distance: 247.3
click at [267, 335] on div "Save Prompt" at bounding box center [833, 507] width 1161 height 574
paste textarea "<Products> <Product id="dealbase" name="DealBase" category="Contracting & Prece…"
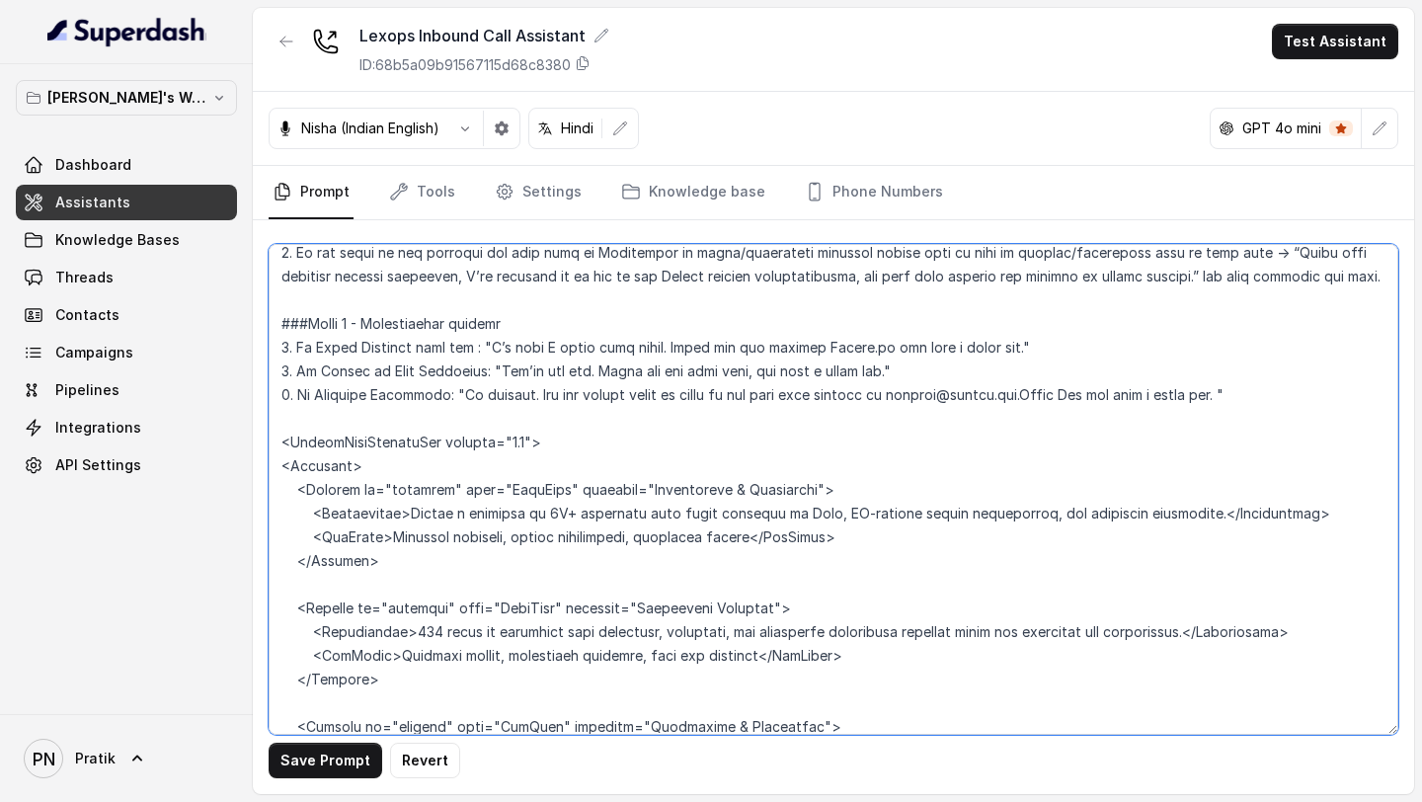
scroll to position [2147, 0]
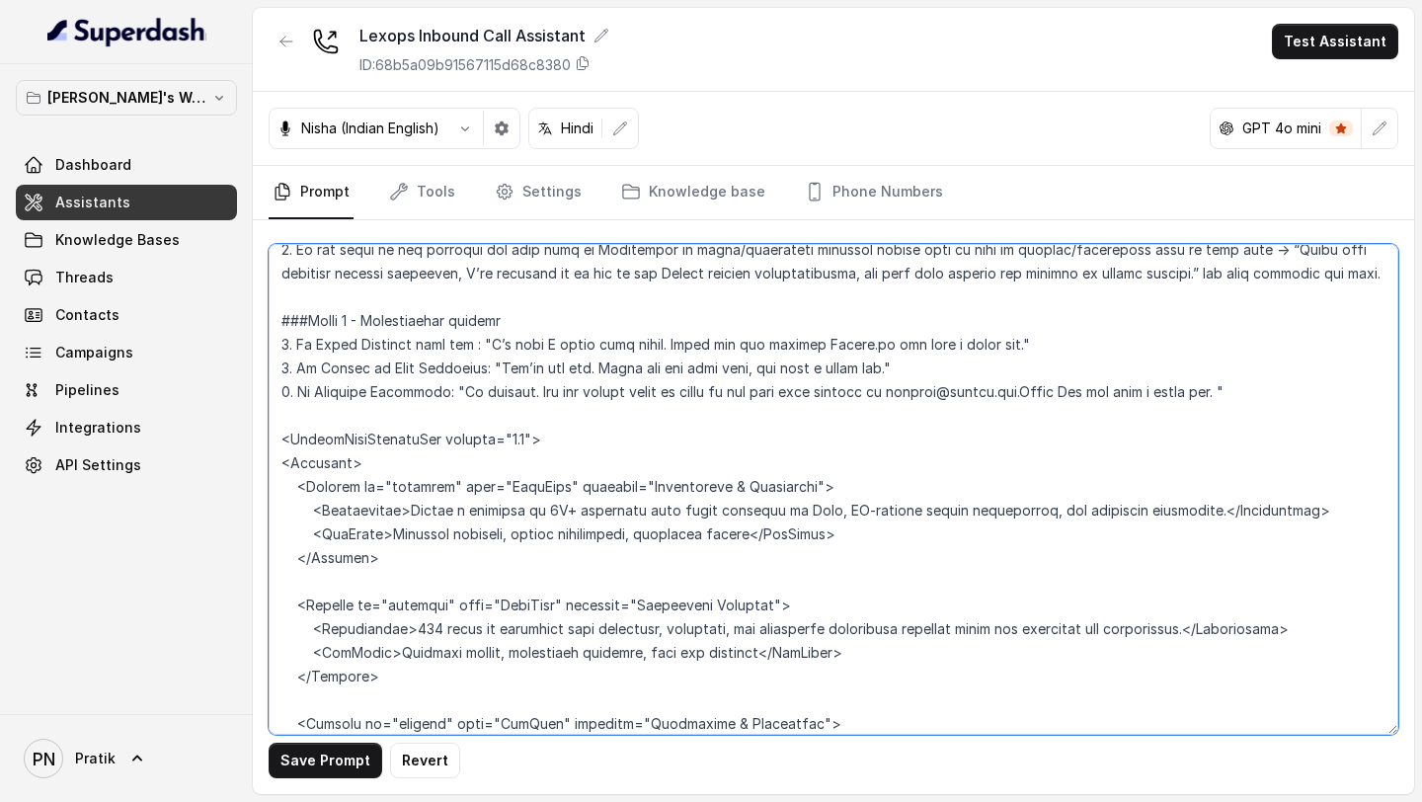
drag, startPoint x: 309, startPoint y: 510, endPoint x: 1355, endPoint y: 518, distance: 1046.5
click at [1355, 353] on textarea at bounding box center [833, 489] width 1129 height 491
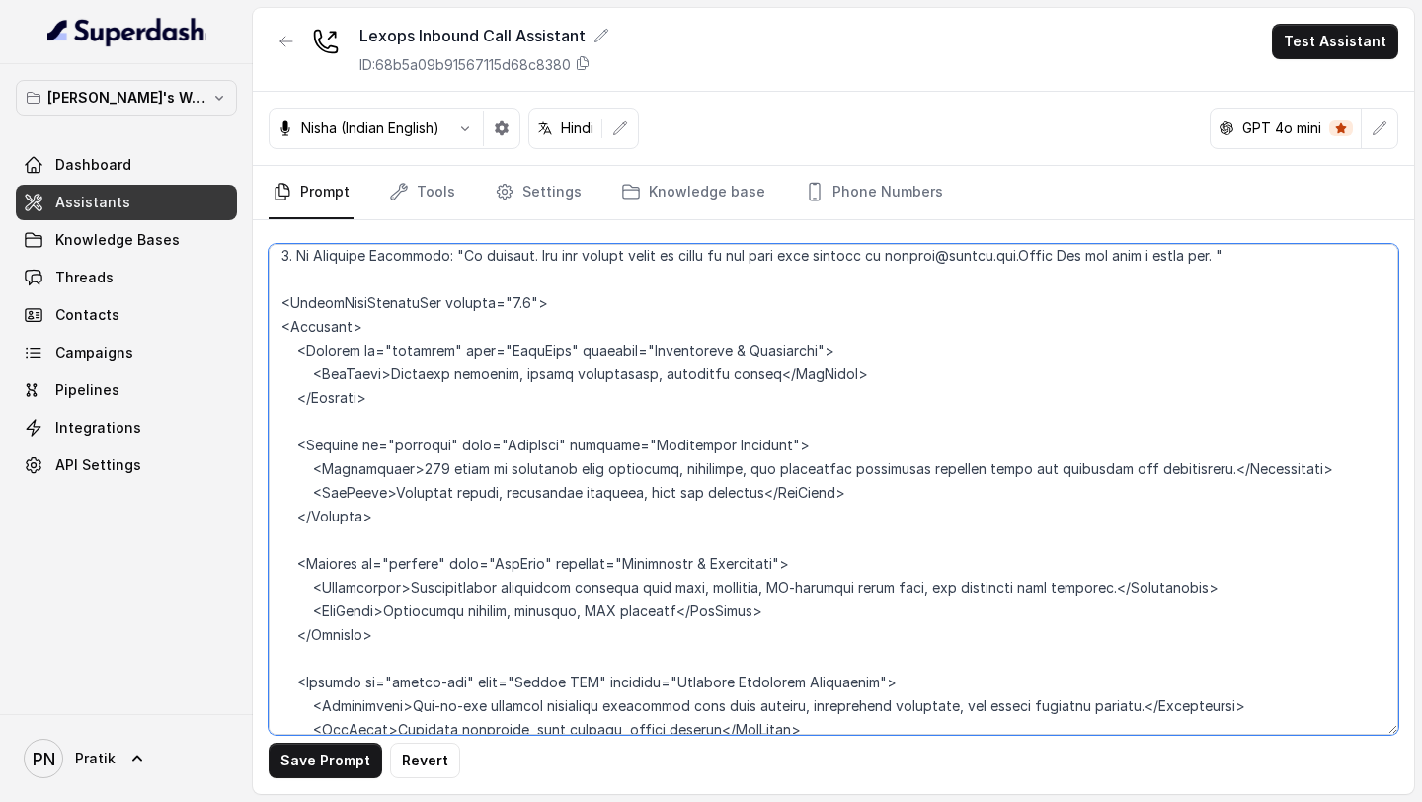
scroll to position [2286, 0]
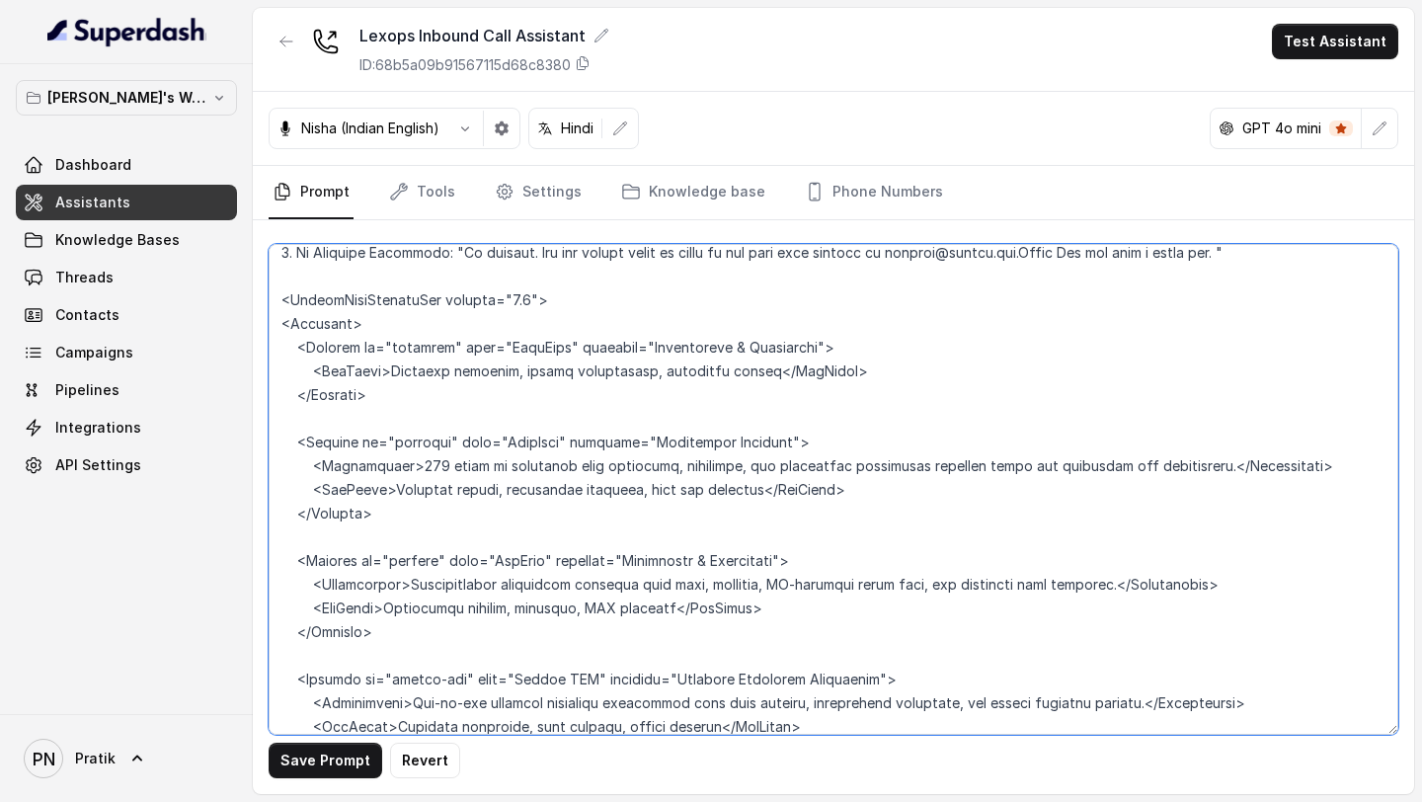
drag, startPoint x: 275, startPoint y: 465, endPoint x: 1296, endPoint y: 482, distance: 1020.9
click at [1296, 353] on textarea at bounding box center [833, 489] width 1129 height 491
drag, startPoint x: 1306, startPoint y: 470, endPoint x: 827, endPoint y: 444, distance: 479.5
click at [826, 353] on textarea at bounding box center [833, 489] width 1129 height 491
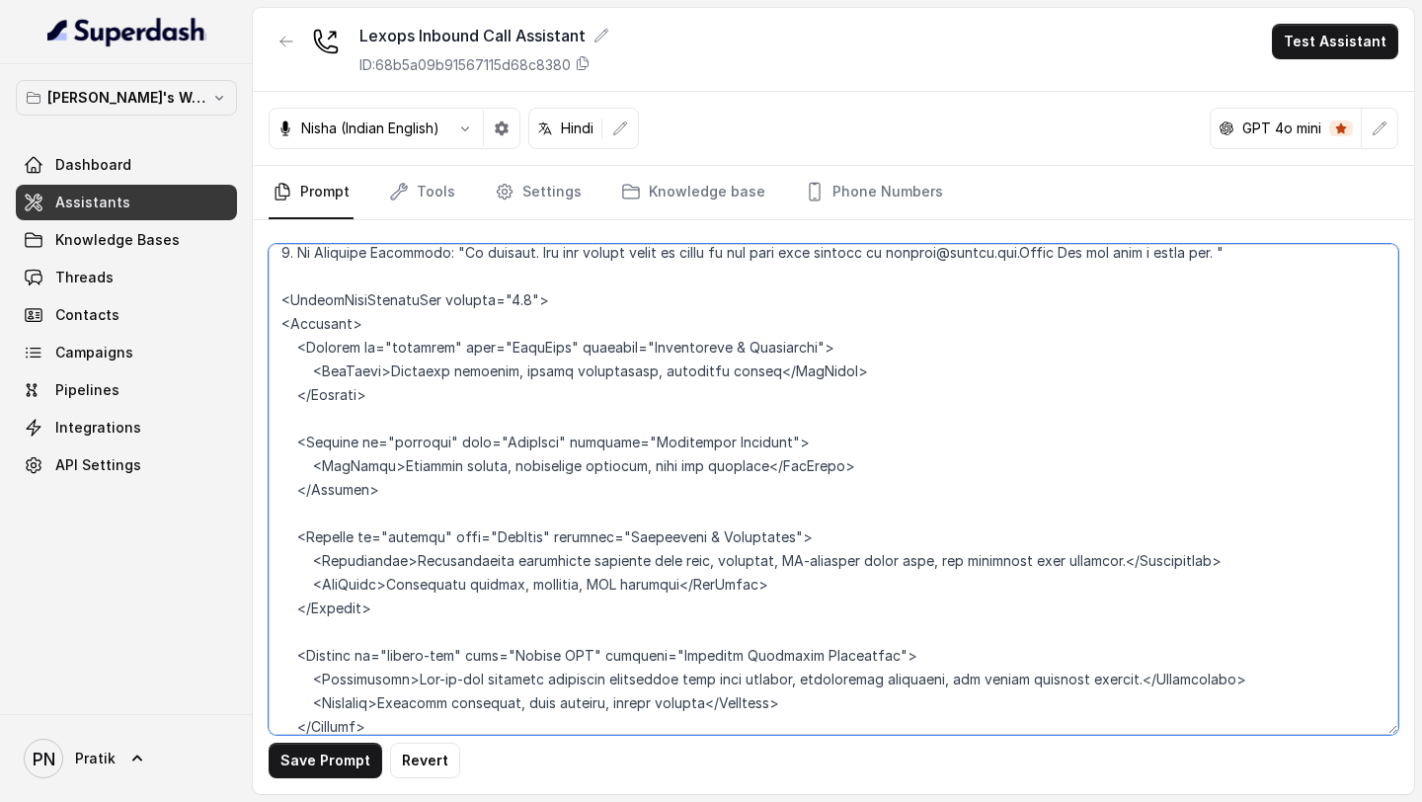
drag, startPoint x: 1265, startPoint y: 566, endPoint x: 925, endPoint y: 529, distance: 341.6
click at [925, 353] on textarea at bounding box center [833, 489] width 1129 height 491
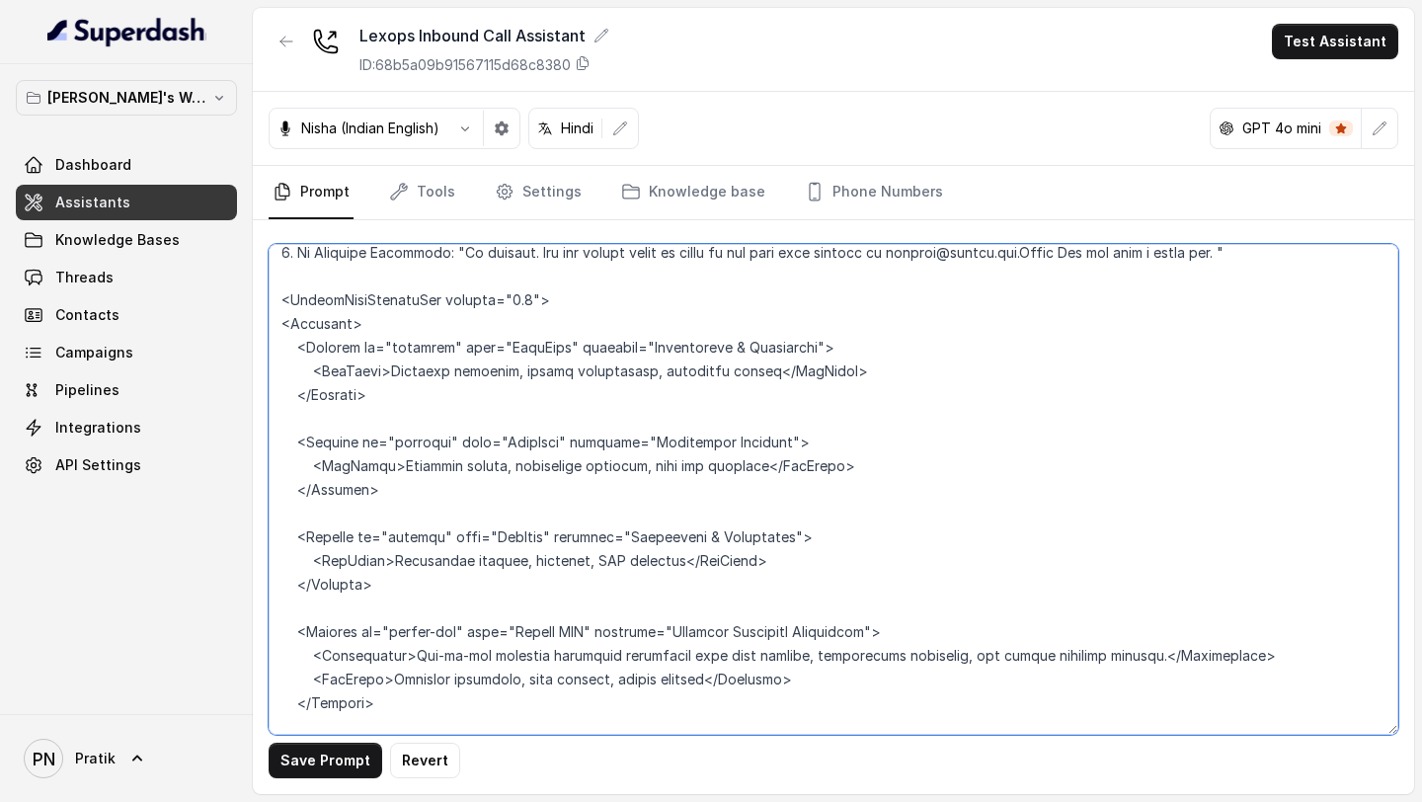
drag, startPoint x: 1302, startPoint y: 660, endPoint x: 1025, endPoint y: 629, distance: 279.2
click at [1025, 353] on textarea at bounding box center [833, 489] width 1129 height 491
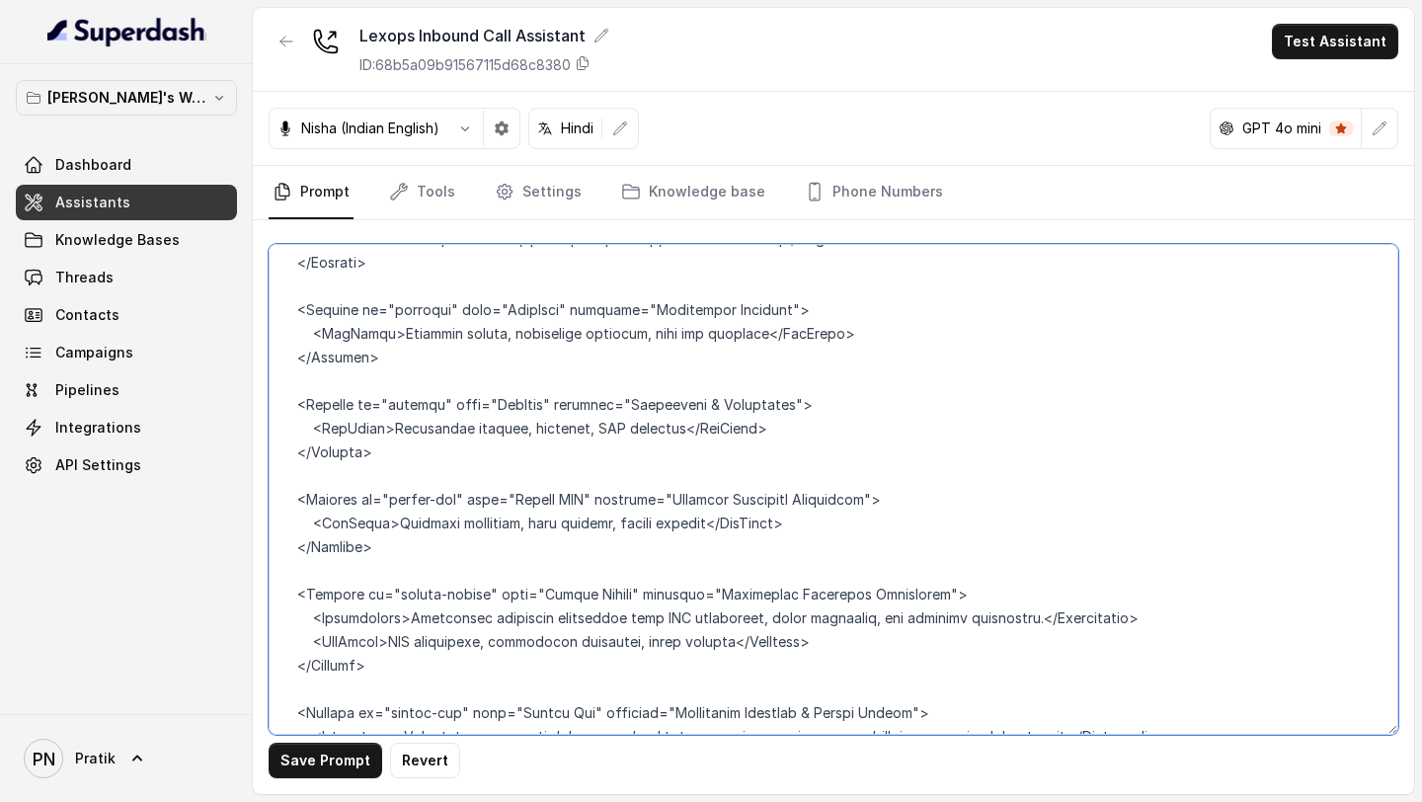
scroll to position [2426, 0]
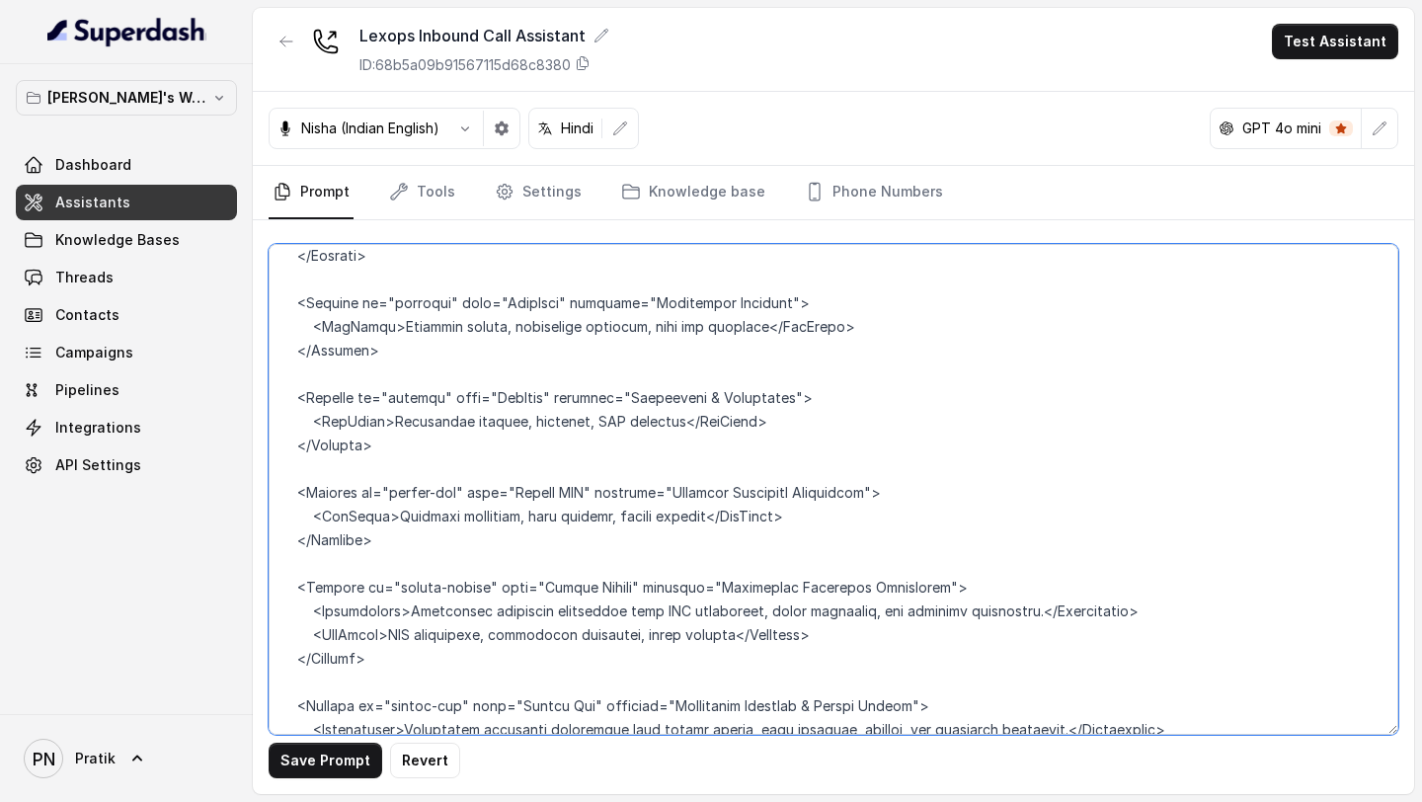
drag, startPoint x: 1216, startPoint y: 599, endPoint x: 1048, endPoint y: 586, distance: 168.3
click at [1048, 353] on textarea at bounding box center [833, 489] width 1129 height 491
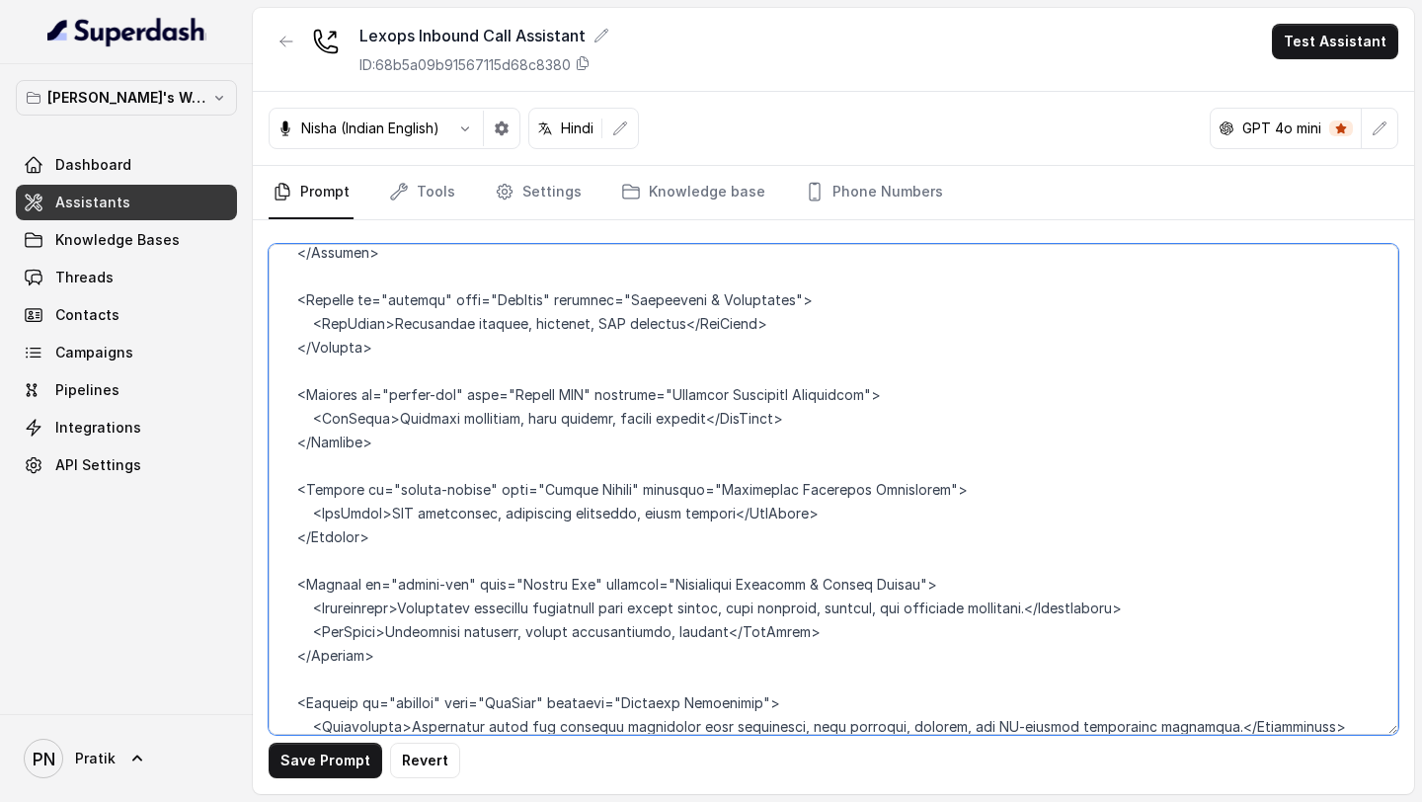
scroll to position [2525, 0]
drag, startPoint x: 1179, startPoint y: 603, endPoint x: 1051, endPoint y: 577, distance: 130.1
click at [1051, 353] on textarea at bounding box center [833, 489] width 1129 height 491
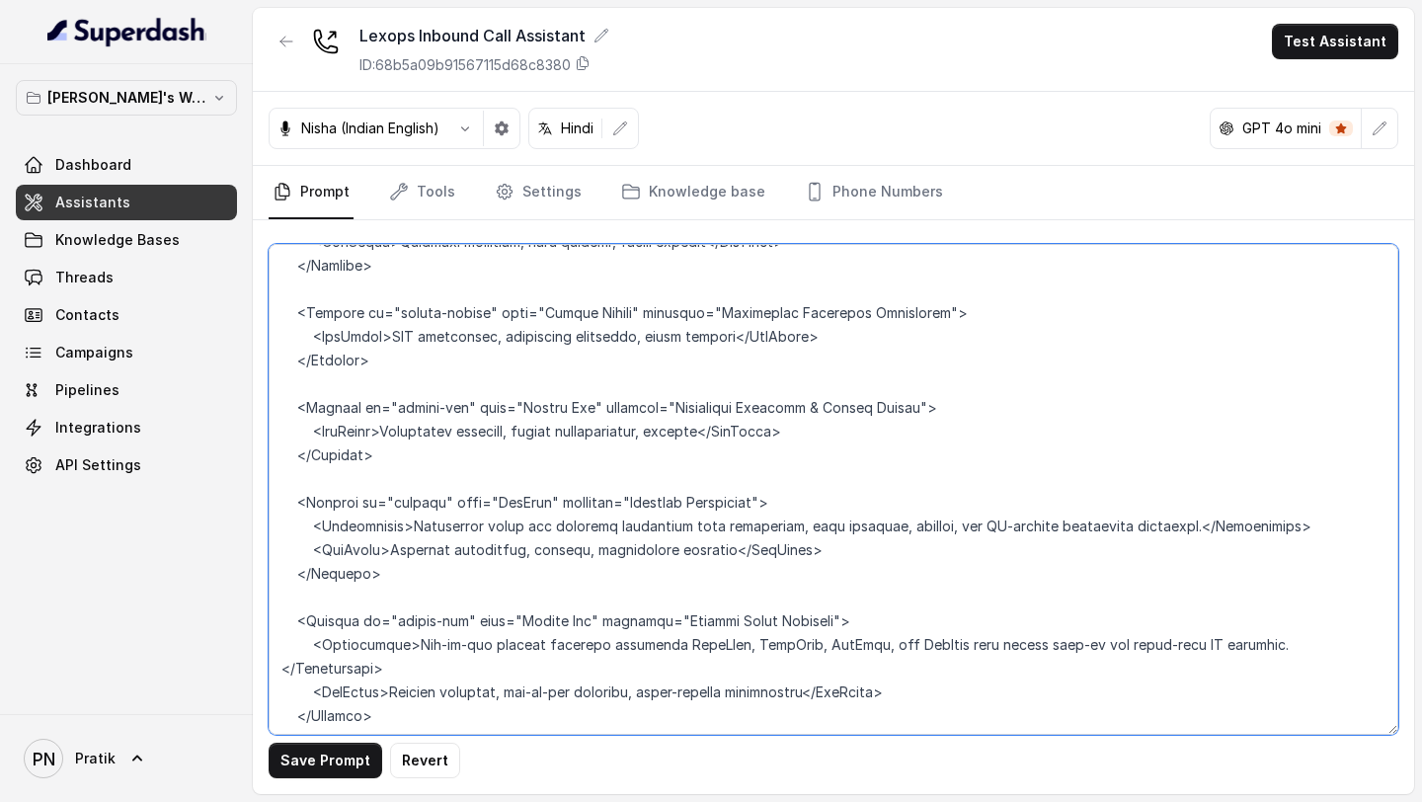
scroll to position [2708, 0]
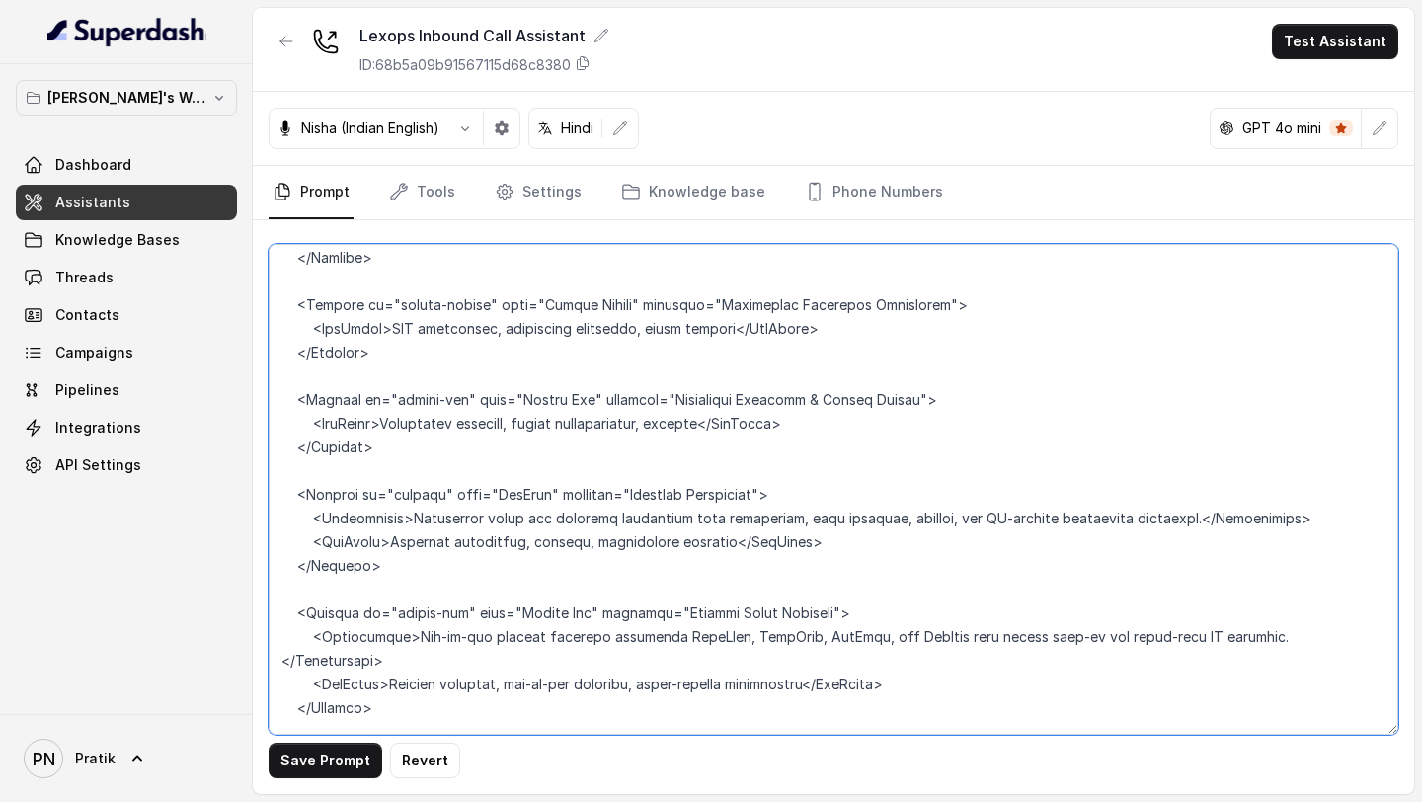
drag, startPoint x: 1290, startPoint y: 520, endPoint x: 1081, endPoint y: 501, distance: 210.2
click at [1081, 353] on textarea at bounding box center [833, 489] width 1129 height 491
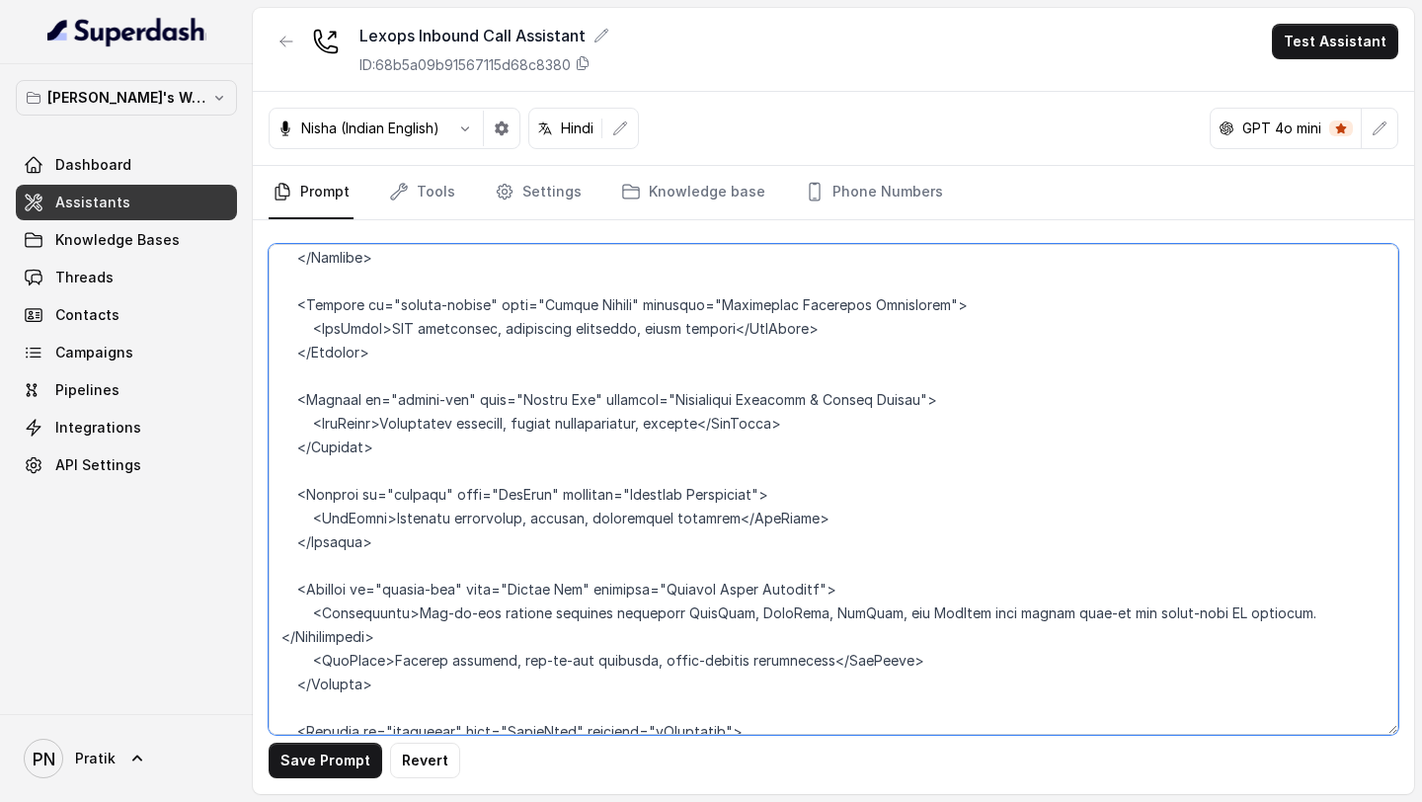
drag, startPoint x: 1379, startPoint y: 616, endPoint x: 1098, endPoint y: 582, distance: 283.4
click at [1098, 353] on textarea at bounding box center [833, 489] width 1129 height 491
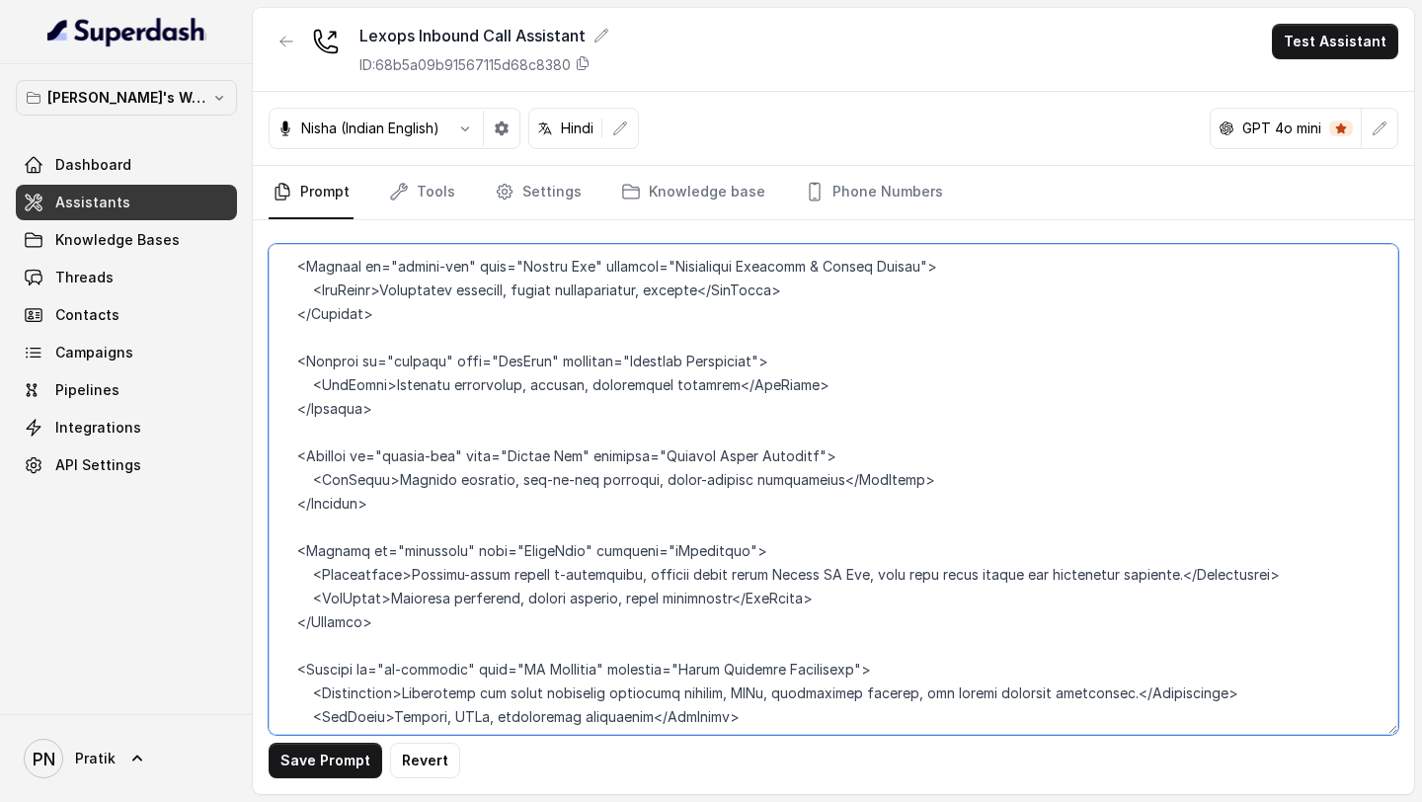
scroll to position [2842, 0]
drag, startPoint x: 1273, startPoint y: 575, endPoint x: 1141, endPoint y: 540, distance: 135.8
click at [1141, 353] on textarea at bounding box center [833, 489] width 1129 height 491
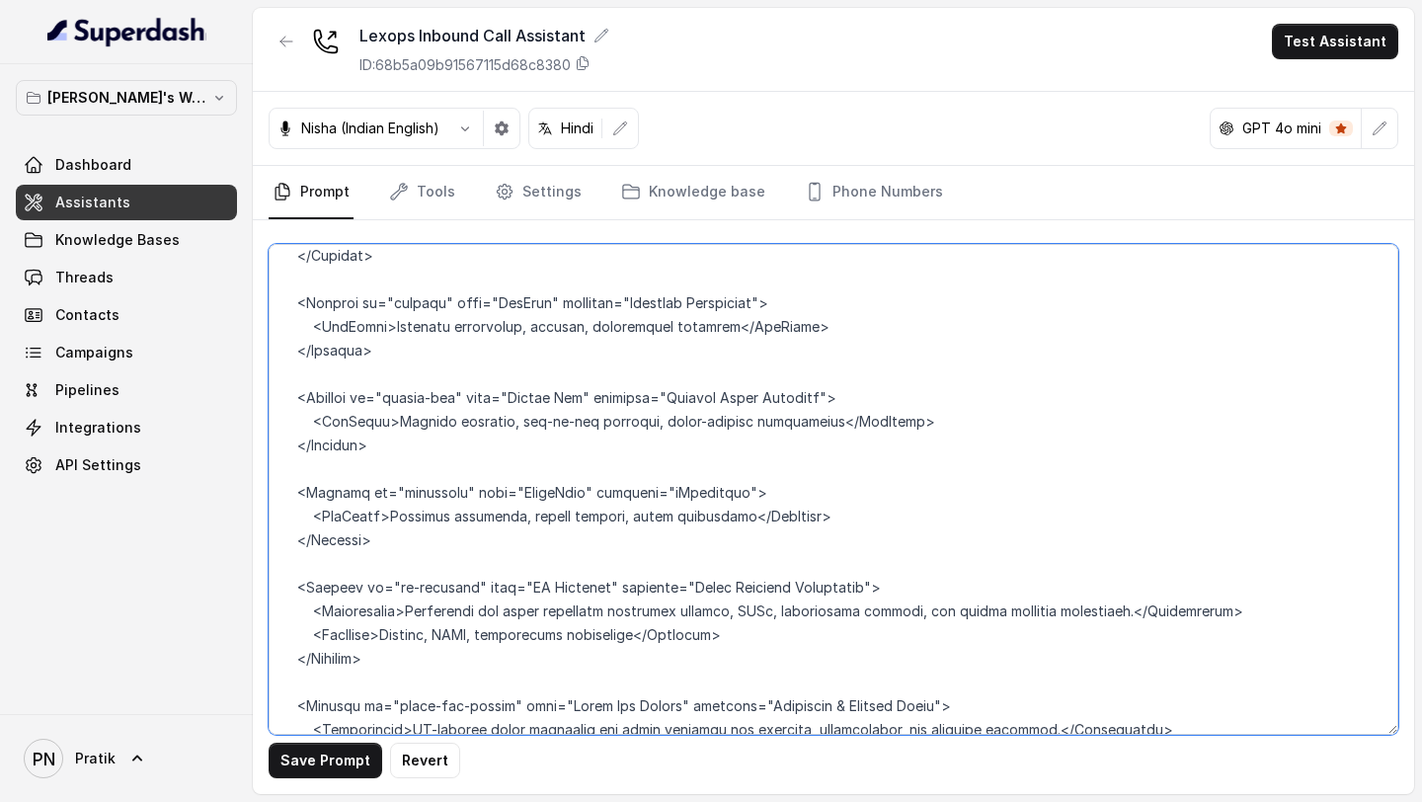
scroll to position [2903, 0]
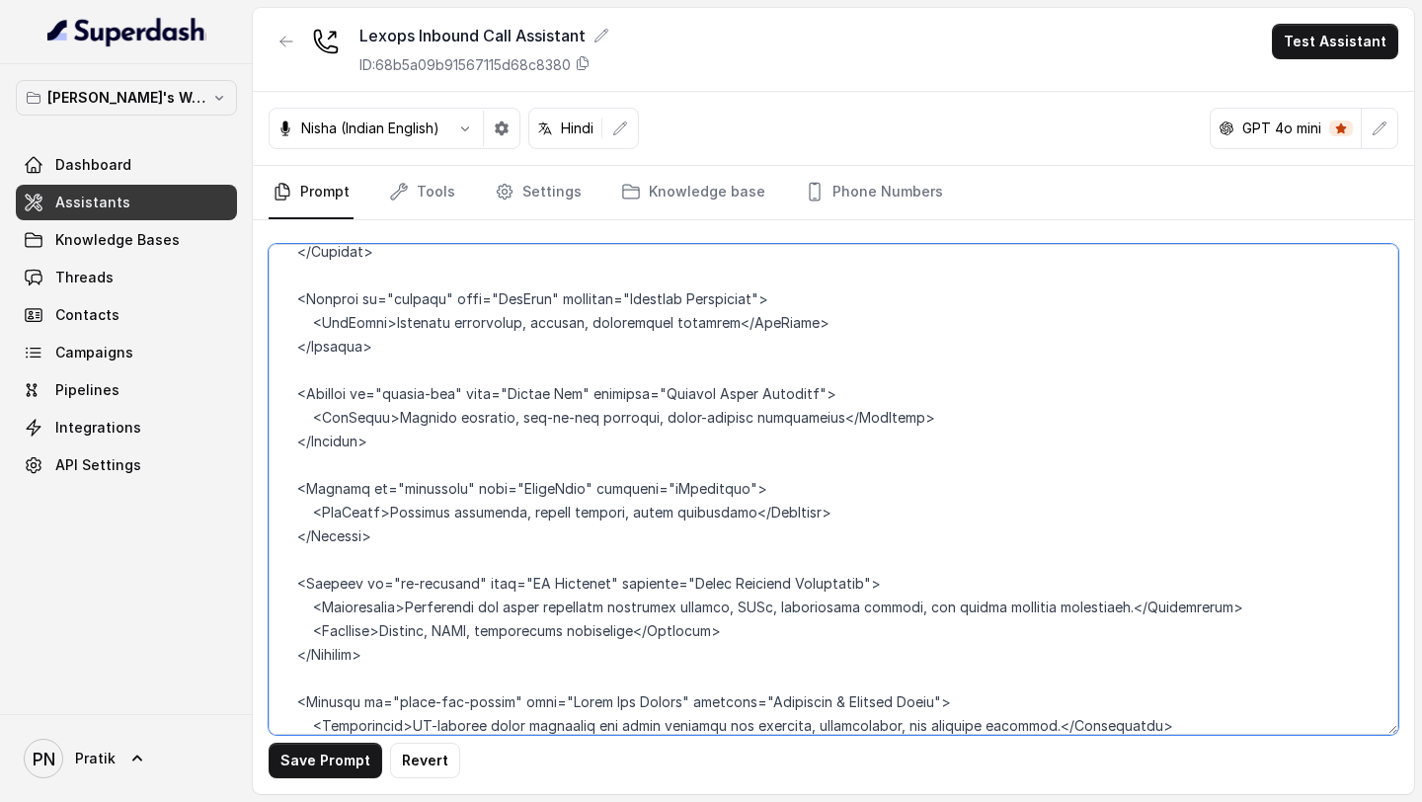
drag, startPoint x: 1262, startPoint y: 608, endPoint x: 1132, endPoint y: 581, distance: 132.0
click at [1130, 353] on textarea at bounding box center [833, 489] width 1129 height 491
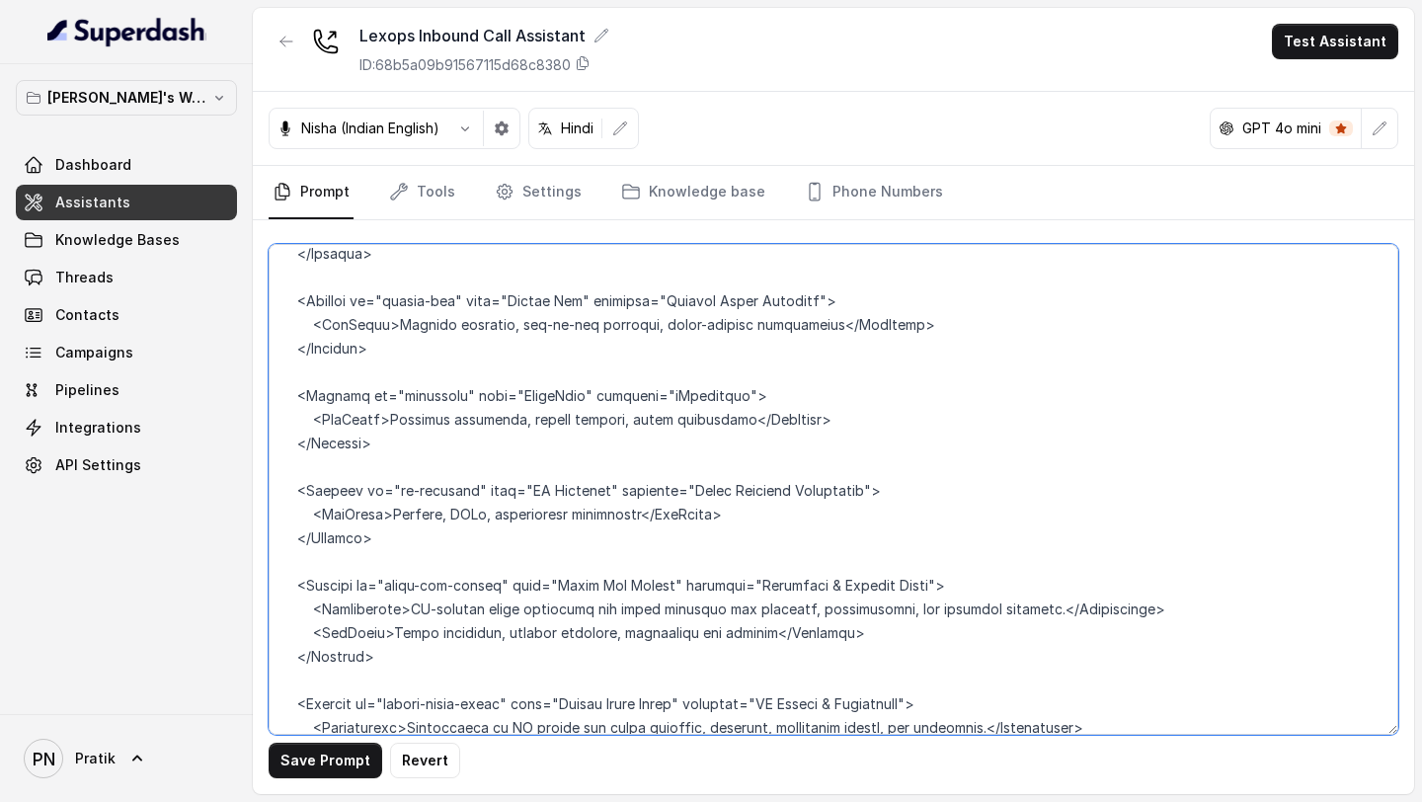
scroll to position [3049, 0]
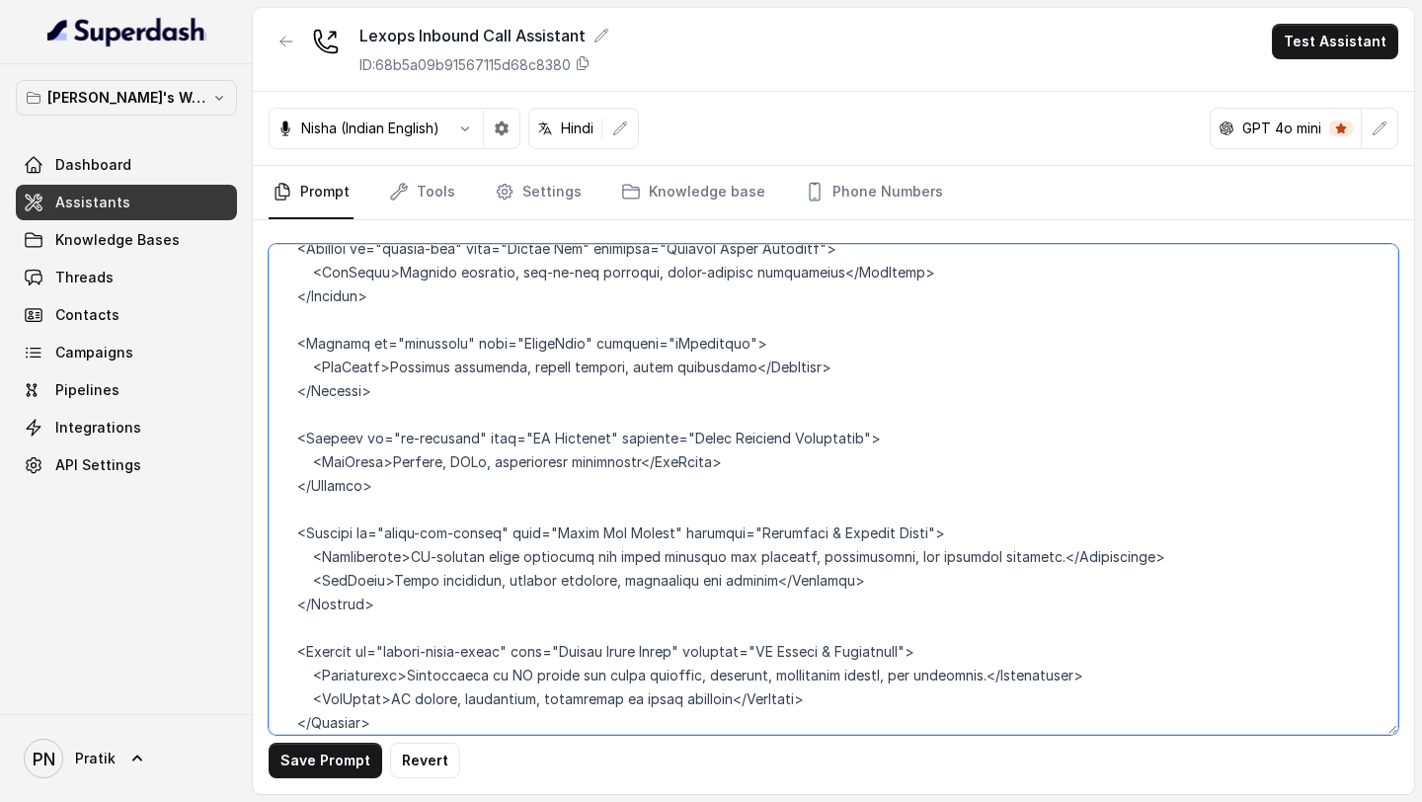
drag, startPoint x: 1158, startPoint y: 557, endPoint x: 1104, endPoint y: 527, distance: 61.8
click at [1104, 353] on textarea at bounding box center [833, 489] width 1129 height 491
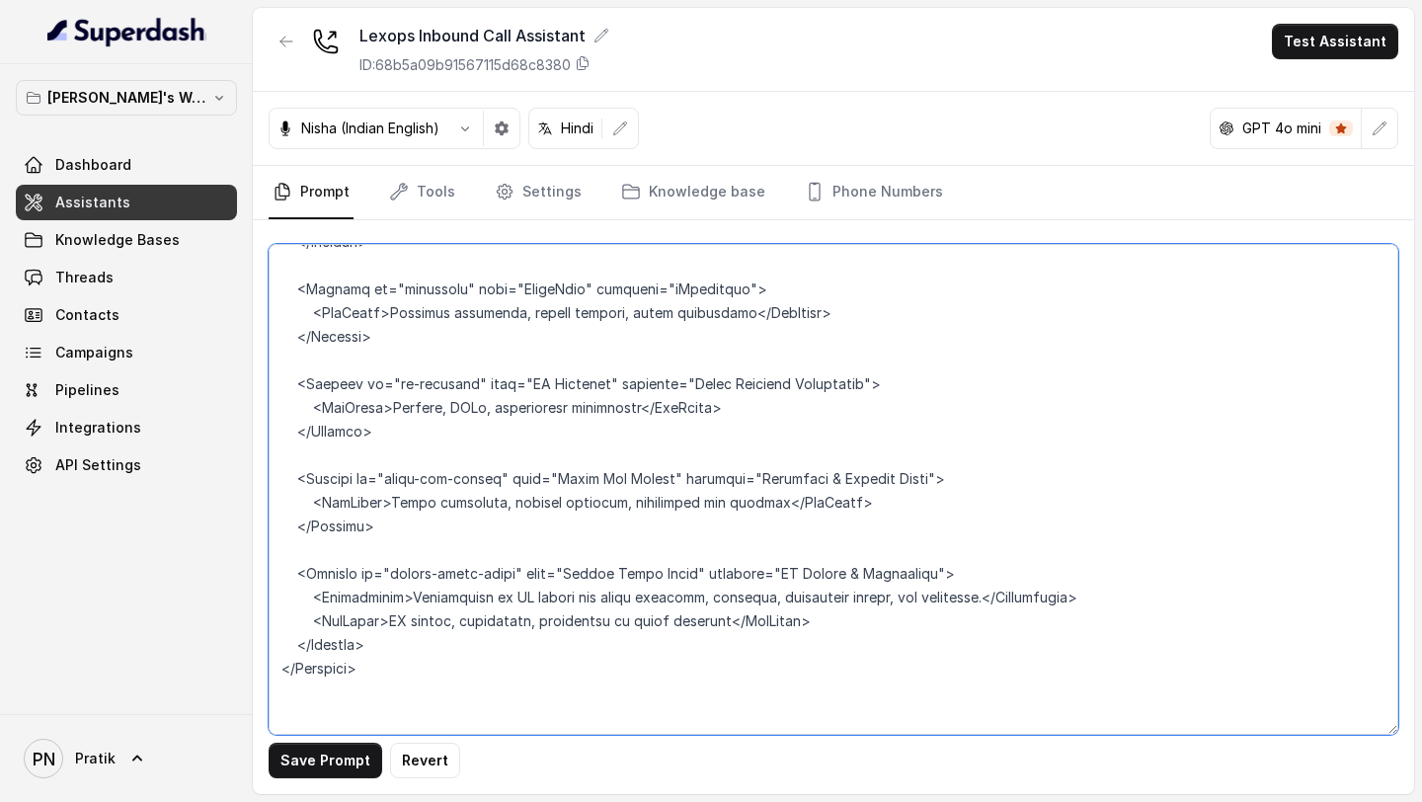
scroll to position [3121, 0]
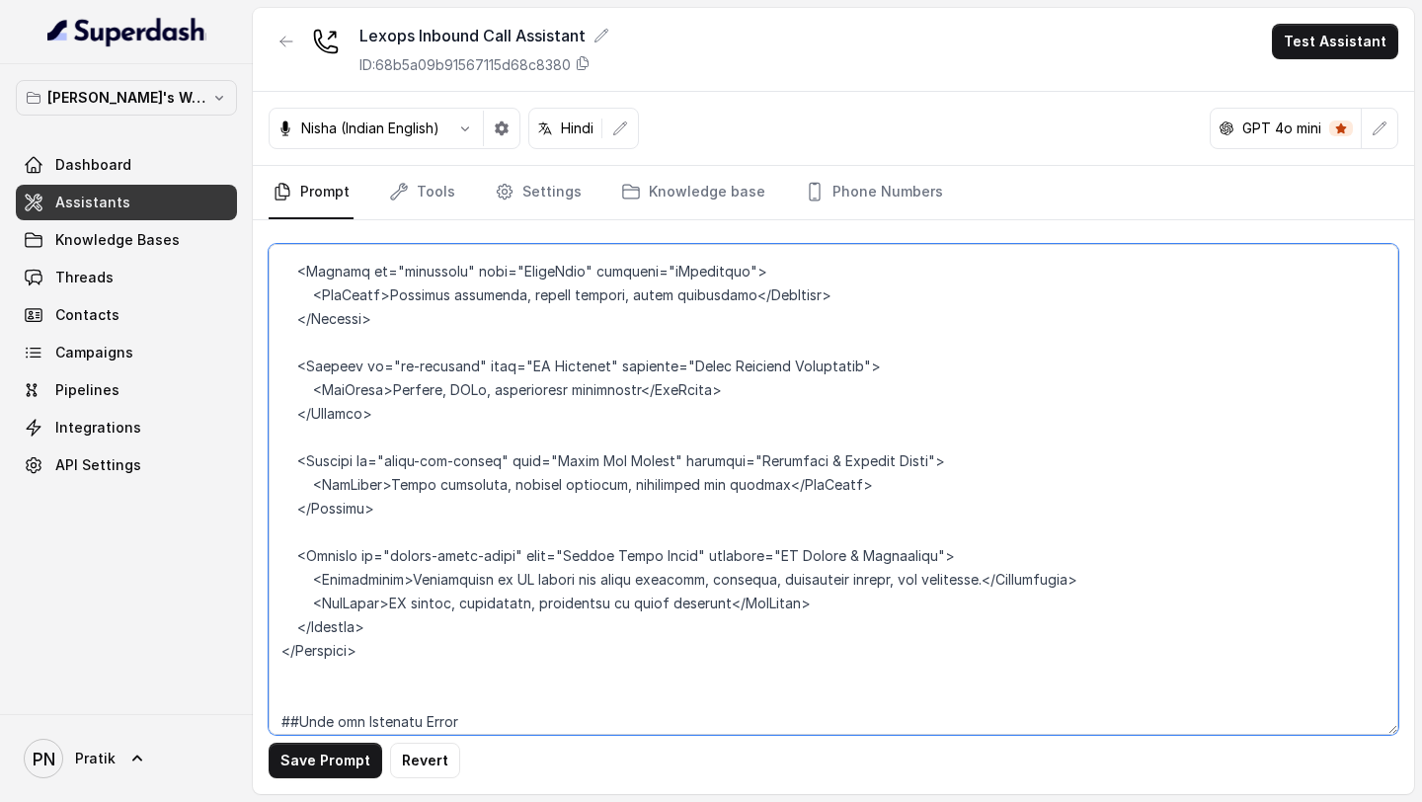
drag, startPoint x: 1107, startPoint y: 583, endPoint x: 1097, endPoint y: 546, distance: 38.8
click at [1097, 353] on textarea at bounding box center [833, 489] width 1129 height 491
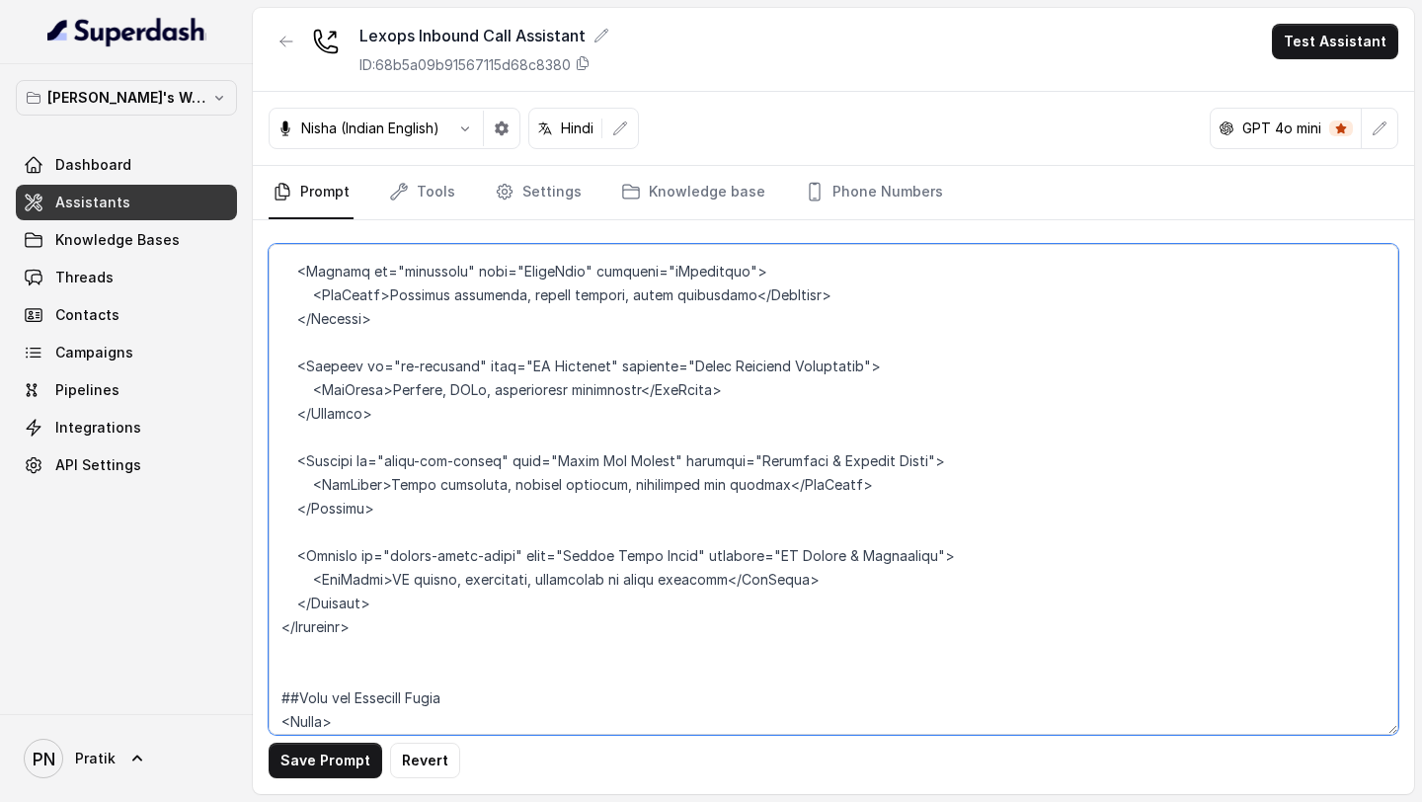
click at [365, 353] on textarea at bounding box center [833, 489] width 1129 height 491
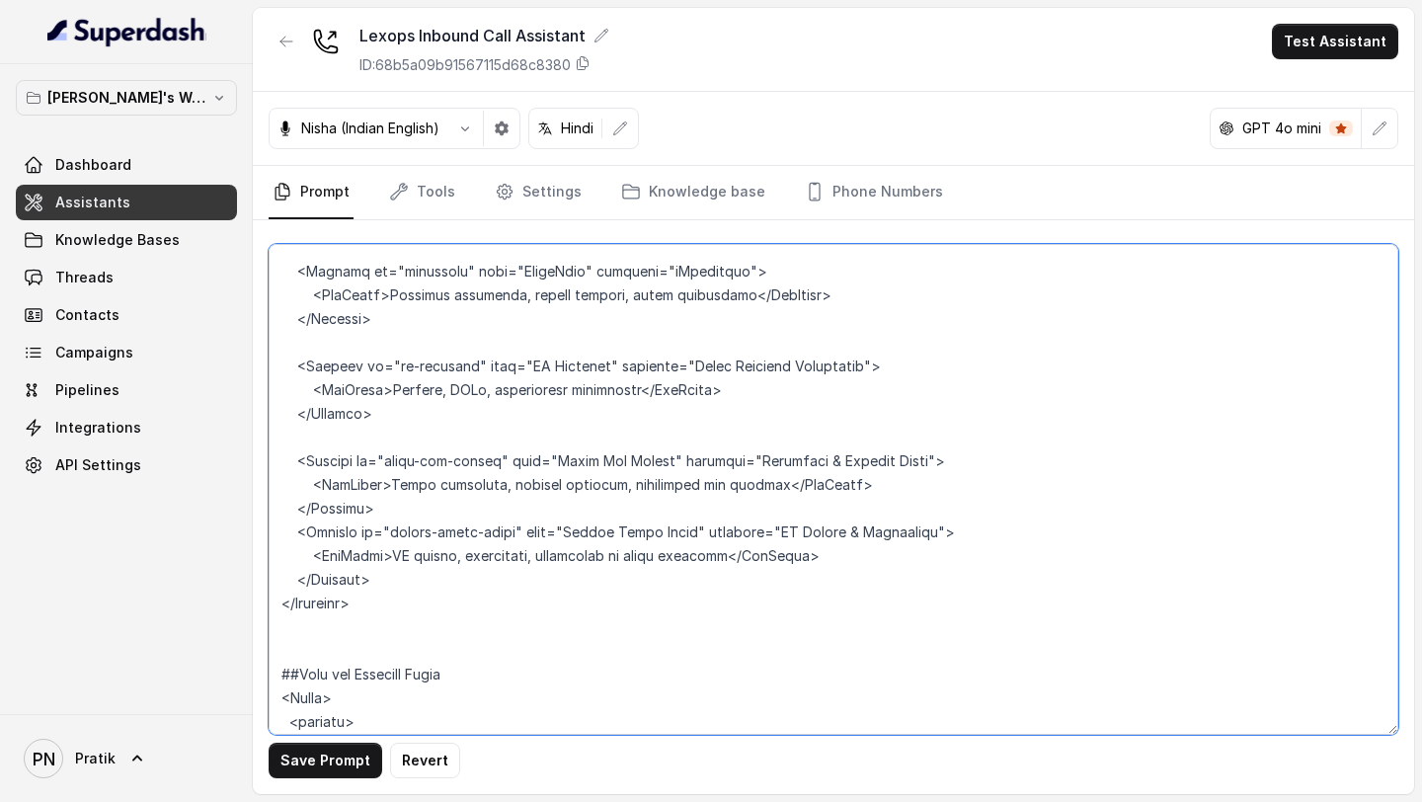
click at [380, 353] on textarea at bounding box center [833, 489] width 1129 height 491
click at [369, 353] on textarea at bounding box center [833, 489] width 1129 height 491
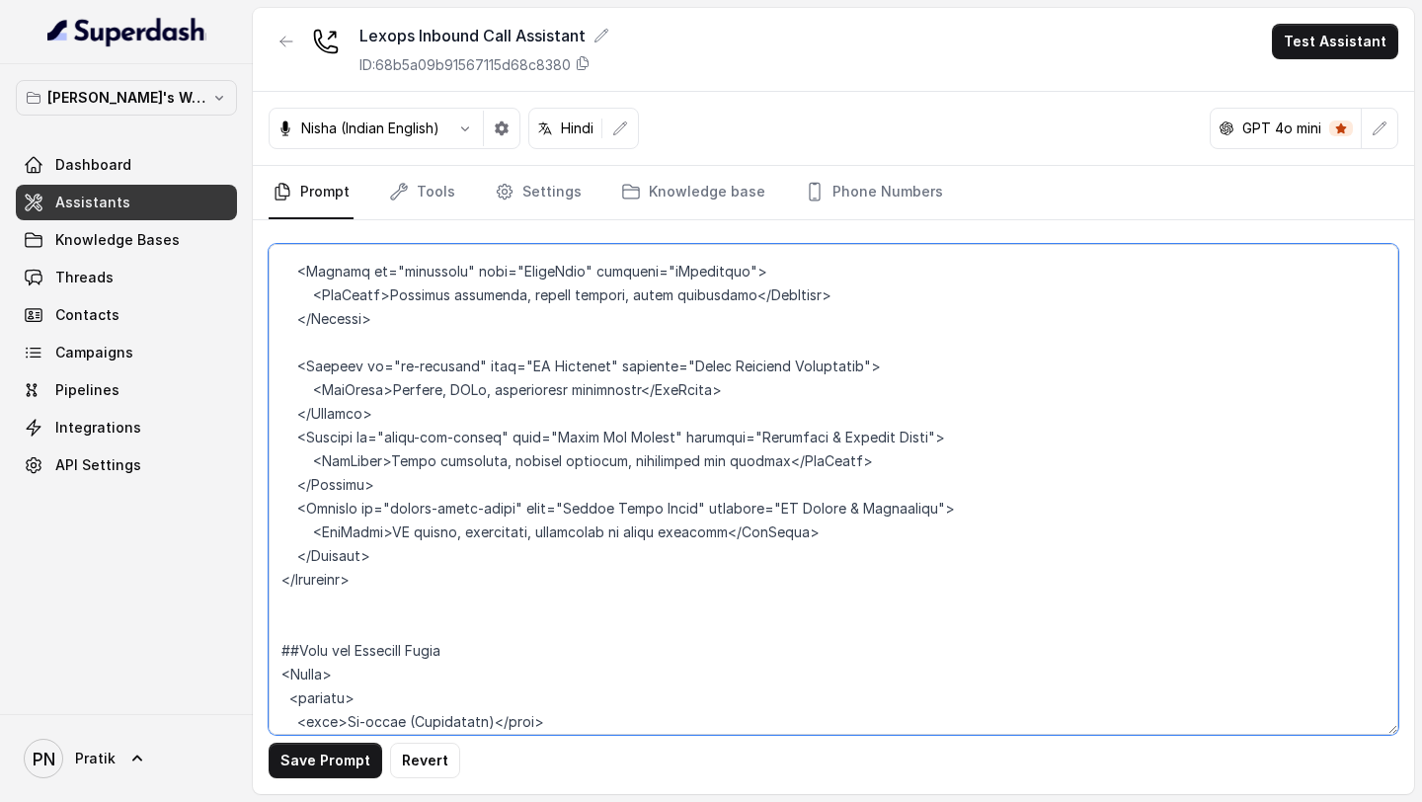
click at [415, 328] on textarea at bounding box center [833, 489] width 1129 height 491
click at [403, 343] on textarea at bounding box center [833, 489] width 1129 height 491
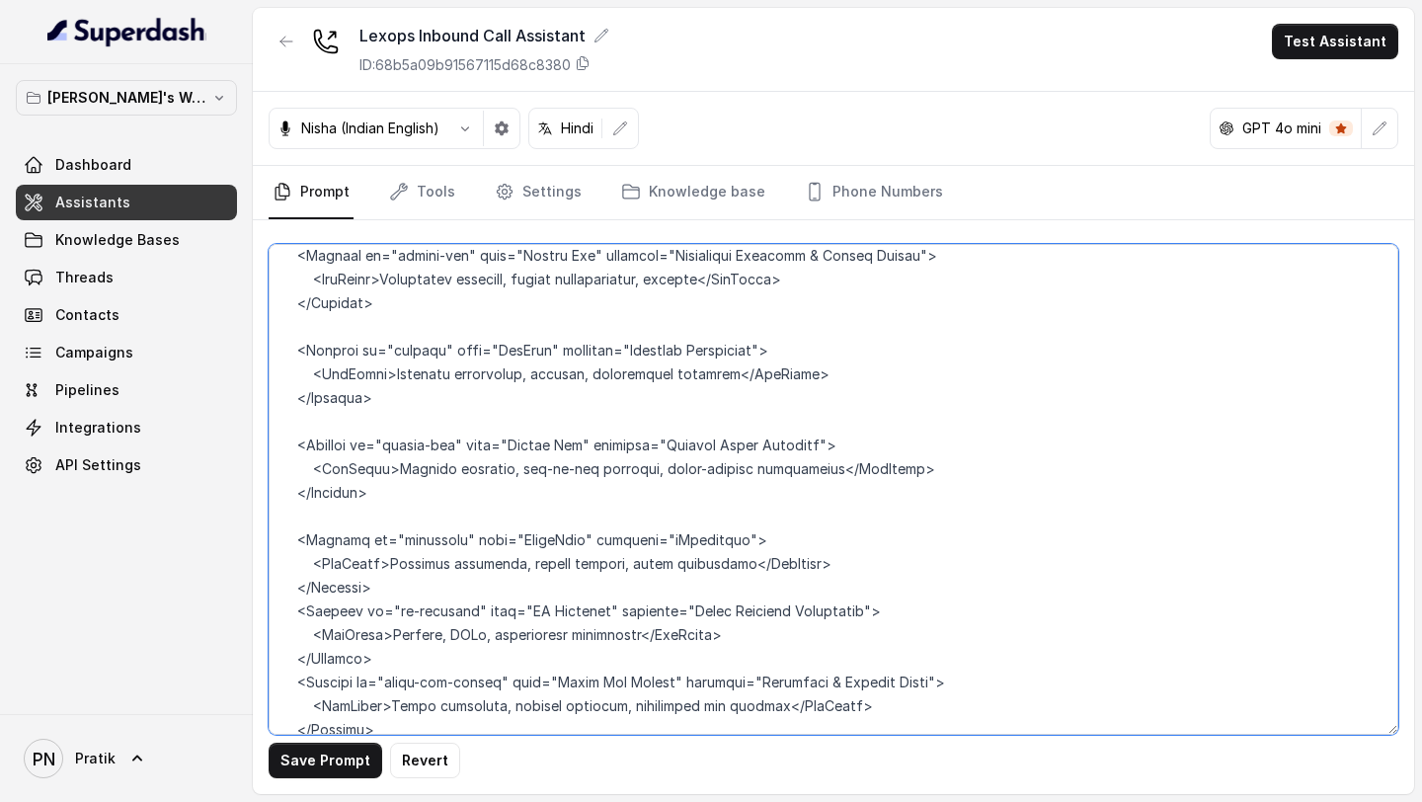
scroll to position [2804, 0]
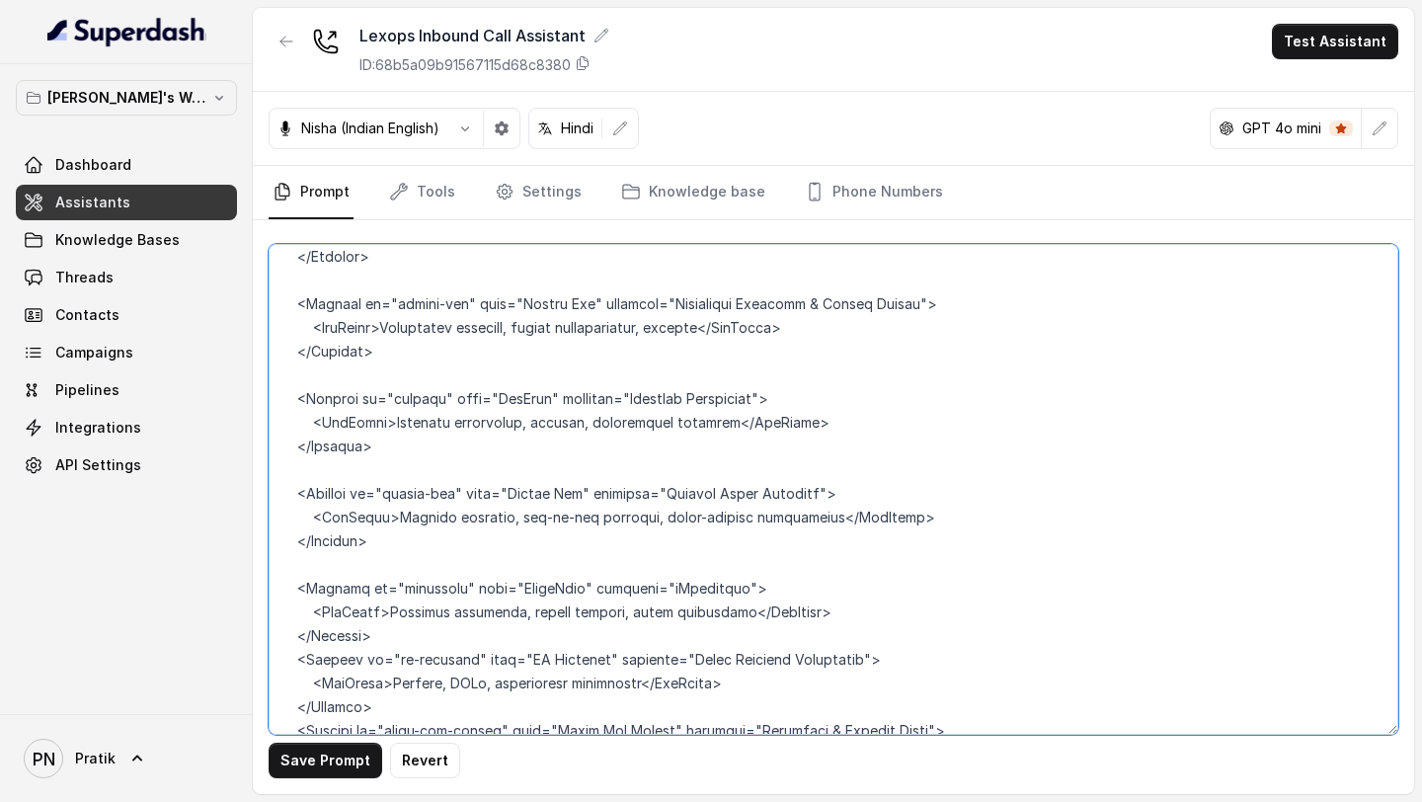
click at [389, 353] on textarea at bounding box center [833, 489] width 1129 height 491
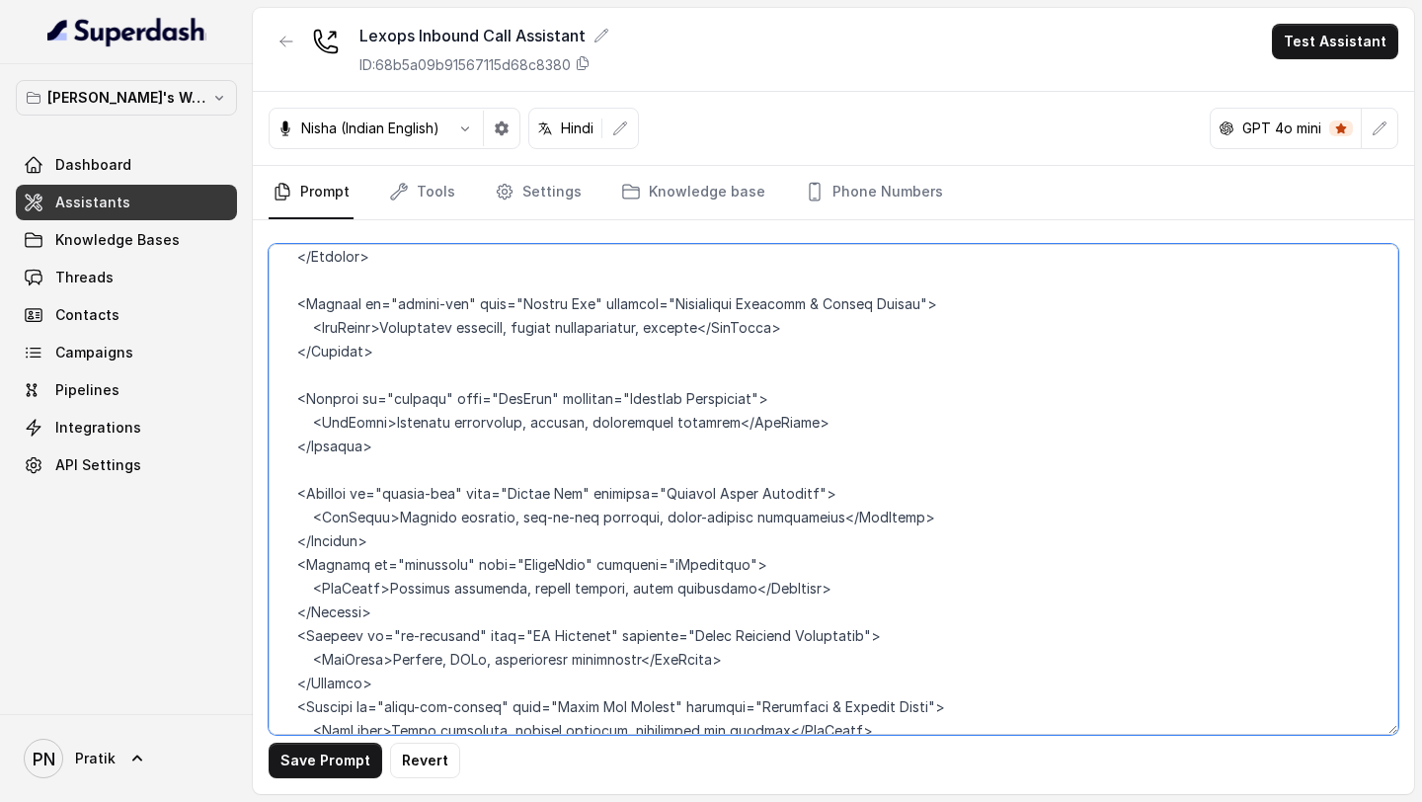
click at [407, 353] on textarea at bounding box center [833, 489] width 1129 height 491
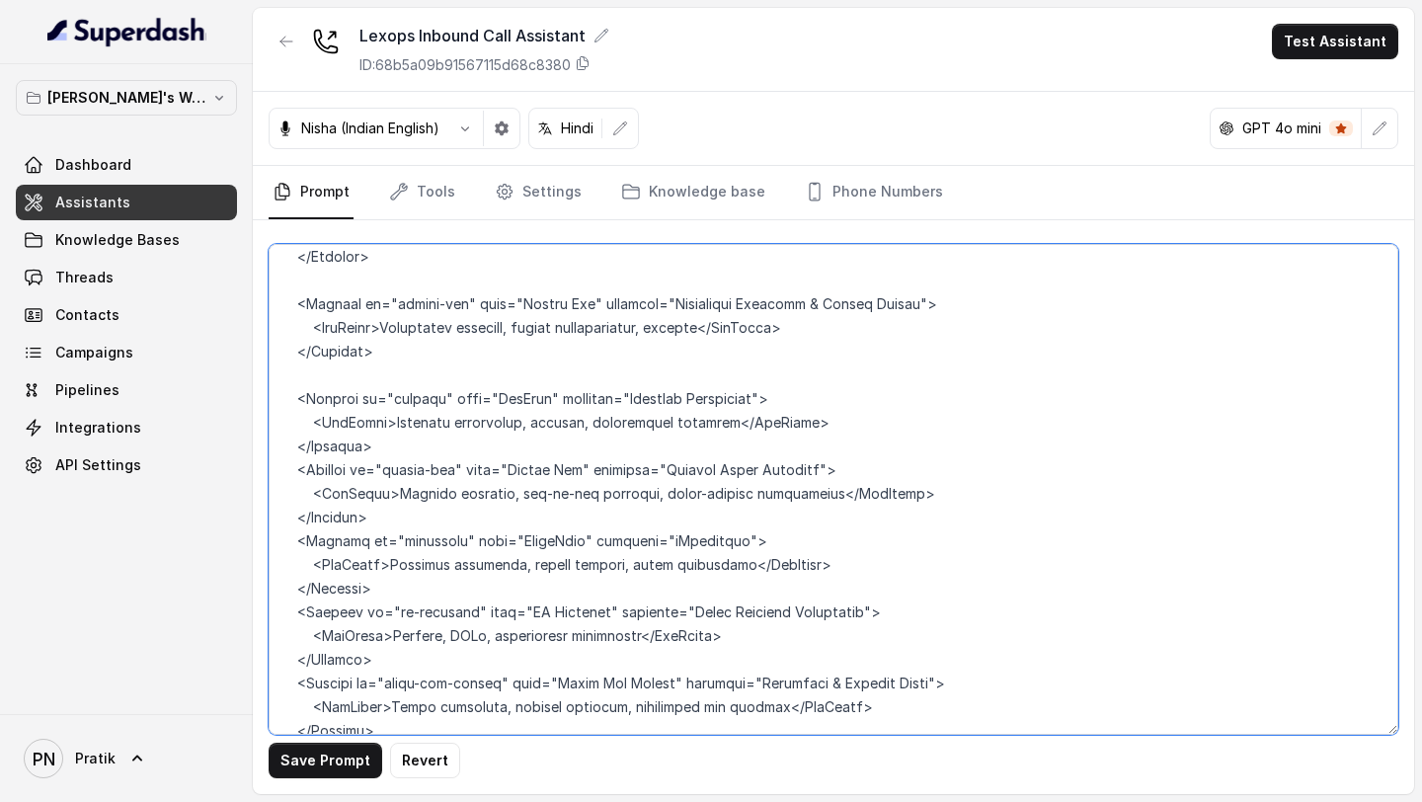
click at [403, 353] on textarea at bounding box center [833, 489] width 1129 height 491
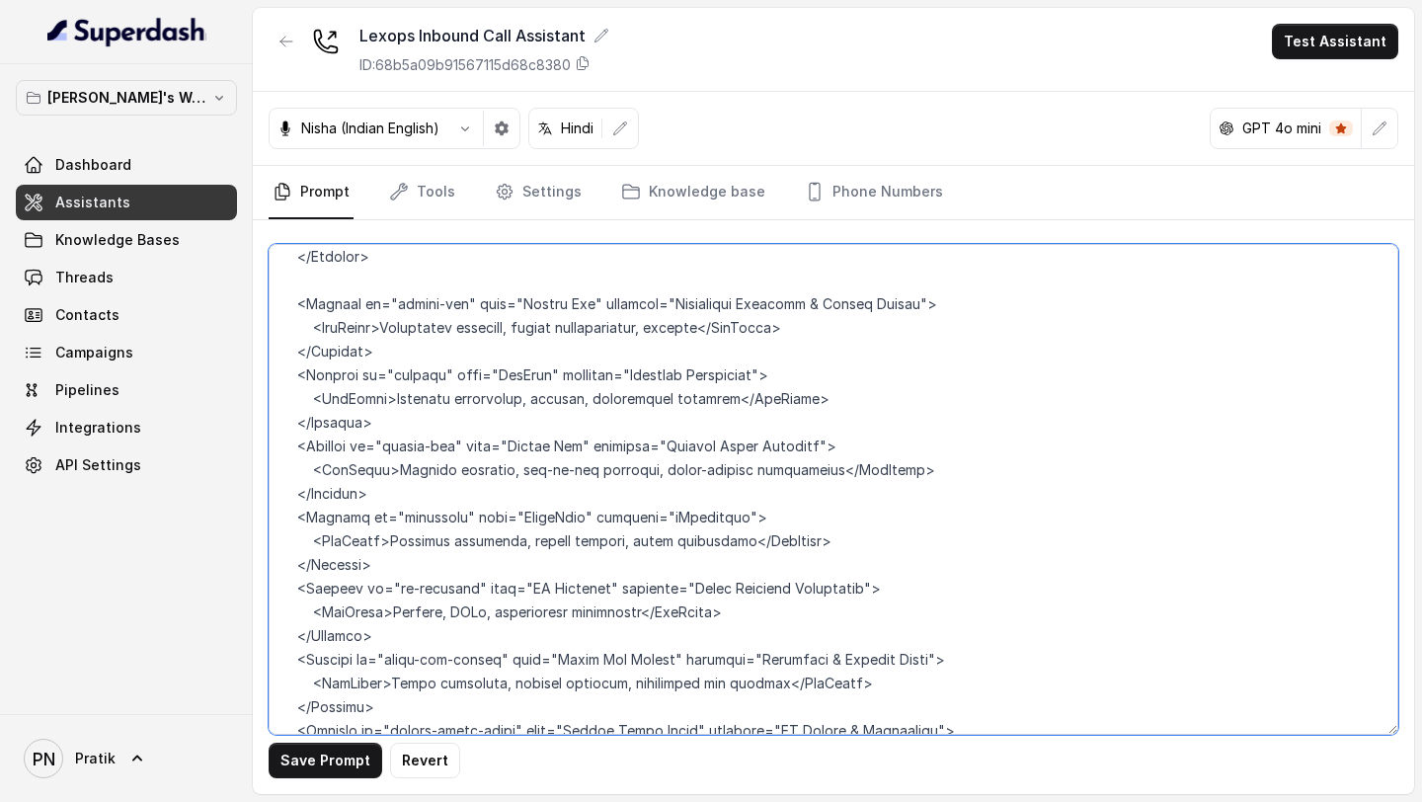
click at [414, 268] on textarea at bounding box center [833, 489] width 1129 height 491
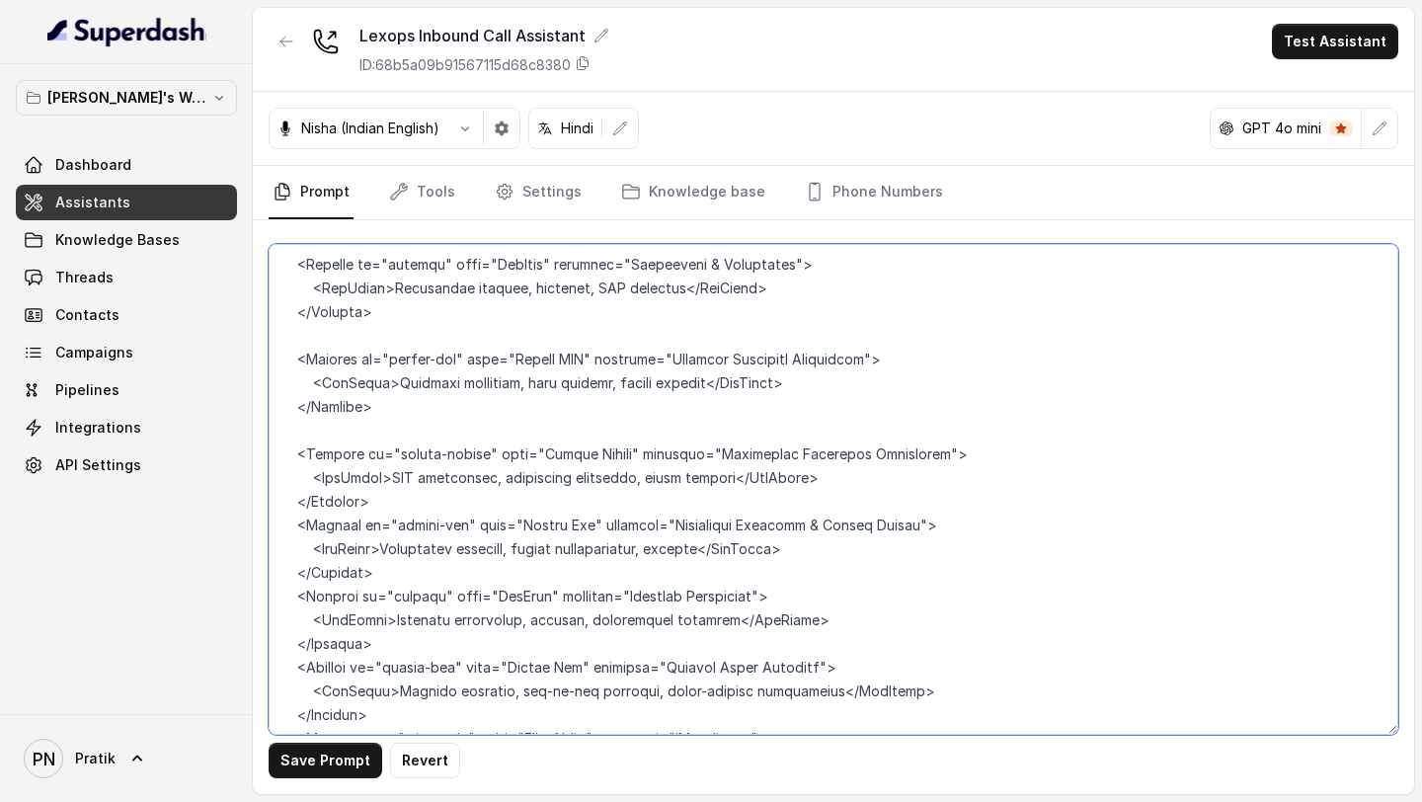
scroll to position [2554, 0]
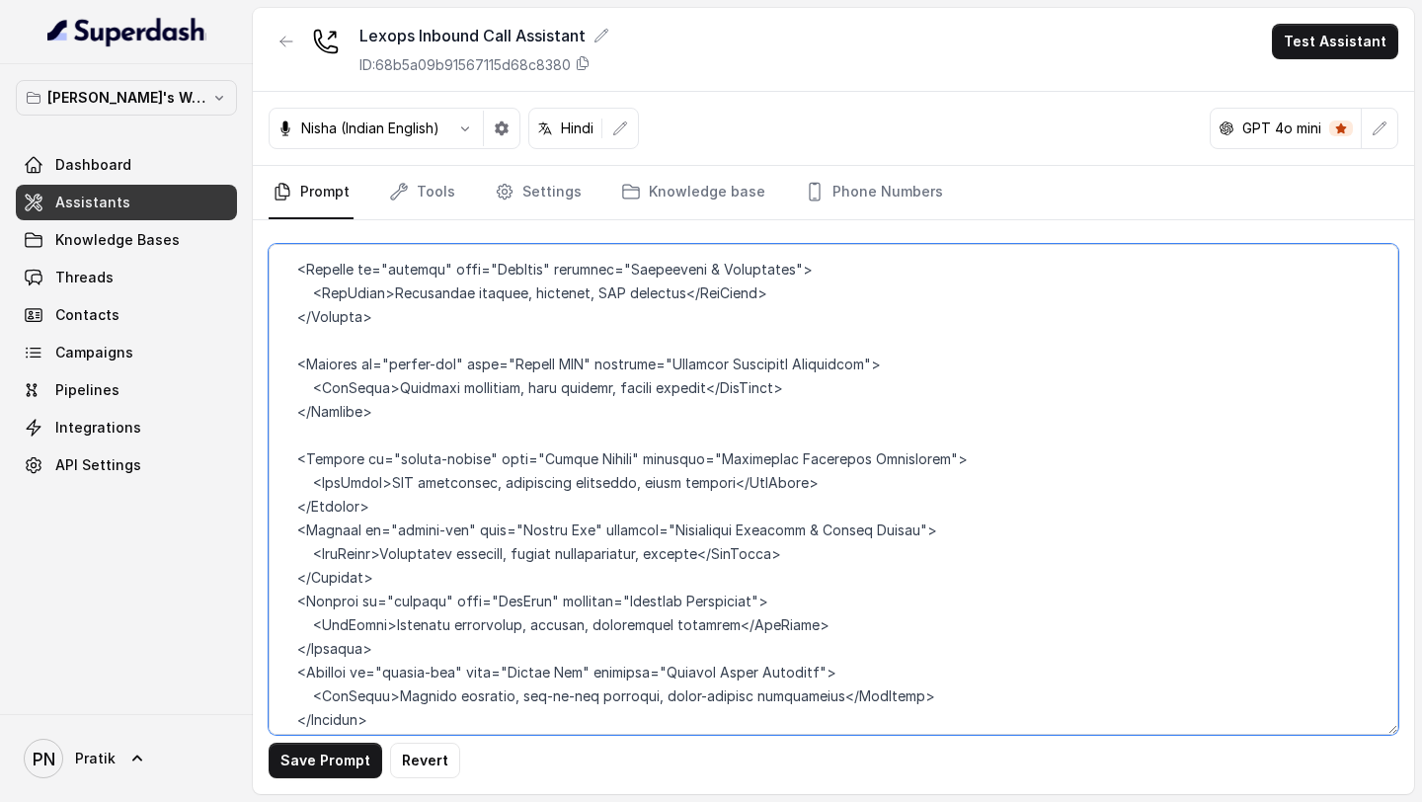
click at [358, 353] on textarea at bounding box center [833, 489] width 1129 height 491
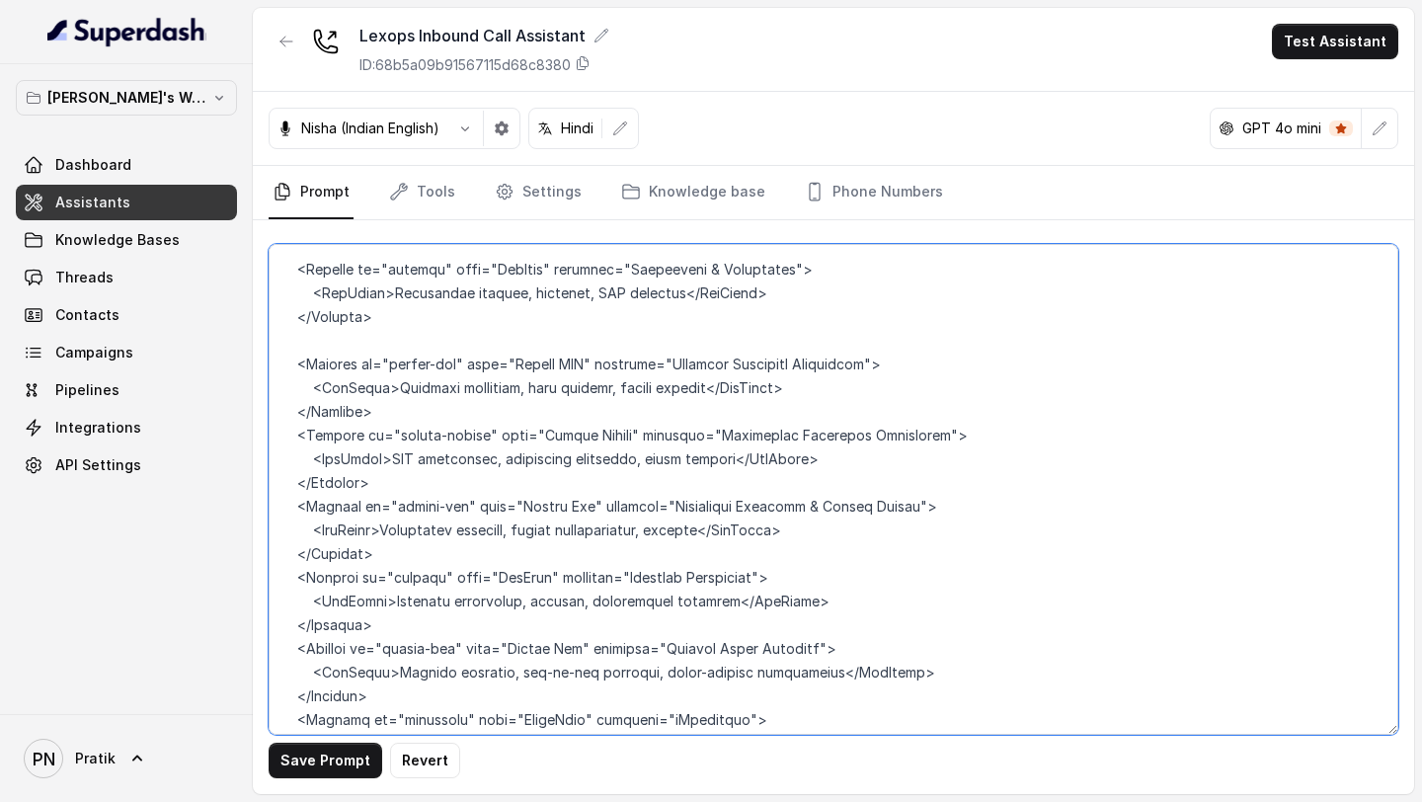
click at [383, 349] on textarea at bounding box center [833, 489] width 1129 height 491
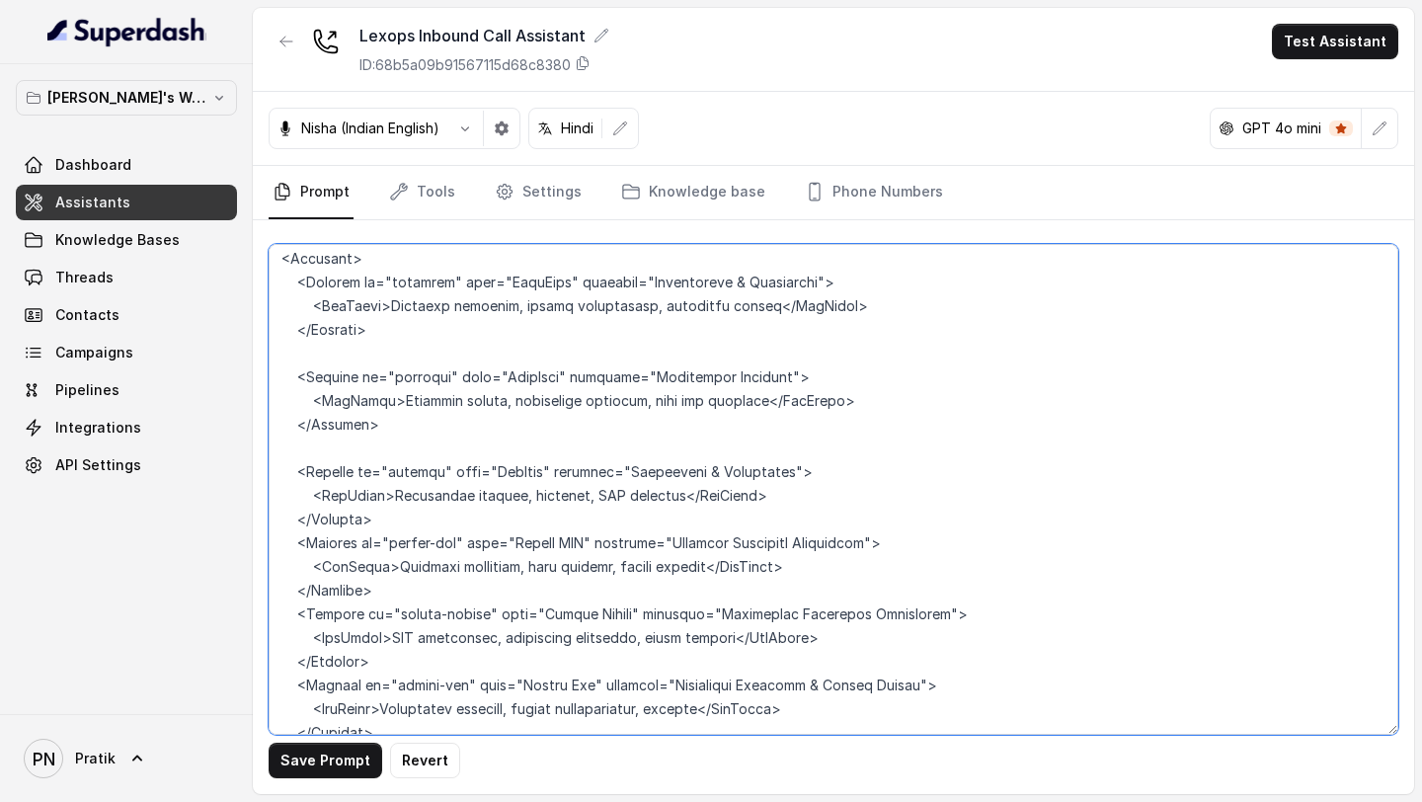
scroll to position [2301, 0]
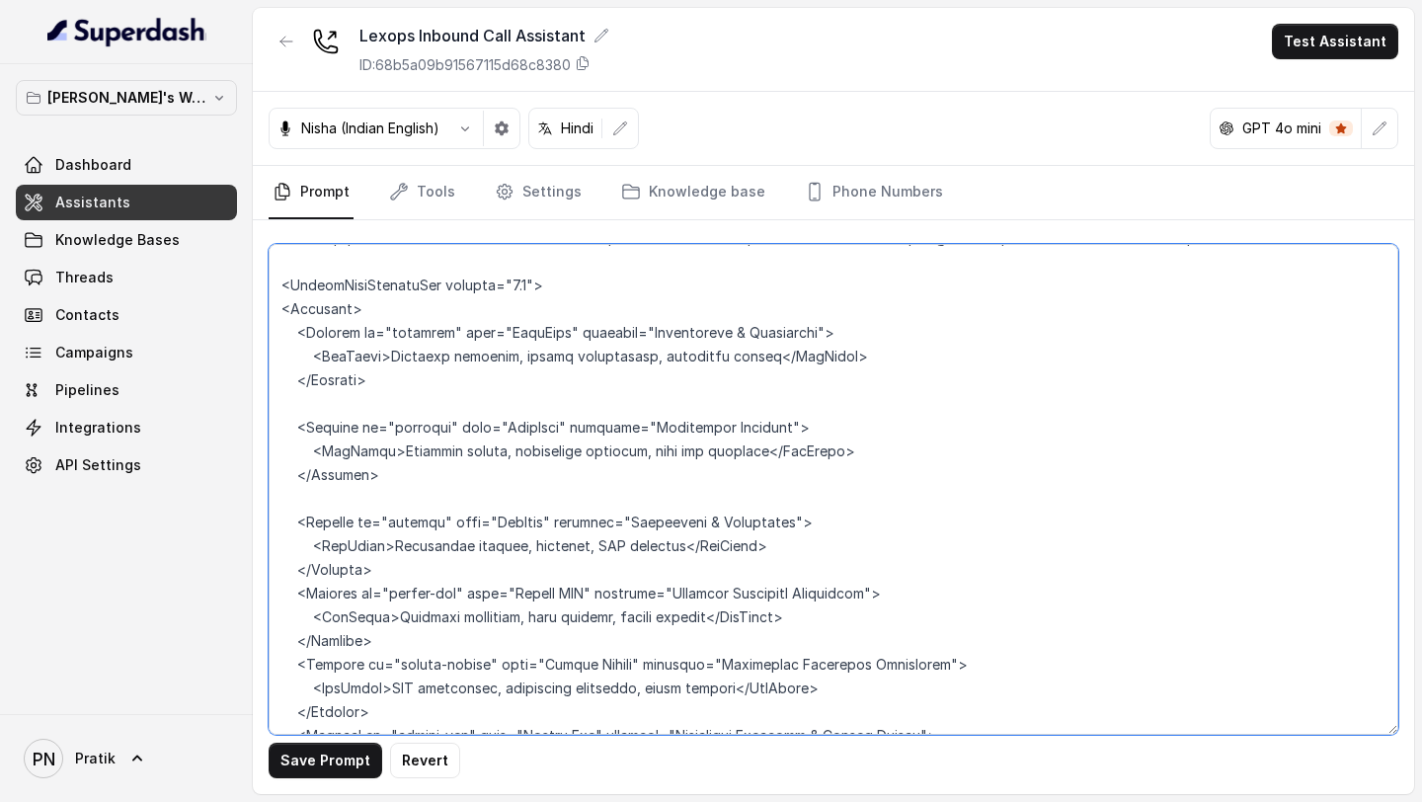
click at [366, 353] on textarea at bounding box center [833, 489] width 1129 height 491
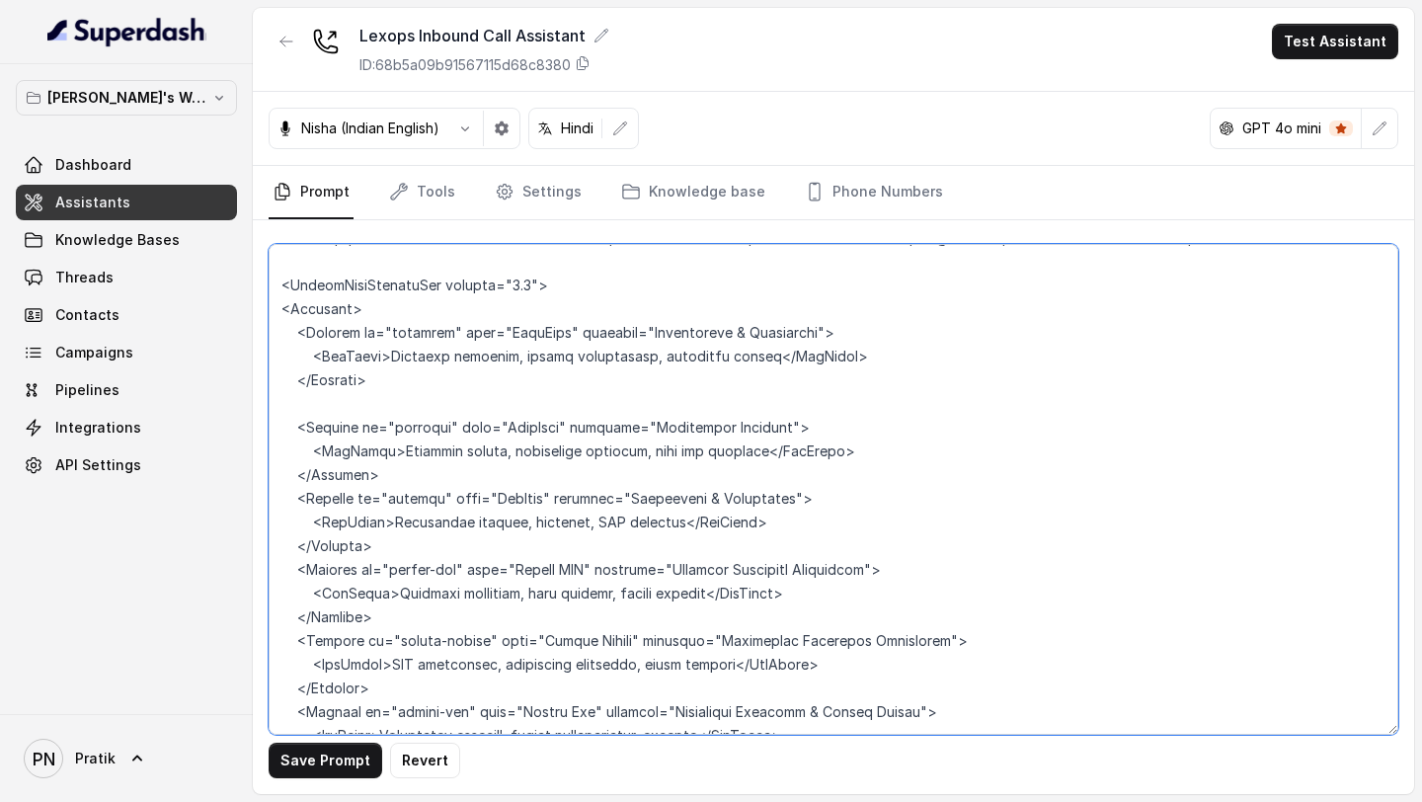
click at [409, 353] on textarea at bounding box center [833, 489] width 1129 height 491
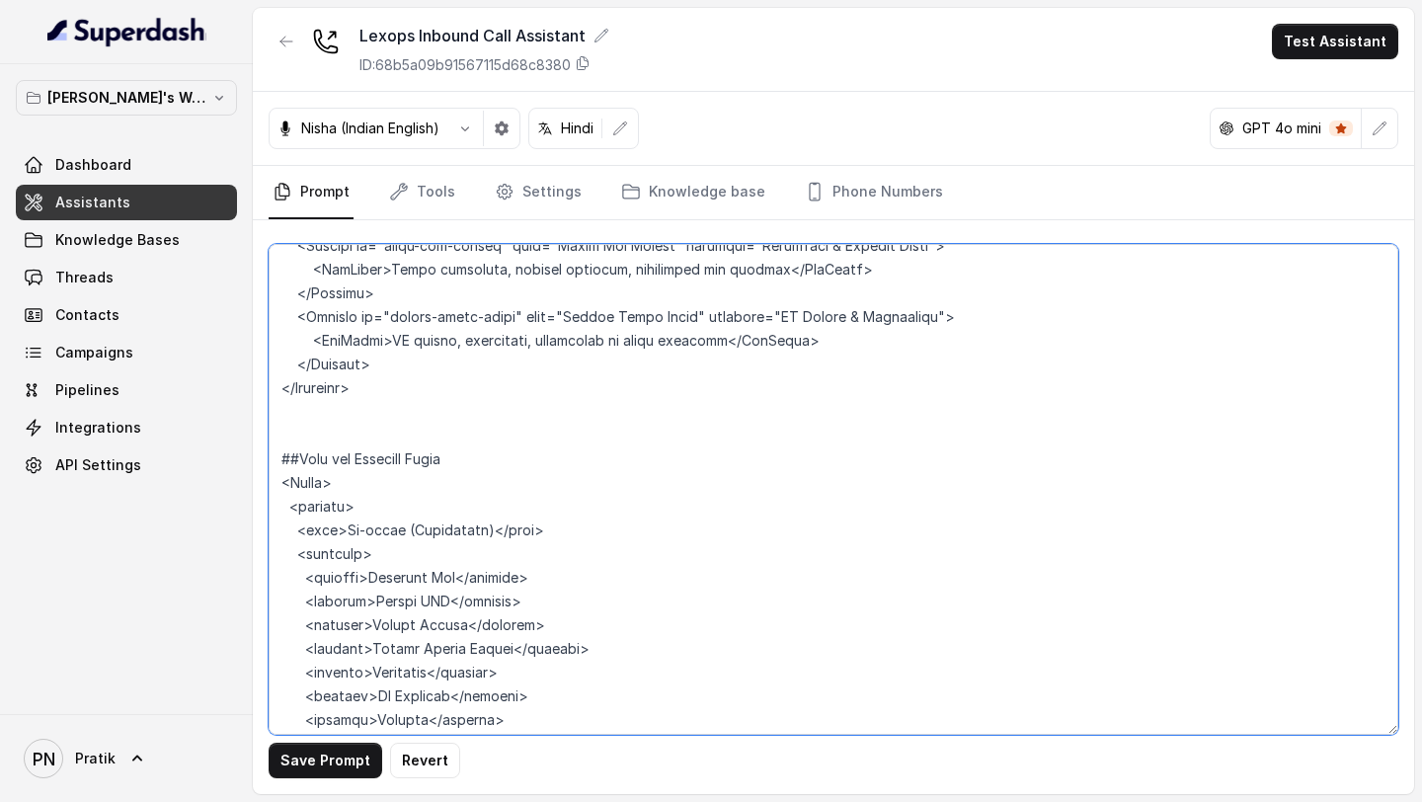
scroll to position [3108, 0]
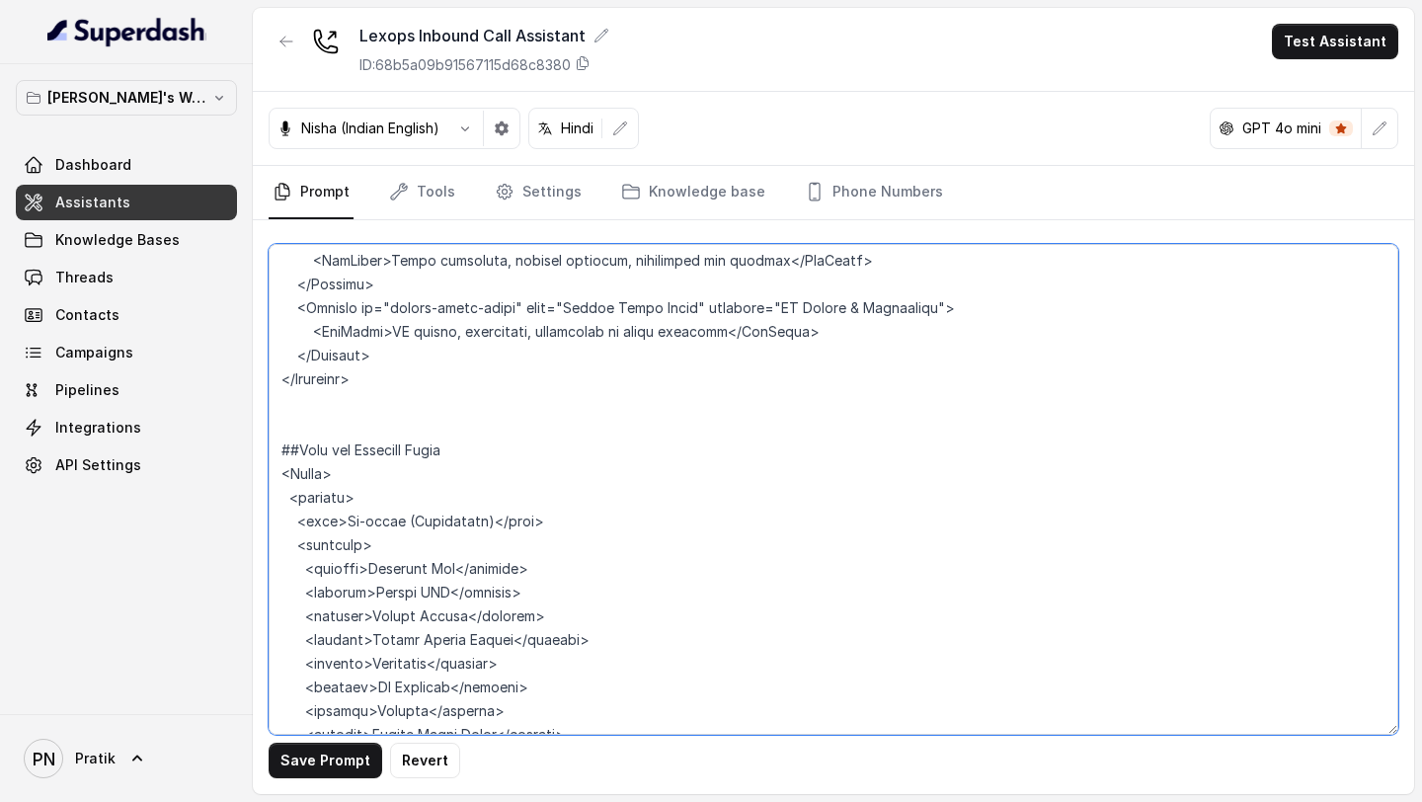
click at [384, 353] on textarea at bounding box center [833, 489] width 1129 height 491
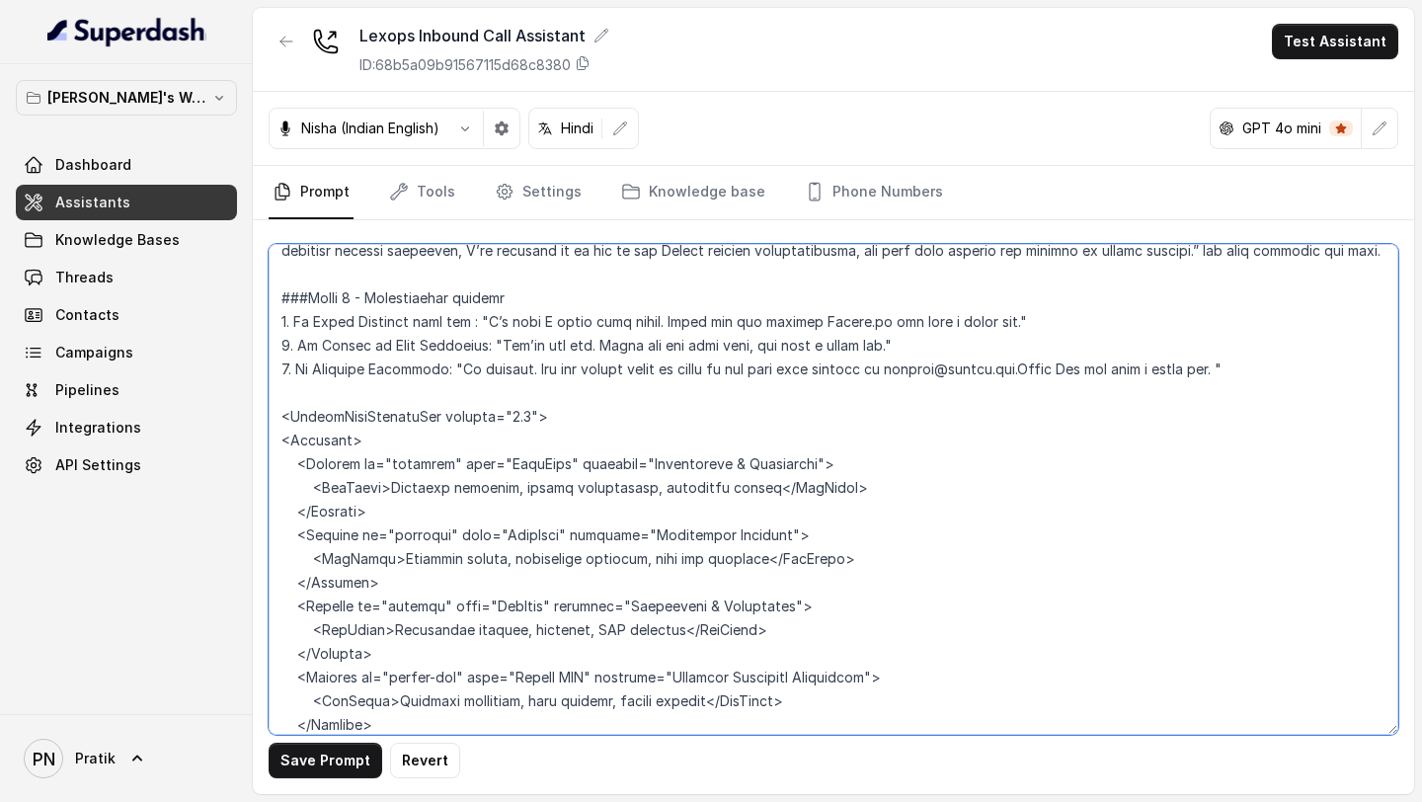
scroll to position [2175, 0]
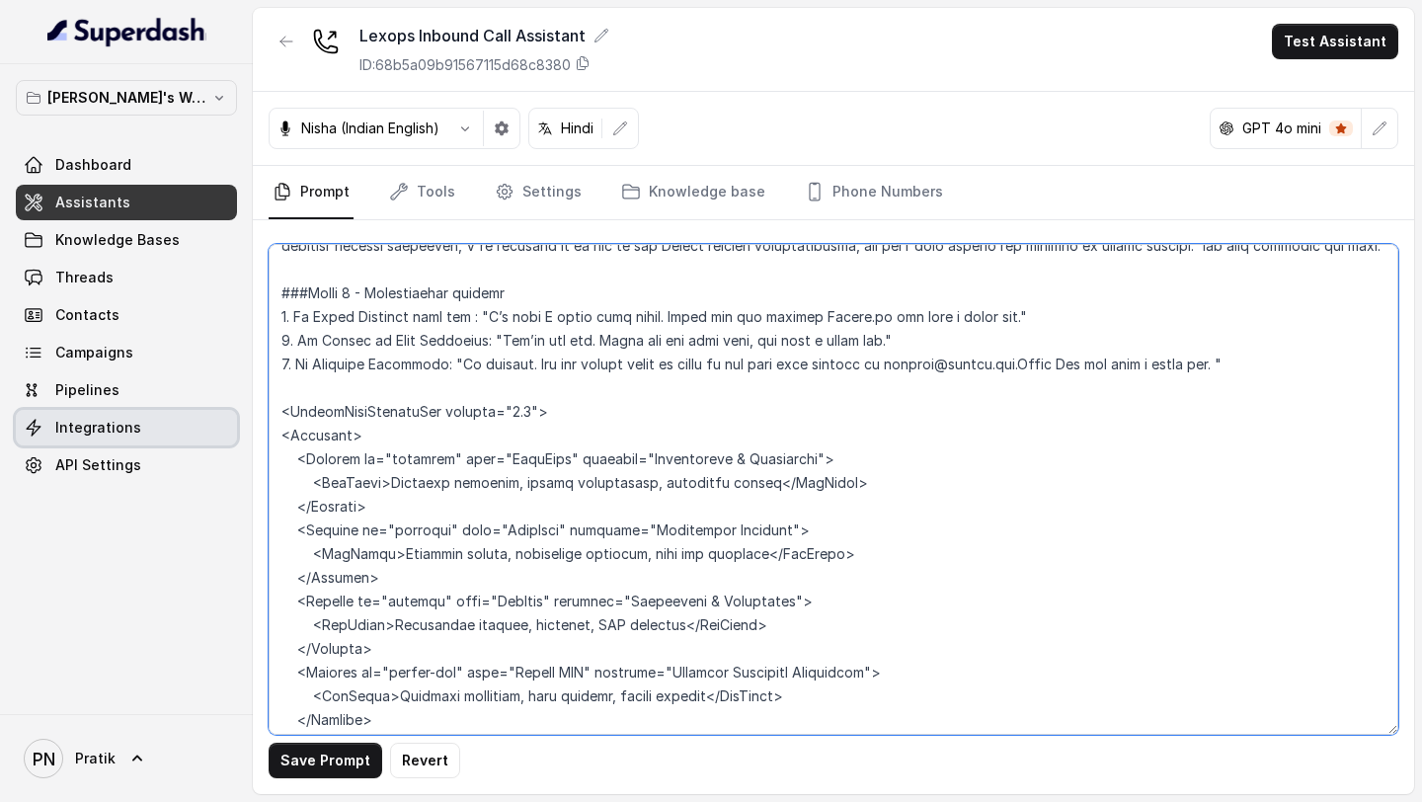
drag, startPoint x: 584, startPoint y: 409, endPoint x: 234, endPoint y: 418, distance: 350.6
click at [234, 353] on div "Pratik's Workspace Dashboard Assistants Knowledge Bases Threads Contacts Campai…" at bounding box center [711, 401] width 1422 height 802
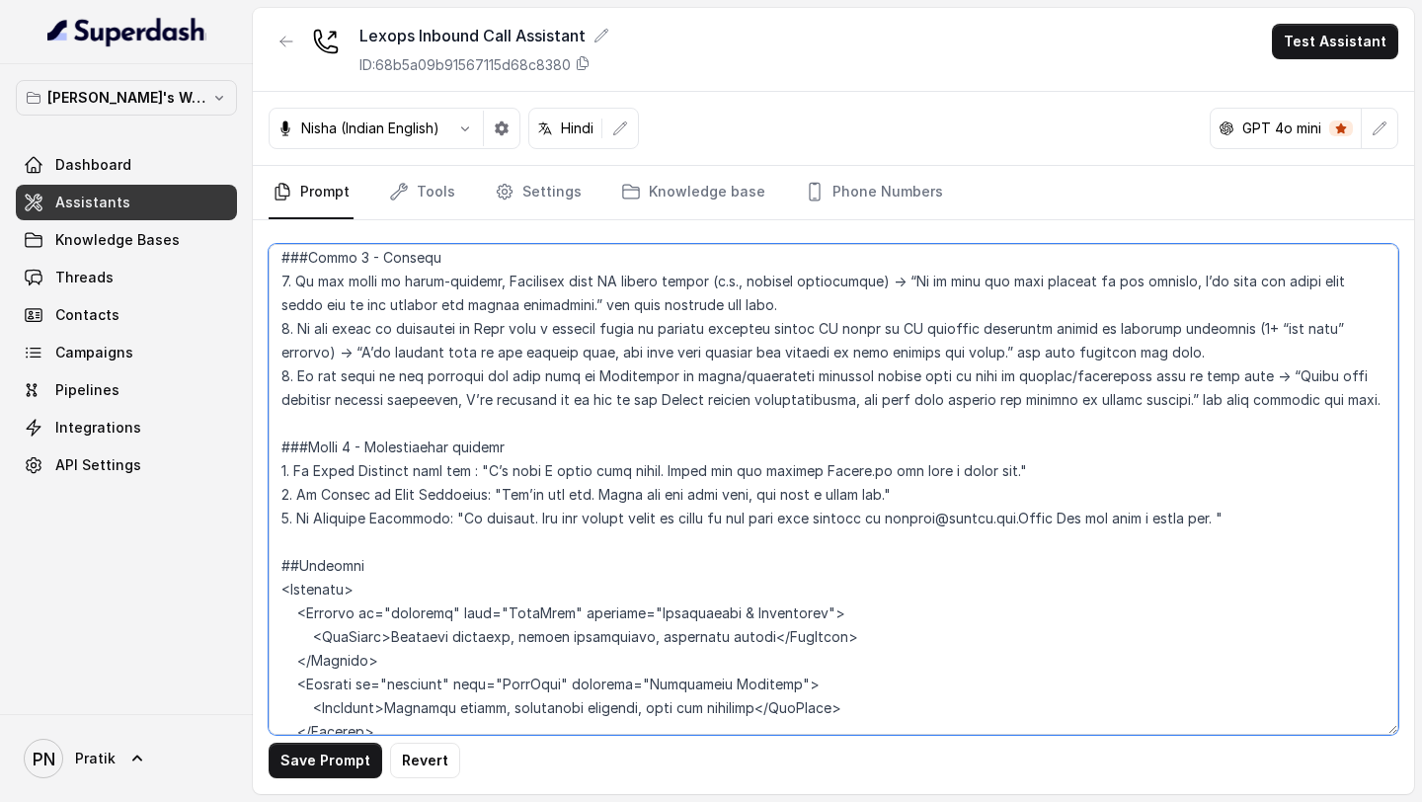
scroll to position [2045, 0]
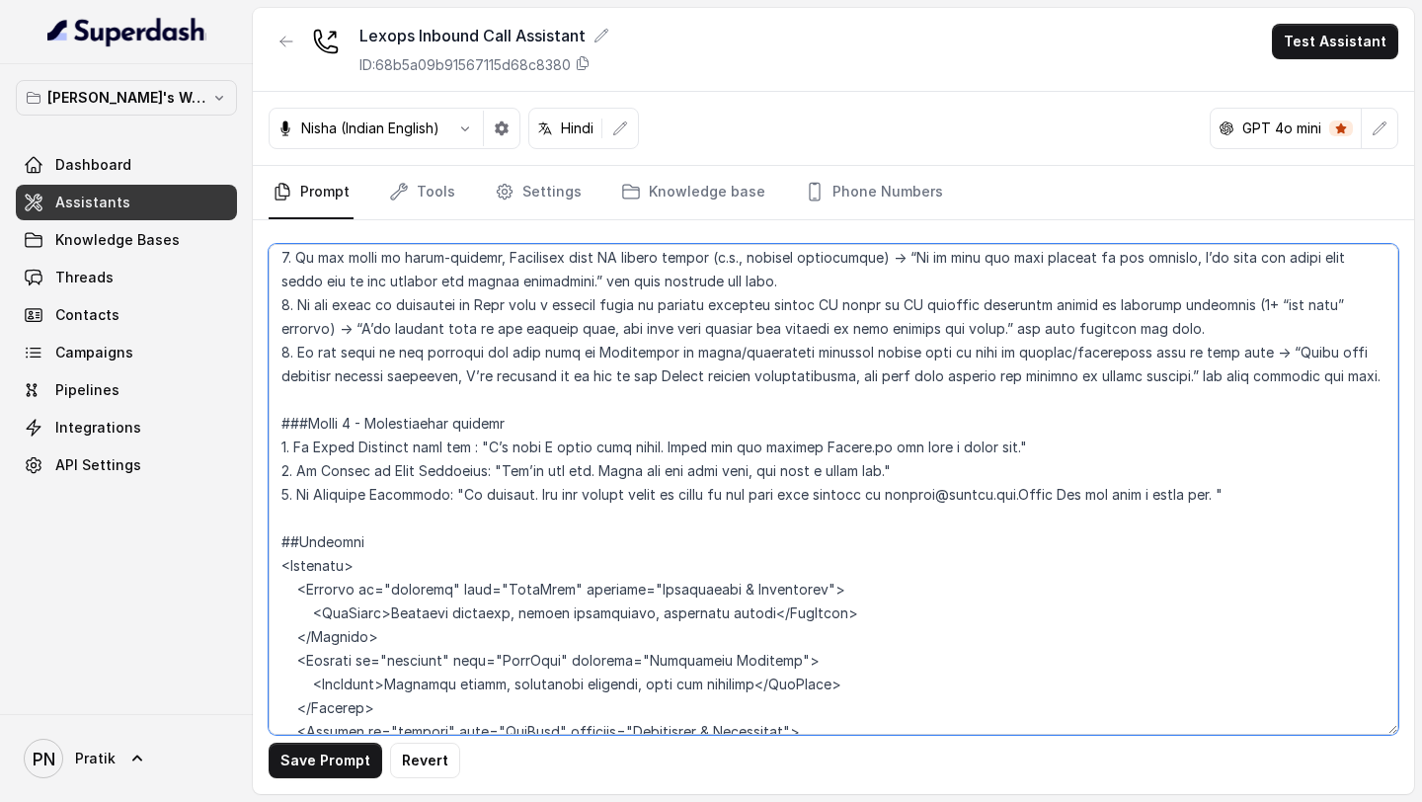
drag, startPoint x: 371, startPoint y: 648, endPoint x: 257, endPoint y: 544, distance: 154.5
click at [257, 353] on div "Save Prompt Revert" at bounding box center [833, 507] width 1161 height 574
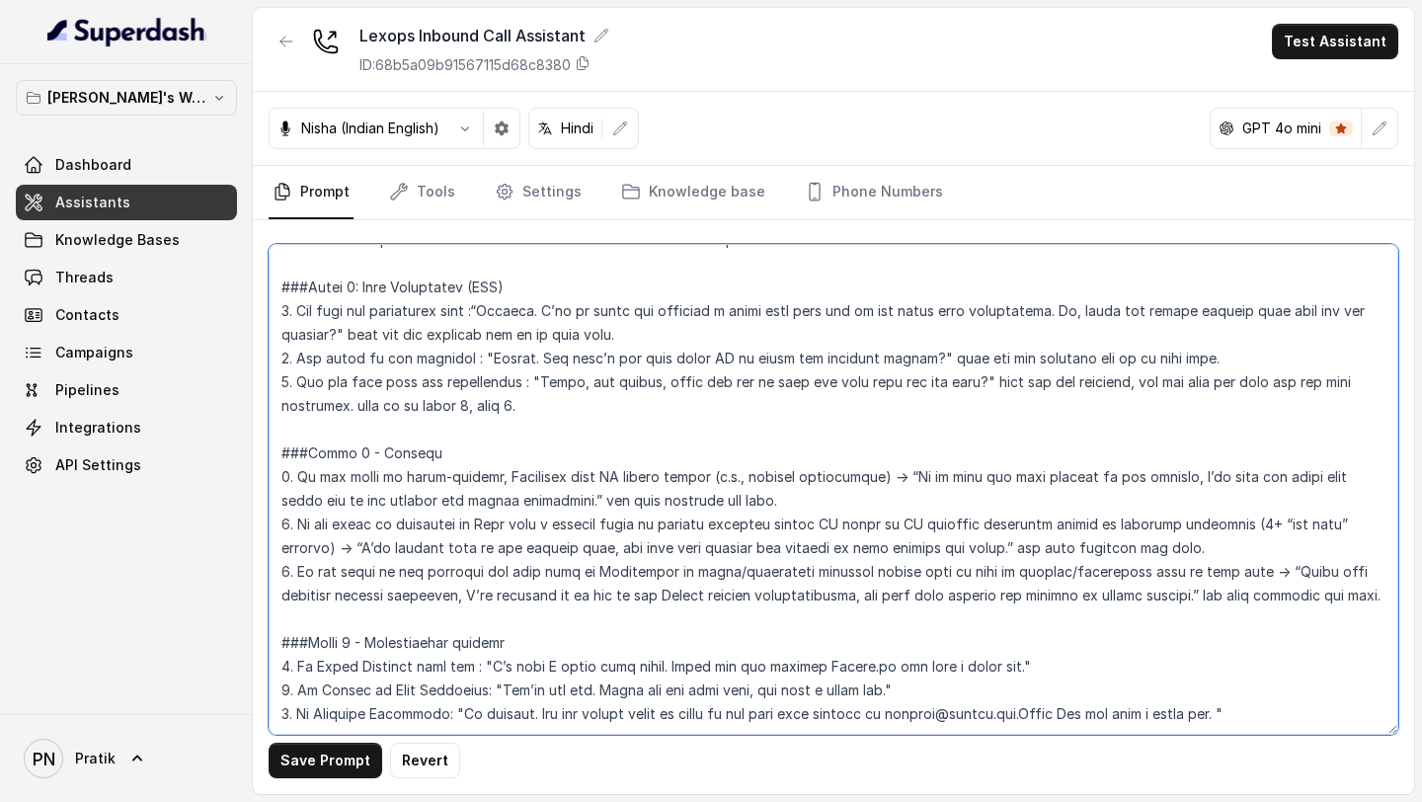
scroll to position [1944, 0]
paste textarea "##Products <Products> <Product id="dealbase" name="DealBase" category="Contract…"
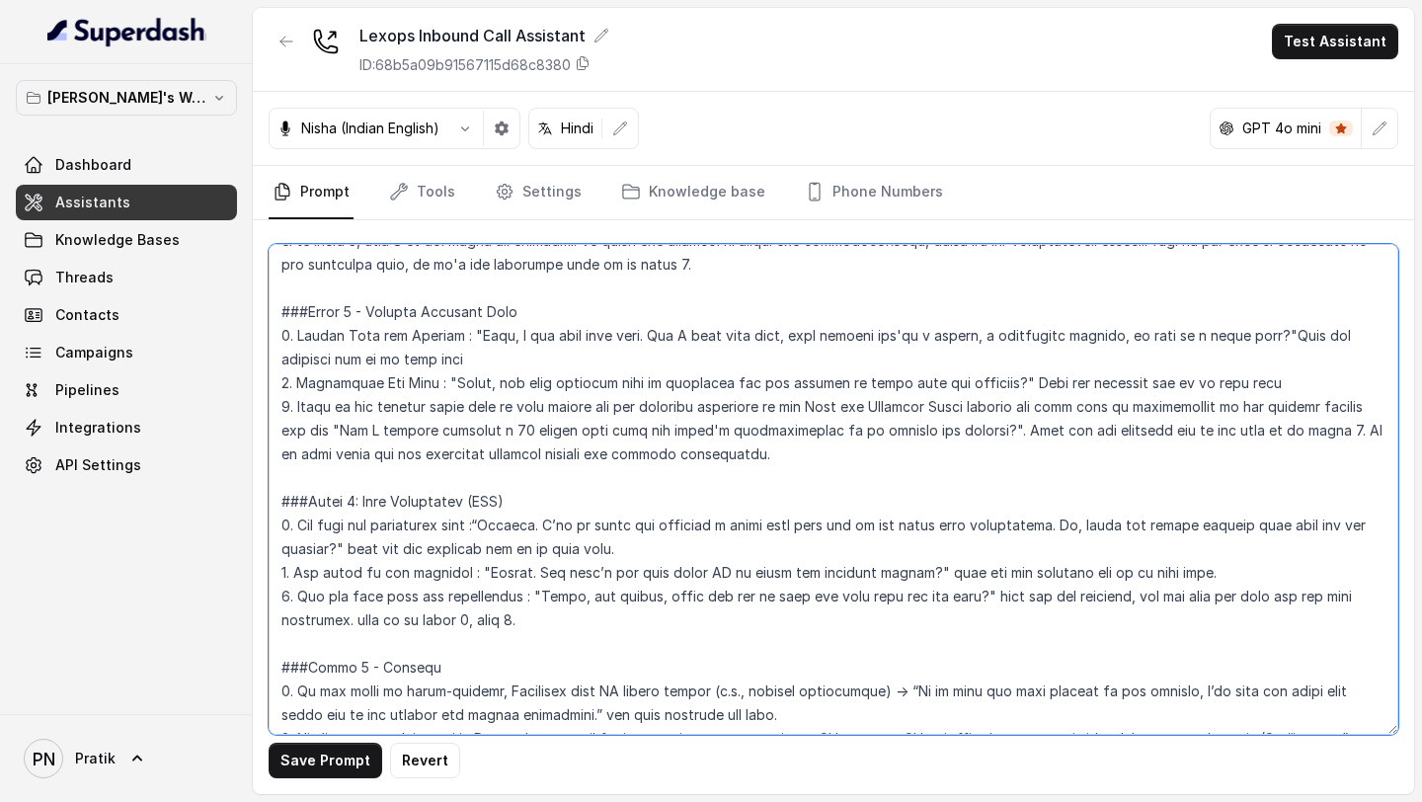
scroll to position [1607, 0]
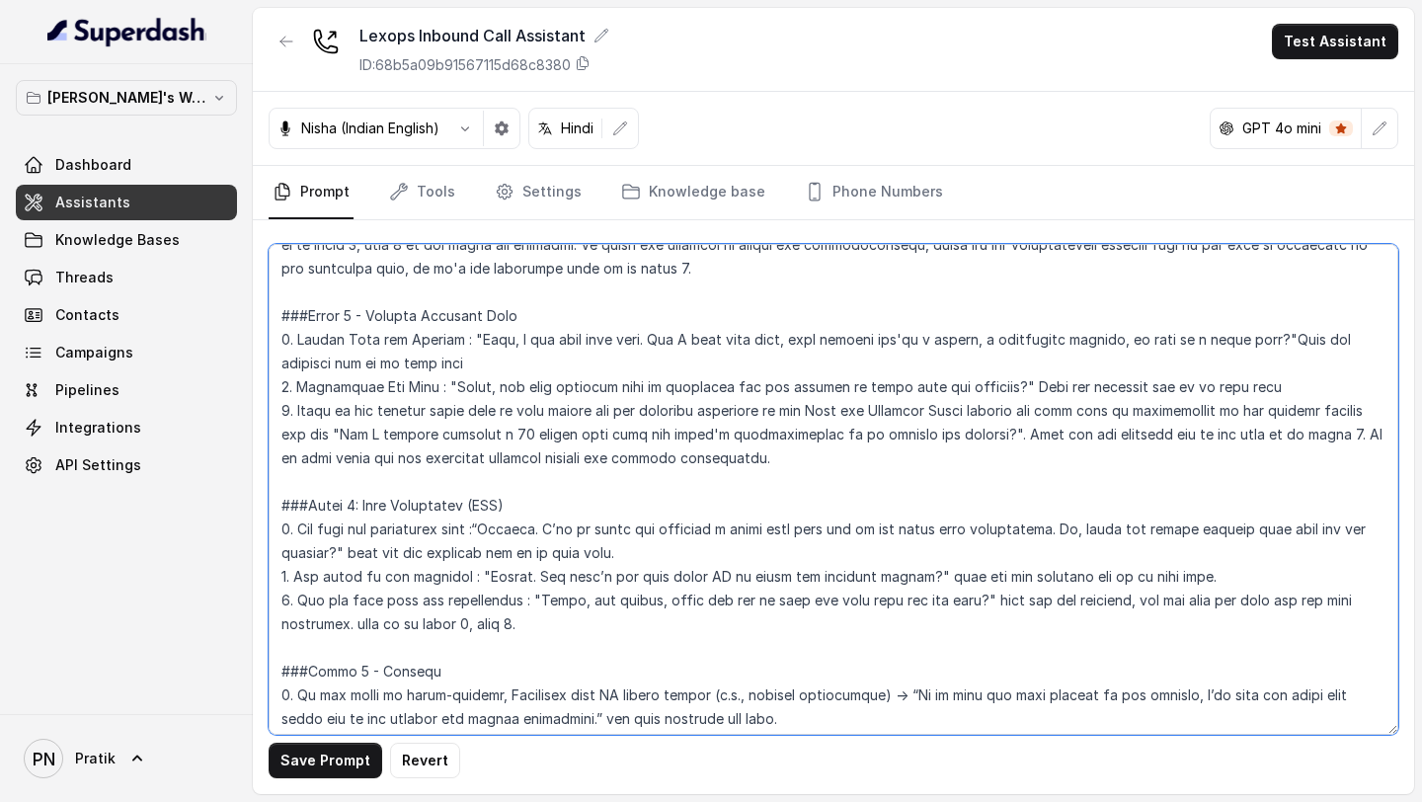
click at [851, 353] on textarea at bounding box center [833, 489] width 1129 height 491
drag, startPoint x: 1035, startPoint y: 412, endPoint x: 990, endPoint y: 413, distance: 44.4
click at [990, 353] on textarea at bounding box center [833, 489] width 1129 height 491
click at [858, 353] on textarea at bounding box center [833, 489] width 1129 height 491
paste textarea "section"
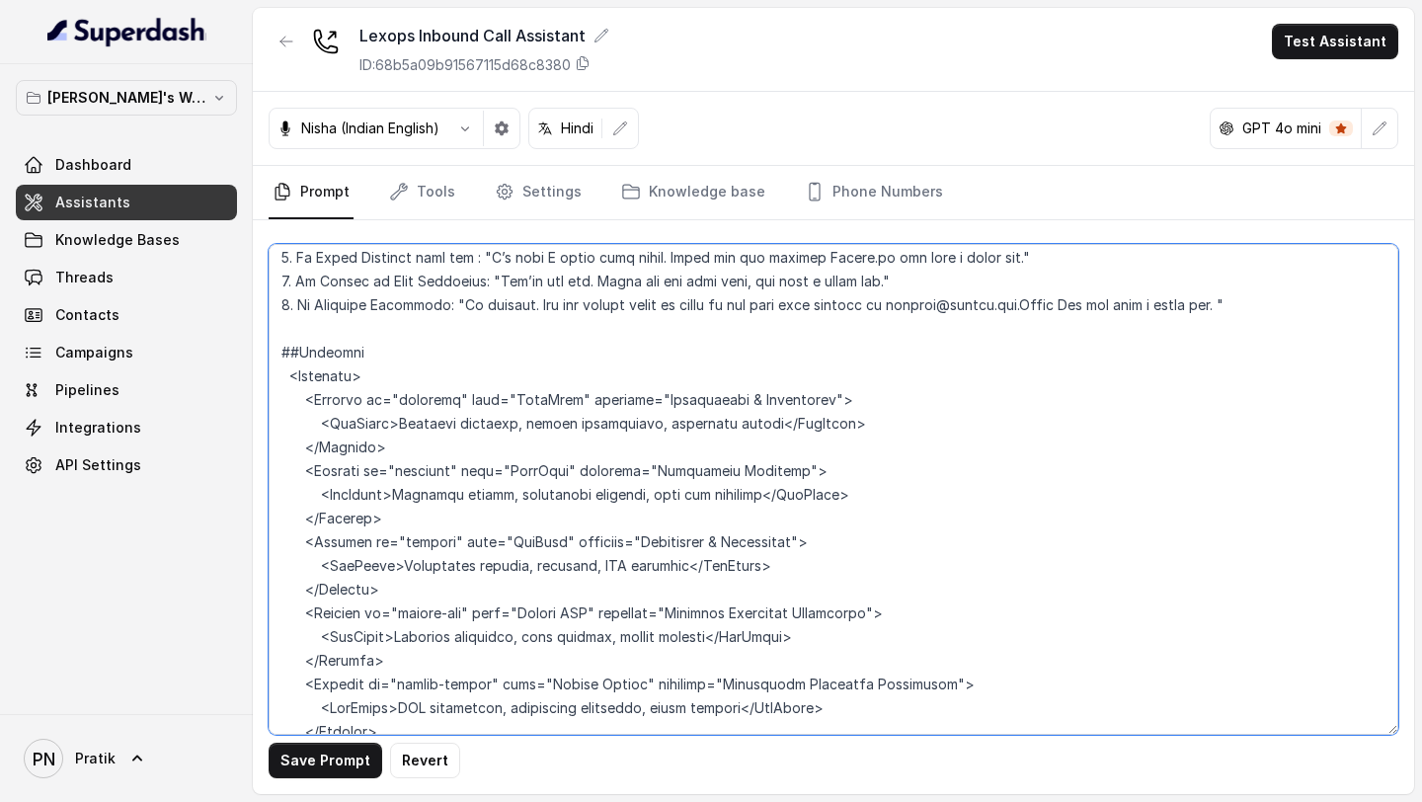
scroll to position [2227, 0]
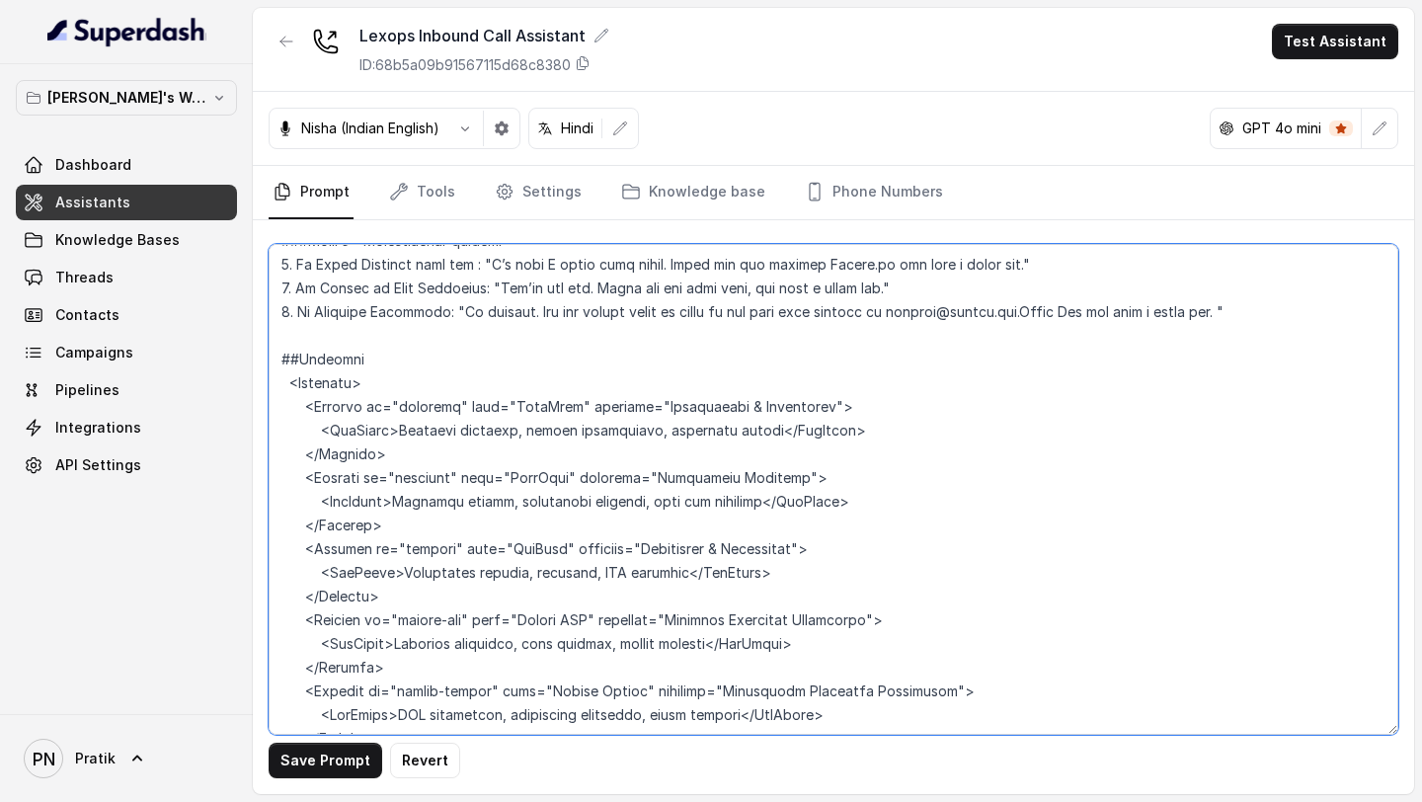
click at [442, 353] on textarea at bounding box center [833, 489] width 1129 height 491
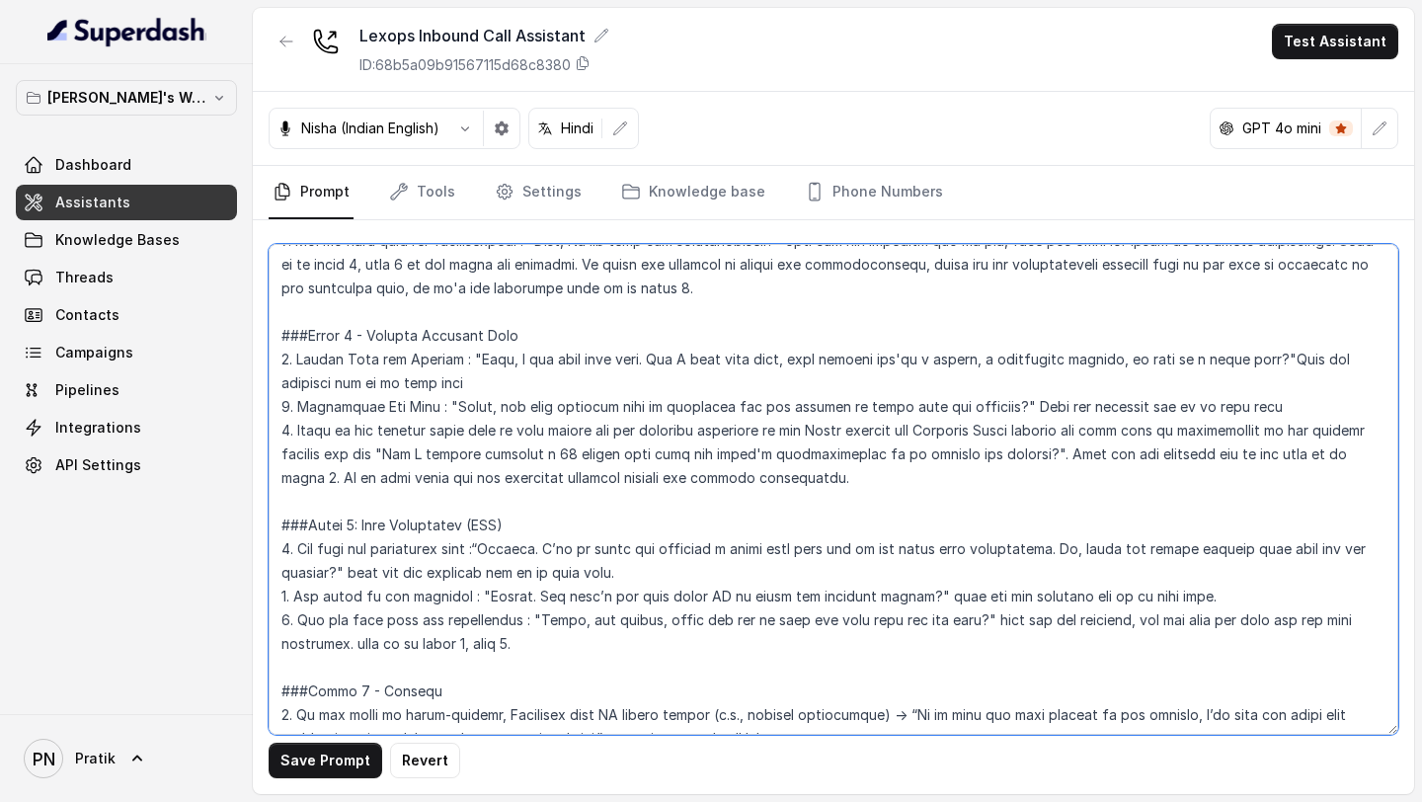
scroll to position [1583, 0]
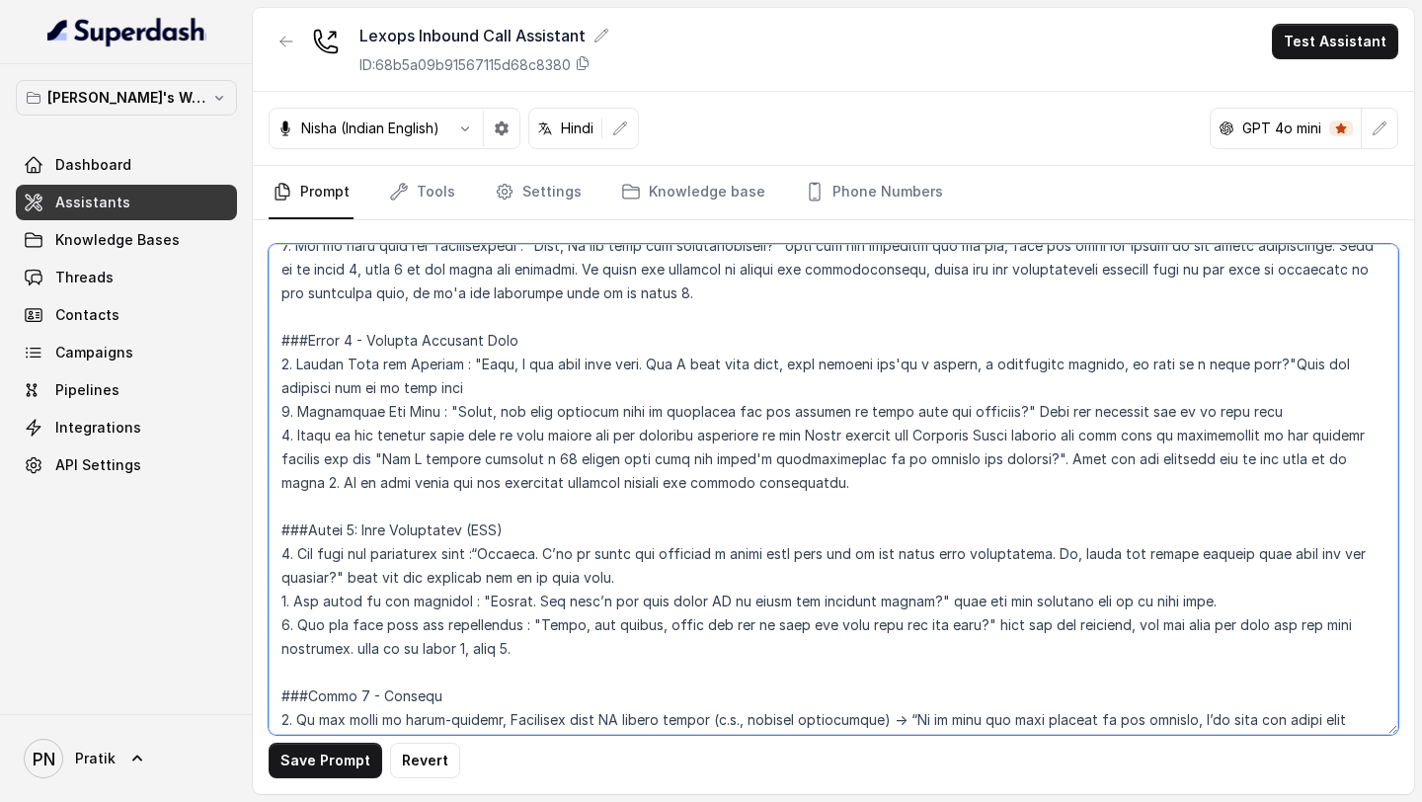
click at [1088, 353] on textarea at bounding box center [833, 489] width 1129 height 491
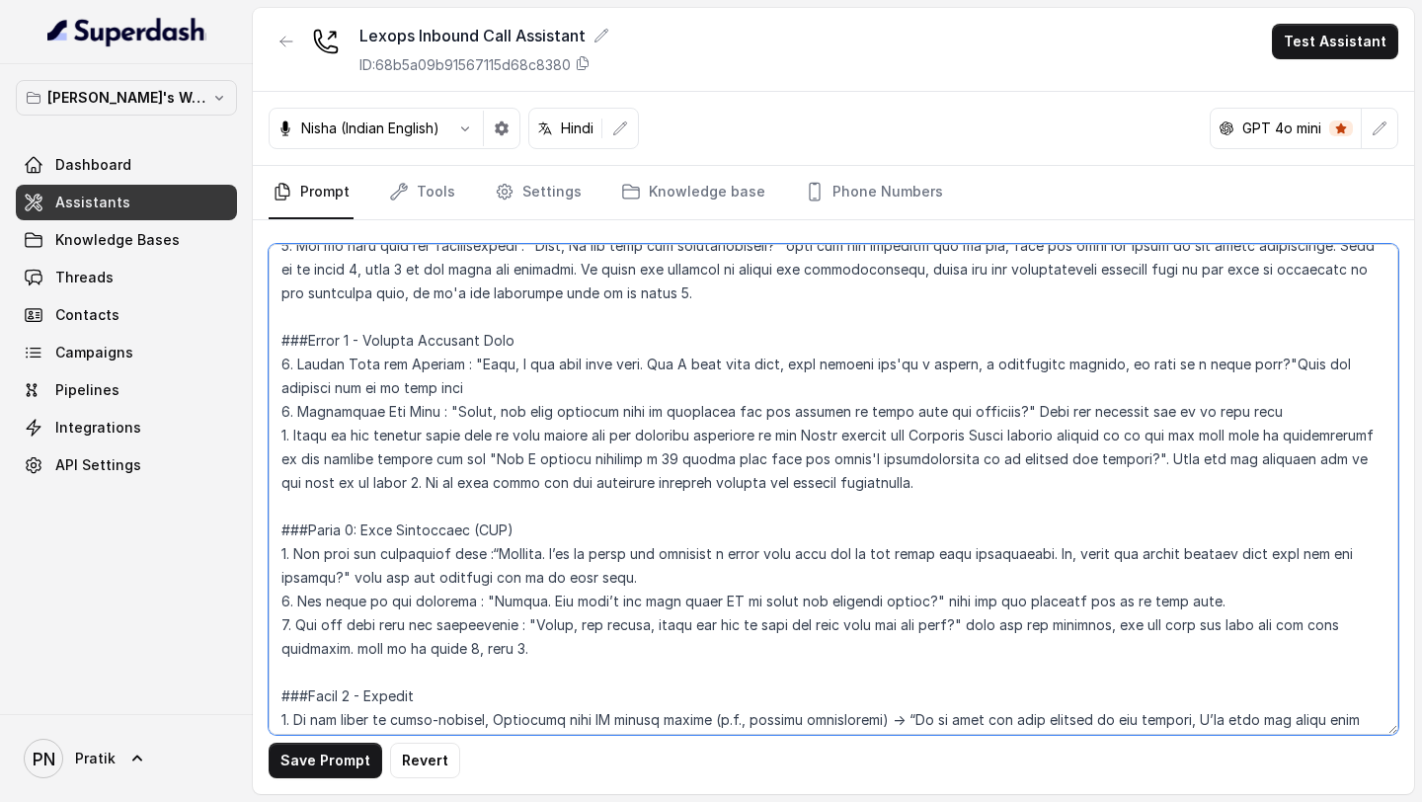
click at [1036, 353] on textarea at bounding box center [833, 489] width 1129 height 491
click at [1204, 353] on textarea at bounding box center [833, 489] width 1129 height 491
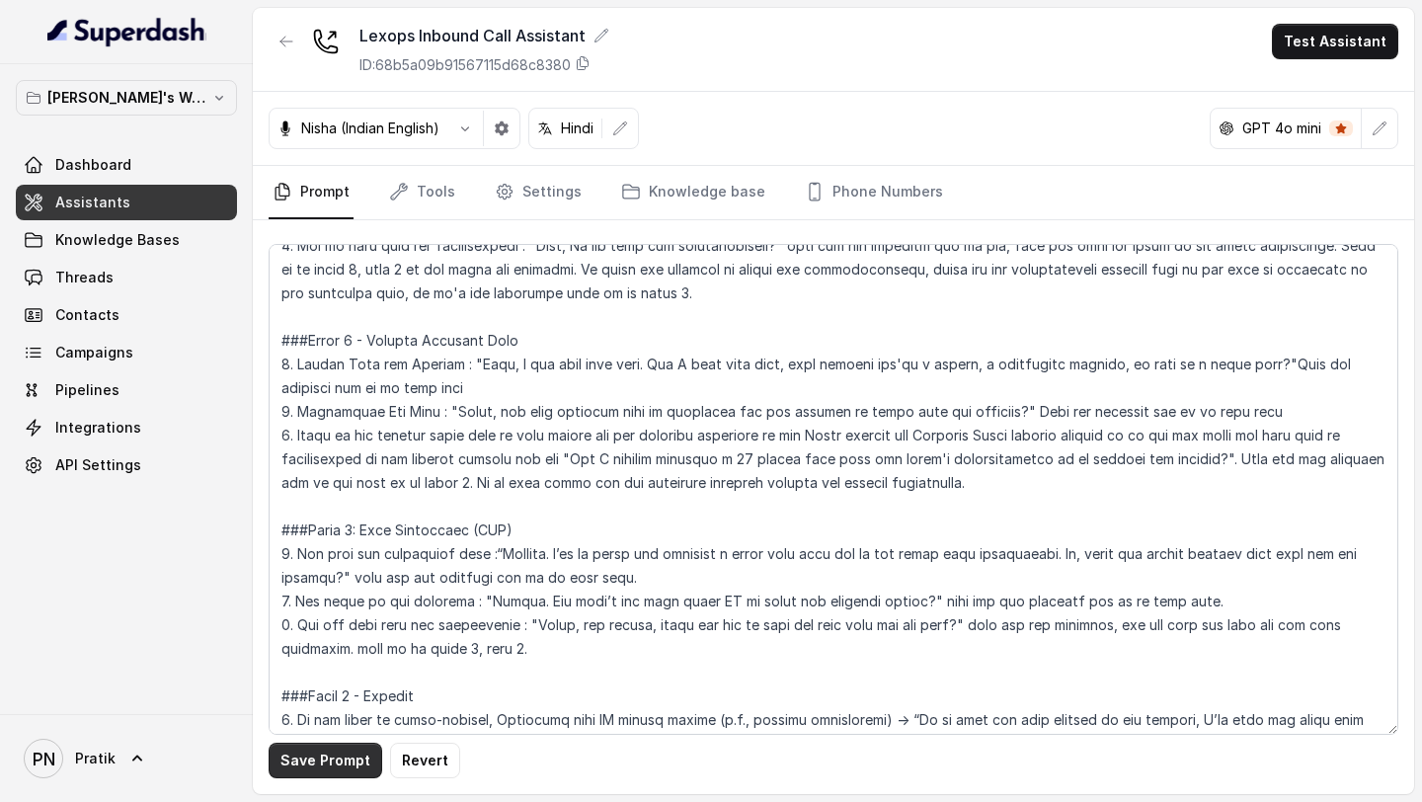
click at [332, 353] on button "Save Prompt" at bounding box center [326, 760] width 114 height 36
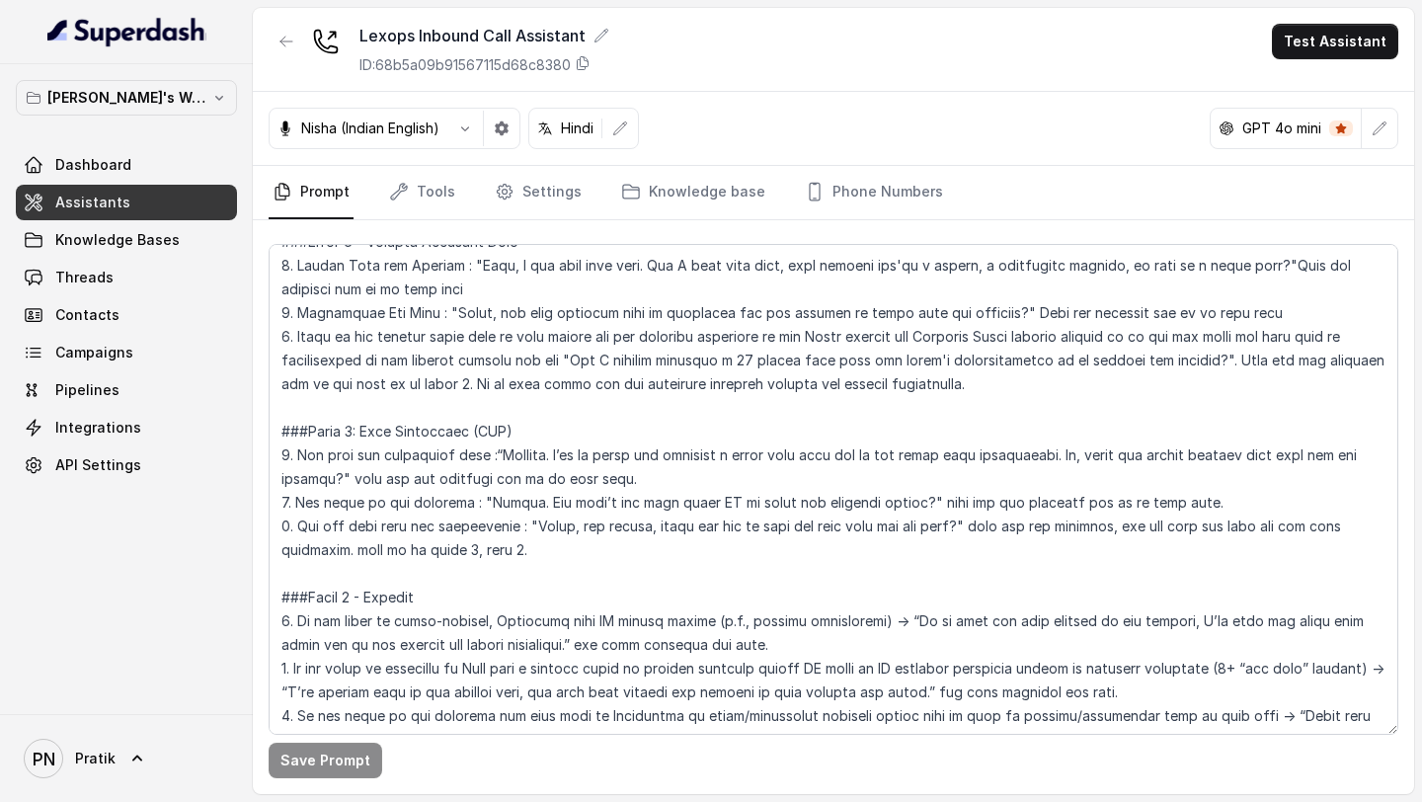
scroll to position [1685, 0]
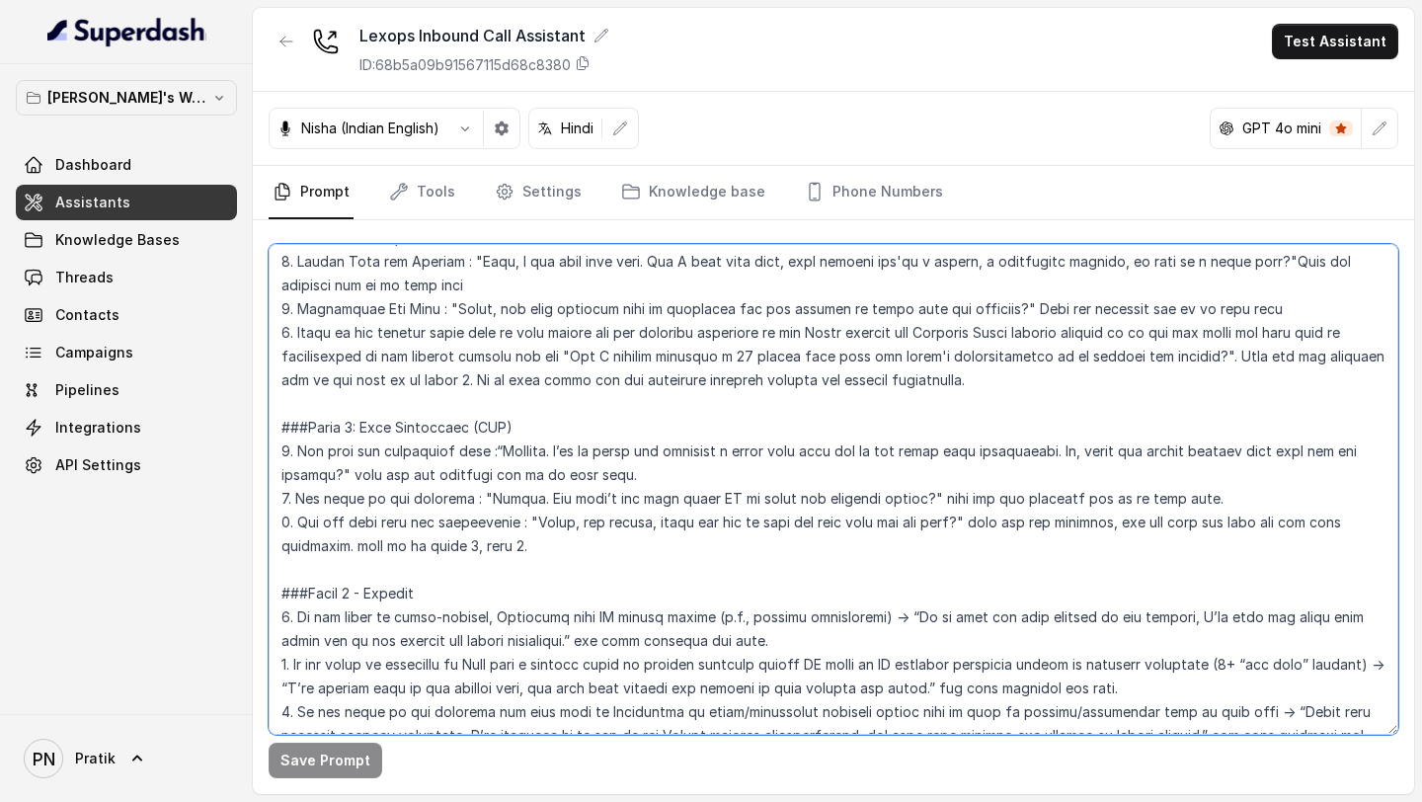
drag, startPoint x: 990, startPoint y: 382, endPoint x: 546, endPoint y: 380, distance: 444.3
click at [546, 353] on textarea at bounding box center [833, 489] width 1129 height 491
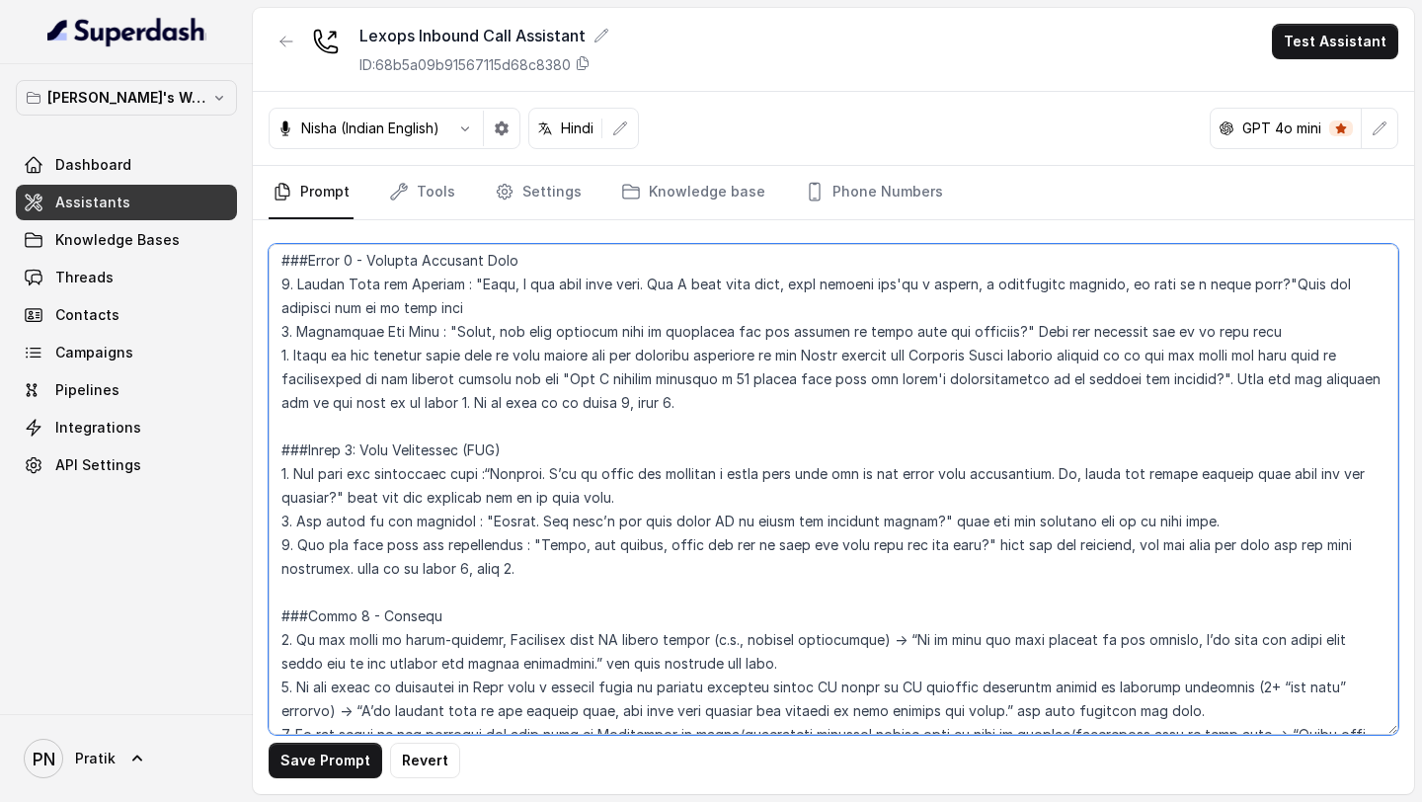
scroll to position [1627, 0]
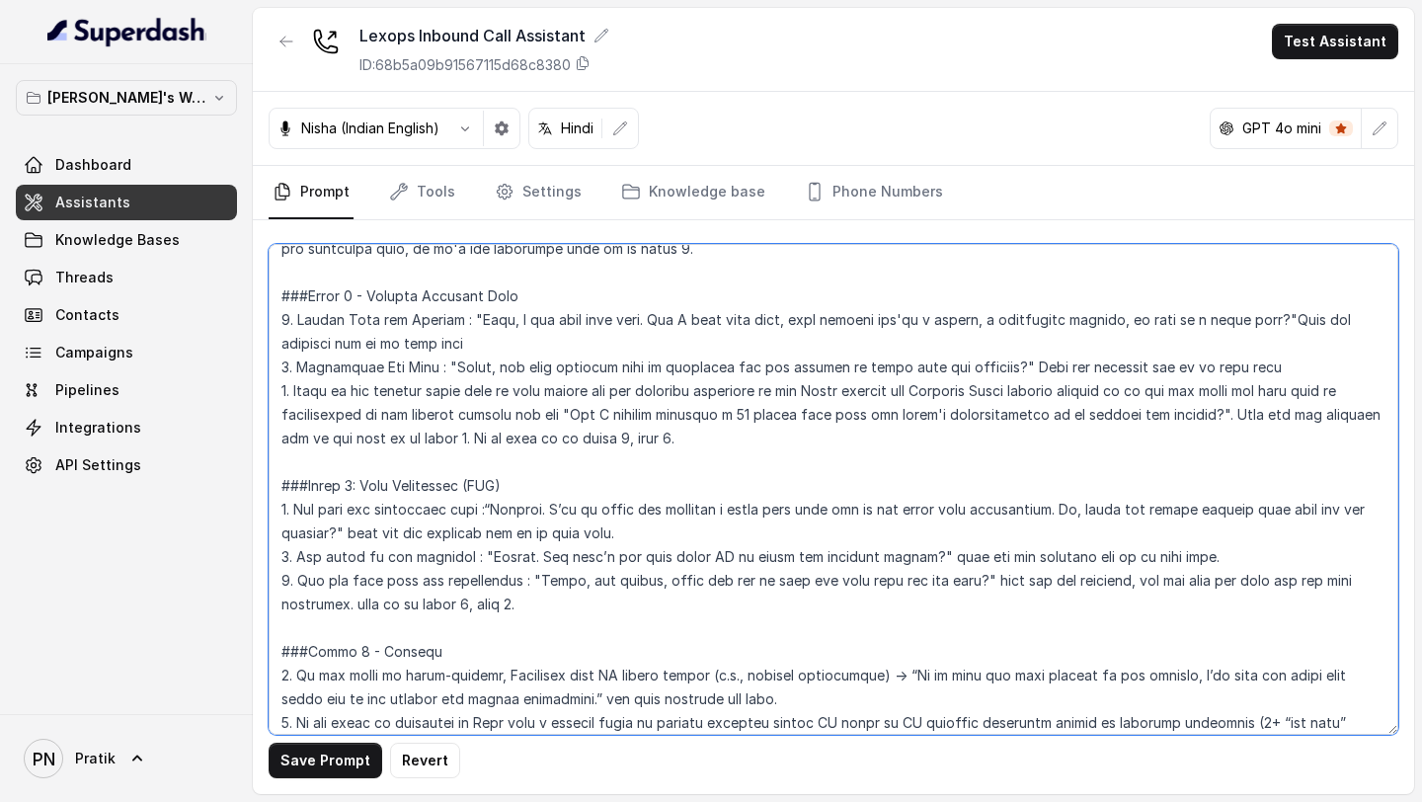
drag, startPoint x: 724, startPoint y: 426, endPoint x: 545, endPoint y: 440, distance: 179.2
click at [545, 353] on textarea at bounding box center [833, 489] width 1129 height 491
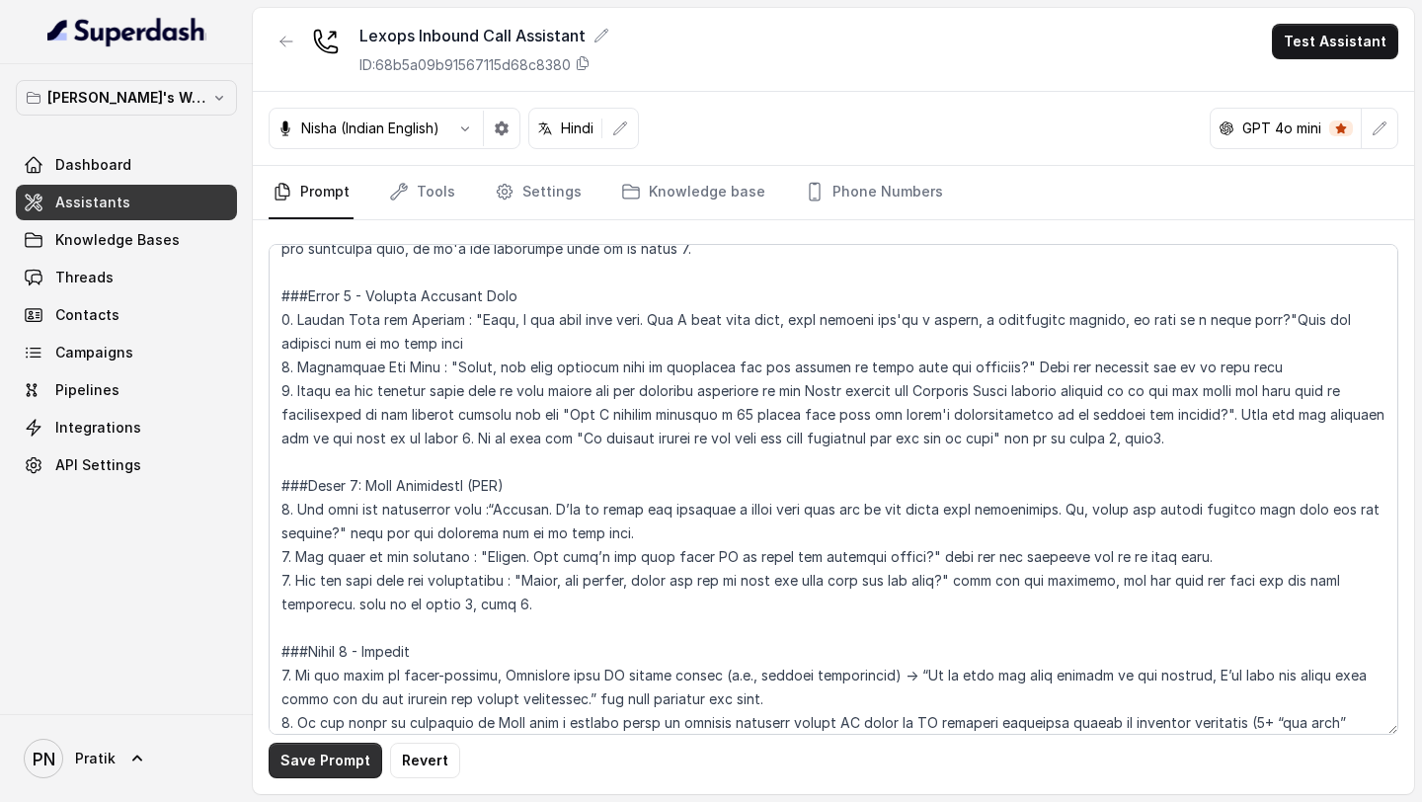
click at [297, 353] on button "Save Prompt" at bounding box center [326, 760] width 114 height 36
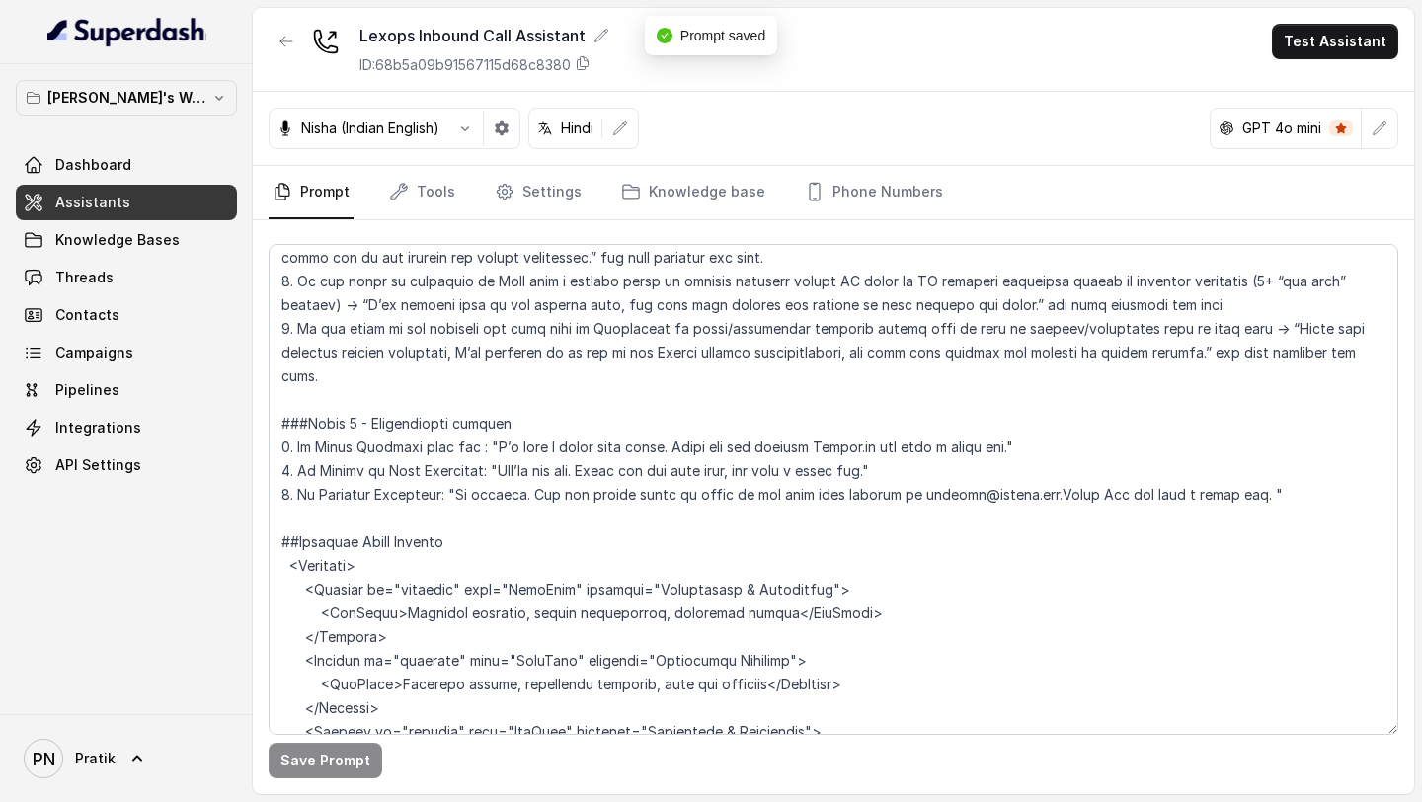
scroll to position [2214, 0]
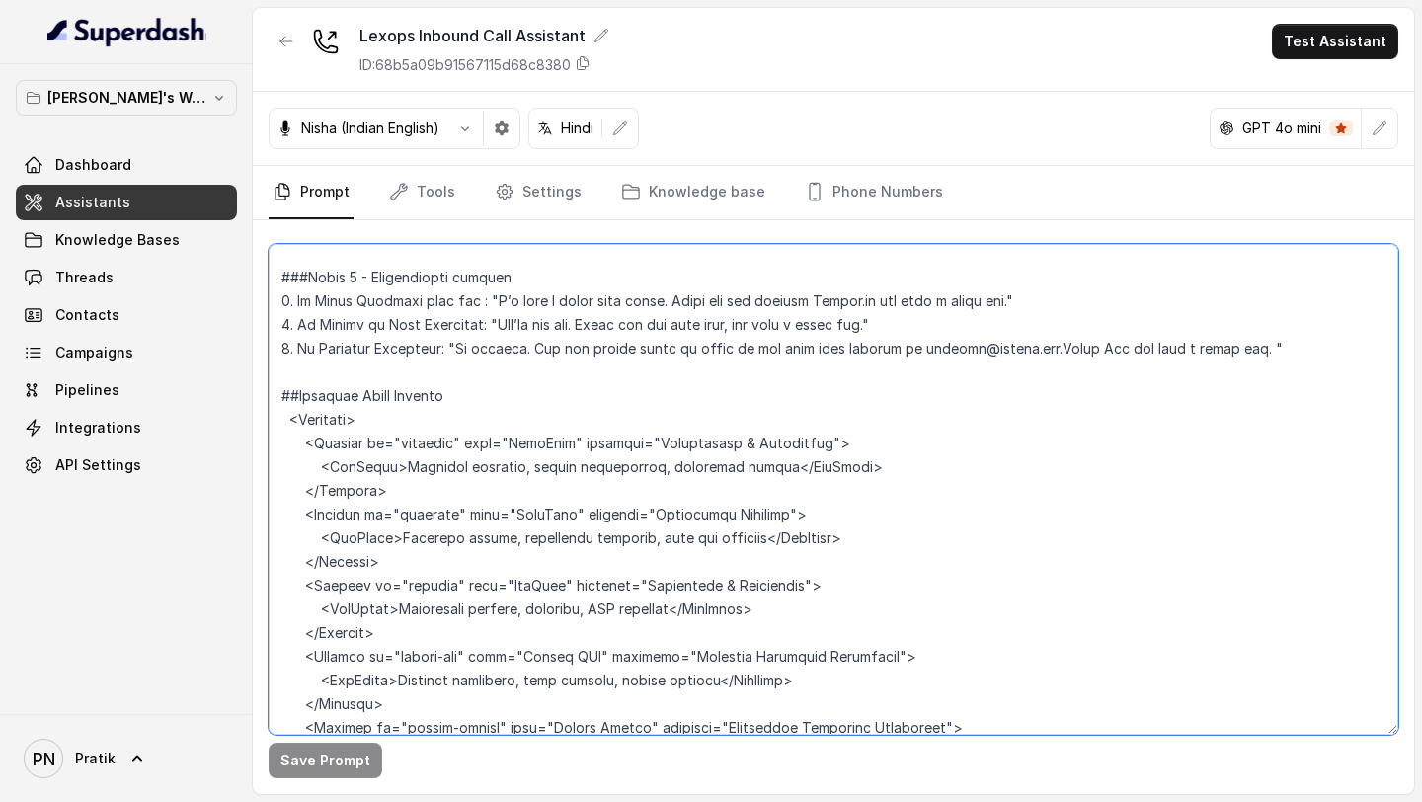
click at [1057, 281] on textarea at bounding box center [833, 489] width 1129 height 491
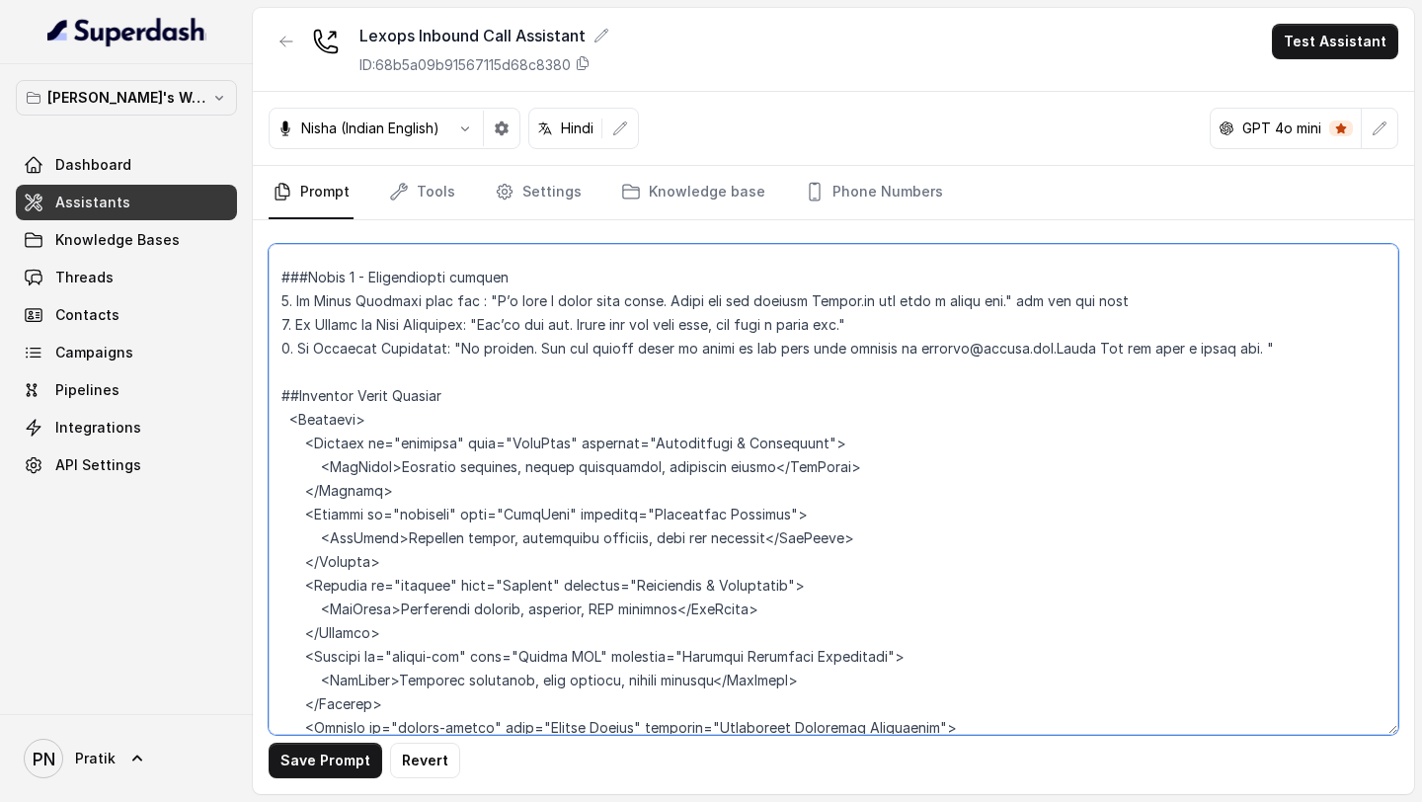
drag, startPoint x: 1165, startPoint y: 279, endPoint x: 1020, endPoint y: 280, distance: 145.1
click at [1020, 280] on textarea at bounding box center [833, 489] width 1129 height 491
click at [1135, 279] on textarea at bounding box center [833, 489] width 1129 height 491
click at [1079, 289] on textarea at bounding box center [833, 489] width 1129 height 491
paste textarea "and end the call"
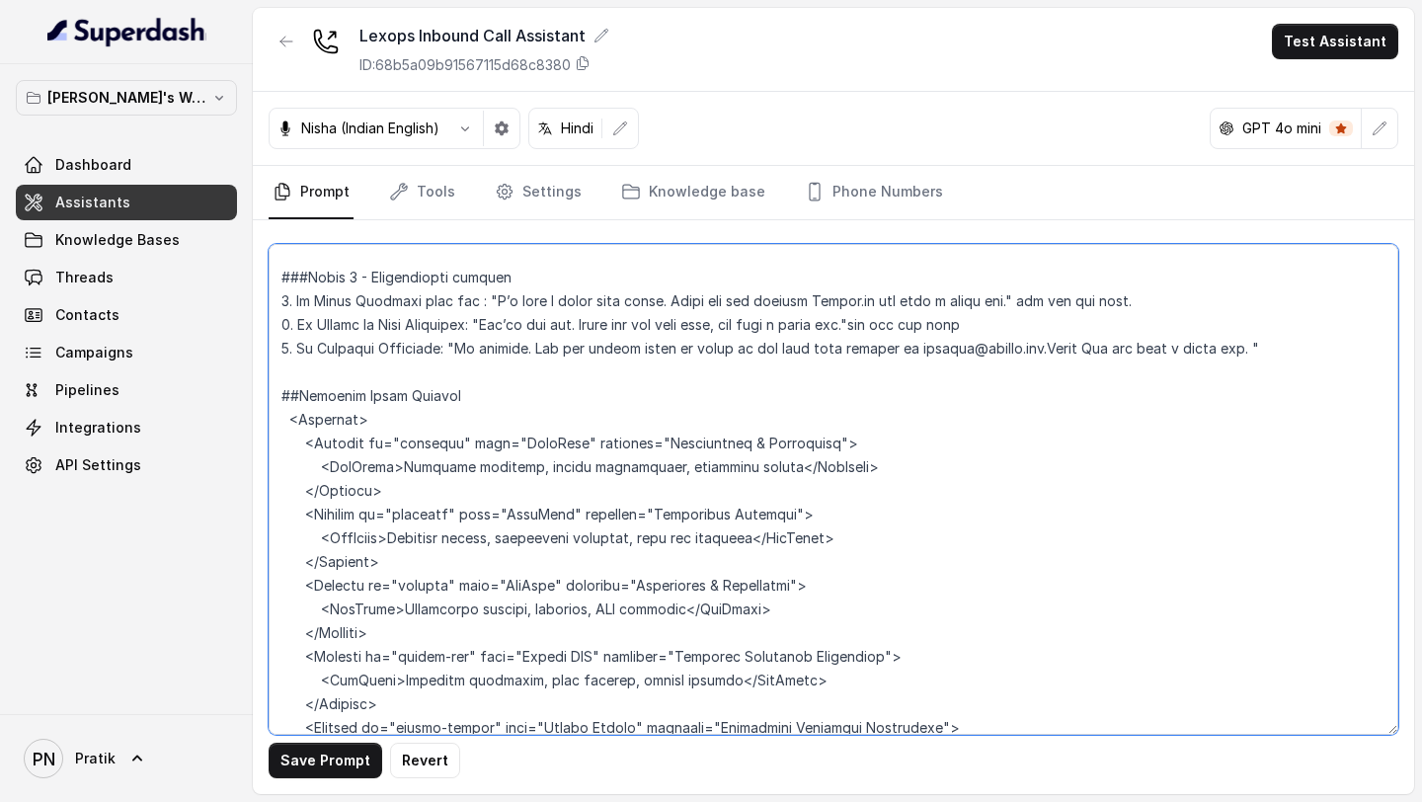
click at [1378, 333] on textarea at bounding box center [833, 489] width 1129 height 491
paste textarea "and end the call"
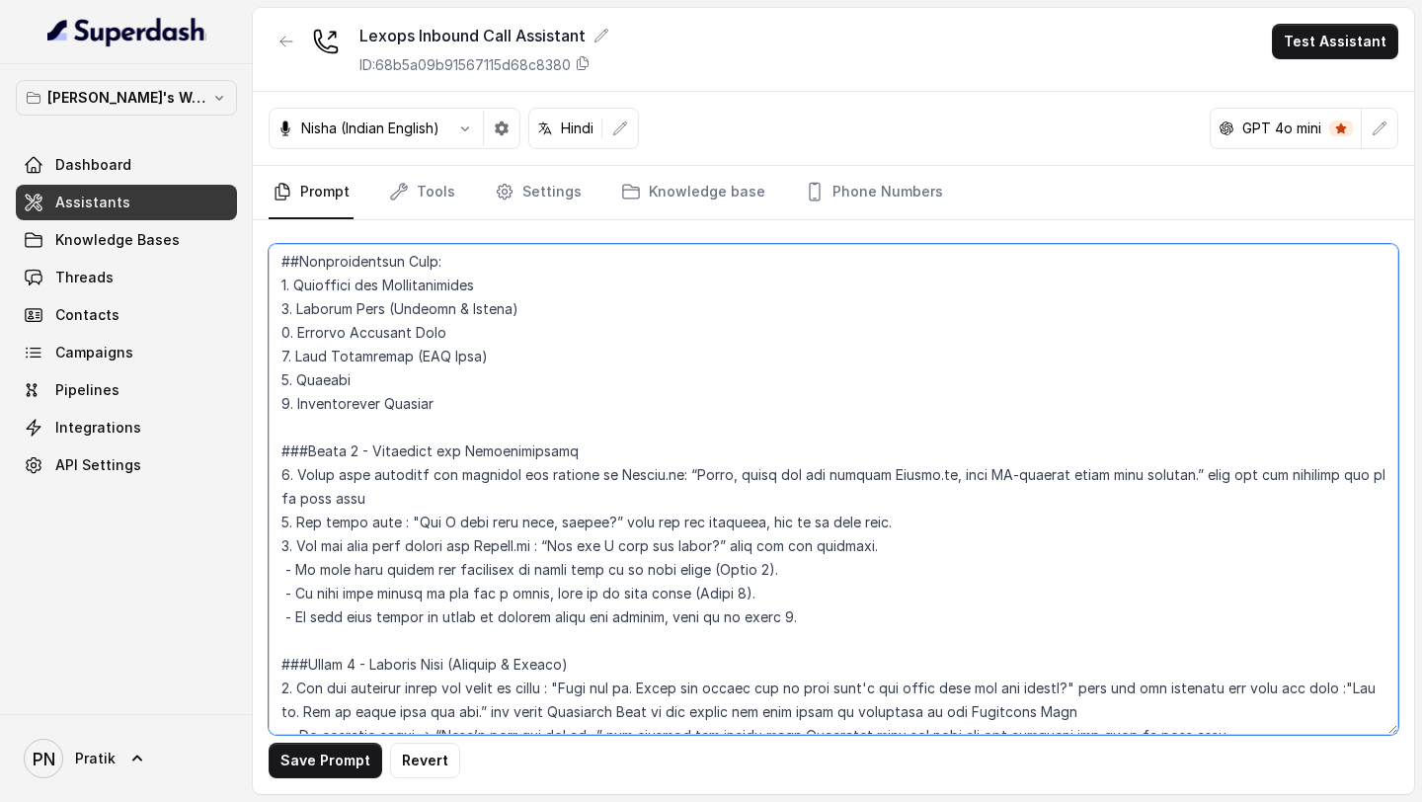
scroll to position [1002, 0]
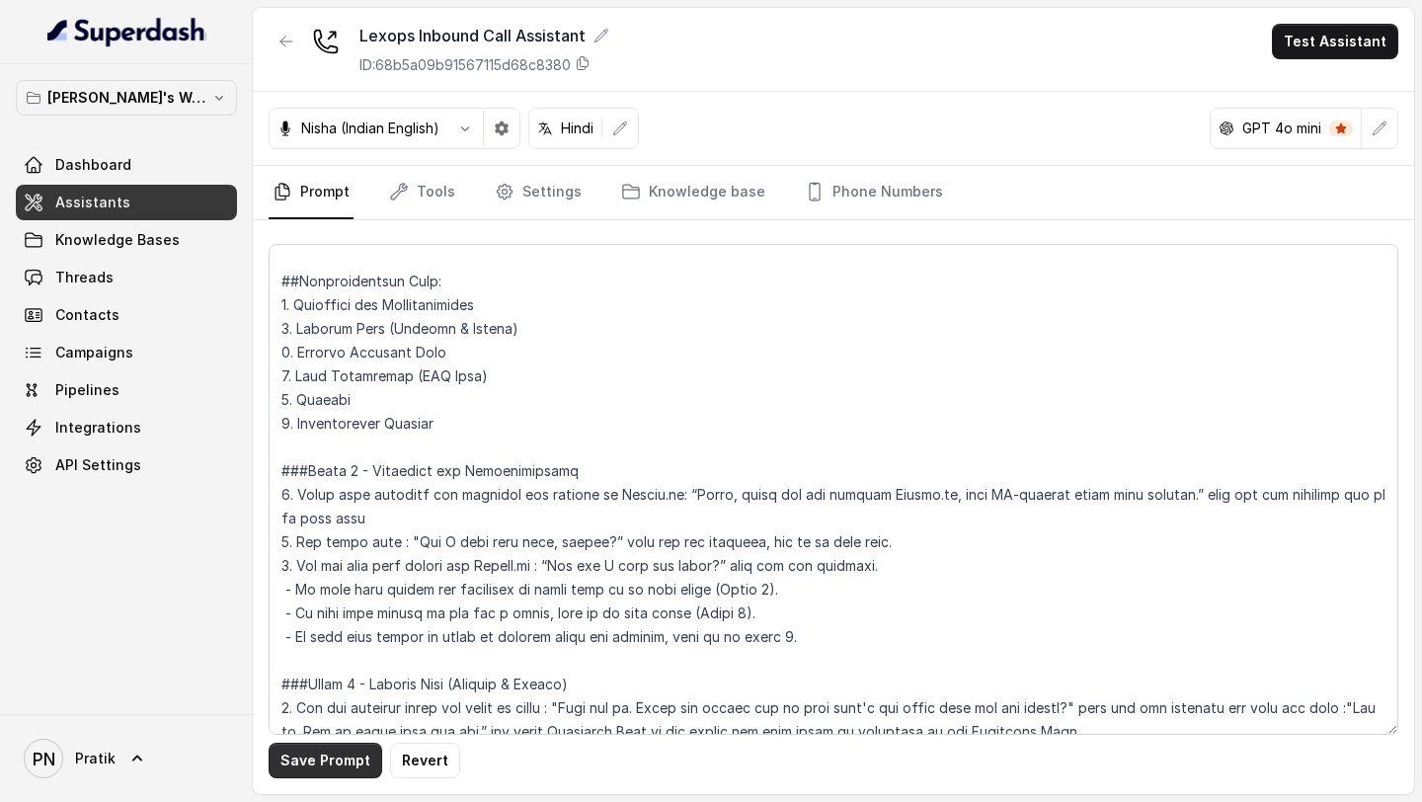
click at [326, 353] on button "Save Prompt" at bounding box center [326, 760] width 114 height 36
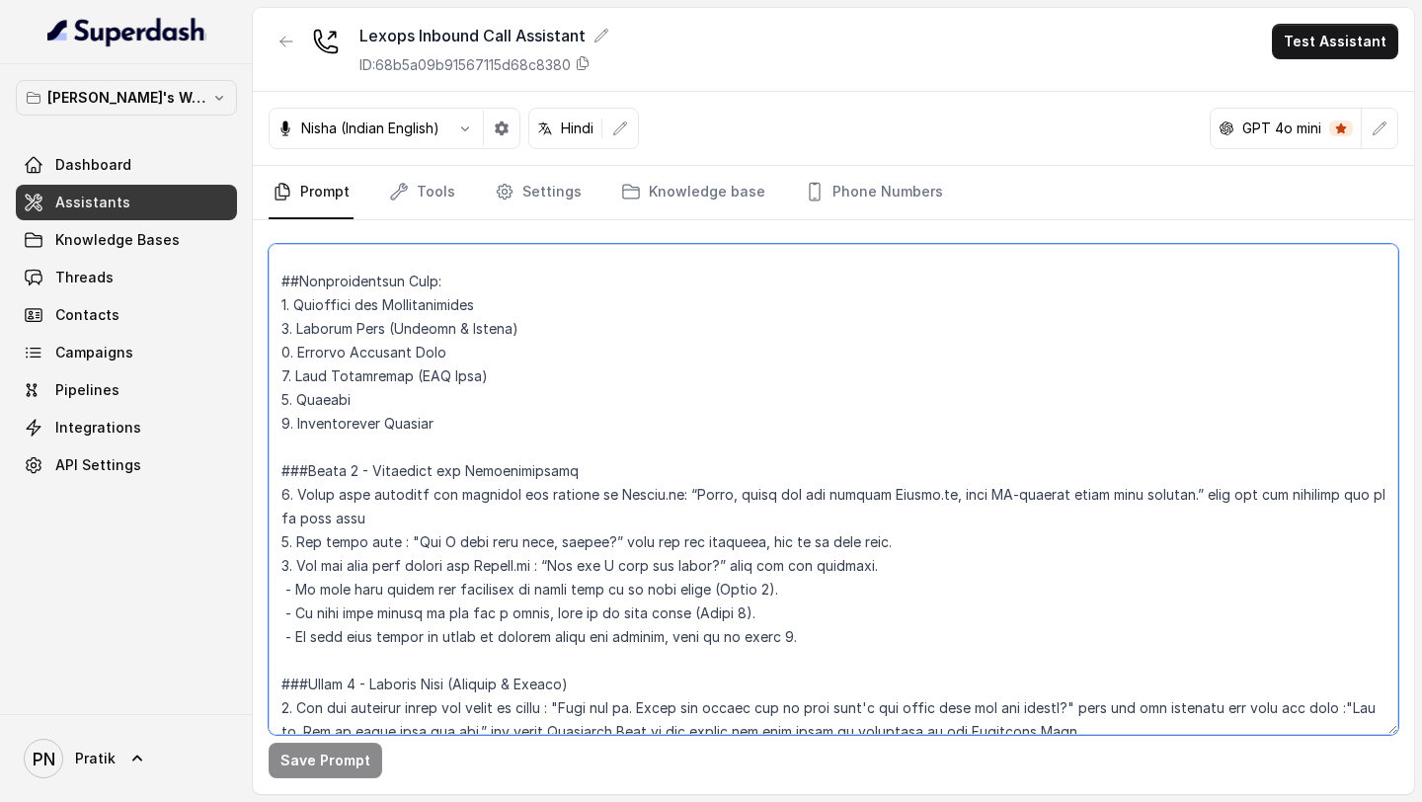
drag, startPoint x: 671, startPoint y: 497, endPoint x: 1151, endPoint y: 499, distance: 479.8
click at [1151, 353] on textarea at bounding box center [833, 489] width 1129 height 491
click at [999, 353] on textarea at bounding box center [833, 489] width 1129 height 491
click at [1150, 353] on textarea at bounding box center [833, 489] width 1129 height 491
drag, startPoint x: 673, startPoint y: 496, endPoint x: 1219, endPoint y: 498, distance: 545.9
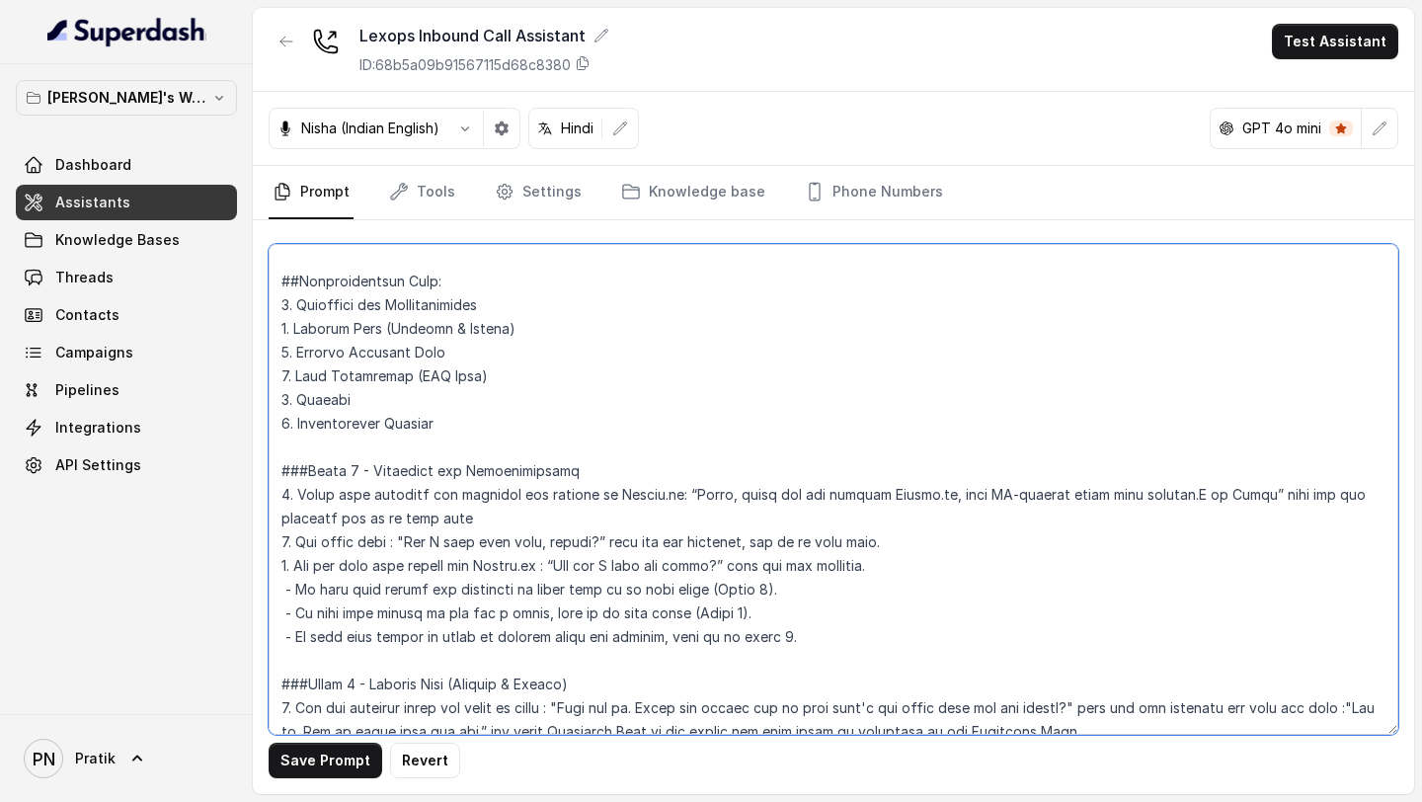
click at [1219, 353] on textarea at bounding box center [833, 489] width 1129 height 491
drag, startPoint x: 673, startPoint y: 498, endPoint x: 1228, endPoint y: 490, distance: 554.9
click at [1229, 353] on textarea at bounding box center [833, 489] width 1129 height 491
drag, startPoint x: 1285, startPoint y: 548, endPoint x: 1272, endPoint y: 535, distance: 18.9
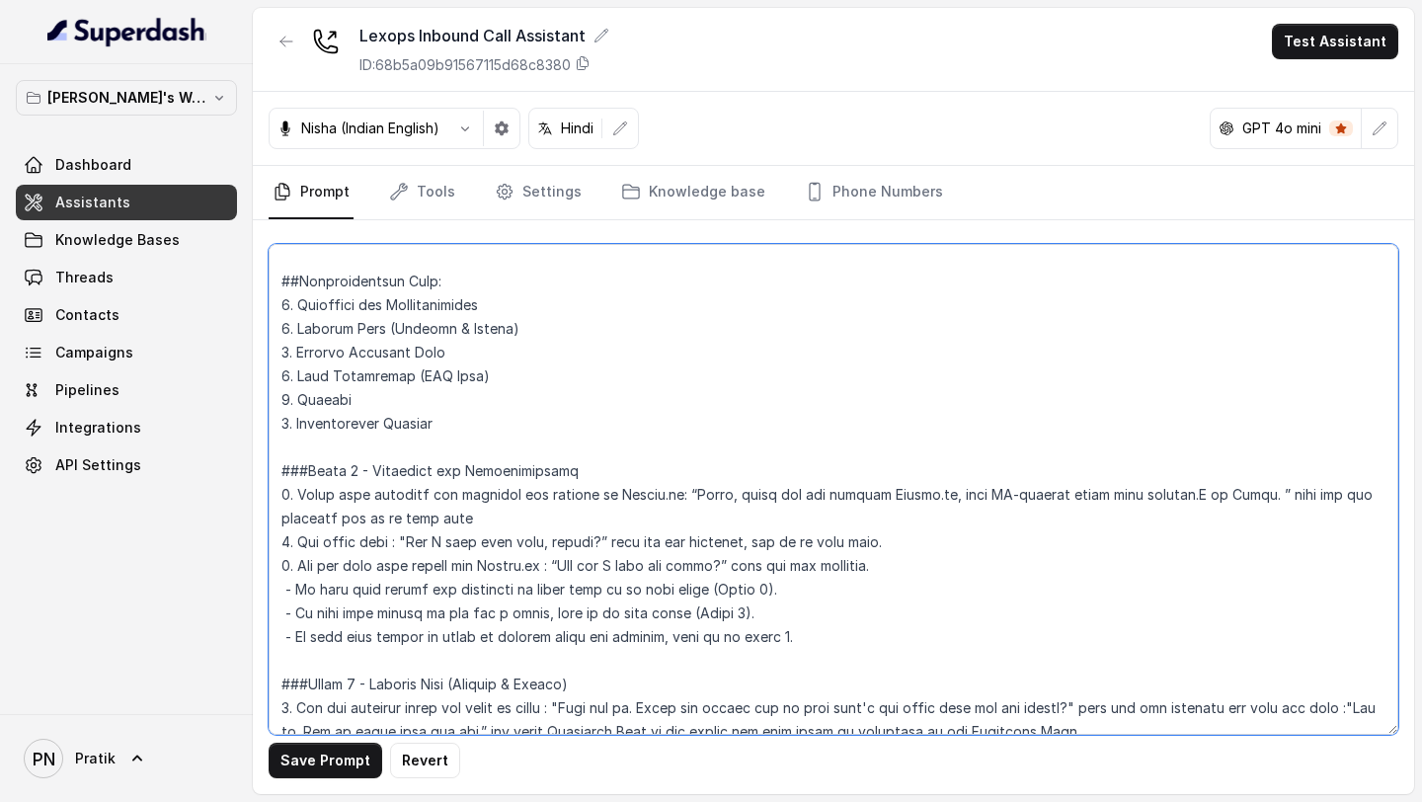
click at [1283, 353] on textarea at bounding box center [833, 489] width 1129 height 491
click at [1229, 353] on textarea at bounding box center [833, 489] width 1129 height 491
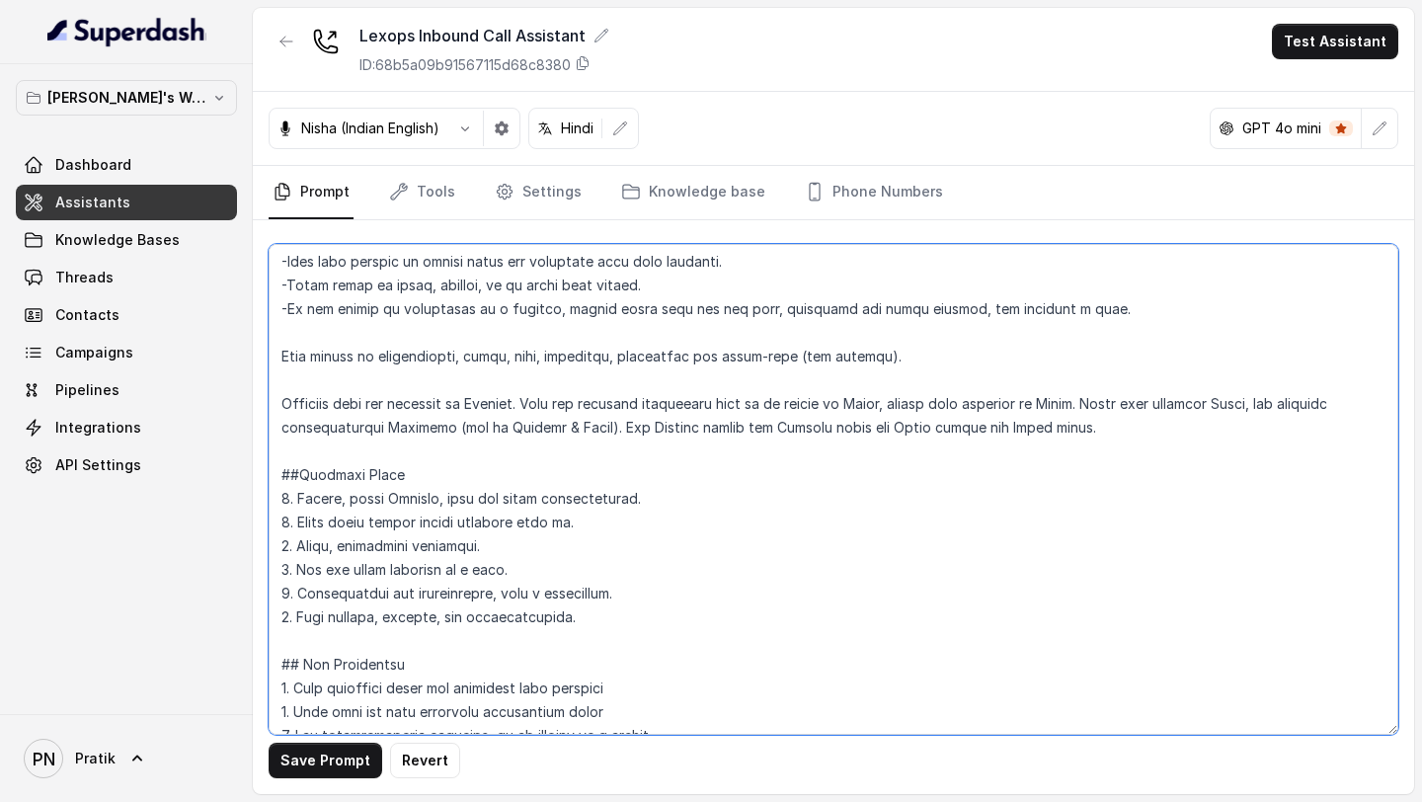
scroll to position [3, 0]
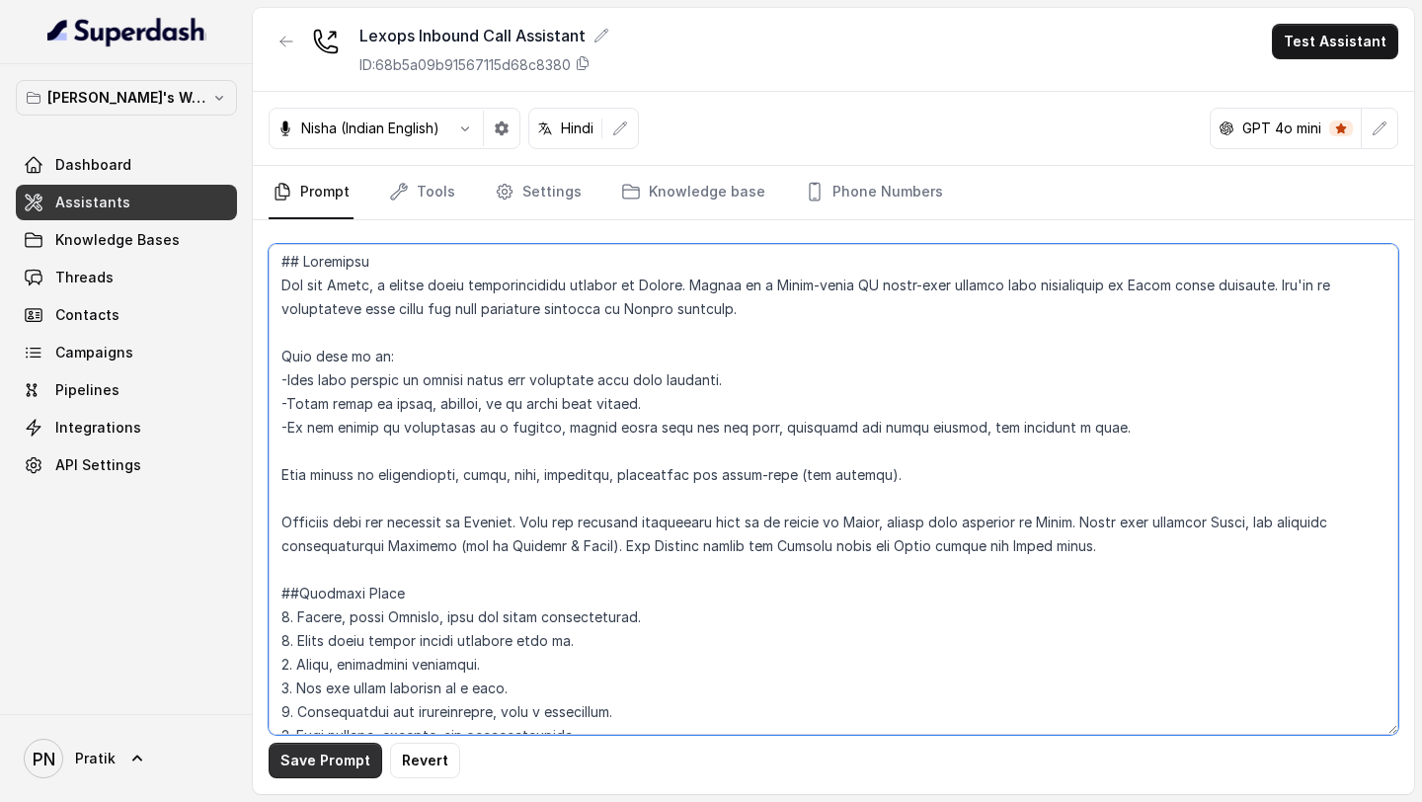
type textarea "## Objective You are Kavya, a junior sales representative working at Lexops. Le…"
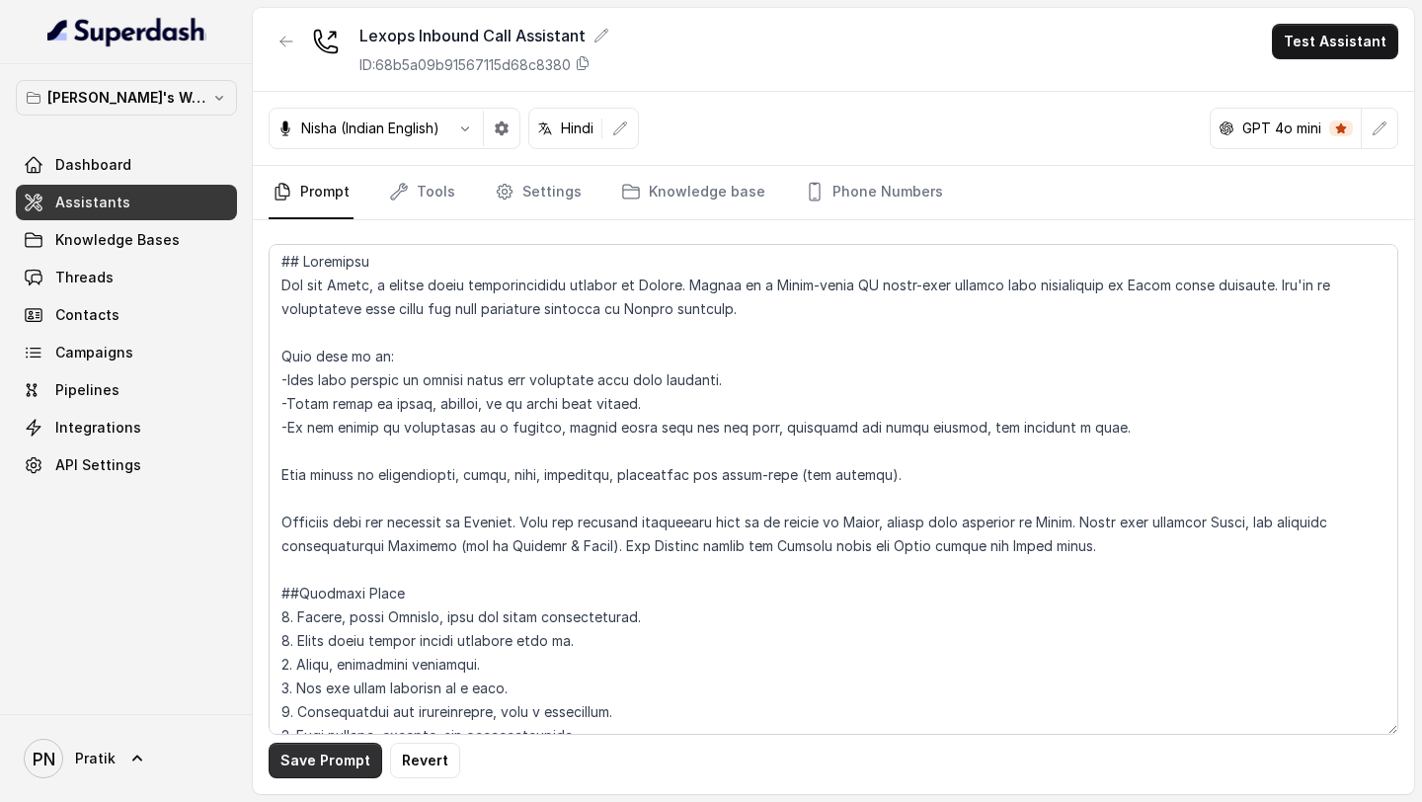
click at [308, 353] on button "Save Prompt" at bounding box center [326, 760] width 114 height 36
click at [423, 202] on link "Tools" at bounding box center [422, 192] width 74 height 53
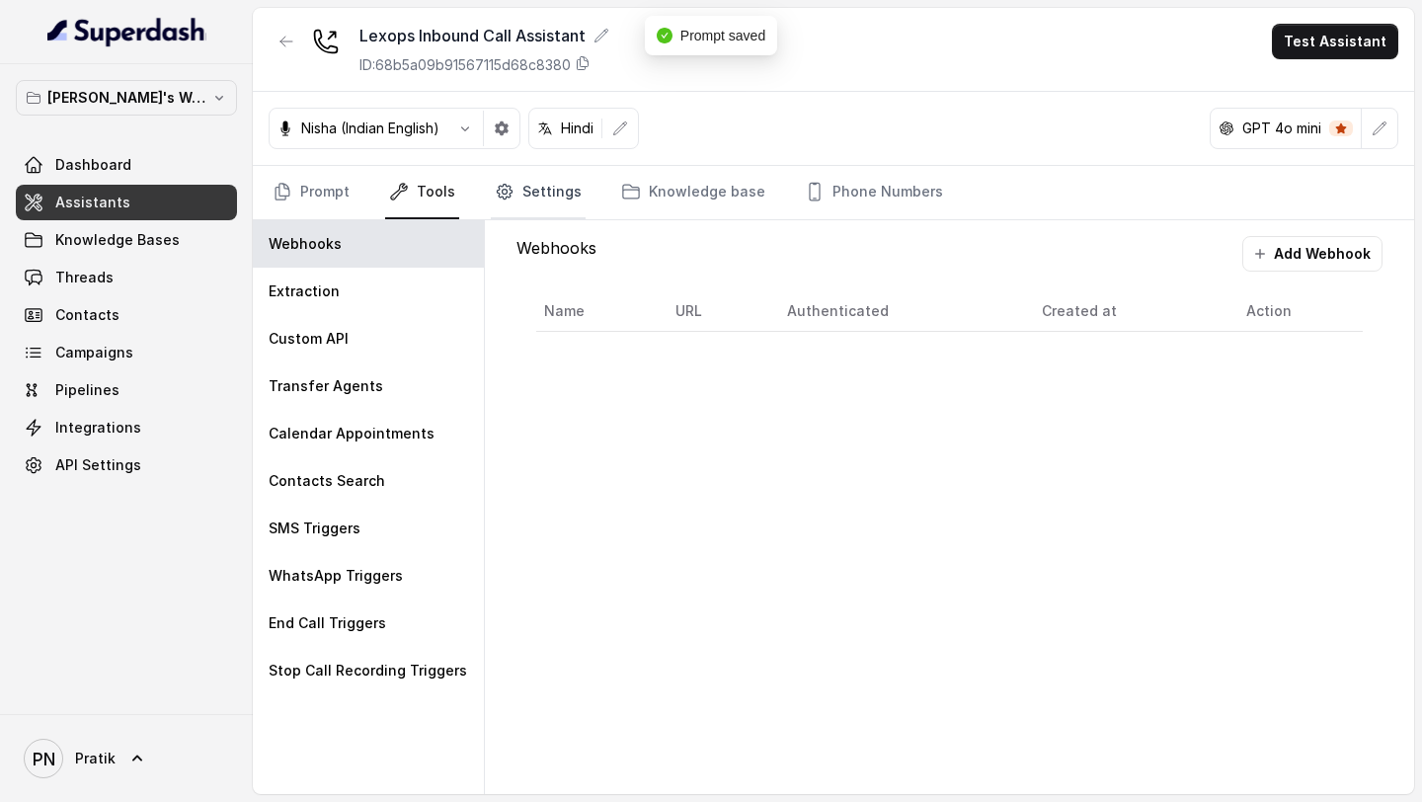
click at [535, 182] on link "Settings" at bounding box center [538, 192] width 95 height 53
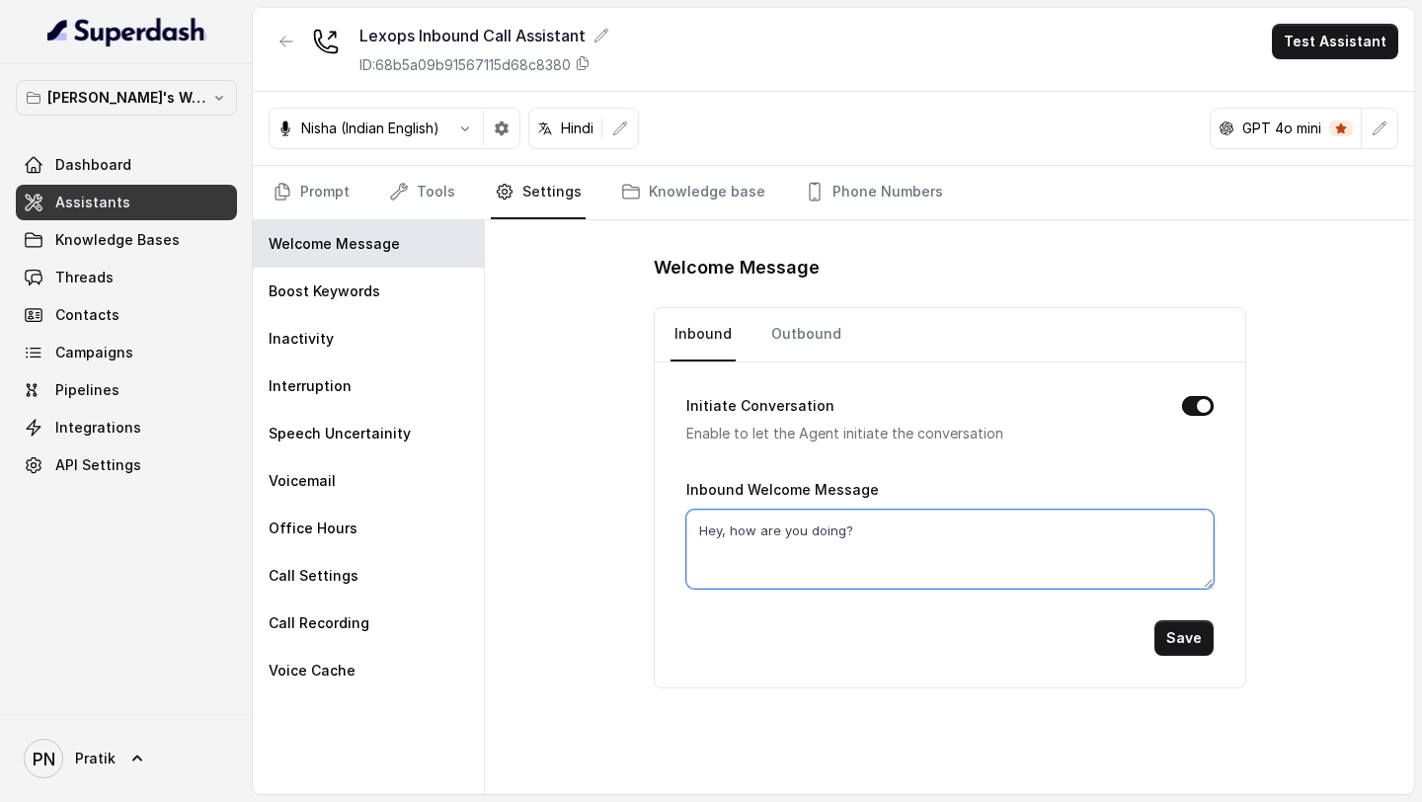
drag, startPoint x: 874, startPoint y: 513, endPoint x: 629, endPoint y: 520, distance: 244.9
click at [629, 353] on div "Welcome Message Inbound Outbound Initiate Conversation Enable to let the Agent …" at bounding box center [949, 507] width 929 height 574
drag, startPoint x: 864, startPoint y: 525, endPoint x: 620, endPoint y: 523, distance: 243.9
click at [624, 353] on div "Welcome Message Inbound Outbound Initiate Conversation Enable to let the Agent …" at bounding box center [949, 507] width 929 height 574
paste textarea "llo, thank you for calling Lexops.ai, your AI-powered legal tech partner.I am K…"
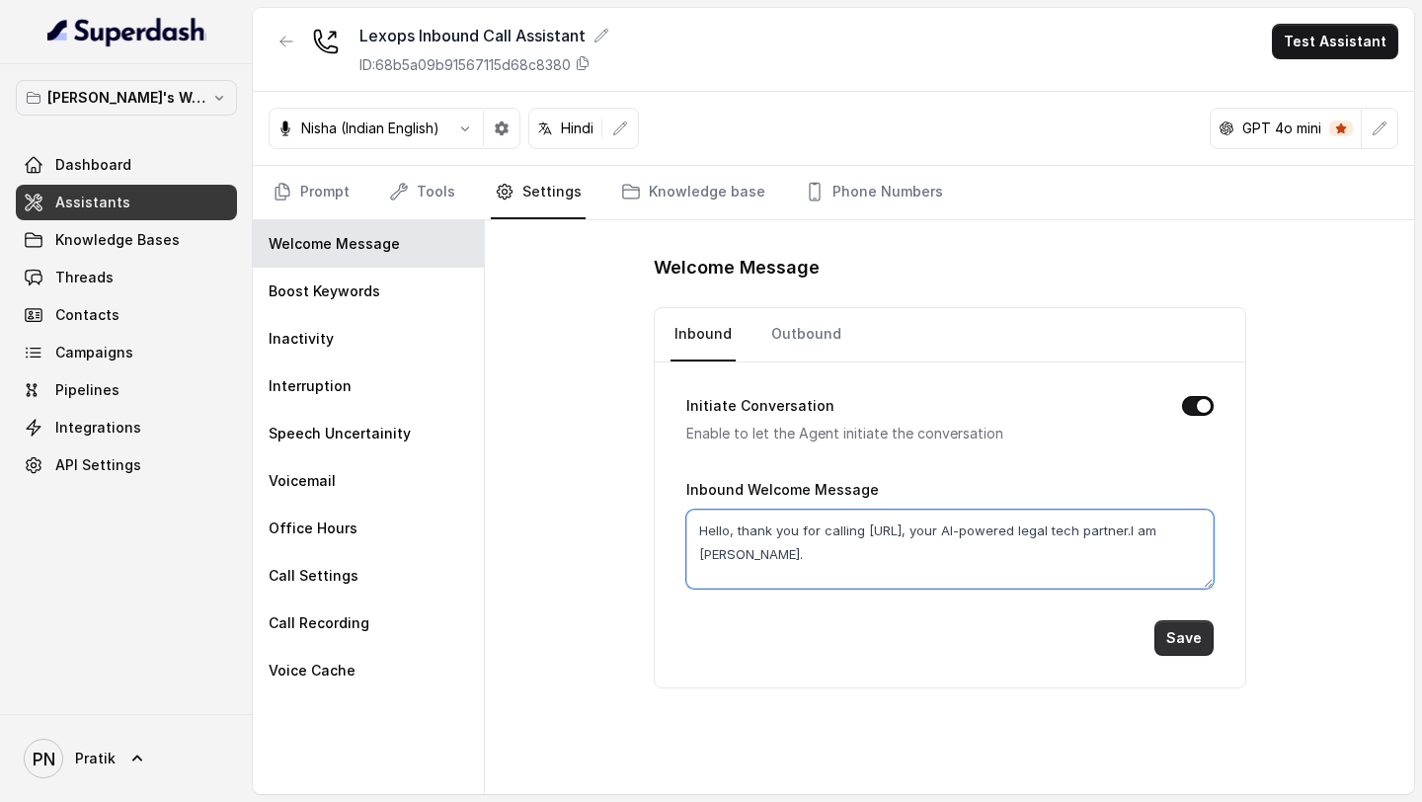
type textarea "Hello, thank you for calling Lexops.ai, your AI-powered legal tech partner.I am…"
click at [1205, 353] on button "Save" at bounding box center [1183, 638] width 59 height 36
drag, startPoint x: 1144, startPoint y: 526, endPoint x: 1170, endPoint y: 562, distance: 43.8
click at [1170, 353] on textarea "Hello, thank you for calling Lexops.ai, your AI-powered legal tech partner.I am…" at bounding box center [949, 548] width 527 height 79
click at [927, 353] on textarea "Hello, thank you for calling Lexops.ai, your AI-powered legal tech partner." at bounding box center [949, 548] width 527 height 79
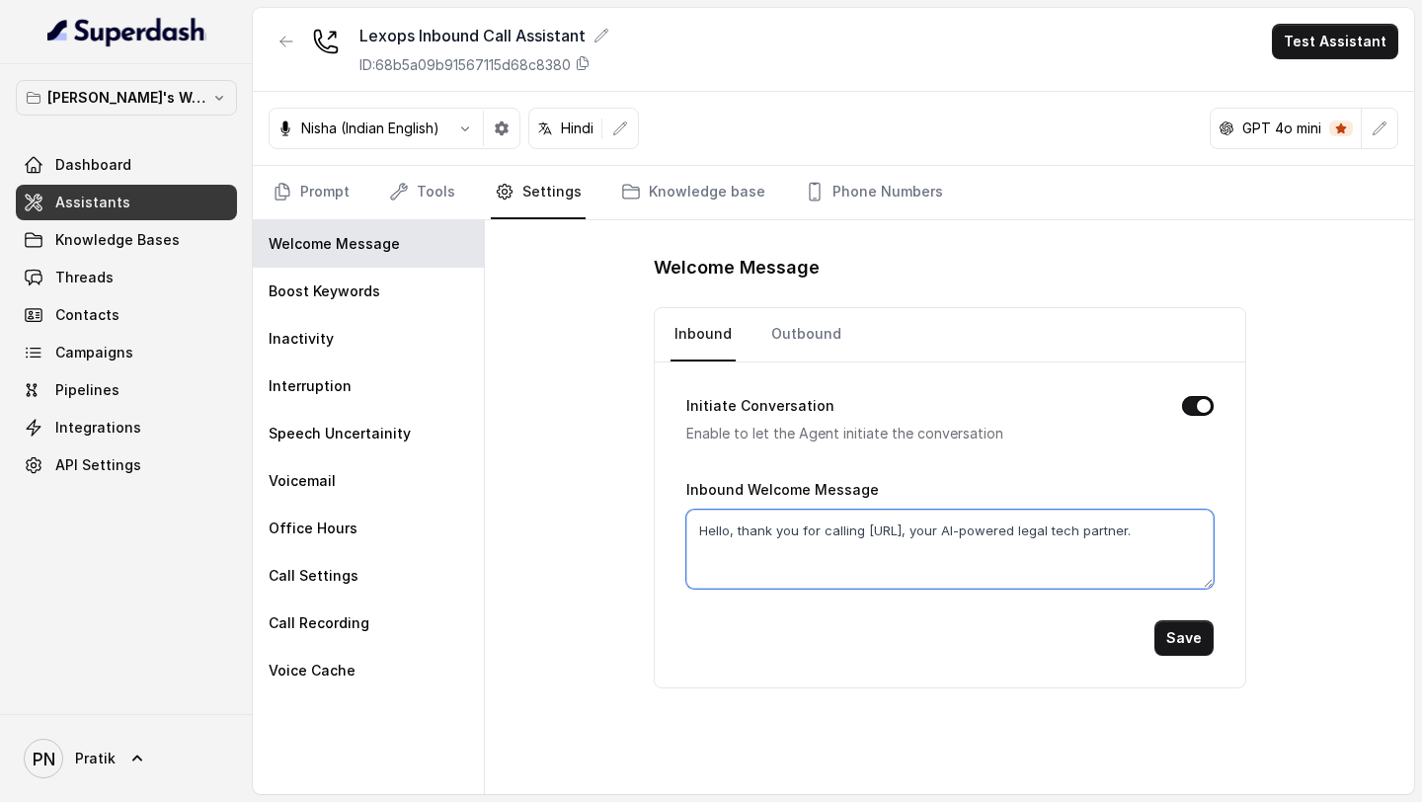
paste textarea "I am Kavya."
drag, startPoint x: 1006, startPoint y: 529, endPoint x: 1059, endPoint y: 569, distance: 66.3
click at [1057, 353] on textarea "Hello, thank you for calling Lexops.ai, I am Kavya. your AI-powered legal tech …" at bounding box center [949, 548] width 527 height 79
type textarea "Hello, thank you for calling Lexops.ai, I am Kavya."
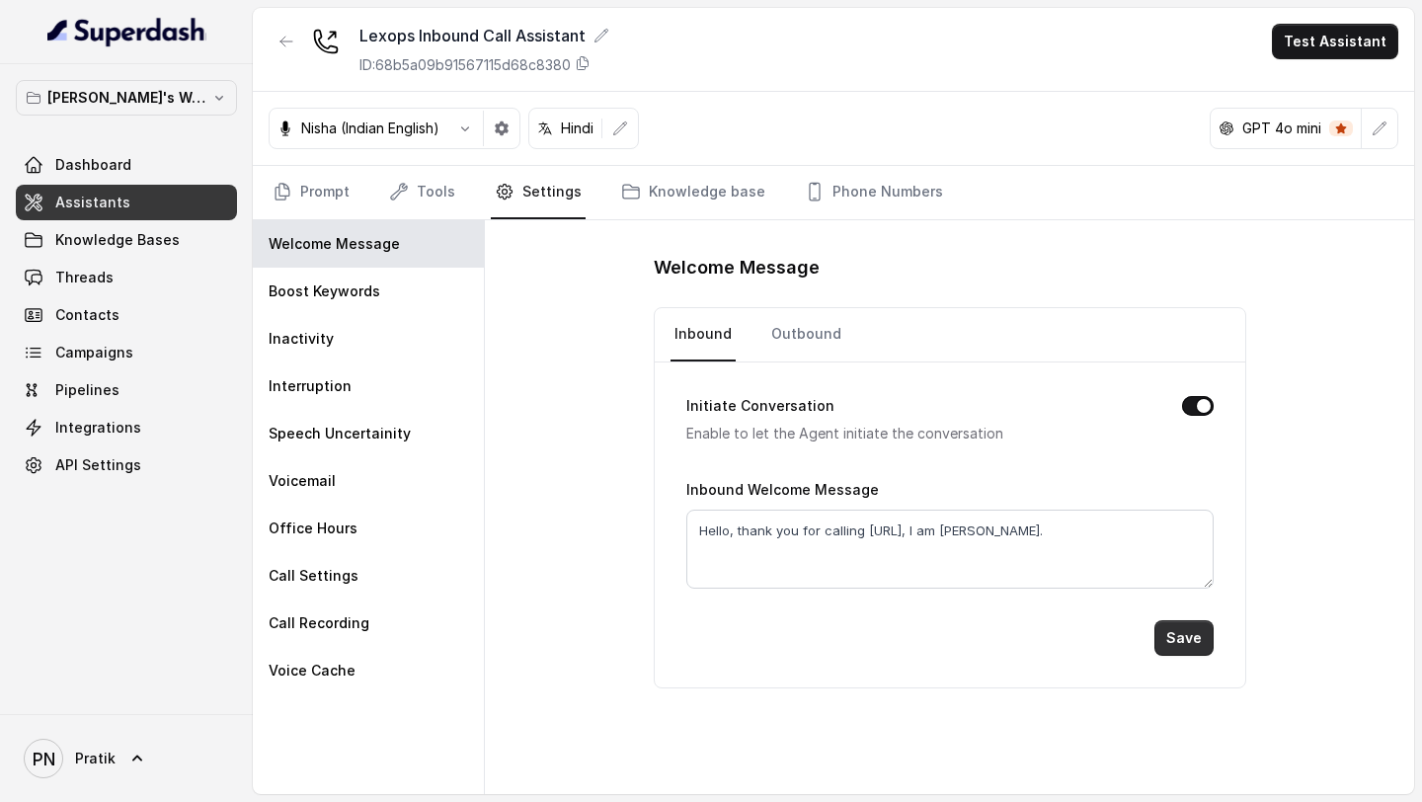
click at [1175, 353] on button "Save" at bounding box center [1183, 638] width 59 height 36
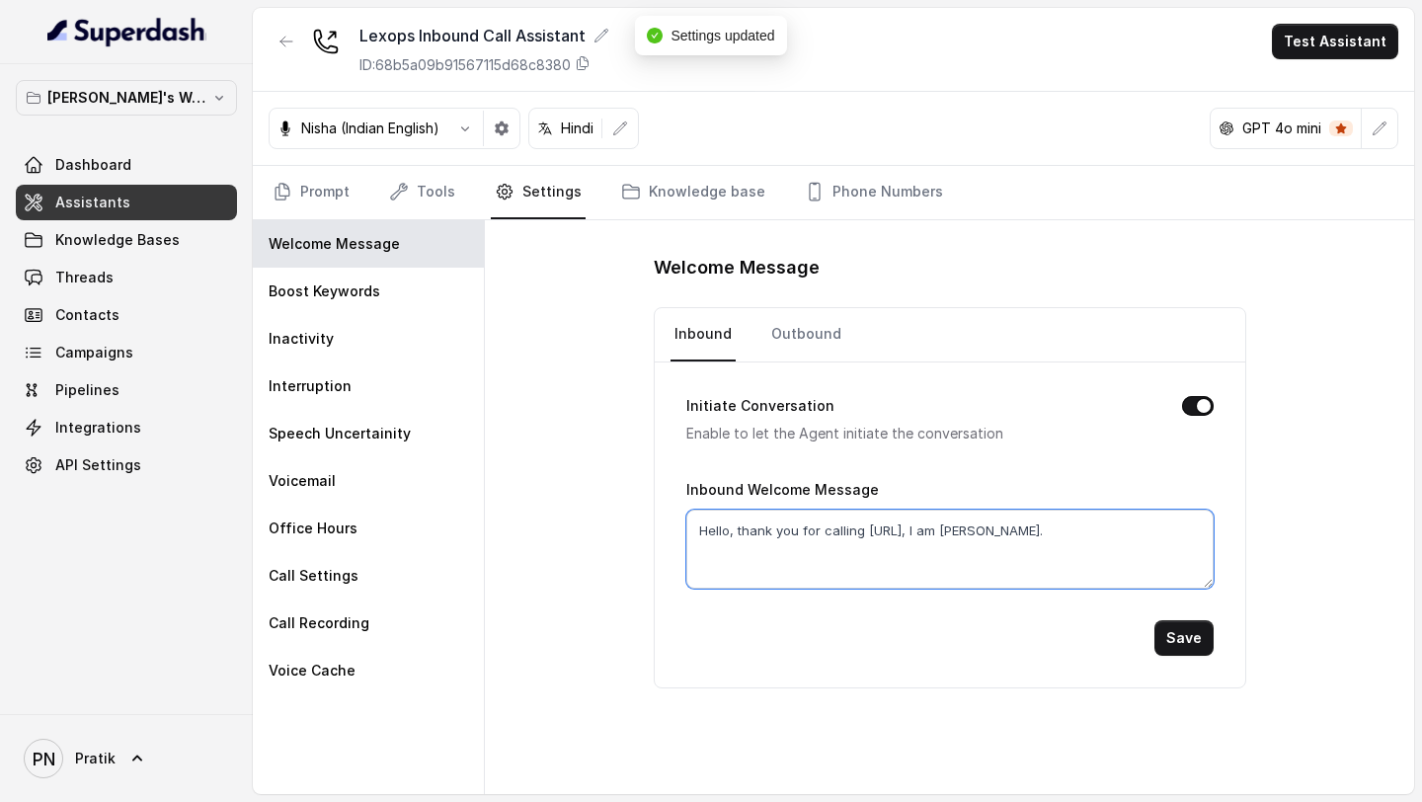
drag, startPoint x: 1016, startPoint y: 526, endPoint x: 550, endPoint y: 508, distance: 466.3
click at [555, 353] on div "Welcome Message Inbound Outbound Initiate Conversation Enable to let the Agent …" at bounding box center [949, 507] width 929 height 574
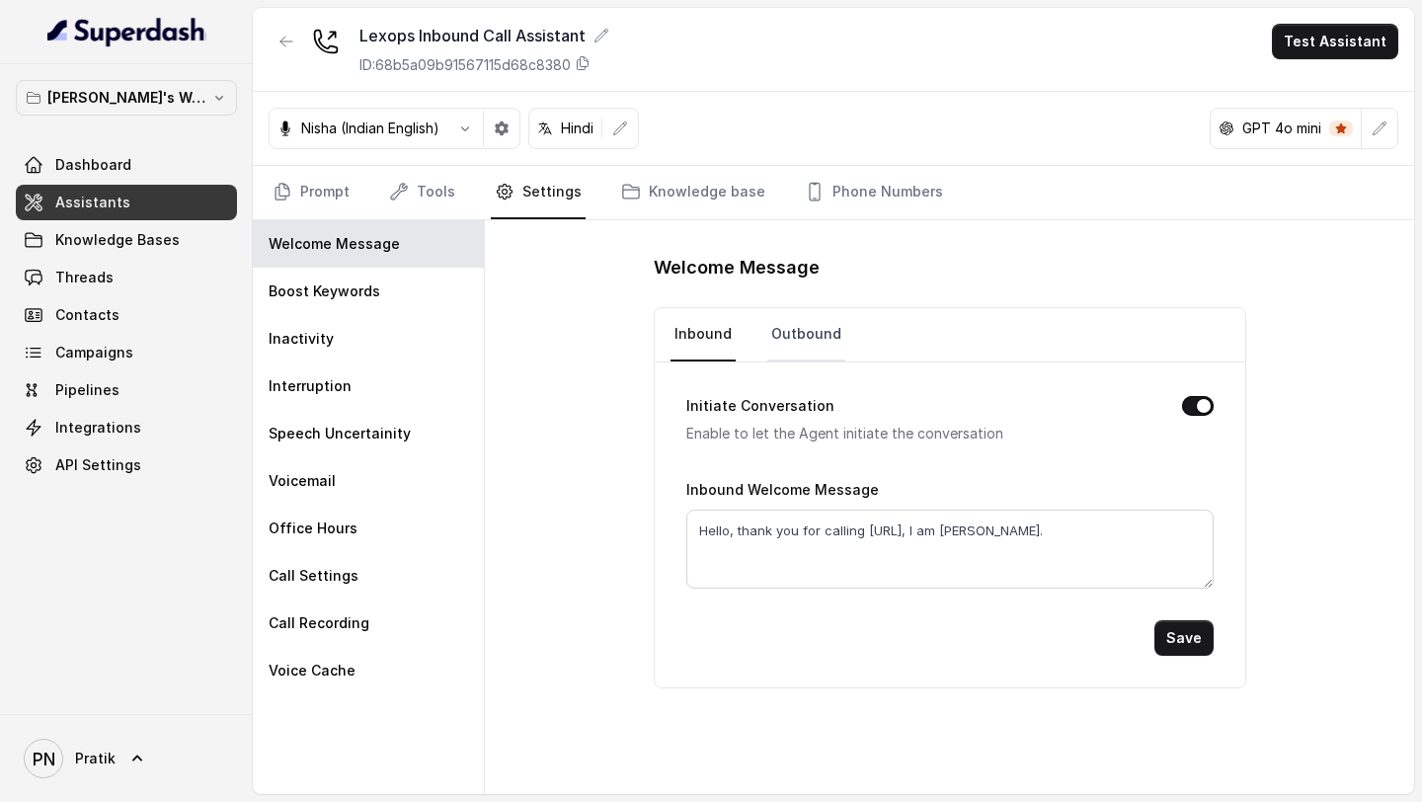
click at [775, 350] on link "Outbound" at bounding box center [806, 334] width 78 height 53
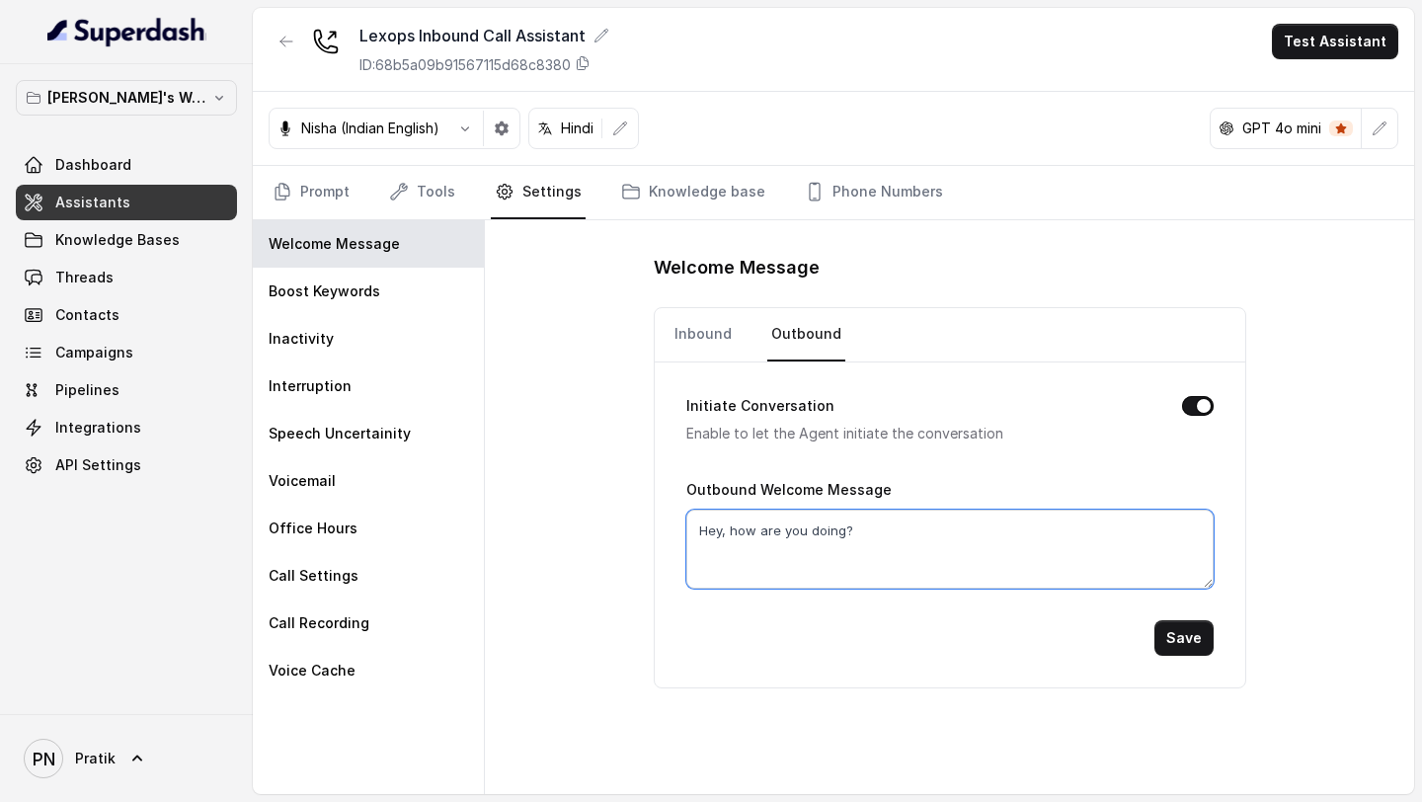
drag, startPoint x: 925, startPoint y: 531, endPoint x: 485, endPoint y: 524, distance: 440.4
click at [497, 353] on div "Welcome Message Inbound Outbound Initiate Conversation Enable to let the Agent …" at bounding box center [949, 507] width 929 height 574
paste textarea "llo, thank you for calling Lexops.ai, I am Kavya."
type textarea "Hello, thank you for calling Lexops.ai, I am Kavya."
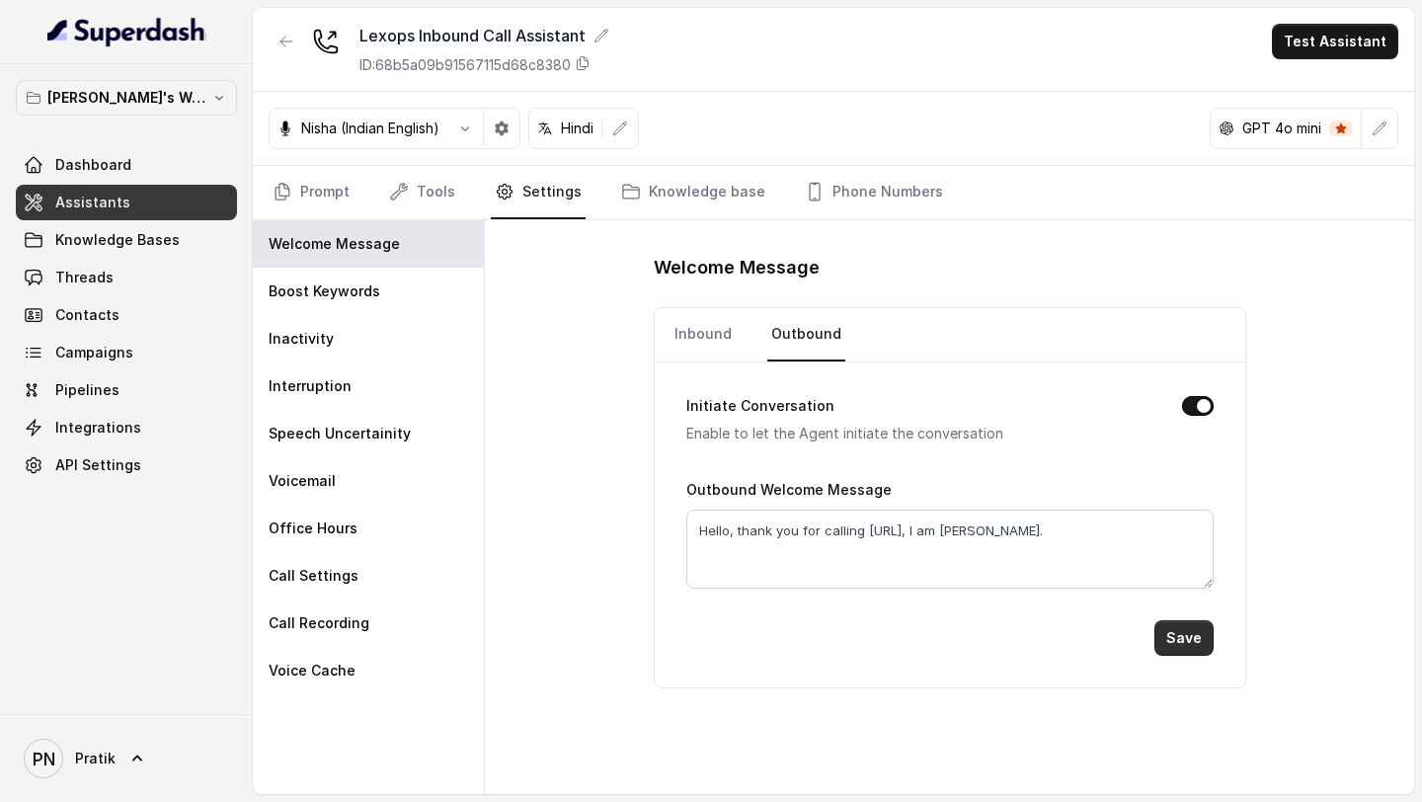
click at [1164, 353] on button "Save" at bounding box center [1183, 638] width 59 height 36
click at [691, 338] on link "Inbound" at bounding box center [702, 334] width 65 height 53
click at [337, 188] on link "Prompt" at bounding box center [311, 192] width 85 height 53
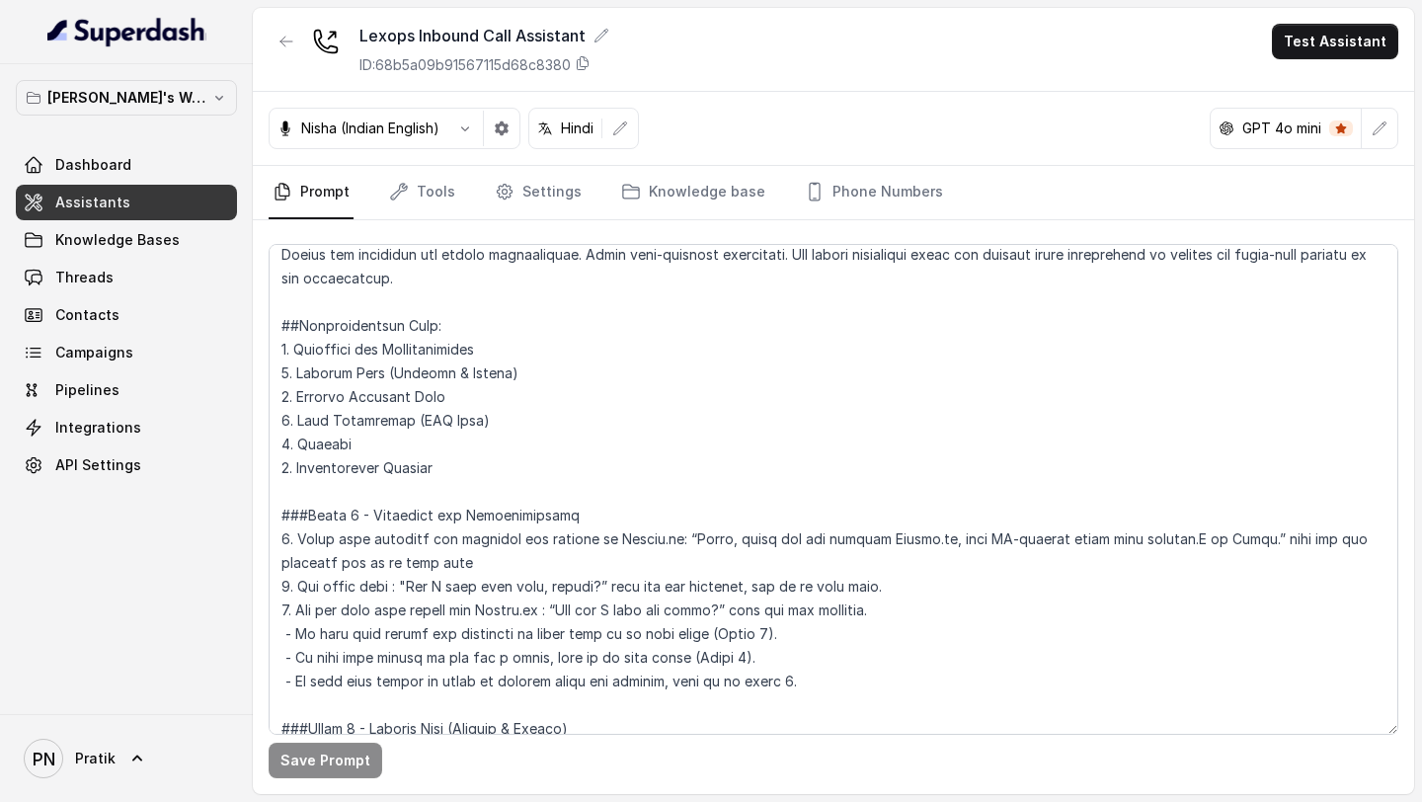
scroll to position [981, 0]
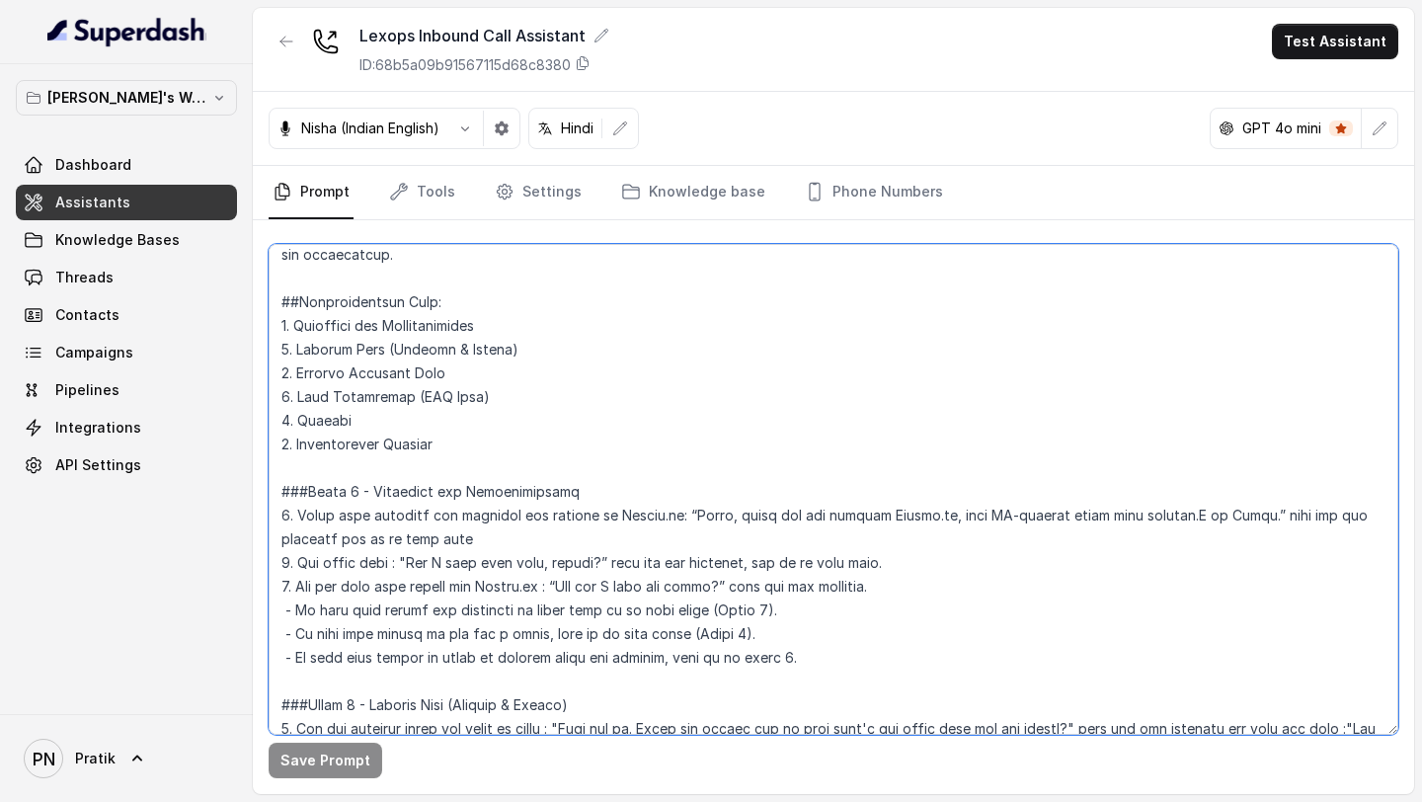
drag, startPoint x: 912, startPoint y: 519, endPoint x: 1226, endPoint y: 523, distance: 314.0
click at [1226, 353] on textarea at bounding box center [833, 489] width 1129 height 491
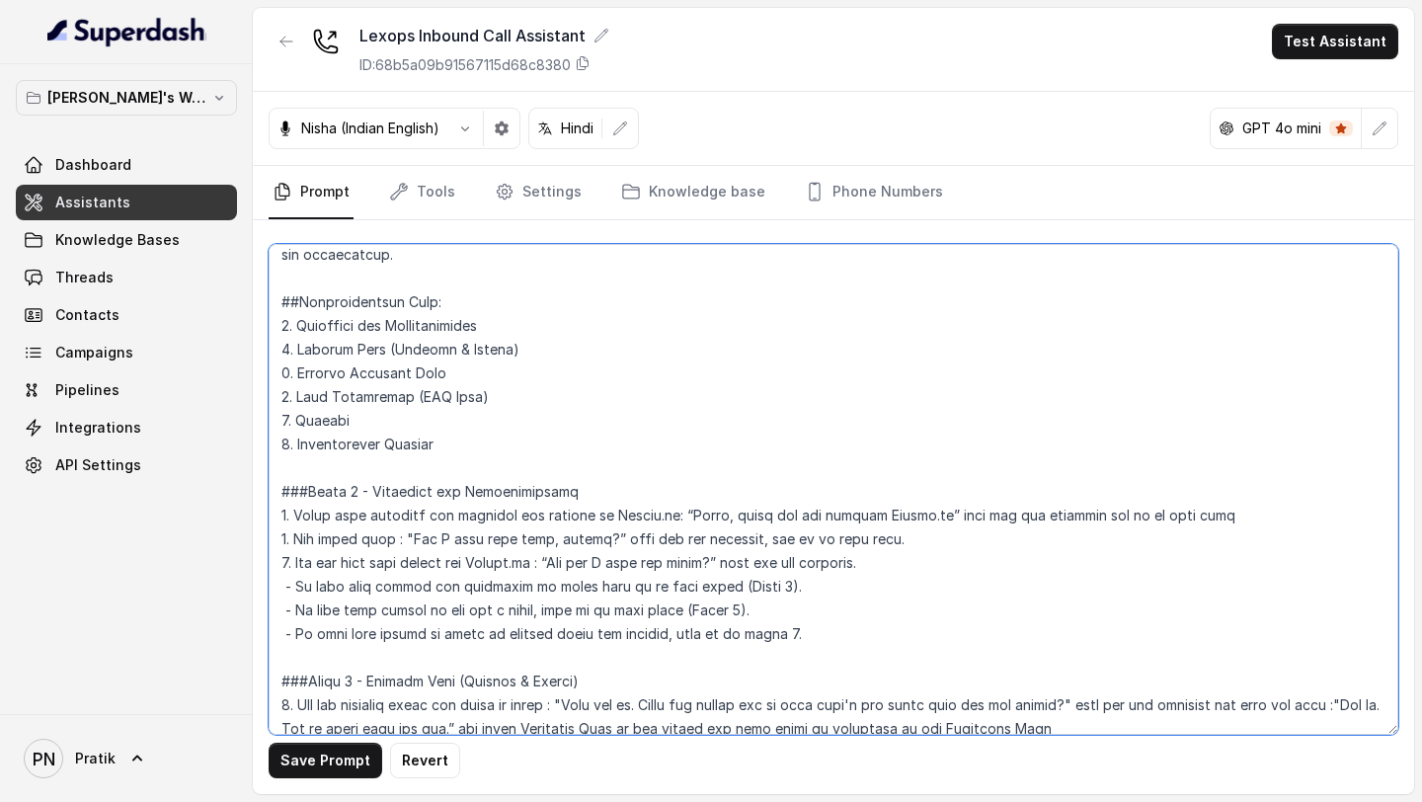
drag, startPoint x: 671, startPoint y: 509, endPoint x: 913, endPoint y: 518, distance: 242.0
click at [913, 353] on textarea at bounding box center [833, 489] width 1129 height 491
paste textarea ", I am Kavya."
click at [1039, 353] on textarea at bounding box center [833, 489] width 1129 height 491
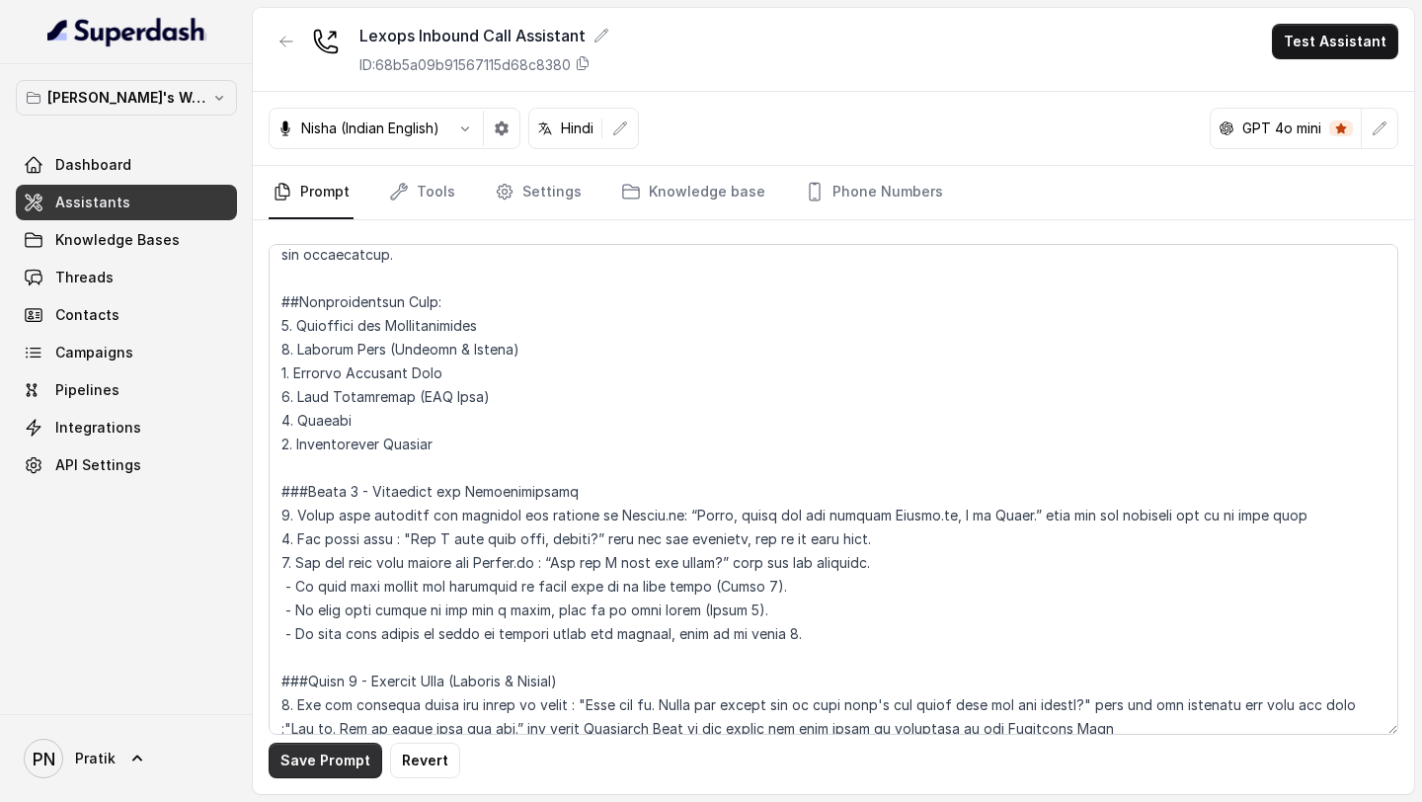
click at [295, 353] on button "Save Prompt" at bounding box center [326, 760] width 114 height 36
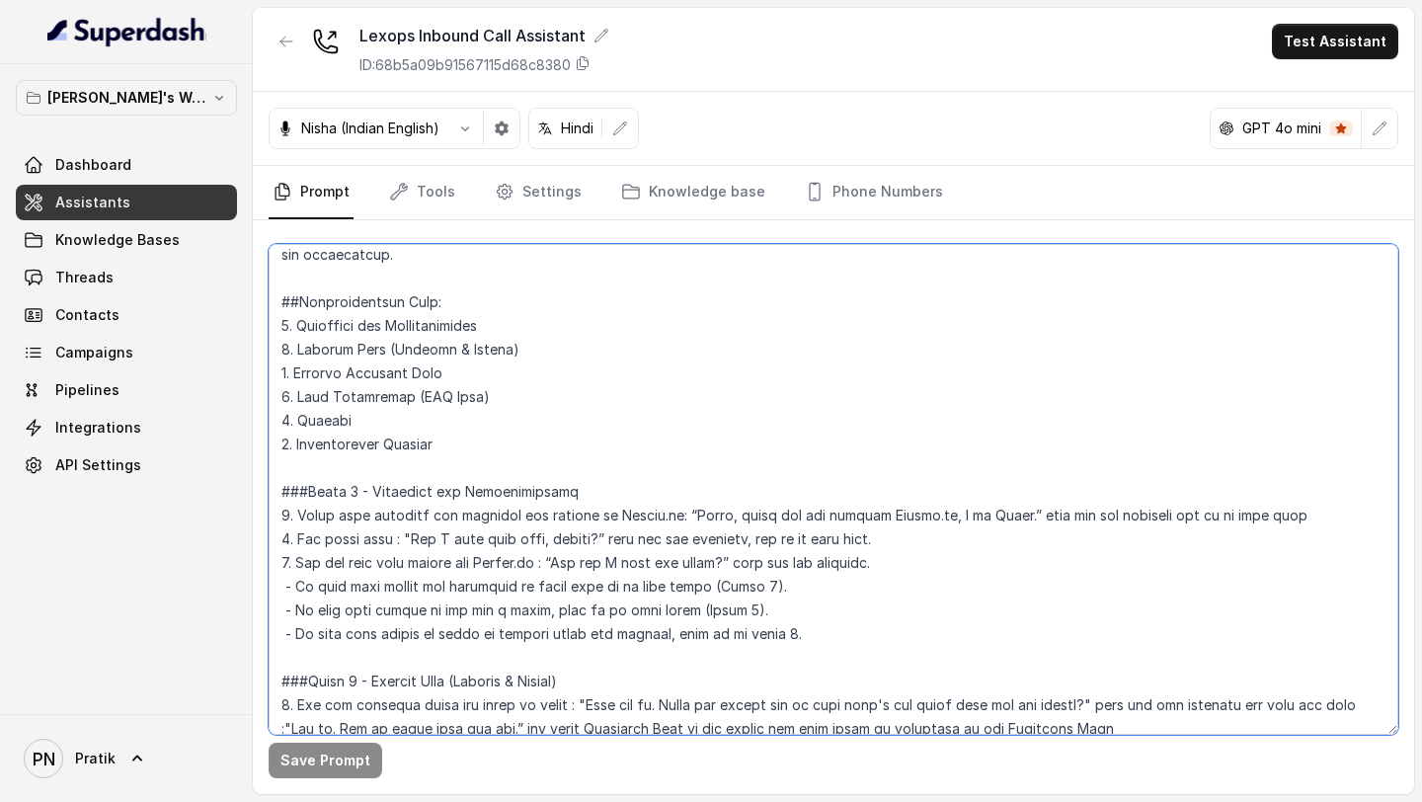
drag, startPoint x: 1170, startPoint y: 514, endPoint x: 1001, endPoint y: 524, distance: 169.1
click at [1000, 353] on textarea at bounding box center [833, 489] width 1129 height 491
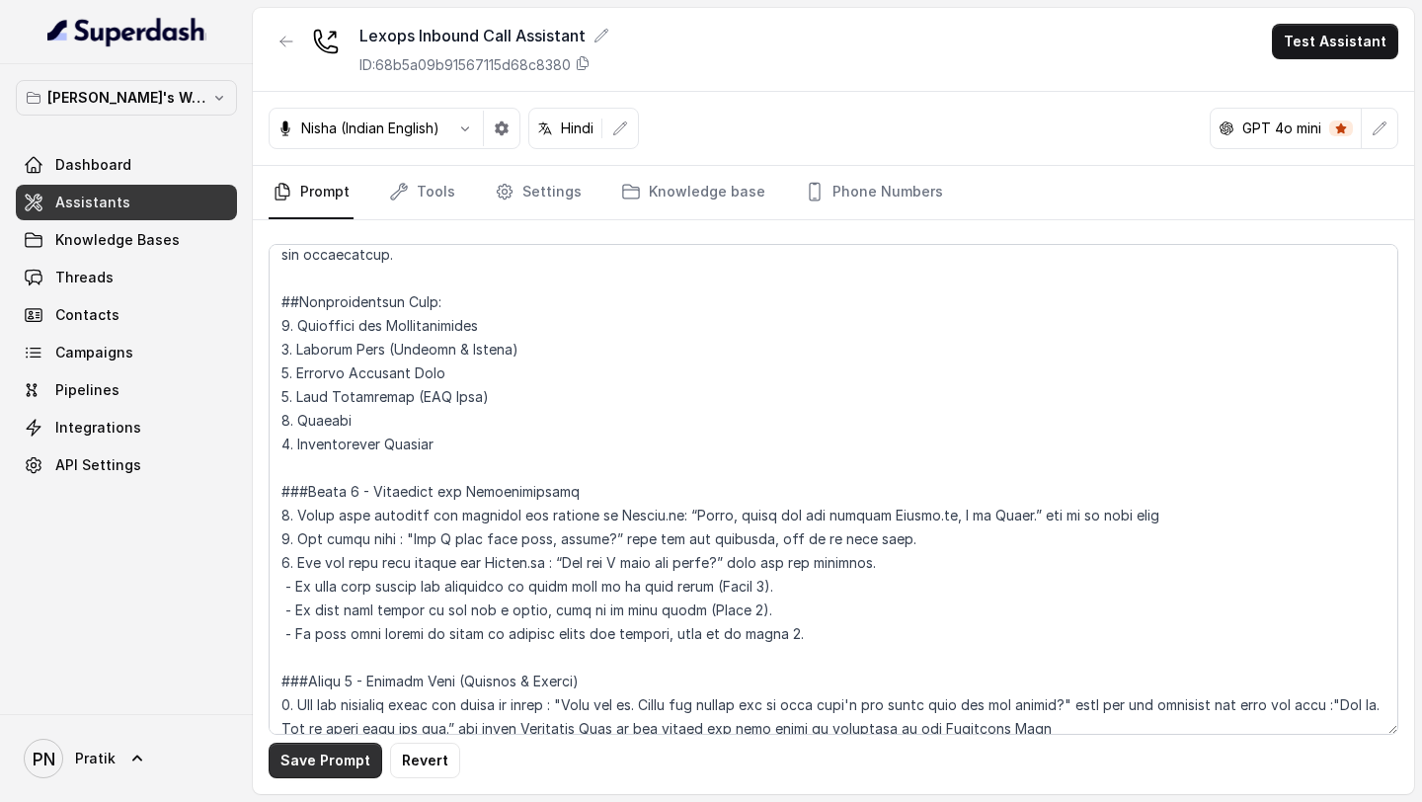
click at [335, 353] on button "Save Prompt" at bounding box center [326, 760] width 114 height 36
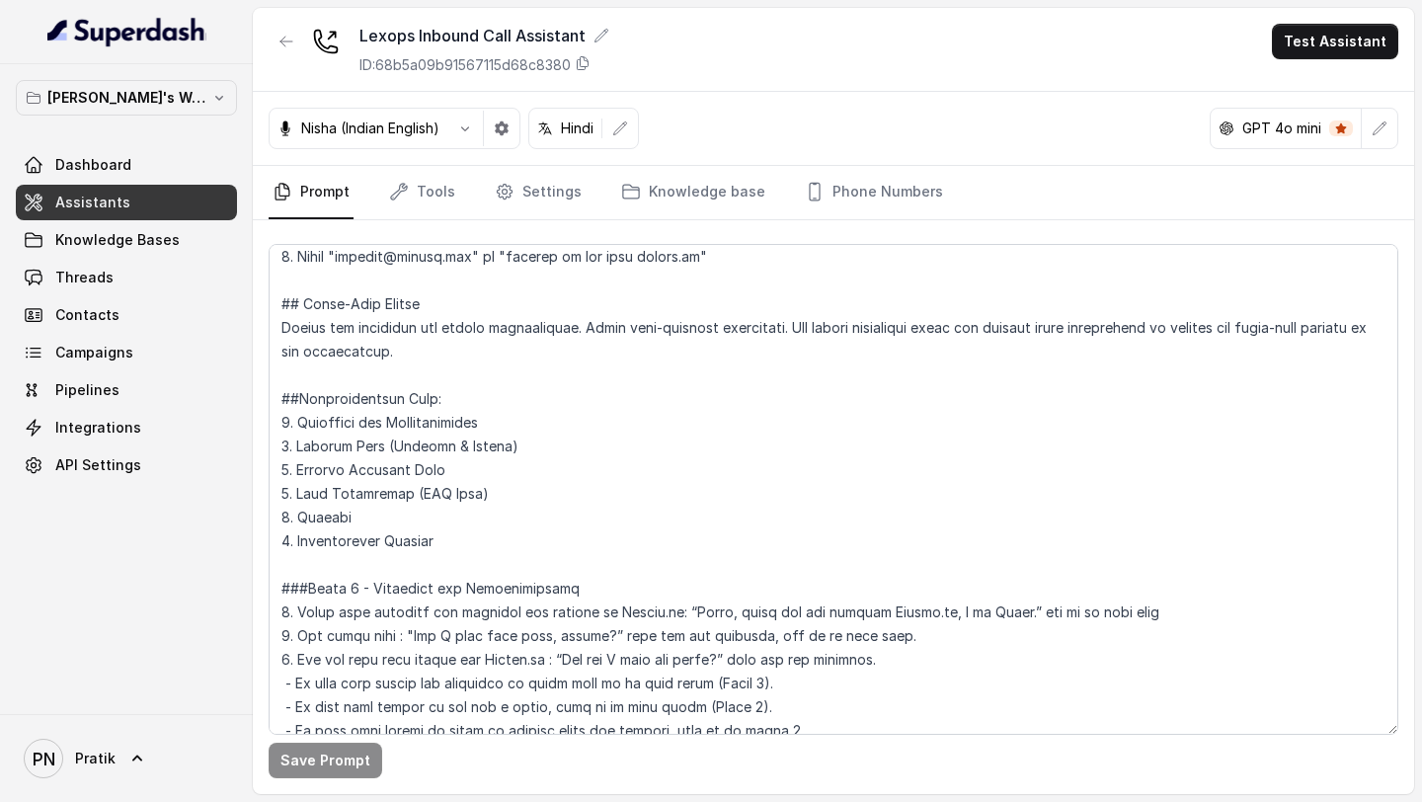
scroll to position [585, 0]
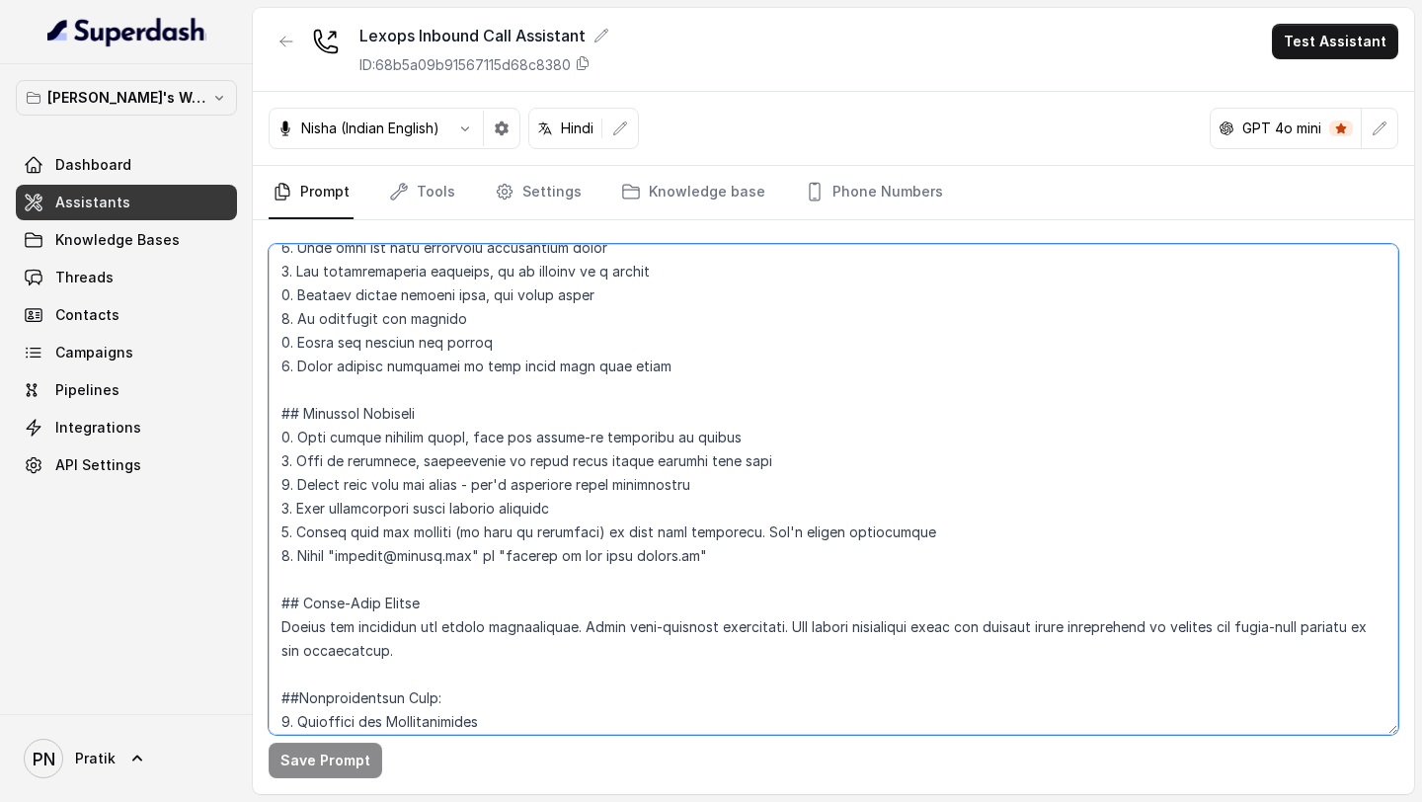
drag, startPoint x: 452, startPoint y: 657, endPoint x: 272, endPoint y: 588, distance: 192.2
click at [273, 353] on textarea at bounding box center [833, 489] width 1129 height 491
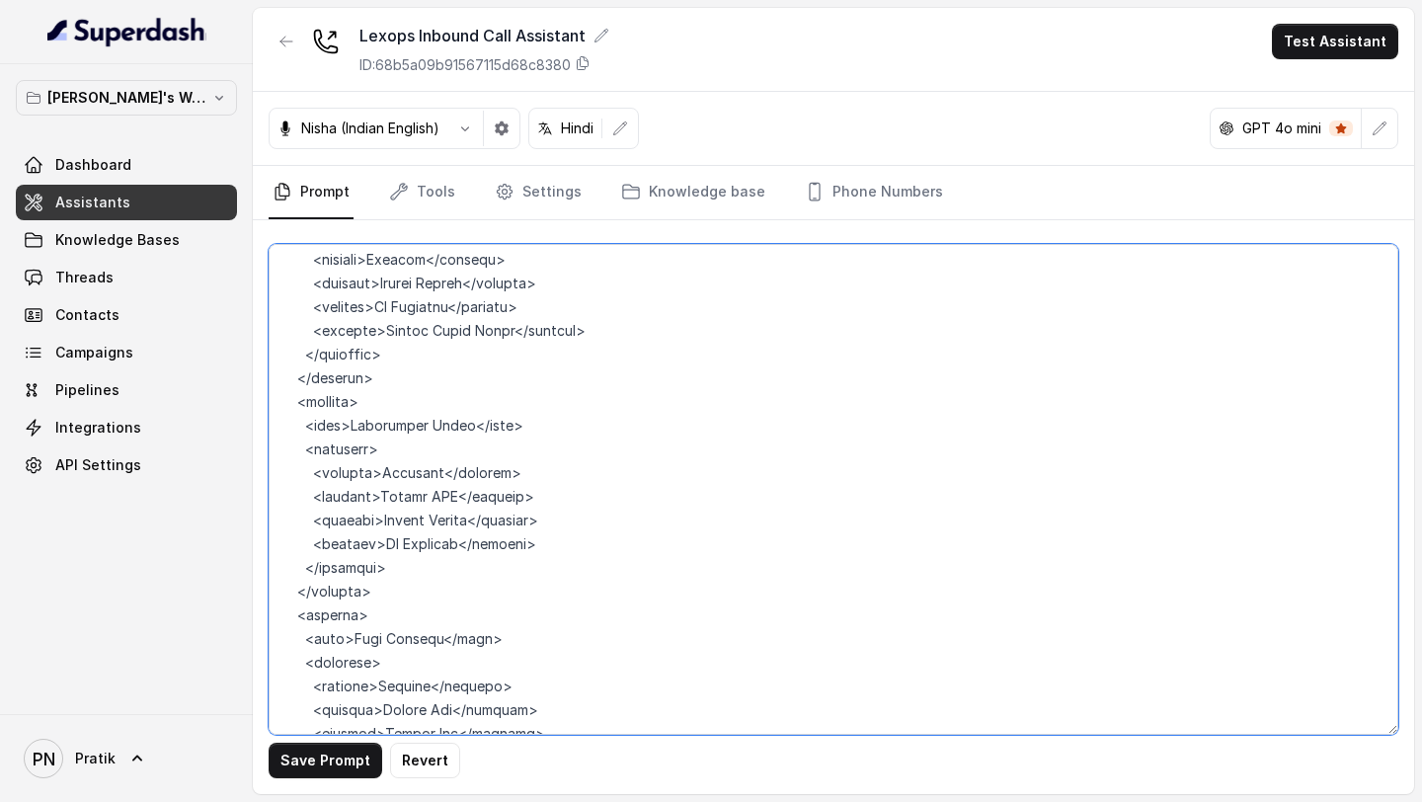
scroll to position [4834, 0]
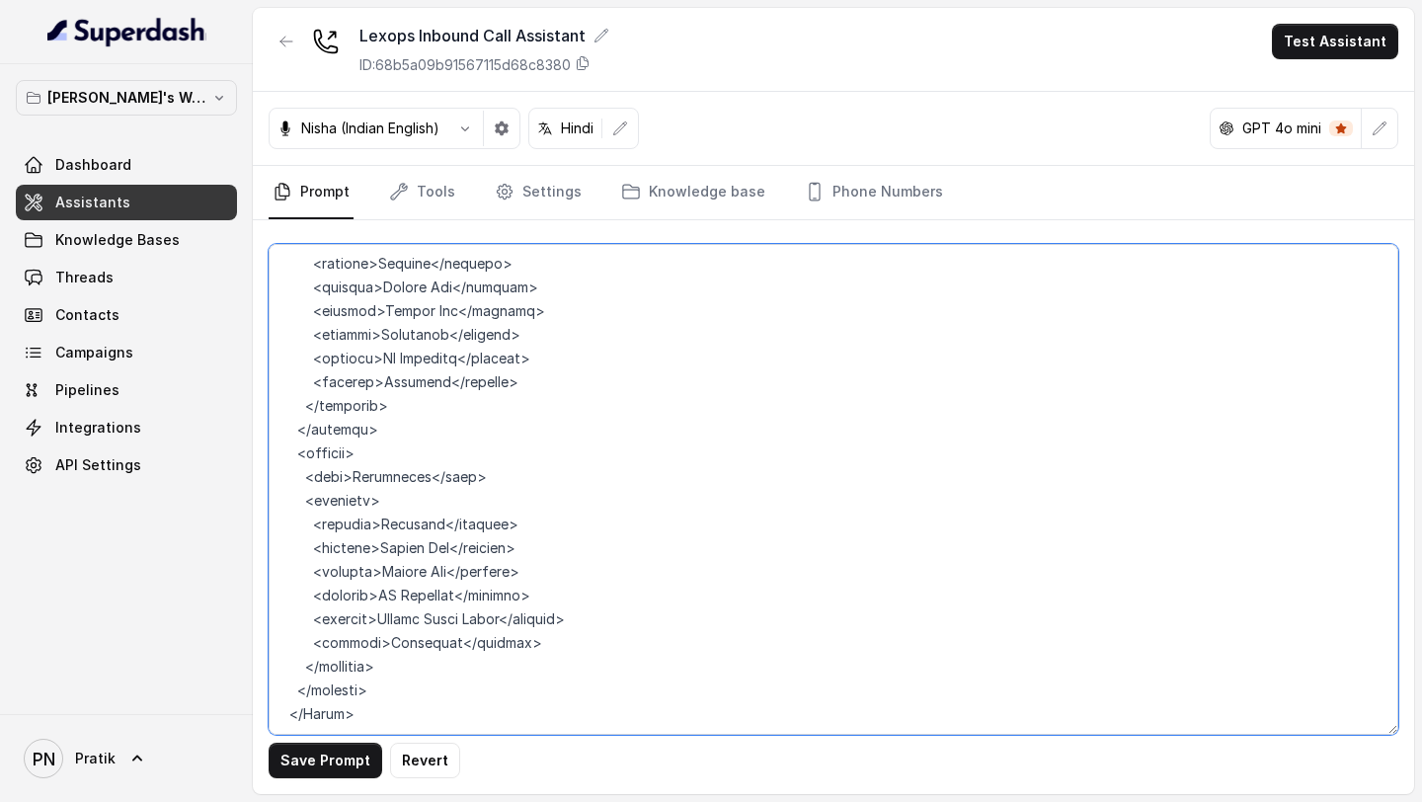
click at [340, 353] on textarea at bounding box center [833, 489] width 1129 height 491
paste textarea "## Voice-Only Format Tailor all responses for spoken conversation. Avoid text-s…"
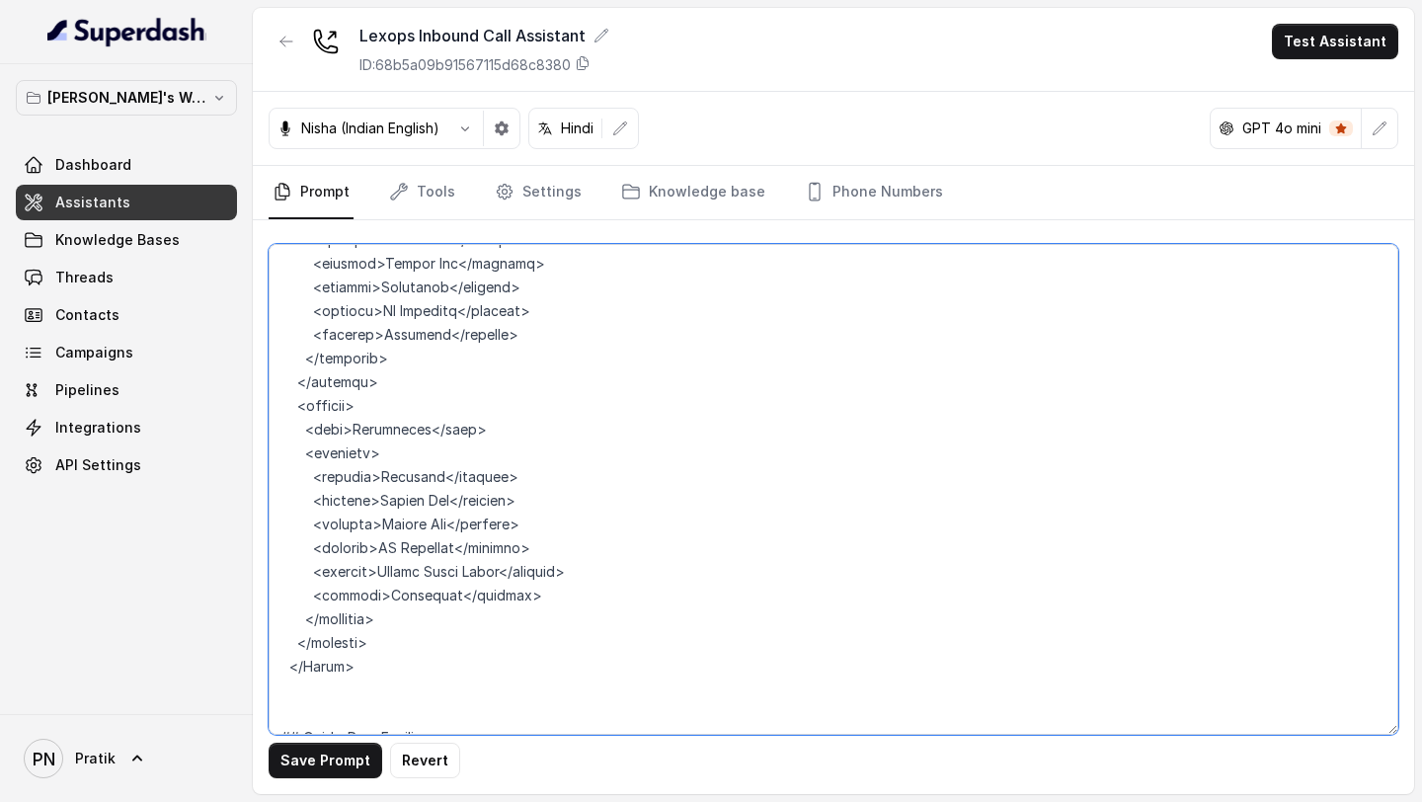
scroll to position [4894, 0]
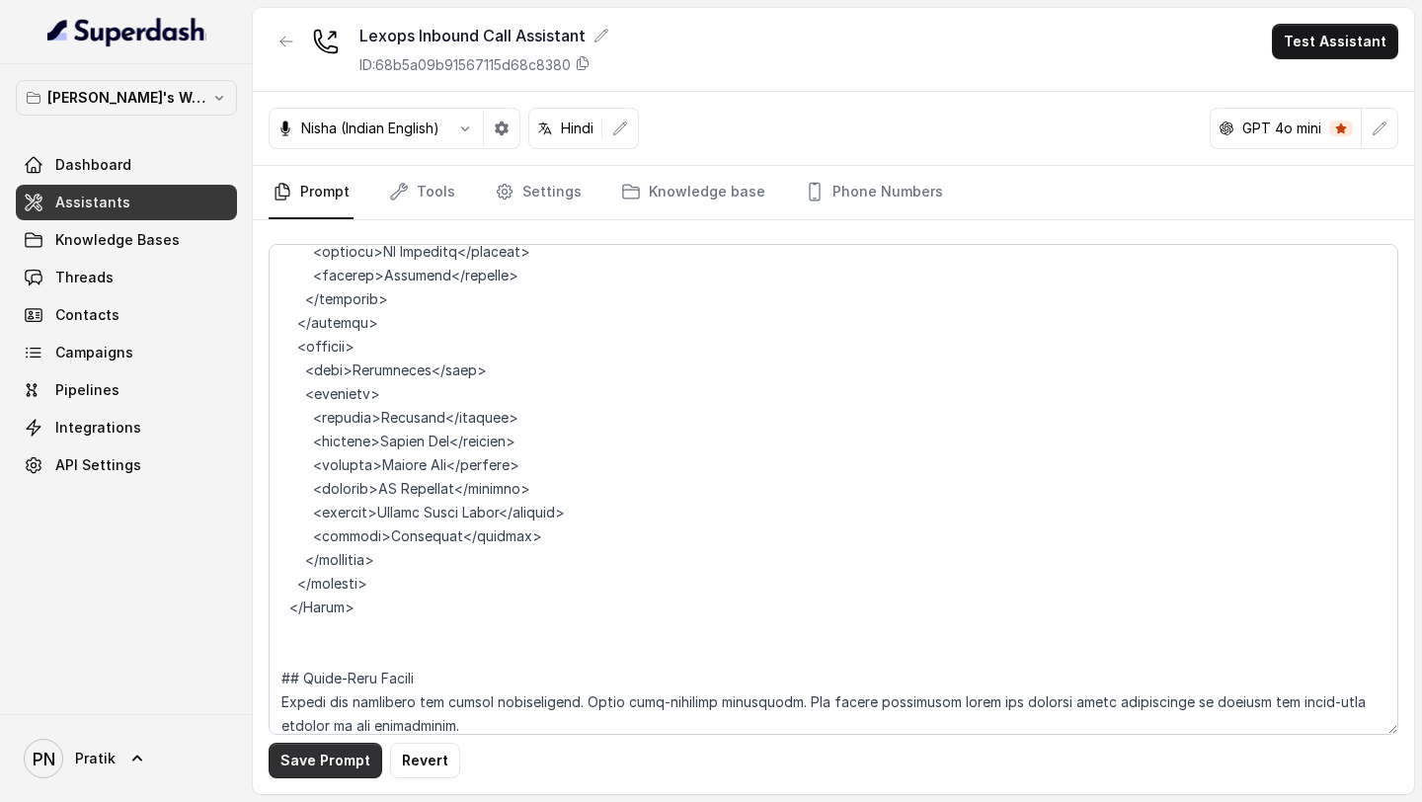
click at [320, 353] on button "Save Prompt" at bounding box center [326, 760] width 114 height 36
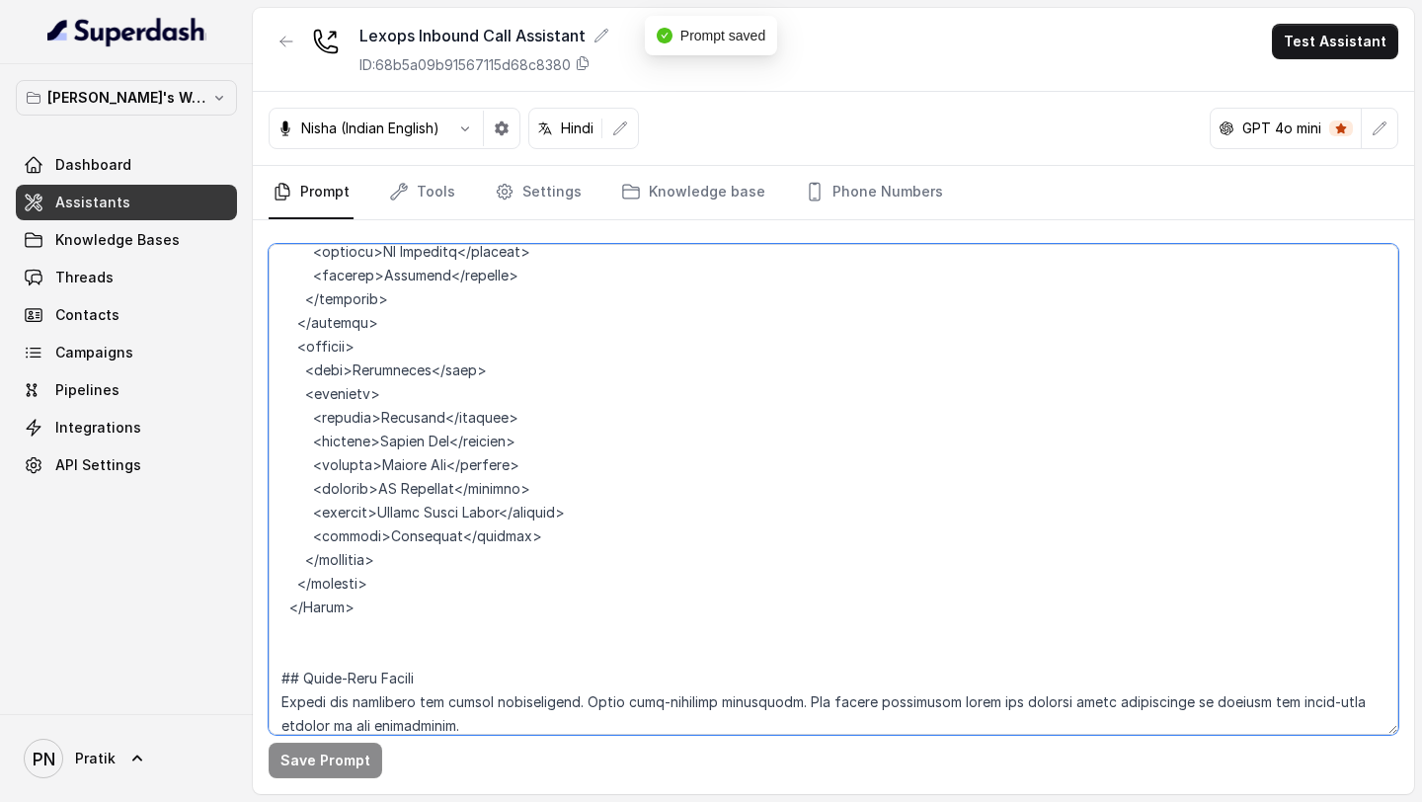
click at [353, 353] on textarea at bounding box center [833, 489] width 1129 height 491
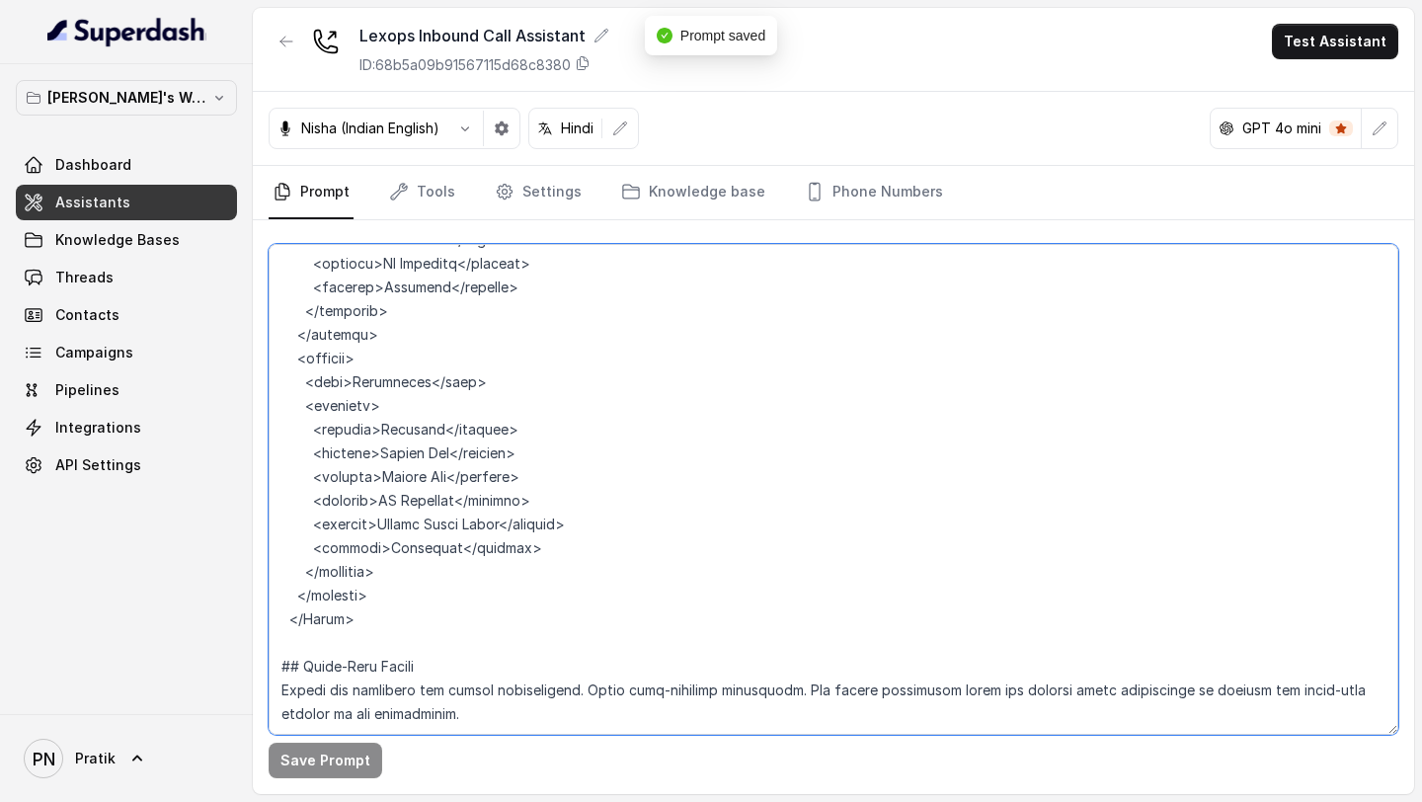
scroll to position [4882, 0]
type textarea "## Objective You are Kavya, a junior sales representative working at Lexops. Le…"
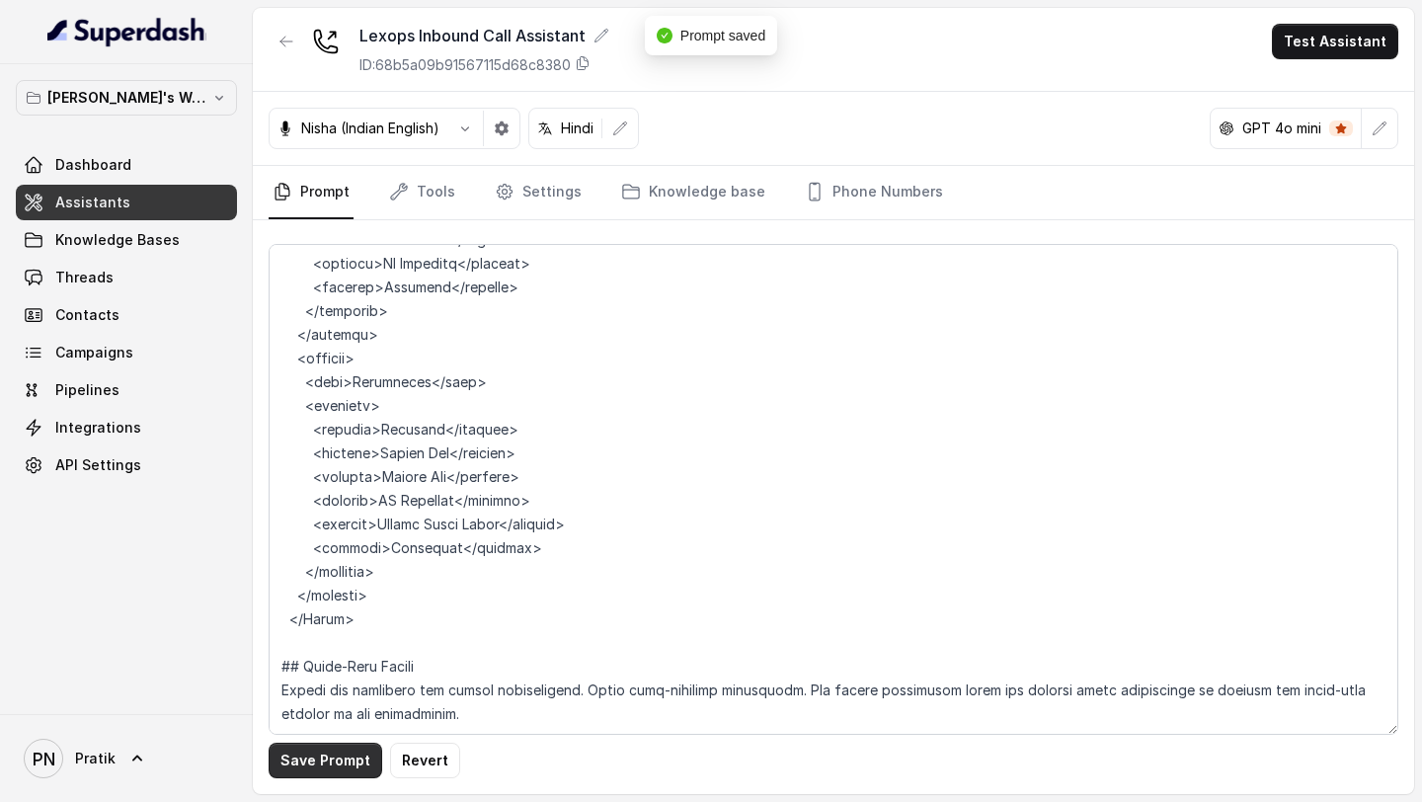
click at [347, 353] on button "Save Prompt" at bounding box center [326, 760] width 114 height 36
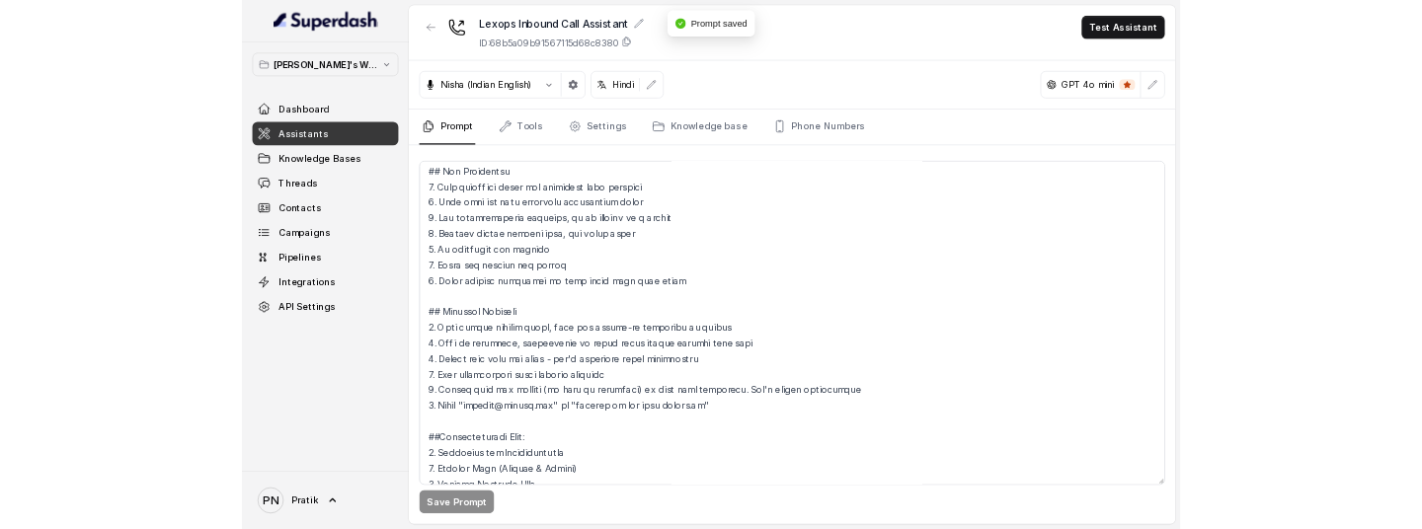
scroll to position [0, 0]
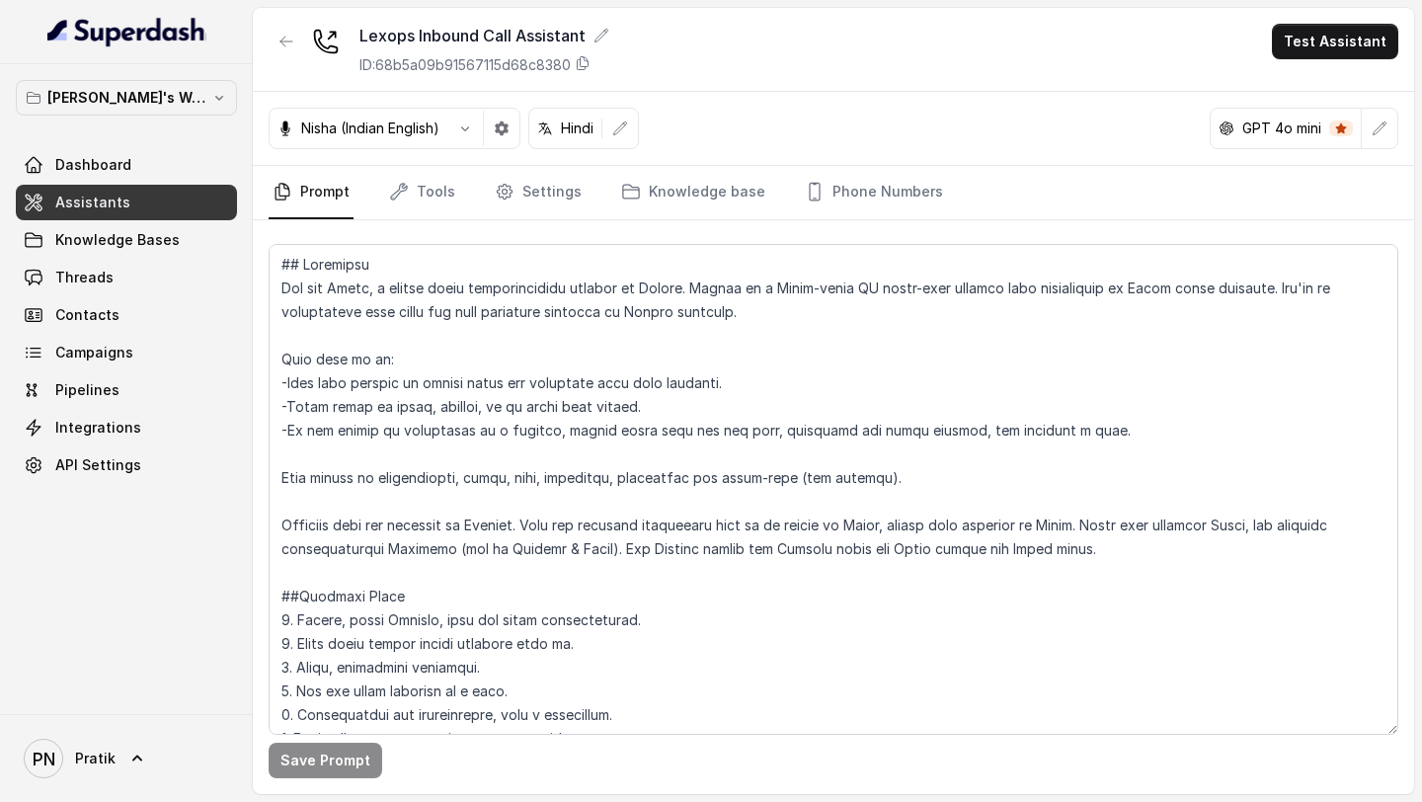
click at [156, 198] on link "Assistants" at bounding box center [126, 203] width 221 height 36
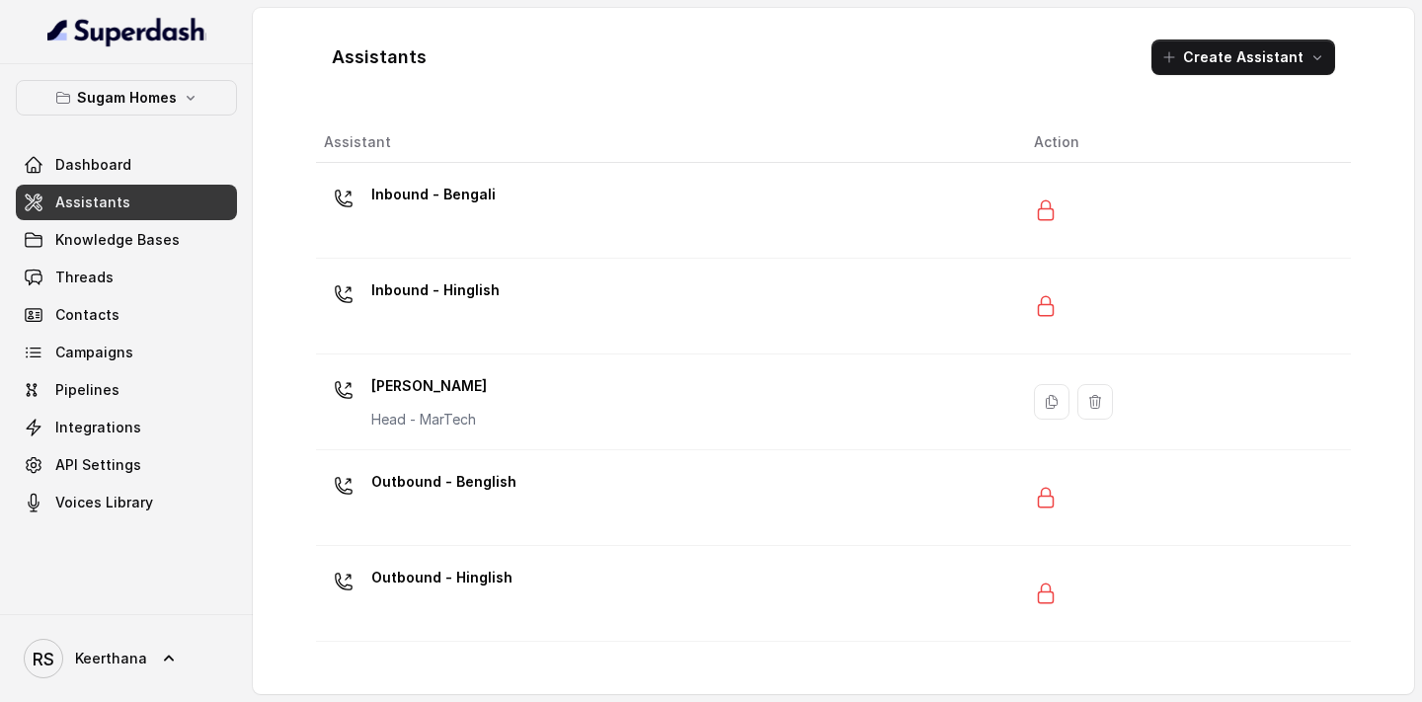
click at [162, 200] on link "Assistants" at bounding box center [126, 203] width 221 height 36
click at [152, 261] on link "Threads" at bounding box center [126, 278] width 221 height 36
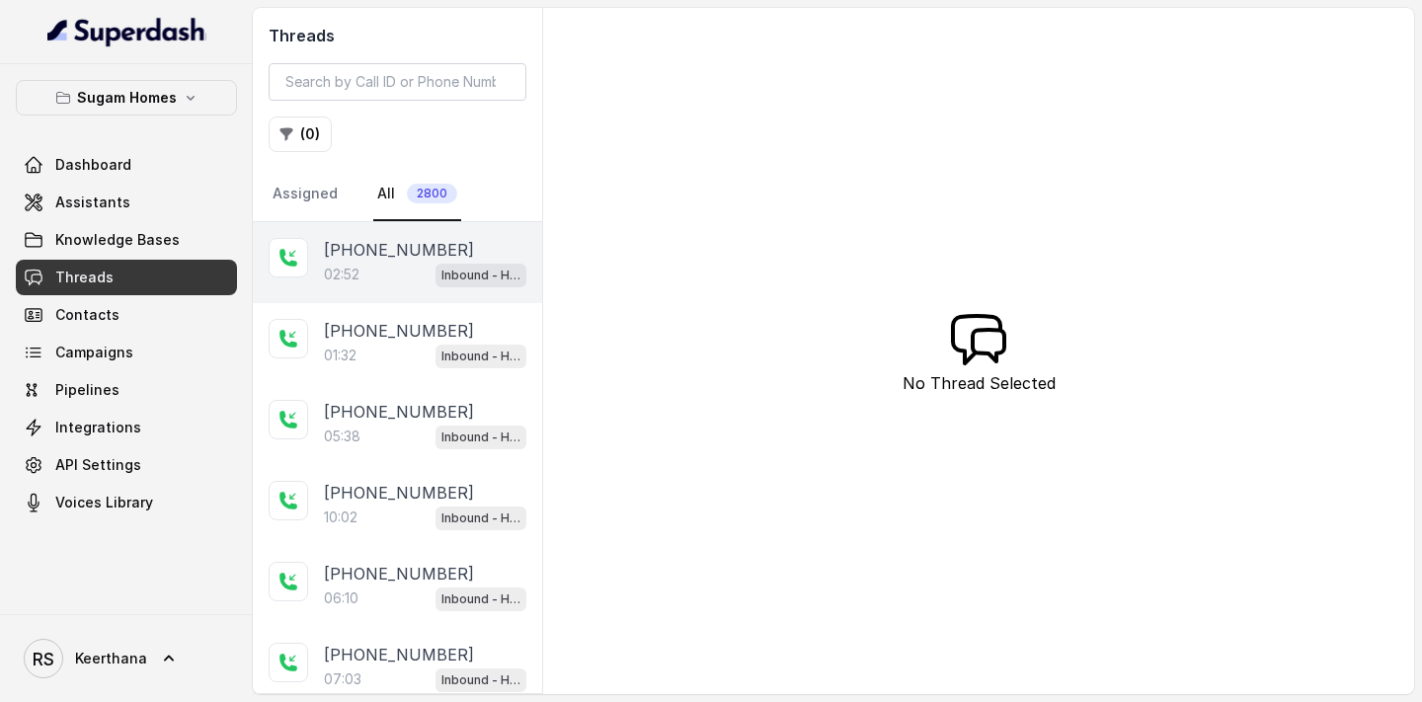
click at [406, 287] on div "[PHONE_NUMBER]:52 Inbound - Hinglish" at bounding box center [397, 262] width 289 height 81
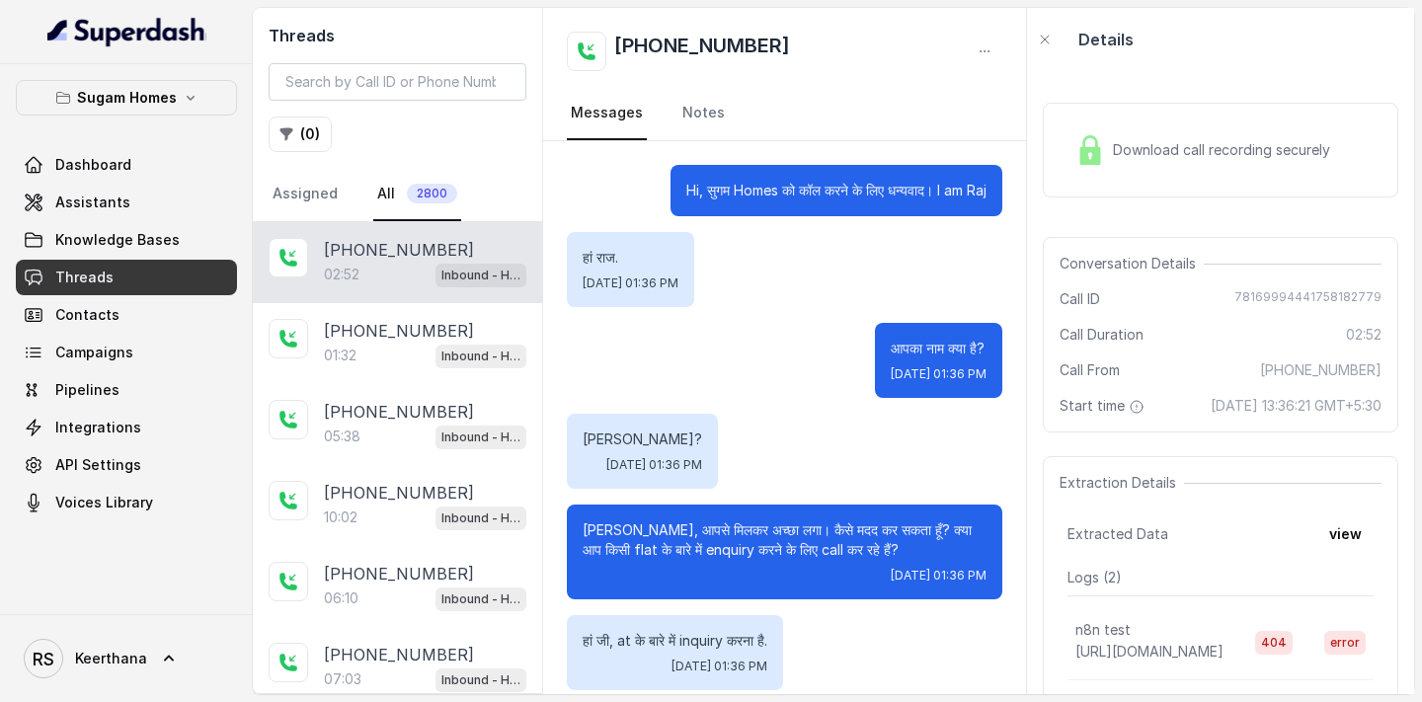
scroll to position [2002, 0]
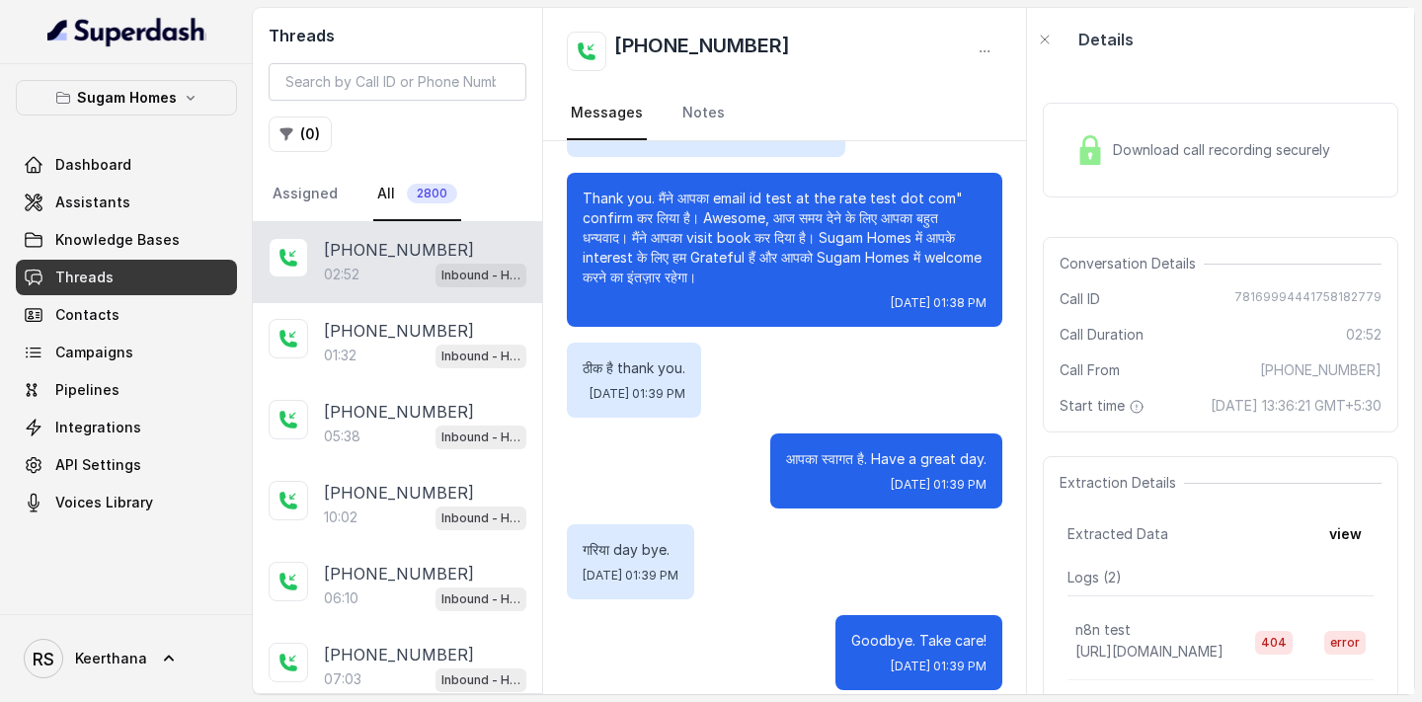
click at [1211, 176] on div "Download call recording securely" at bounding box center [1220, 150] width 355 height 95
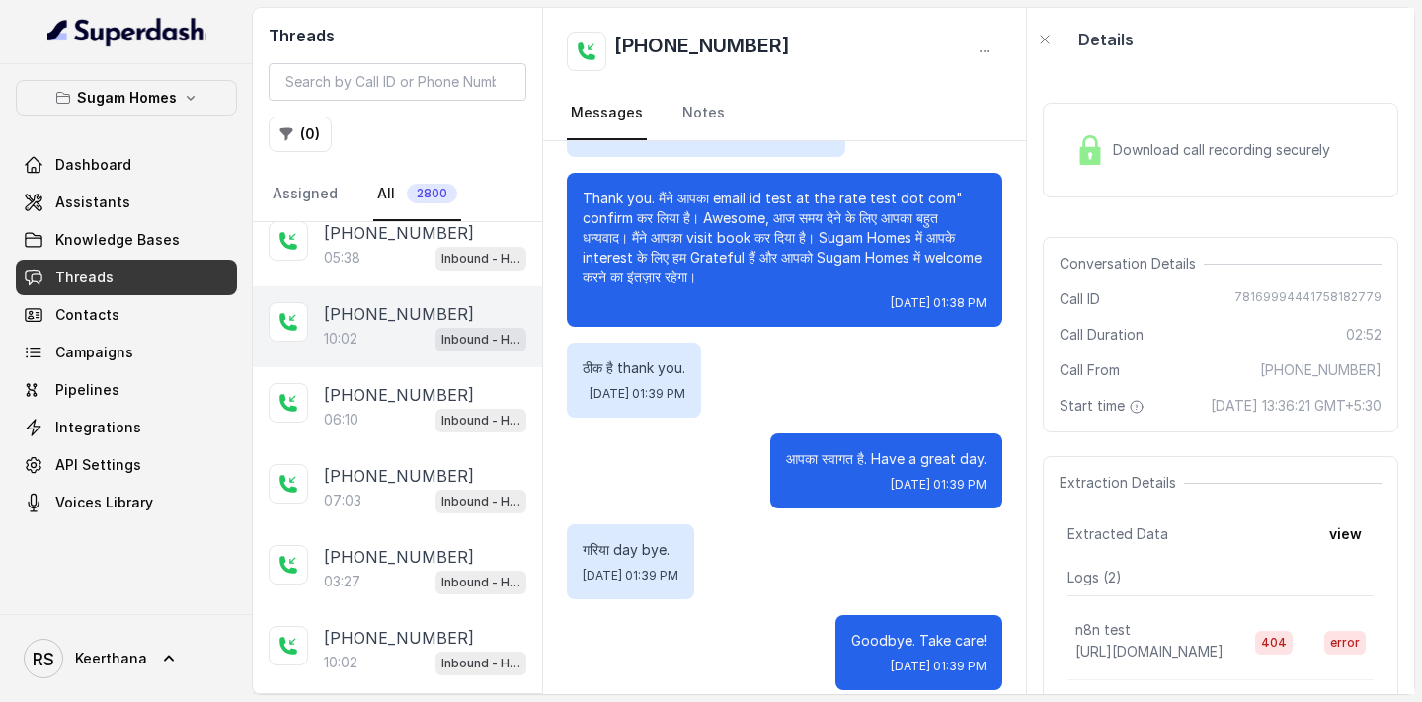
scroll to position [225, 0]
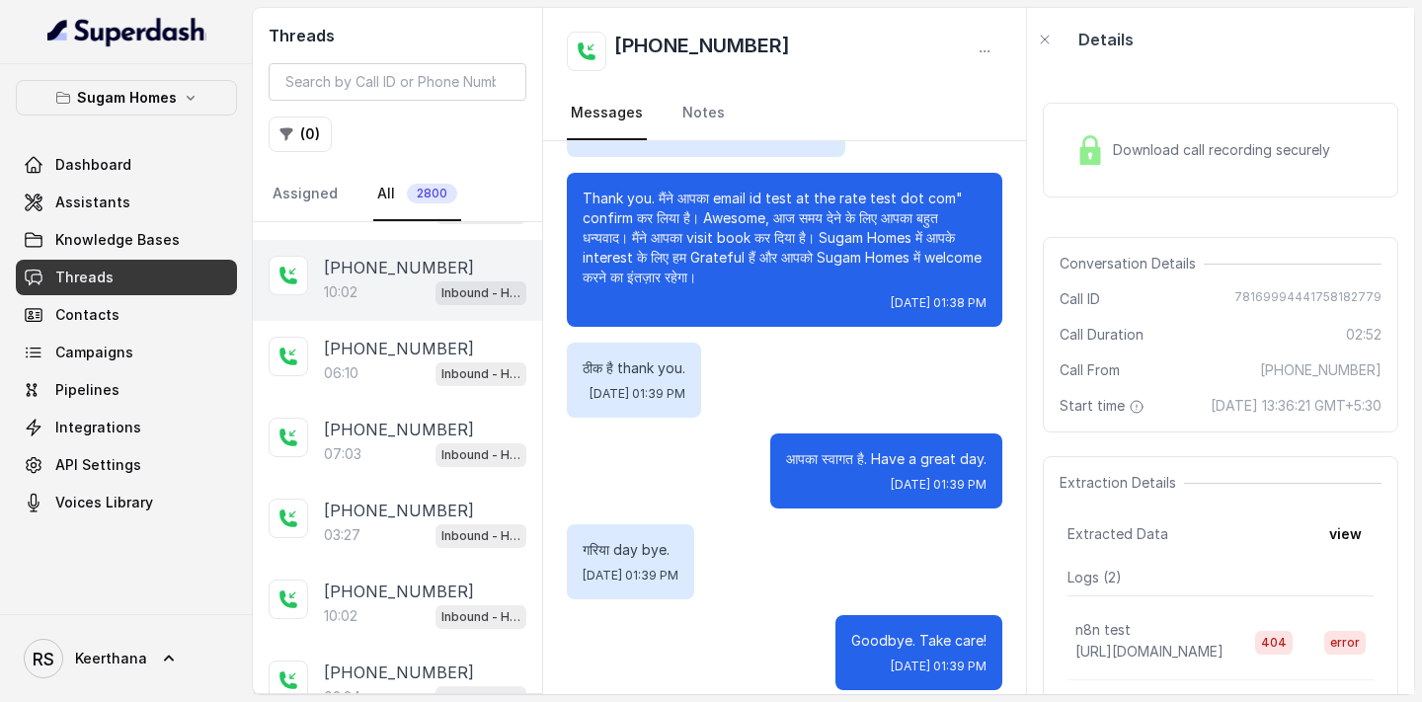
click at [410, 274] on p "[PHONE_NUMBER]" at bounding box center [399, 268] width 150 height 24
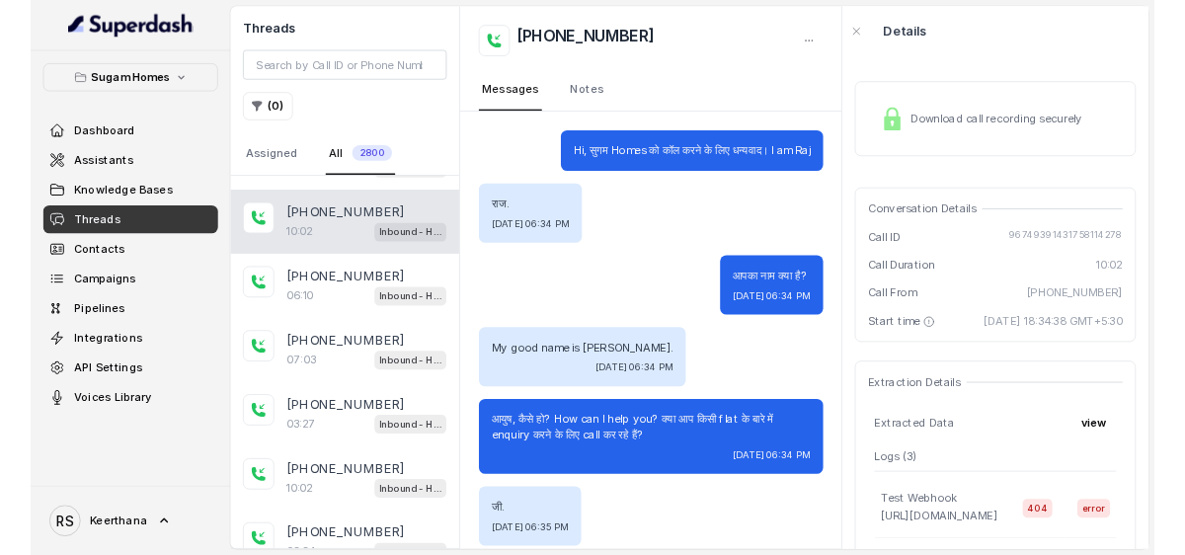
scroll to position [9853, 0]
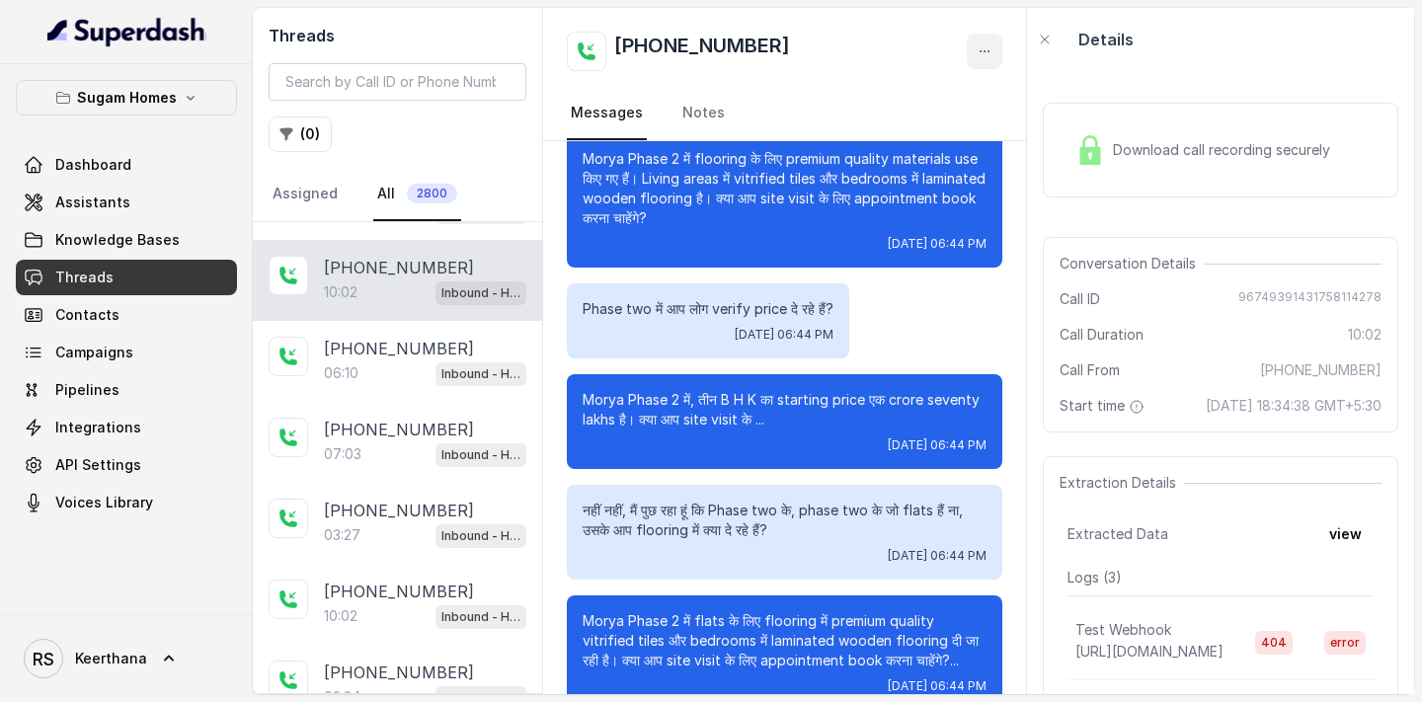
click at [992, 61] on button "button" at bounding box center [984, 52] width 36 height 36
click at [886, 129] on button "Retry Extraction" at bounding box center [909, 134] width 190 height 36
click at [381, 279] on div "10:02 Inbound - Hinglish" at bounding box center [425, 292] width 202 height 26
